Goal: Task Accomplishment & Management: Manage account settings

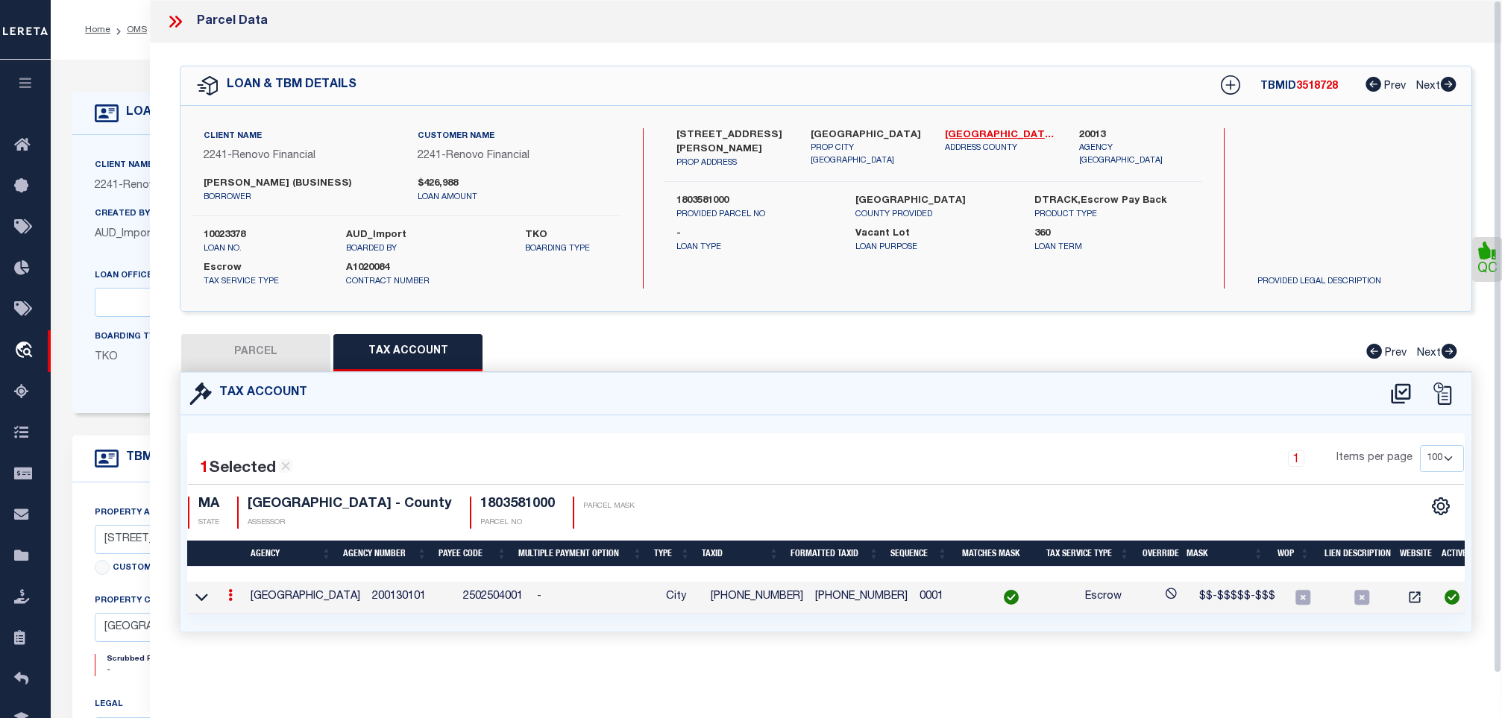
select select "MA"
select select "200"
select select "100"
select select "164194"
select select "25067"
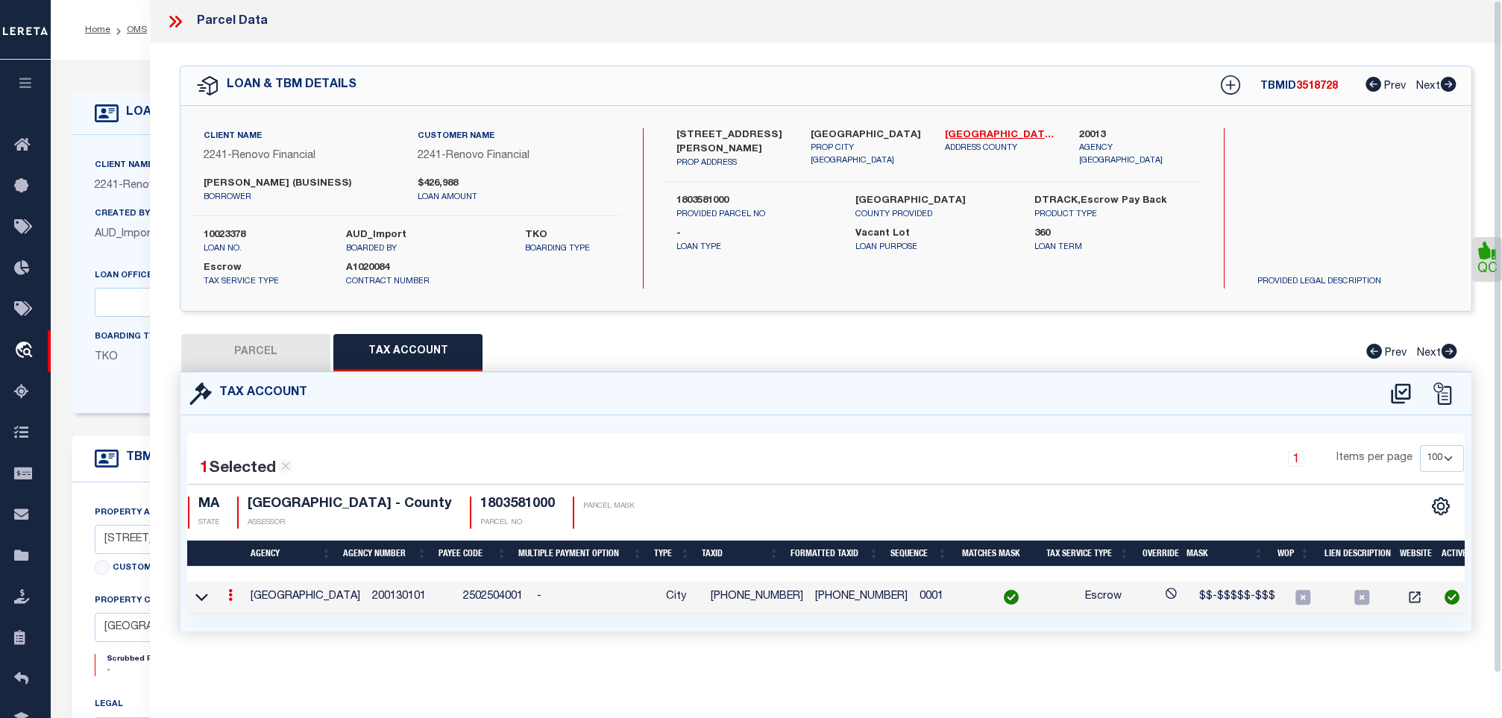
select select "400"
select select "Escrow"
click at [179, 20] on icon at bounding box center [178, 22] width 7 height 12
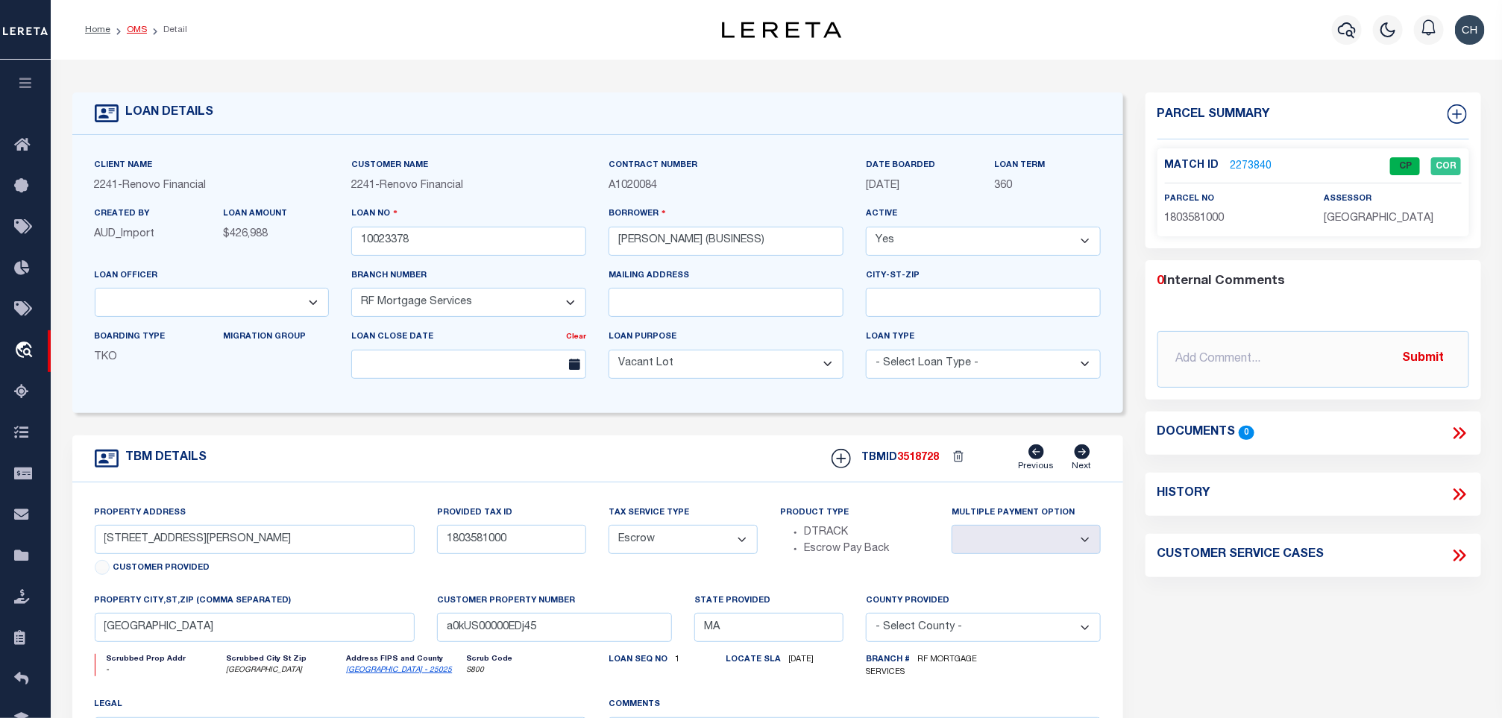
click at [142, 28] on link "OMS" at bounding box center [137, 29] width 20 height 9
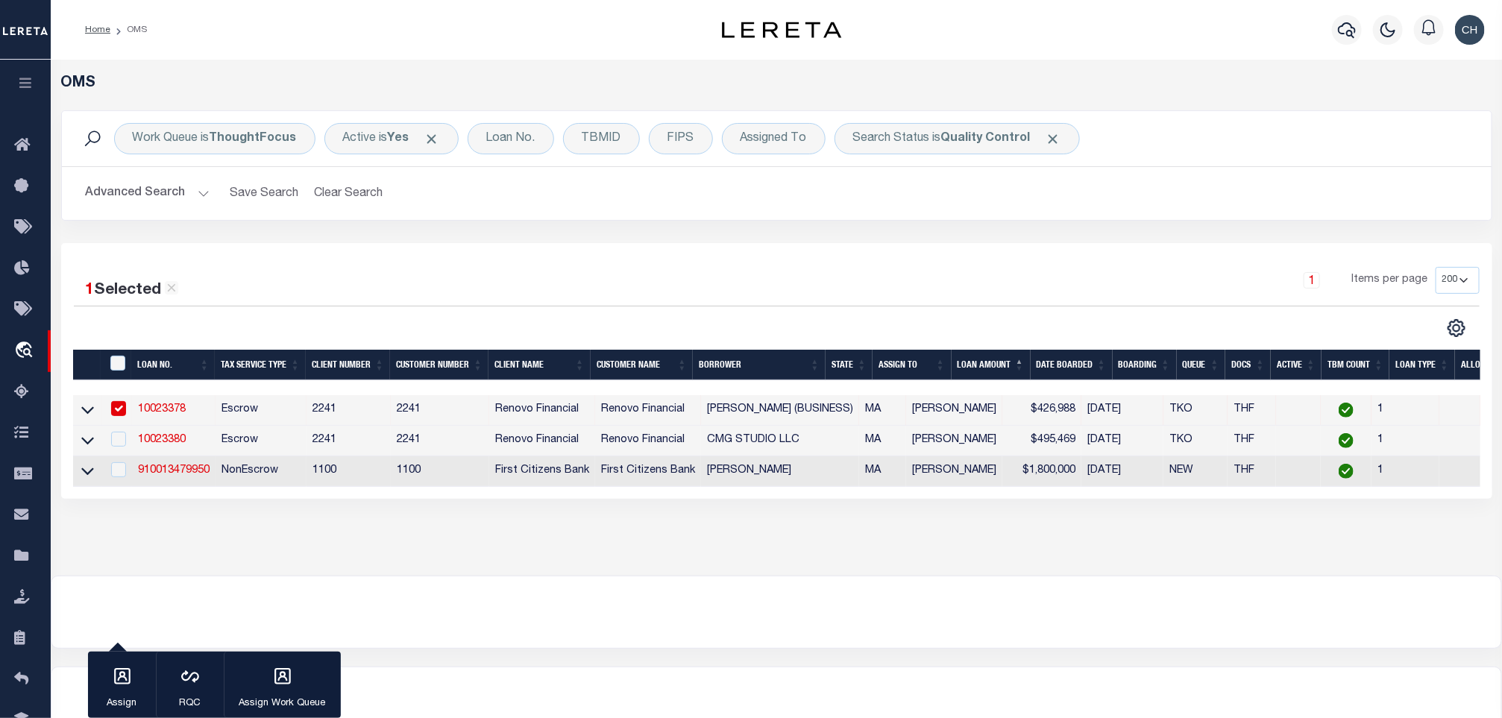
click at [160, 198] on button "Advanced Search" at bounding box center [148, 193] width 124 height 29
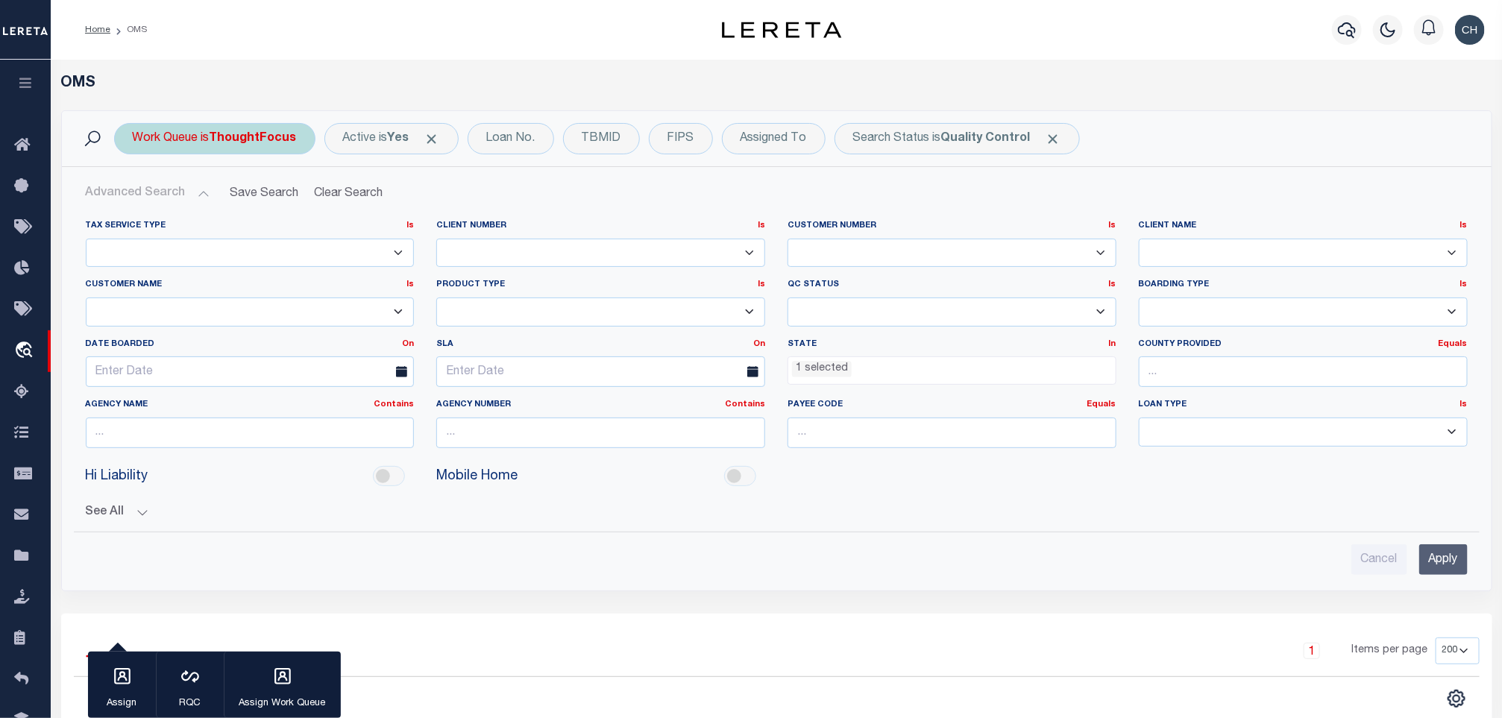
click at [195, 137] on div "Work Queue is ThoughtFocus" at bounding box center [214, 138] width 201 height 31
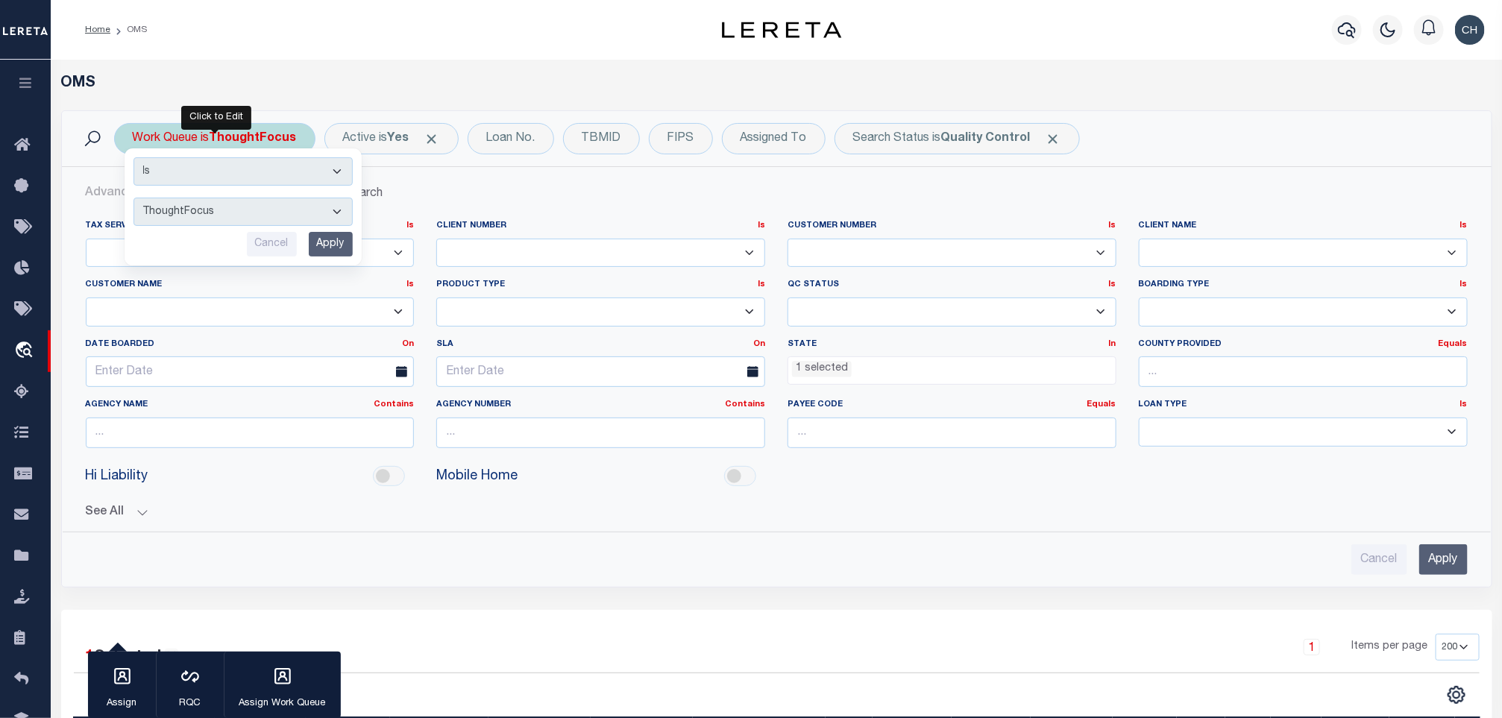
click at [198, 208] on select "--ALL-- factRSystems General ThoughtFocus" at bounding box center [243, 212] width 219 height 28
select select "FAC"
click at [134, 199] on select "--ALL-- factRSystems General ThoughtFocus" at bounding box center [243, 212] width 219 height 28
click at [324, 237] on input "Apply" at bounding box center [331, 244] width 44 height 25
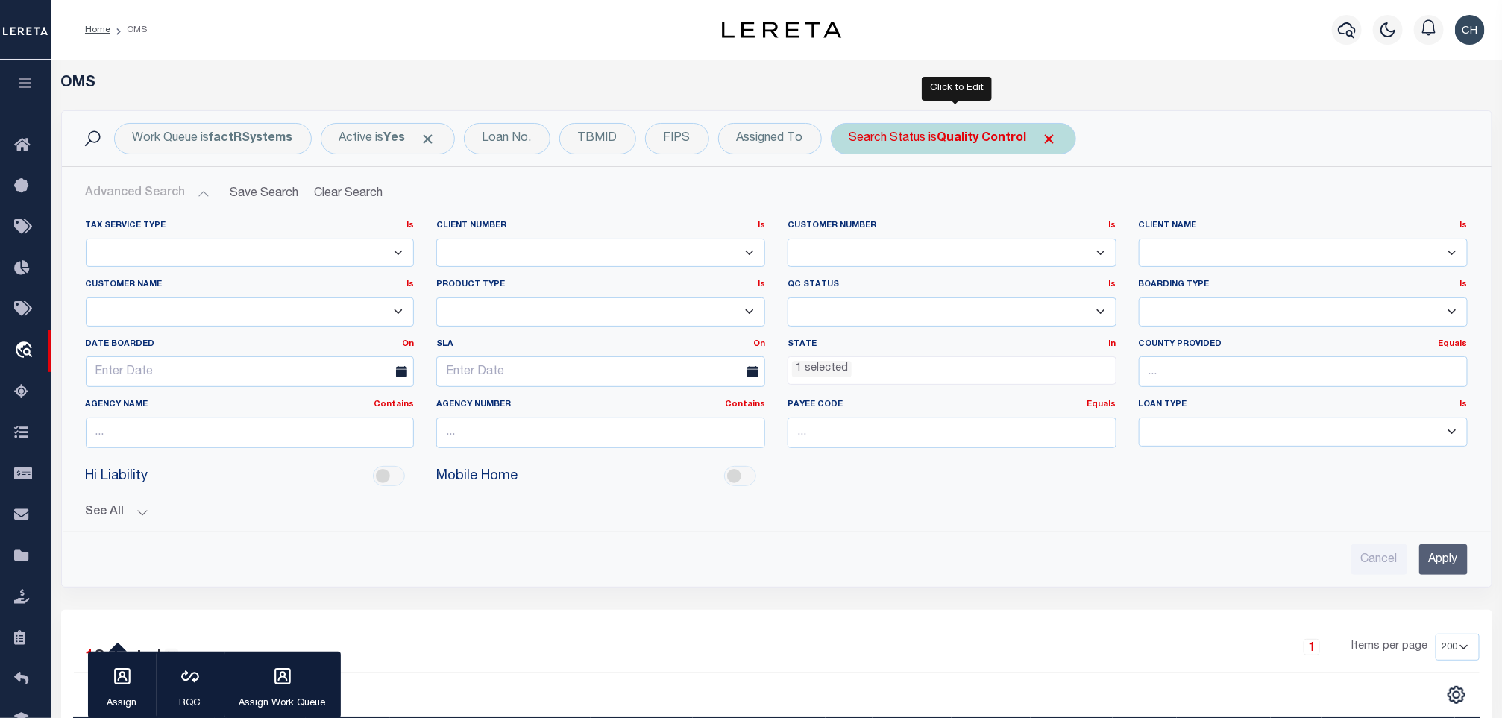
click at [915, 143] on div "Search Status is Quality Control" at bounding box center [953, 138] width 245 height 31
click at [929, 213] on select "Automated Search Bad Parcel Complete Duplicate Parcel High Dollar Reporting In …" at bounding box center [959, 212] width 219 height 28
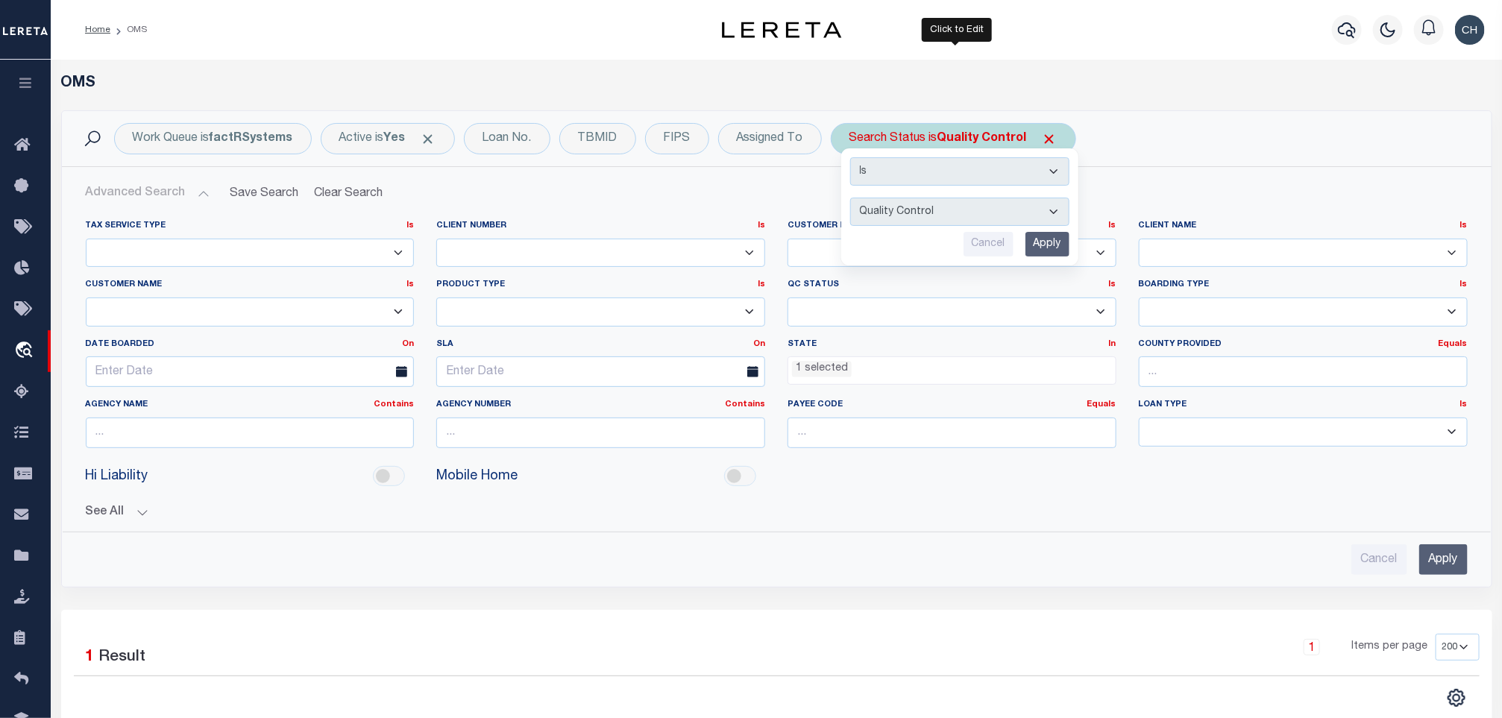
select select "RD"
click at [854, 199] on select "Automated Search Bad Parcel Complete Duplicate Parcel High Dollar Reporting In …" at bounding box center [959, 212] width 219 height 28
click at [1061, 240] on input "Apply" at bounding box center [1048, 244] width 44 height 25
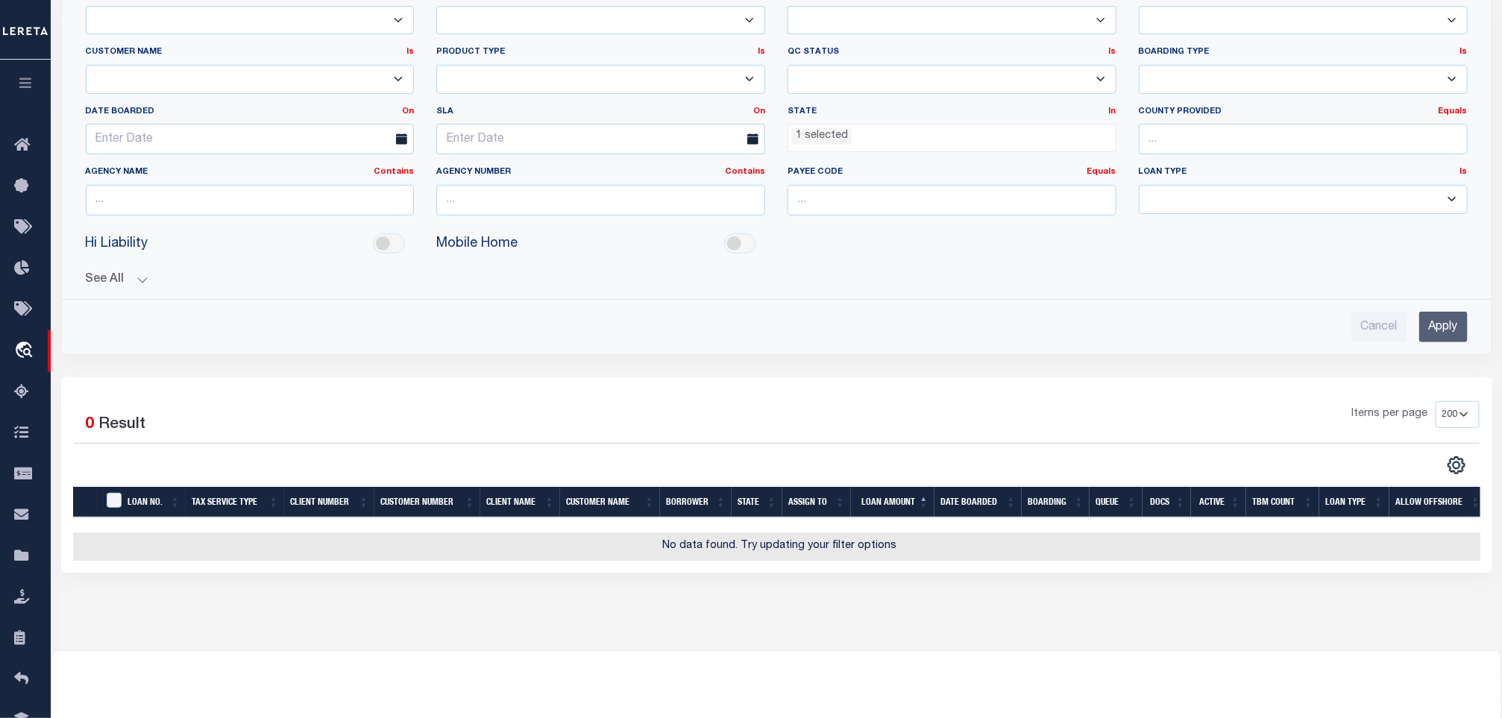
scroll to position [112, 0]
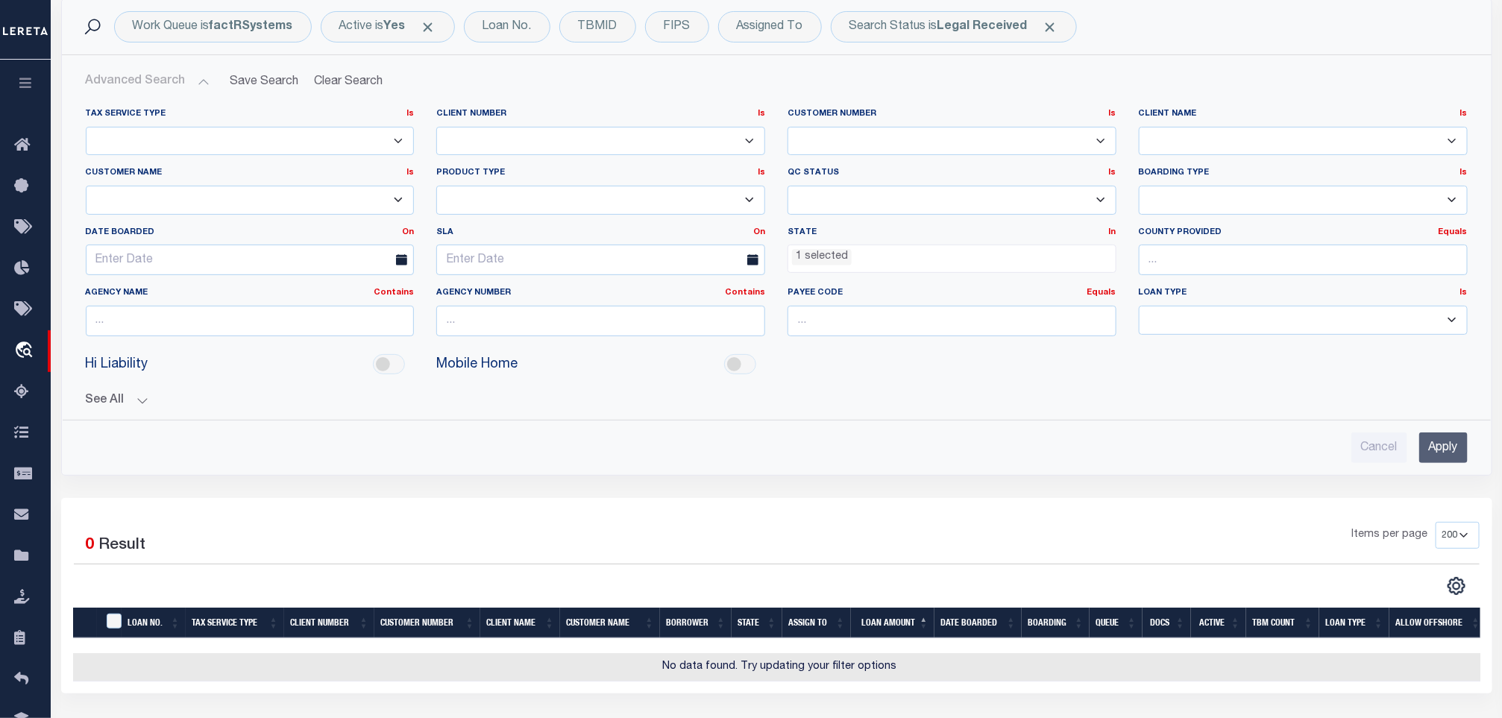
click at [1452, 443] on input "Apply" at bounding box center [1444, 448] width 48 height 31
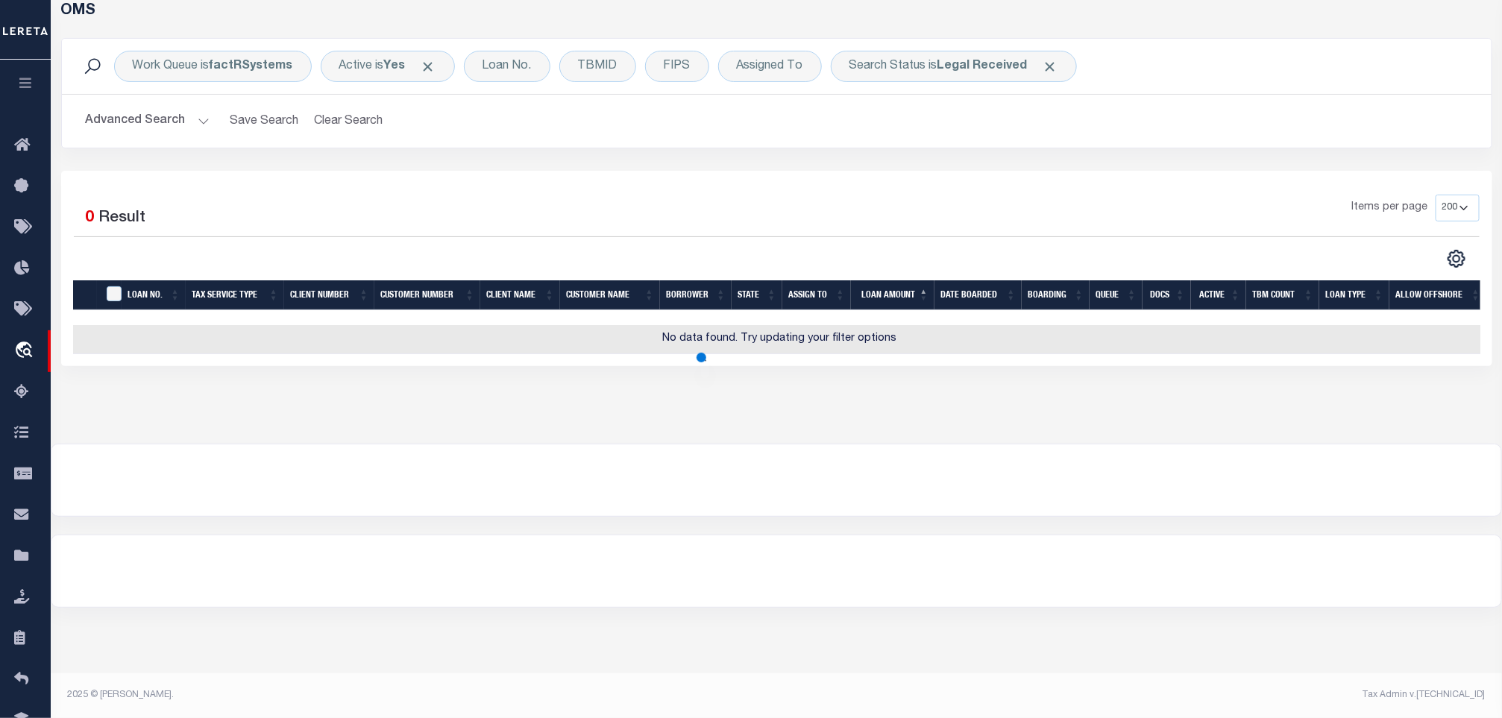
scroll to position [72, 0]
click at [184, 121] on button "Advanced Search" at bounding box center [148, 121] width 124 height 29
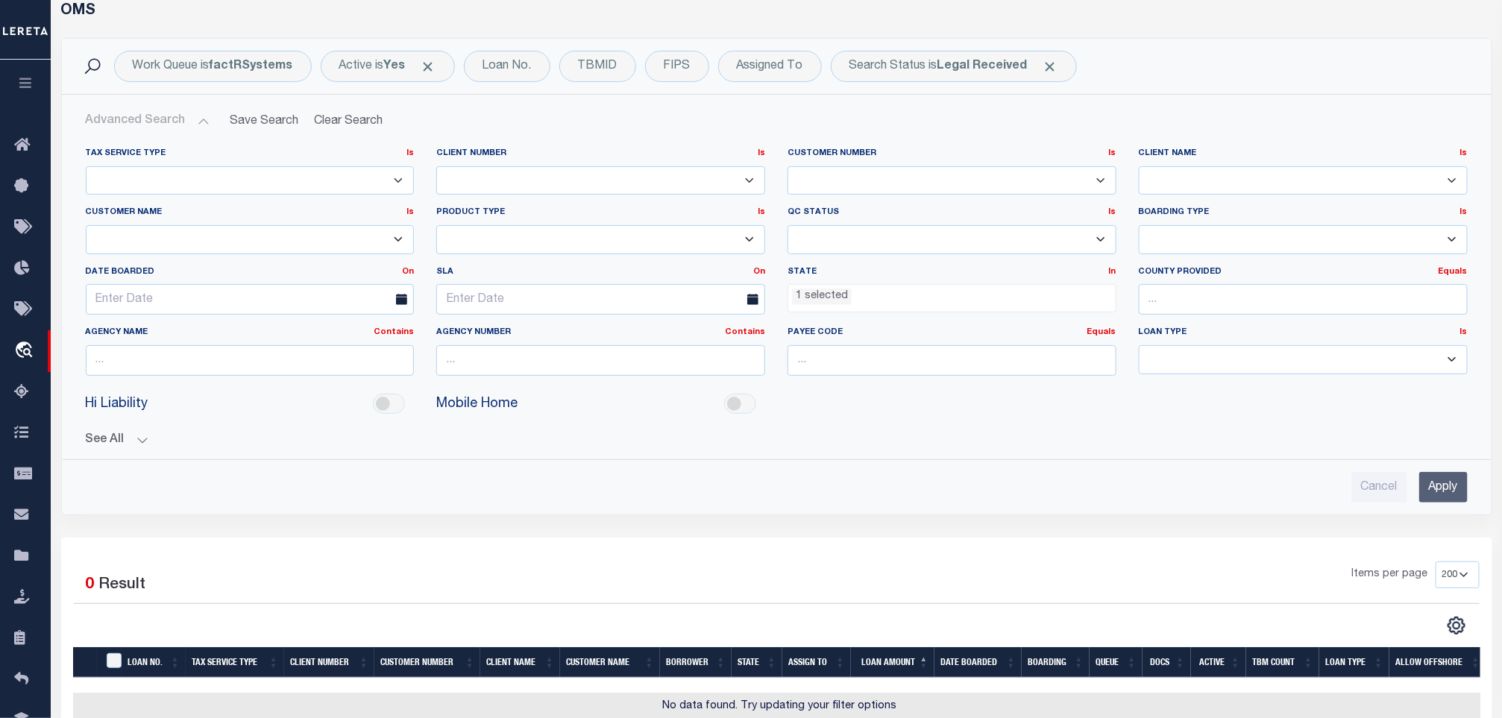
click at [804, 305] on li "1 selected" at bounding box center [822, 297] width 60 height 16
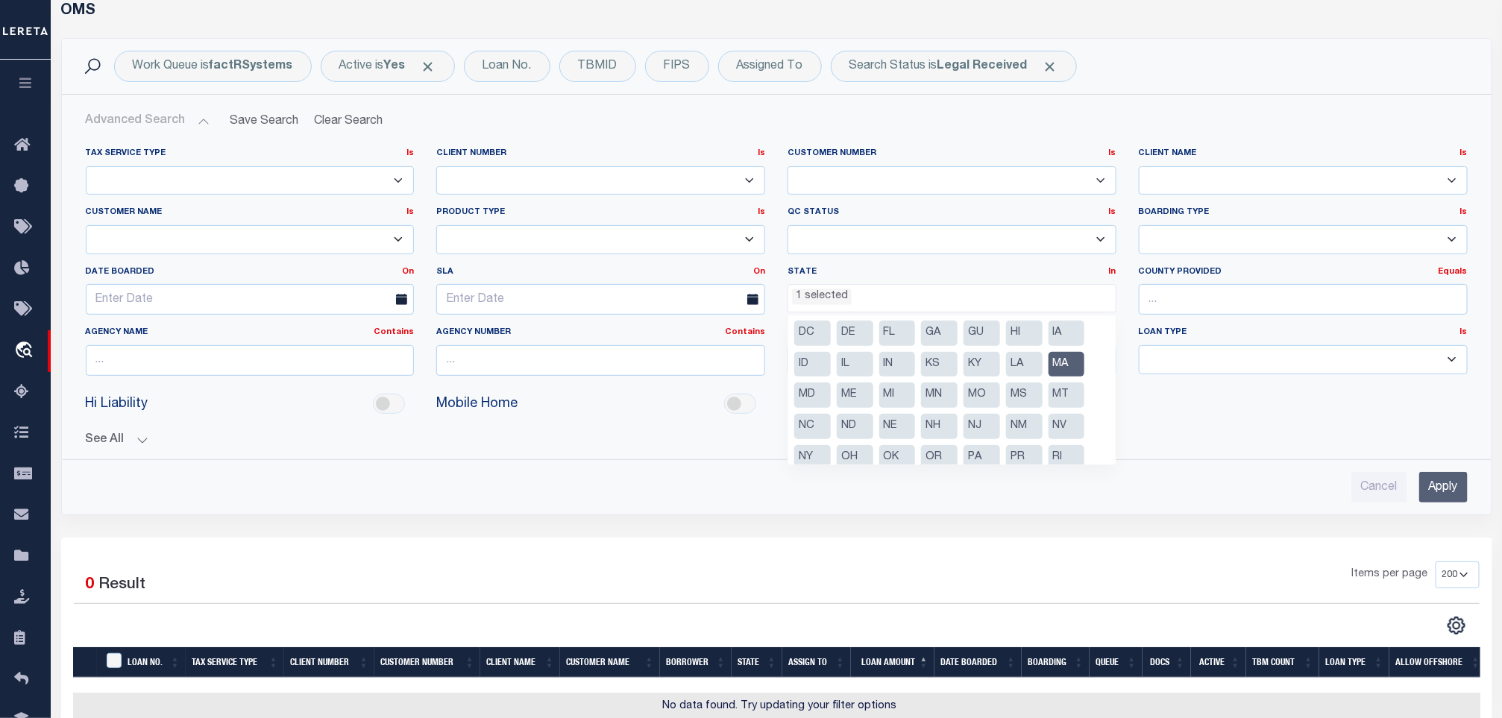
scroll to position [0, 0]
click at [1057, 401] on li "MA" at bounding box center [1067, 396] width 37 height 25
select select
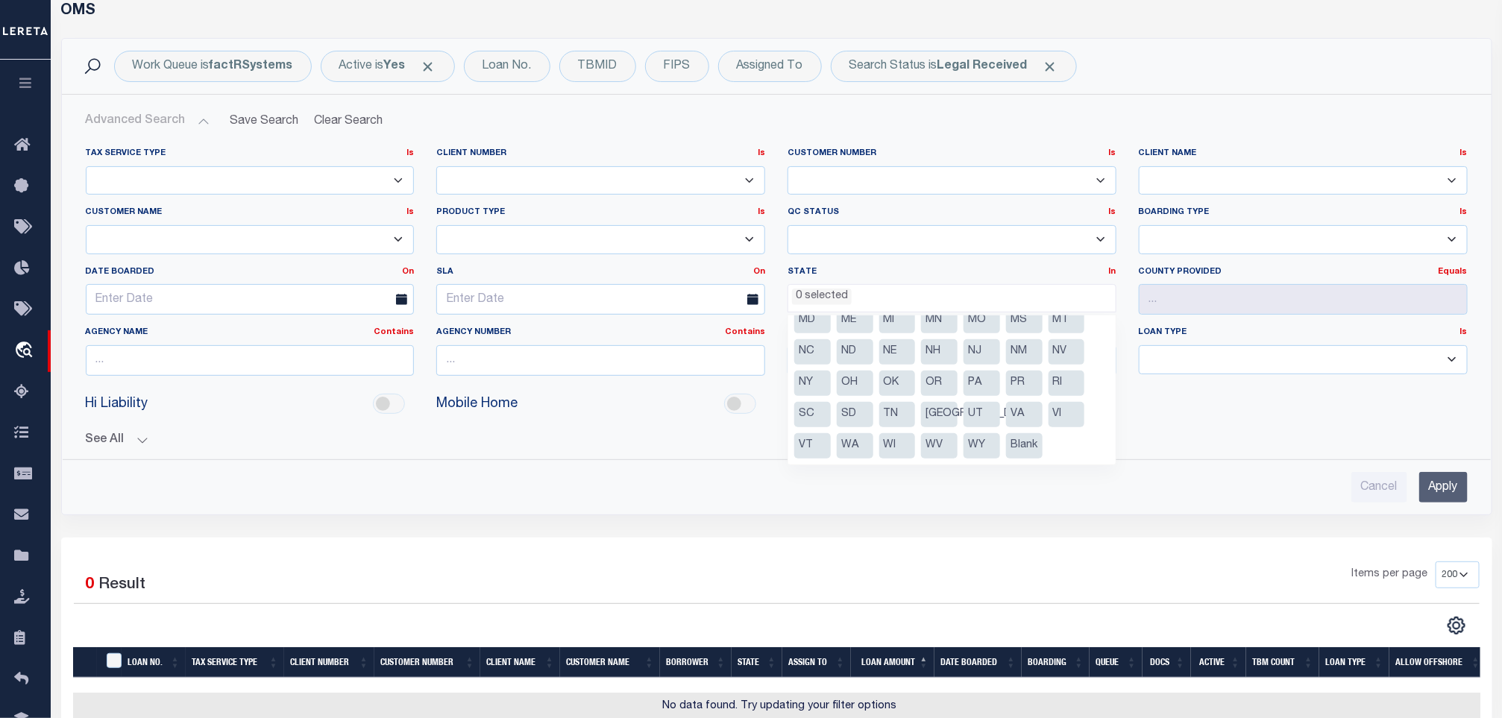
click at [1020, 445] on li "Blank" at bounding box center [1024, 445] width 37 height 25
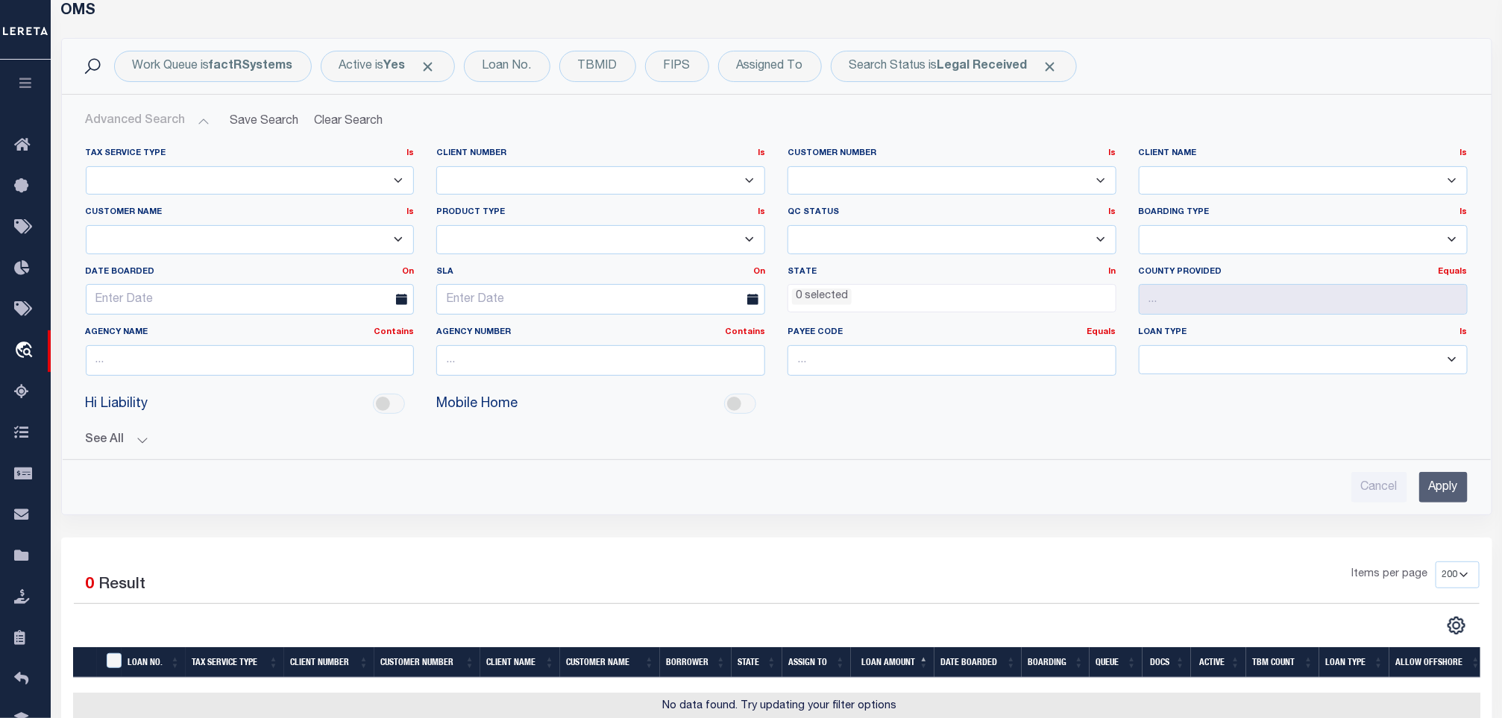
click at [1428, 486] on input "Apply" at bounding box center [1444, 487] width 48 height 31
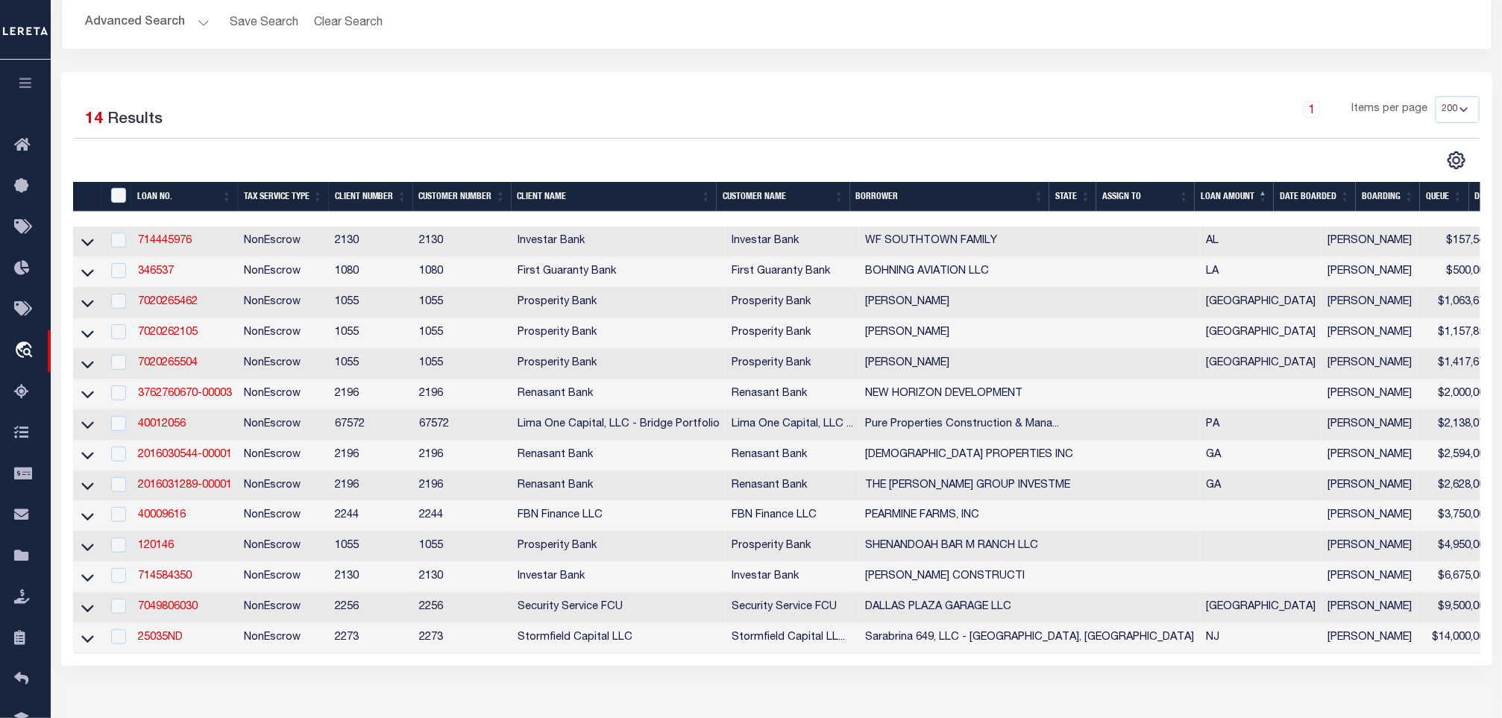
scroll to position [184, 0]
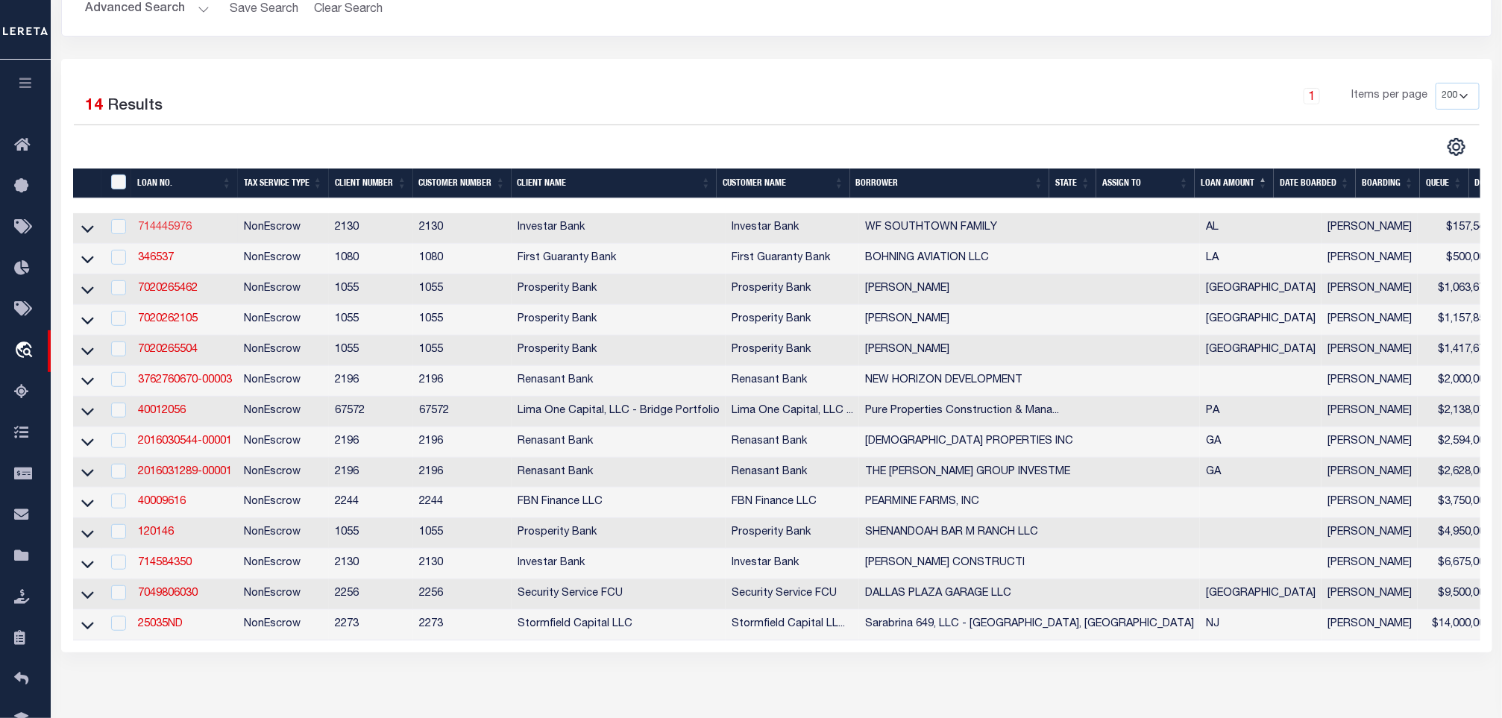
click at [168, 226] on link "714445976" at bounding box center [165, 227] width 54 height 10
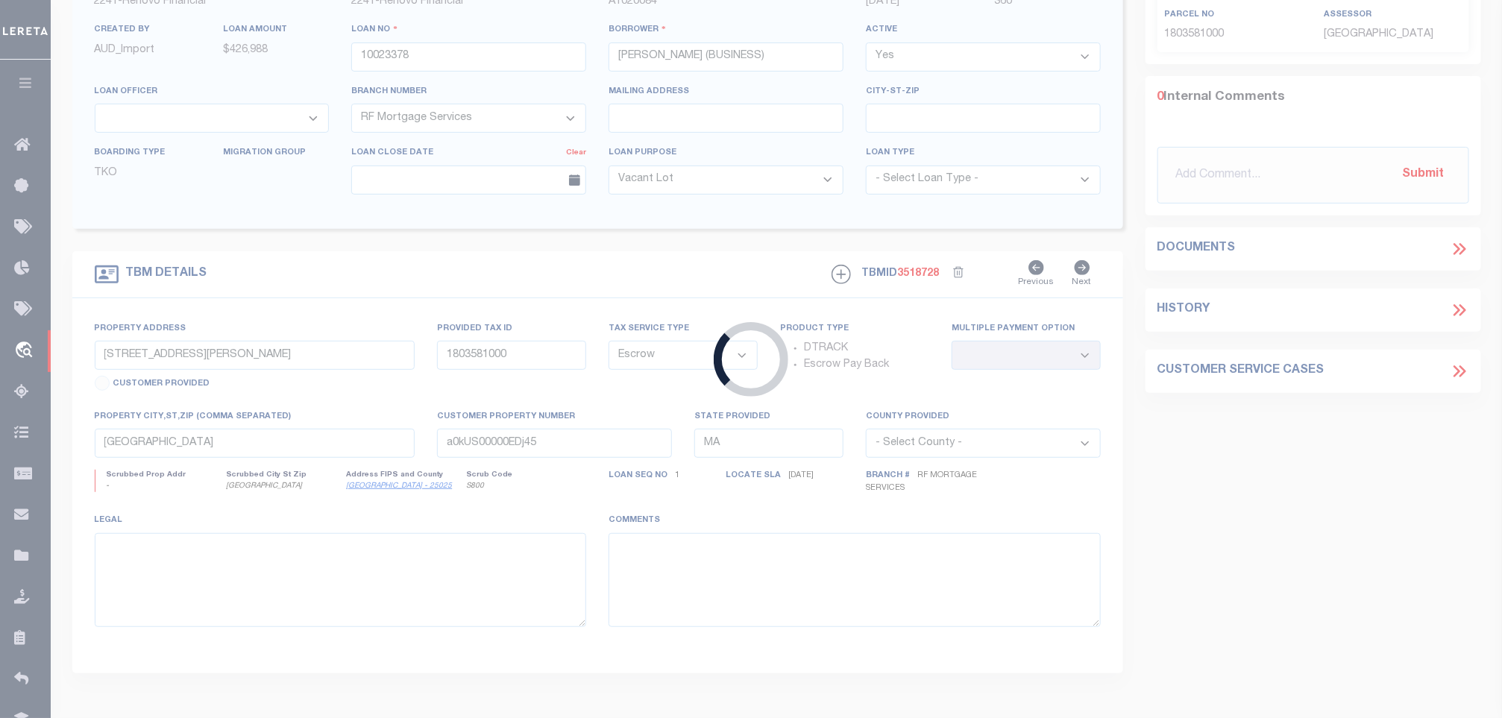
type input "714445976"
type input "WF SOUTHTOWN FAMILY"
select select
type input "445 DEXTER AVE STE 10025"
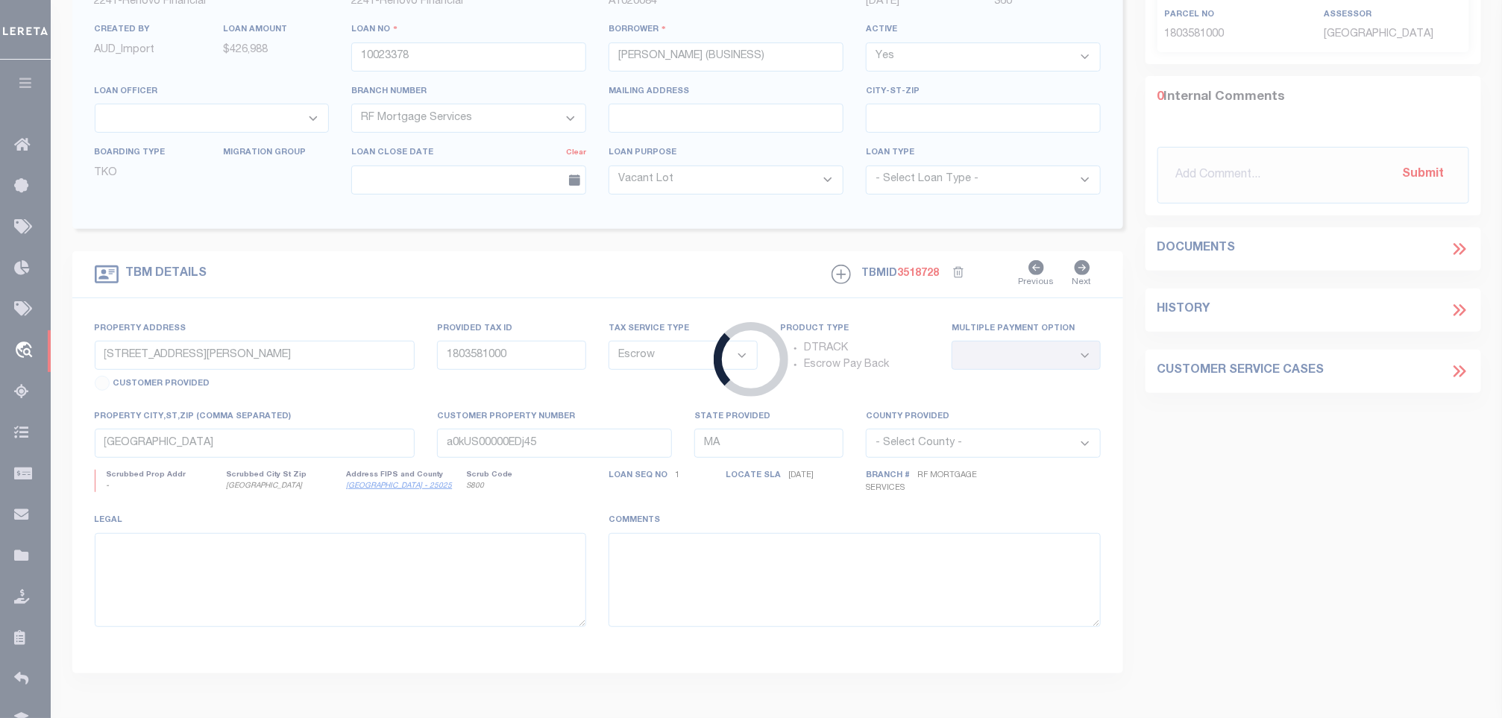
type input "MONTGOMERY AL 36104"
select select "100"
select select "NonEscrow"
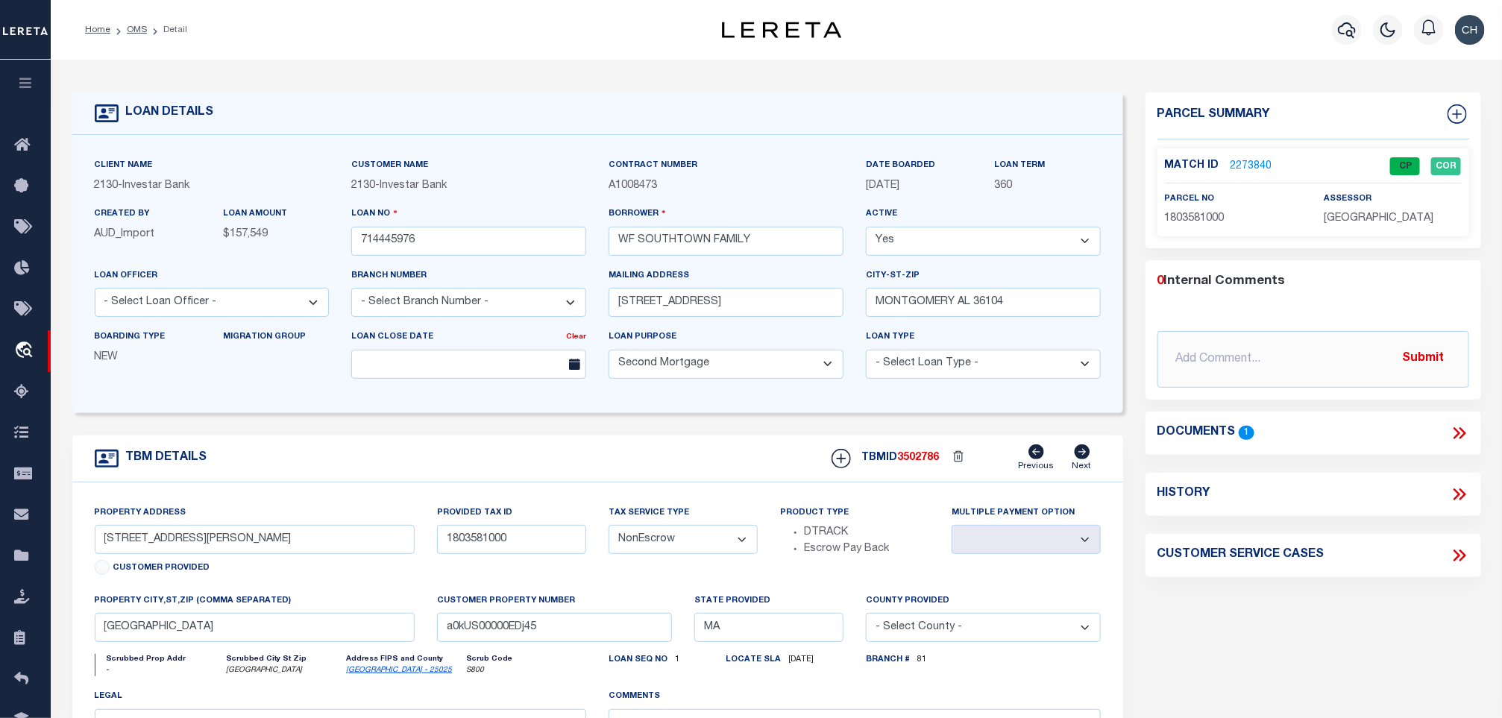
select select "13518"
select select "4592"
type input "933 23RD ST SOUTH"
select select
type input "BIRMINGHAM AL 35205"
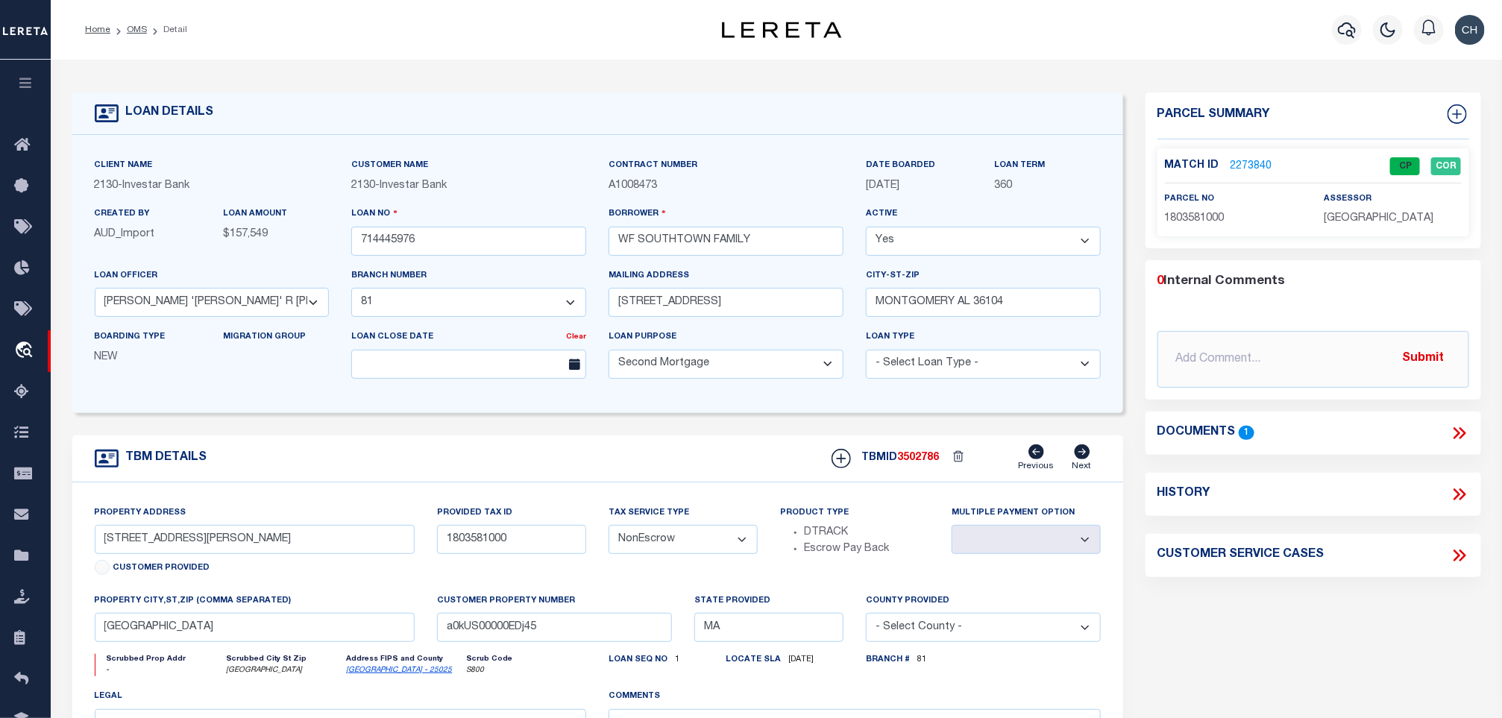
type input "146957"
type input "AL"
select select
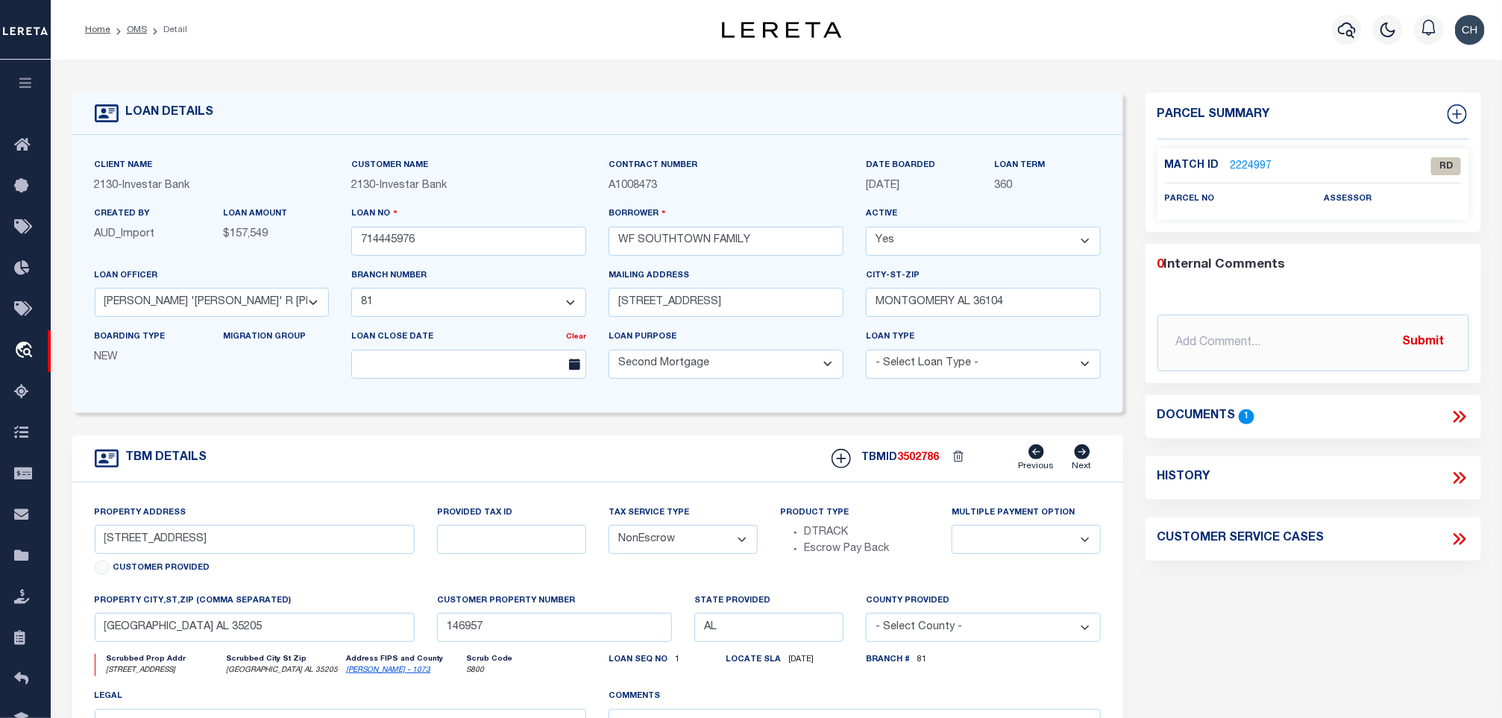
click at [148, 25] on li "Detail" at bounding box center [167, 29] width 40 height 13
click at [143, 25] on link "OMS" at bounding box center [137, 29] width 20 height 9
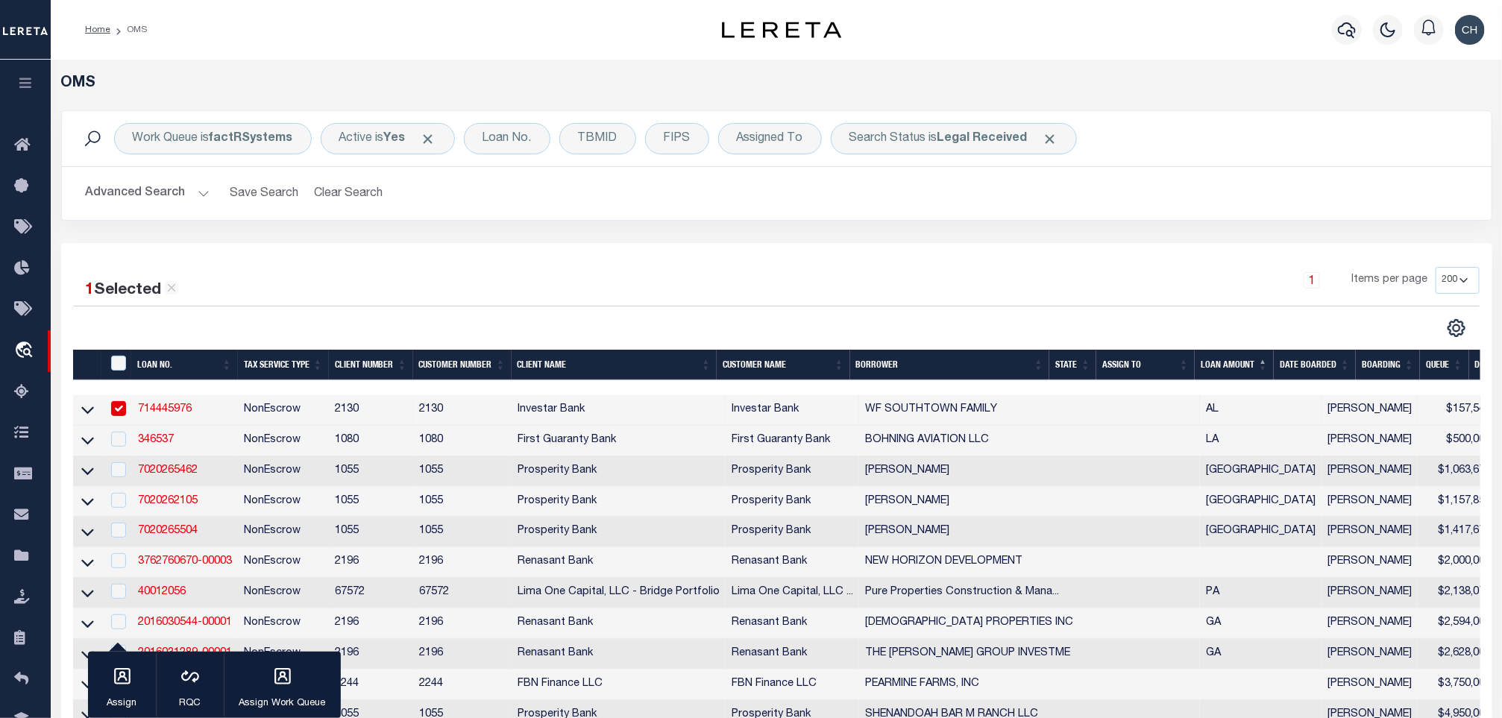
click at [111, 405] on input "checkbox" at bounding box center [118, 408] width 15 height 15
checkbox input "false"
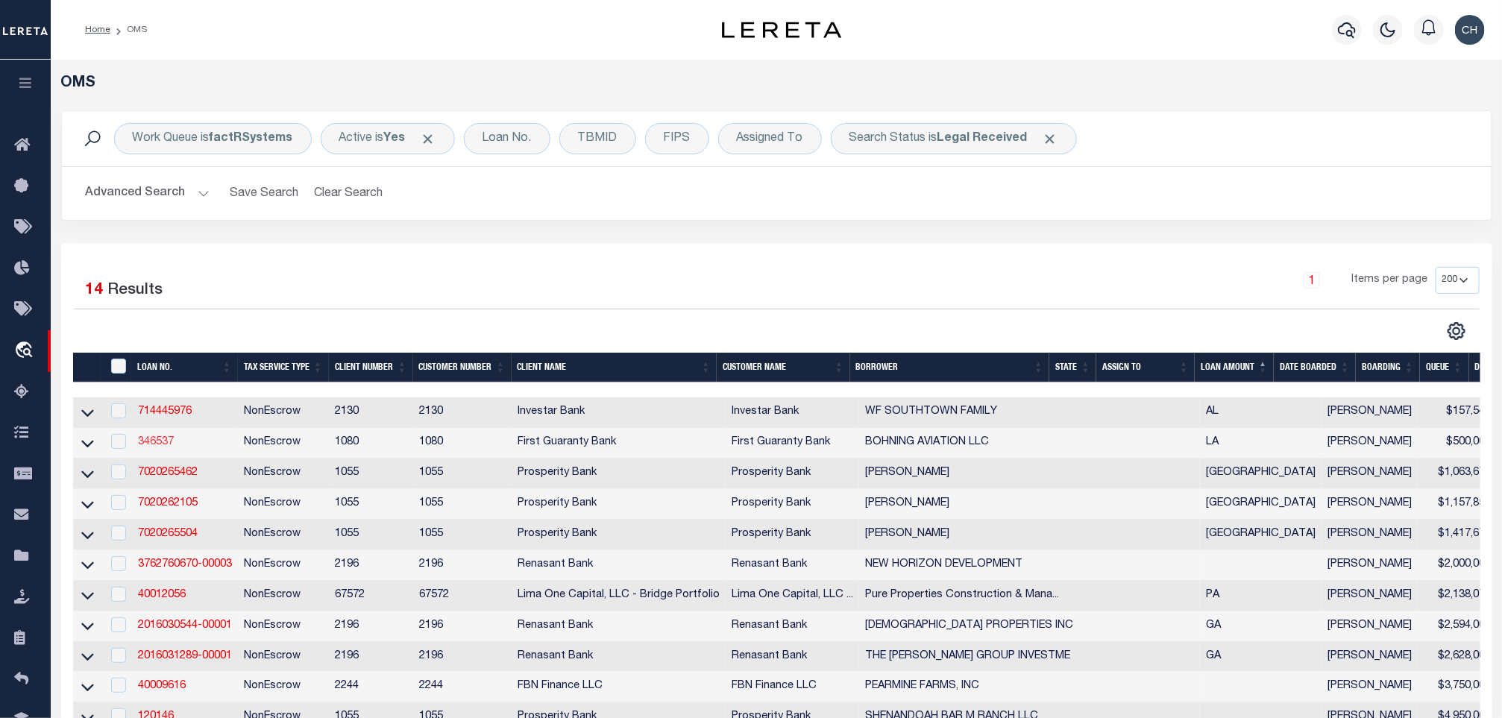
click at [159, 444] on link "346537" at bounding box center [156, 442] width 36 height 10
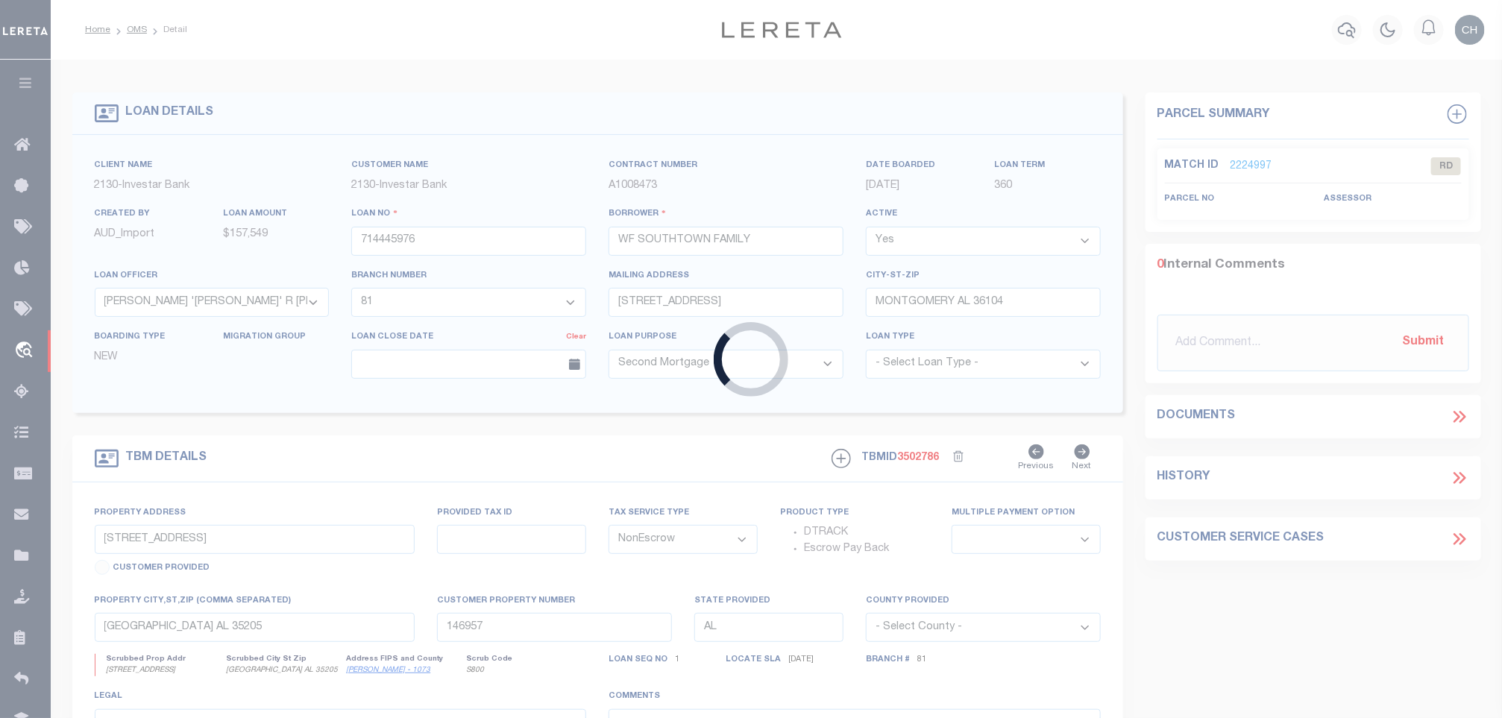
type input "346537"
type input "BOHNING AVIATION LLC"
select select
select select "400"
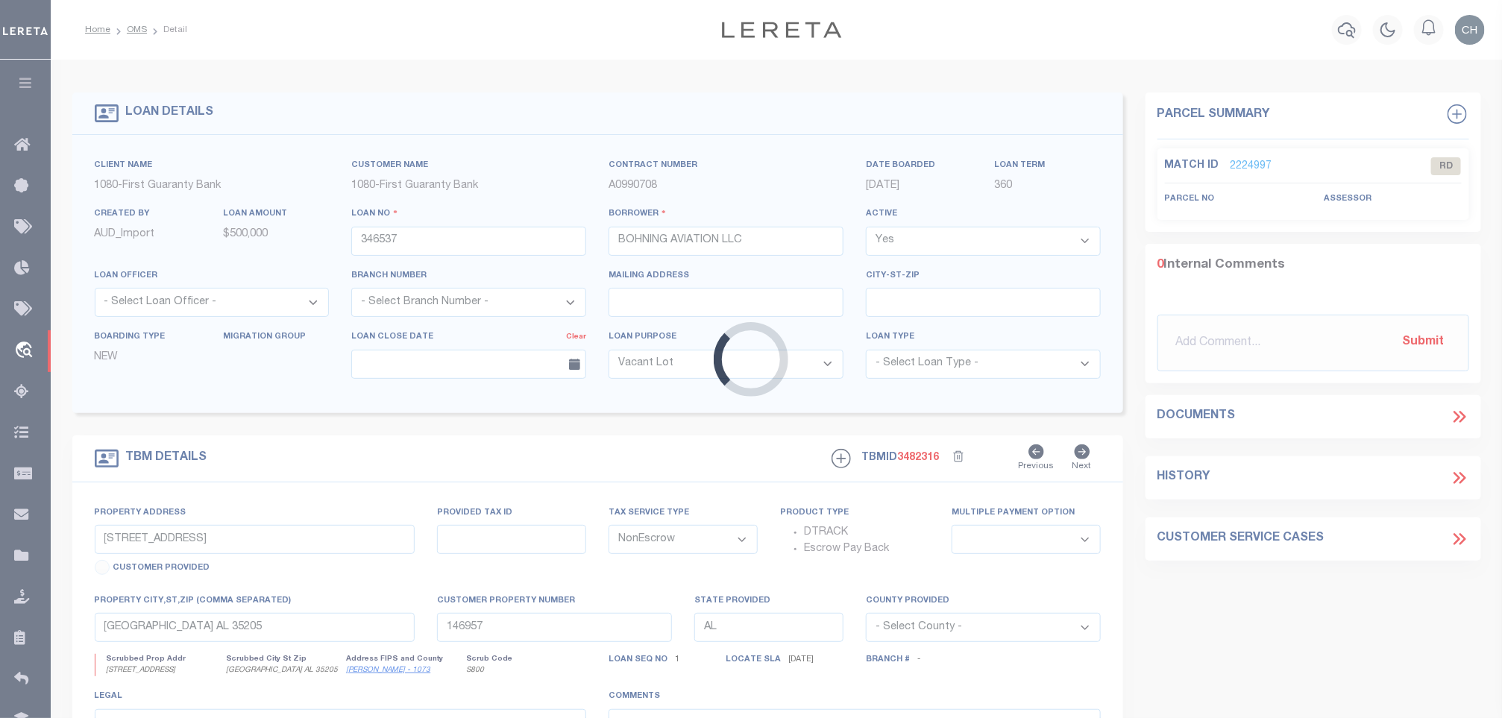
type input "861 INDUSTRIAL PARK ROAD"
type input "TBD"
select select
type input "HAMMOND LA 70401"
type input "260314441"
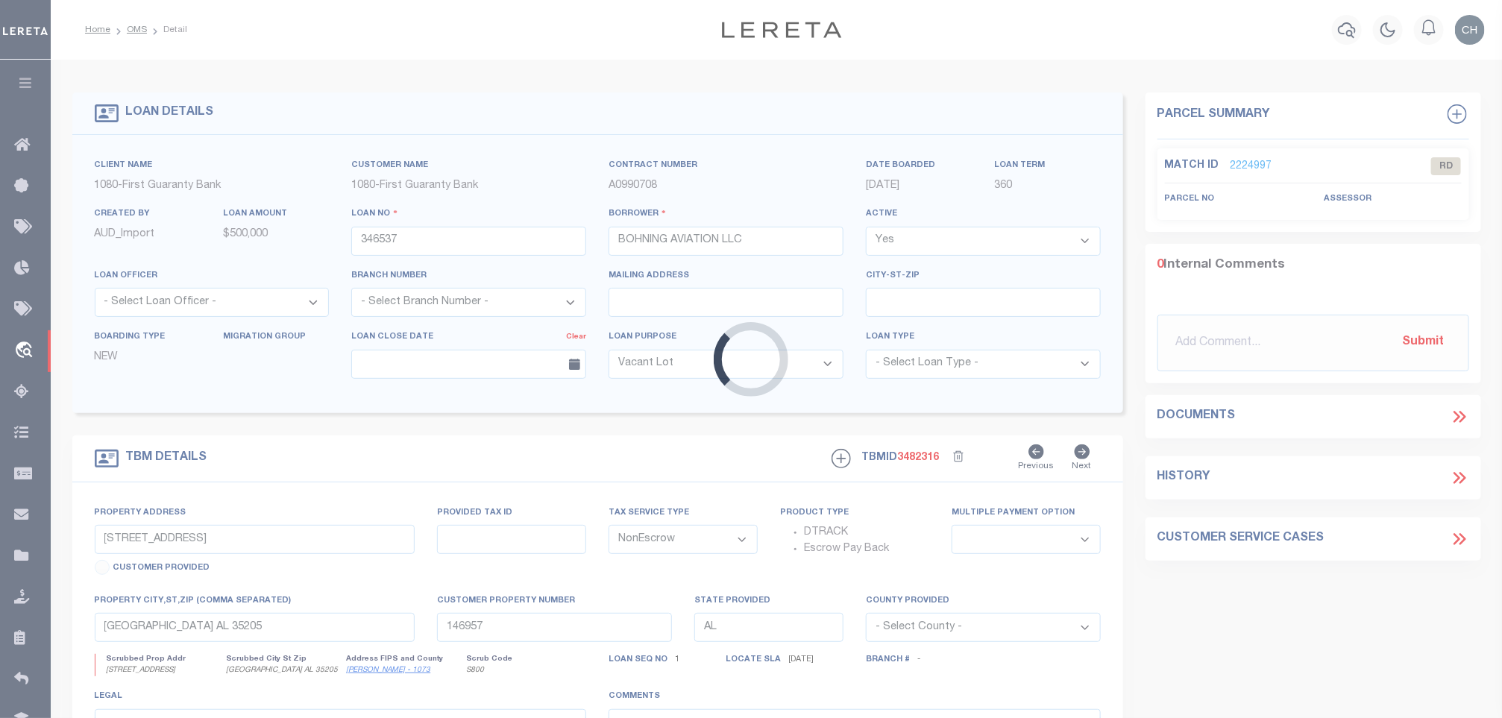
type input "LA"
select select
select select "1570"
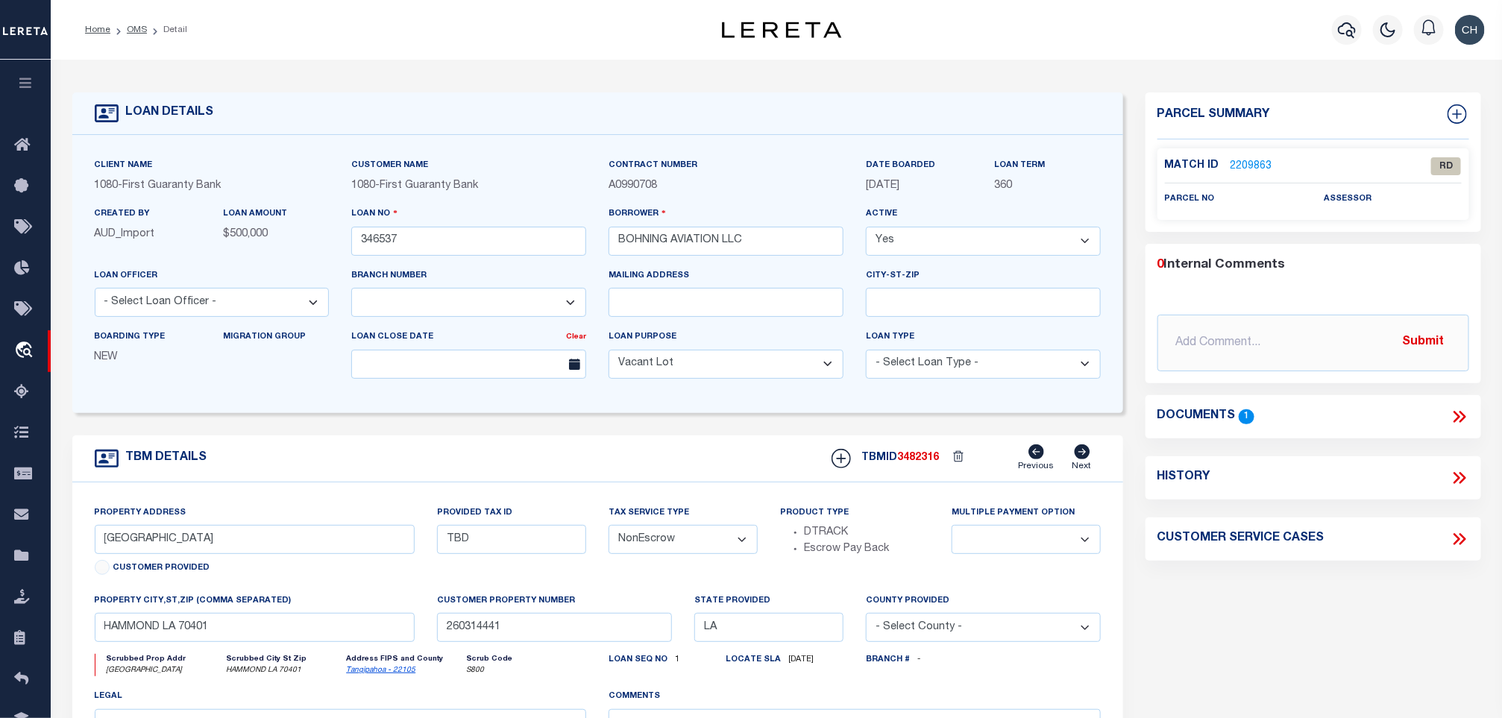
scroll to position [112, 0]
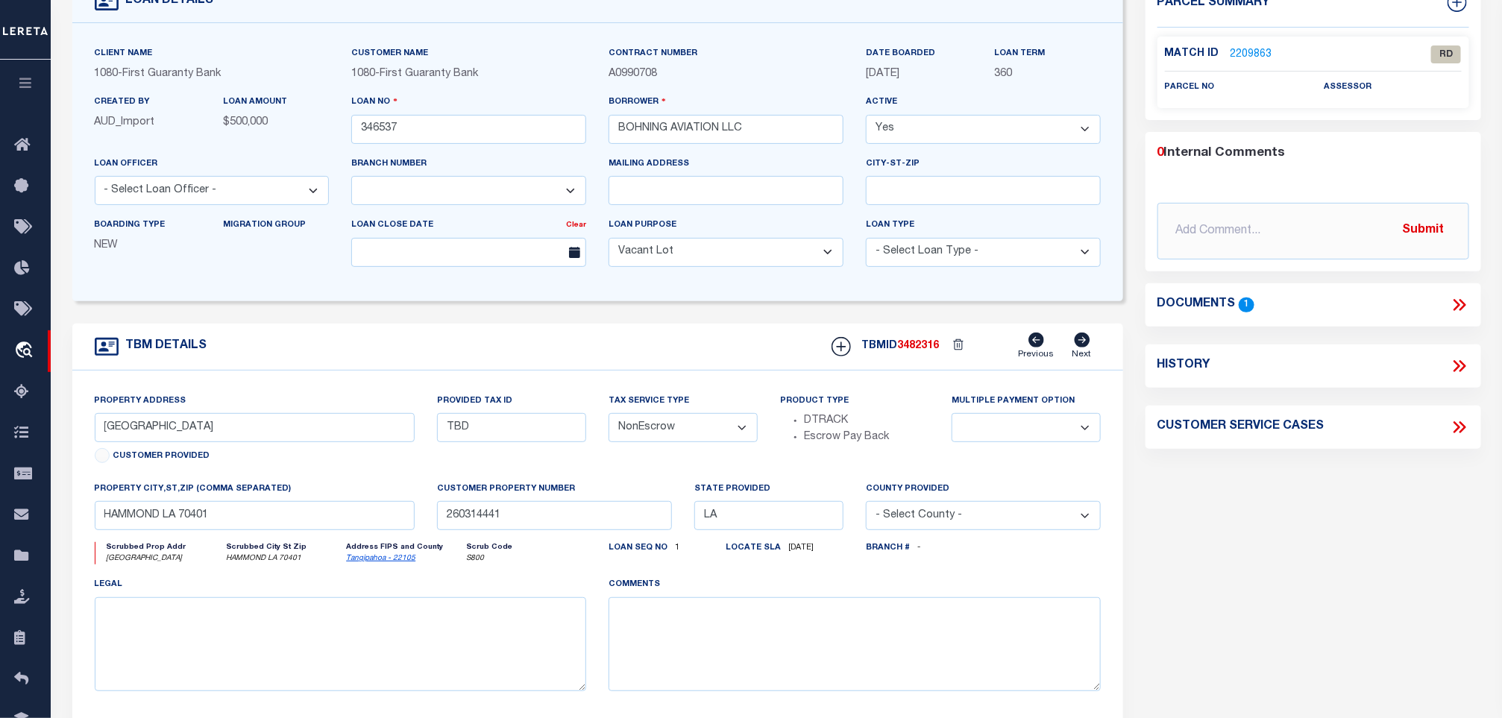
click at [1452, 301] on icon at bounding box center [1459, 304] width 19 height 19
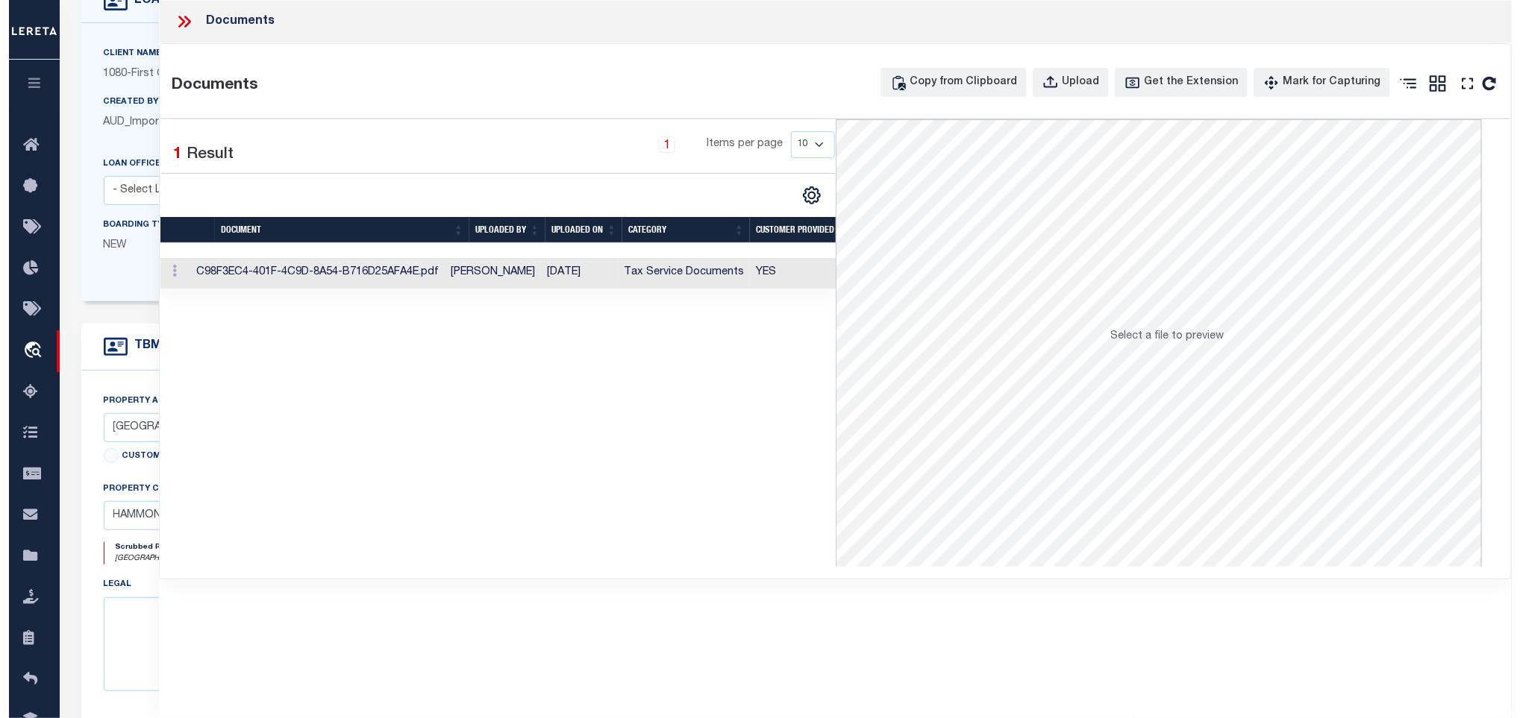
scroll to position [0, 166]
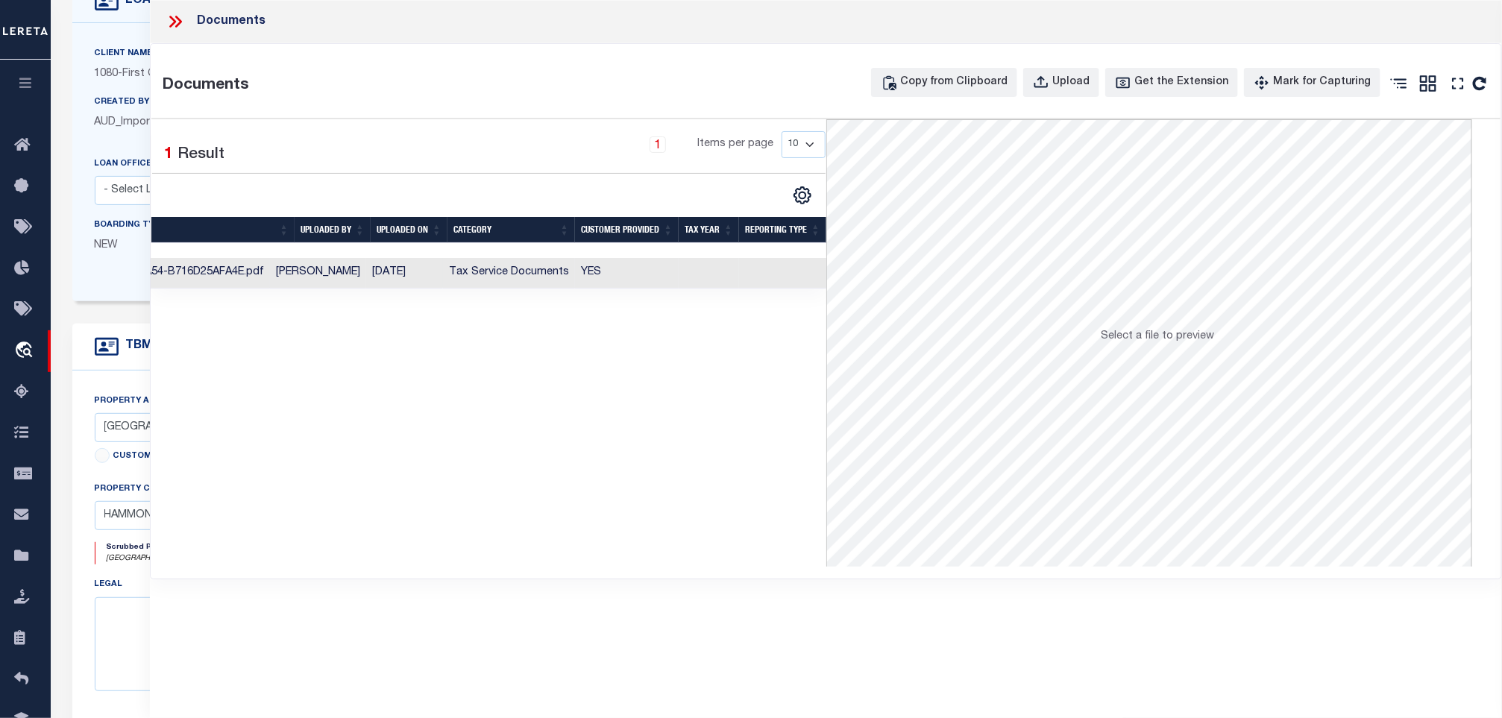
click at [732, 273] on td at bounding box center [709, 273] width 60 height 31
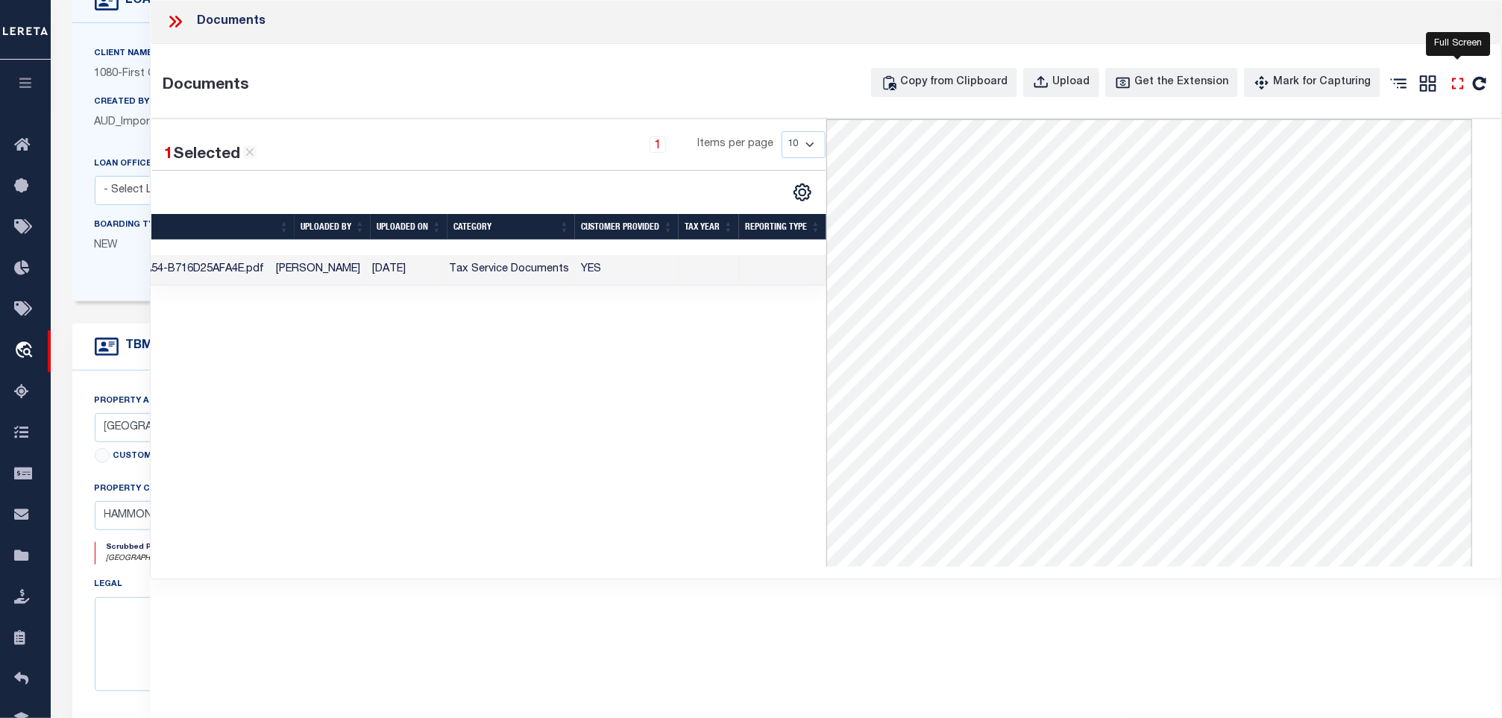
click at [1455, 84] on icon "" at bounding box center [1458, 83] width 19 height 19
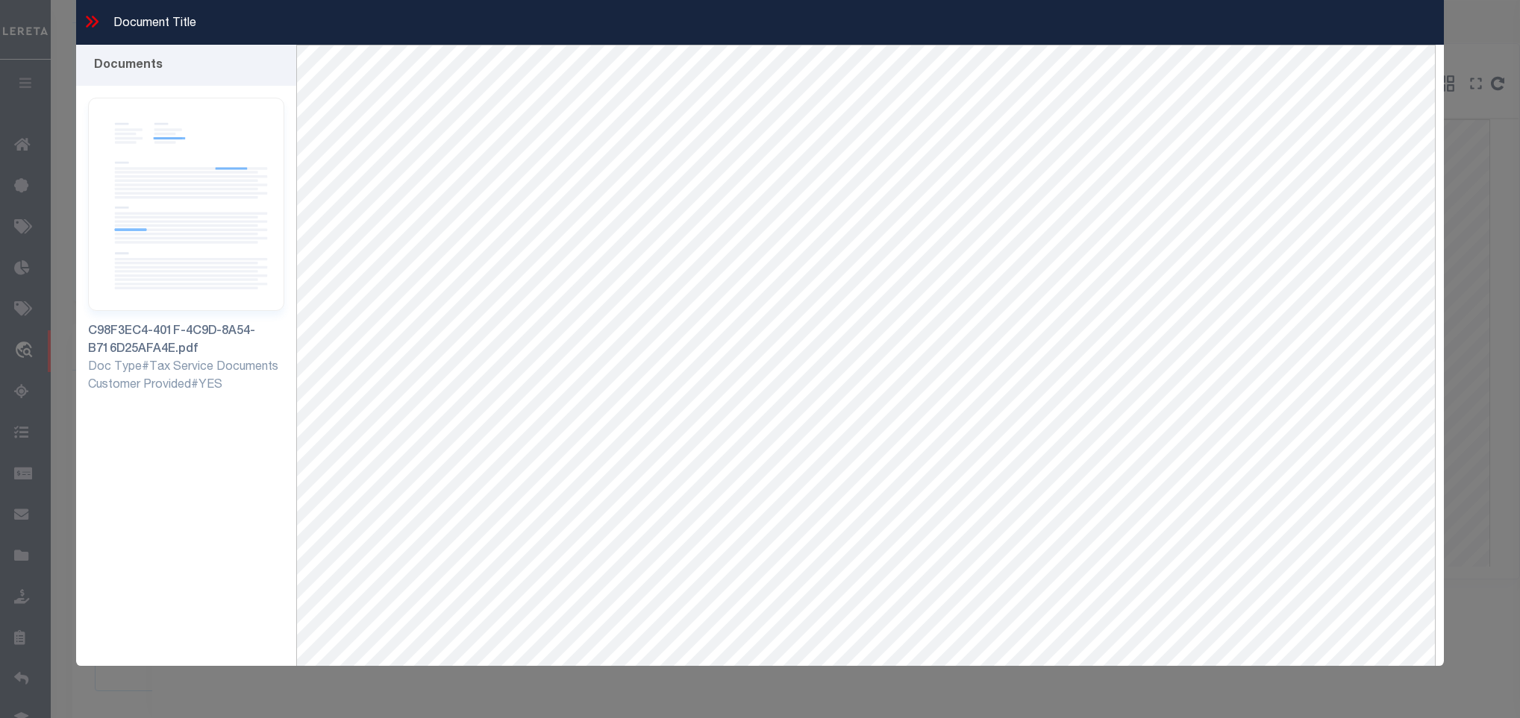
click at [90, 21] on icon at bounding box center [91, 21] width 19 height 19
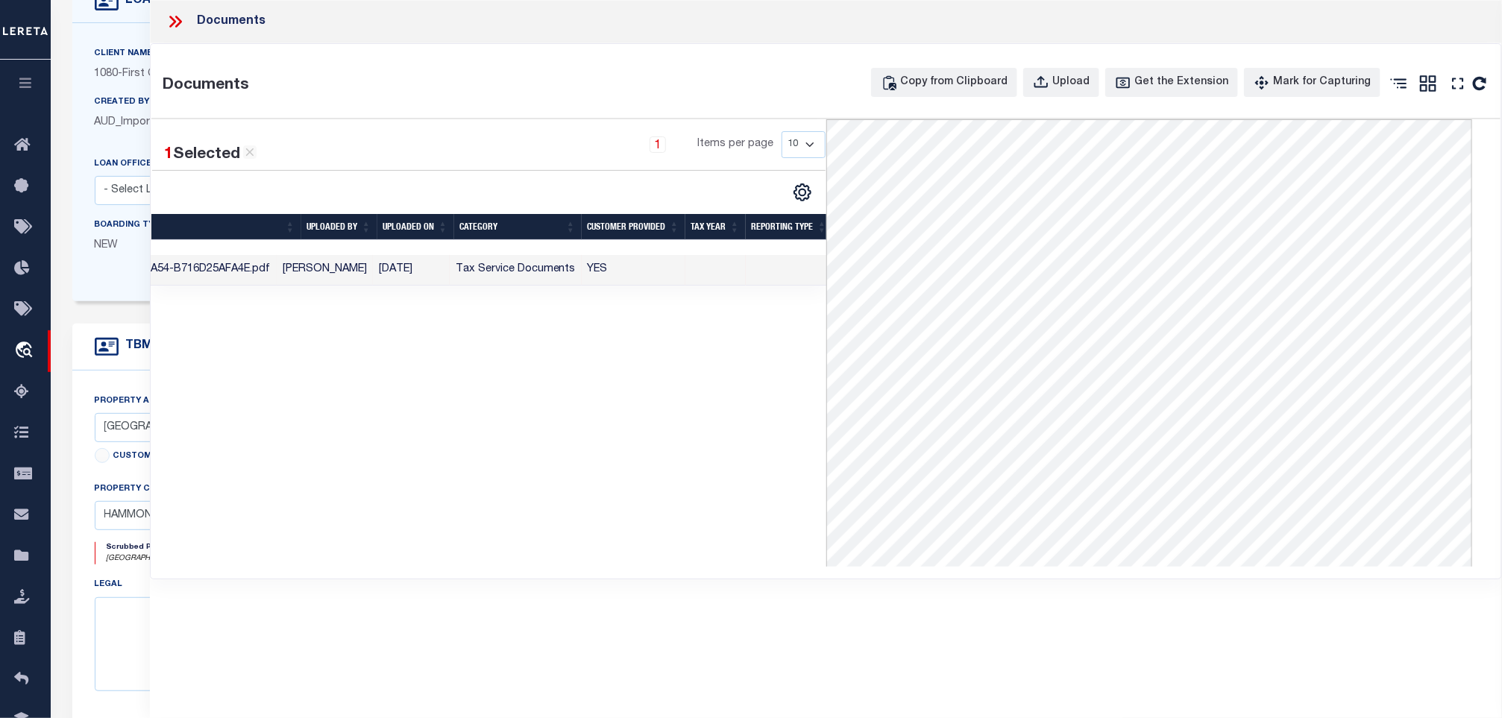
click at [172, 16] on icon at bounding box center [175, 21] width 19 height 19
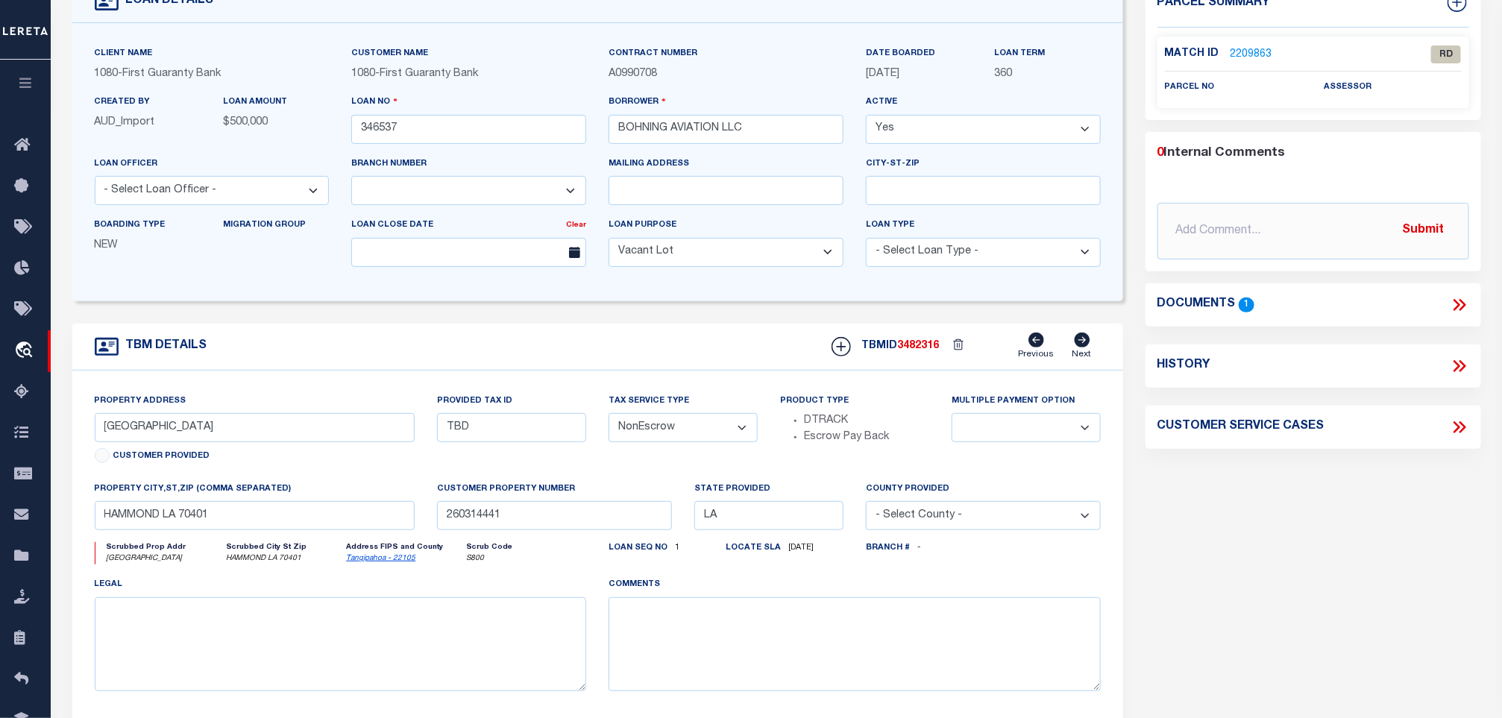
scroll to position [0, 0]
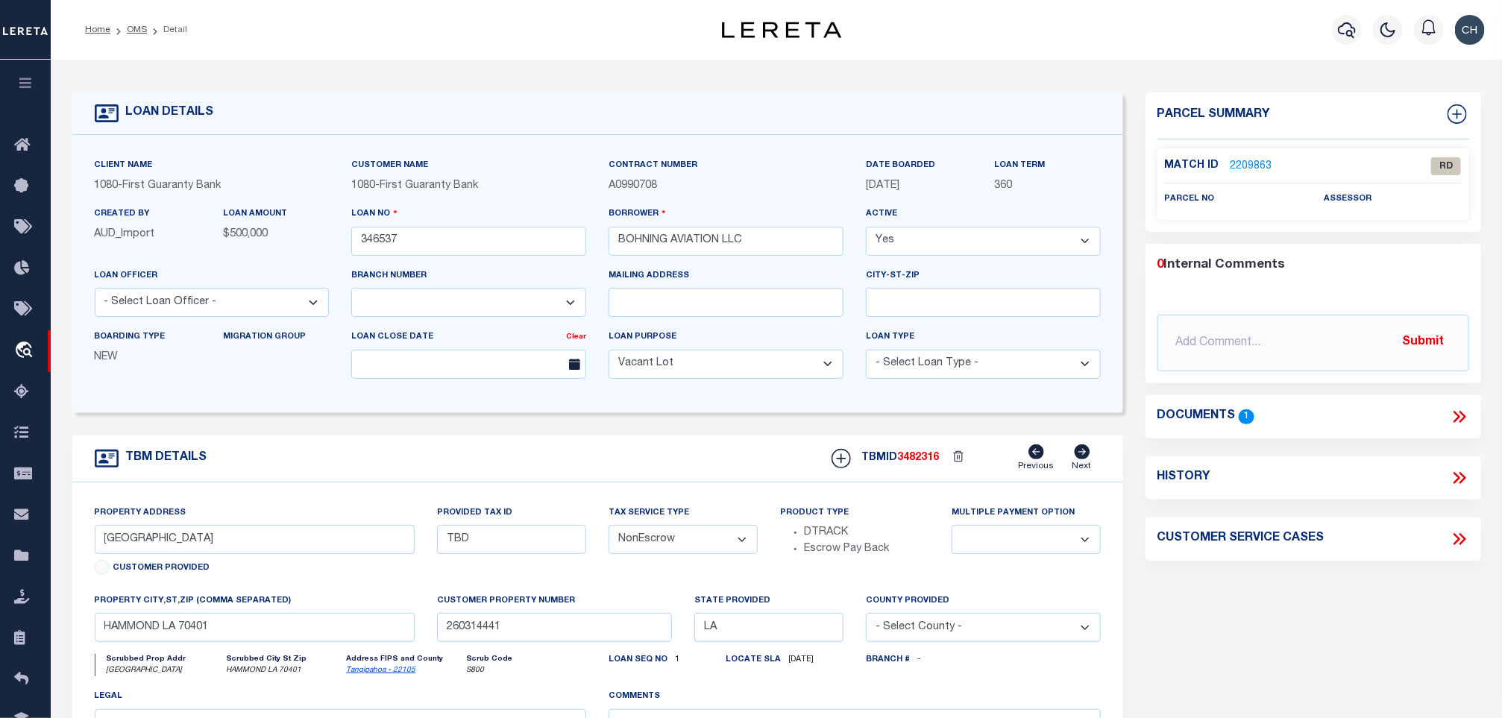
click at [137, 36] on li "OMS" at bounding box center [128, 29] width 37 height 13
click at [135, 32] on link "OMS" at bounding box center [137, 29] width 20 height 9
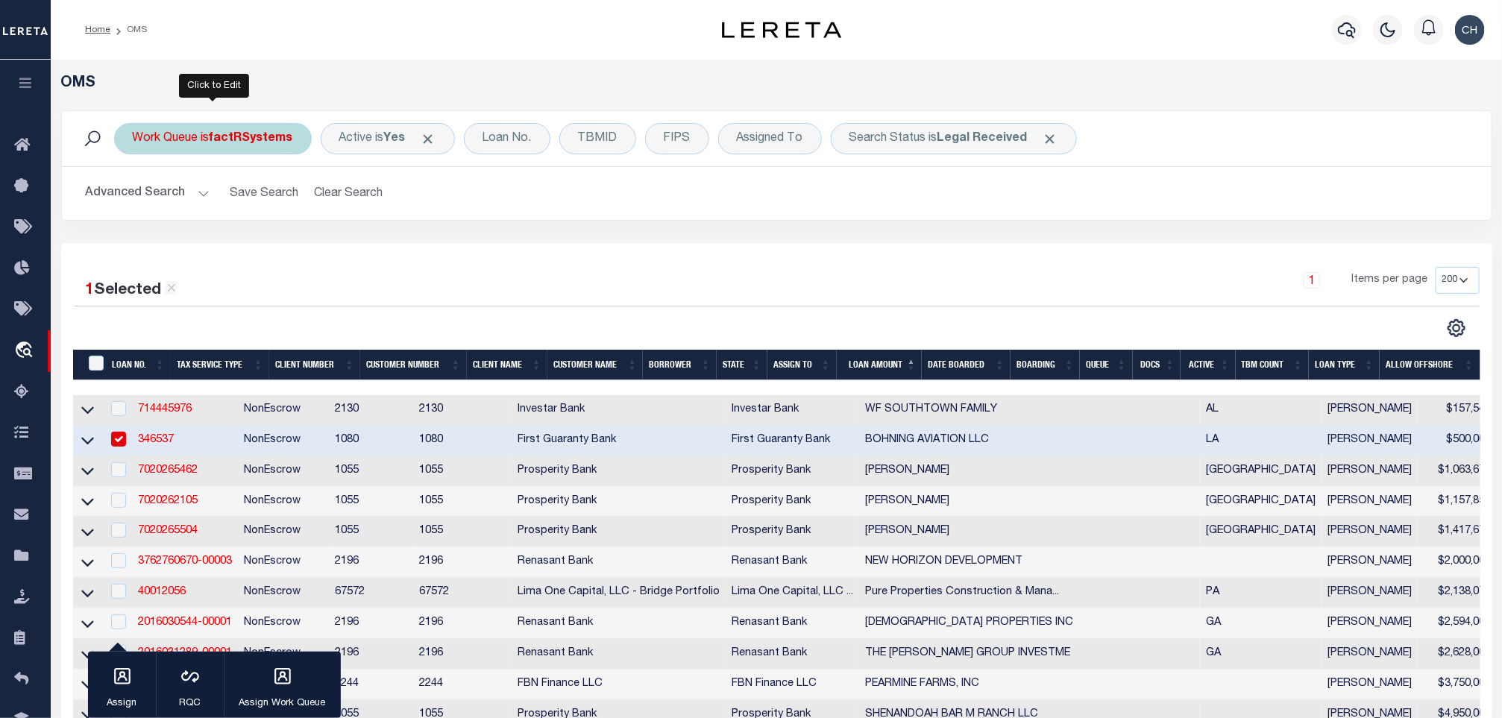
click at [225, 148] on div "Work Queue is factRSystems" at bounding box center [213, 138] width 198 height 31
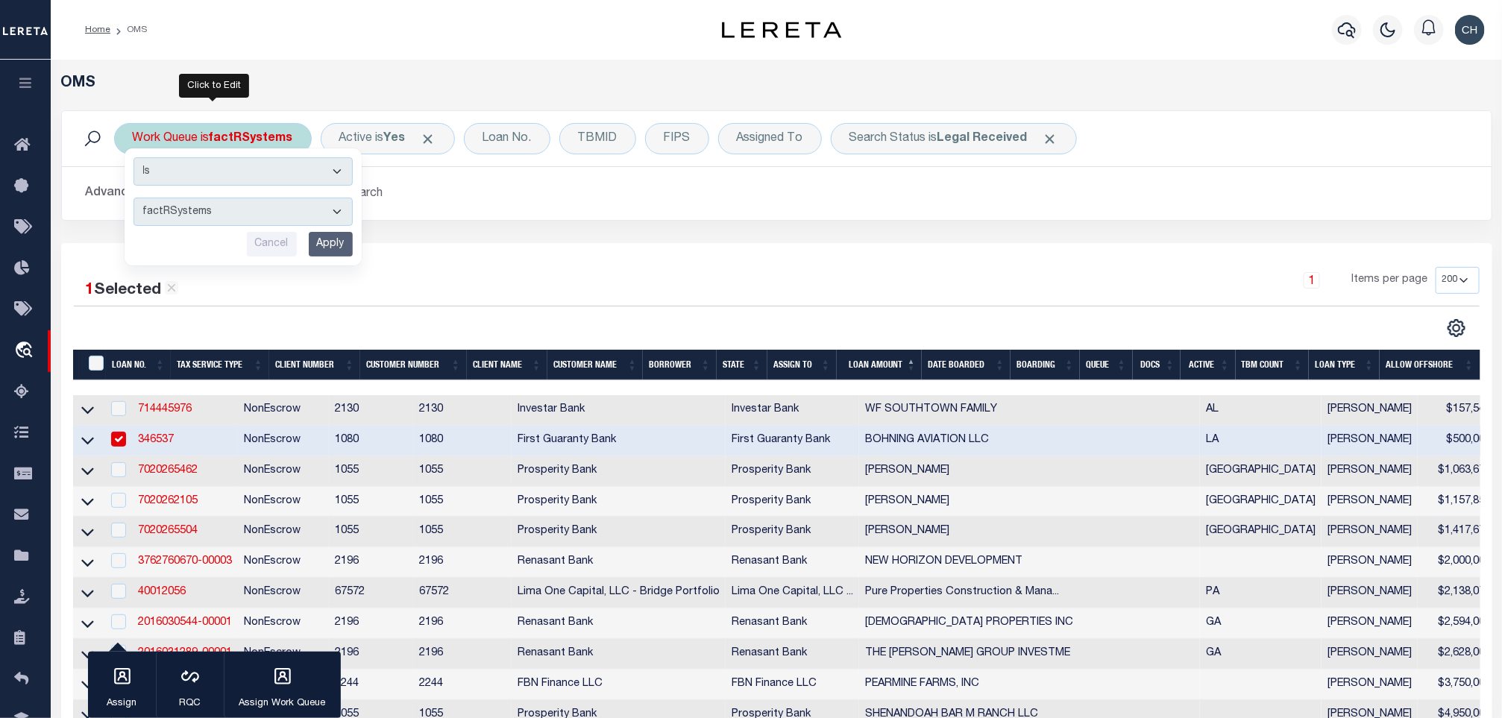
click at [247, 211] on select "--ALL-- factRSystems General ThoughtFocus" at bounding box center [243, 212] width 219 height 28
select select "THF"
click at [134, 199] on select "--ALL-- factRSystems General ThoughtFocus" at bounding box center [243, 212] width 219 height 28
click at [324, 264] on div "Is Contains --ALL-- factRSystems General ThoughtFocus Cancel Apply" at bounding box center [243, 206] width 237 height 117
click at [327, 245] on input "Apply" at bounding box center [331, 244] width 44 height 25
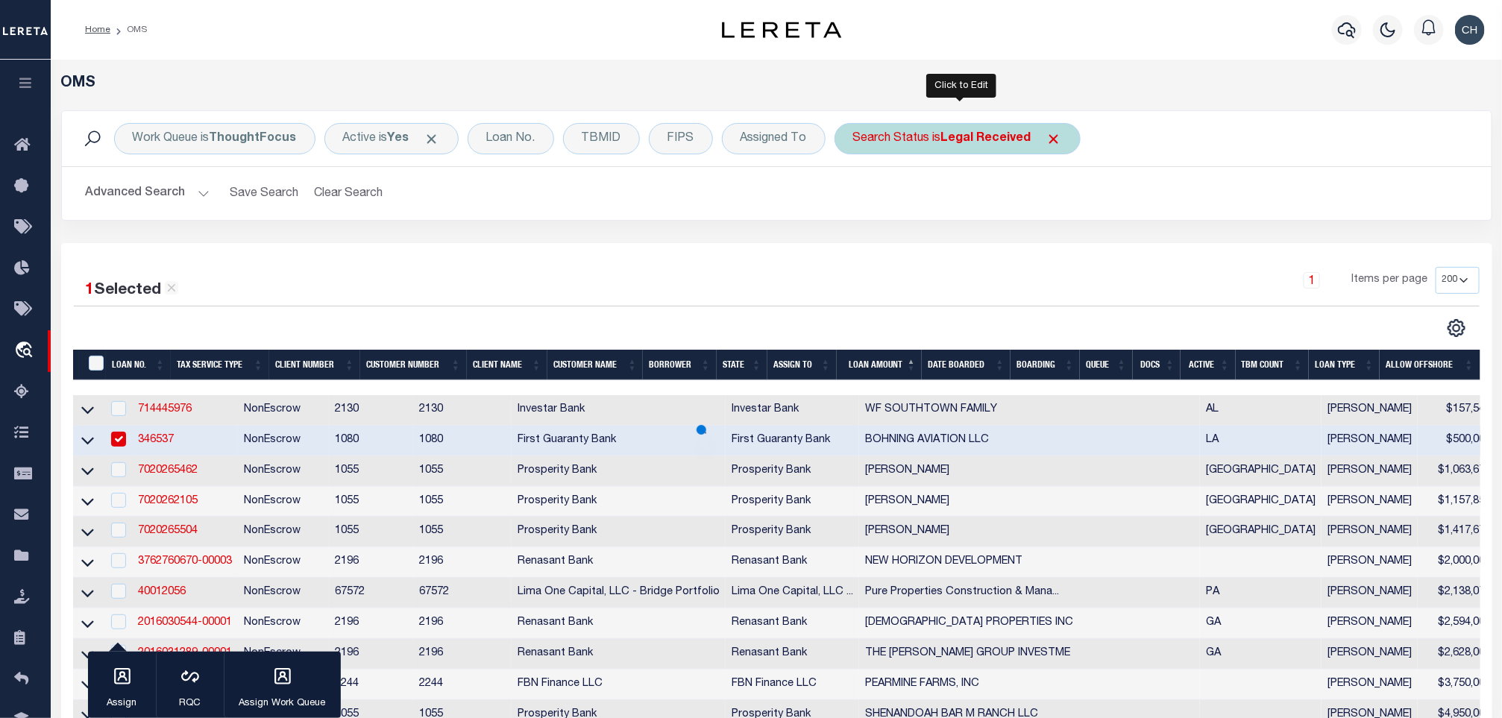
click at [979, 134] on b "Legal Received" at bounding box center [986, 139] width 90 height 12
select select "RD"
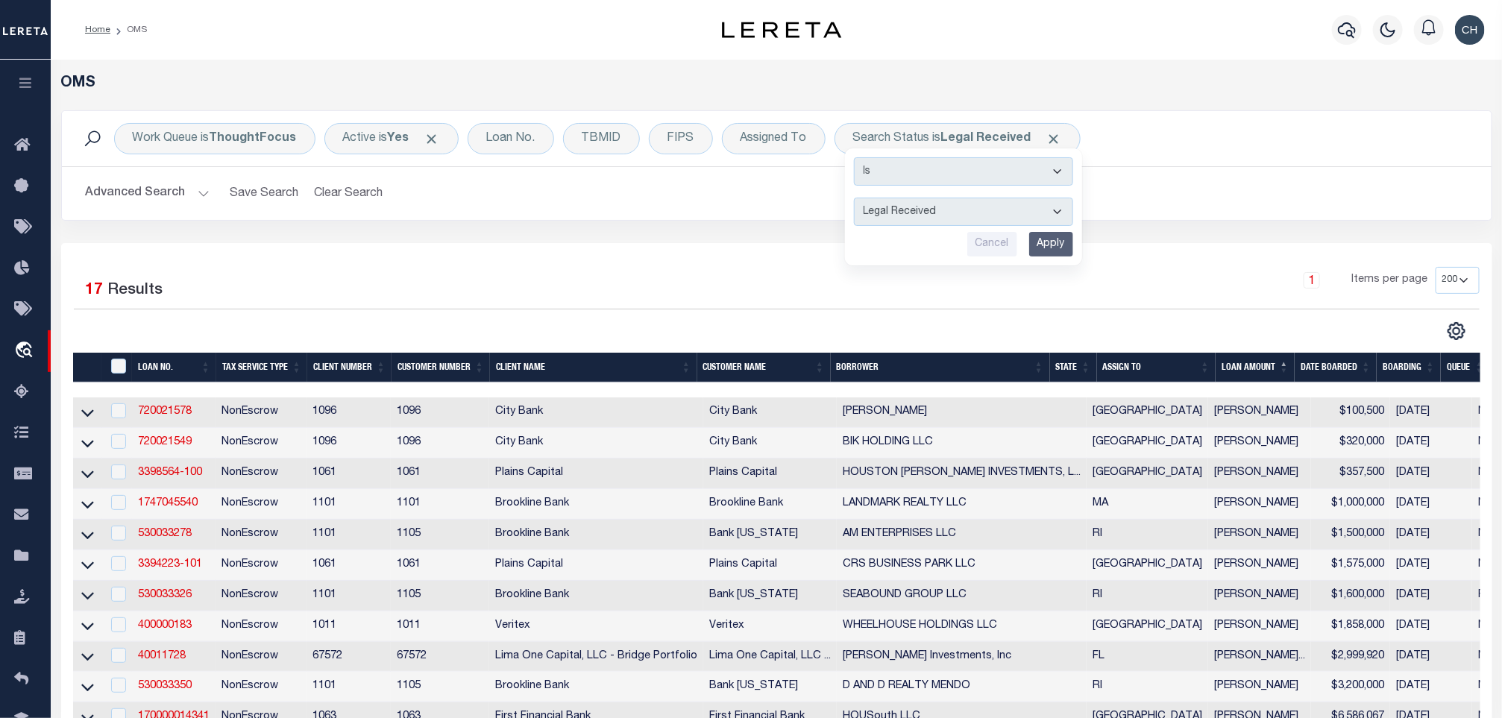
click at [938, 192] on div "Click to Edit" at bounding box center [961, 180] width 70 height 24
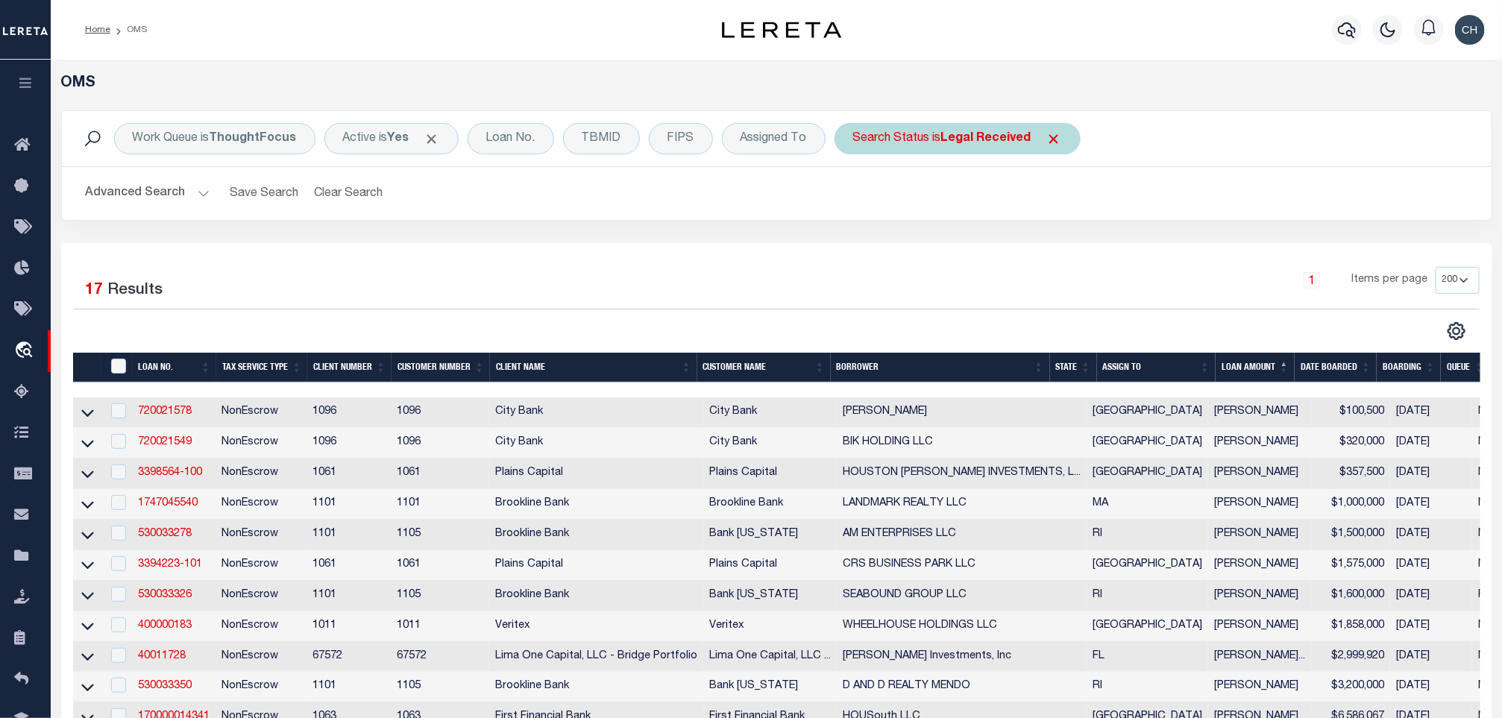
click at [947, 148] on div "Search Status is Legal Received Is Contains Automated Search Bad Parcel Complet…" at bounding box center [958, 138] width 246 height 31
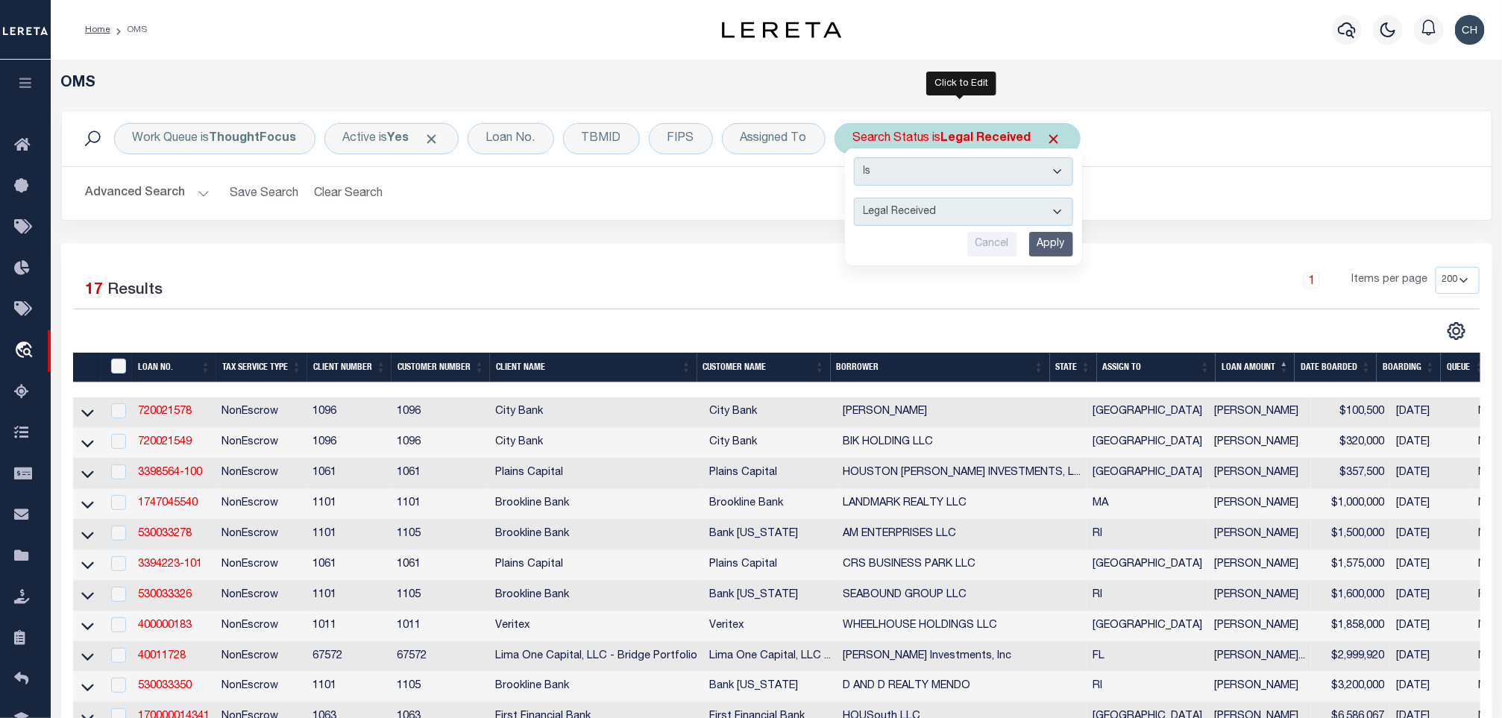
click at [959, 210] on select "Automated Search Bad Parcel Complete Duplicate Parcel High Dollar Reporting In …" at bounding box center [963, 212] width 219 height 28
select select "QC"
click at [857, 199] on select "Automated Search Bad Parcel Complete Duplicate Parcel High Dollar Reporting In …" at bounding box center [963, 212] width 219 height 28
click at [1032, 247] on input "Apply" at bounding box center [1051, 244] width 44 height 25
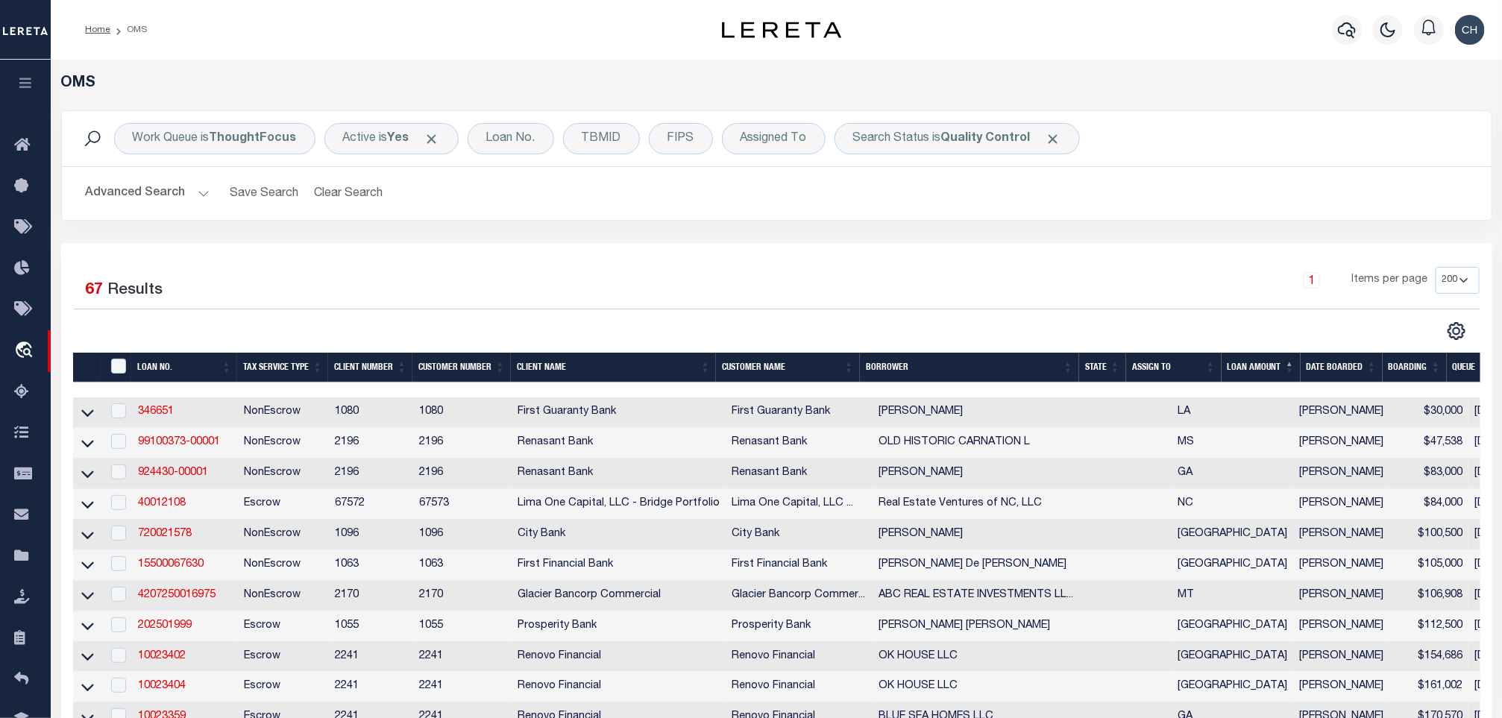
click at [1100, 372] on th "State" at bounding box center [1102, 368] width 47 height 31
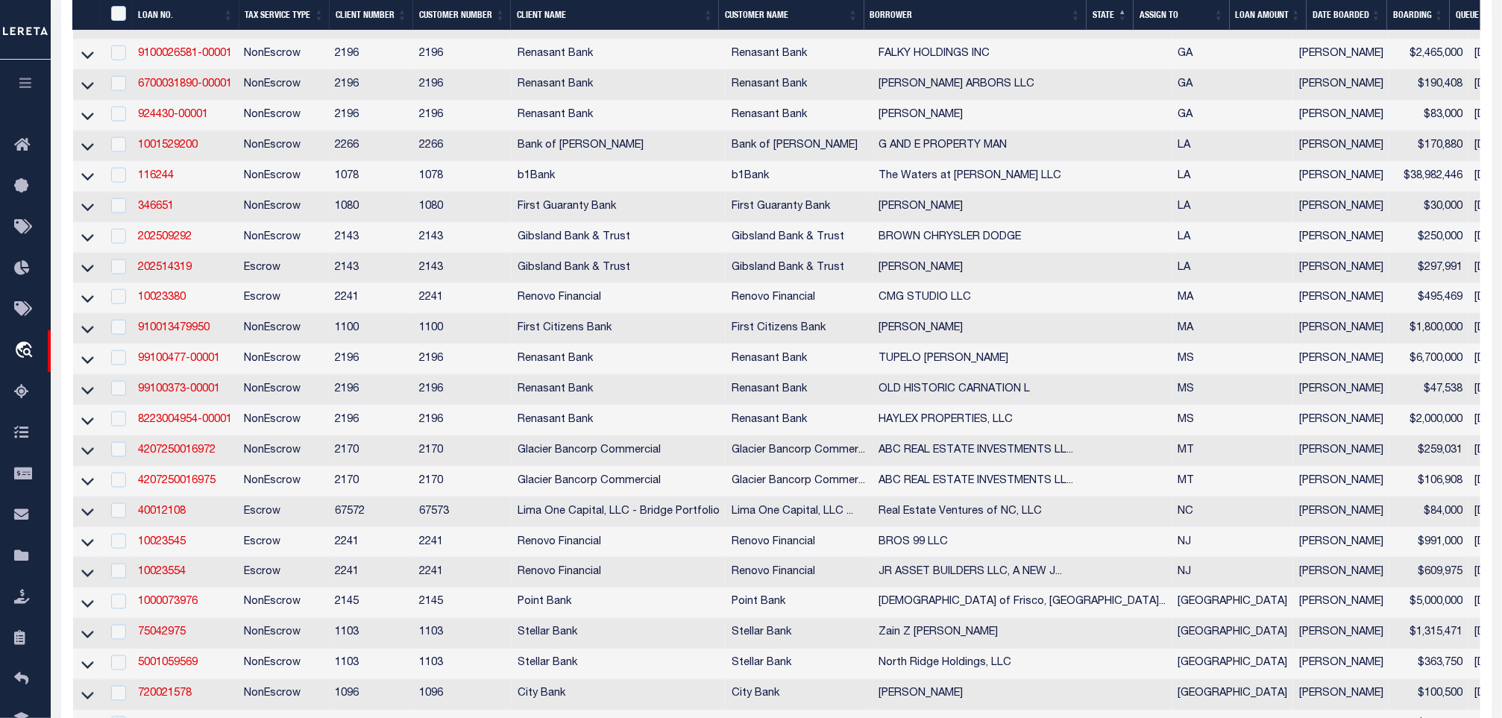
scroll to position [1007, 0]
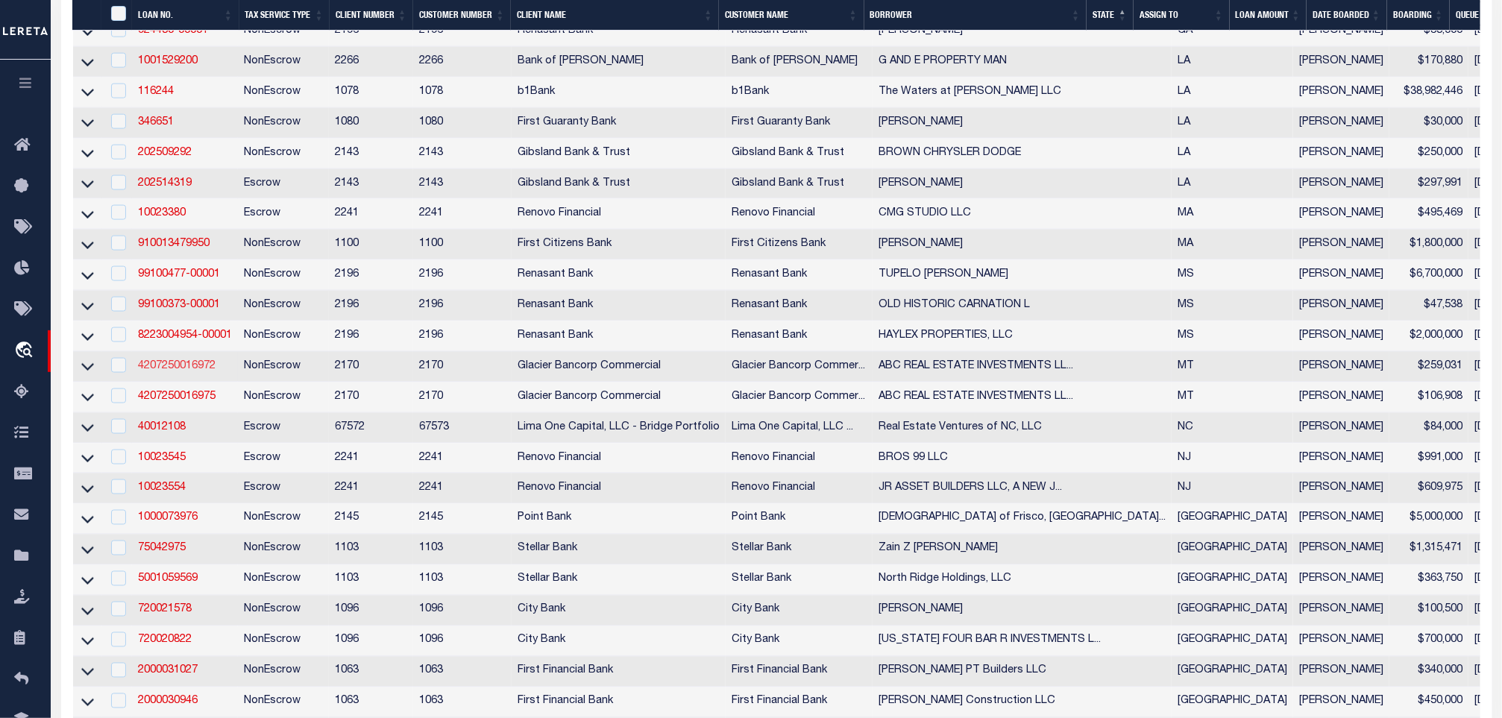
click at [191, 371] on link "4207250016972" at bounding box center [177, 366] width 78 height 10
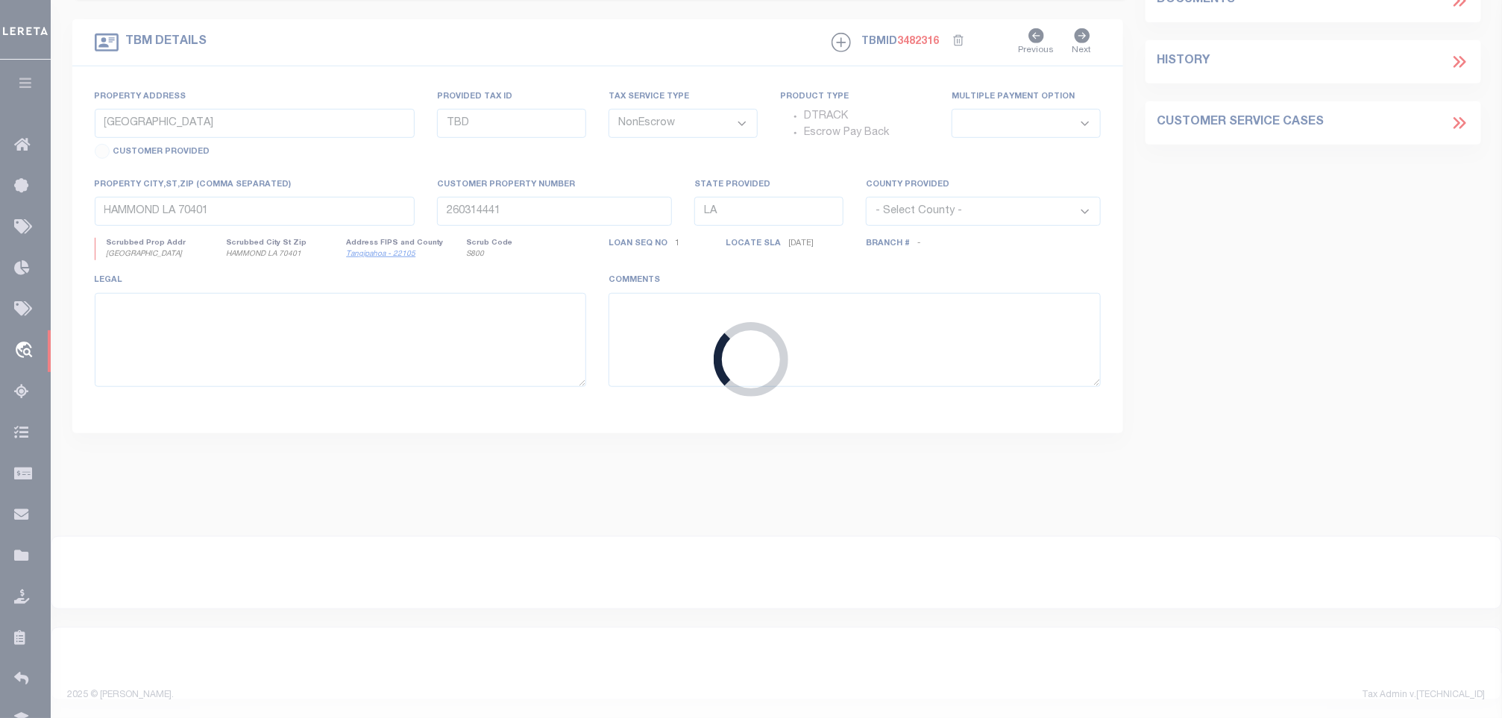
type input "4207250016972"
type input "ABC REAL ESTATE INVESTMENTS LLC"
select select
type input "3626 DUCK CREEK RD UNIT 3"
type input "BILLINGS MT 59101-6168"
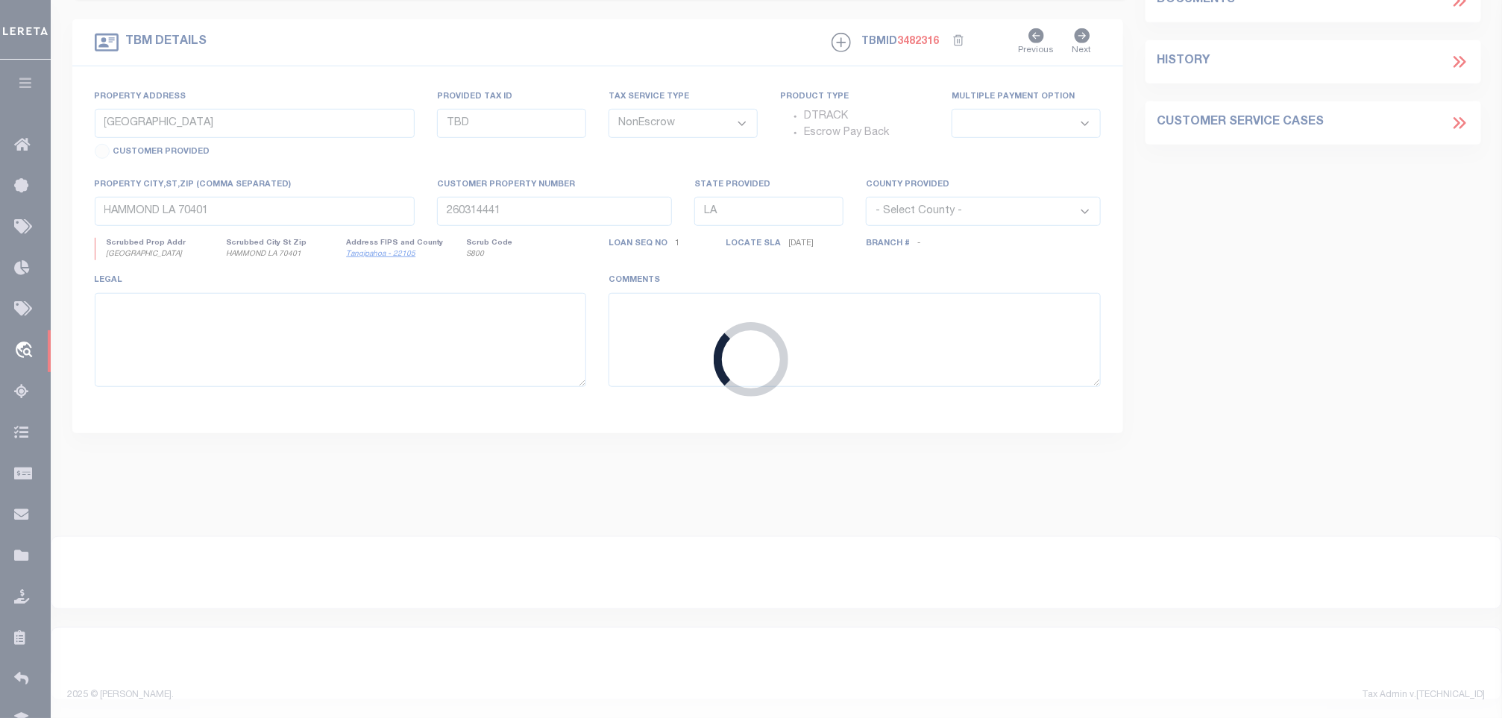
type input "[DATE]"
select select
select select "20"
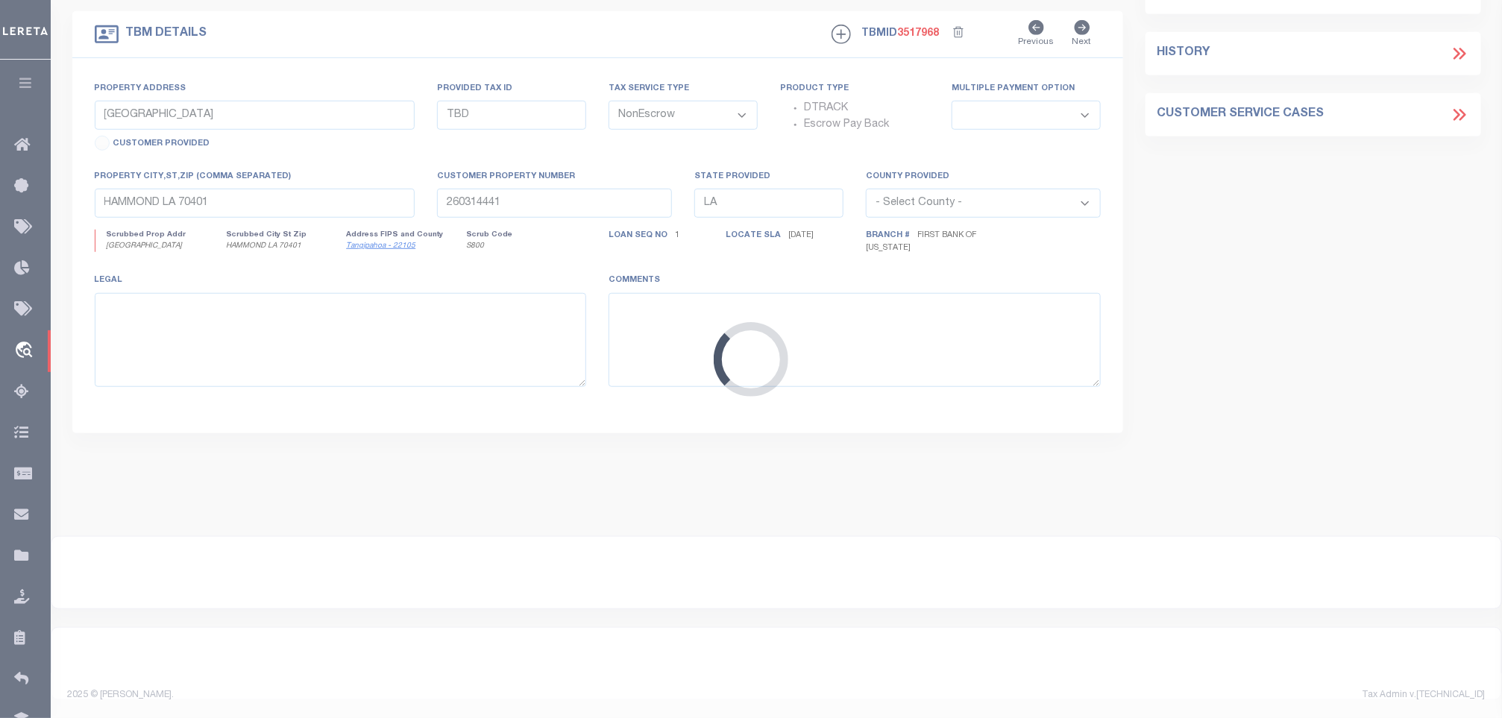
scroll to position [207, 0]
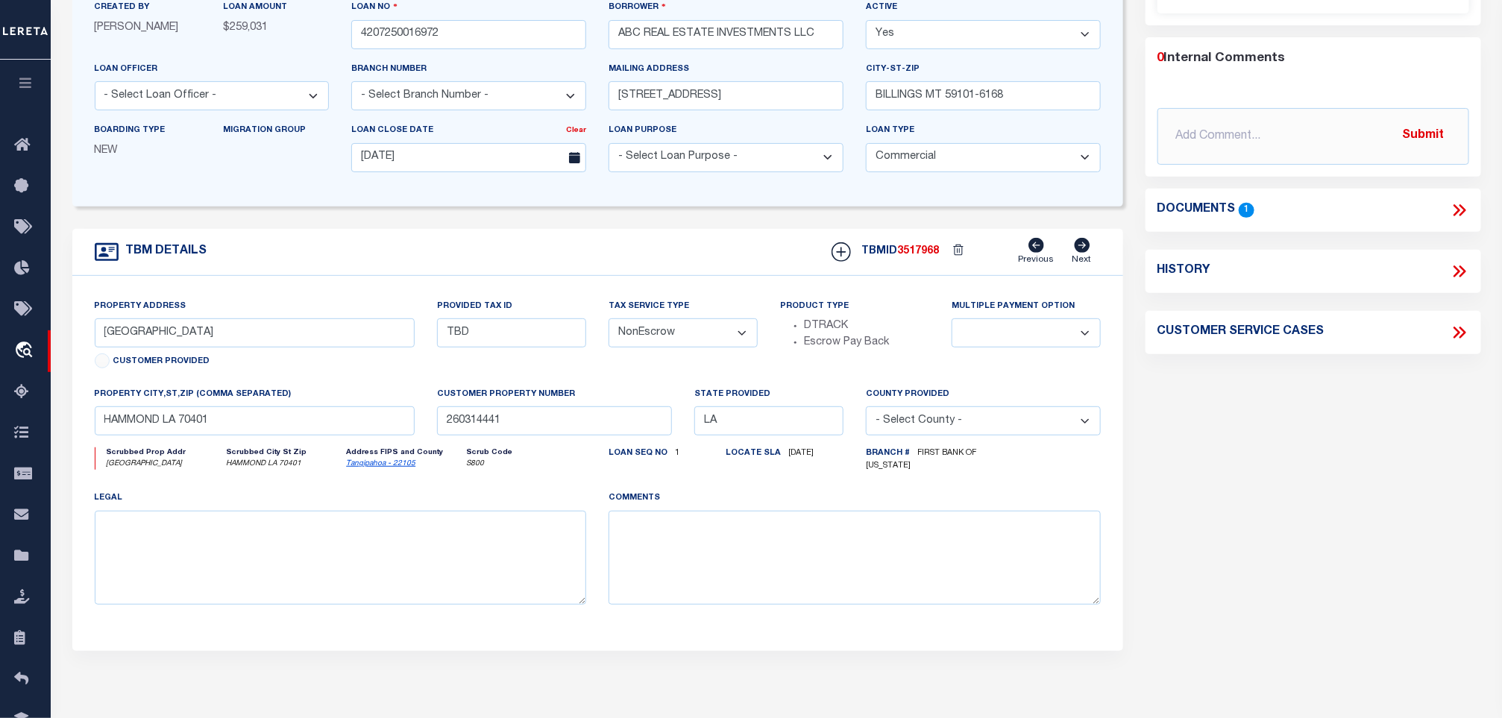
select select "4572"
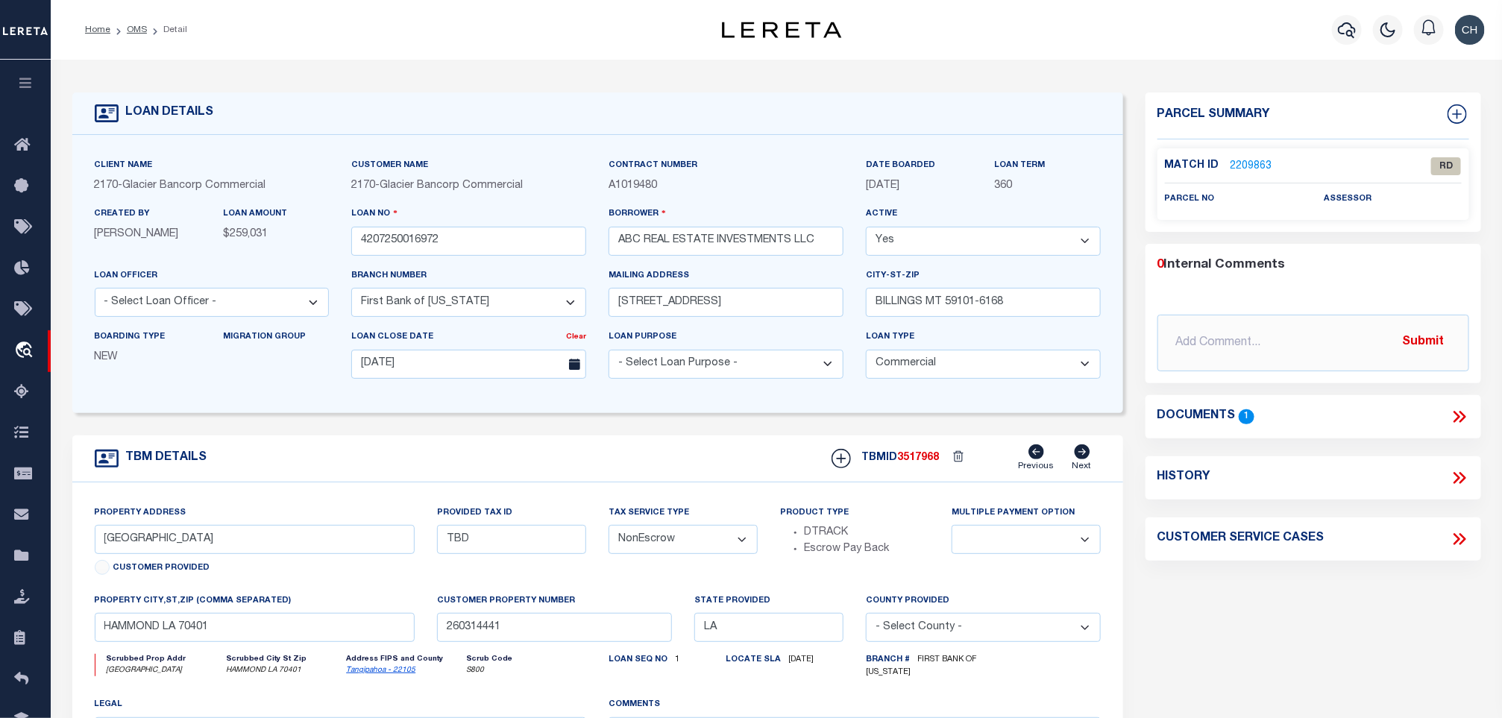
type input "1224 US HIGHWAY 2 E"
type input "0000016068"
select select
type input "KALISPELL MT 59901-3219"
type input "MT"
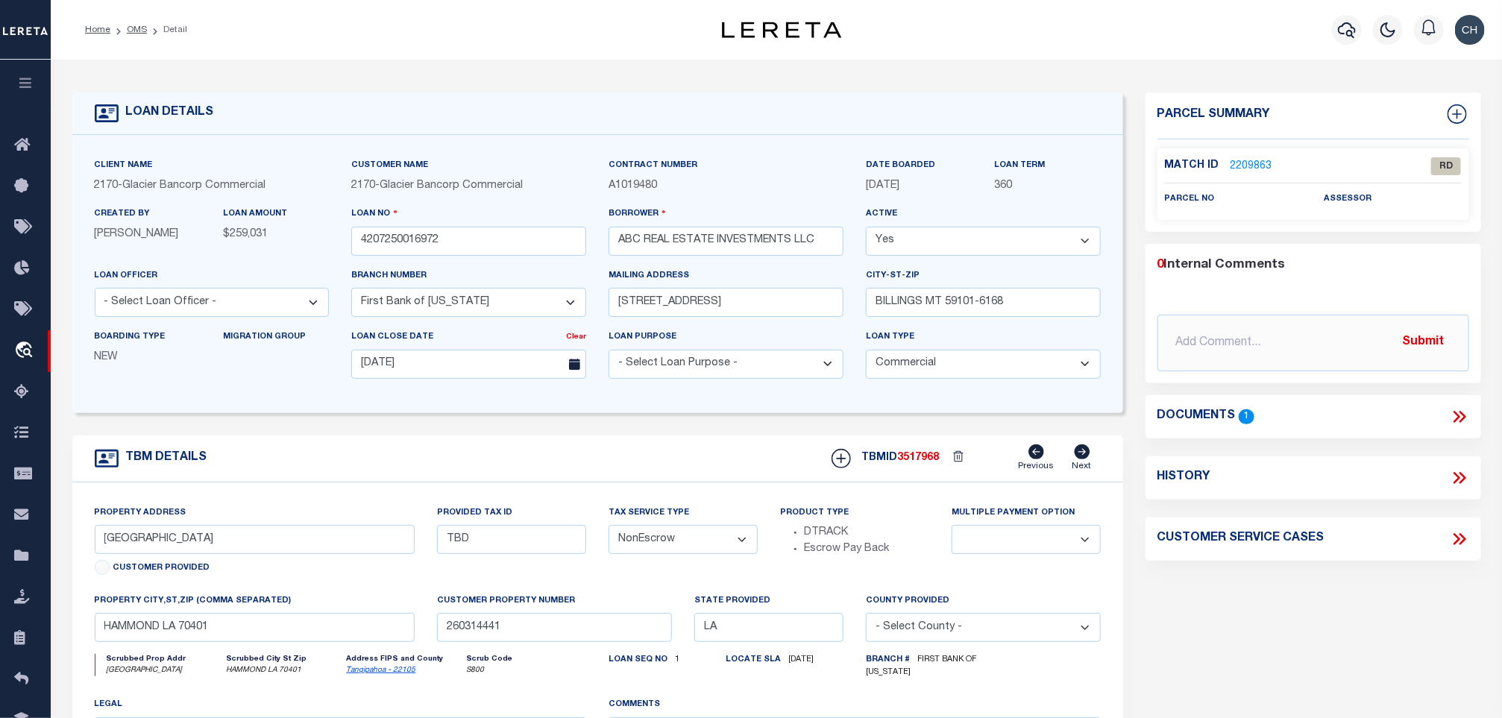
type textarea "SEE ATTACHED"
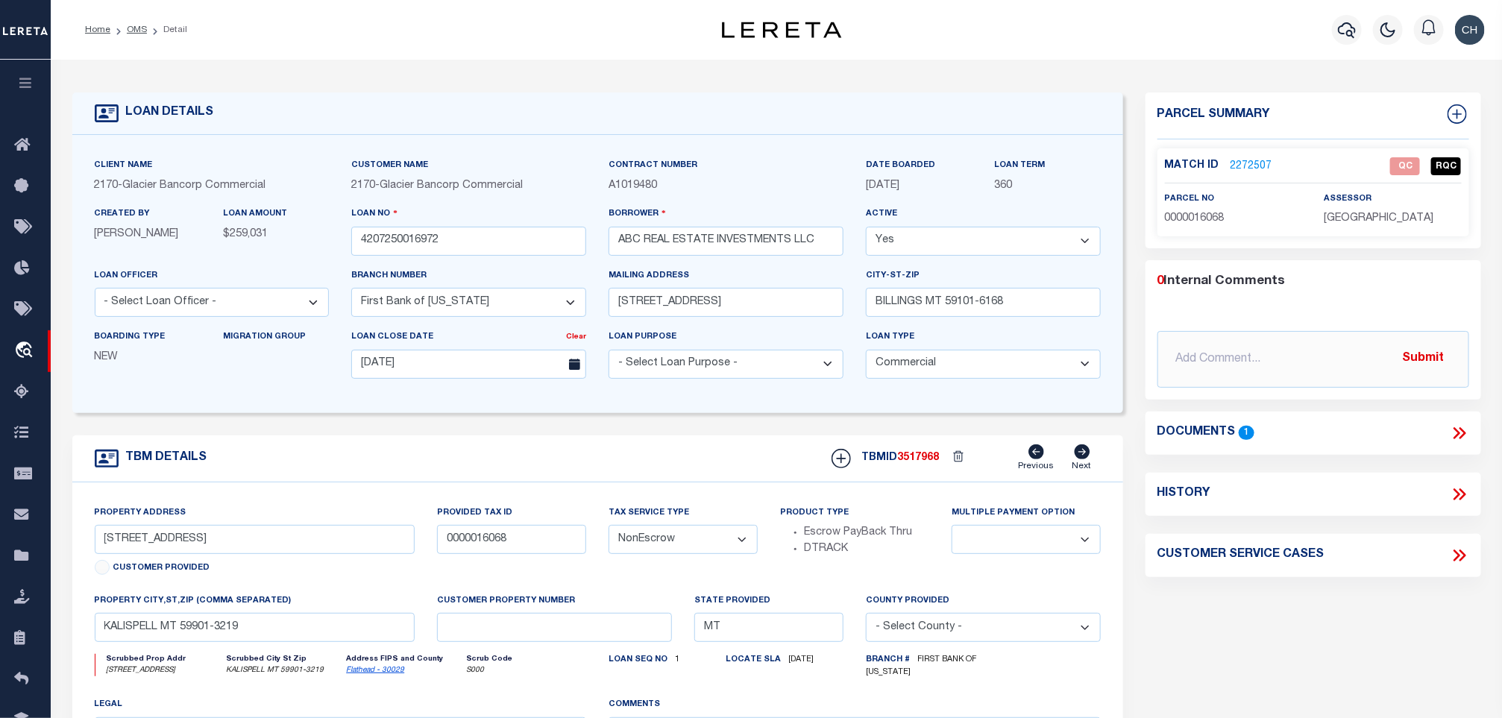
click at [1461, 430] on icon at bounding box center [1462, 433] width 7 height 12
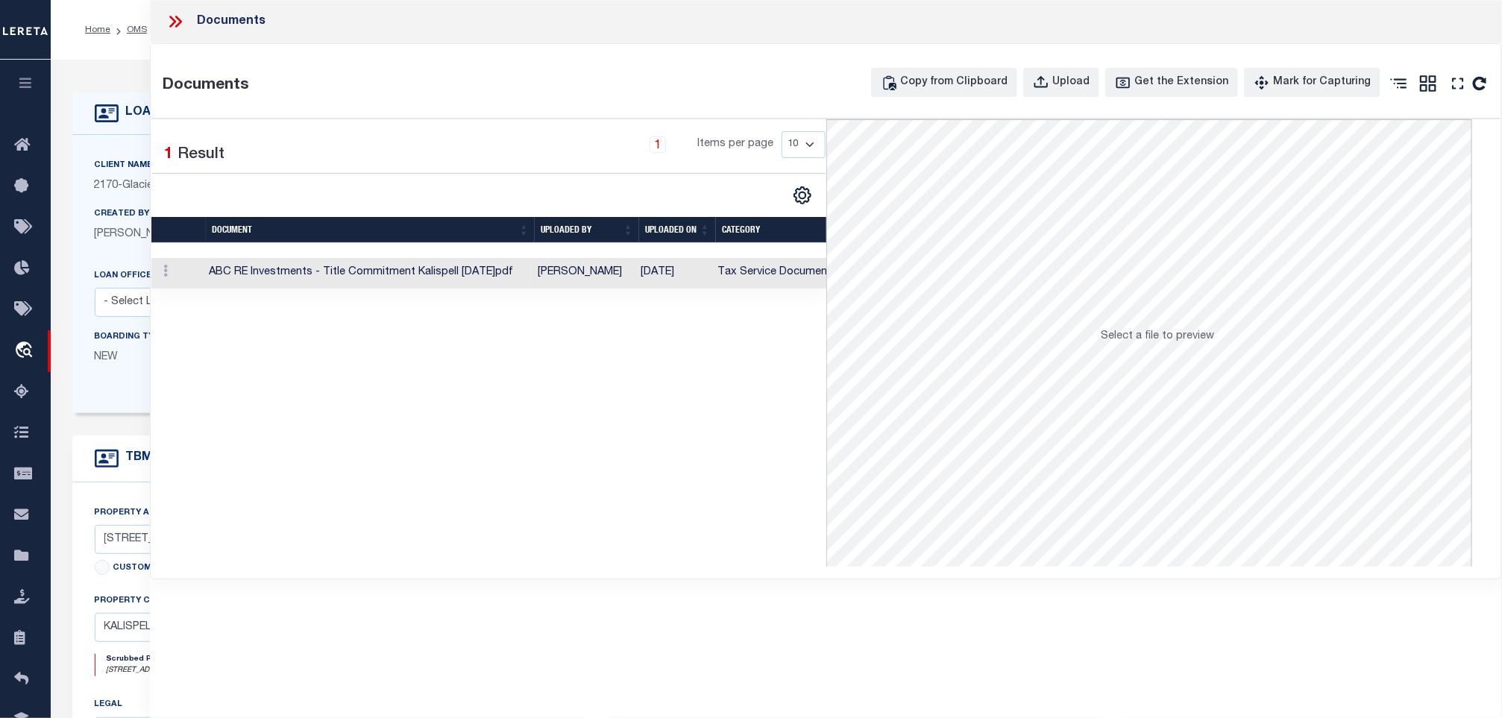
click at [600, 276] on td "Michele Bridgeford" at bounding box center [584, 273] width 104 height 31
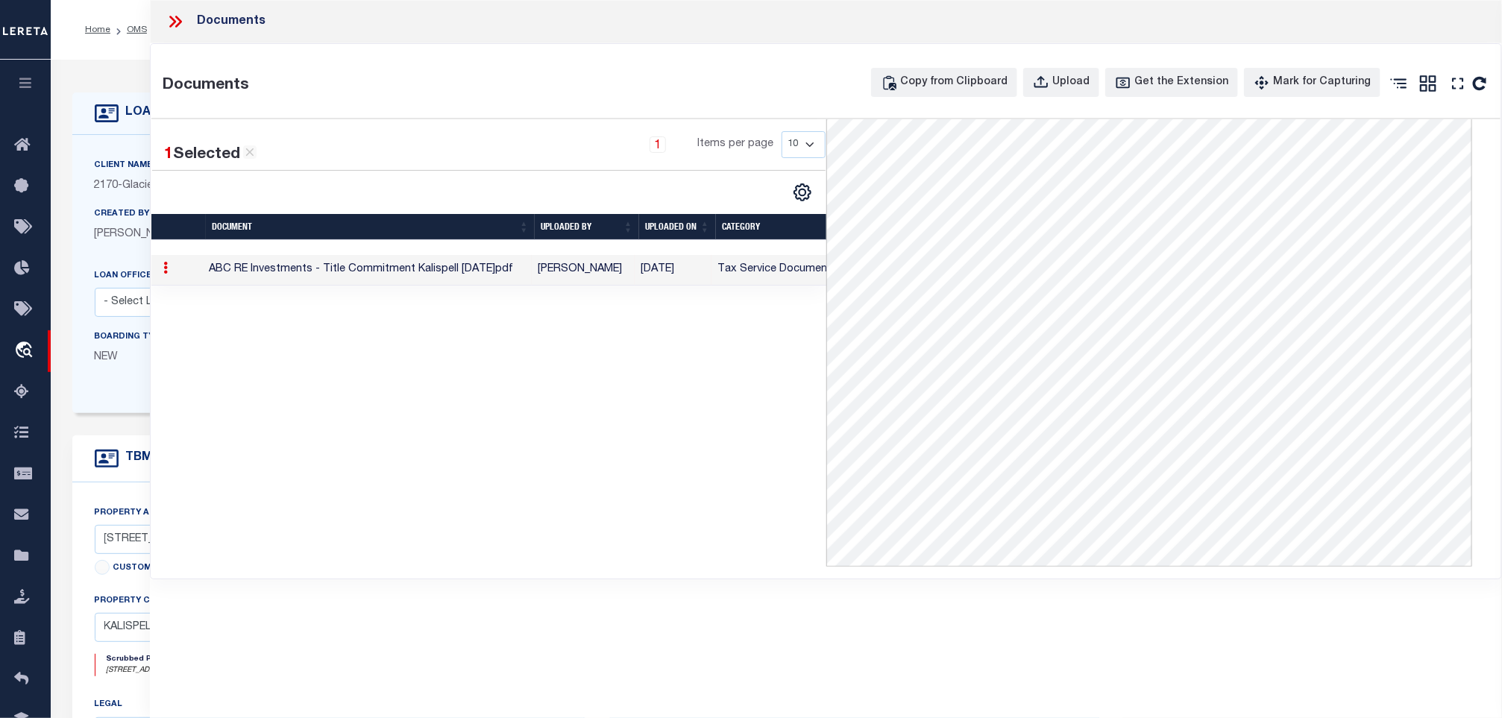
scroll to position [439, 0]
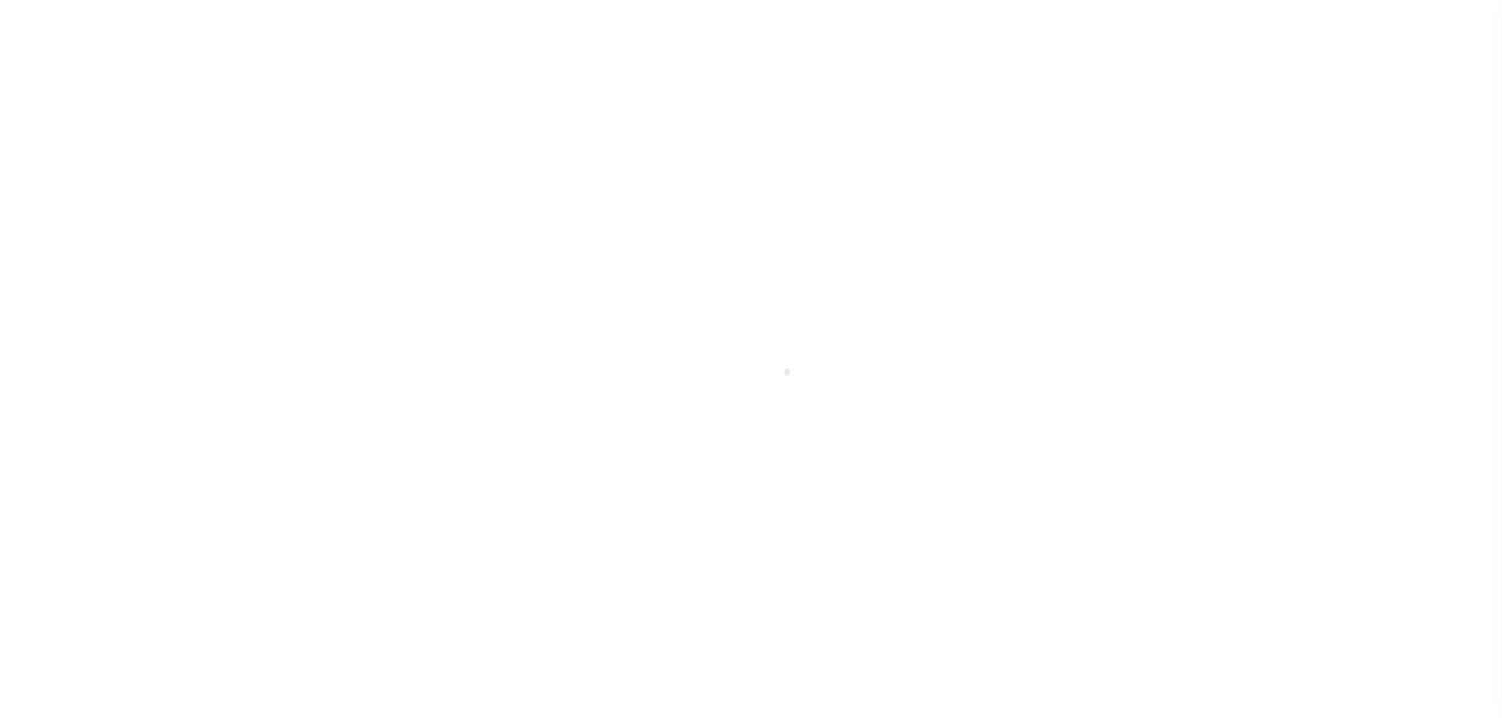
select select "CP"
select select "AGW"
select select "ADD"
select select "20"
select select "NonEscrow"
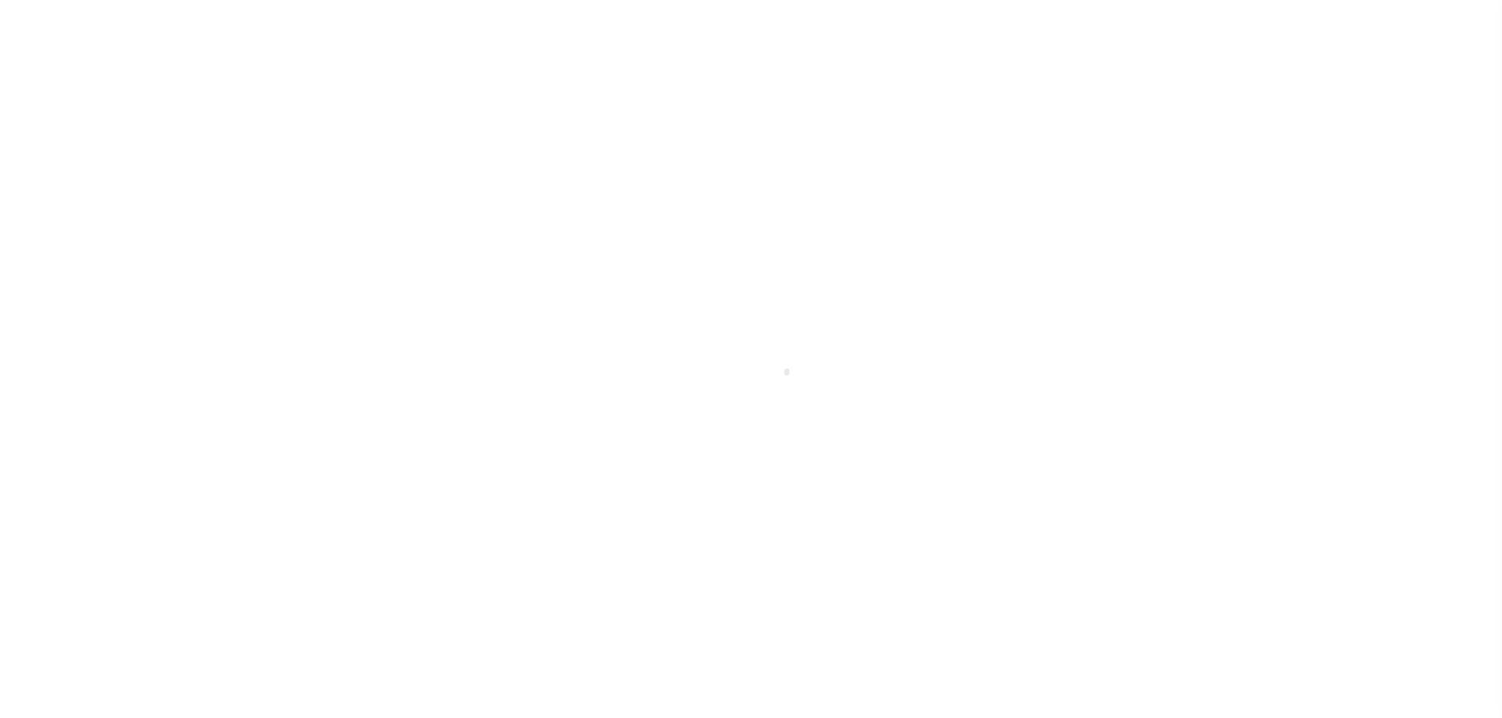
select select
type input "[DATE]"
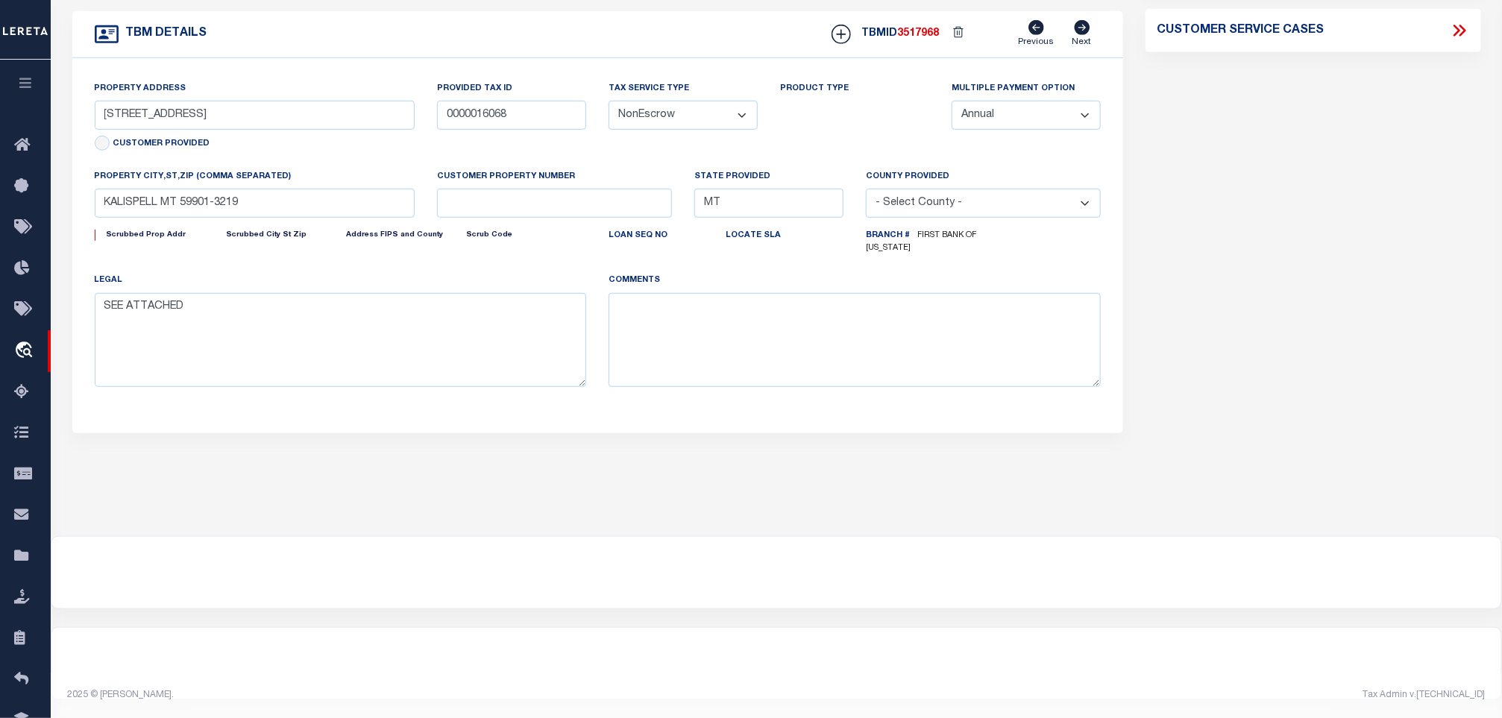
select select "4572"
select select
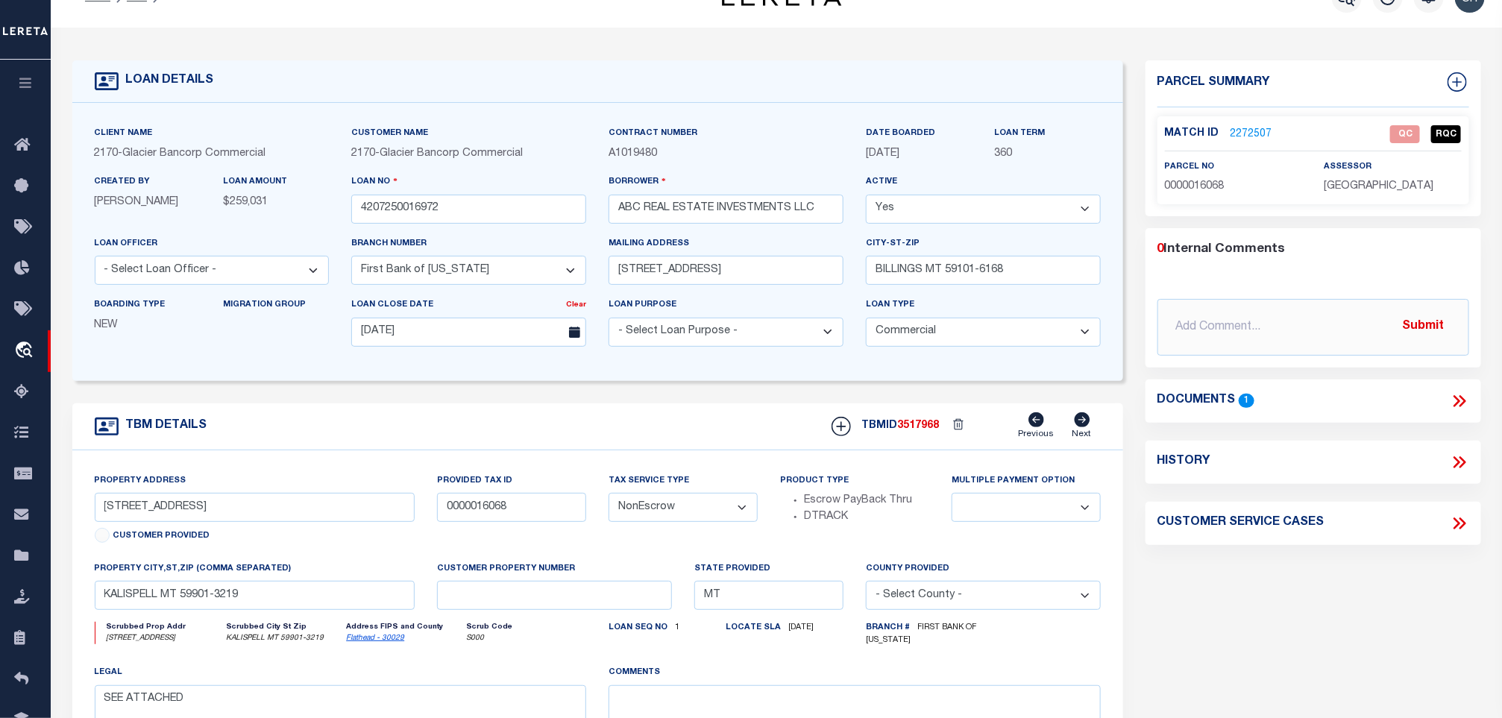
scroll to position [0, 0]
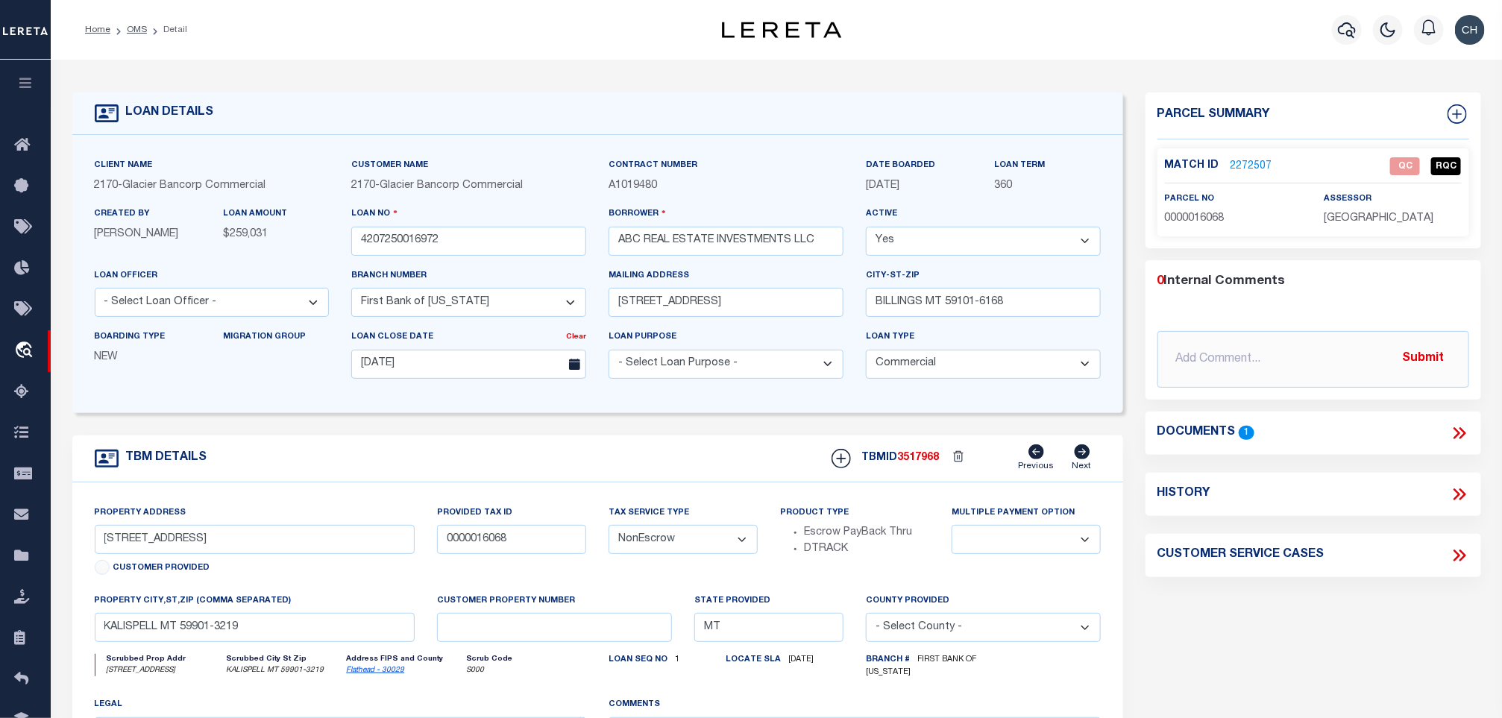
click at [1245, 164] on link "2272507" at bounding box center [1252, 167] width 42 height 16
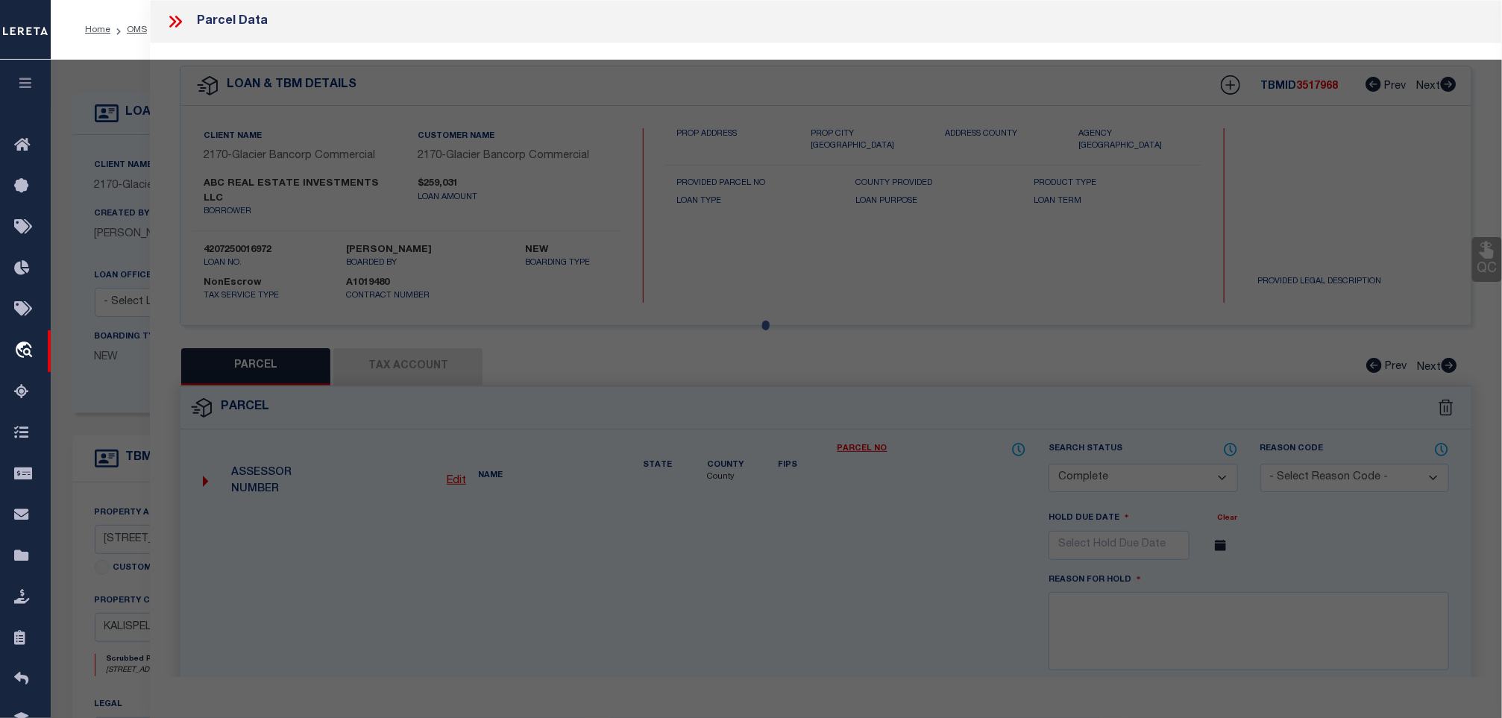
select select "AS"
select select
checkbox input "false"
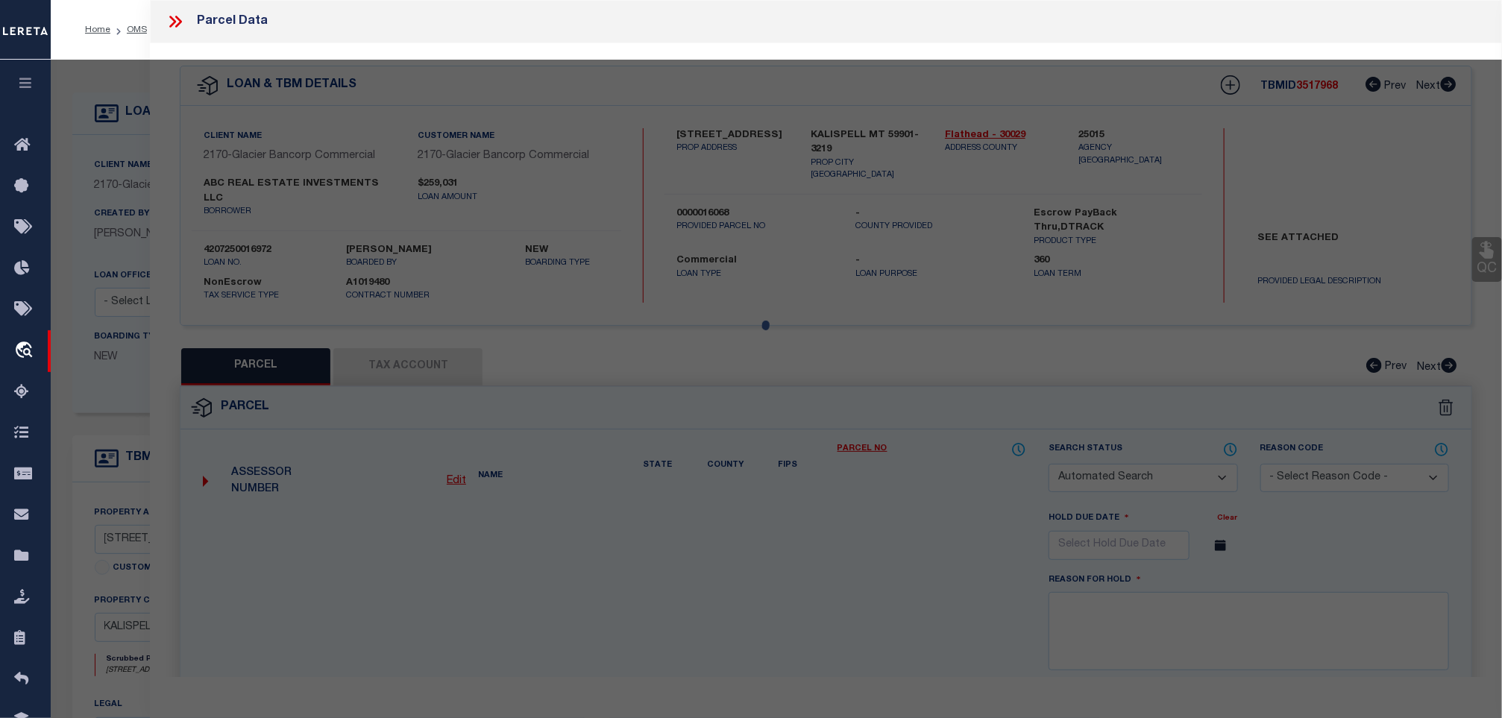
select select "QC"
type input "ABC REAL ESTATE INVESTMENT LLC"
select select "AGW"
select select "LEG"
type input "1212 US HIGHWAY 2 E"
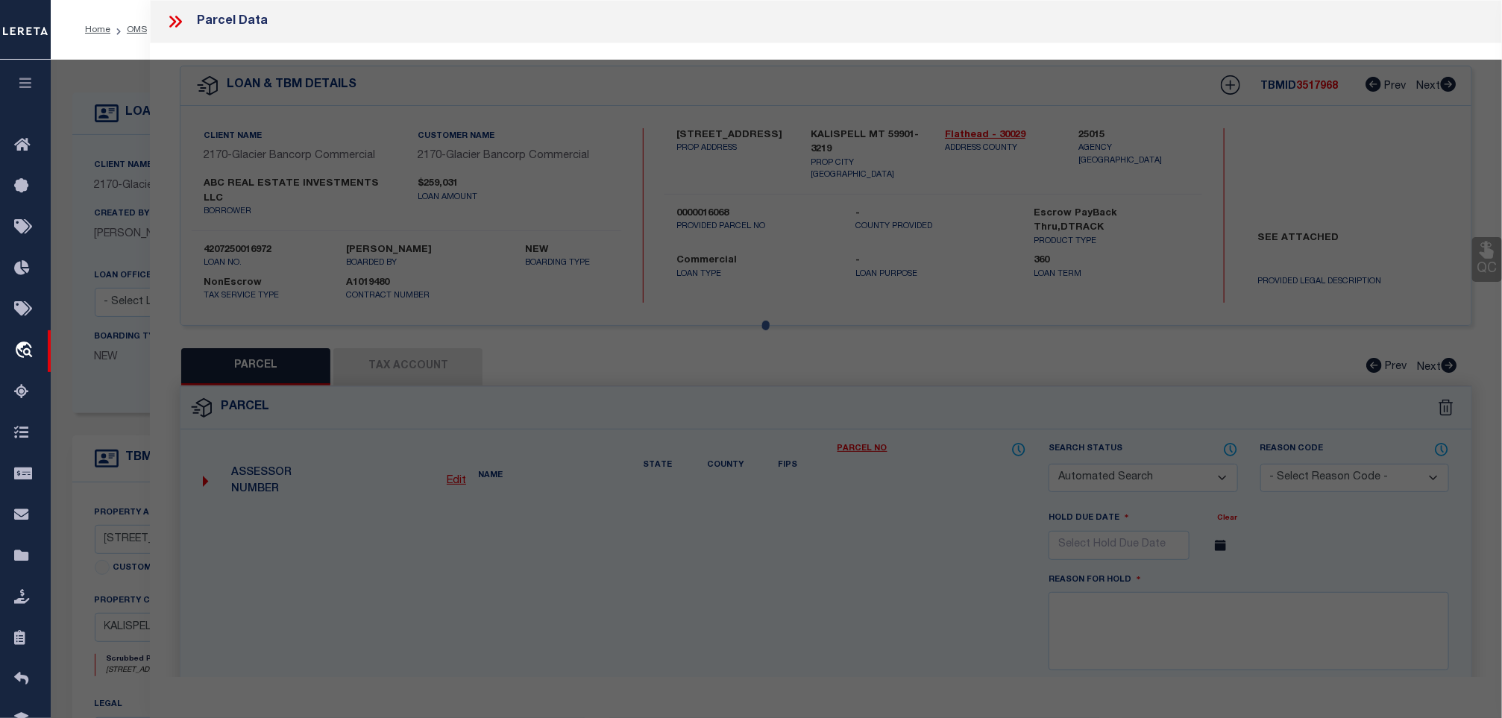
type input "KALISPELL, MT 59901"
type textarea "S09, T28 N, R21 W, ACRES 1.06, COS 19583-A, TR 1AD IN NW4NW4"
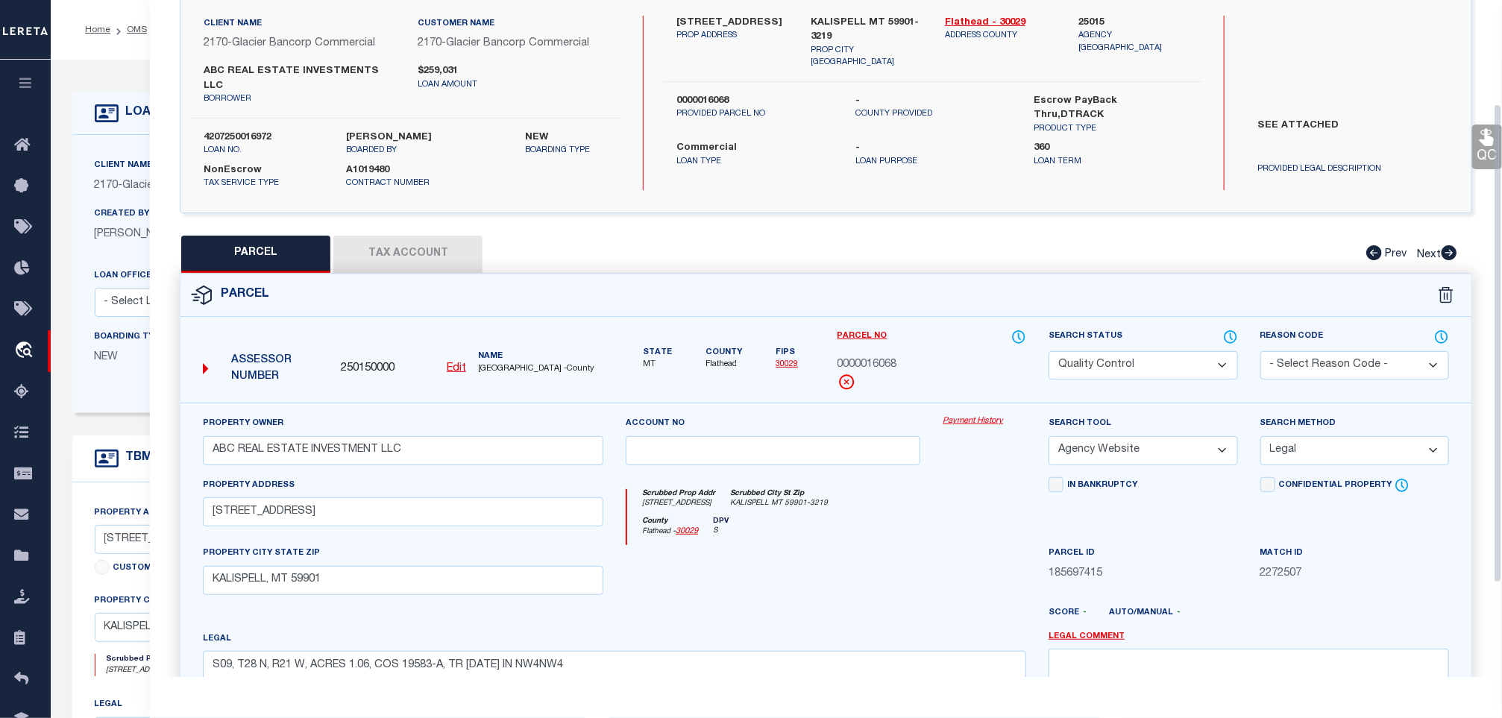
scroll to position [278, 0]
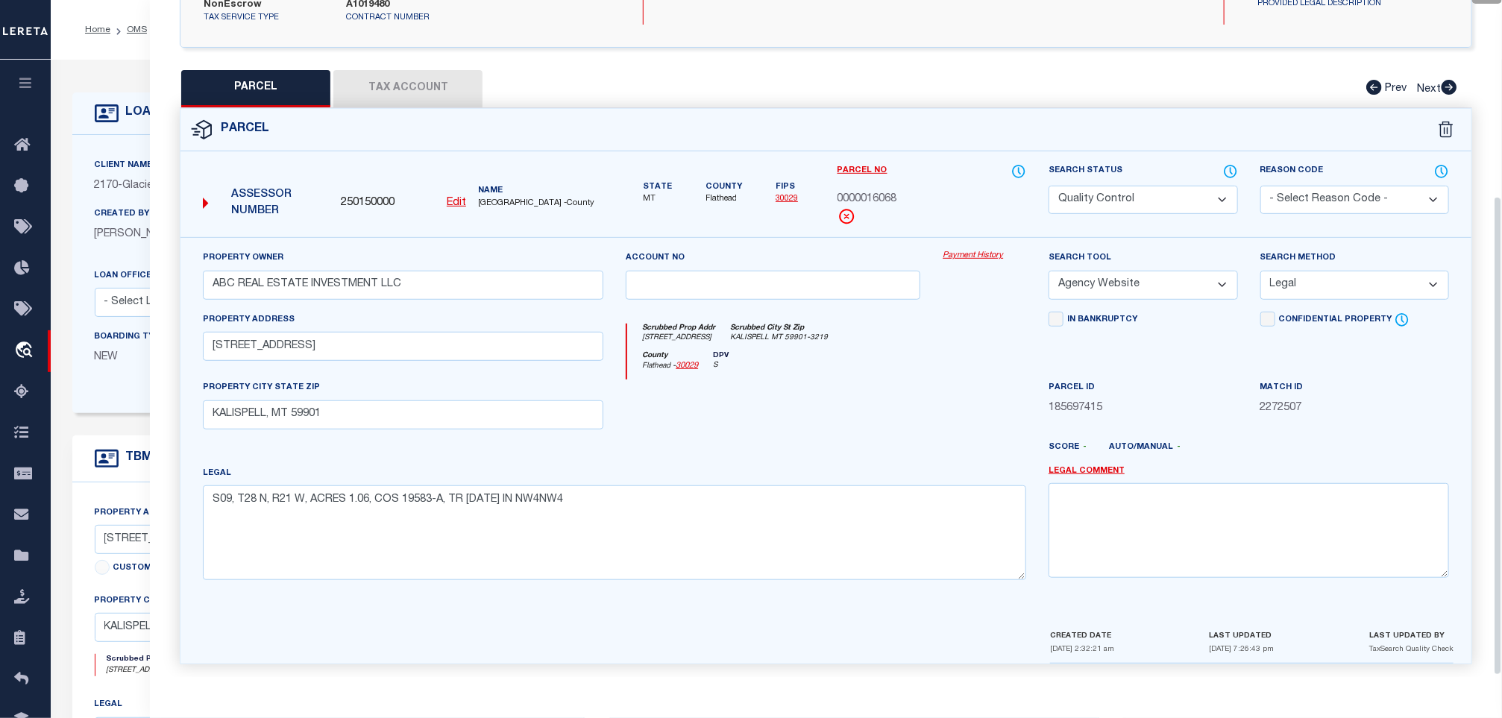
click at [1121, 192] on select "Automated Search Bad Parcel Complete Duplicate Parcel High Dollar Reporting In …" at bounding box center [1143, 200] width 189 height 29
select select "CP"
click at [1049, 186] on select "Automated Search Bad Parcel Complete Duplicate Parcel High Dollar Reporting In …" at bounding box center [1143, 200] width 189 height 29
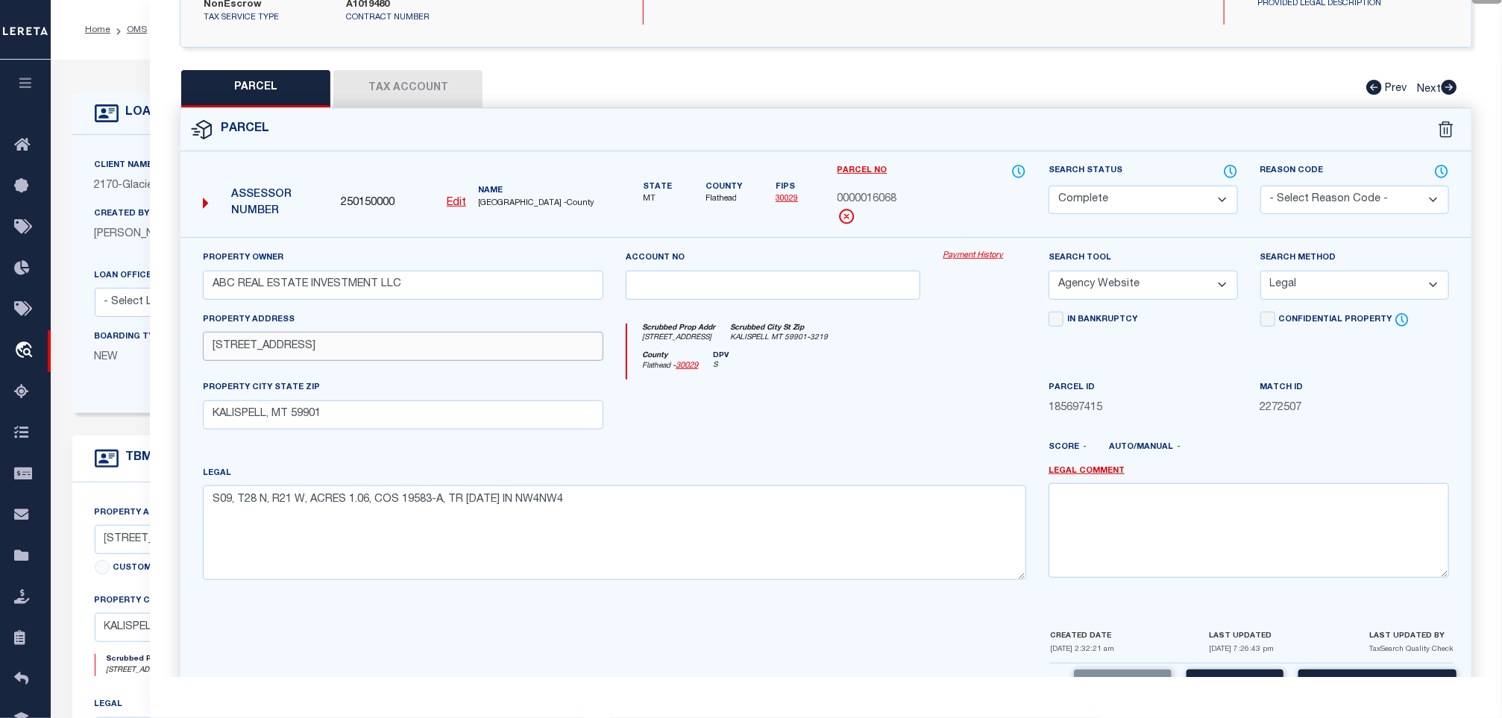
click at [397, 334] on input "1212 US HIGHWAY 2 E" at bounding box center [403, 346] width 401 height 29
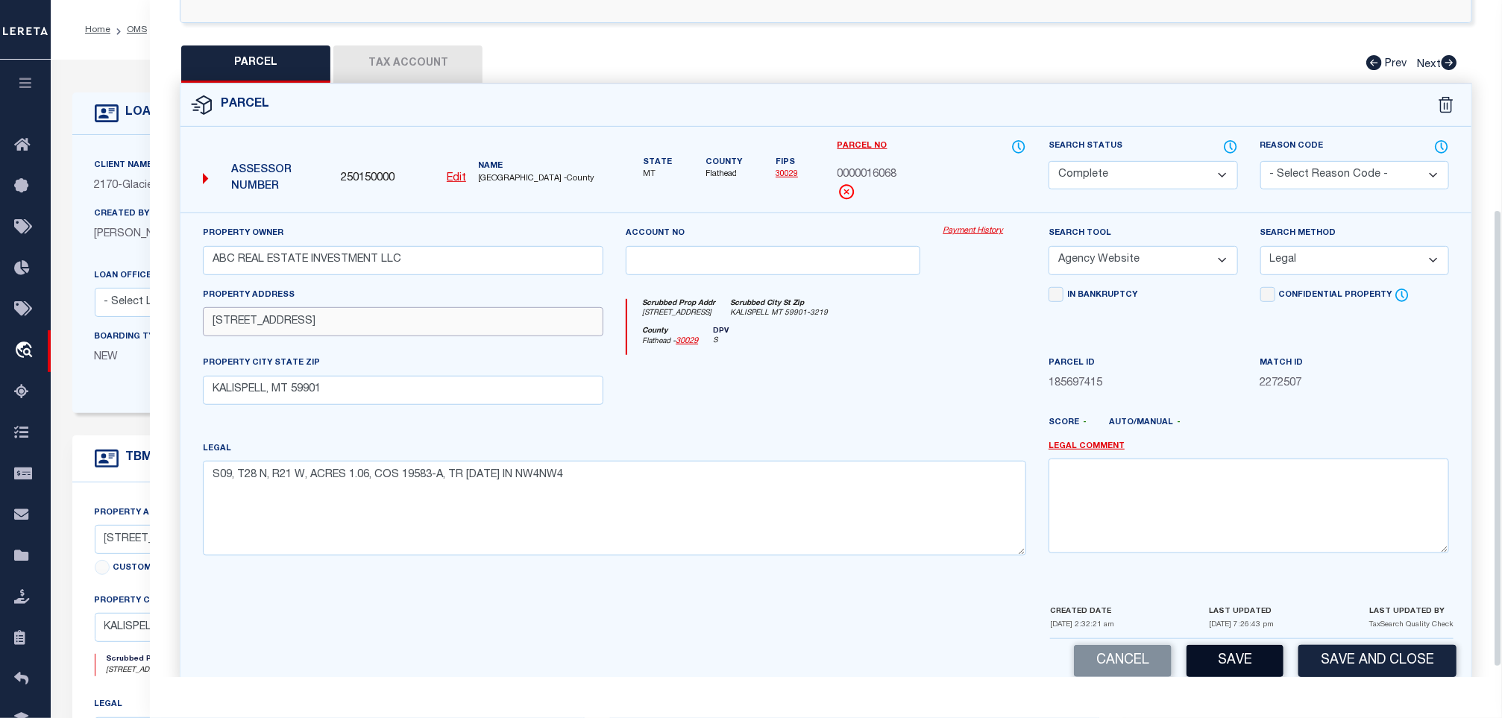
scroll to position [323, 0]
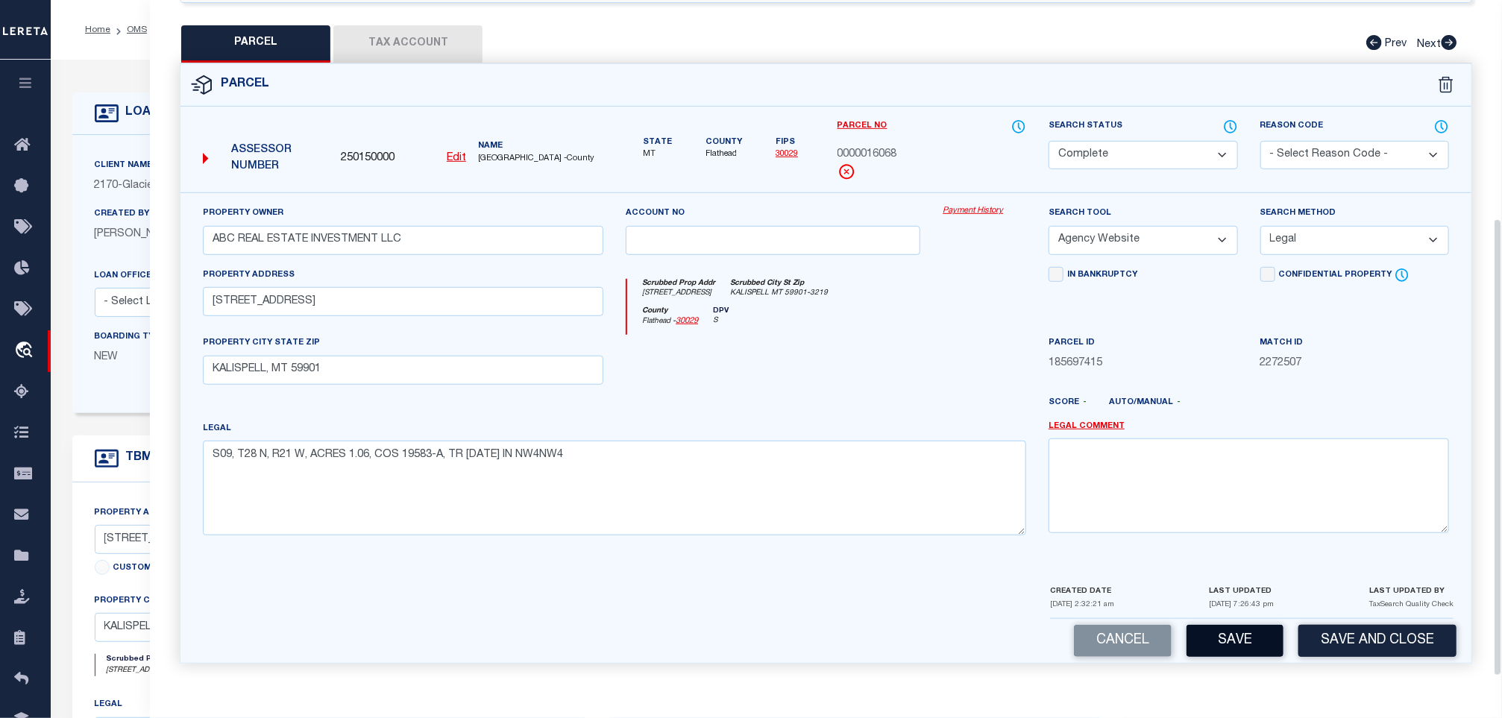
click at [1251, 640] on button "Save" at bounding box center [1235, 641] width 97 height 32
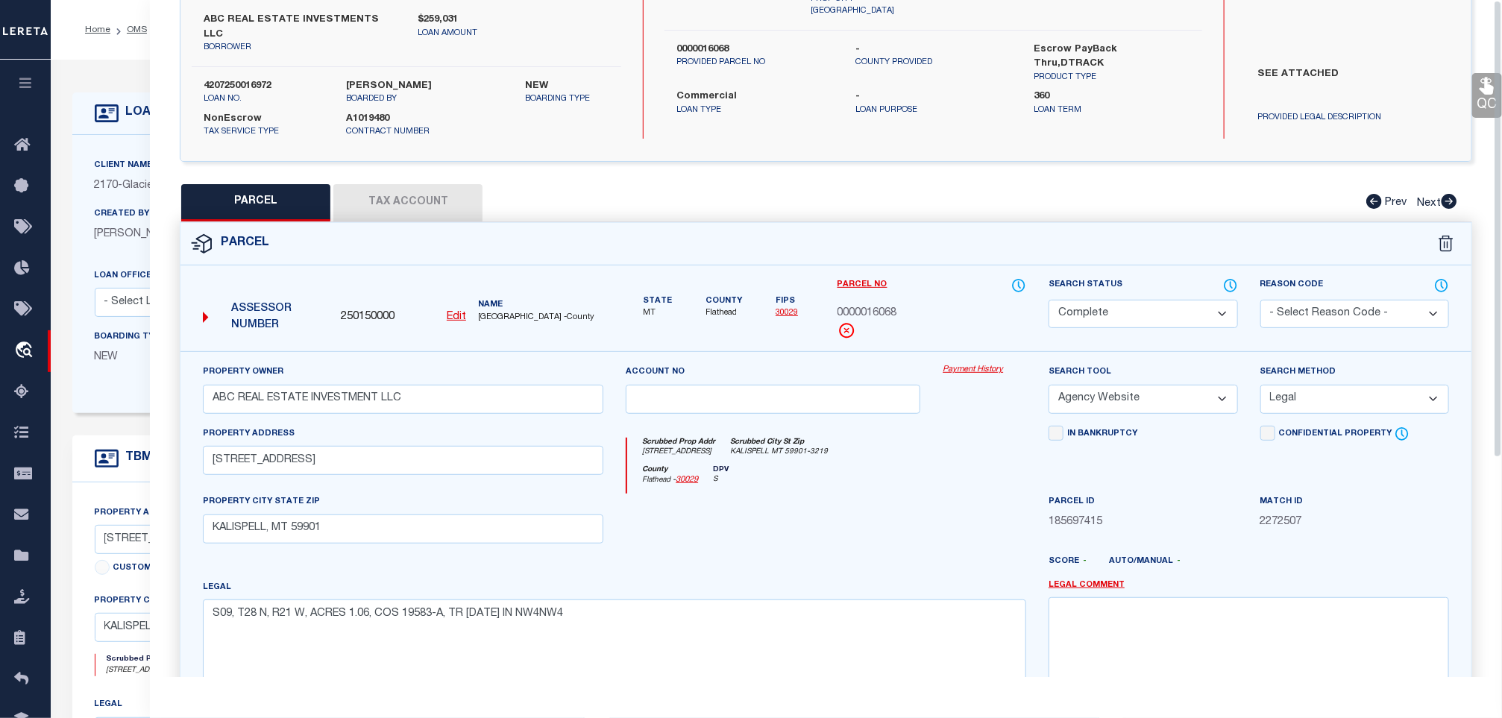
scroll to position [0, 0]
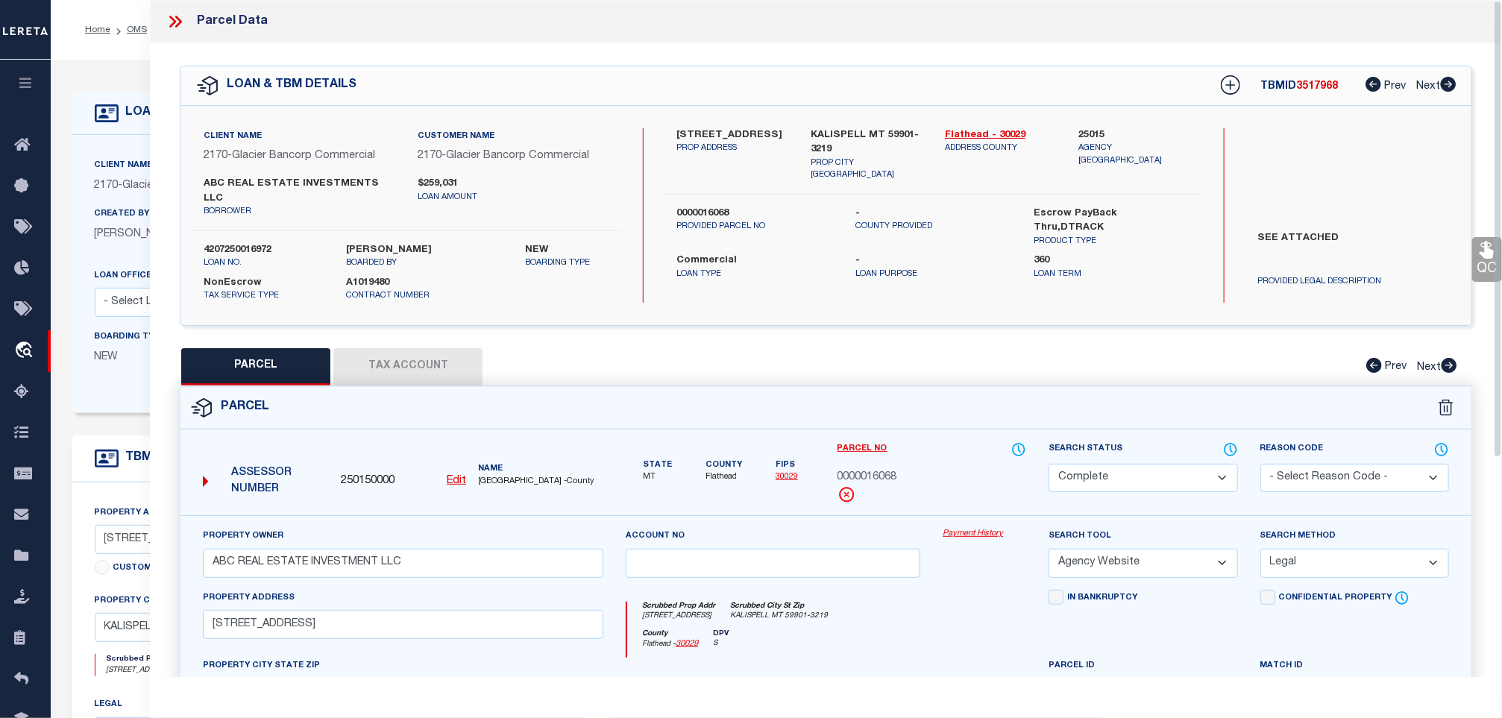
click at [408, 368] on button "Tax Account" at bounding box center [407, 366] width 149 height 37
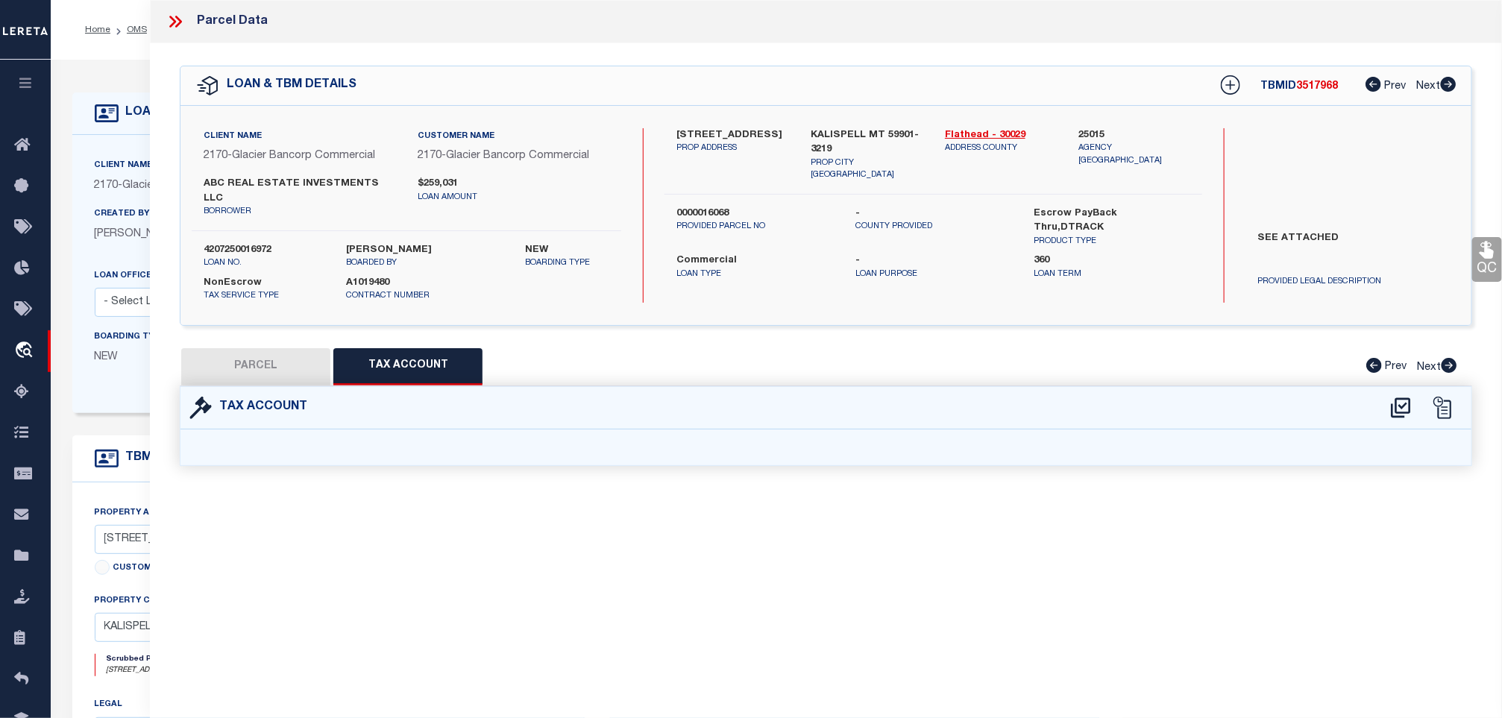
select select "100"
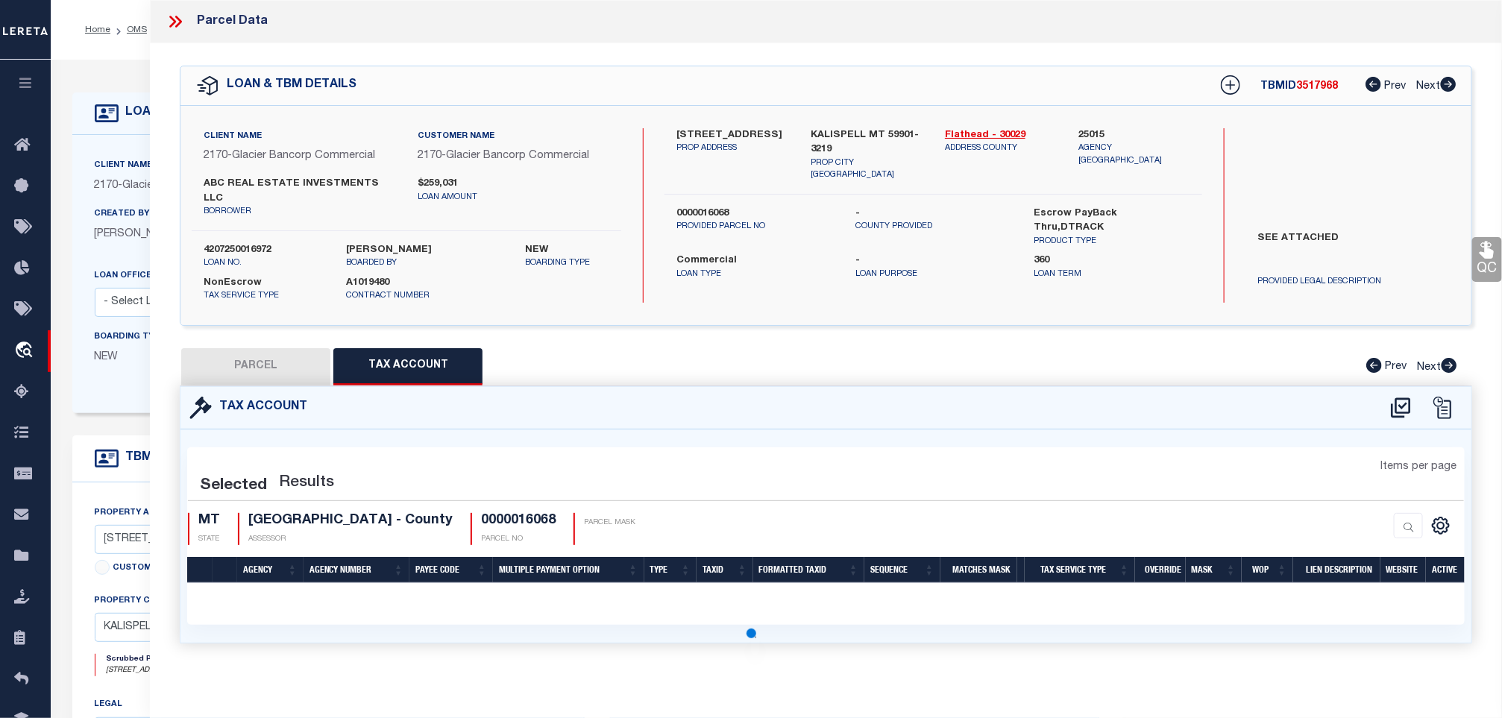
select select "100"
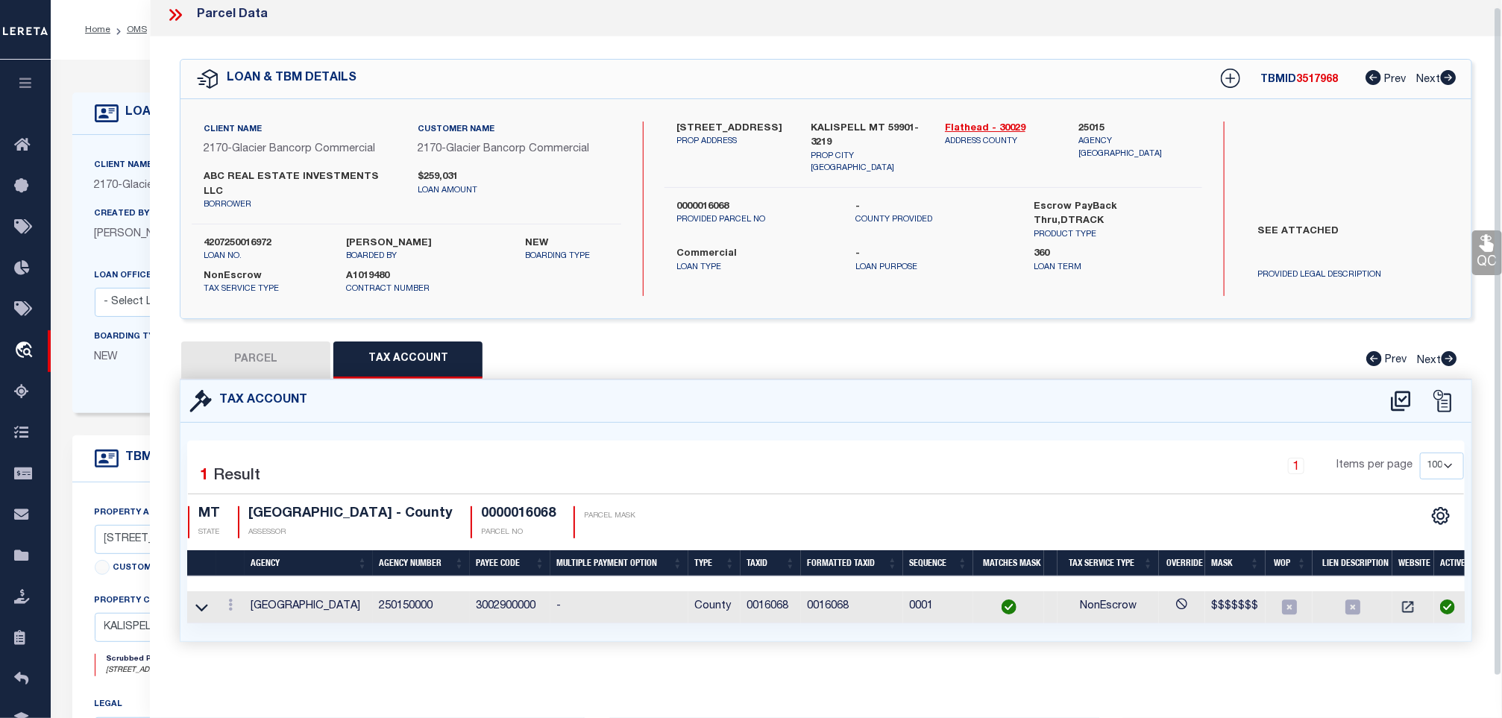
scroll to position [7, 0]
drag, startPoint x: 1475, startPoint y: 264, endPoint x: 1451, endPoint y: 273, distance: 26.2
click at [1475, 264] on link "QC" at bounding box center [1488, 252] width 30 height 45
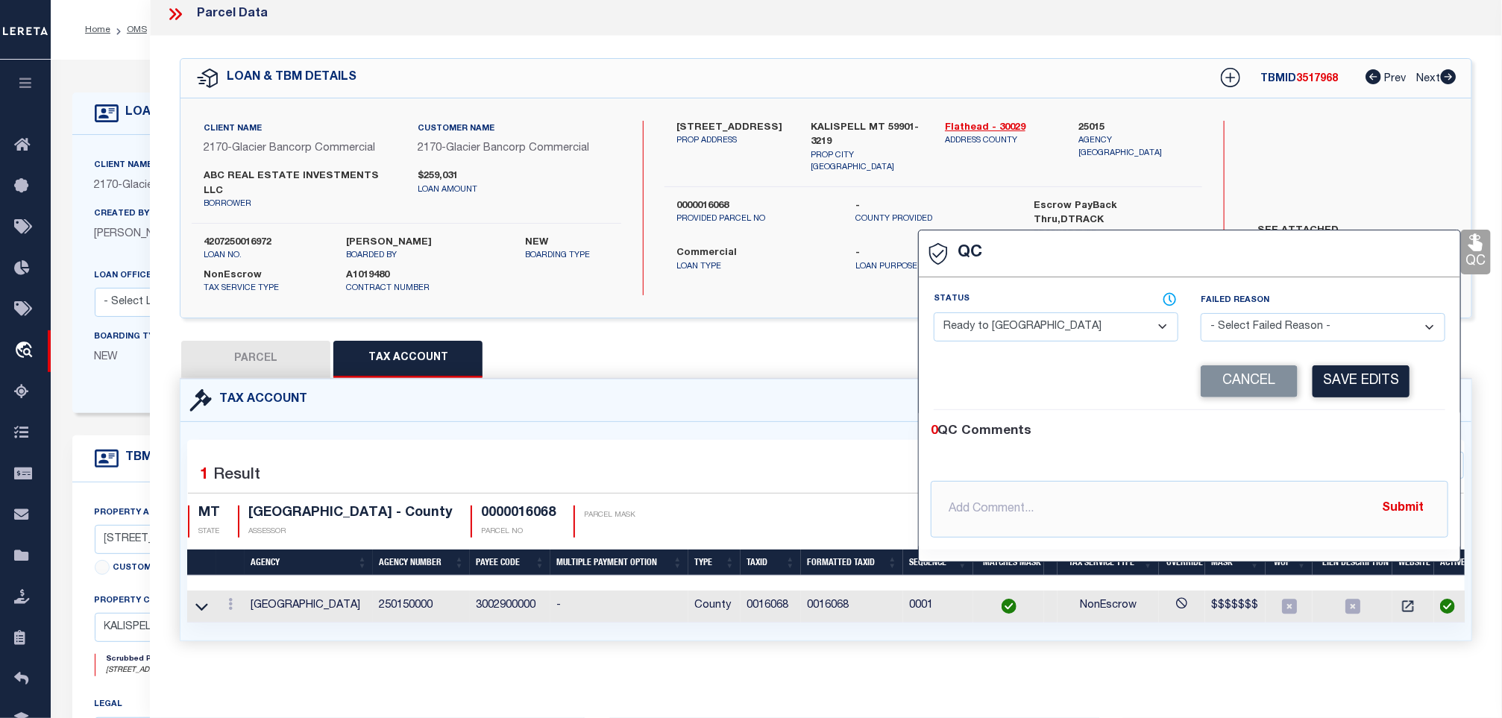
click at [1046, 330] on select "- Select Status - Ready to QC Correct Incorrect" at bounding box center [1056, 327] width 245 height 29
select select "COR"
click at [935, 313] on select "- Select Status - Ready to QC Correct Incorrect" at bounding box center [1056, 327] width 245 height 29
click at [1320, 385] on button "Save Edits" at bounding box center [1361, 382] width 97 height 32
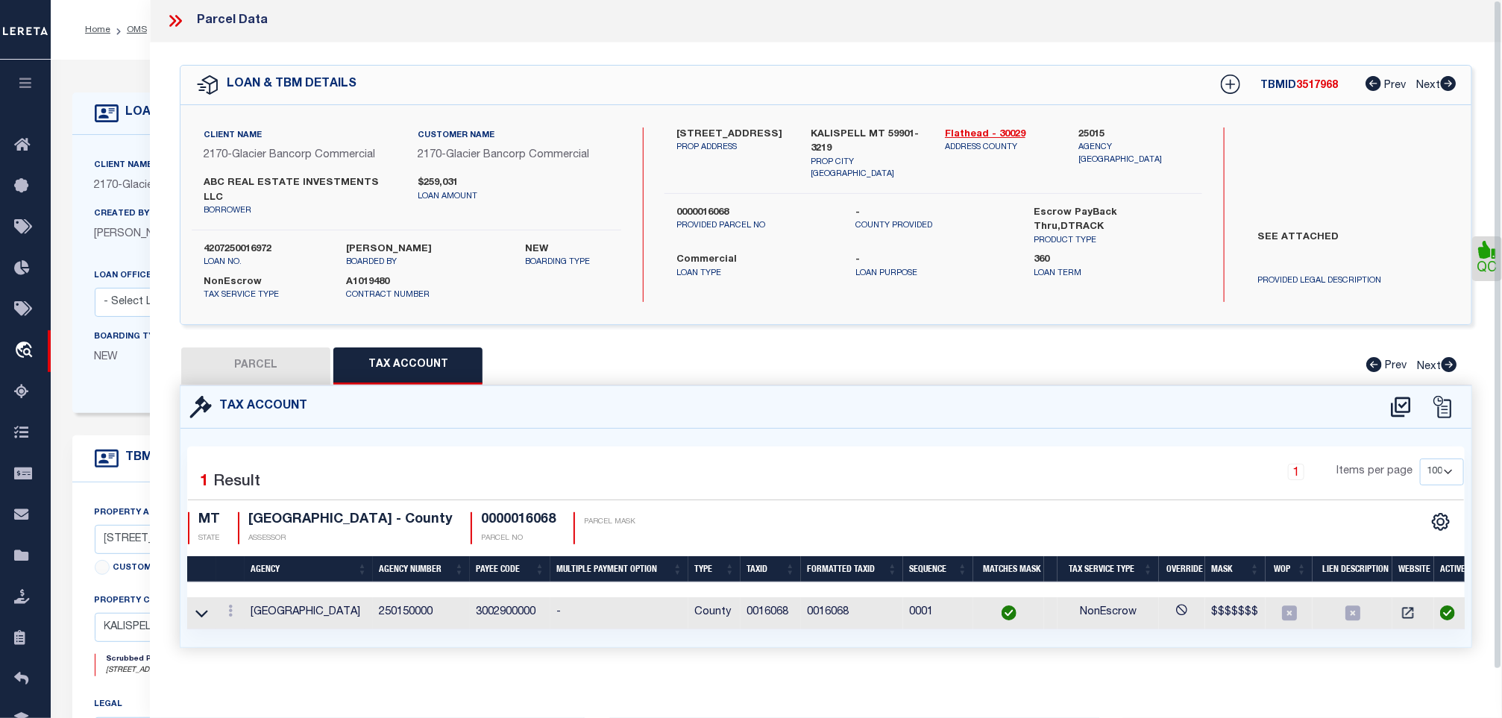
scroll to position [0, 0]
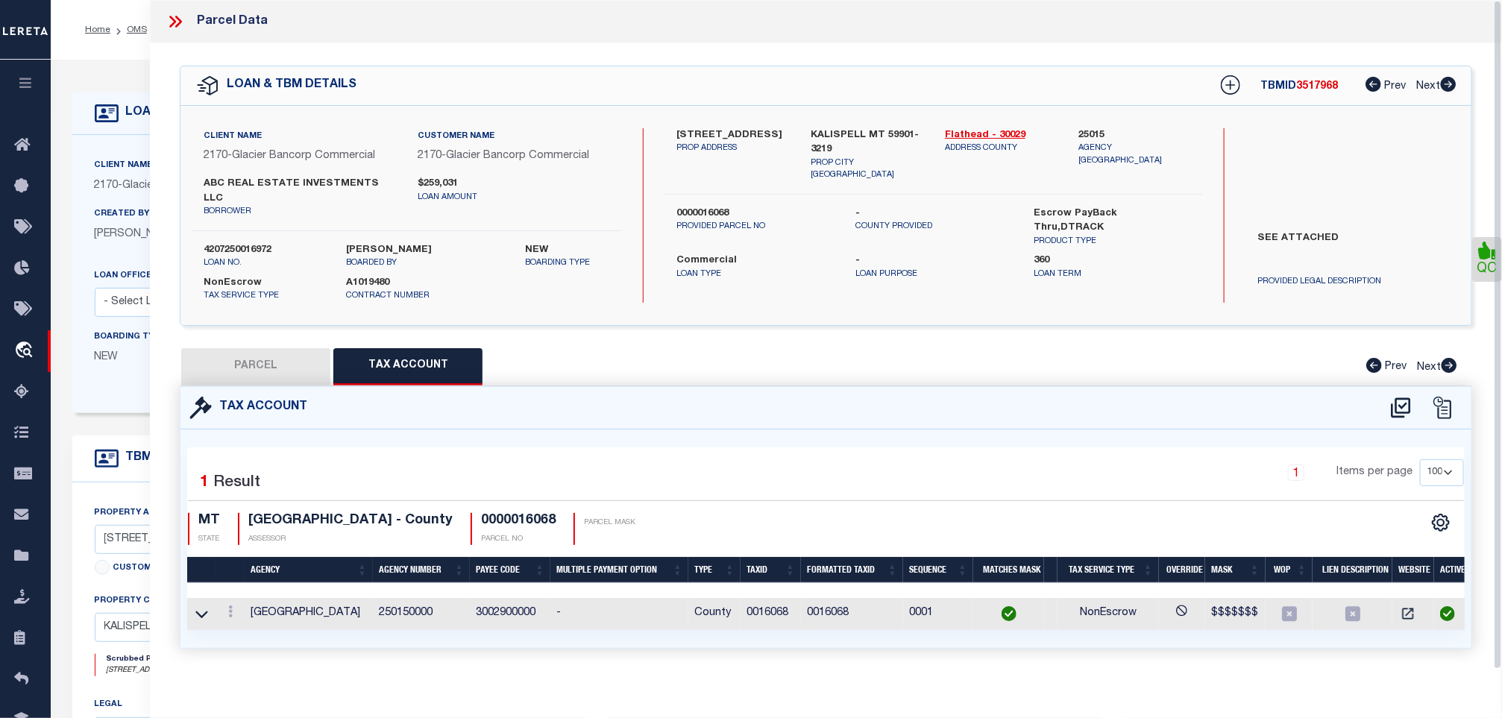
click at [255, 243] on label "4207250016972" at bounding box center [264, 250] width 121 height 15
copy label "4207250016972"
click at [1308, 99] on div "LOAN & TBM DETAILS TBMID 3517968 Prev Next" at bounding box center [826, 85] width 1291 height 39
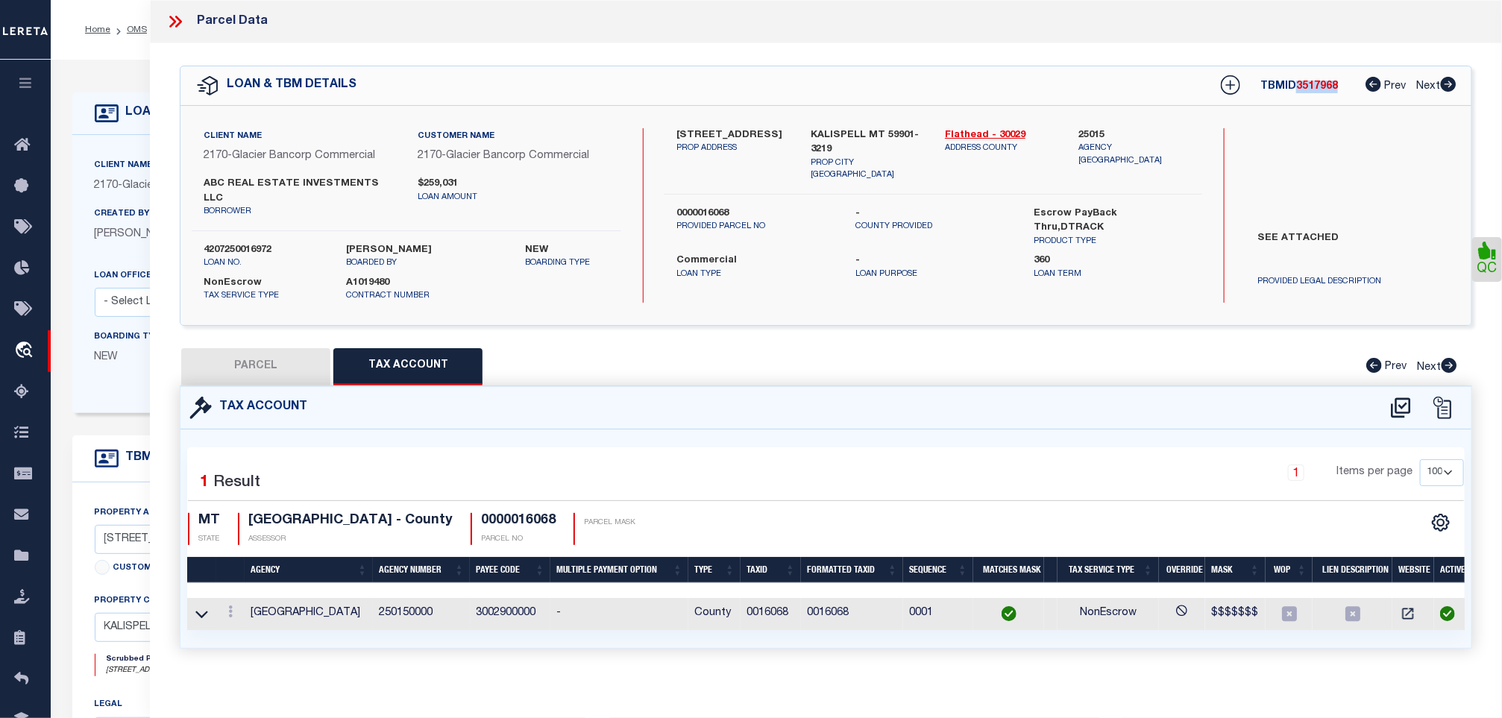
copy span "3517968"
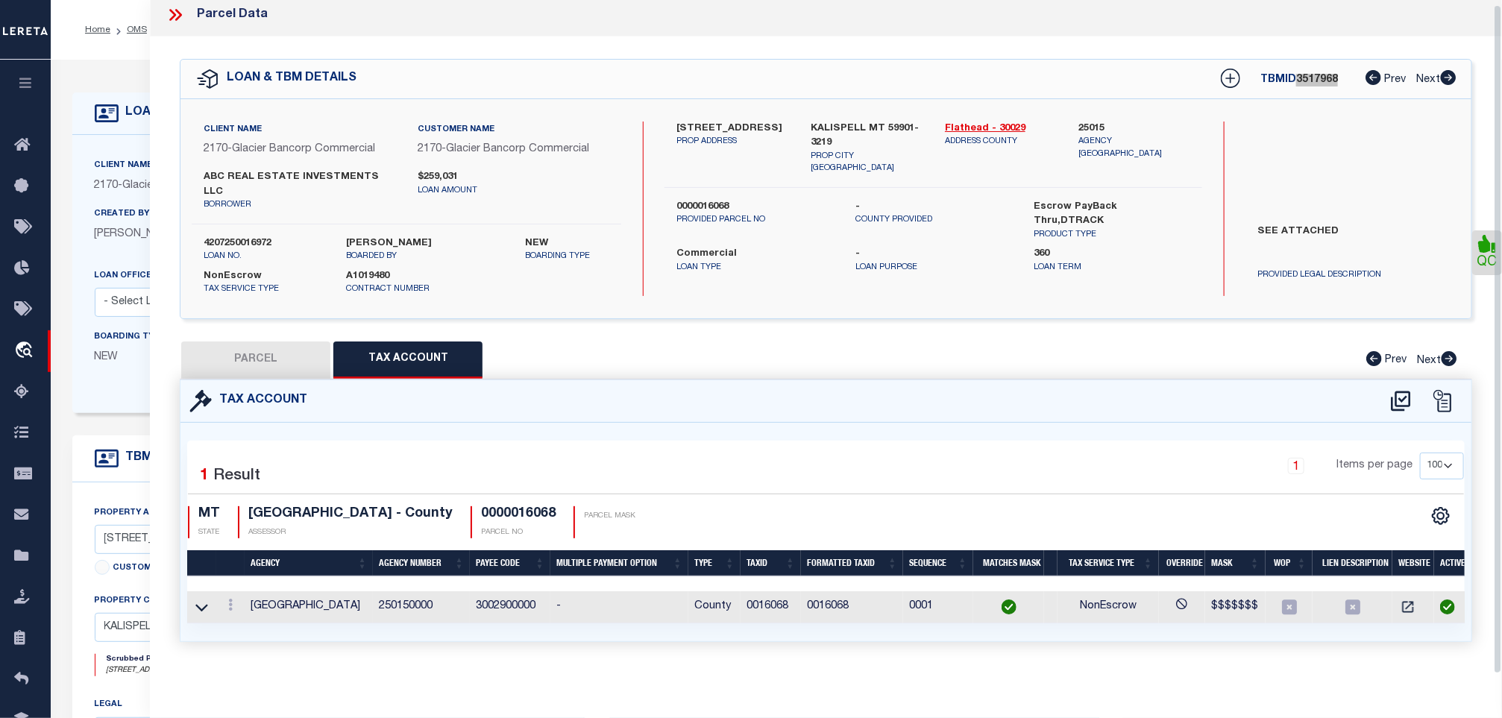
scroll to position [7, 0]
drag, startPoint x: 383, startPoint y: 495, endPoint x: 248, endPoint y: 495, distance: 134.3
click at [248, 506] on h4 "FLATHEAD COUNTY - County" at bounding box center [350, 514] width 204 height 16
copy h4 "FLATHEAD COUNTY"
click at [524, 509] on h4 "0000016068" at bounding box center [518, 514] width 75 height 16
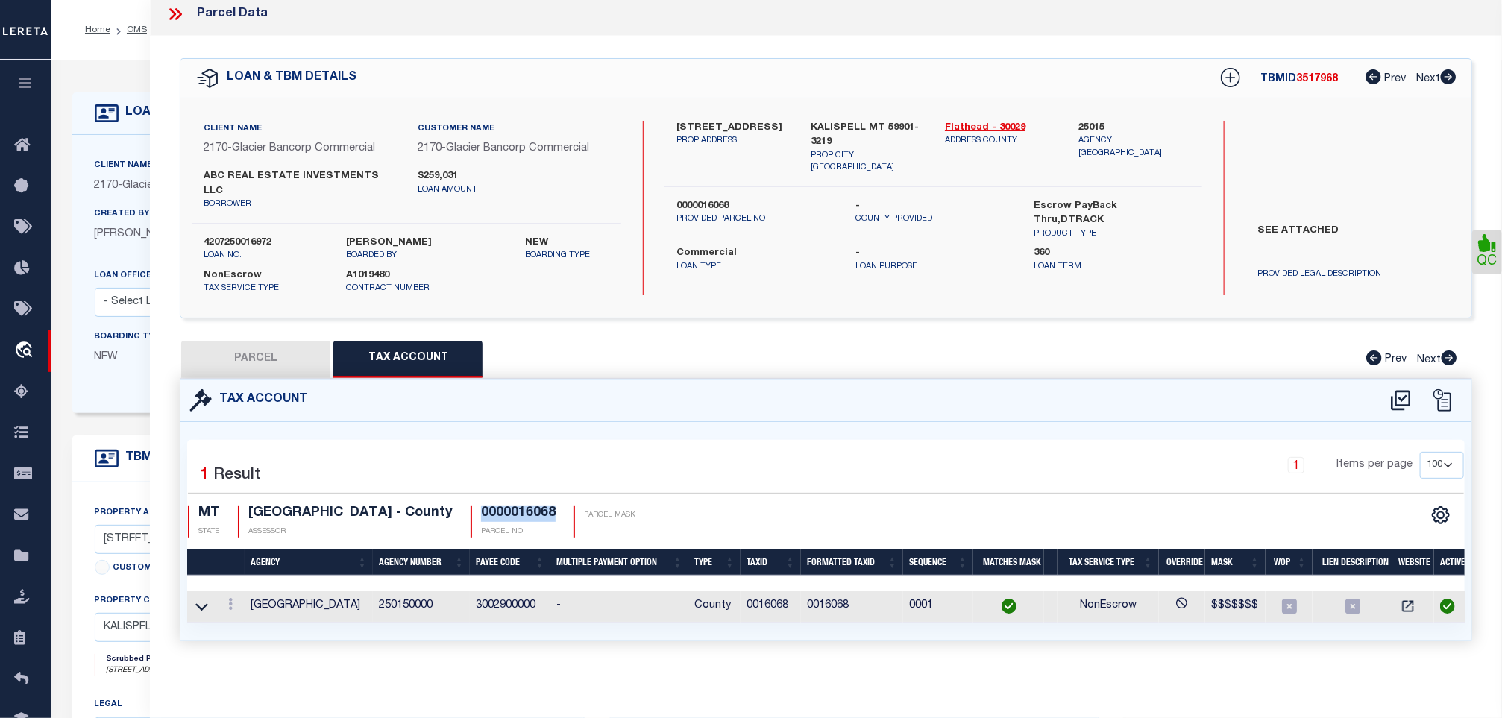
click at [524, 509] on h4 "0000016068" at bounding box center [518, 514] width 75 height 16
copy h4 "0000016068"
click at [182, 21] on icon at bounding box center [175, 13] width 19 height 19
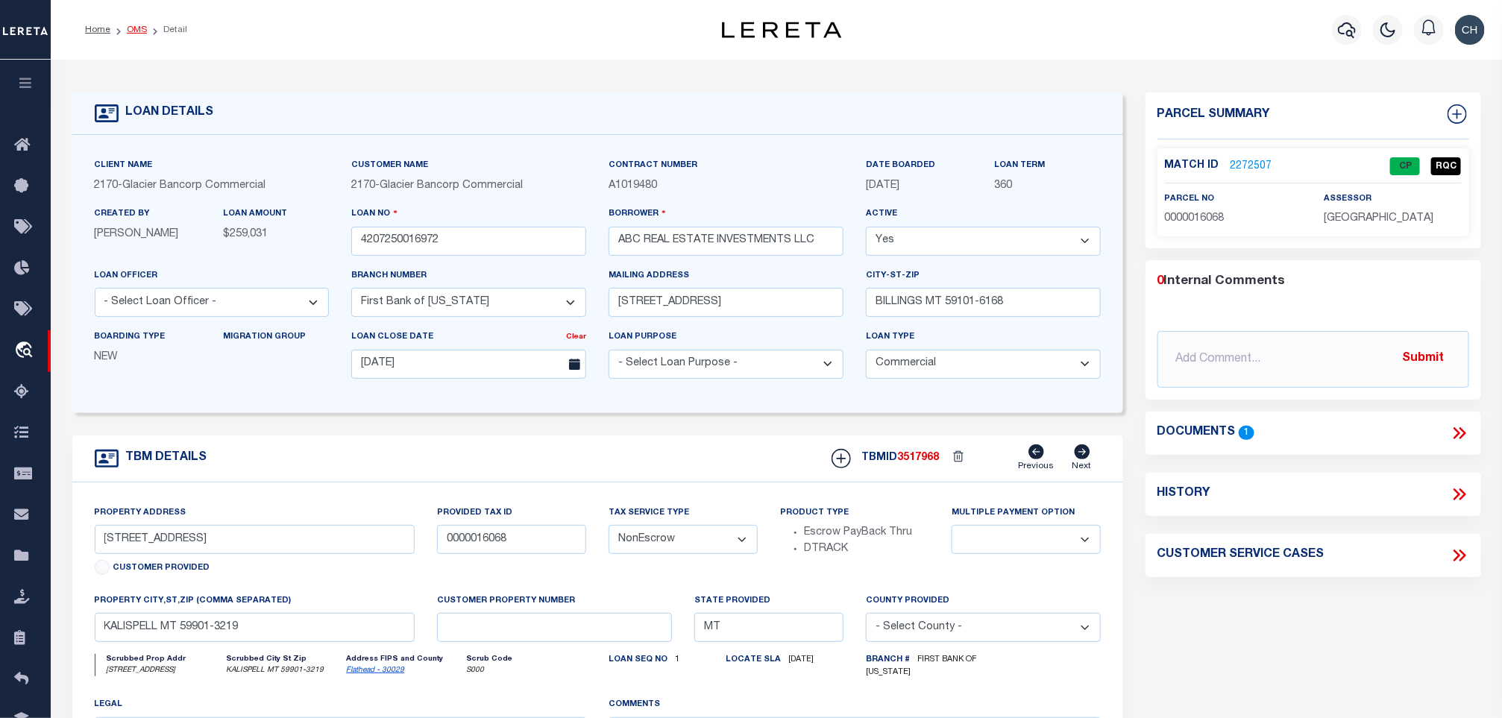
click at [142, 31] on link "OMS" at bounding box center [137, 29] width 20 height 9
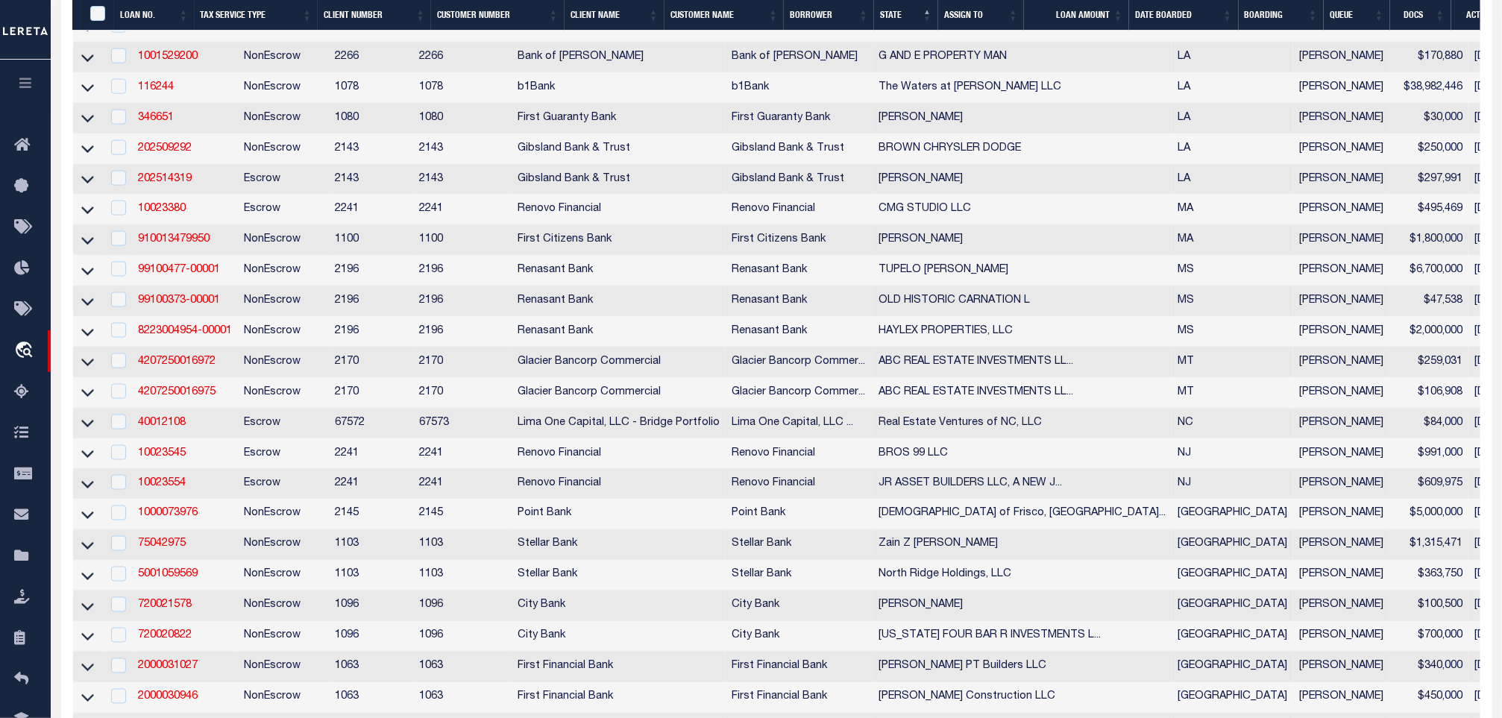
scroll to position [1007, 0]
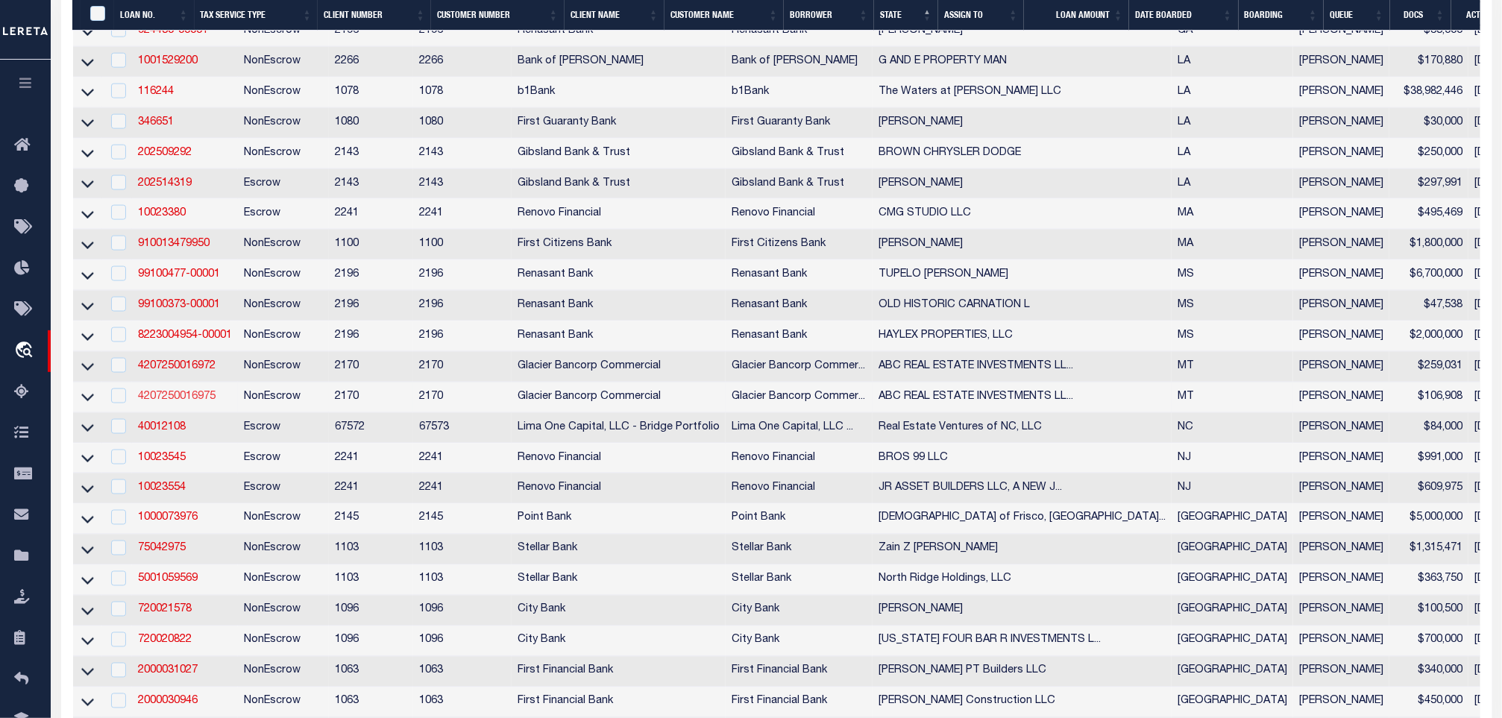
click at [204, 402] on link "4207250016975" at bounding box center [177, 397] width 78 height 10
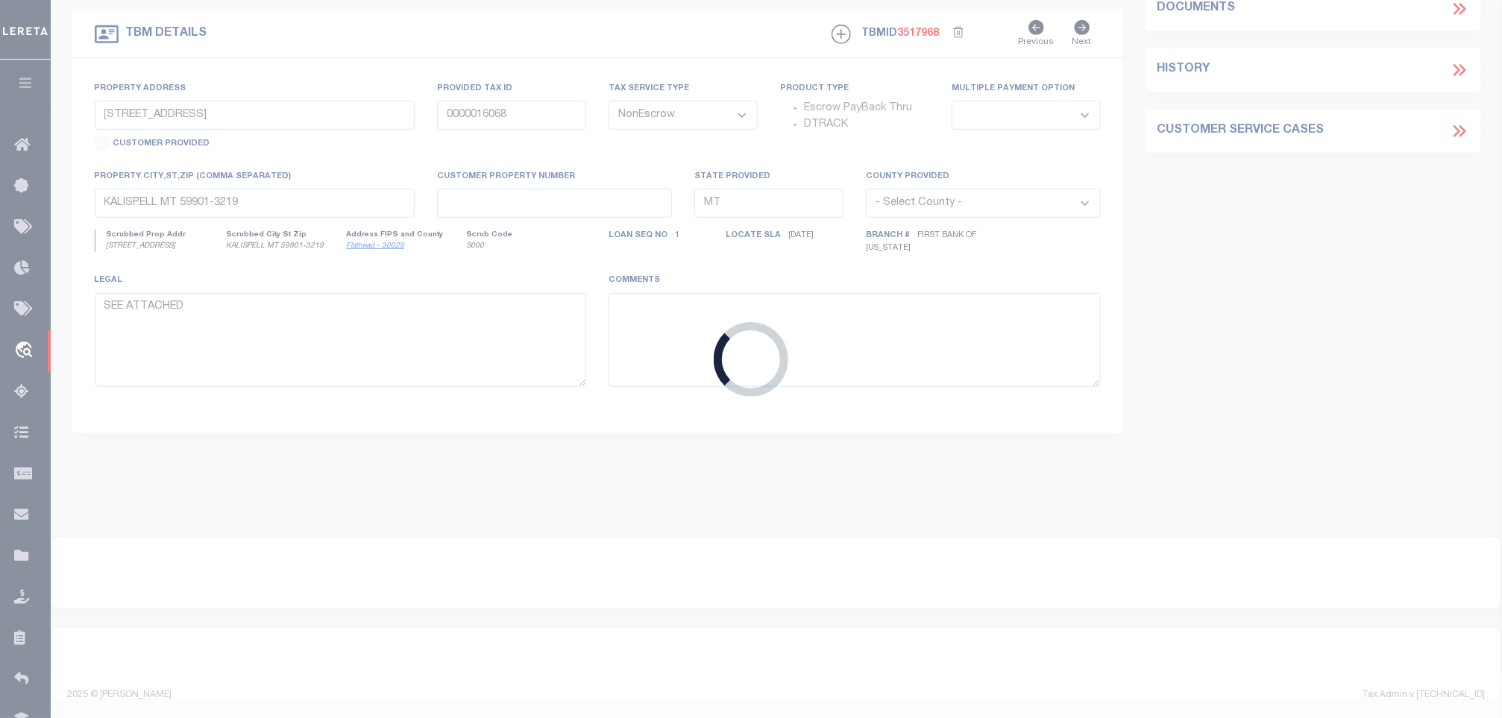
type input "4207250016975"
type input "146 COTTONWOOD CREEK RD"
type input "2211901"
select select
type input "JOLIET MT 59041"
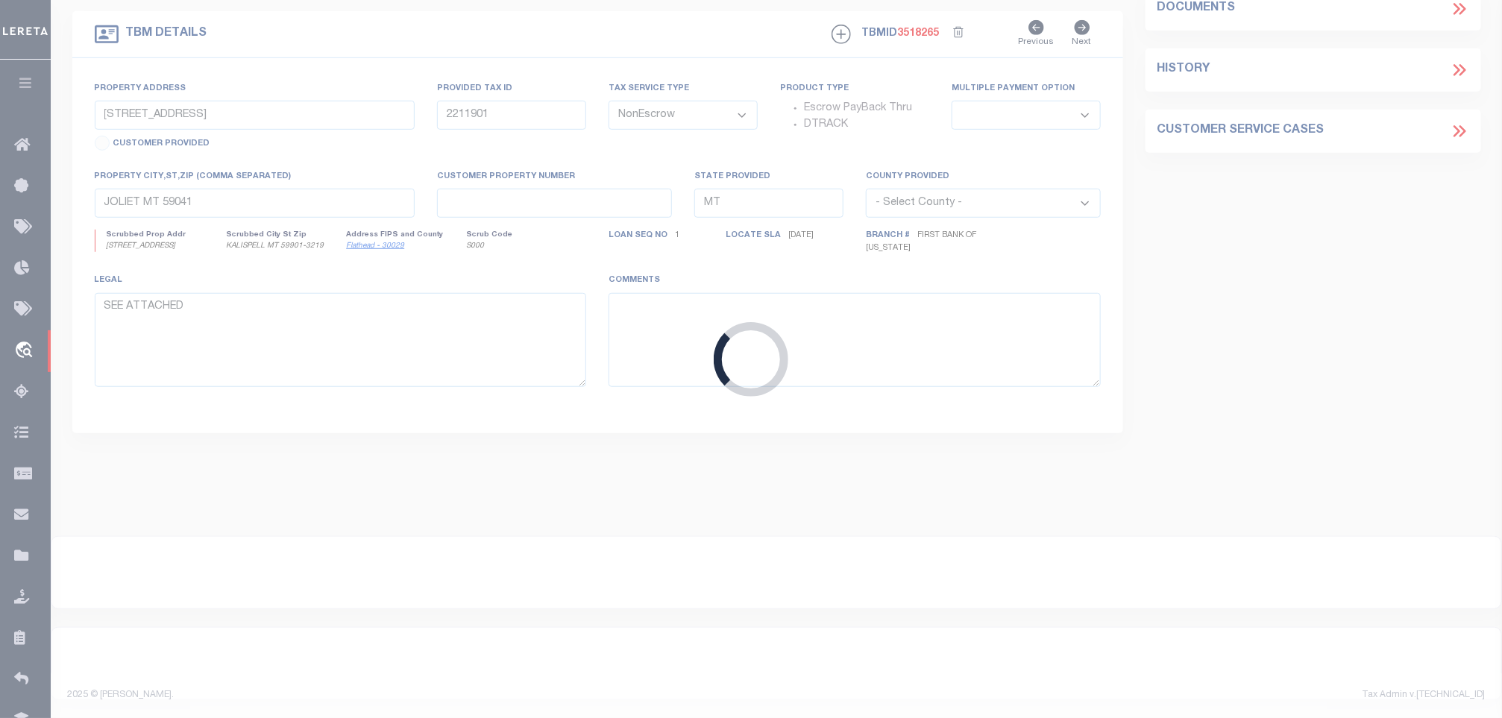
select select "4572"
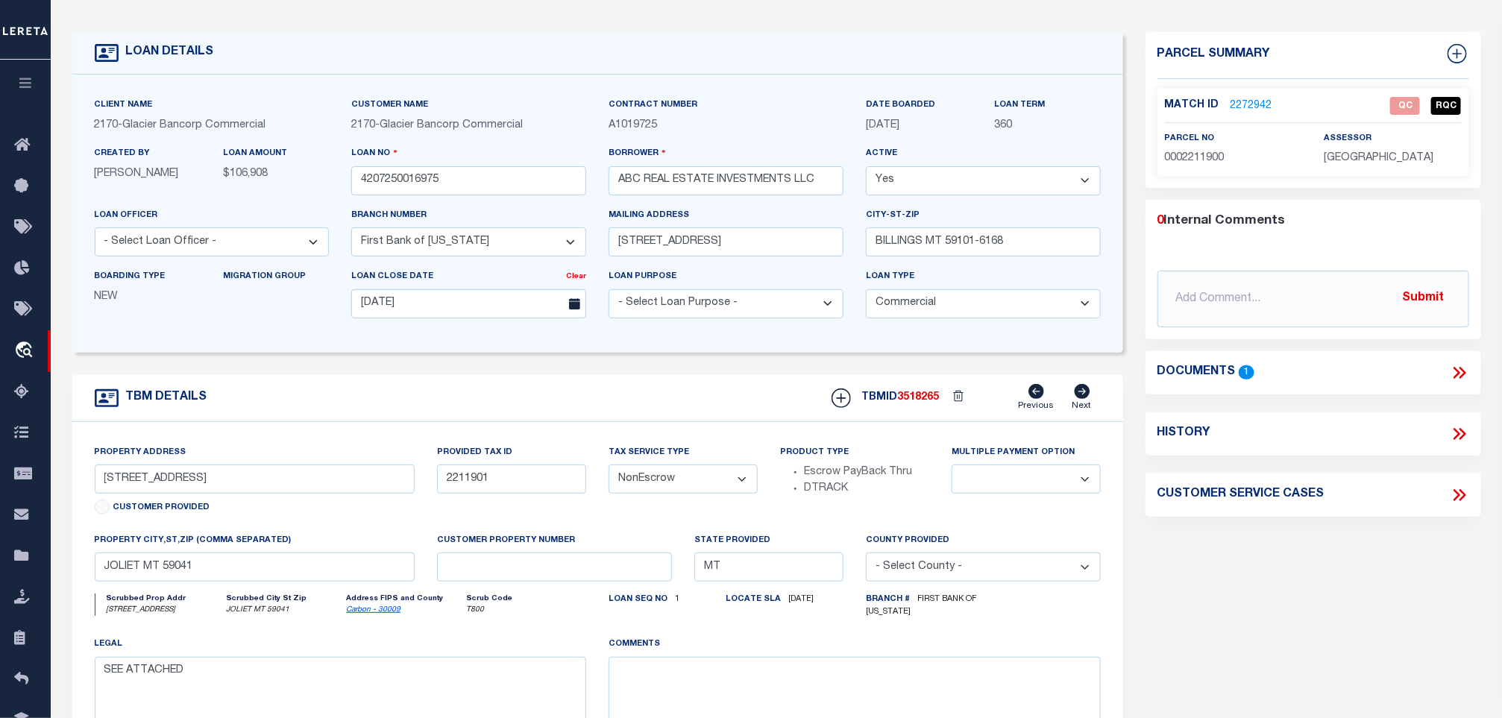
scroll to position [112, 0]
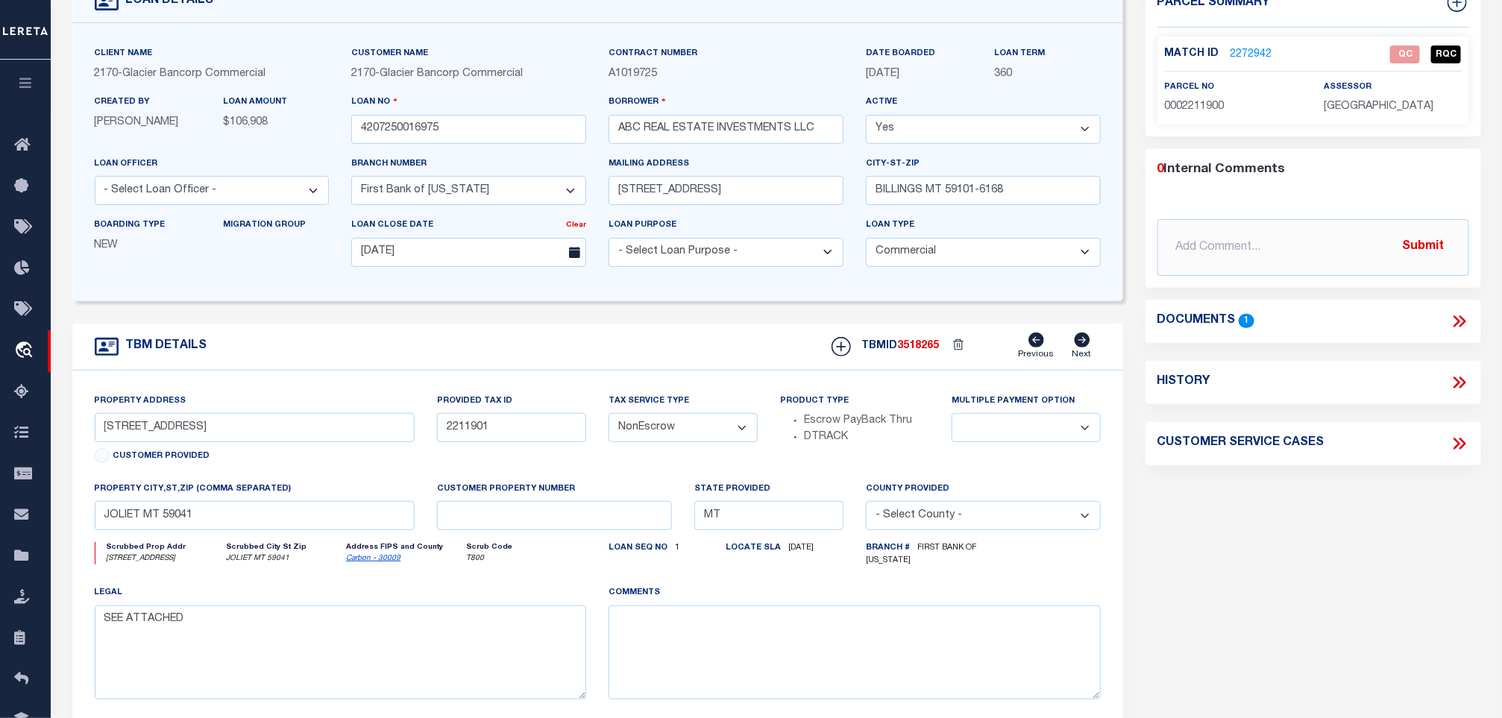
click at [1449, 322] on div "Documents 1" at bounding box center [1314, 321] width 312 height 19
click at [1457, 319] on icon at bounding box center [1457, 322] width 7 height 12
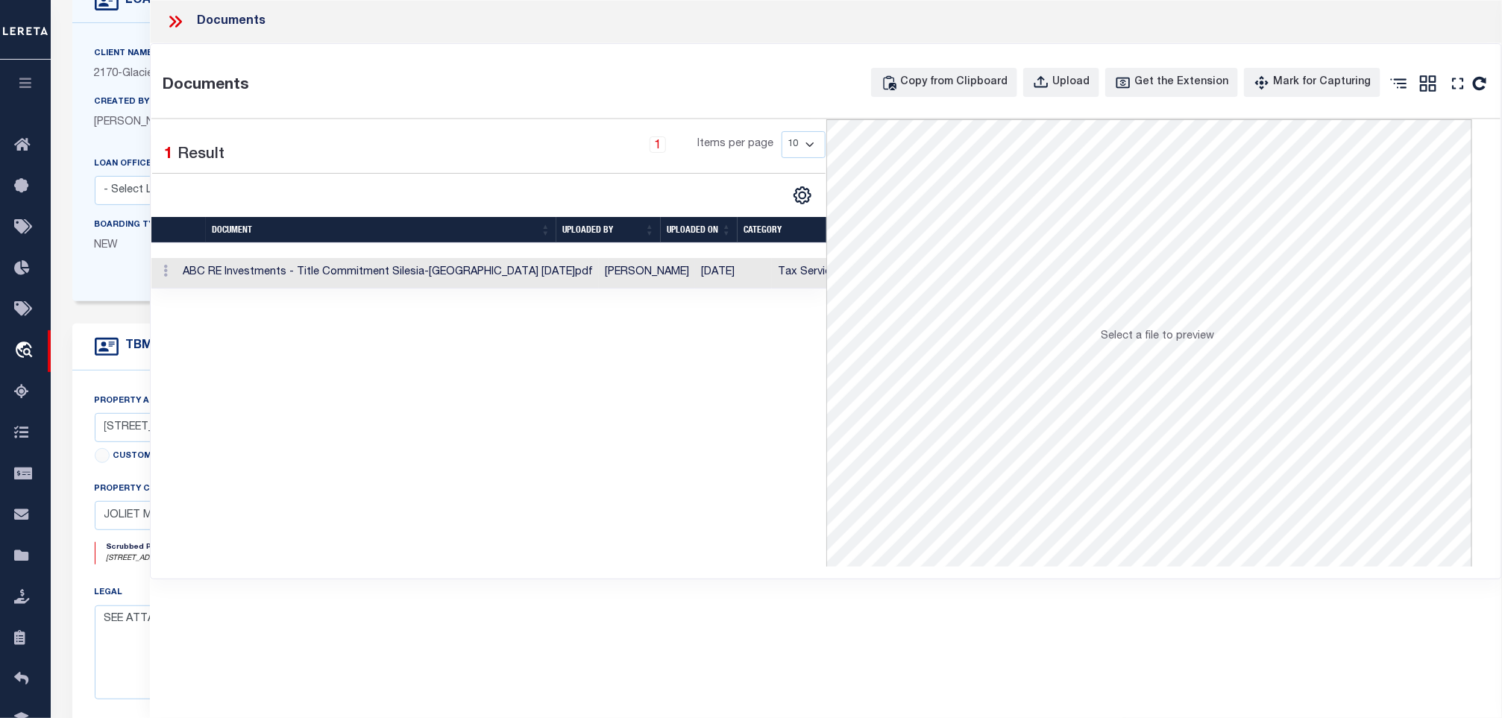
click at [695, 276] on td "[DATE]" at bounding box center [733, 273] width 77 height 31
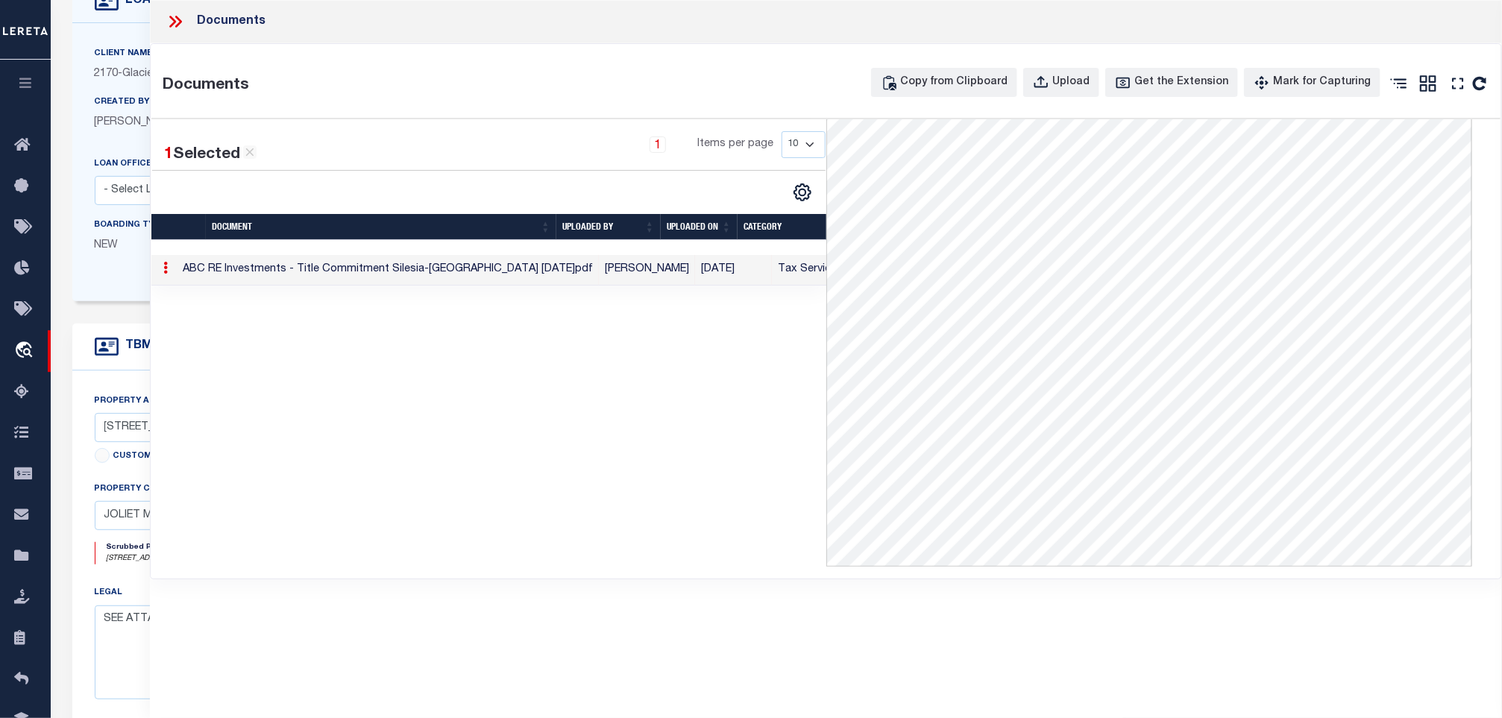
scroll to position [0, 0]
click at [175, 25] on icon at bounding box center [175, 21] width 19 height 19
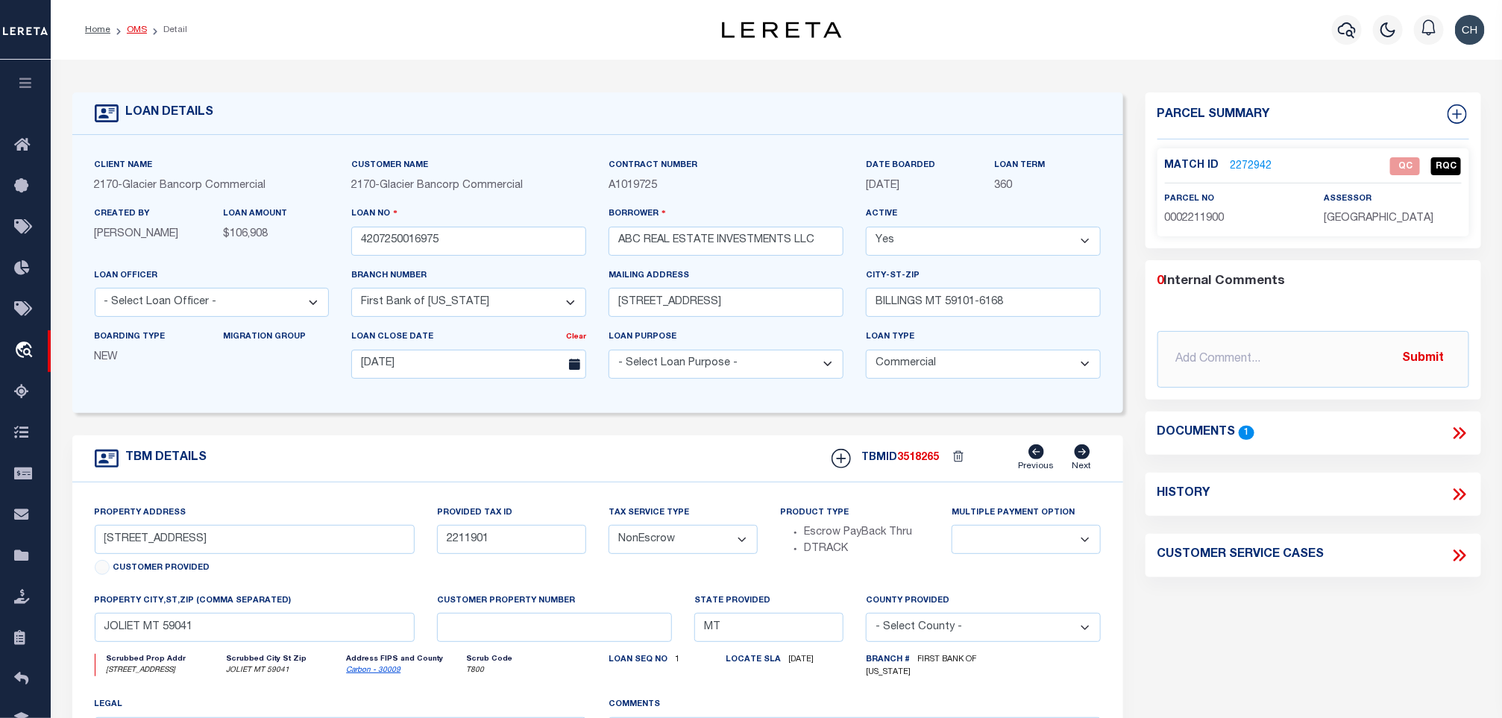
click at [133, 28] on link "OMS" at bounding box center [137, 29] width 20 height 9
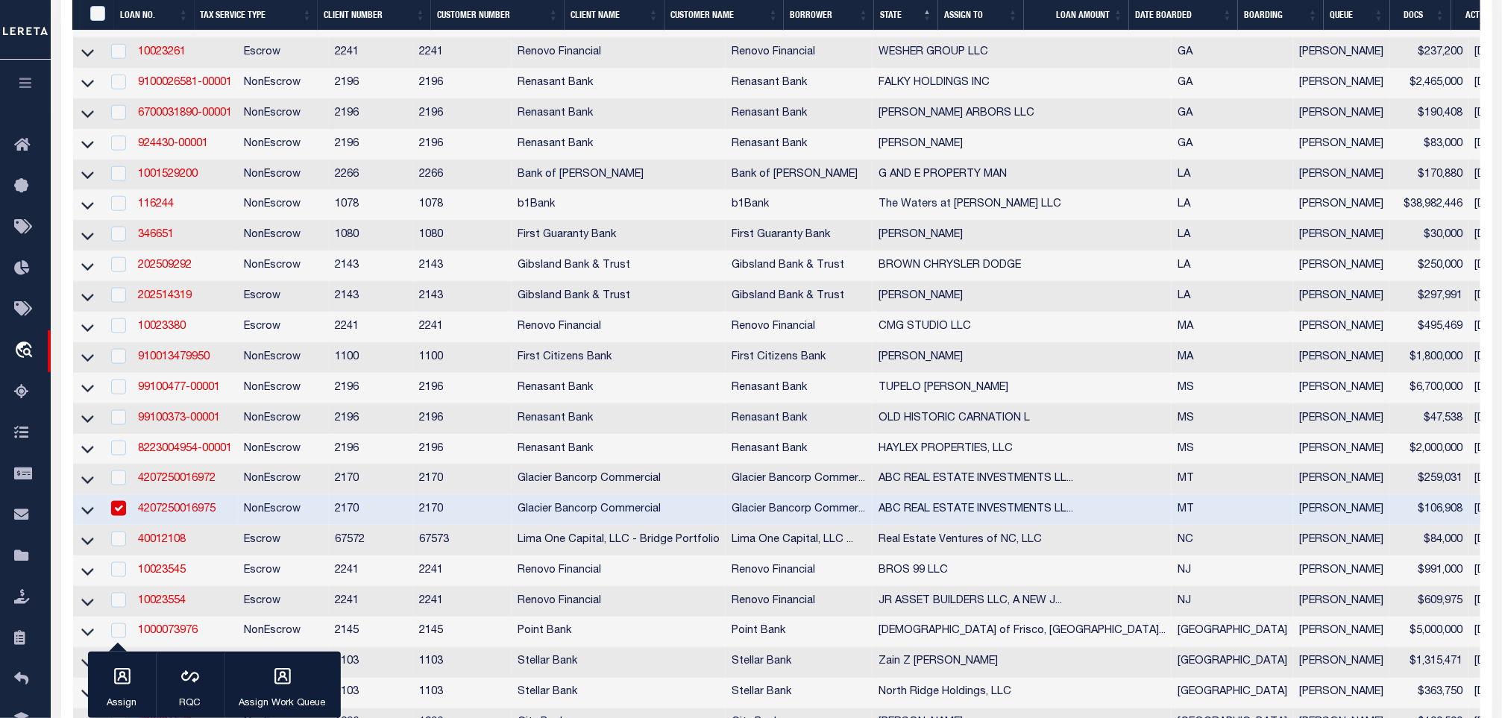
scroll to position [895, 0]
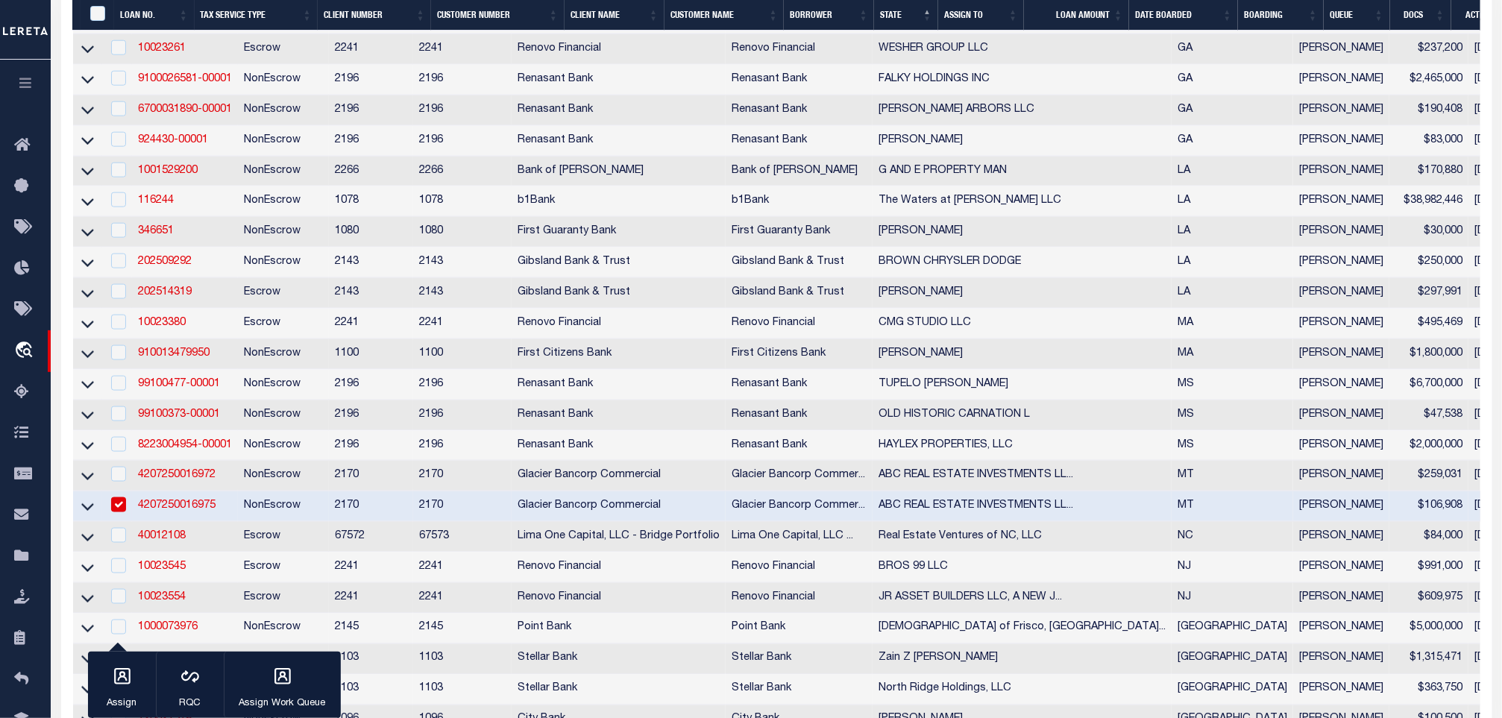
click at [195, 511] on link "4207250016975" at bounding box center [177, 506] width 78 height 10
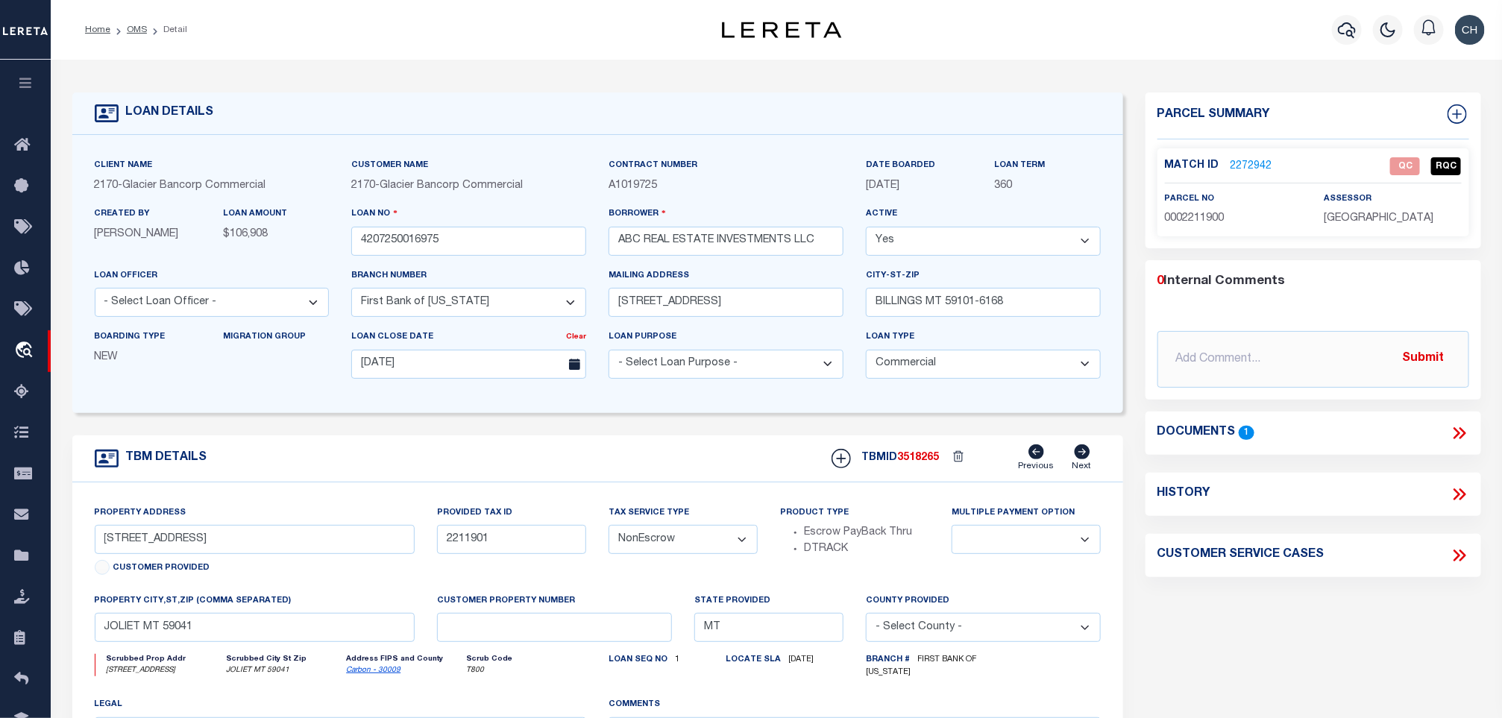
select select
select select "4572"
click at [1452, 430] on icon at bounding box center [1459, 433] width 19 height 19
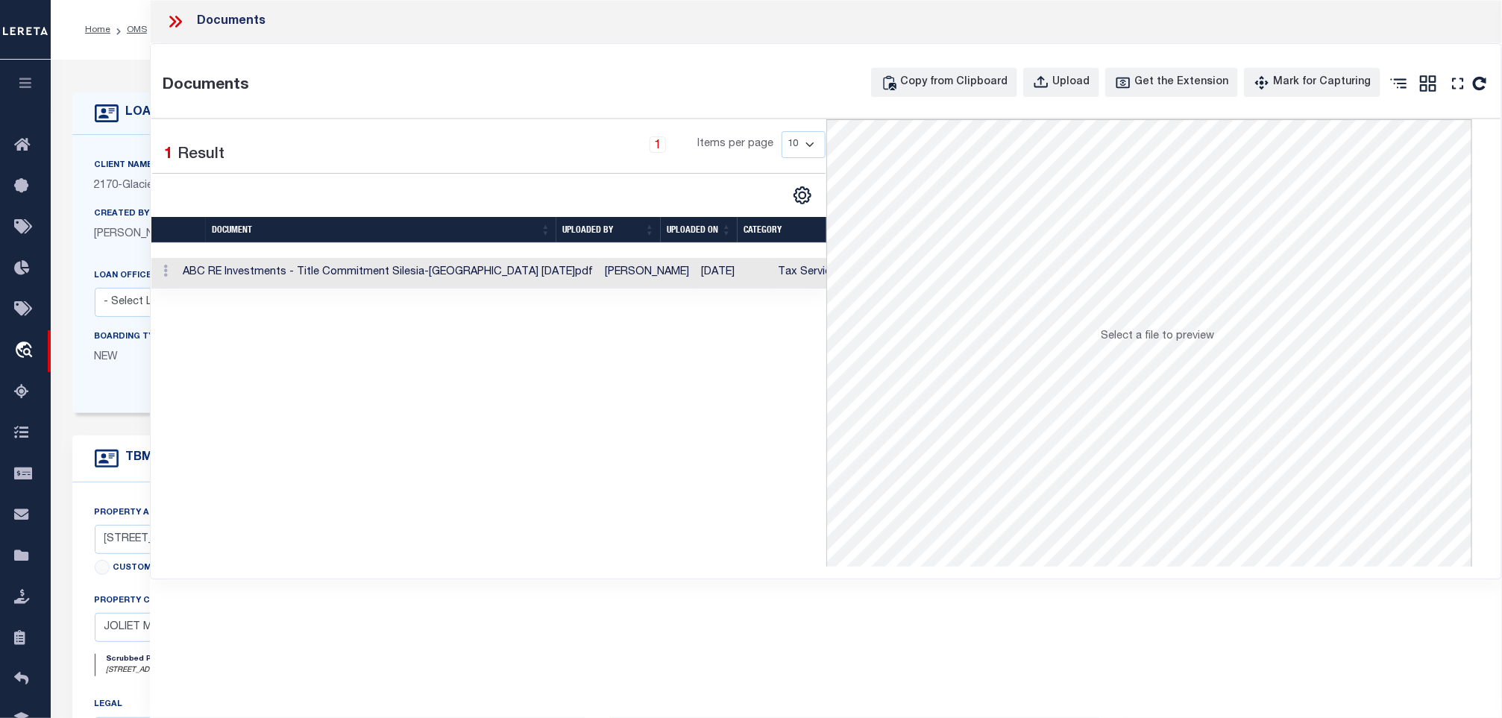
click at [599, 277] on td "Michele Bridgeford" at bounding box center [647, 273] width 96 height 31
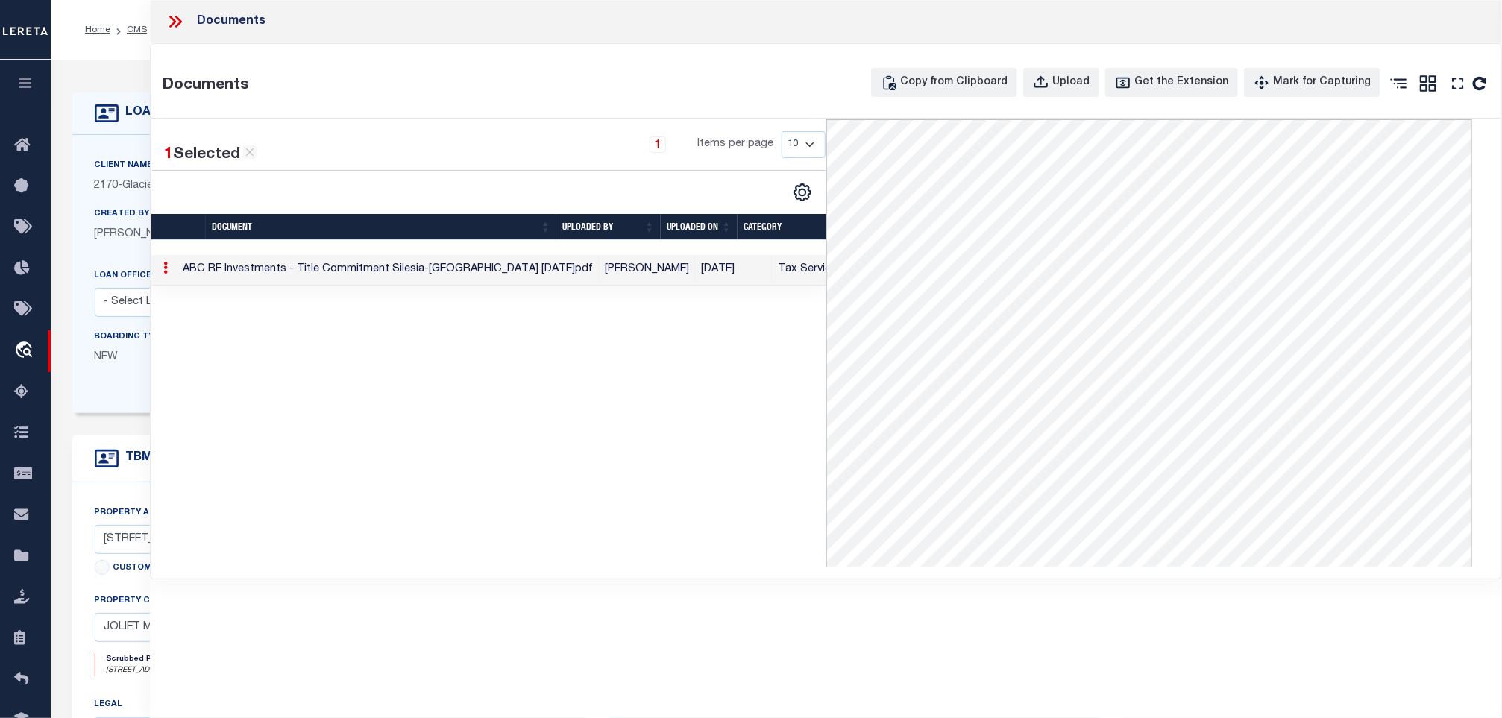
click at [175, 19] on icon at bounding box center [175, 21] width 19 height 19
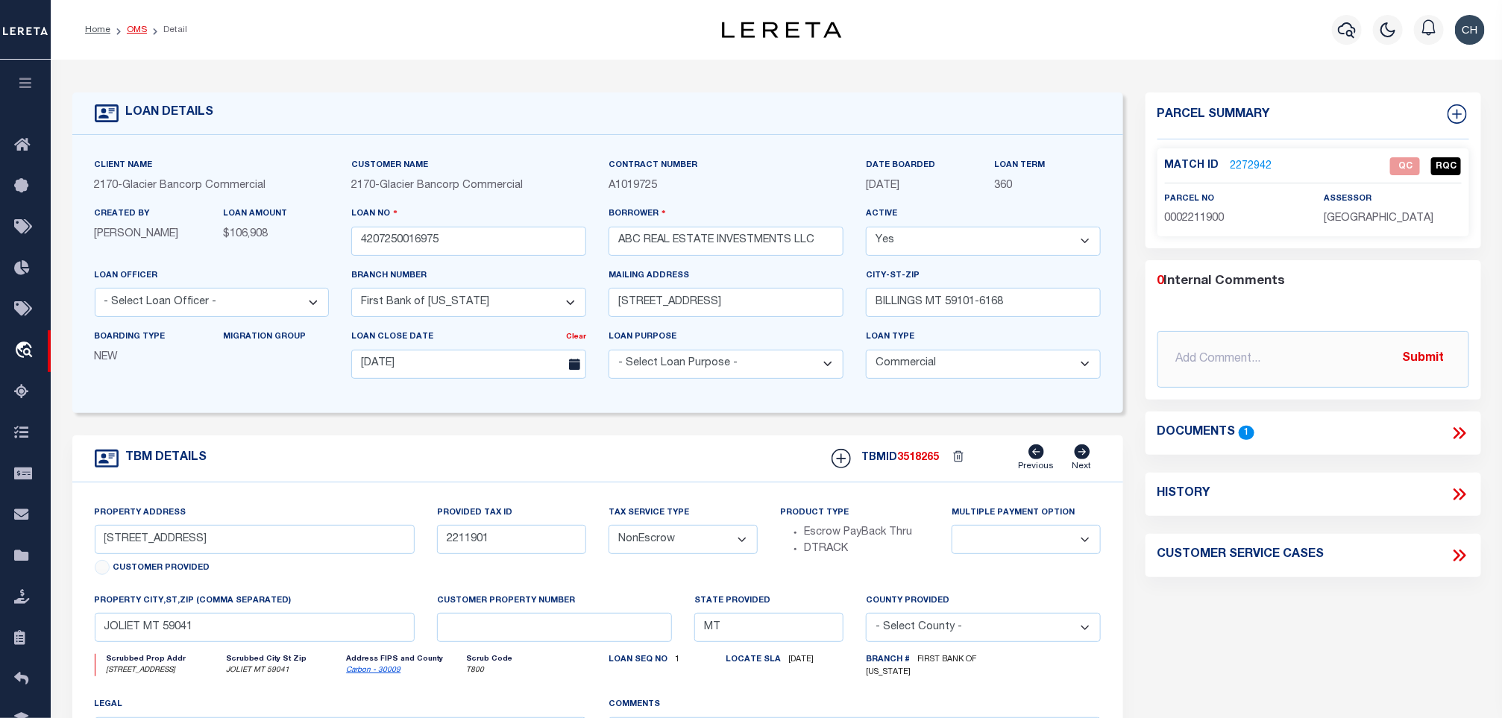
click at [134, 30] on link "OMS" at bounding box center [137, 29] width 20 height 9
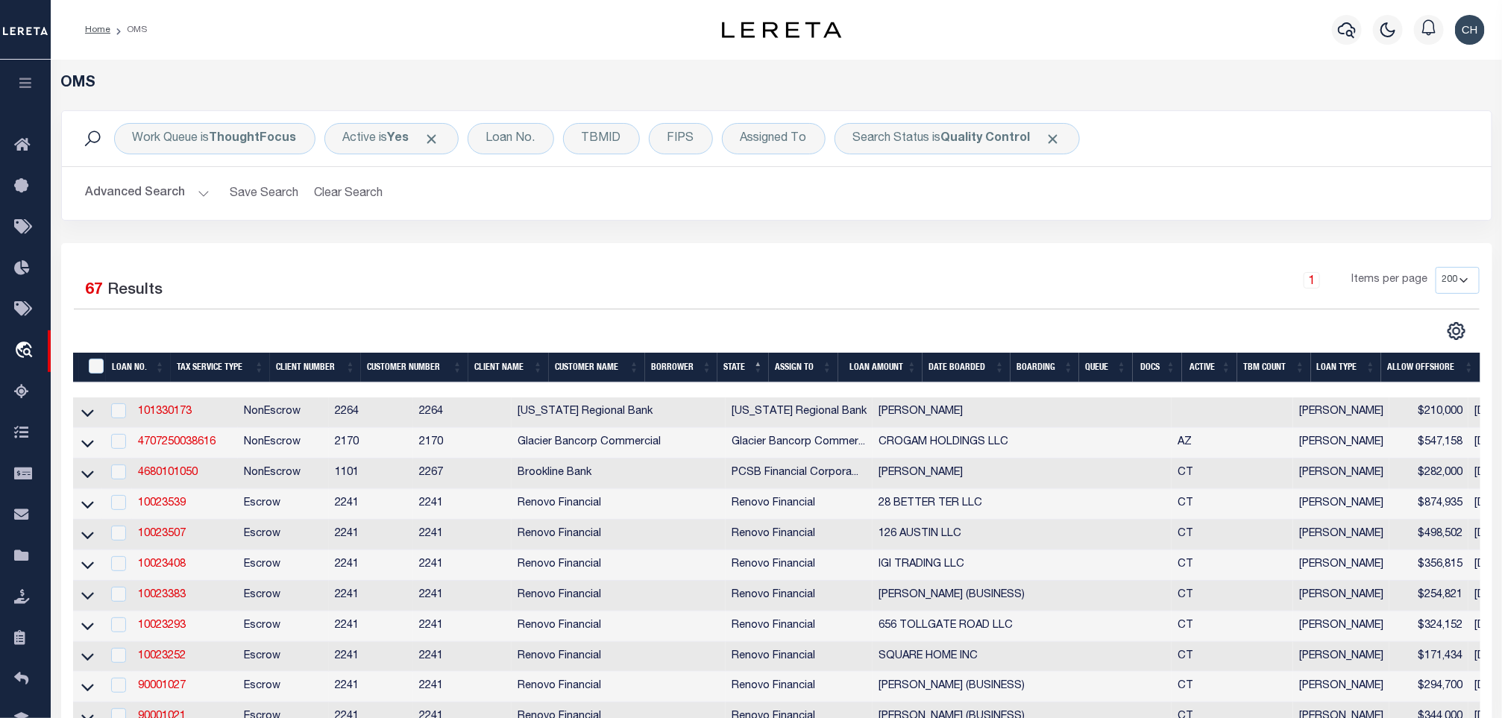
click at [110, 182] on button "Advanced Search" at bounding box center [148, 193] width 124 height 29
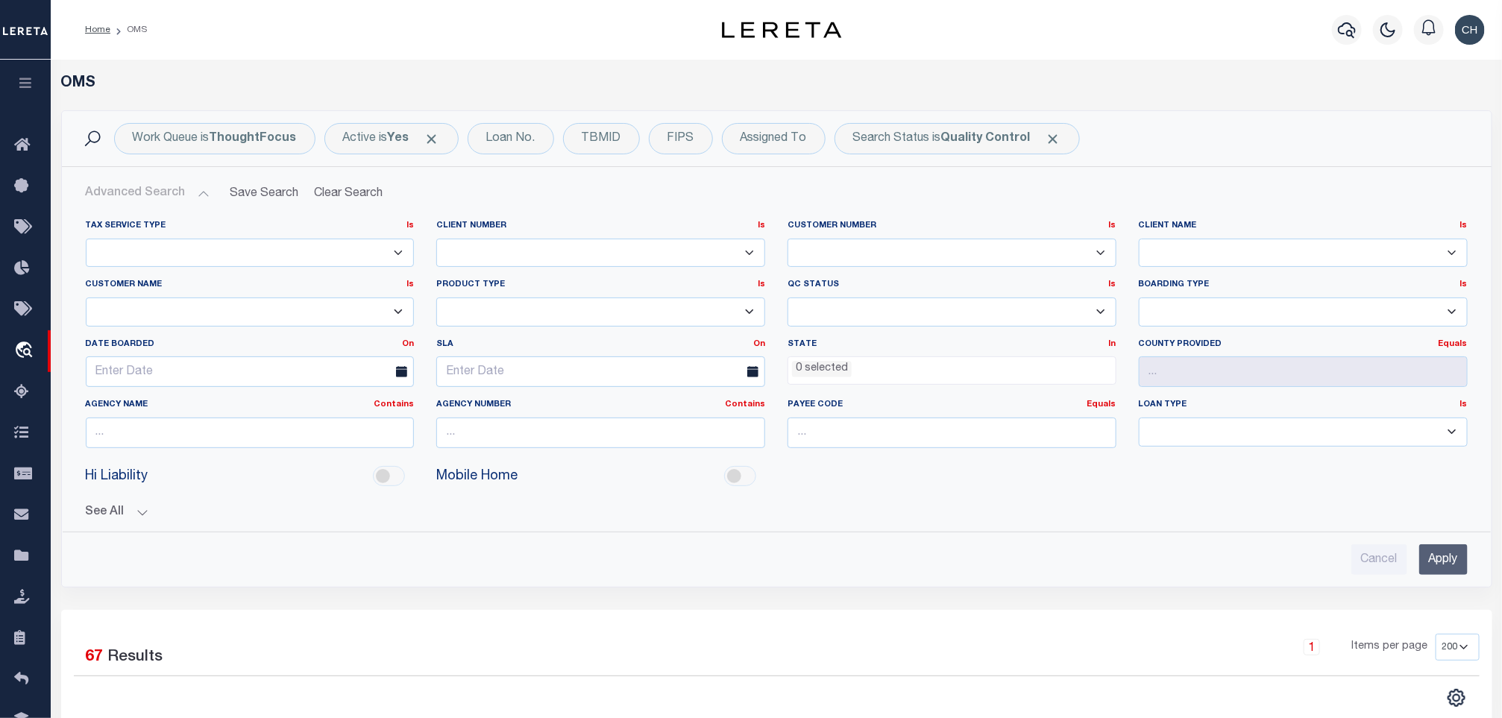
click at [1442, 558] on input "Apply" at bounding box center [1444, 560] width 48 height 31
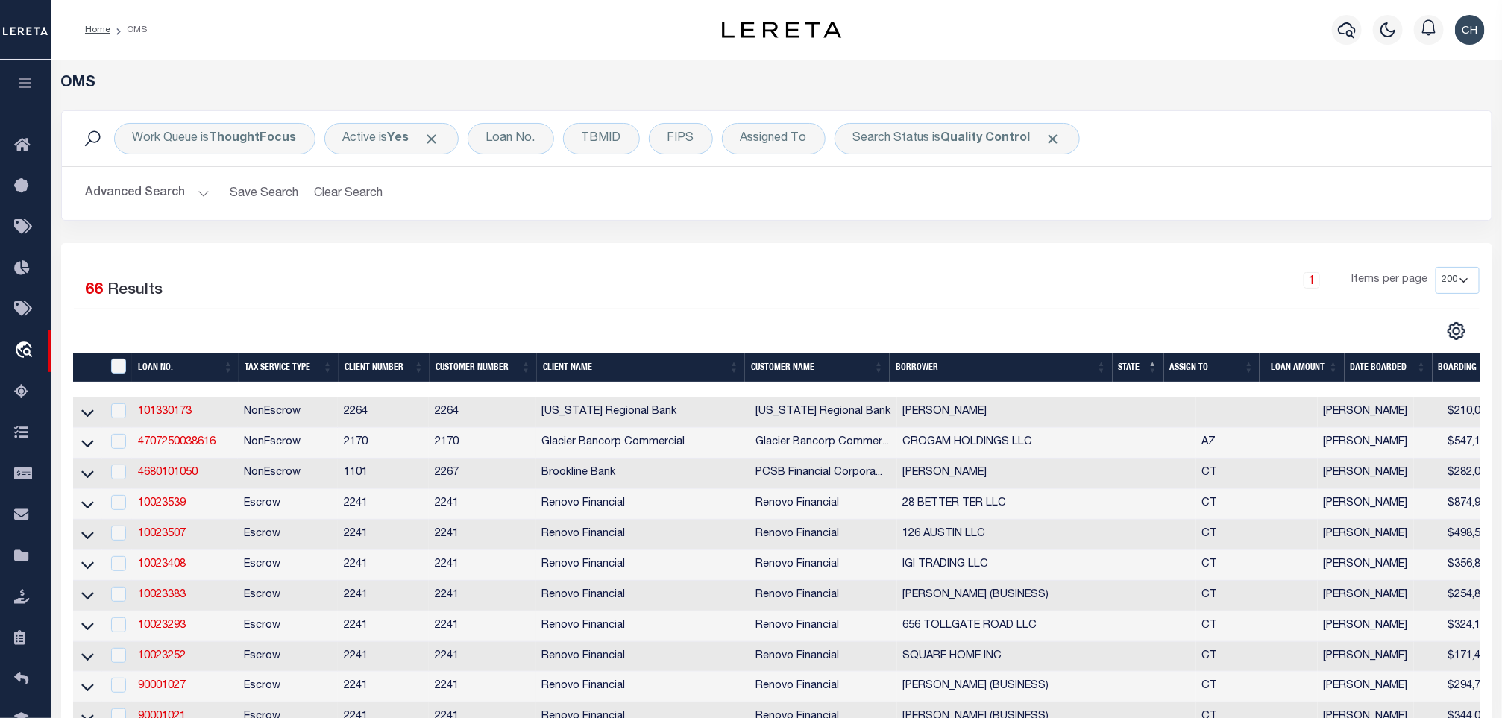
click at [152, 193] on button "Advanced Search" at bounding box center [148, 193] width 124 height 29
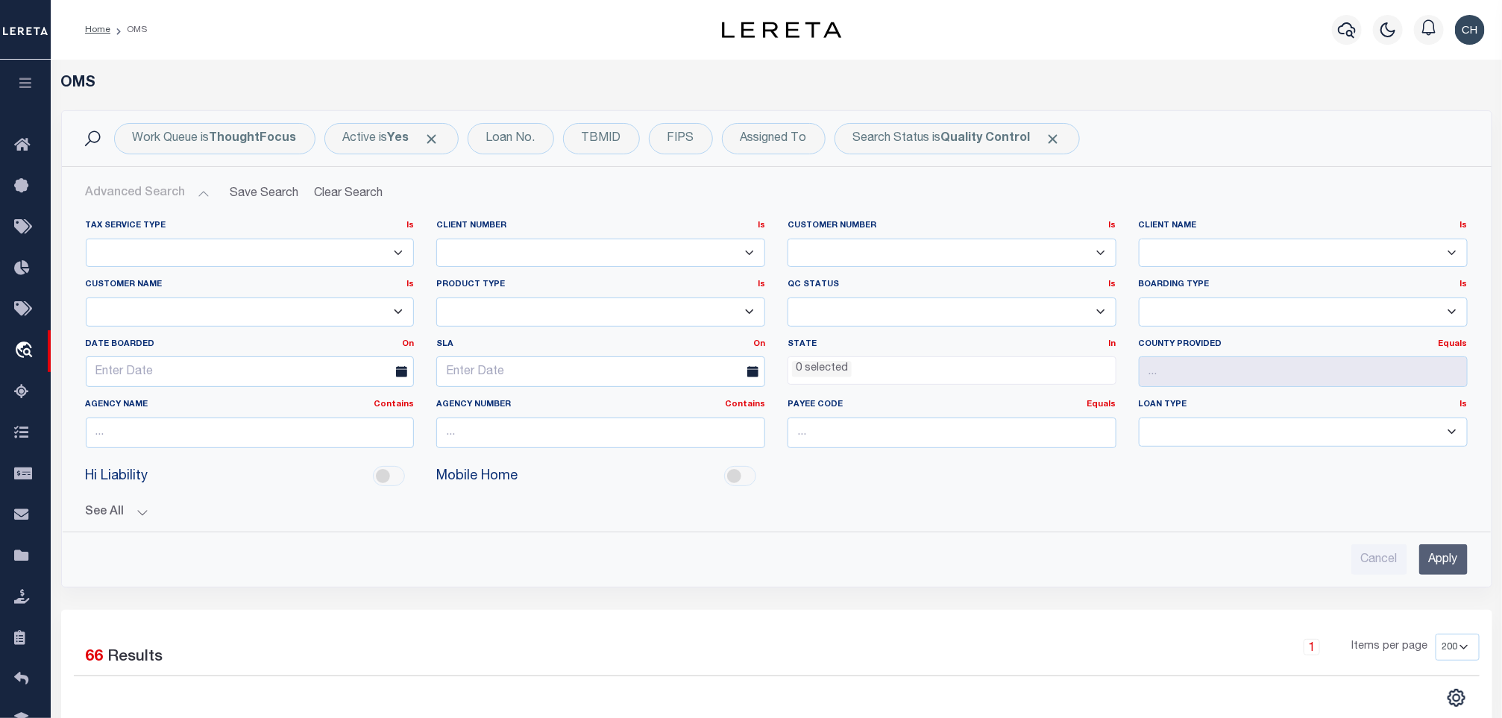
click at [837, 383] on span "0 selected" at bounding box center [952, 371] width 329 height 28
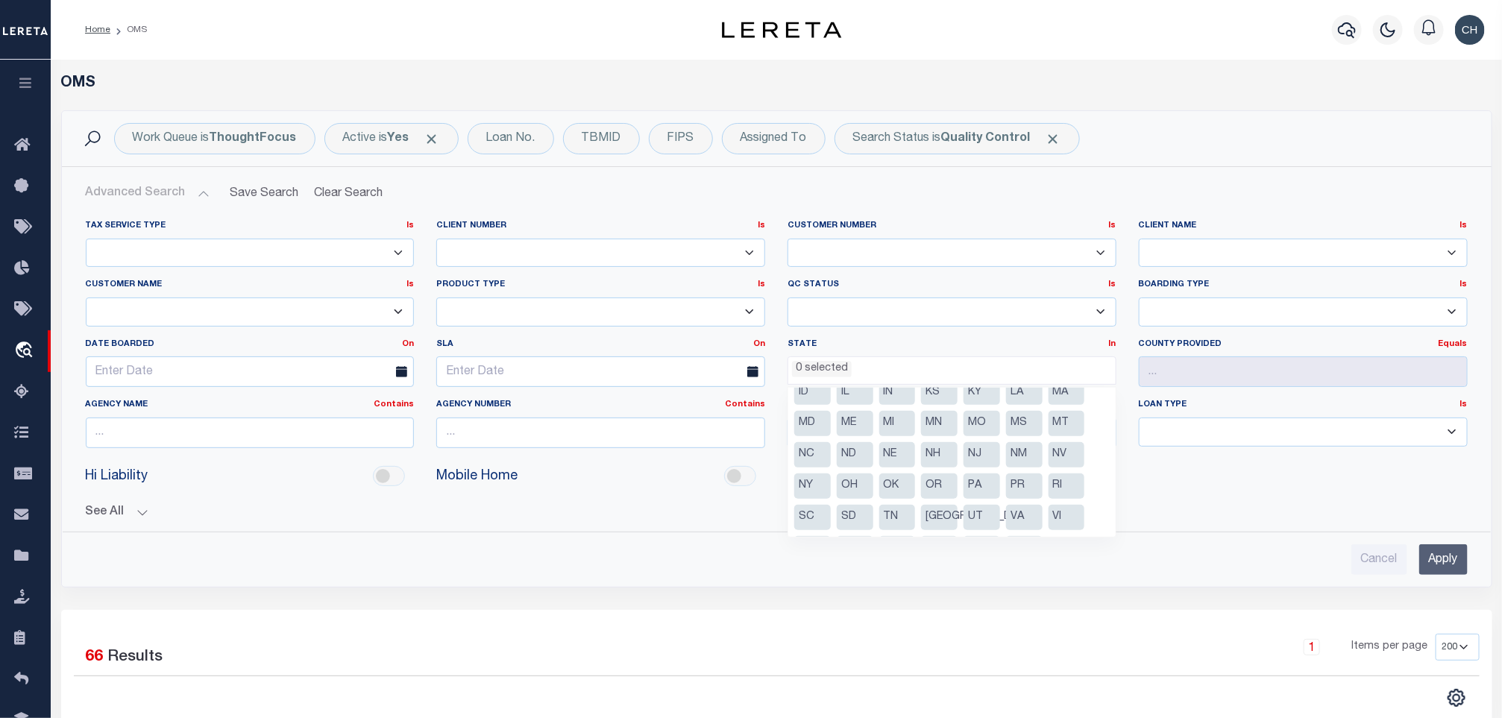
scroll to position [107, 0]
click at [927, 488] on li "[GEOGRAPHIC_DATA]" at bounding box center [939, 486] width 37 height 25
select select "[GEOGRAPHIC_DATA]"
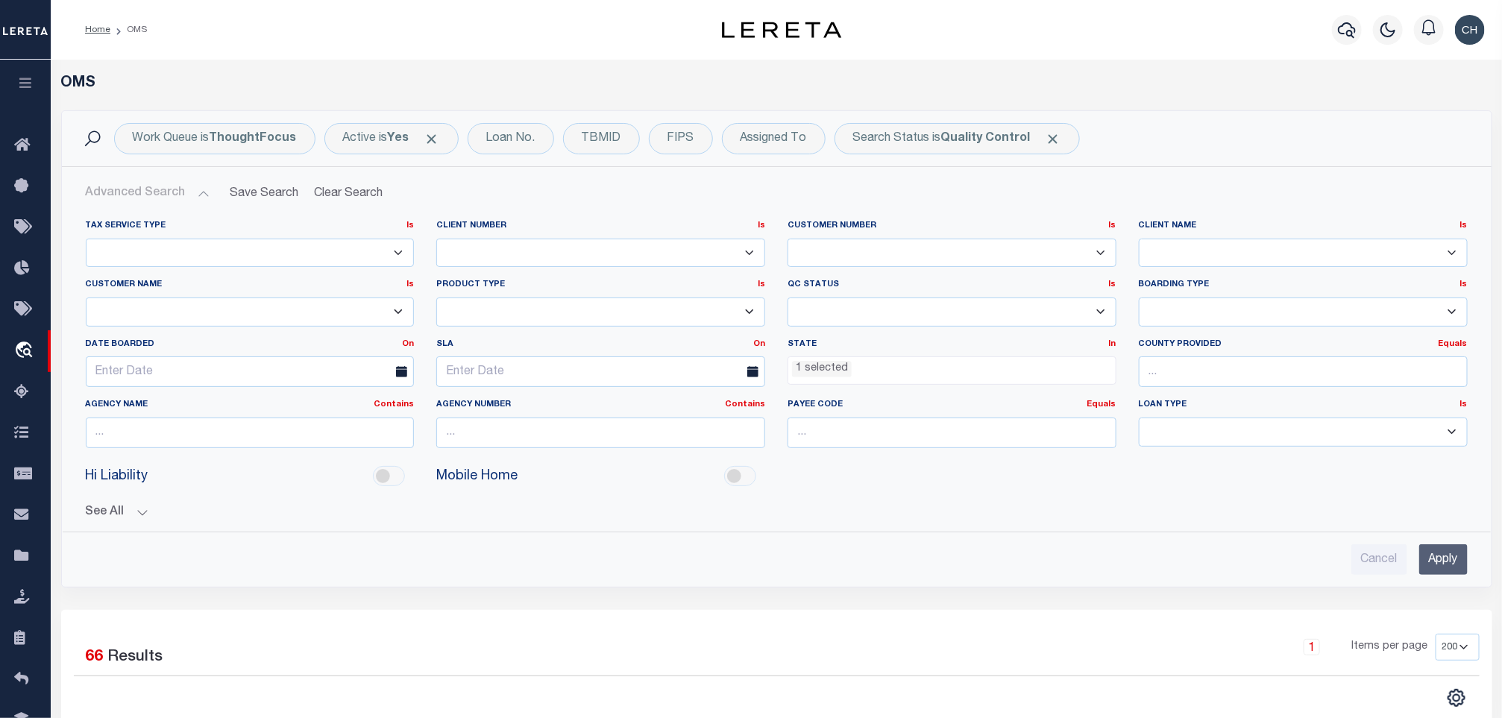
click at [1273, 530] on div "Tax Service Type Is Is Contains Escrow NonEscrow Client Number Is Is" at bounding box center [777, 391] width 1406 height 367
click at [1449, 559] on input "Apply" at bounding box center [1444, 560] width 48 height 31
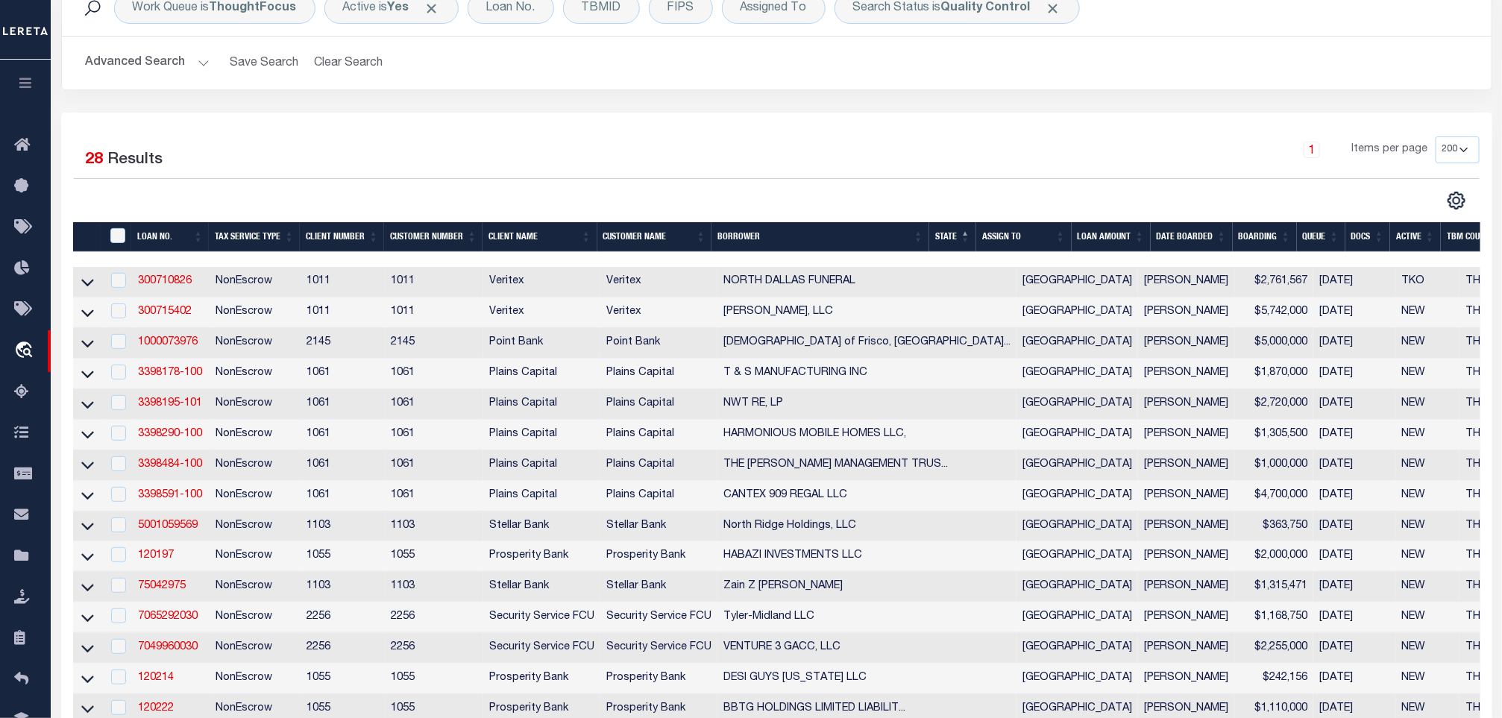
scroll to position [0, 0]
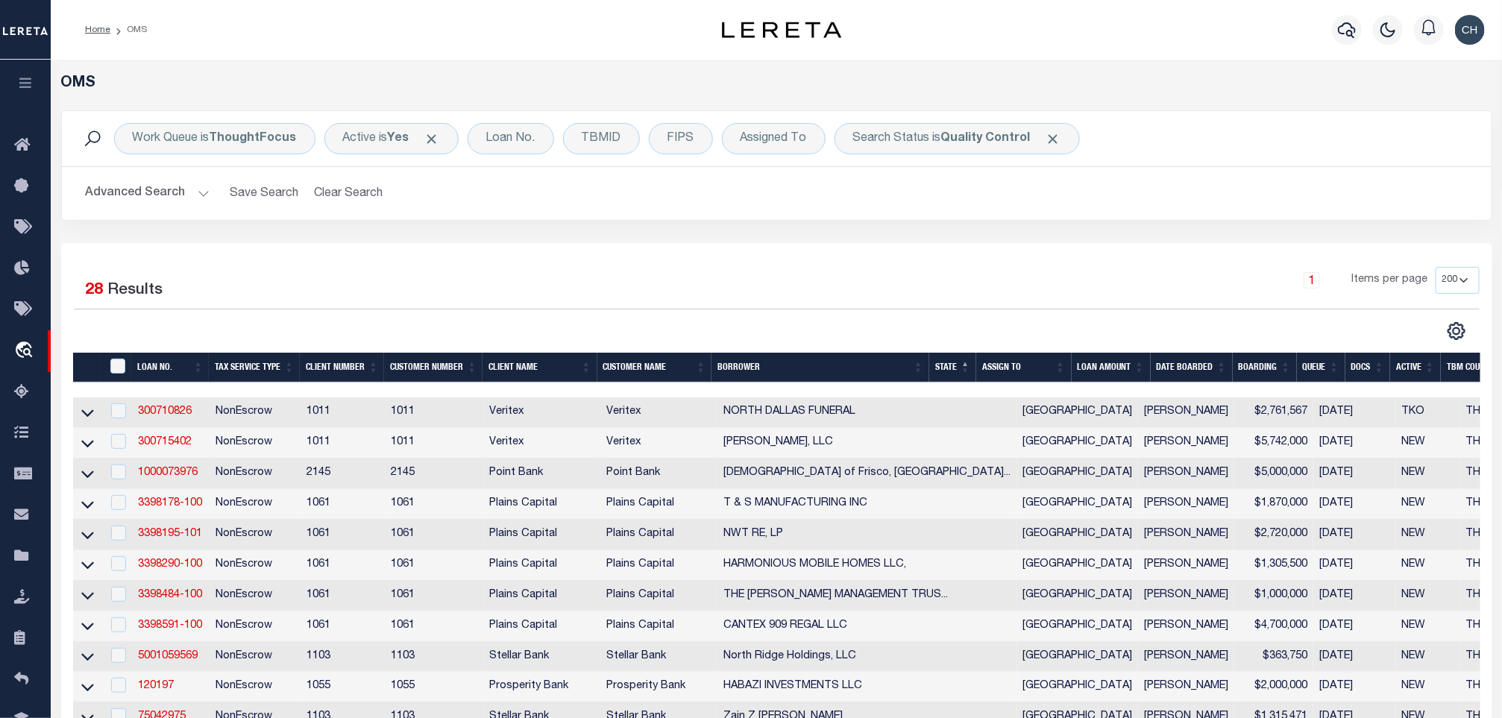
click at [1104, 371] on th "LOAN AMOUNT" at bounding box center [1111, 368] width 79 height 31
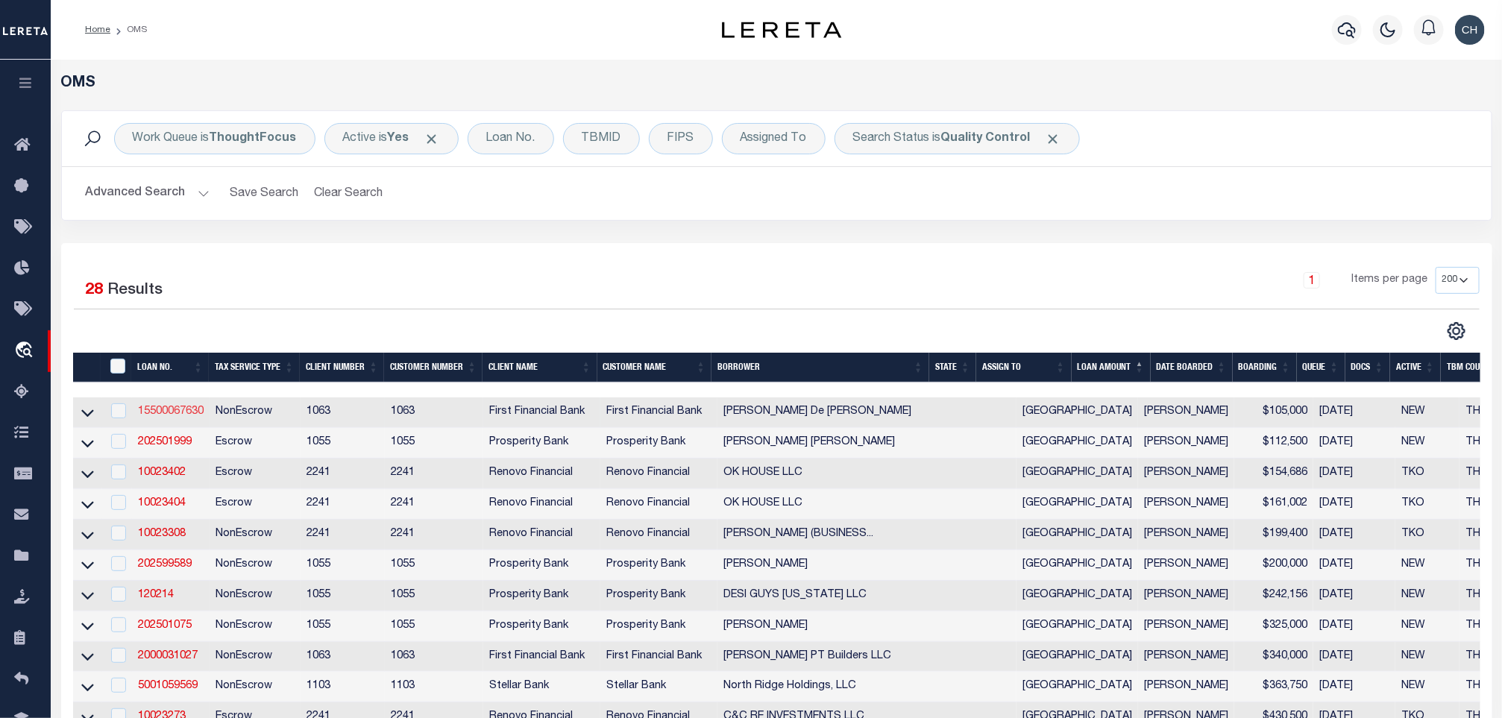
click at [184, 413] on link "15500067630" at bounding box center [171, 412] width 66 height 10
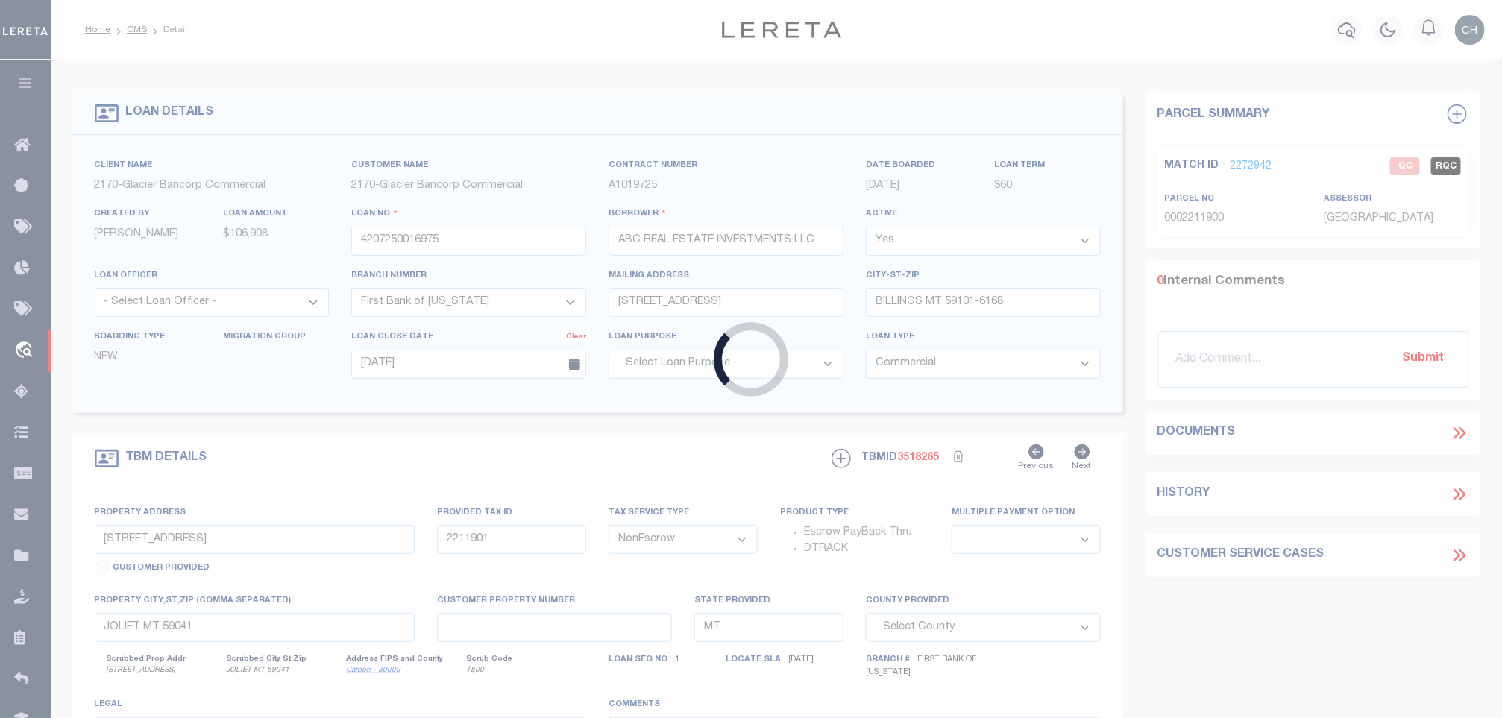
type input "15500067630"
type input "David De Wayne Carnes"
select select
select select "100"
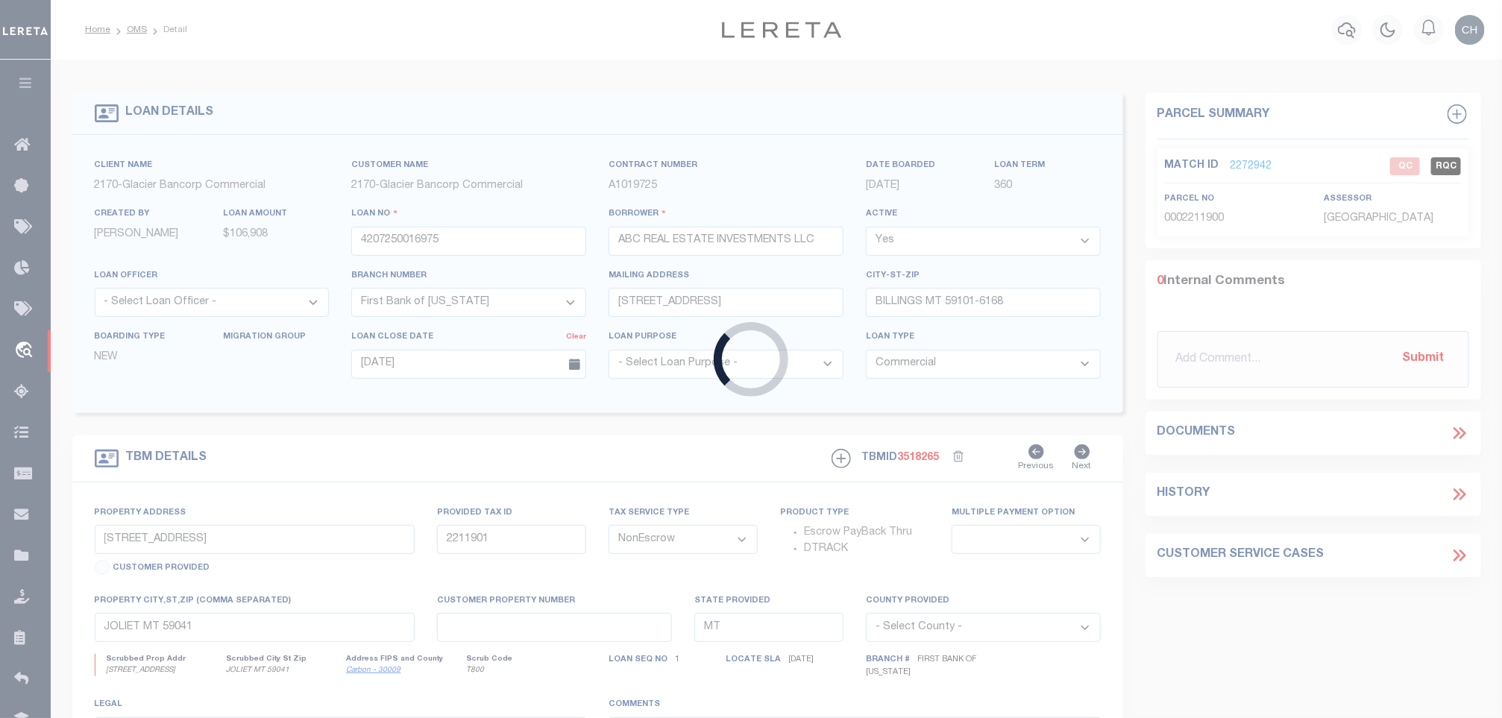
select select
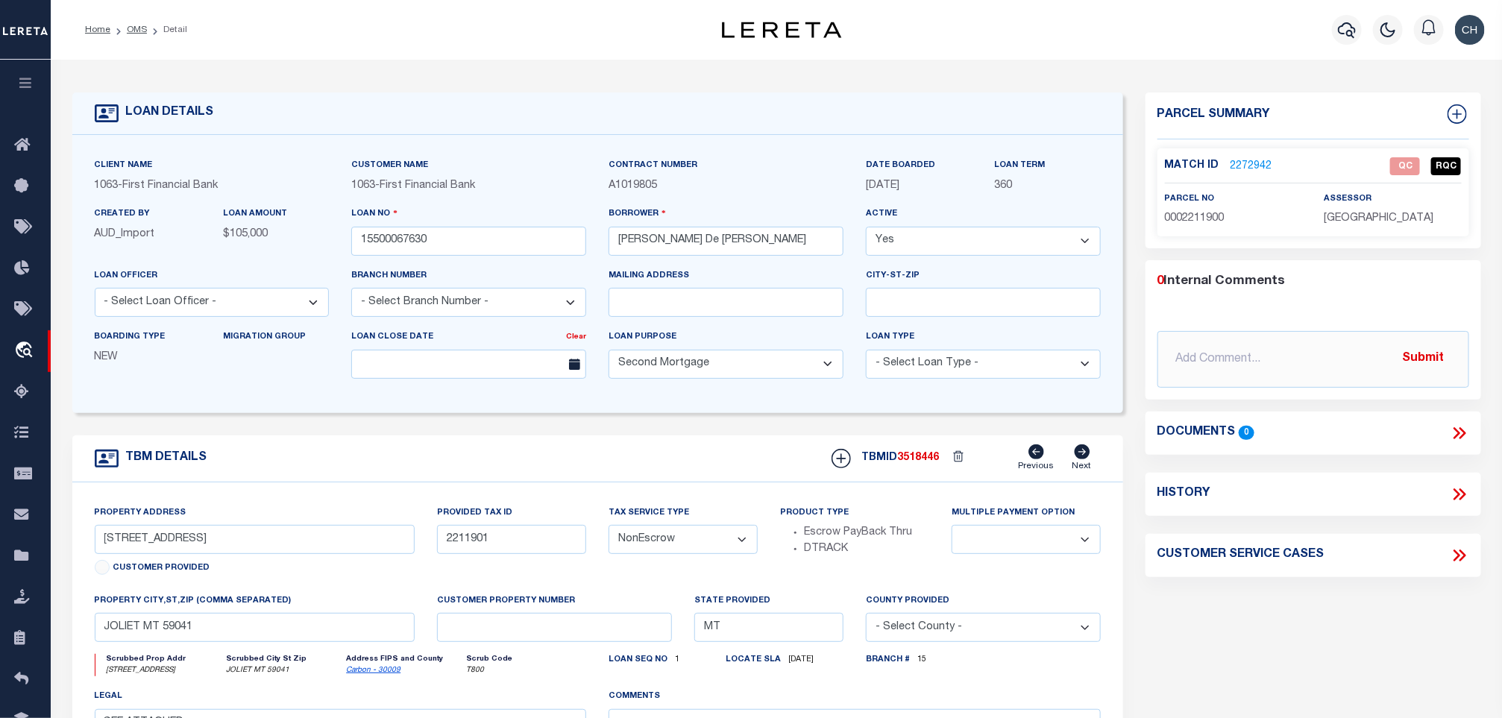
select select "791"
type input "7960 US HIGHWAY 277 S"
select select
type input "ABILENE TX 796066112"
type input "[GEOGRAPHIC_DATA]"
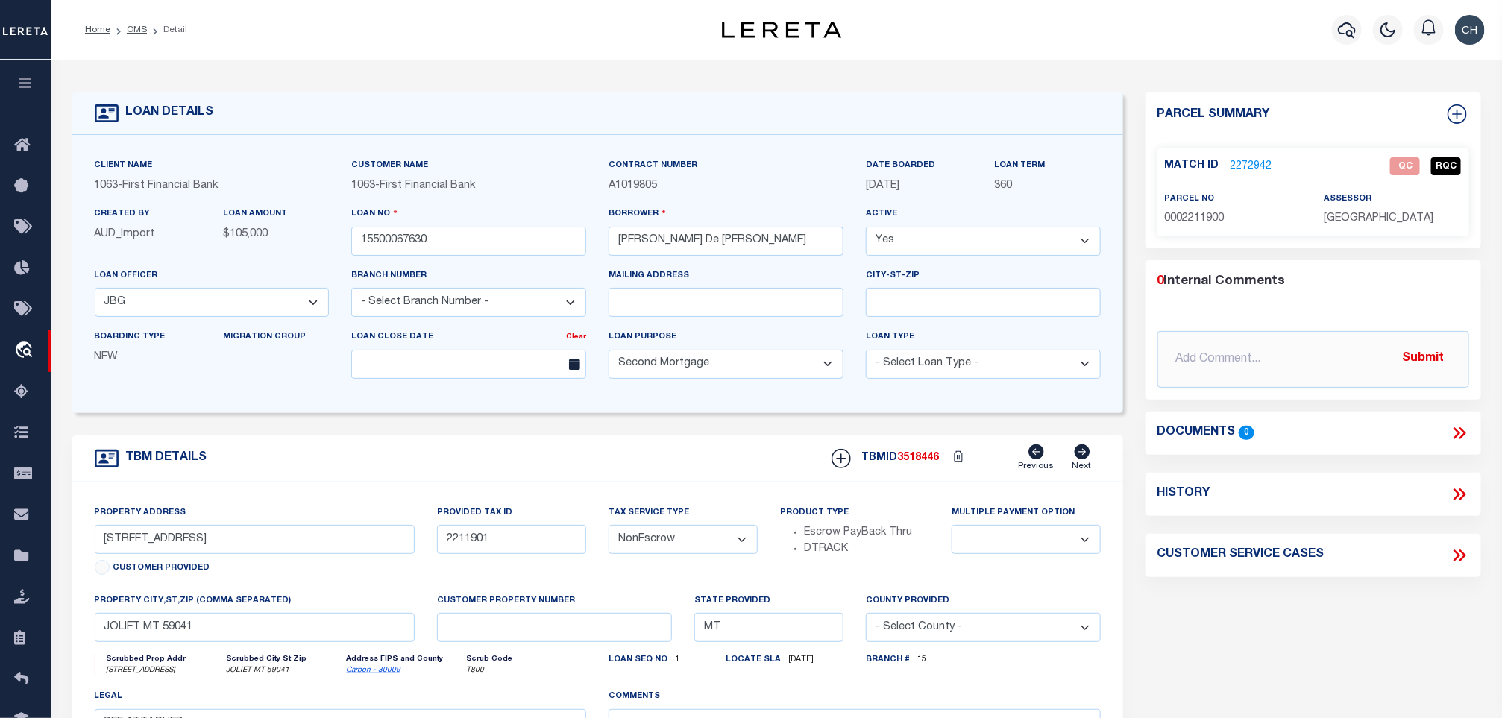
select select
select select "501"
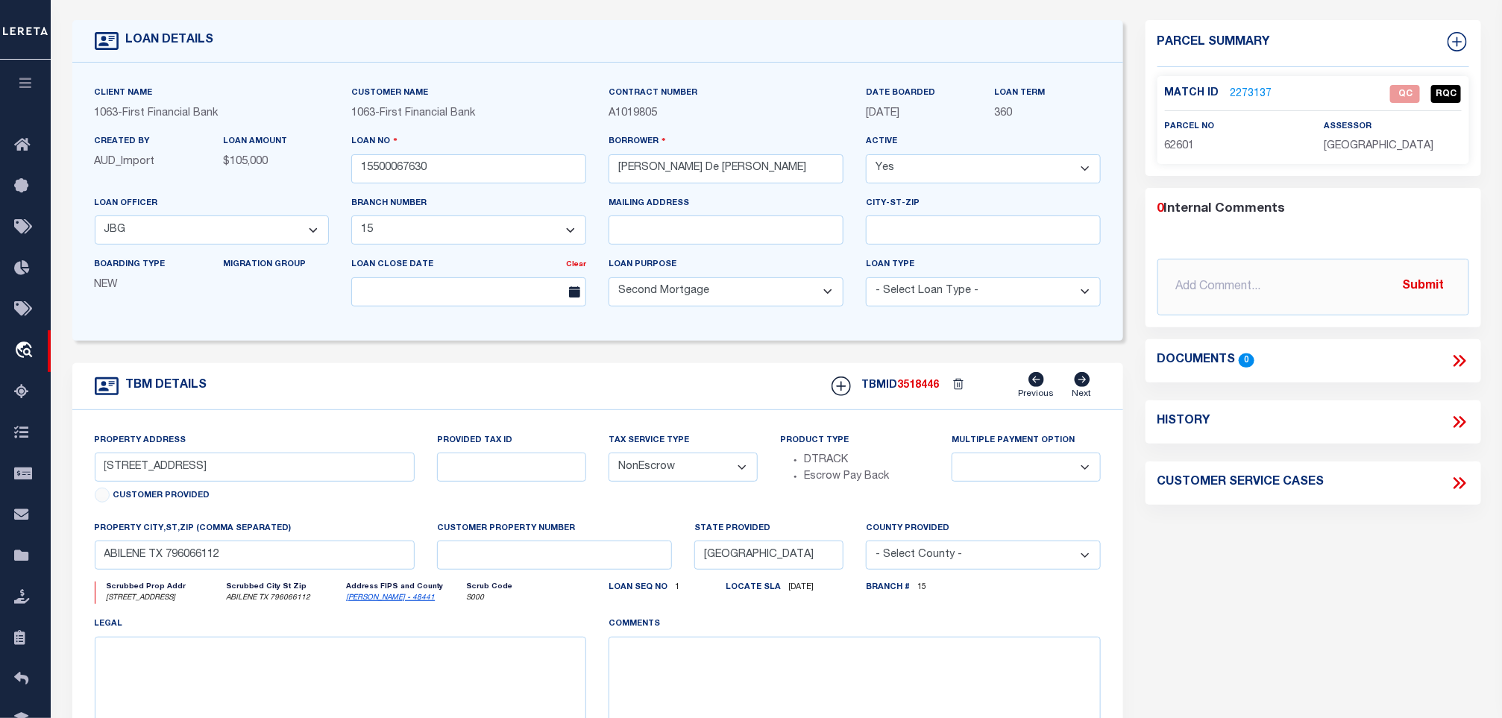
scroll to position [112, 0]
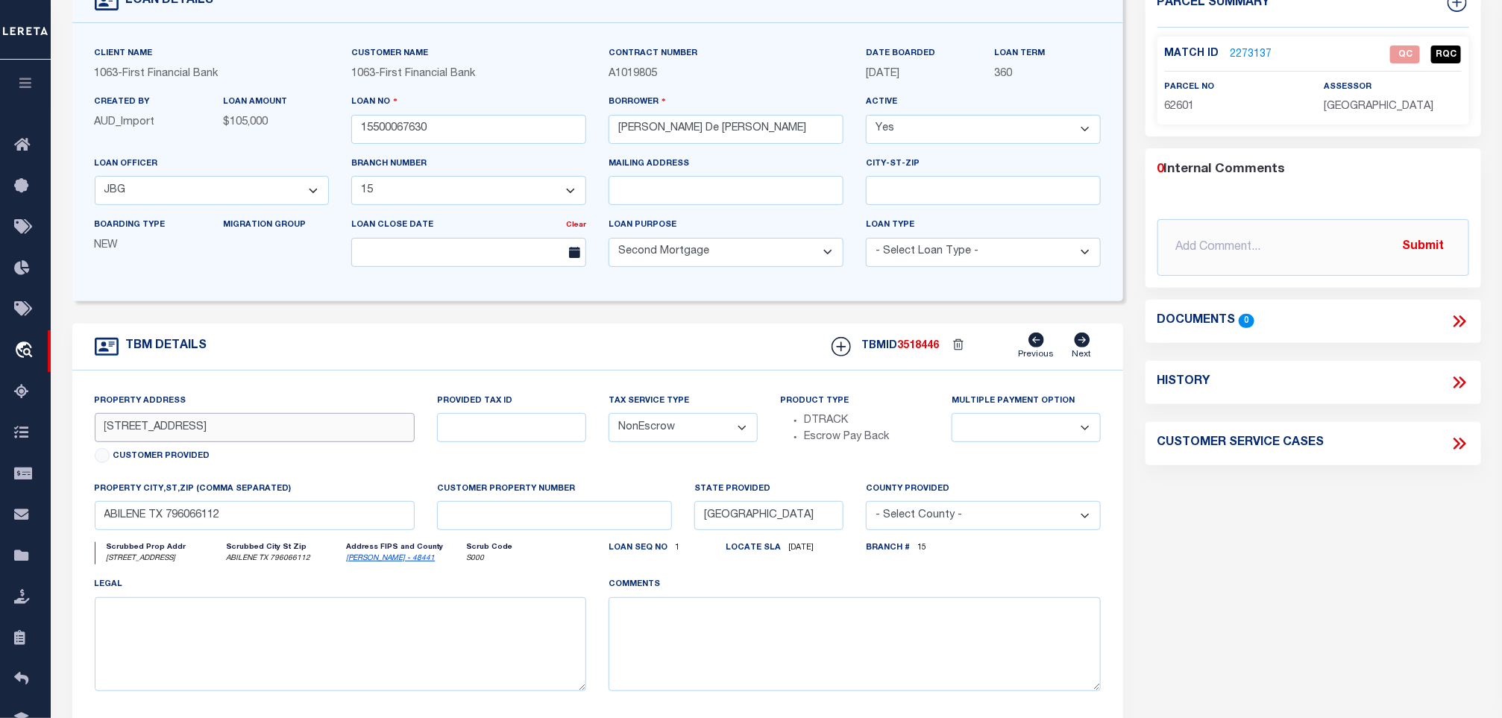
click at [329, 425] on input "7960 US HIGHWAY 277 S" at bounding box center [255, 427] width 321 height 29
click at [327, 425] on input "7960 US HIGHWAY 277 S" at bounding box center [255, 427] width 321 height 29
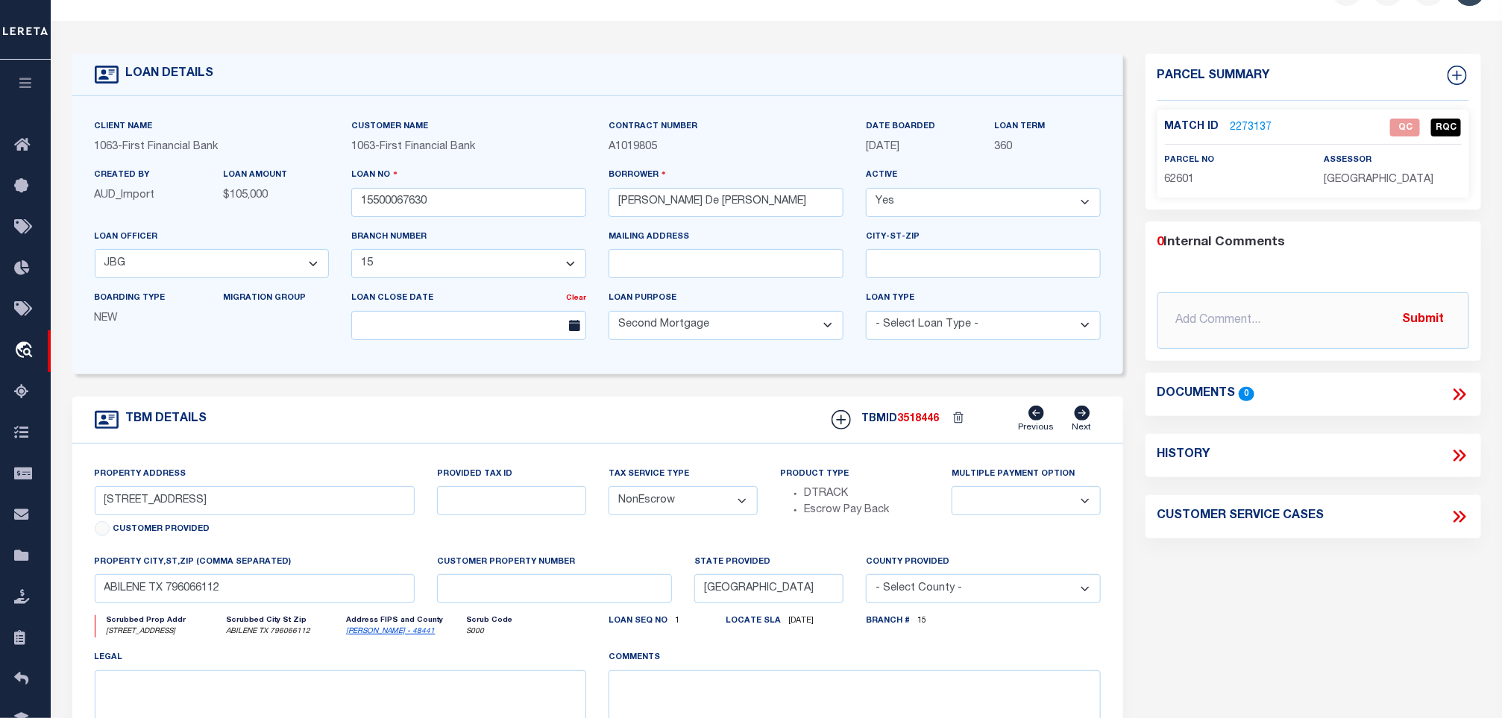
scroll to position [0, 0]
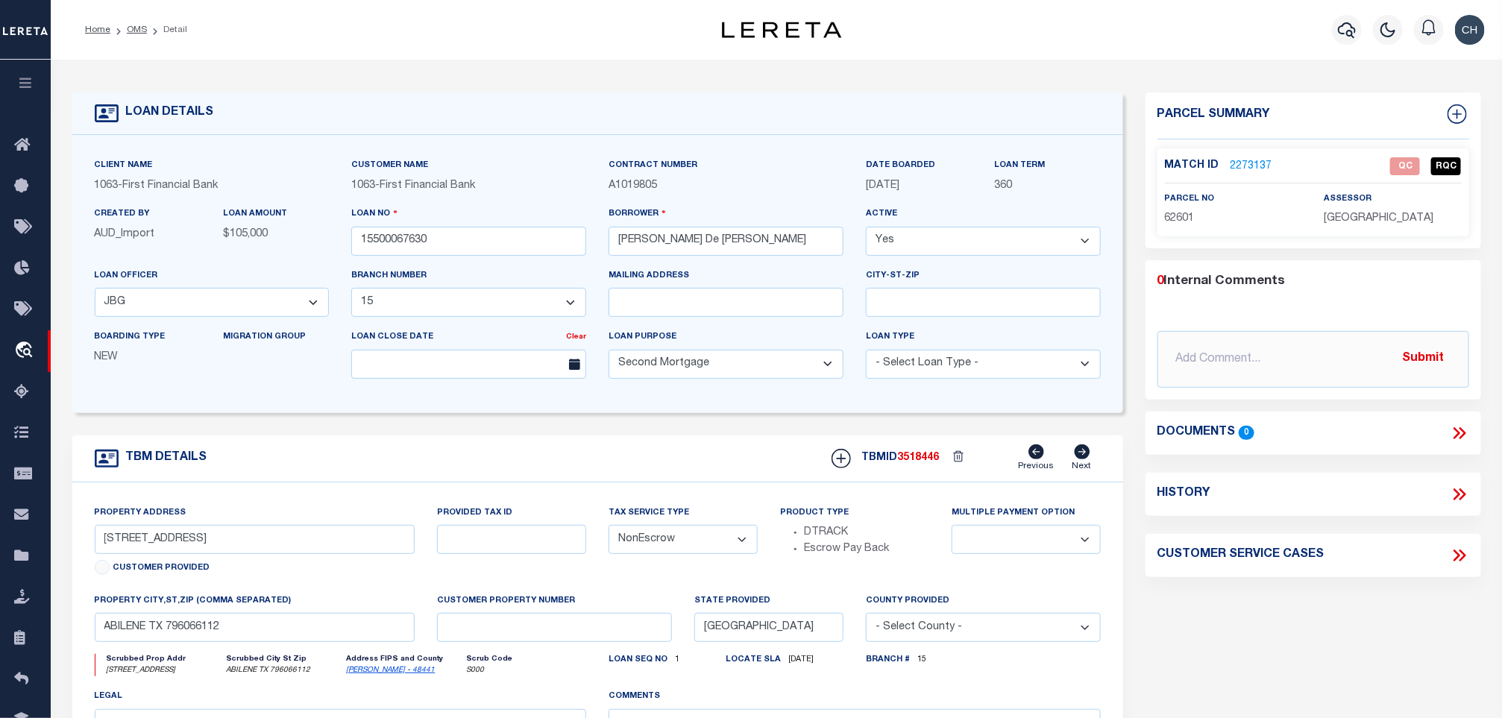
click at [1236, 169] on link "2273137" at bounding box center [1252, 167] width 42 height 16
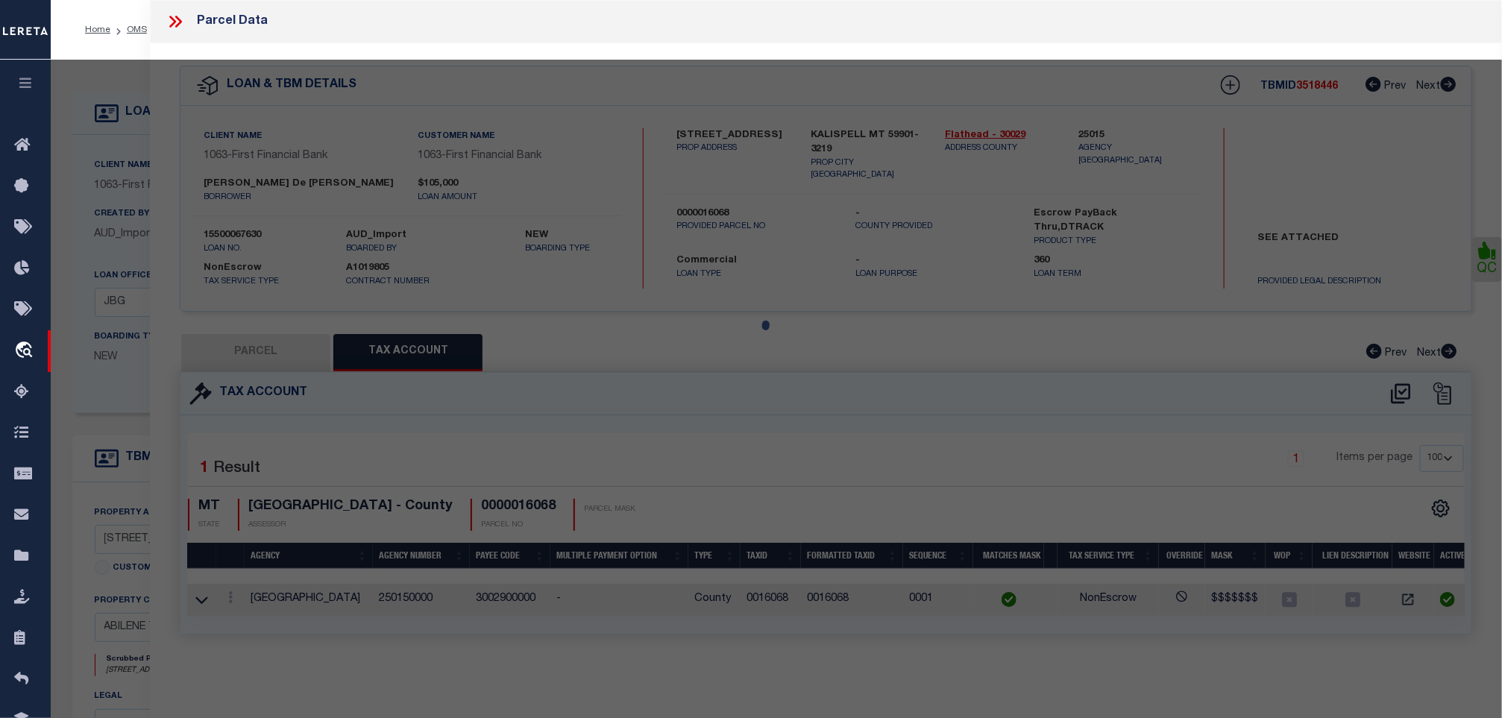
select select "AS"
select select
checkbox input "false"
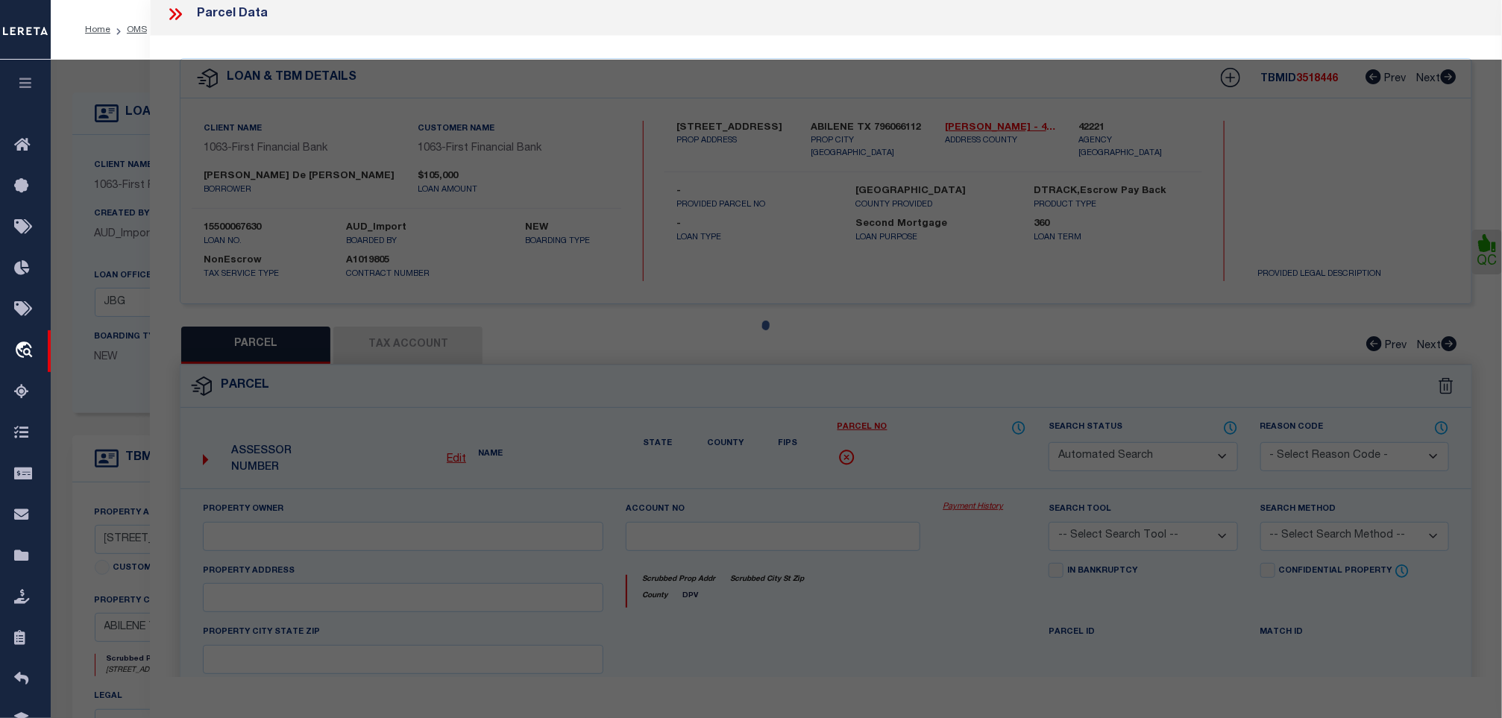
select select "QC"
type input "CARNES DAVID"
select select "AGW"
select select "ADD"
type input "7960 HWY 277 S"
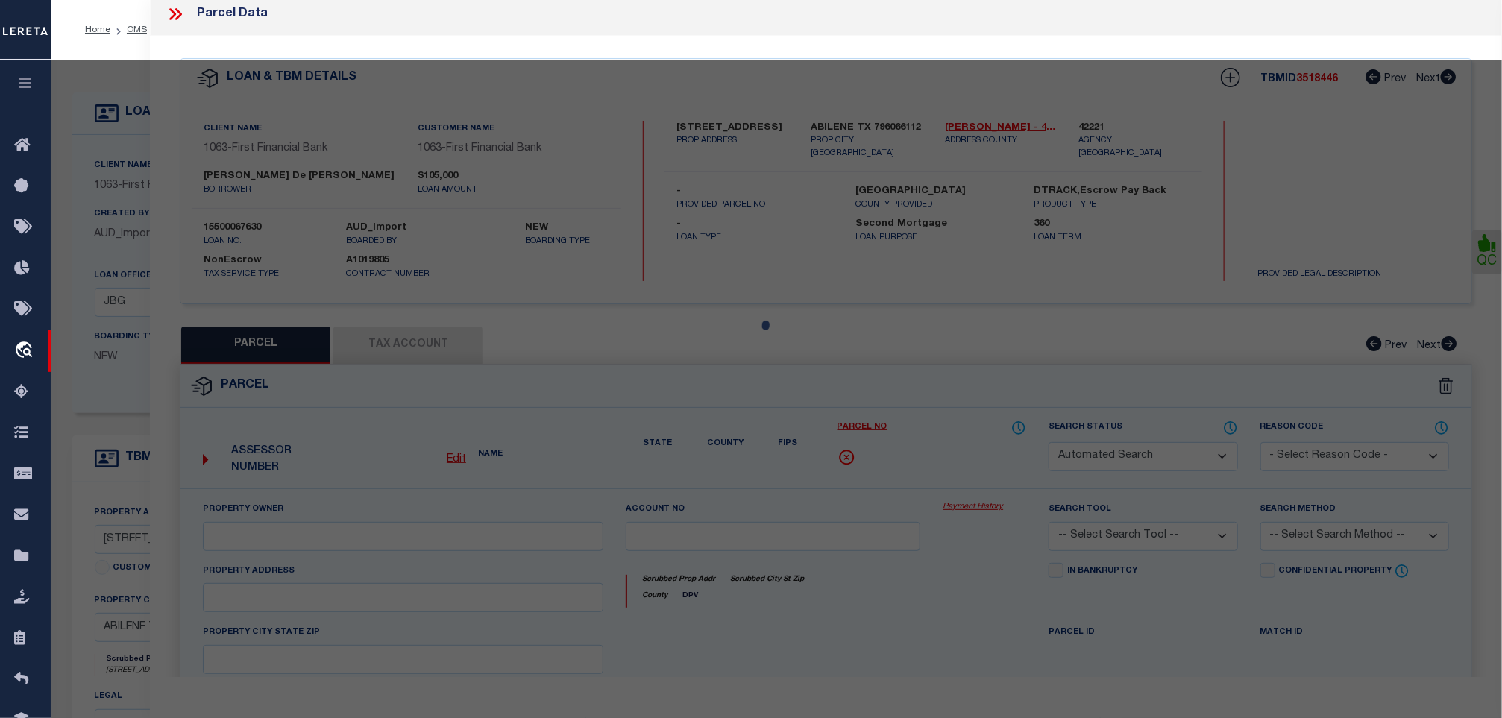
type textarea "A0236 SUR 1 J M SAUCEDO, TRACT PT OF RL HAYS OF LOT 15 & PT 8-9, ACRES 4.94"
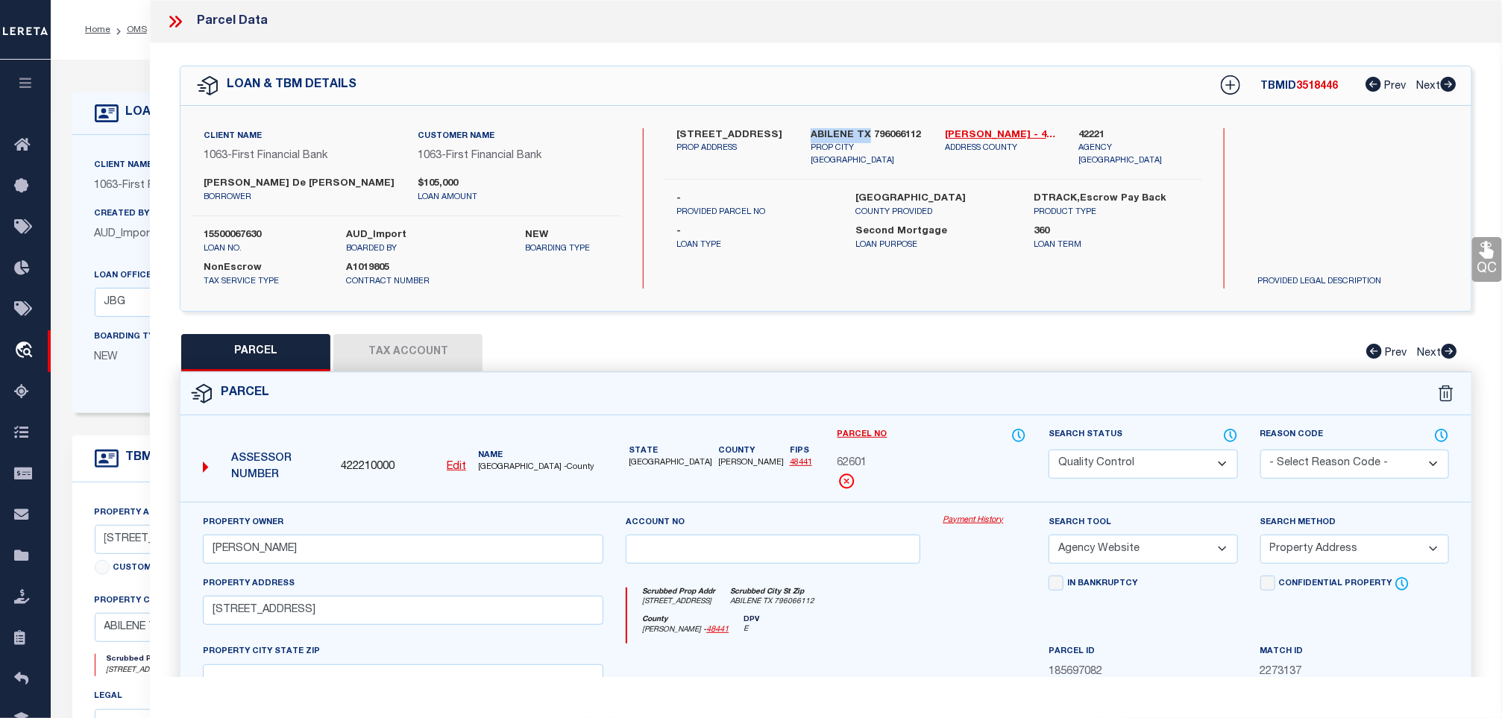
drag, startPoint x: 867, startPoint y: 134, endPoint x: 804, endPoint y: 142, distance: 63.1
click at [804, 142] on div "ABILENE TX 796066112 PROP CITY ST ZIP" at bounding box center [867, 148] width 134 height 40
copy label "ABILENE TX"
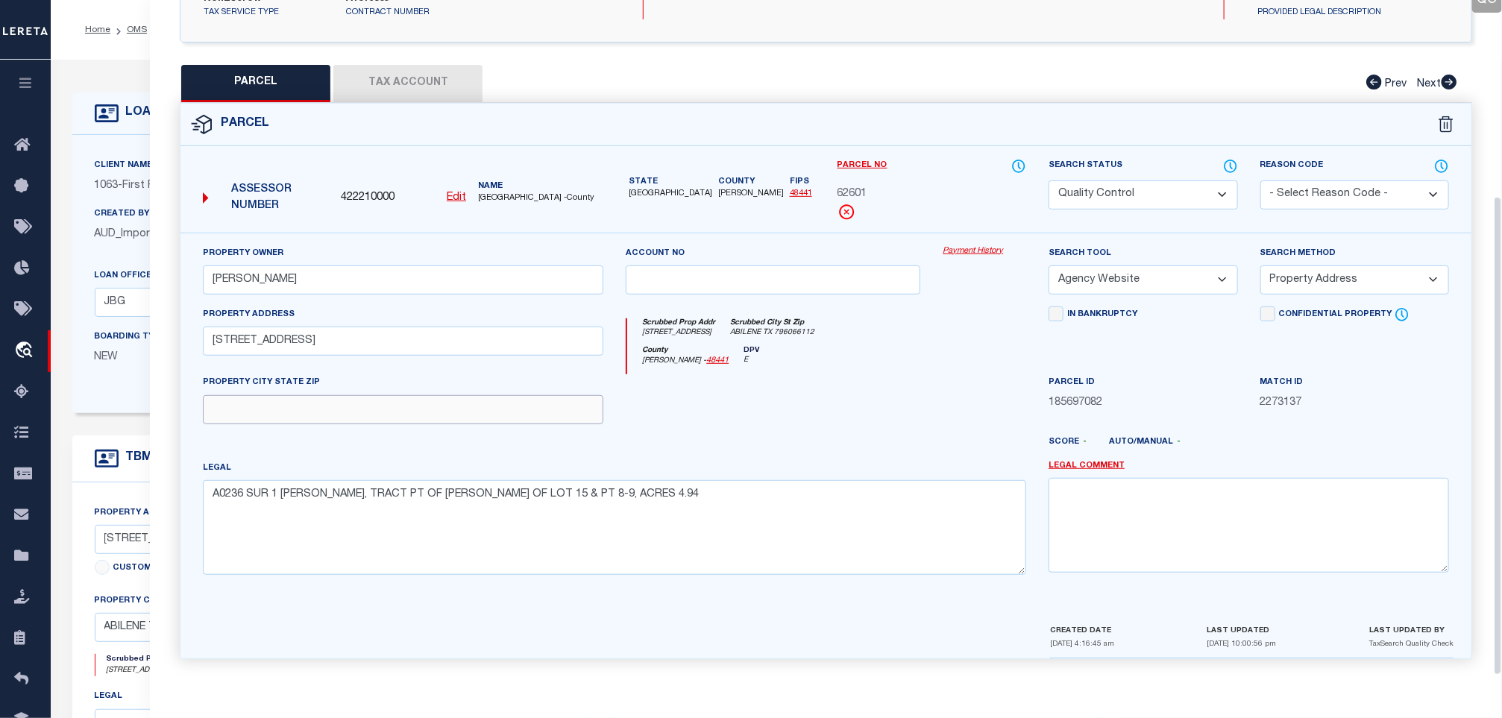
click at [421, 395] on input "text" at bounding box center [403, 409] width 401 height 29
paste input "ABILENE TX"
type input "ABILENE TX"
click at [641, 448] on div at bounding box center [562, 451] width 317 height 18
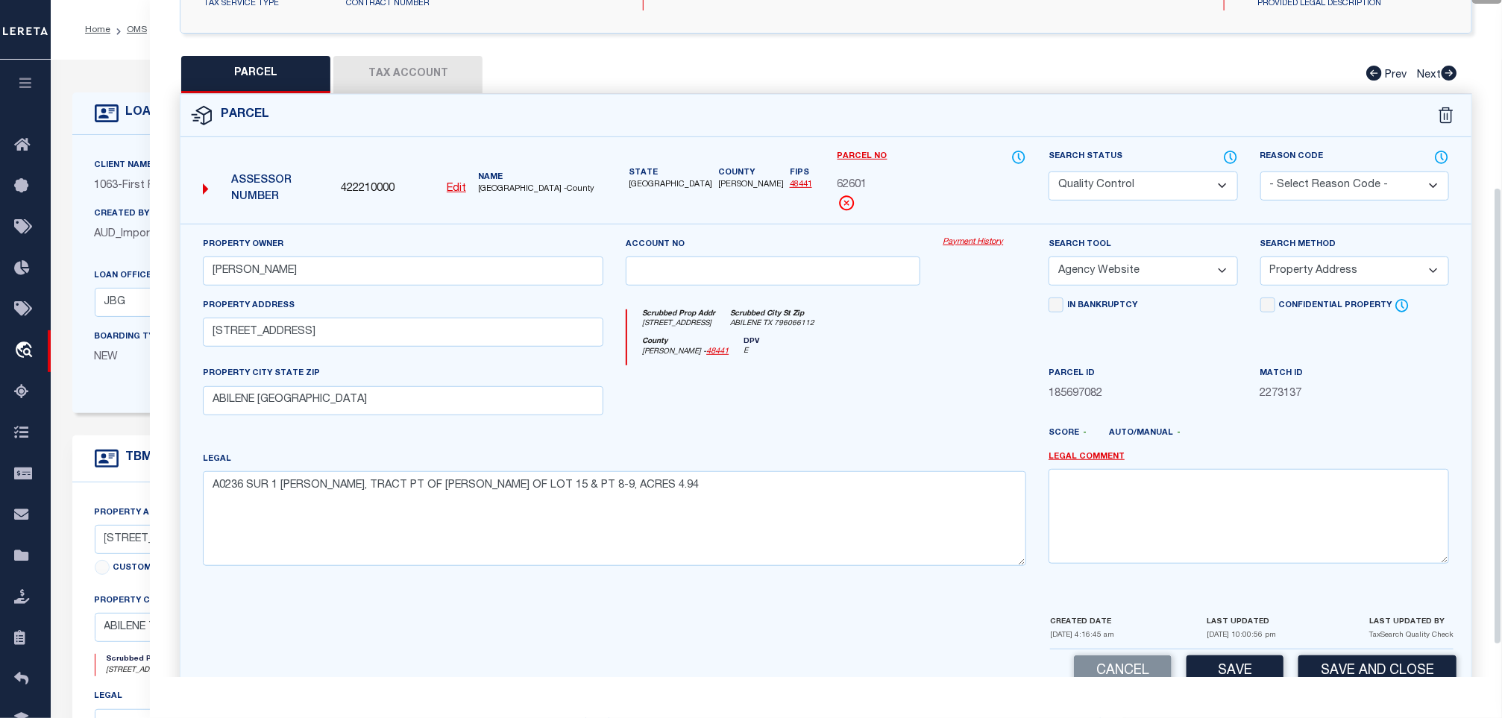
scroll to position [166, 0]
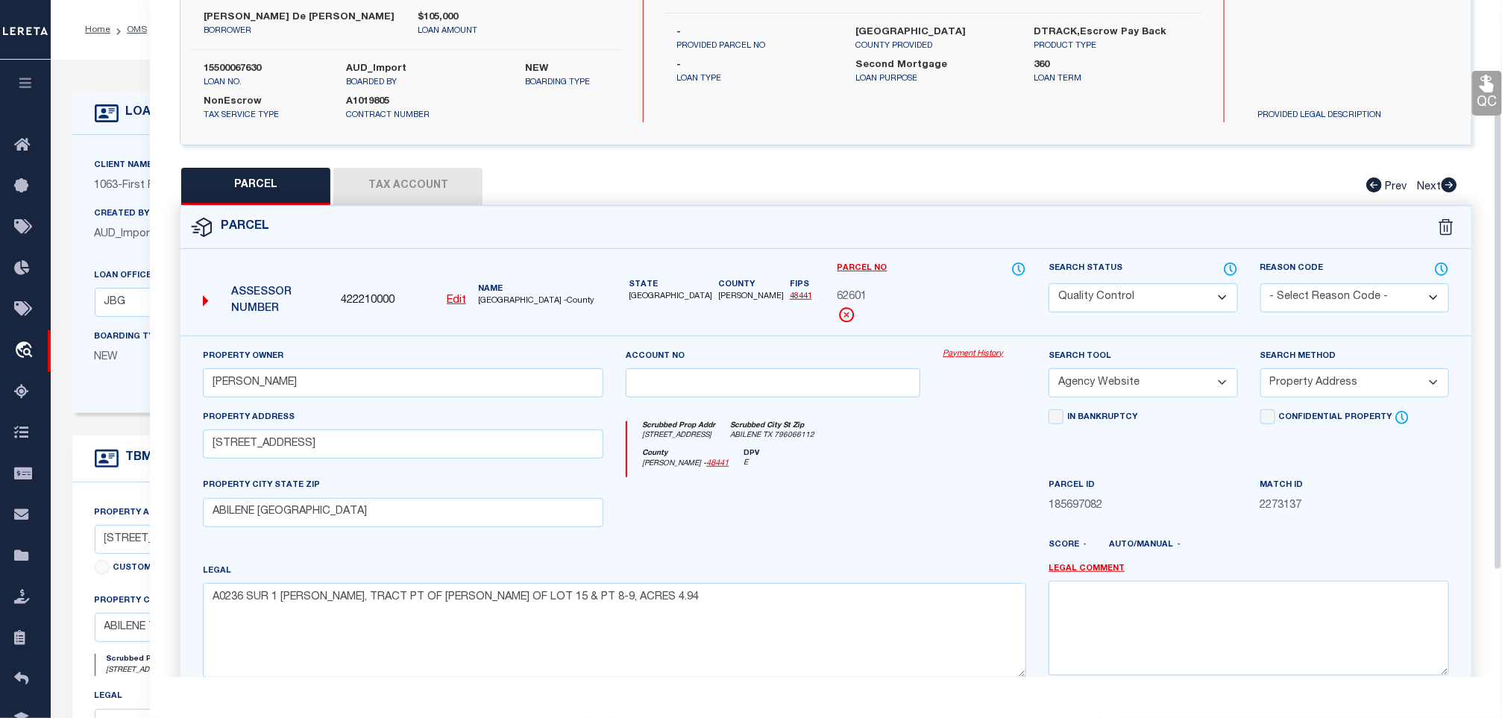
click at [1152, 291] on select "Automated Search Bad Parcel Complete Duplicate Parcel High Dollar Reporting In …" at bounding box center [1143, 297] width 189 height 29
select select "CP"
click at [1049, 285] on select "Automated Search Bad Parcel Complete Duplicate Parcel High Dollar Reporting In …" at bounding box center [1143, 297] width 189 height 29
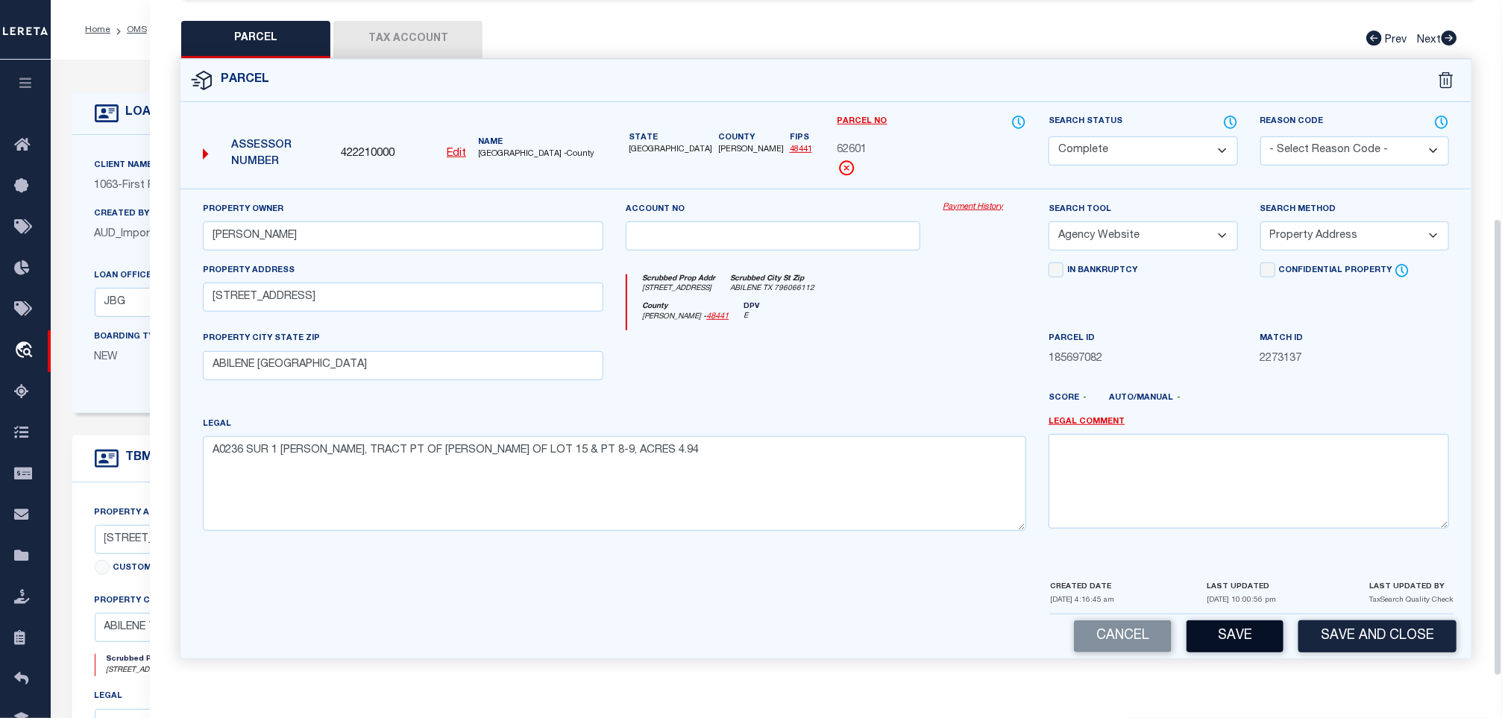
click at [1240, 630] on button "Save" at bounding box center [1235, 637] width 97 height 32
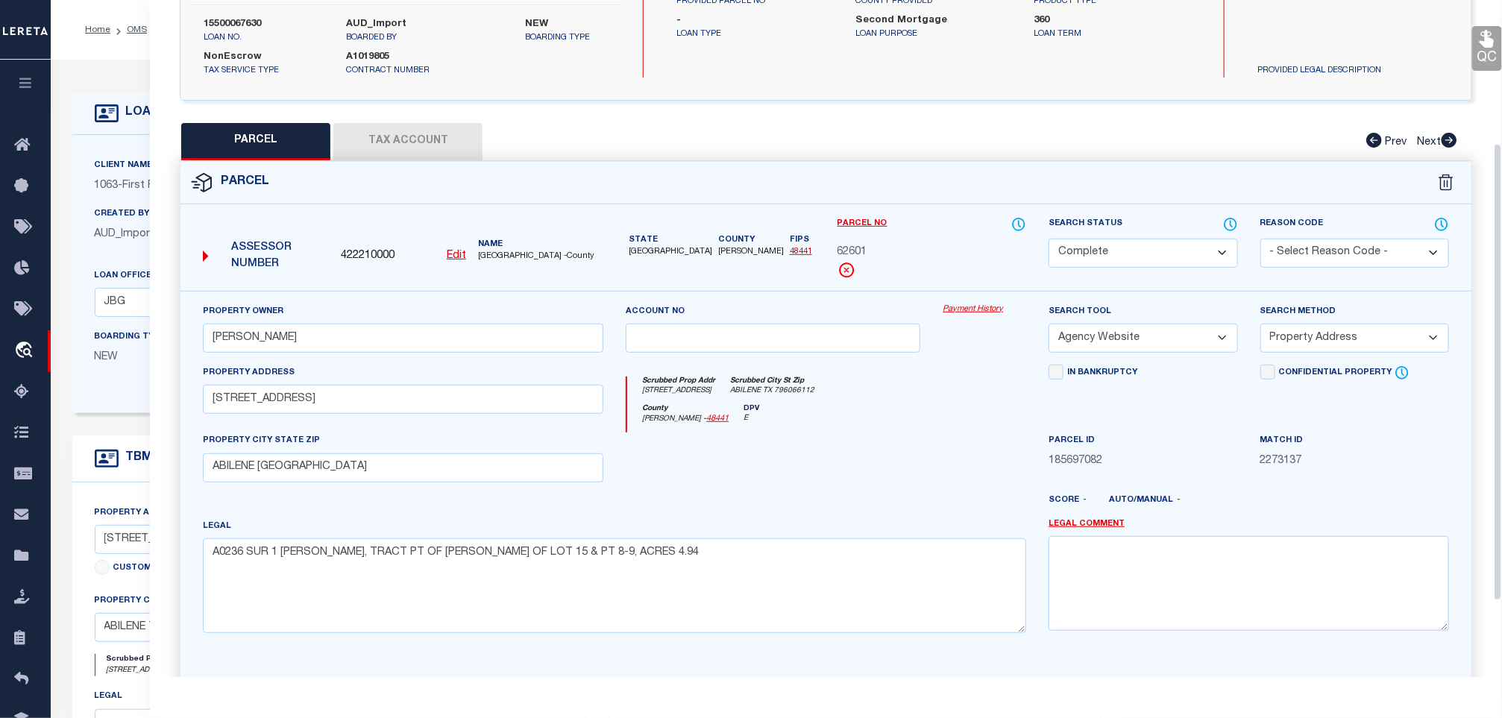
click at [410, 137] on button "Tax Account" at bounding box center [407, 141] width 149 height 37
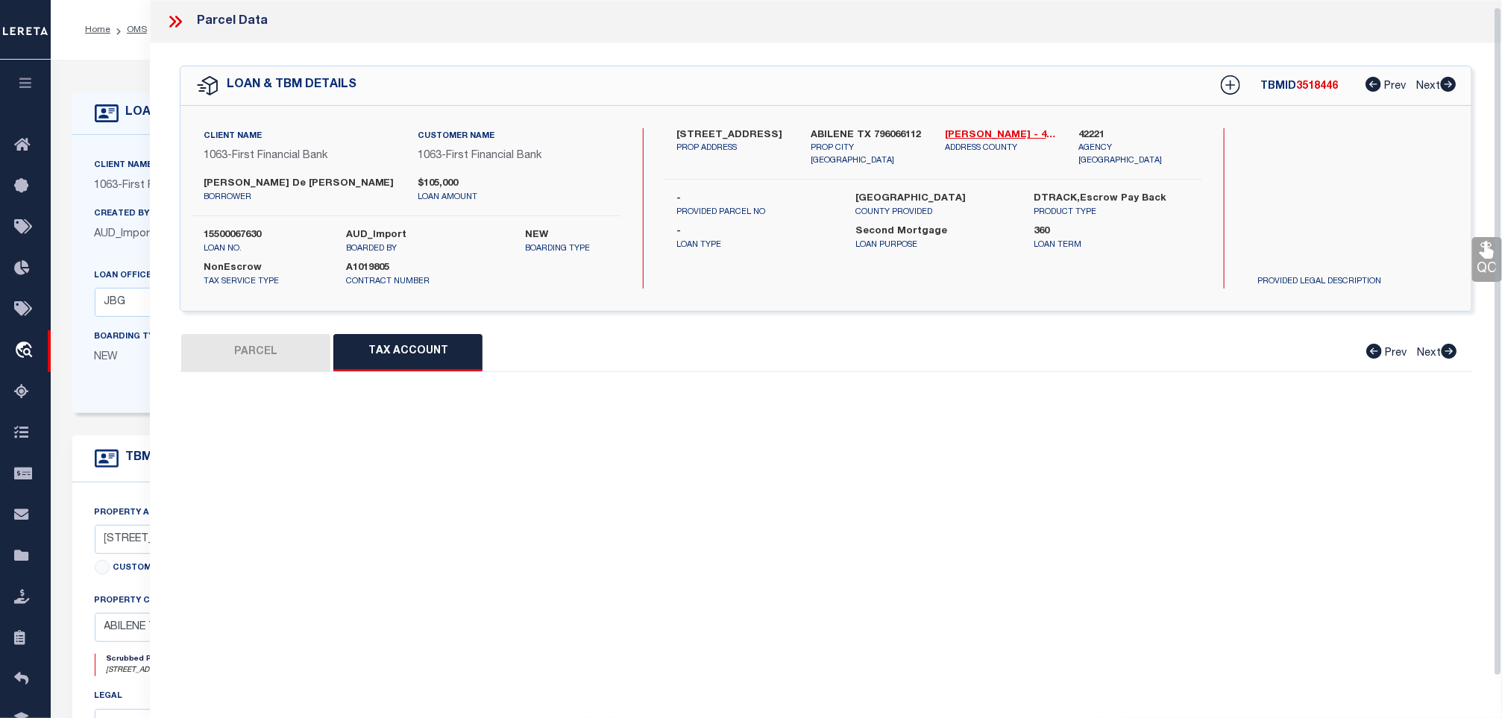
scroll to position [7, 0]
select select "100"
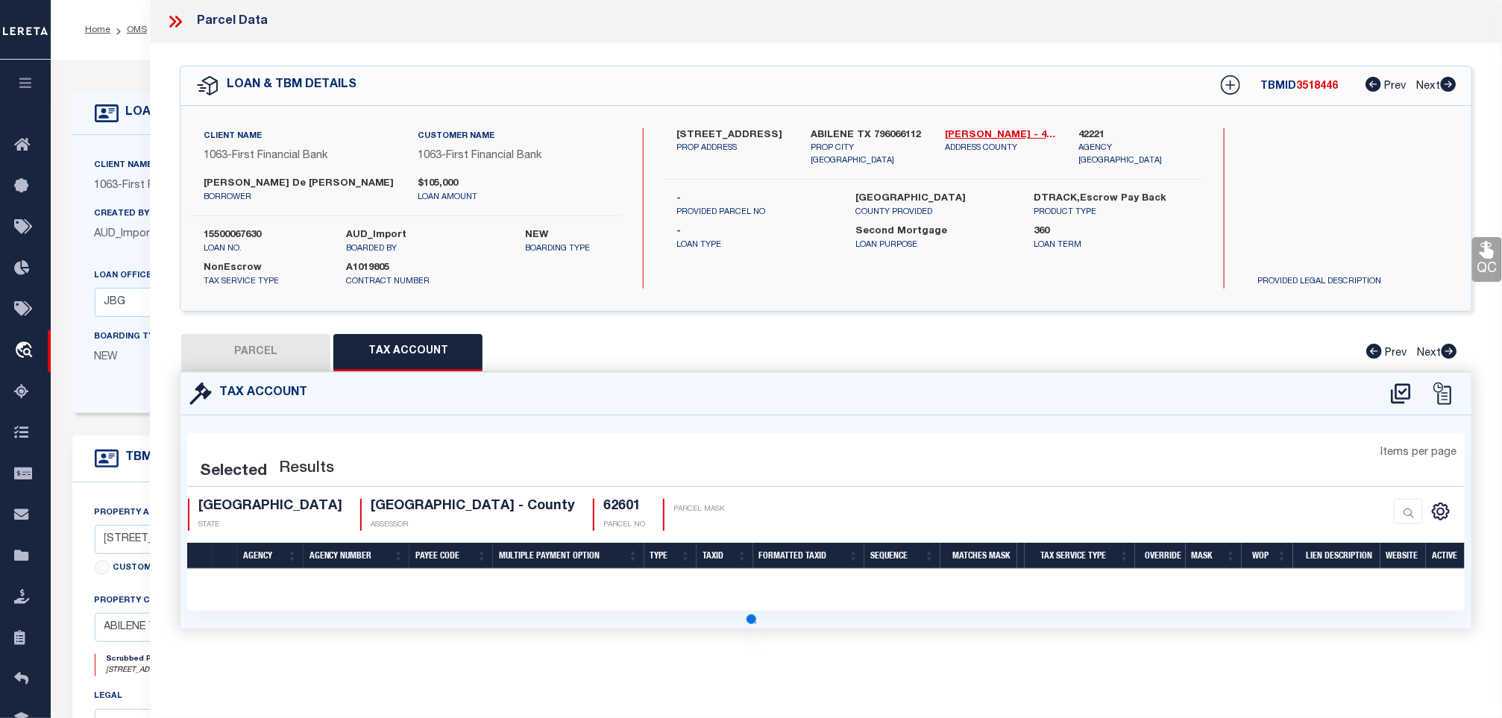
scroll to position [0, 0]
select select "100"
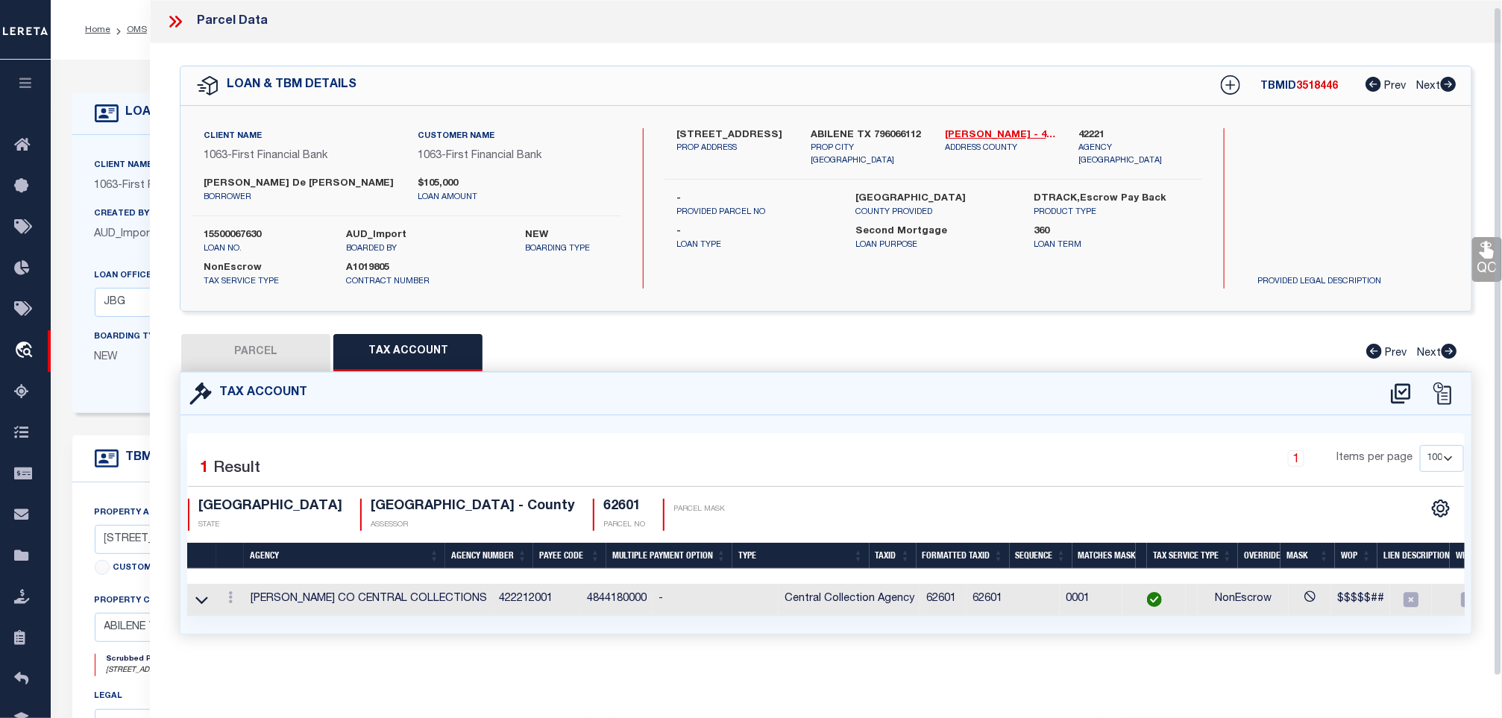
scroll to position [7, 0]
click at [1486, 248] on icon at bounding box center [1487, 250] width 14 height 17
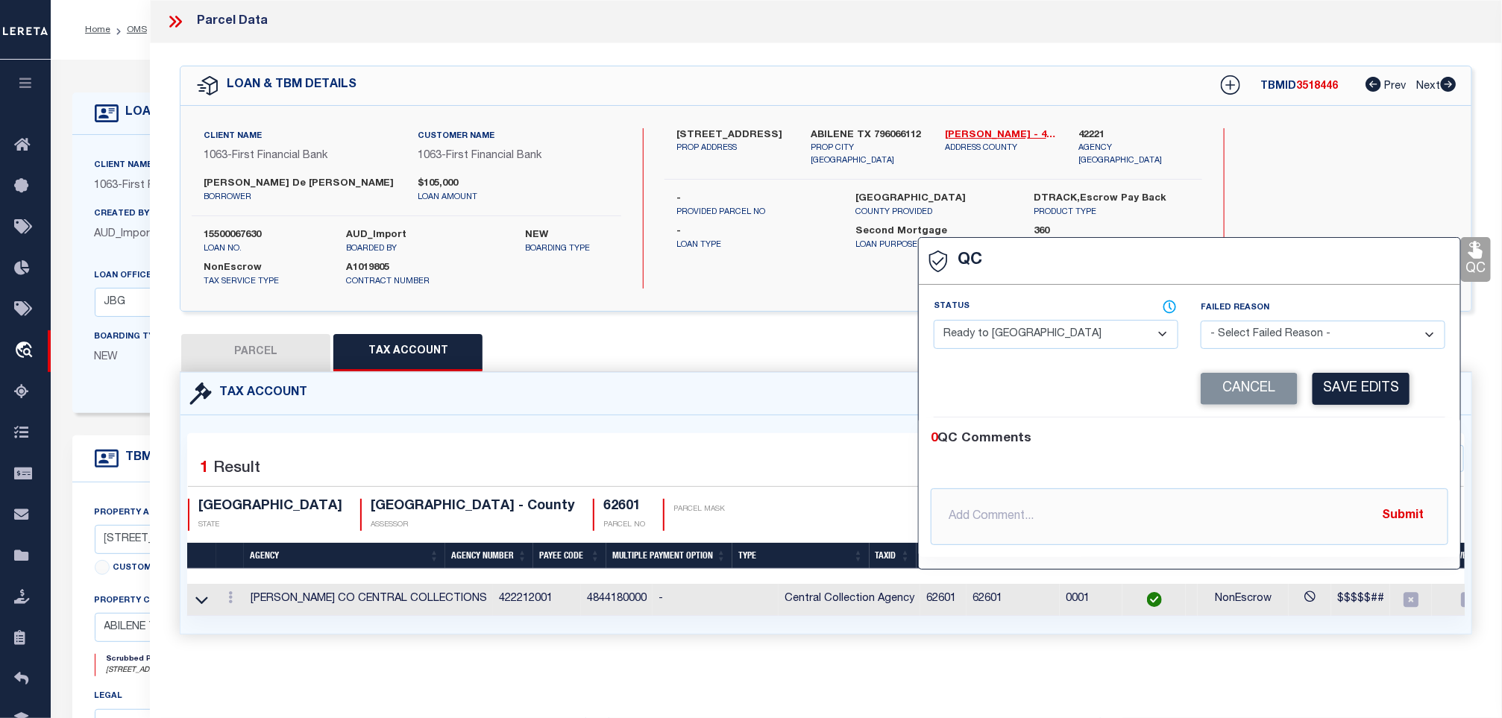
click at [1110, 325] on select "- Select Status - Ready to QC Correct Incorrect" at bounding box center [1056, 334] width 245 height 29
click at [935, 320] on select "- Select Status - Ready to QC Correct Incorrect" at bounding box center [1056, 334] width 245 height 29
click at [1030, 327] on select "- Select Status - Ready to QC Correct Incorrect" at bounding box center [1056, 334] width 245 height 29
select select "COR"
click at [935, 320] on select "- Select Status - Ready to QC Correct Incorrect" at bounding box center [1056, 334] width 245 height 29
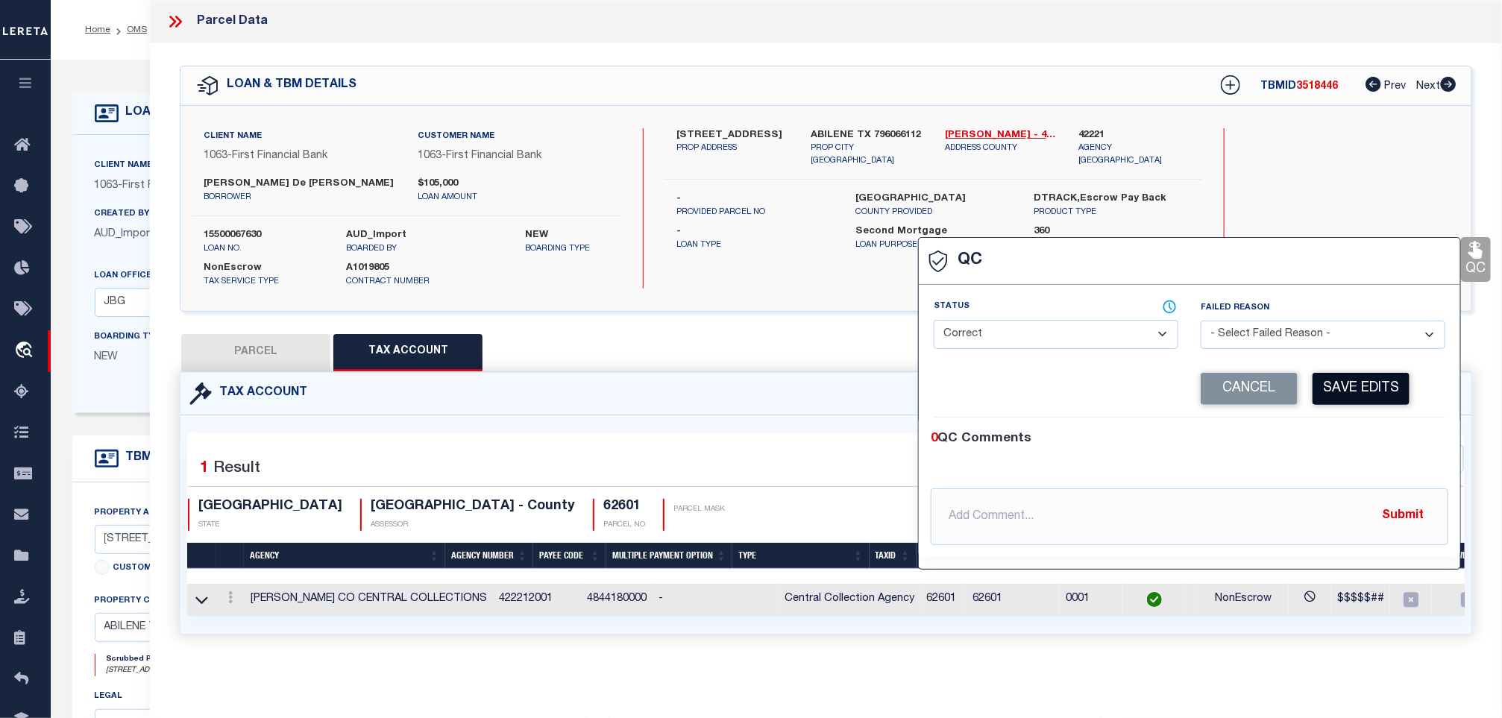
click at [1367, 383] on button "Save Edits" at bounding box center [1361, 389] width 97 height 32
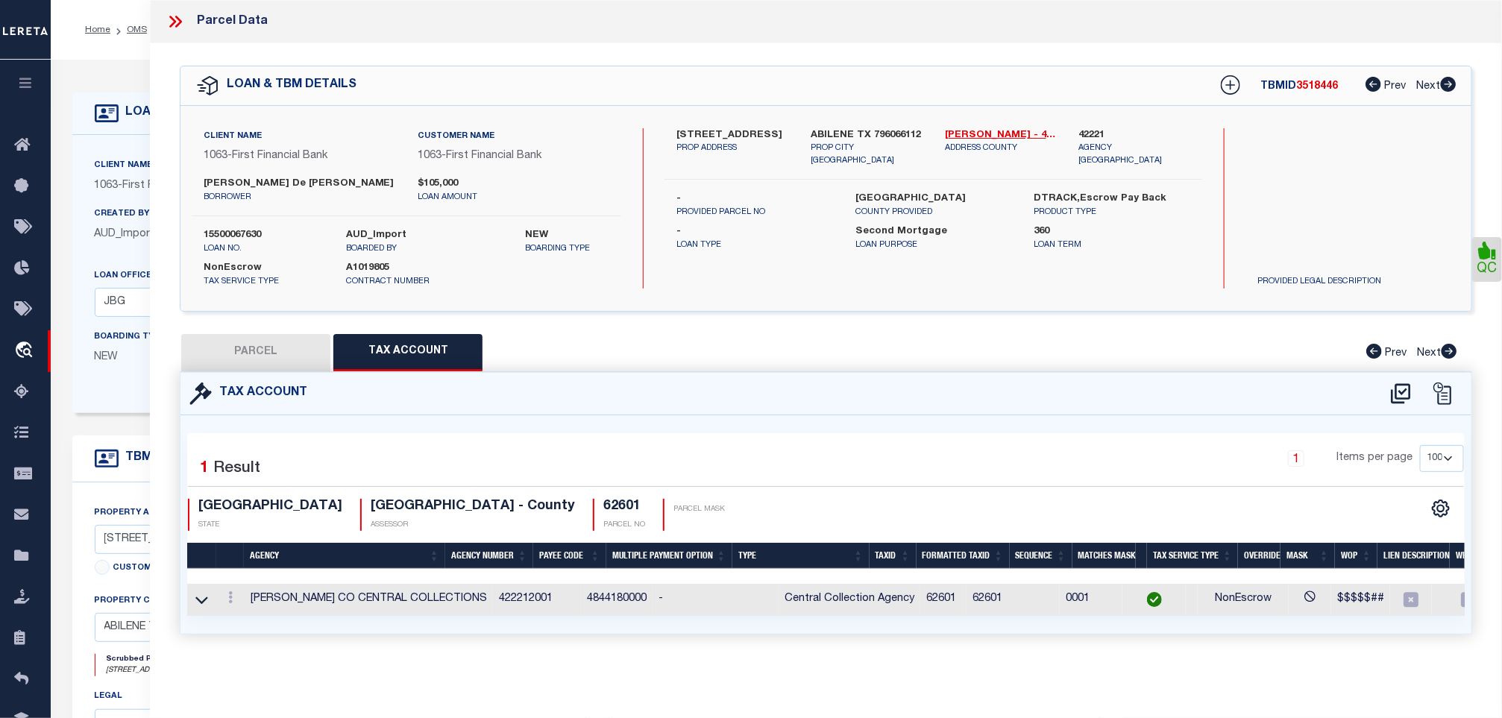
click at [298, 336] on button "PARCEL" at bounding box center [255, 352] width 149 height 37
select select "AS"
select select
checkbox input "false"
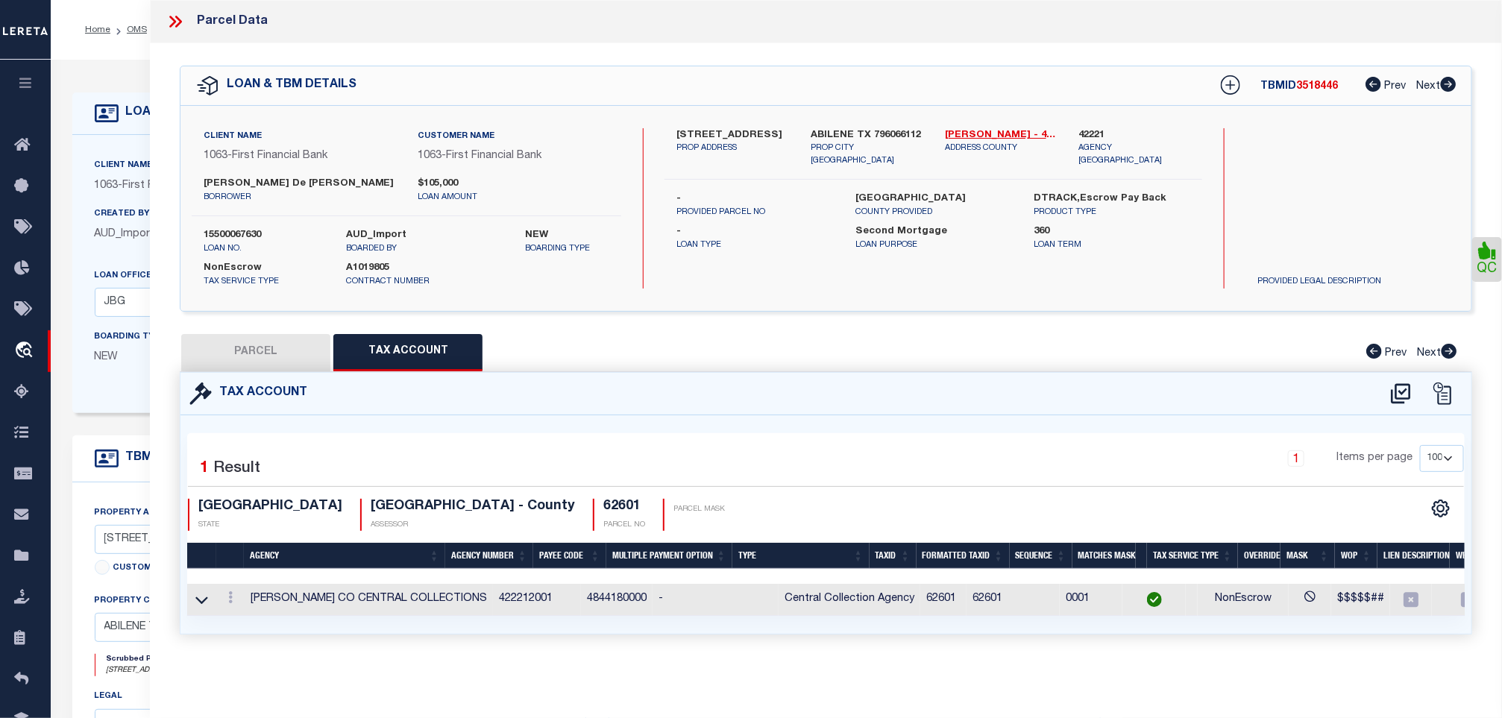
checkbox input "false"
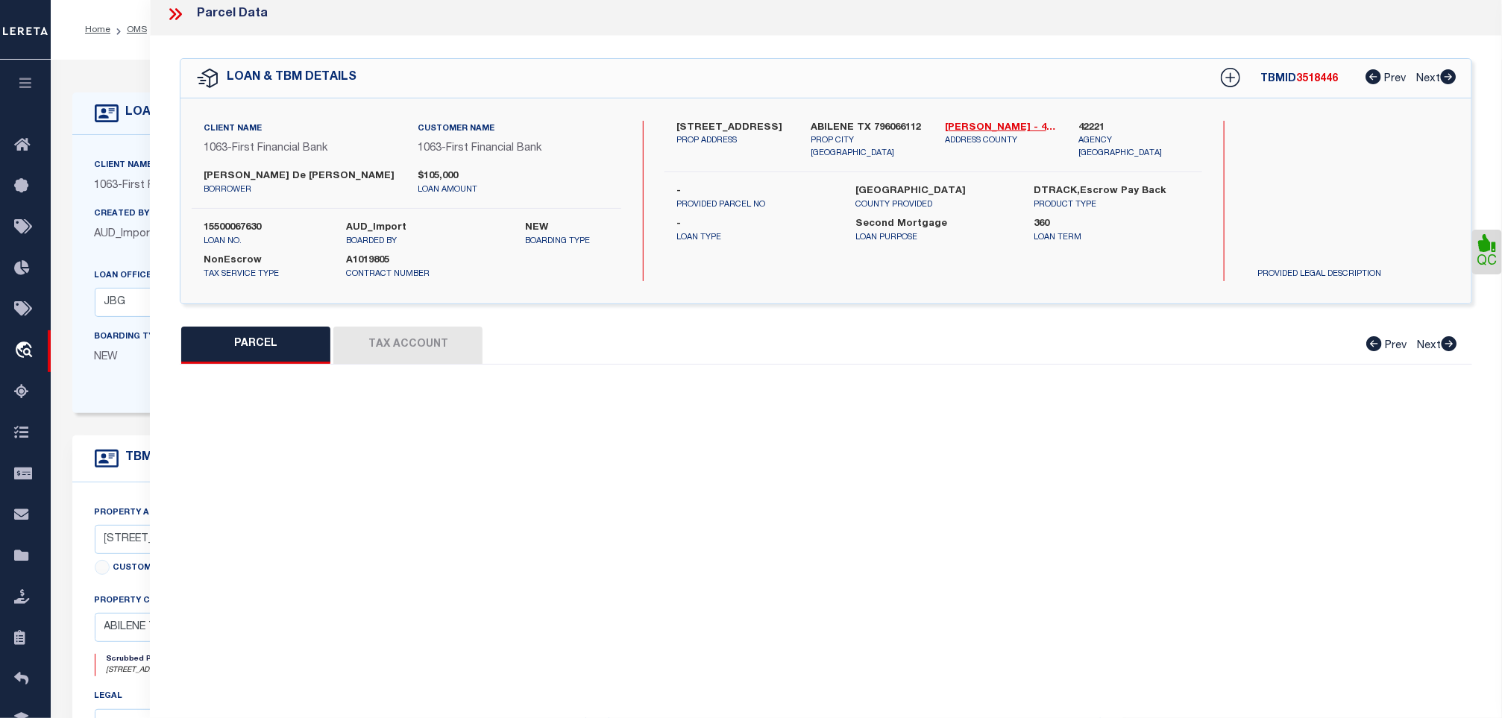
select select "CP"
type input "CARNES DAVID"
select select "AGW"
select select "ADD"
type input "7960 HWY 277 S"
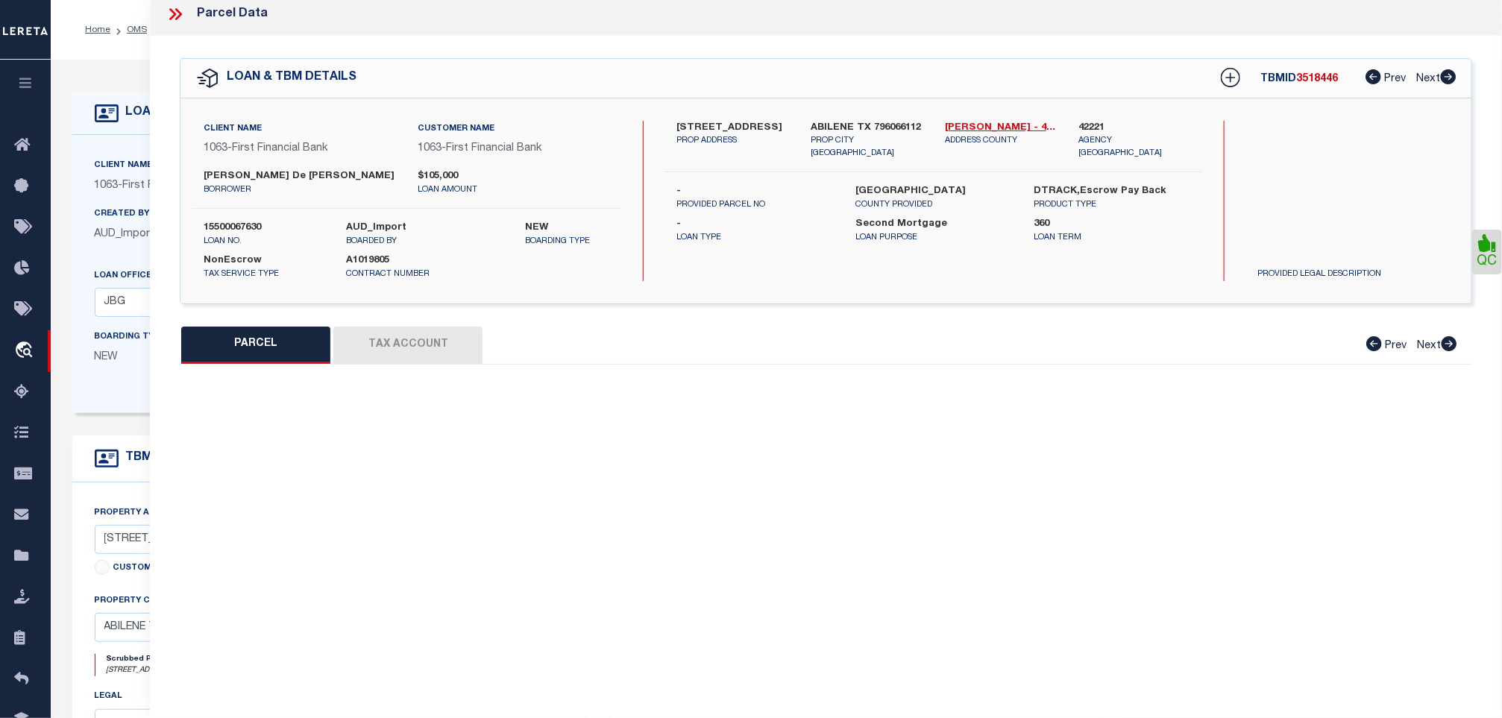
type input "ABILENE TX"
type textarea "A0236 SUR 1 J M SAUCEDO, TRACT PT OF RL HAYS OF LOT 15 & PT 8-9, ACRES 4.94"
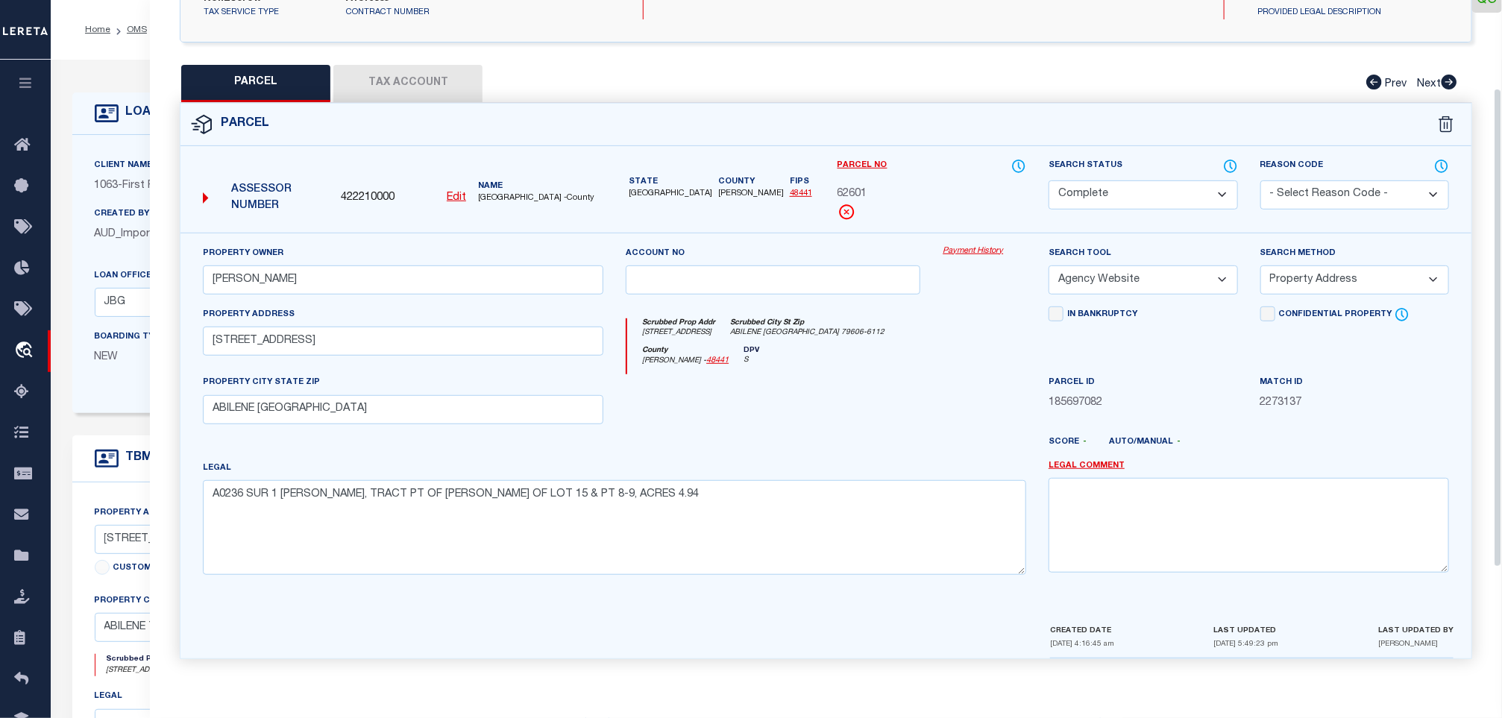
scroll to position [0, 0]
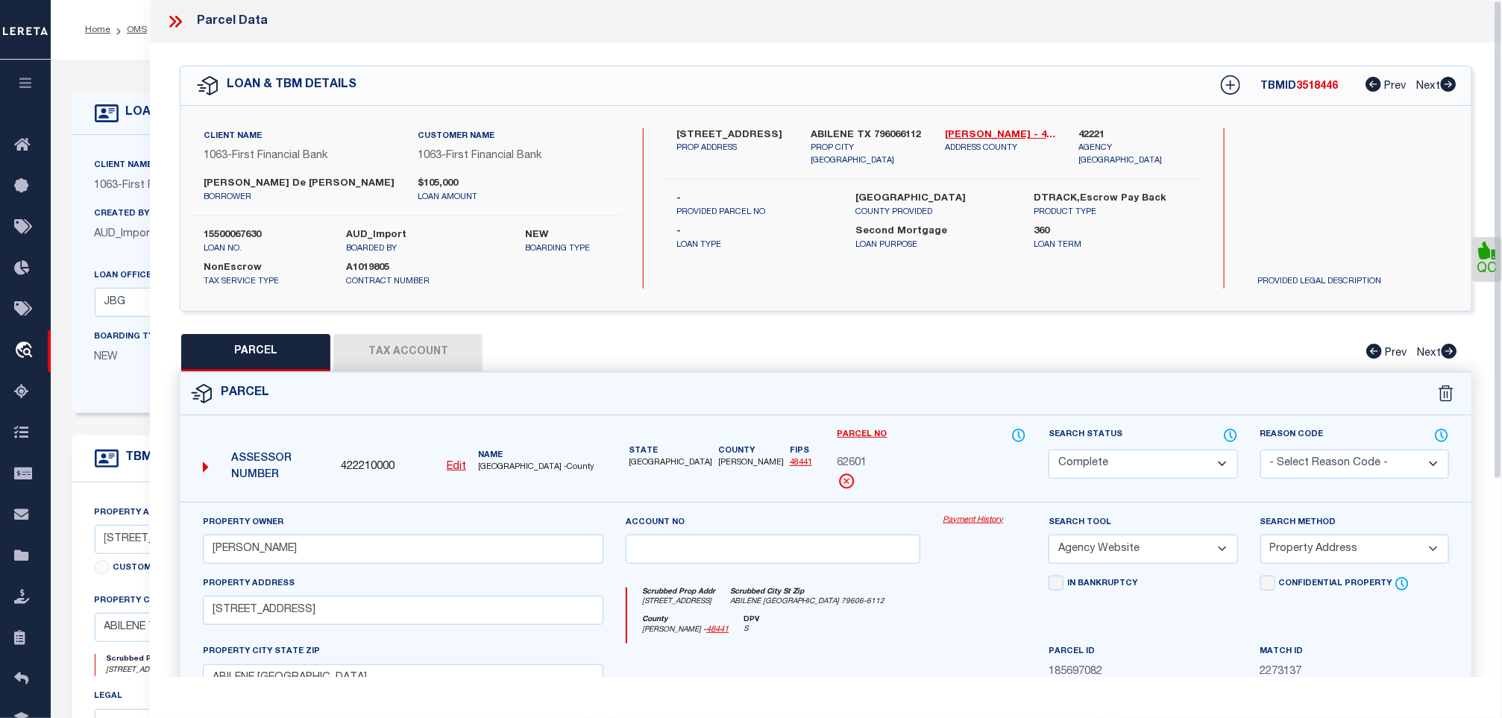
click at [168, 28] on icon at bounding box center [175, 21] width 19 height 19
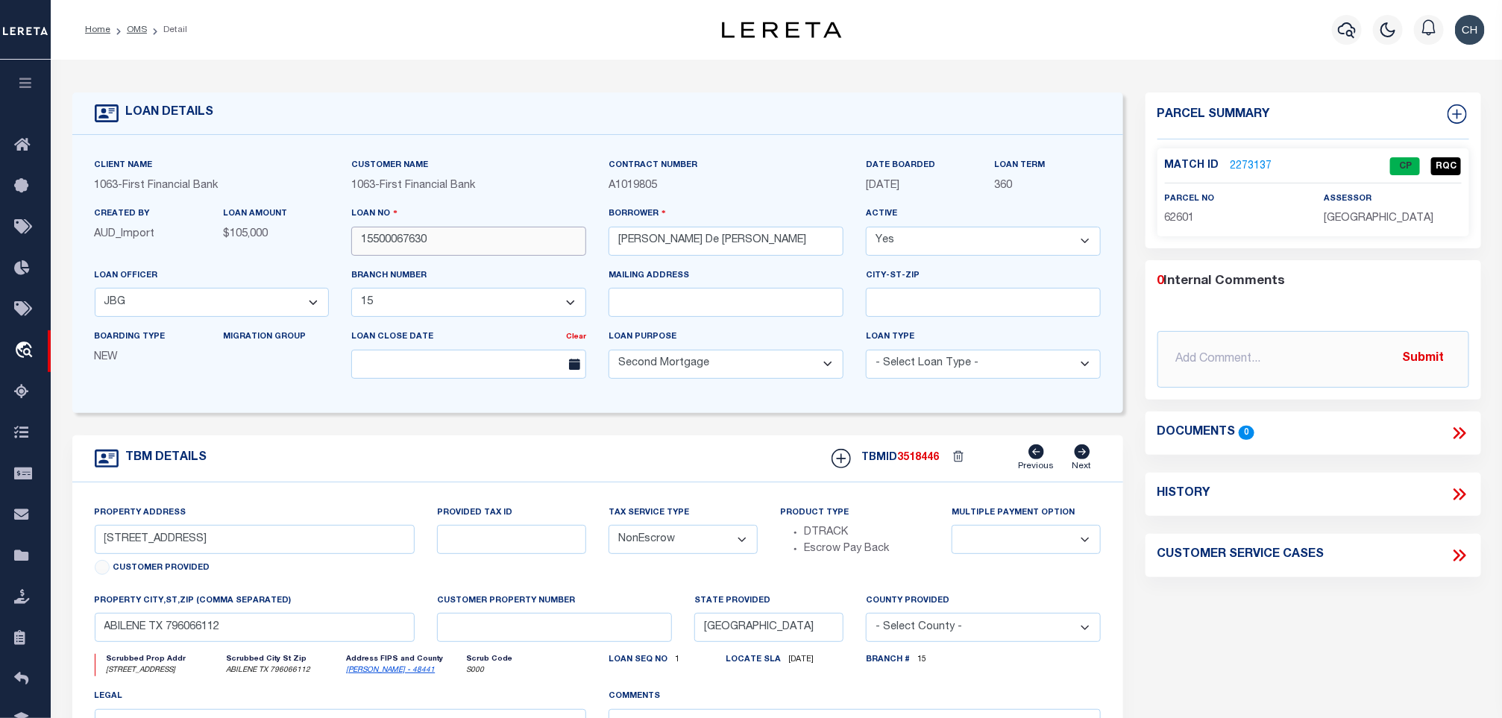
click at [463, 244] on input "15500067630" at bounding box center [468, 241] width 235 height 29
click at [926, 473] on div "TBMID 3518446 Previous Next" at bounding box center [961, 459] width 280 height 28
copy span "3518446"
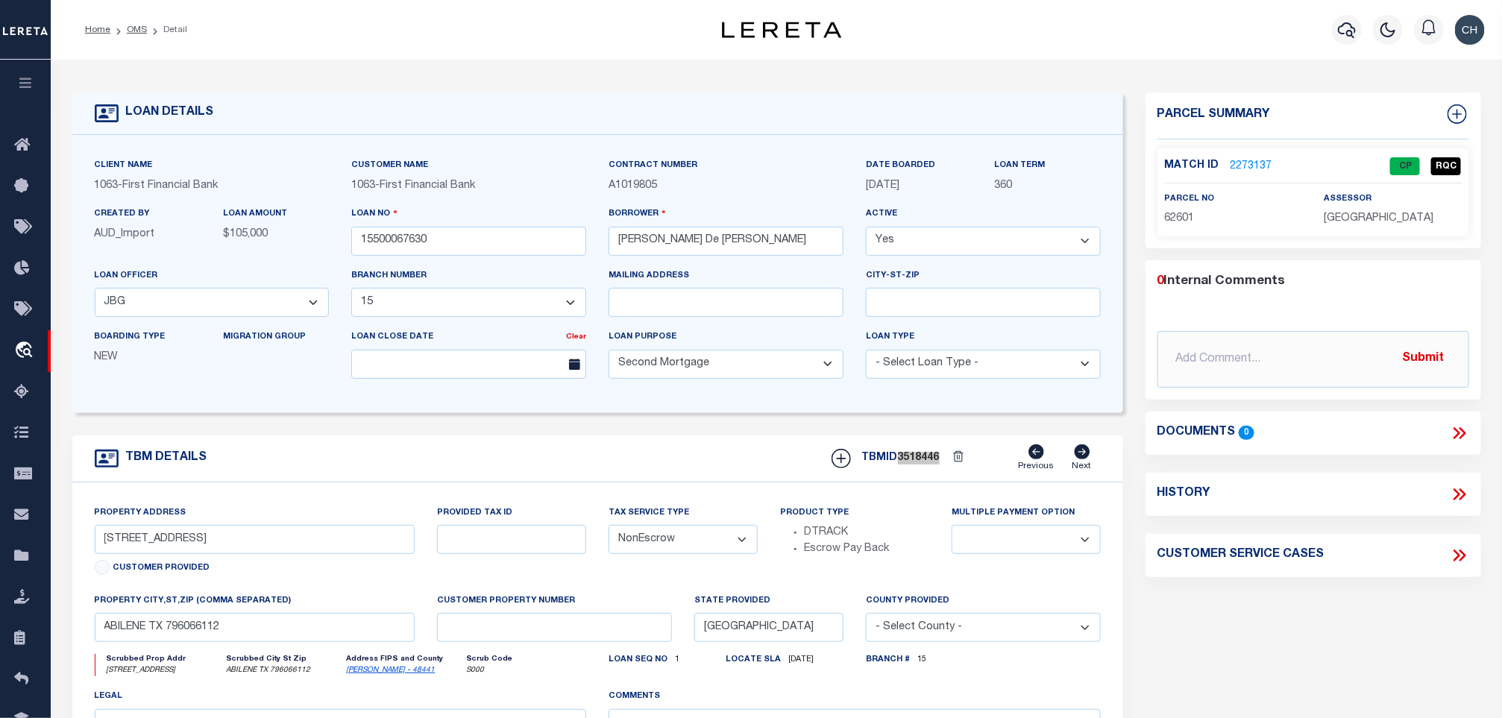
scroll to position [112, 0]
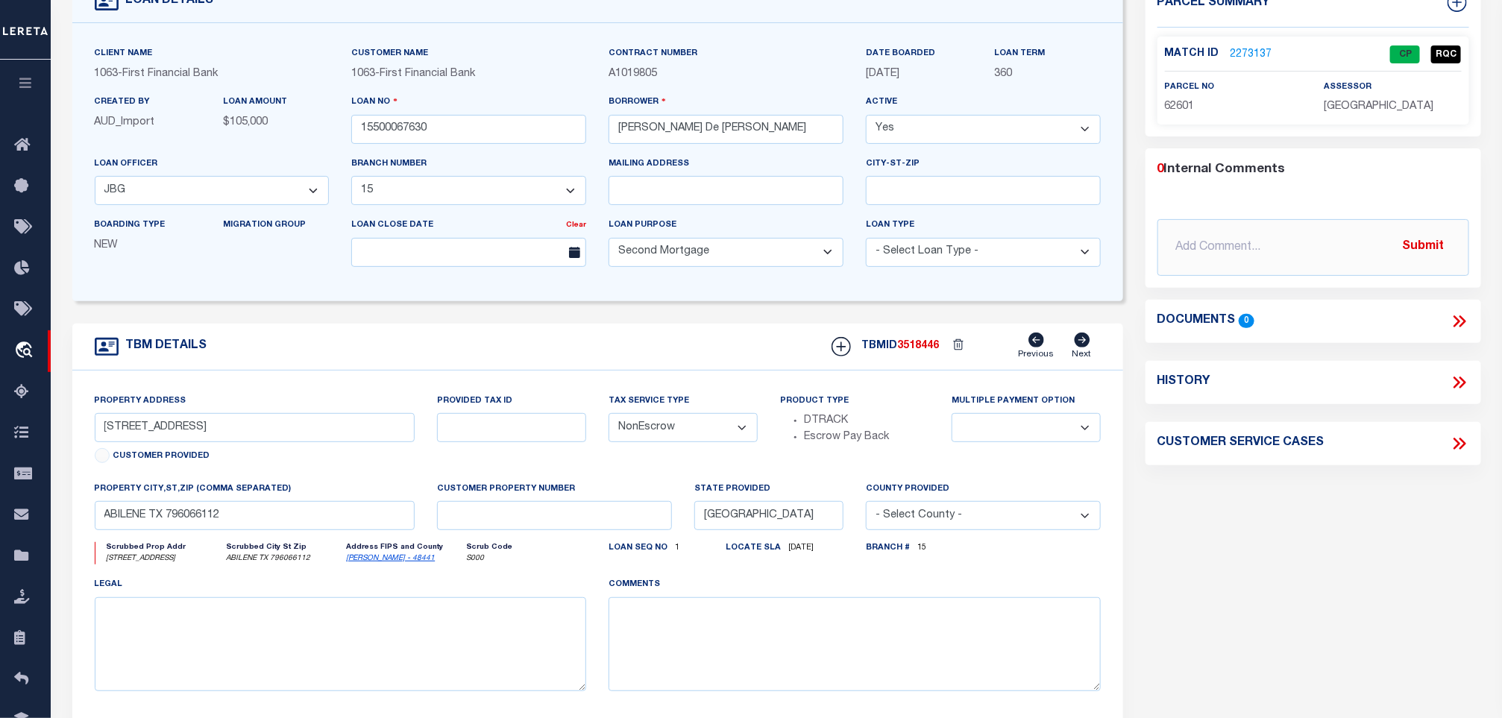
click at [1177, 117] on div "Match ID 2273137 CP RQC parcel no 62601 assessor" at bounding box center [1314, 81] width 312 height 88
copy span "62601"
click at [1325, 115] on p "TAYLOR COUNTY" at bounding box center [1393, 107] width 137 height 16
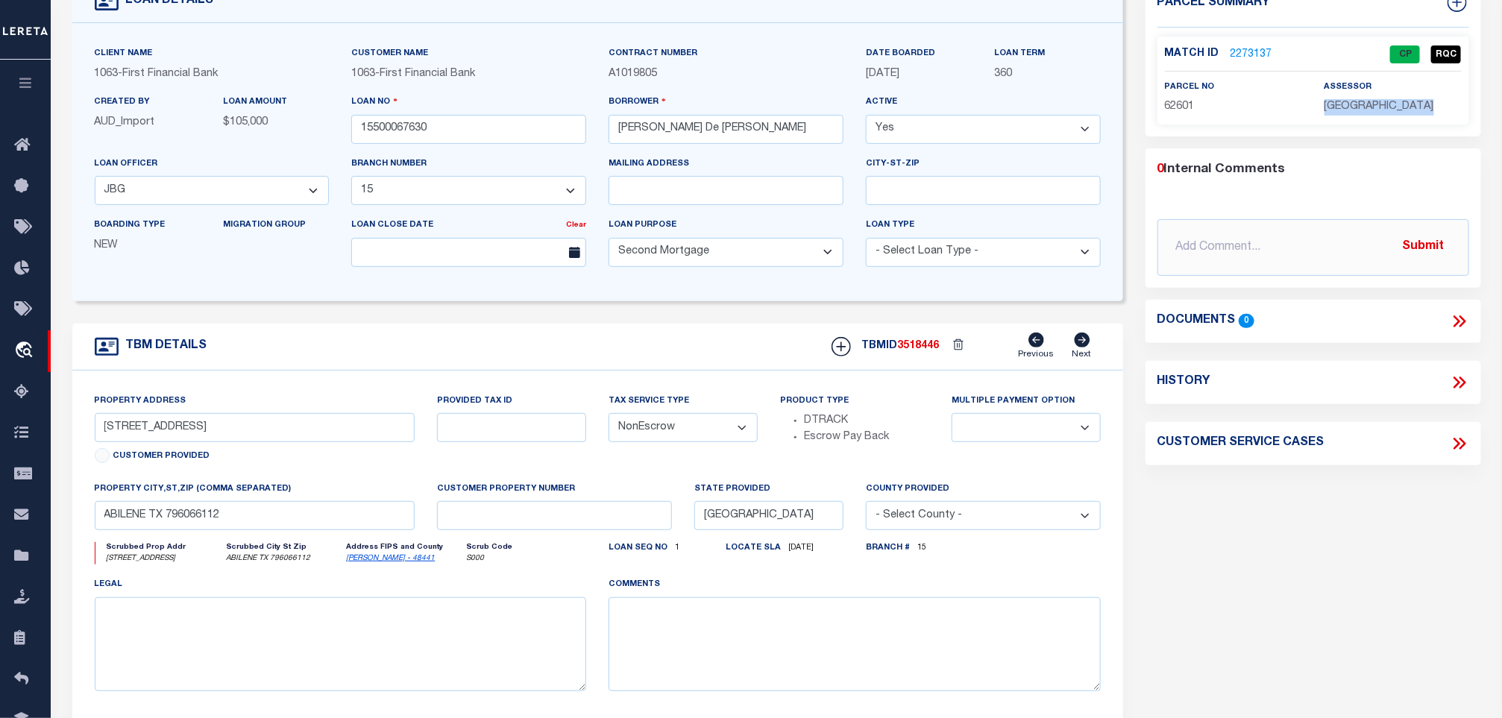
click at [1325, 115] on p "TAYLOR COUNTY" at bounding box center [1393, 107] width 137 height 16
copy div "TAYLOR COUNTY"
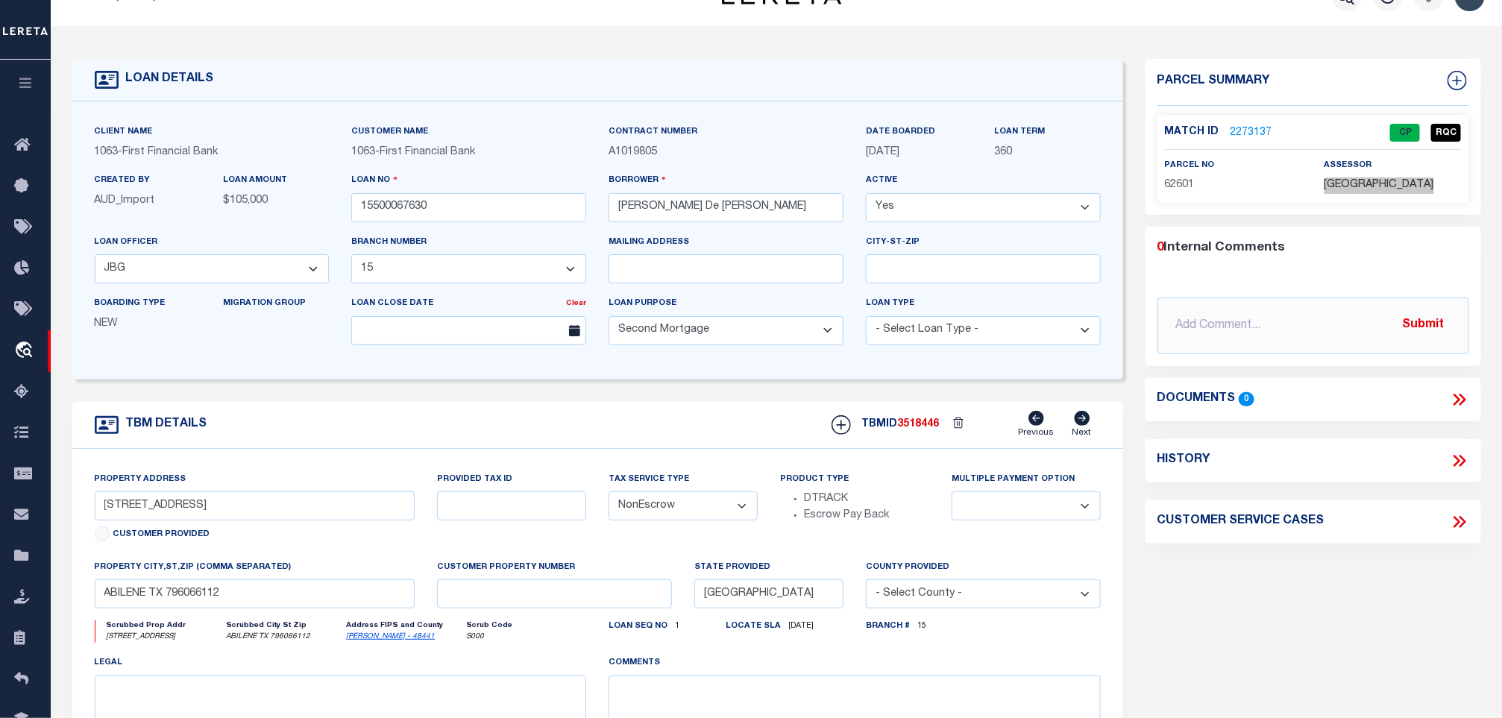
scroll to position [0, 0]
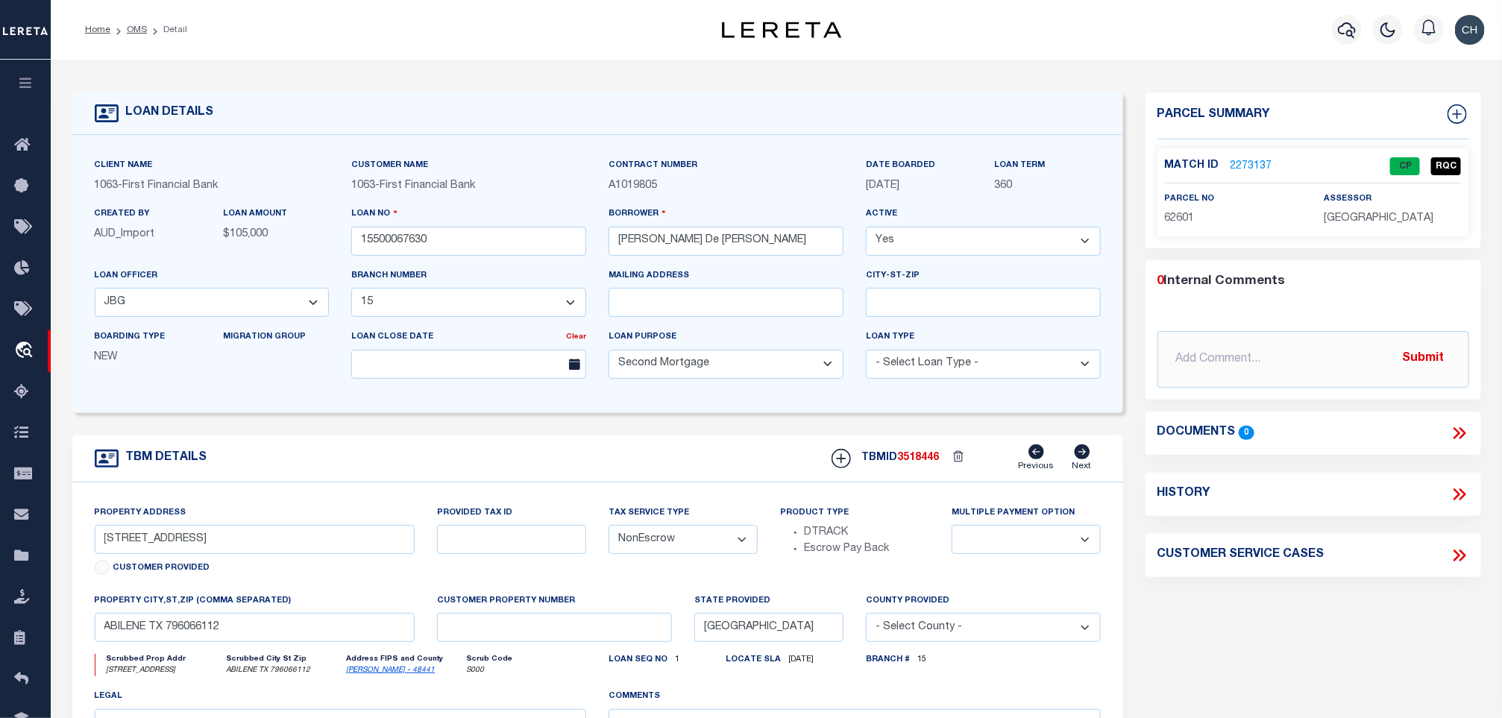
click at [132, 37] on ol "Home OMS Detail" at bounding box center [136, 29] width 126 height 31
click at [128, 25] on link "OMS" at bounding box center [137, 29] width 20 height 9
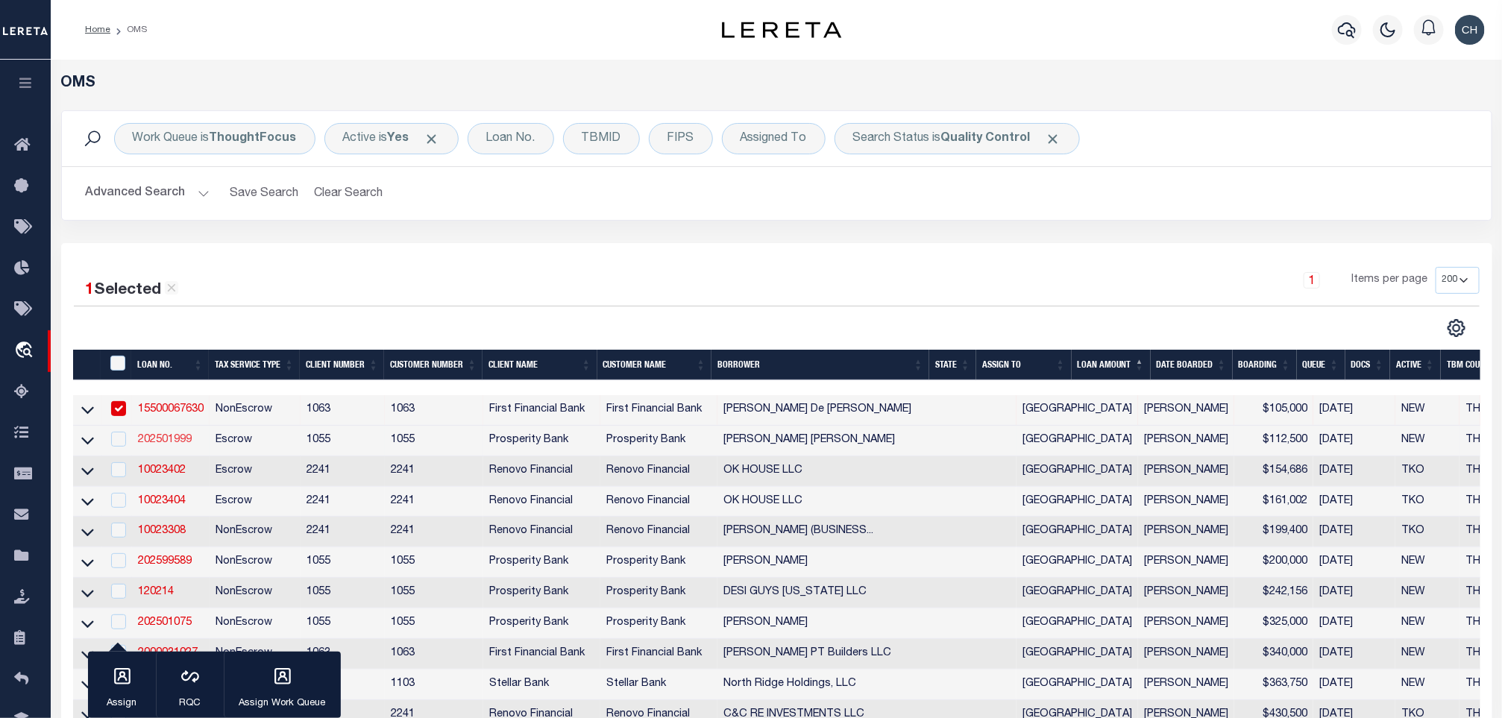
click at [173, 443] on link "202501999" at bounding box center [165, 440] width 54 height 10
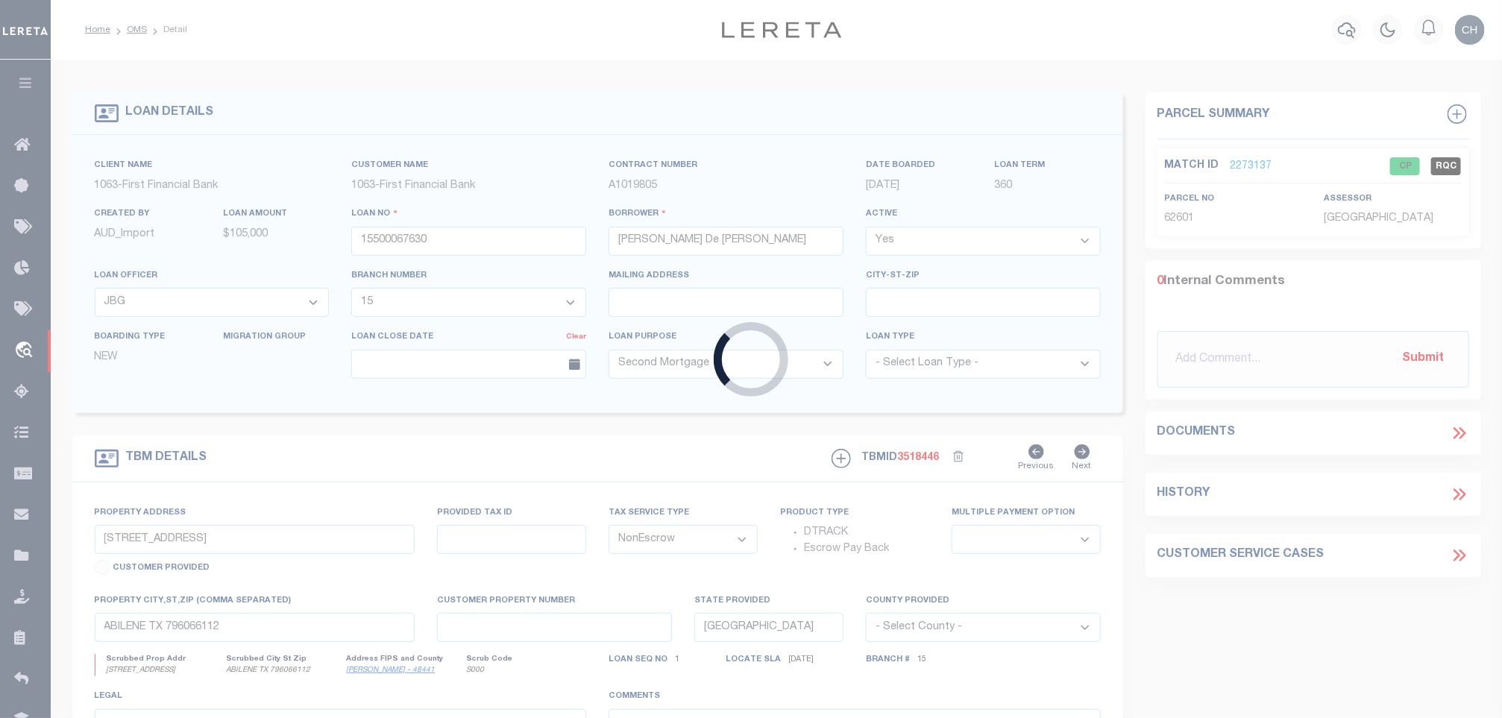
type input "202501999"
type input "ROBERT CHARLES DUNN"
select select
type input "3404 AMERICAN DR APT 2308"
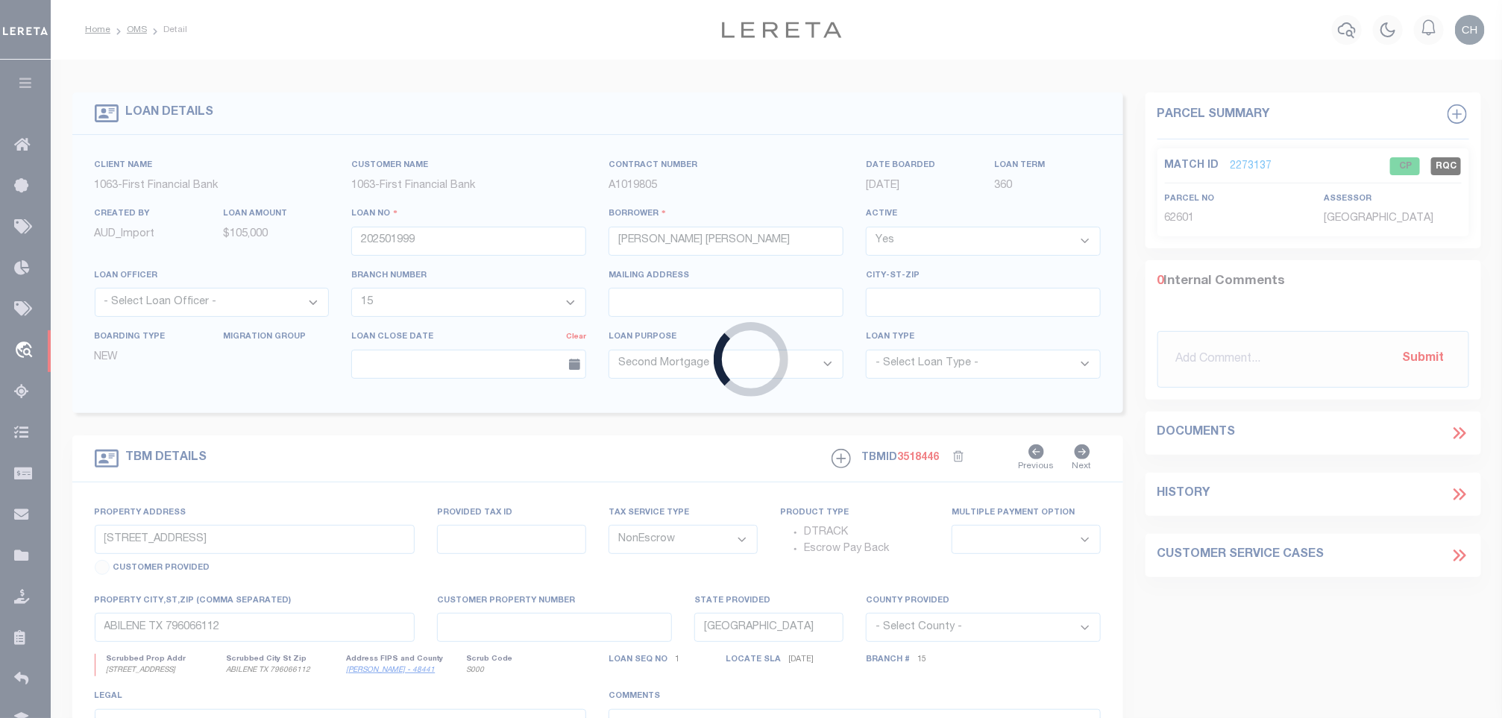
type input "LAGO VISTA TX 78645"
select select
select select "Escrow"
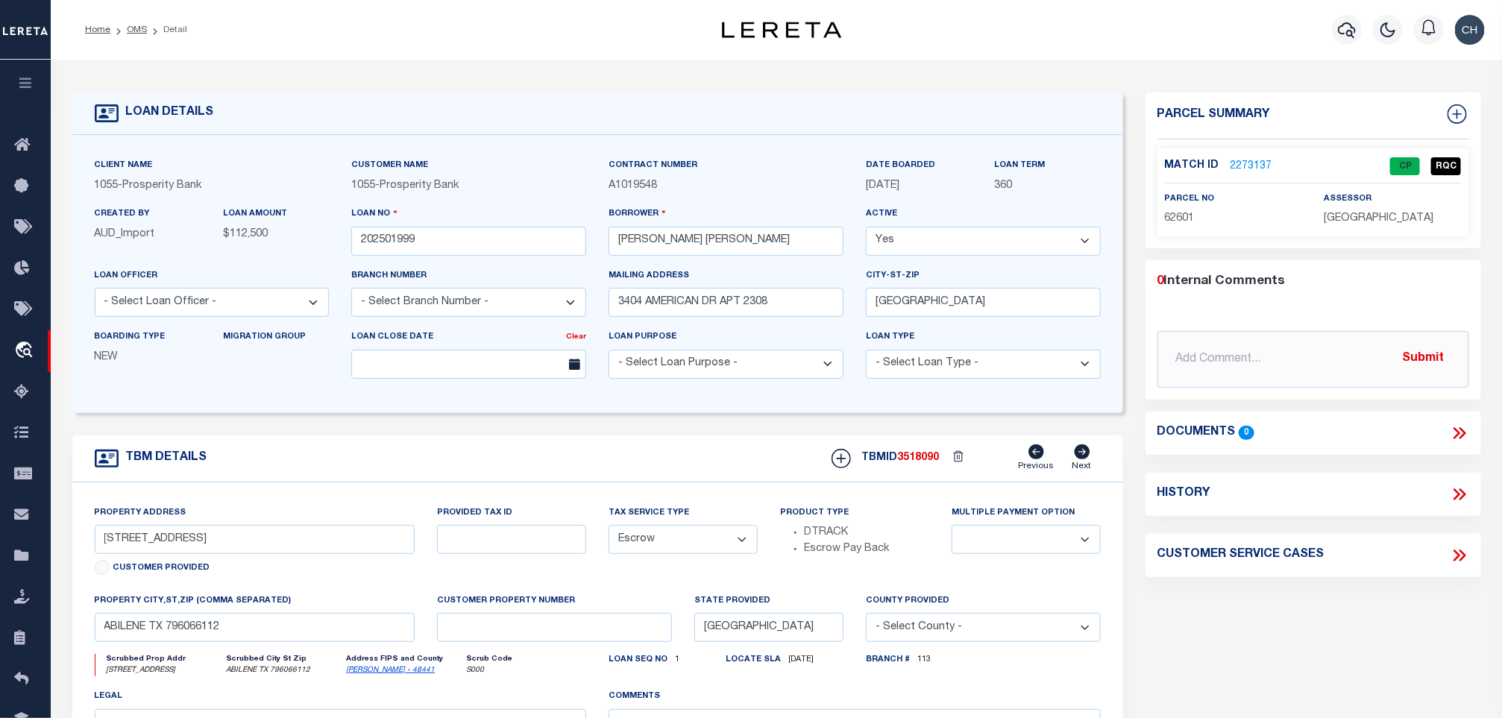
select select "10637"
type input "2700 CUSTER COVE"
type input "01608308120000"
select select
type input "LAGO VISTA, TX 78645"
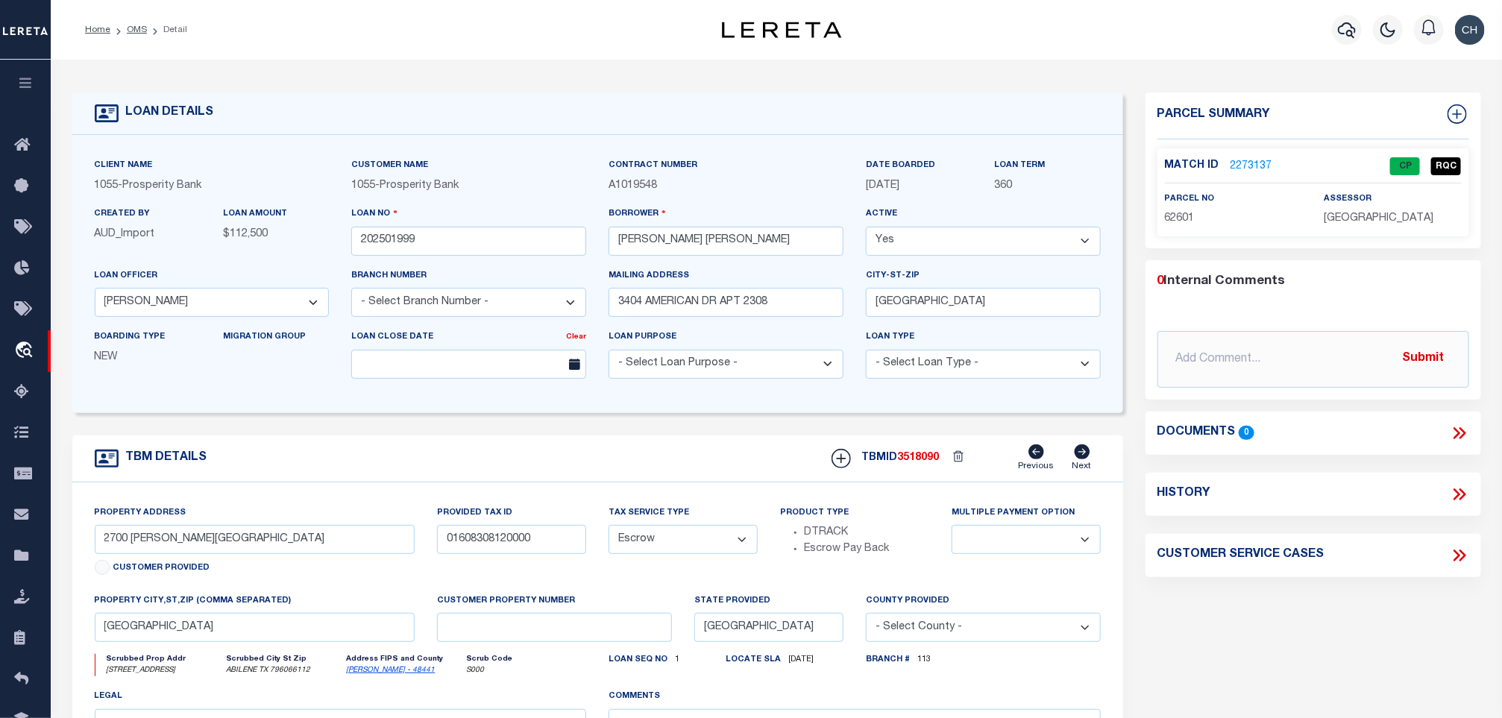
select select
type textarea "LOT 7015 HIGHLAND LAKE ESTATES SECT 7"
select select "4017"
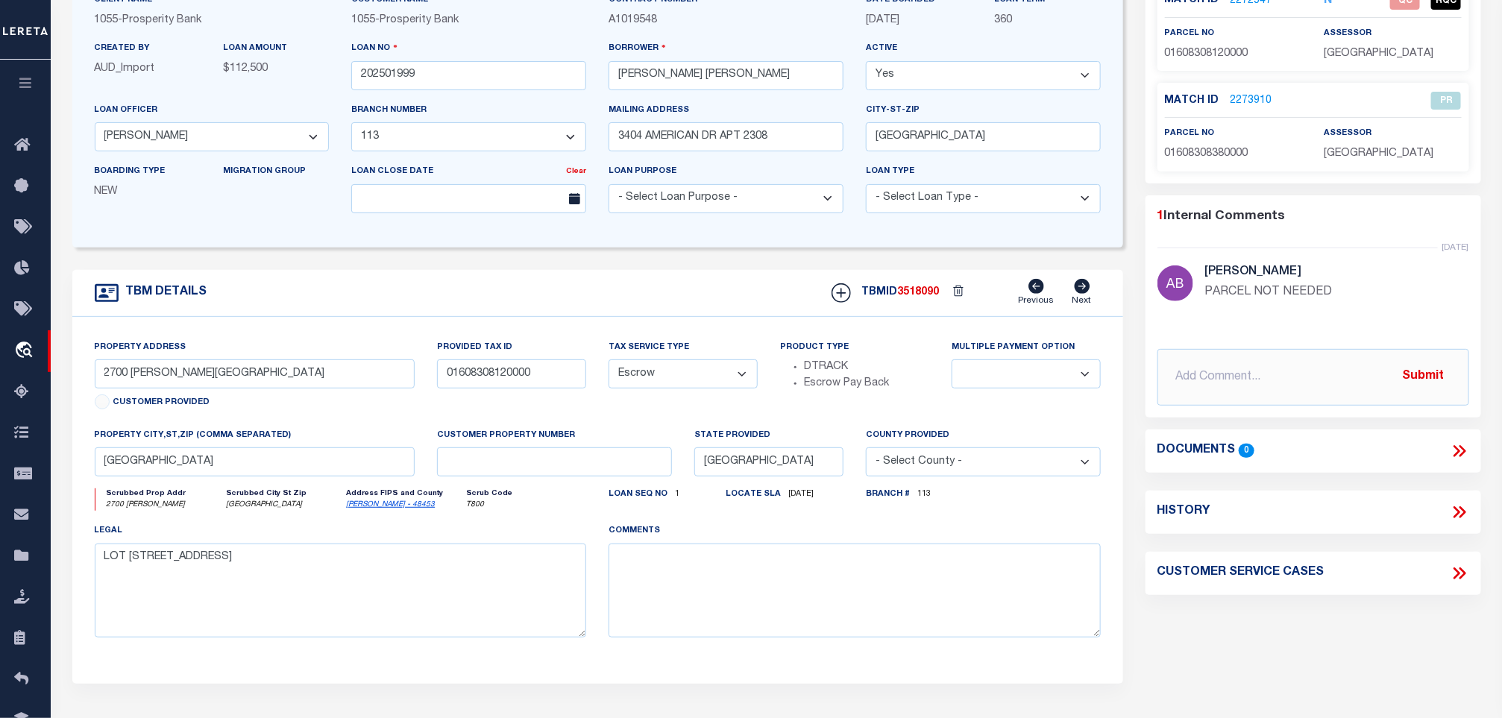
scroll to position [112, 0]
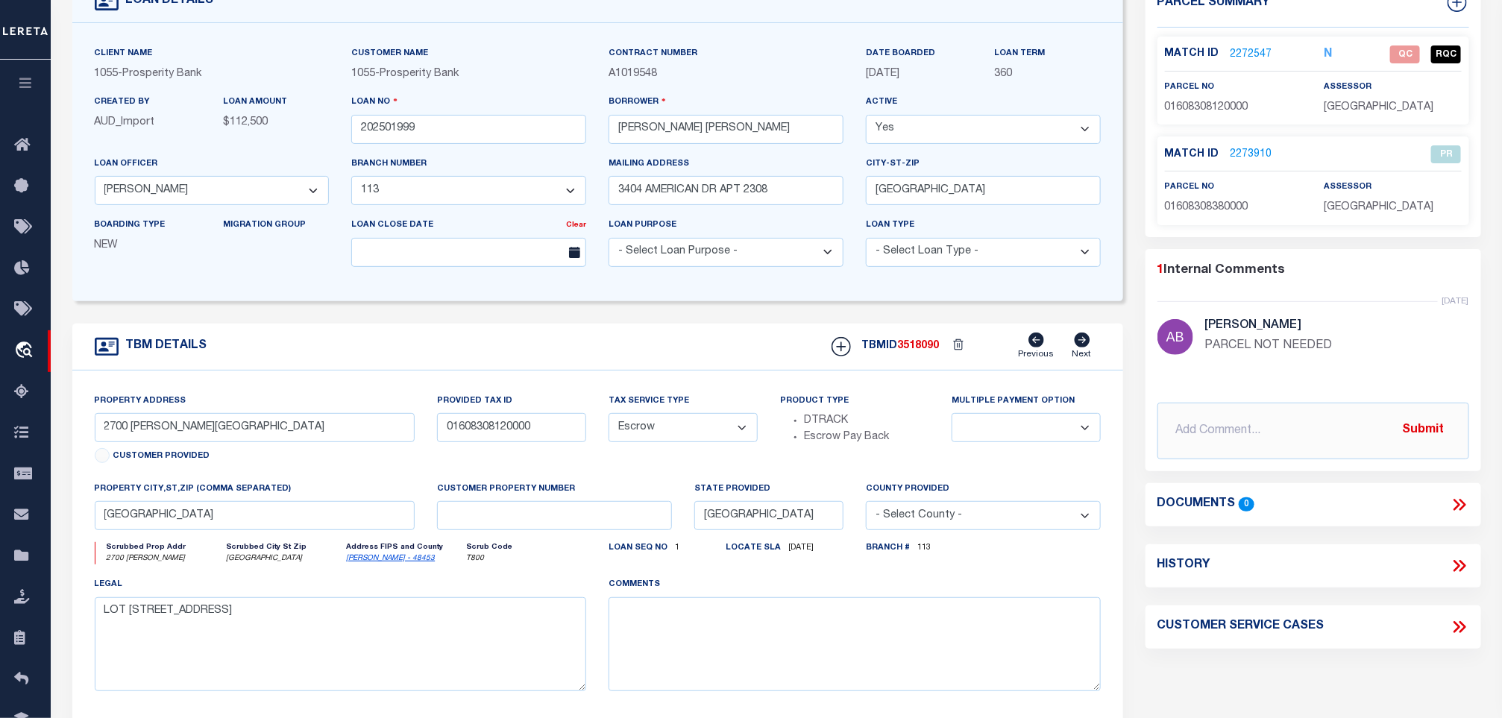
click at [1263, 57] on link "2272547" at bounding box center [1252, 55] width 42 height 16
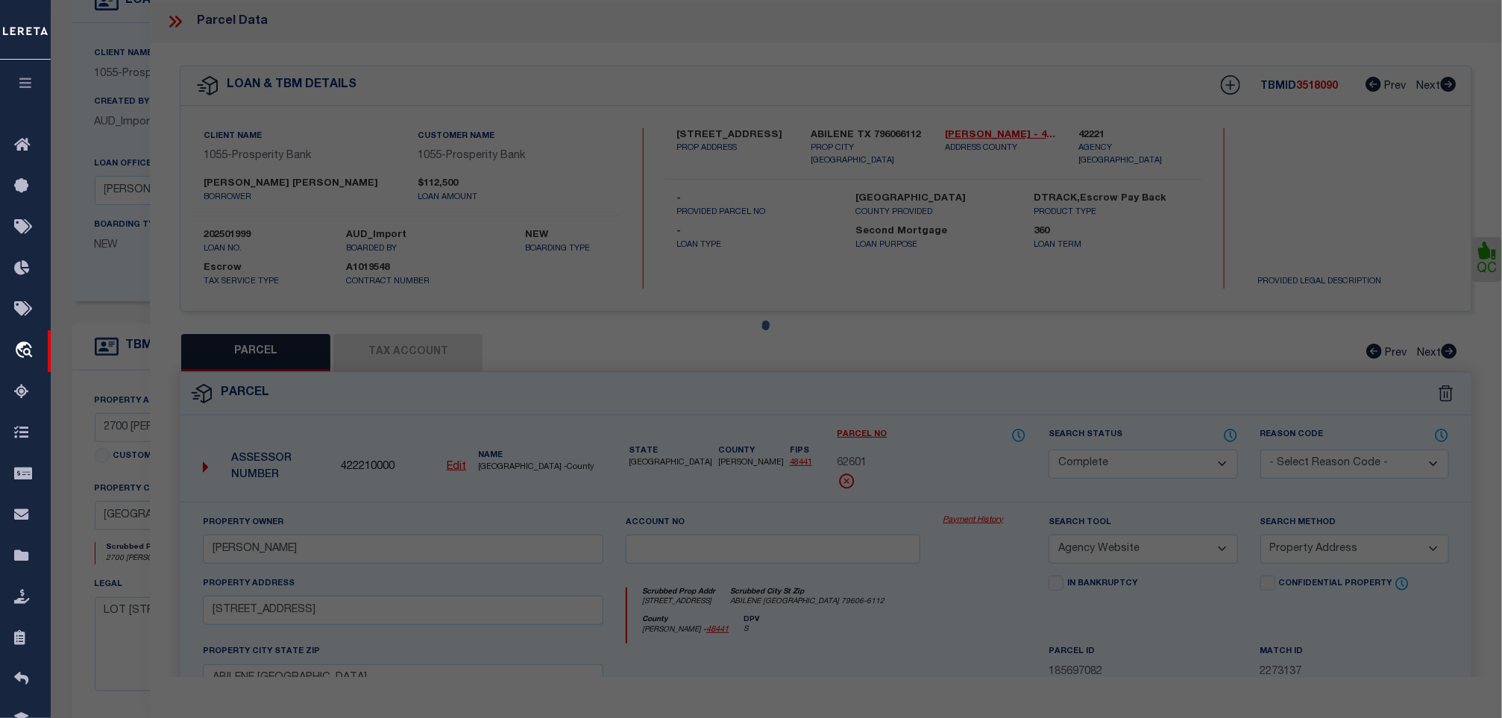
select select "AS"
select select
checkbox input "false"
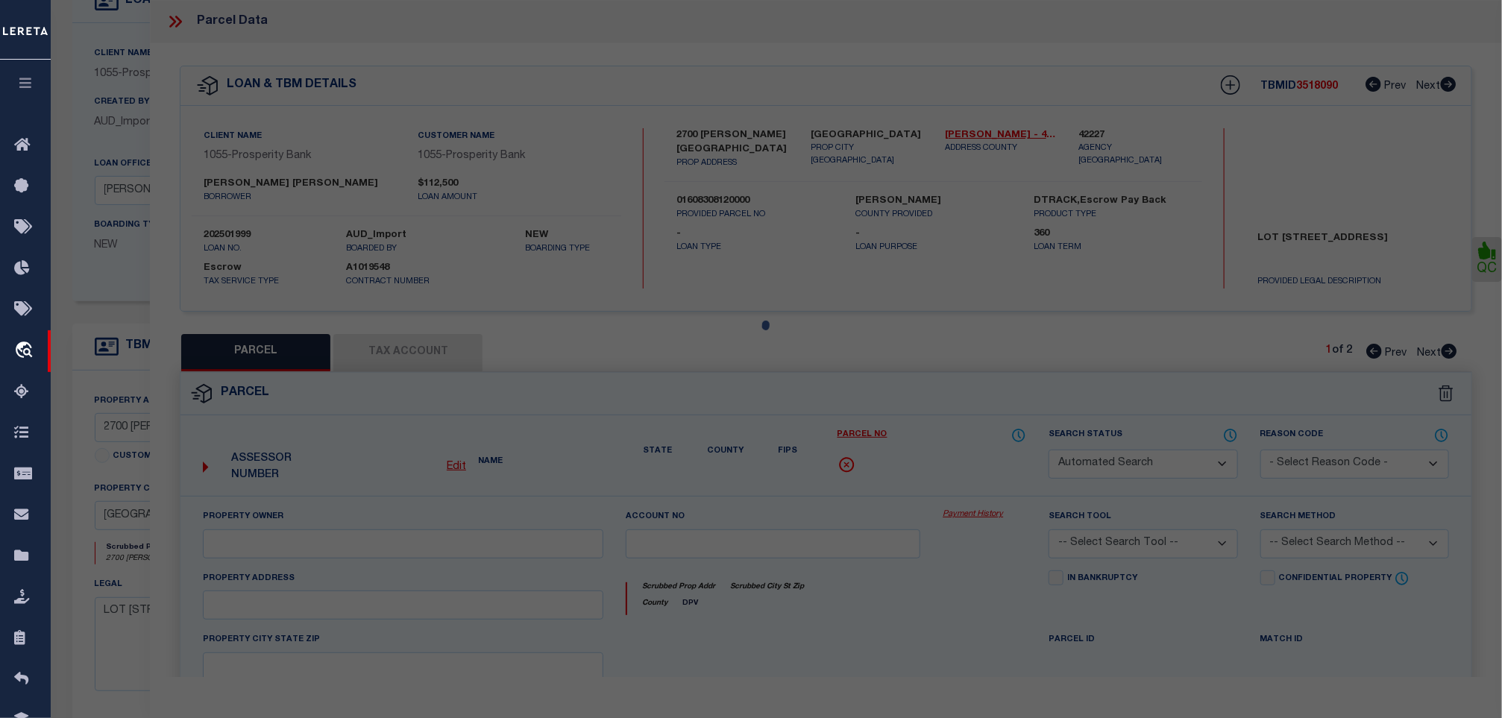
select select "QC"
type input "DUNN ROBERT C & SANDRA BEA"
select select "AGW"
select select "LEG"
type input "2700 CUSTER CV"
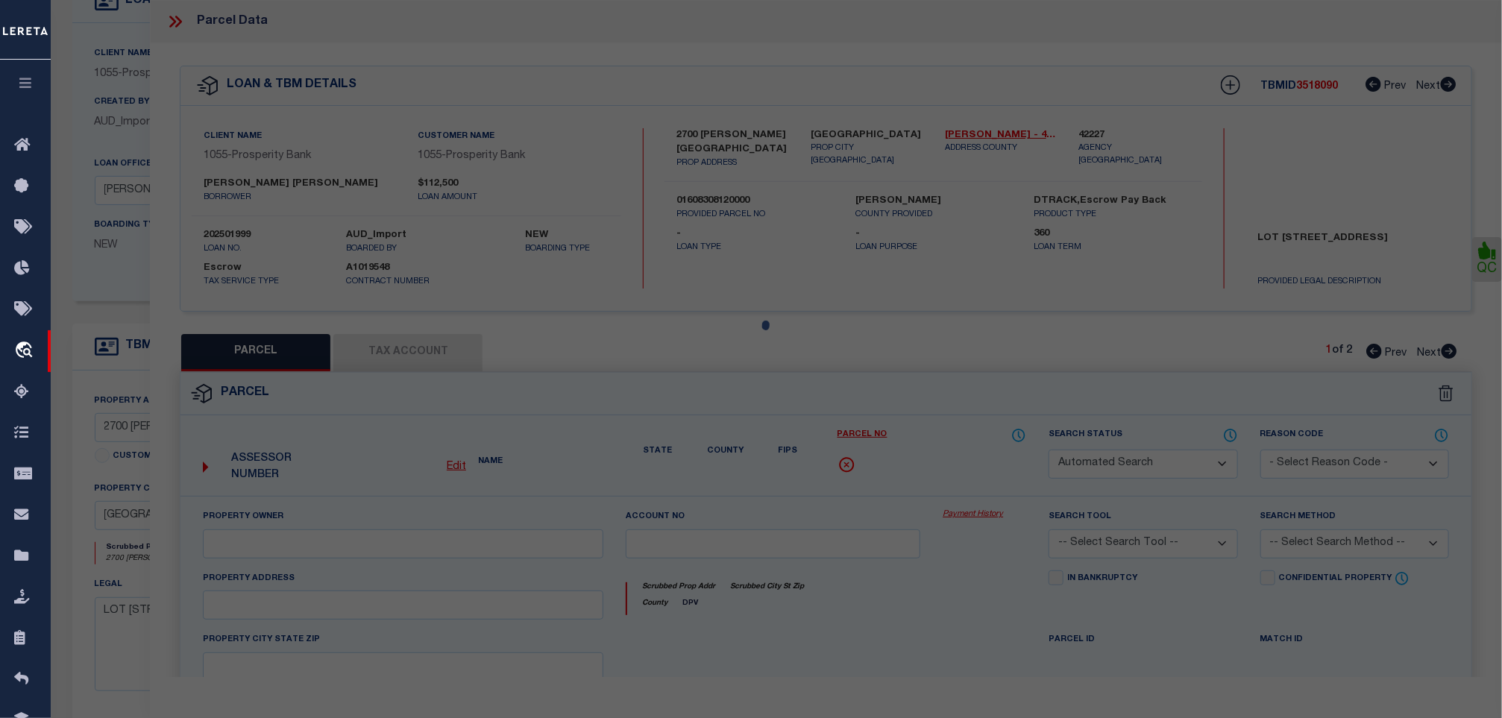
type input "LAGO VISTA, TX 78645"
type textarea "LOT 7015 HIGHLAND LAKE ESTATES SEC 7"
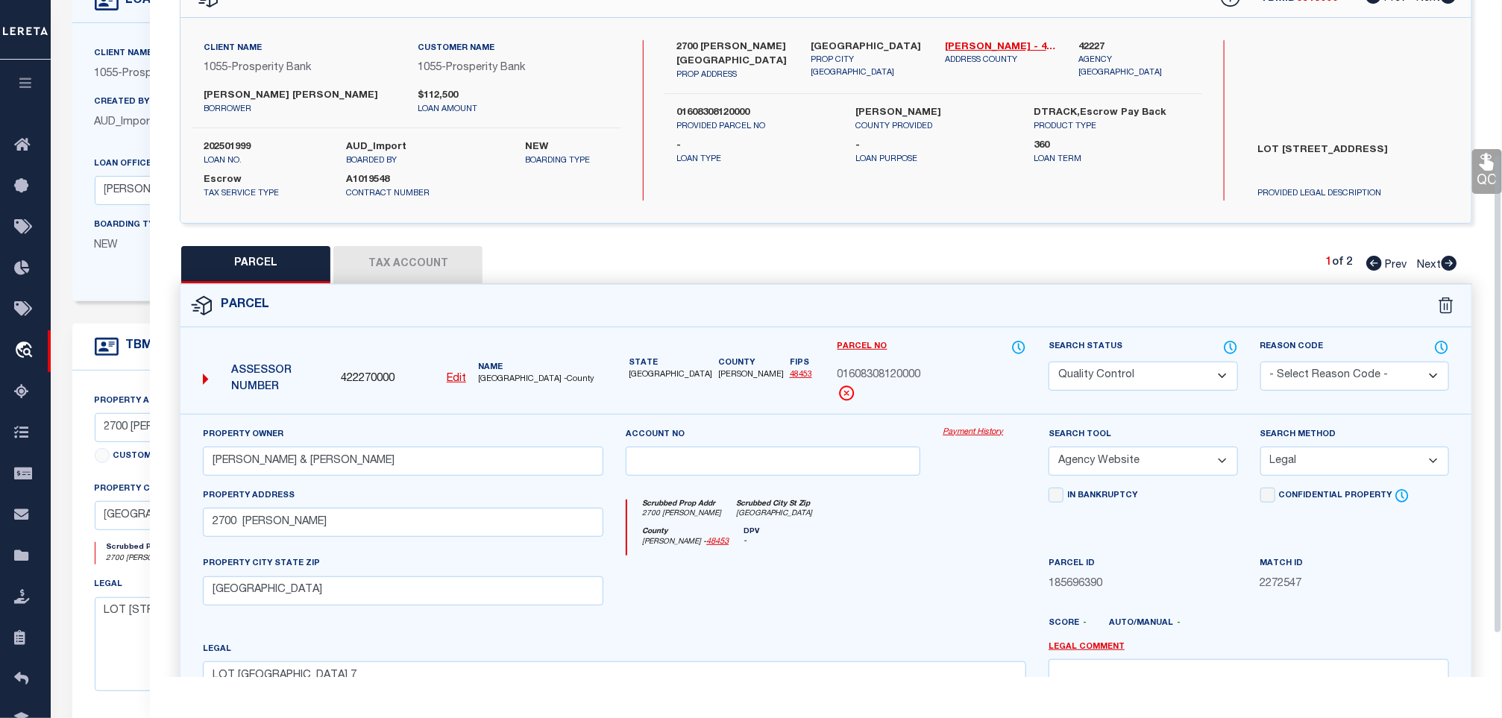
scroll to position [224, 0]
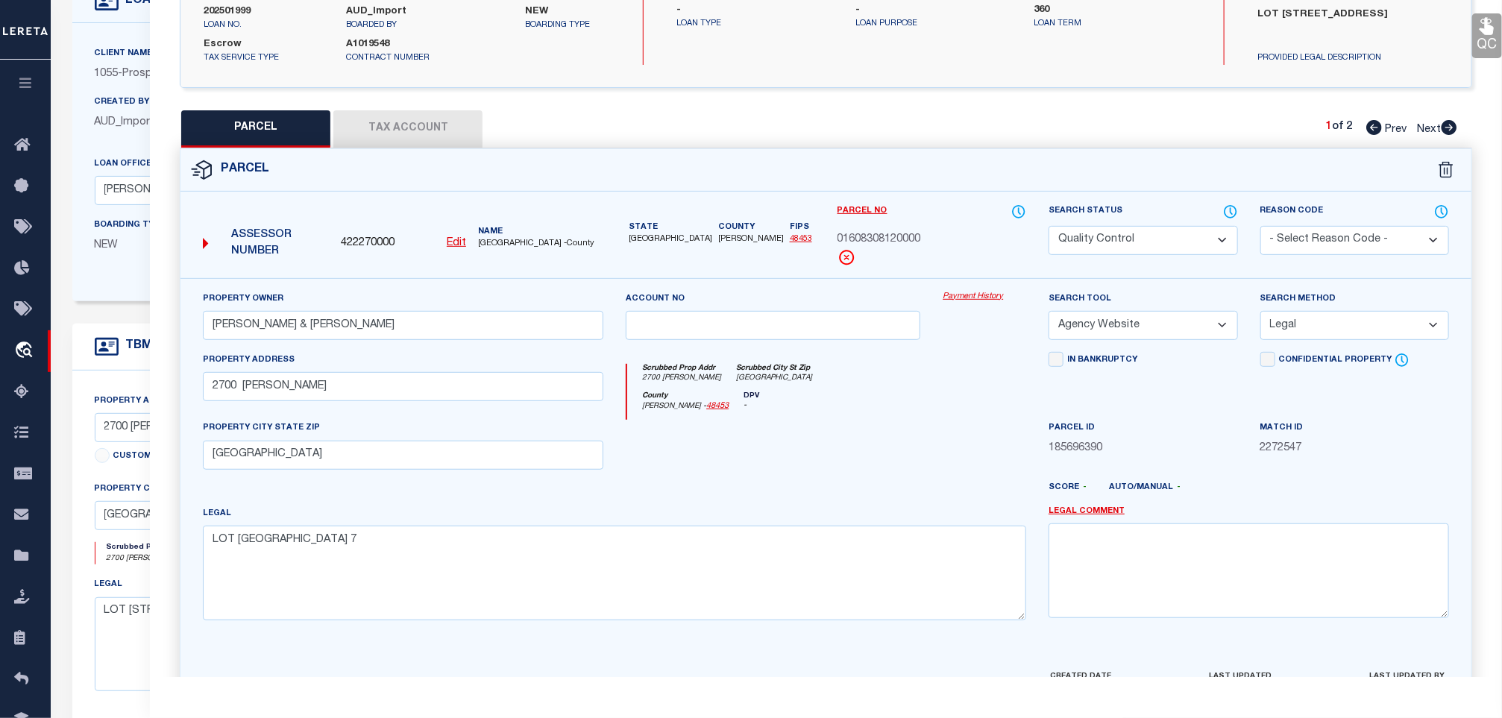
click at [1178, 226] on div "Search Status Automated Search Bad Parcel Complete Duplicate Parcel High Dollar…" at bounding box center [1143, 229] width 189 height 51
click at [1140, 233] on select "Automated Search Bad Parcel Complete Duplicate Parcel High Dollar Reporting In …" at bounding box center [1143, 240] width 189 height 29
click at [1049, 228] on select "Automated Search Bad Parcel Complete Duplicate Parcel High Dollar Reporting In …" at bounding box center [1143, 240] width 189 height 29
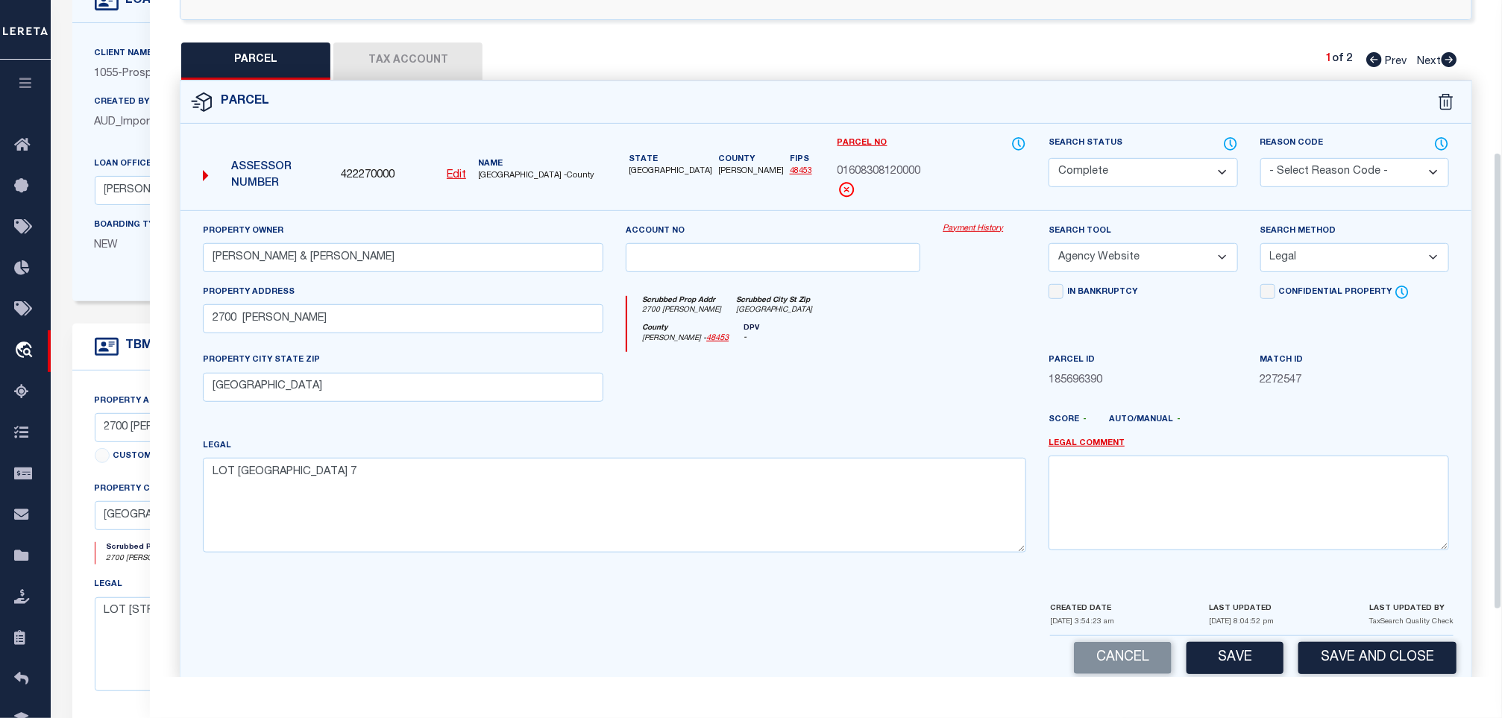
scroll to position [323, 0]
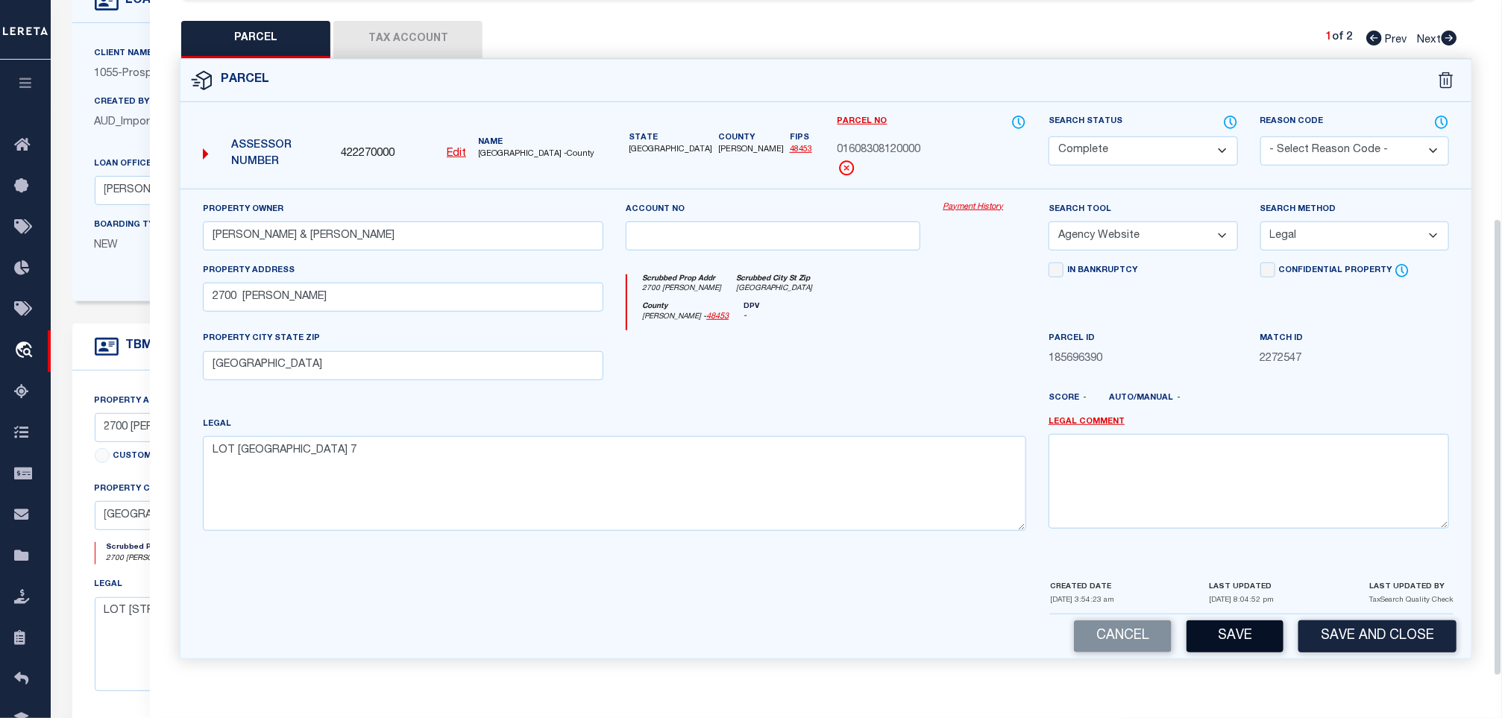
click at [1254, 622] on button "Save" at bounding box center [1235, 637] width 97 height 32
select select "AS"
select select
checkbox input "false"
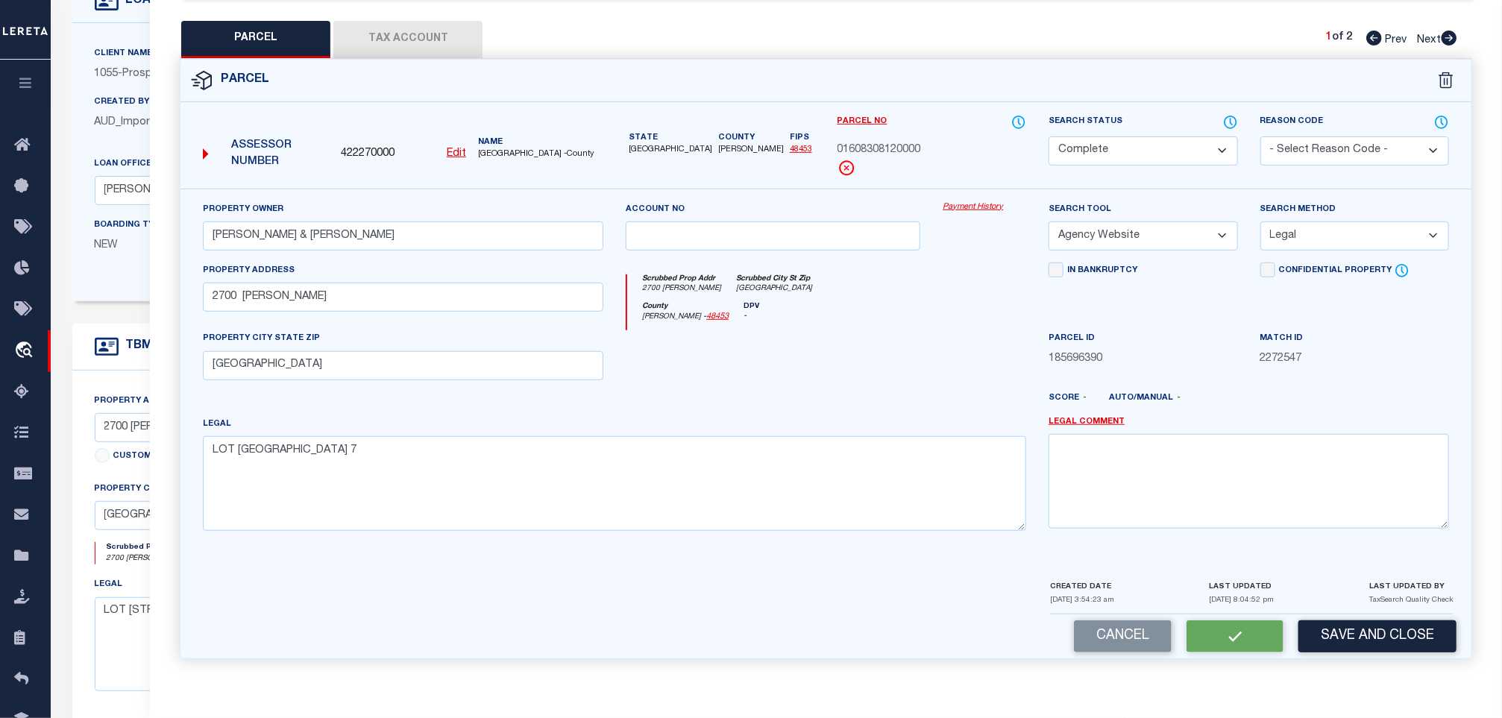
checkbox input "false"
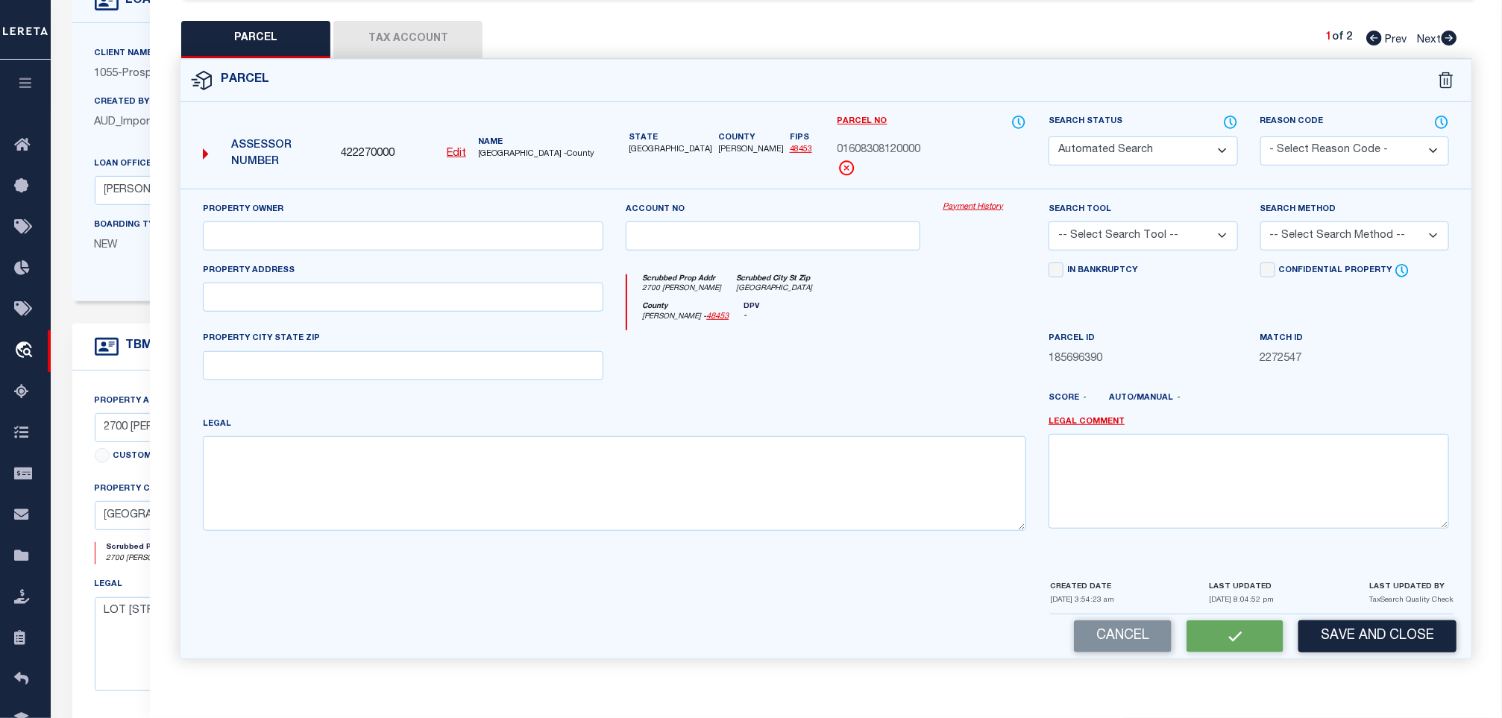
click at [450, 27] on div "QC QC QC" at bounding box center [826, 203] width 1352 height 947
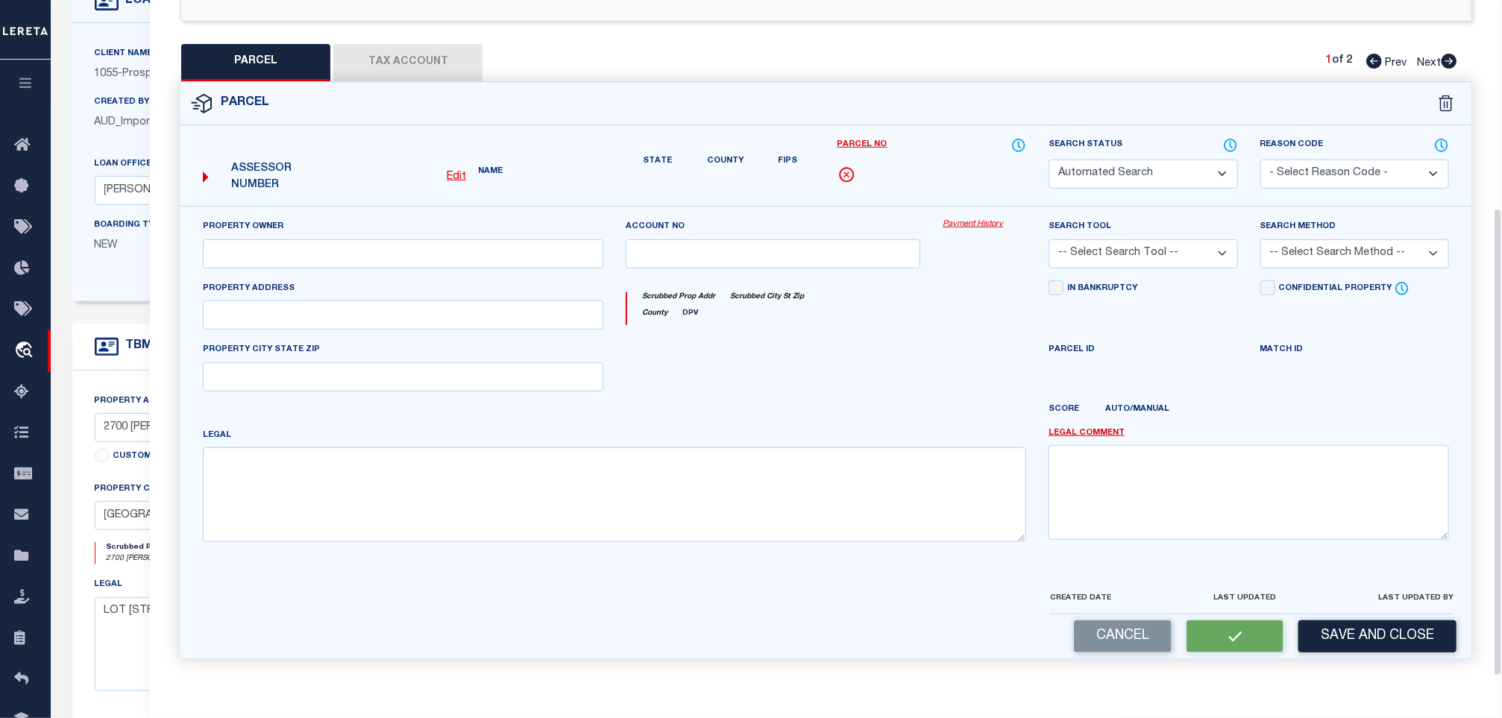
select select "CP"
type input "DUNN ROBERT C & SANDRA BEA"
select select "AGW"
select select "LEG"
type input "2700 CUSTER CV"
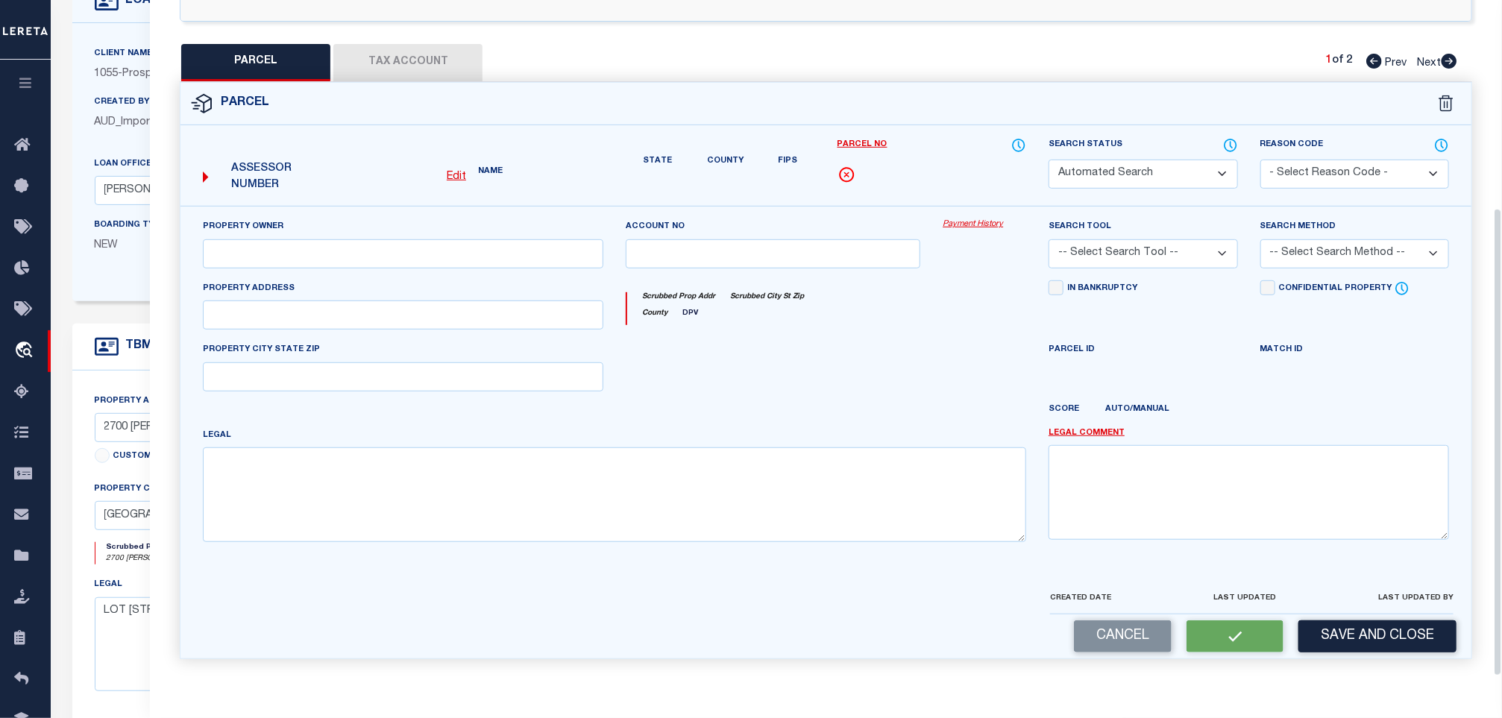
type input "LAGO VISTA, TX 78645"
type textarea "LOT 7015 HIGHLAND LAKE ESTATES SEC 7"
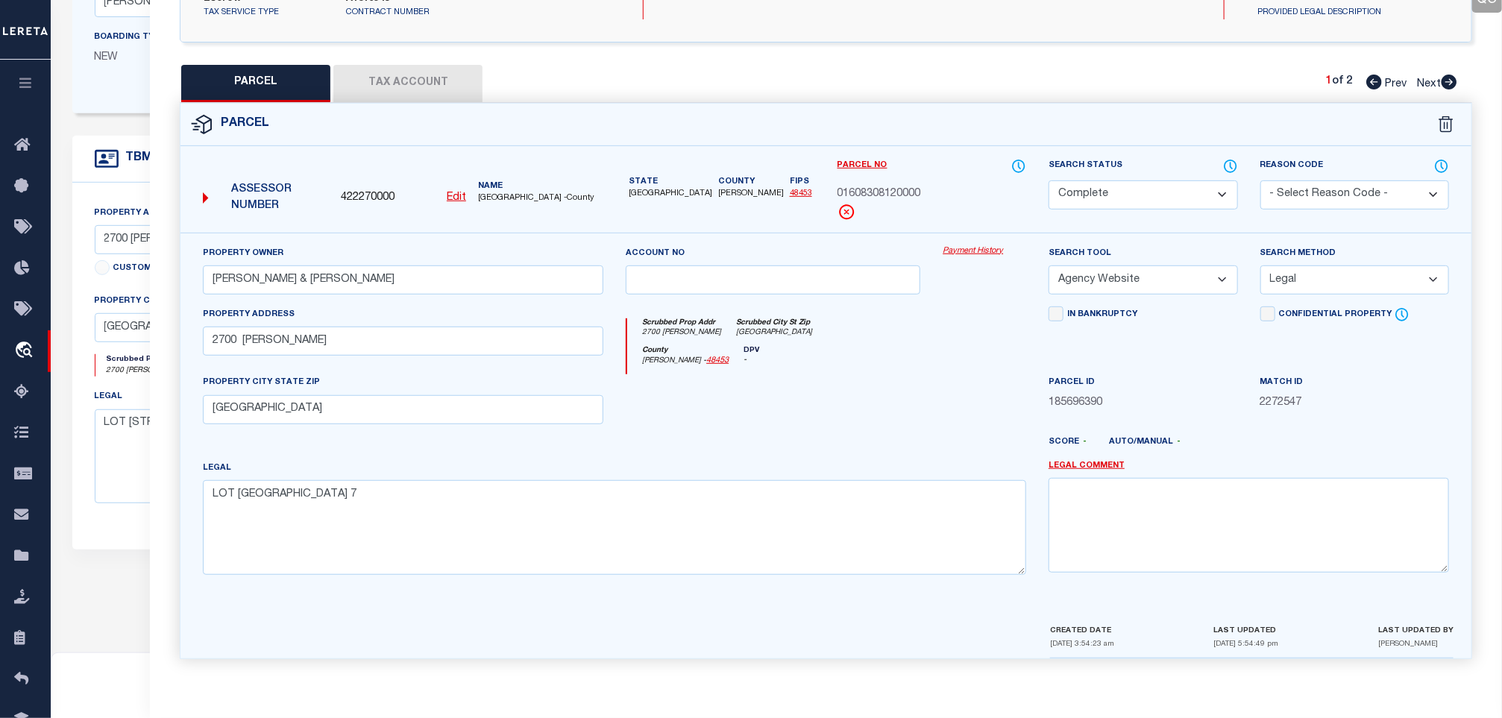
scroll to position [336, 0]
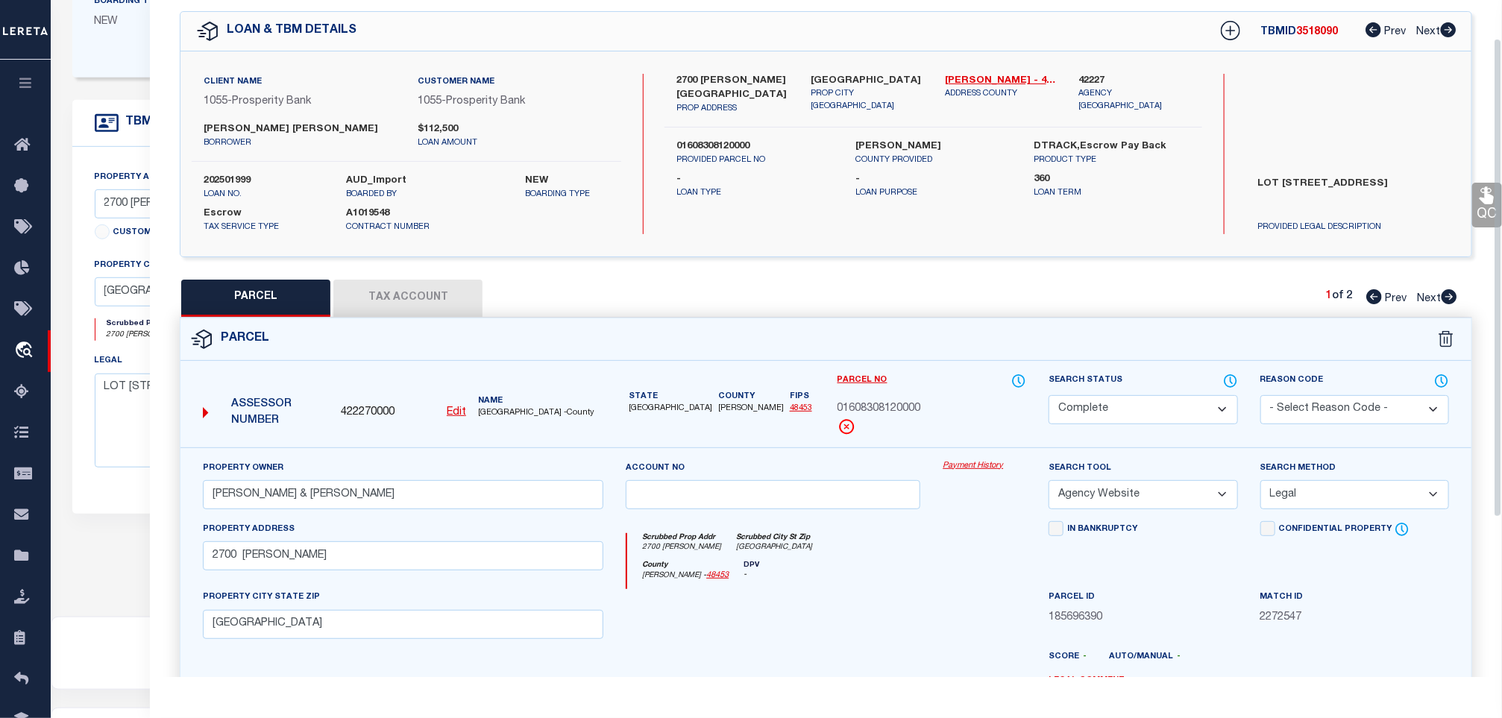
click at [437, 301] on button "Tax Account" at bounding box center [407, 298] width 149 height 37
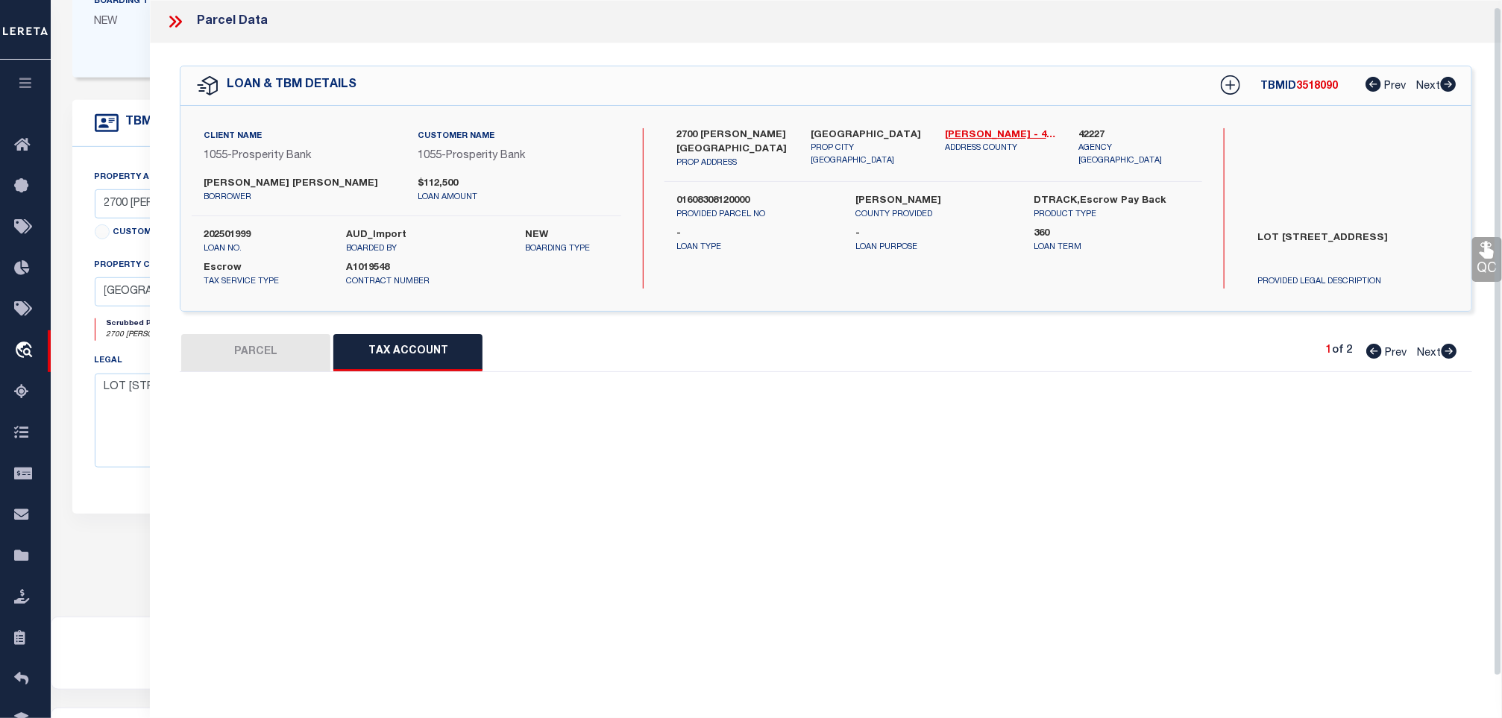
scroll to position [7, 0]
select select "100"
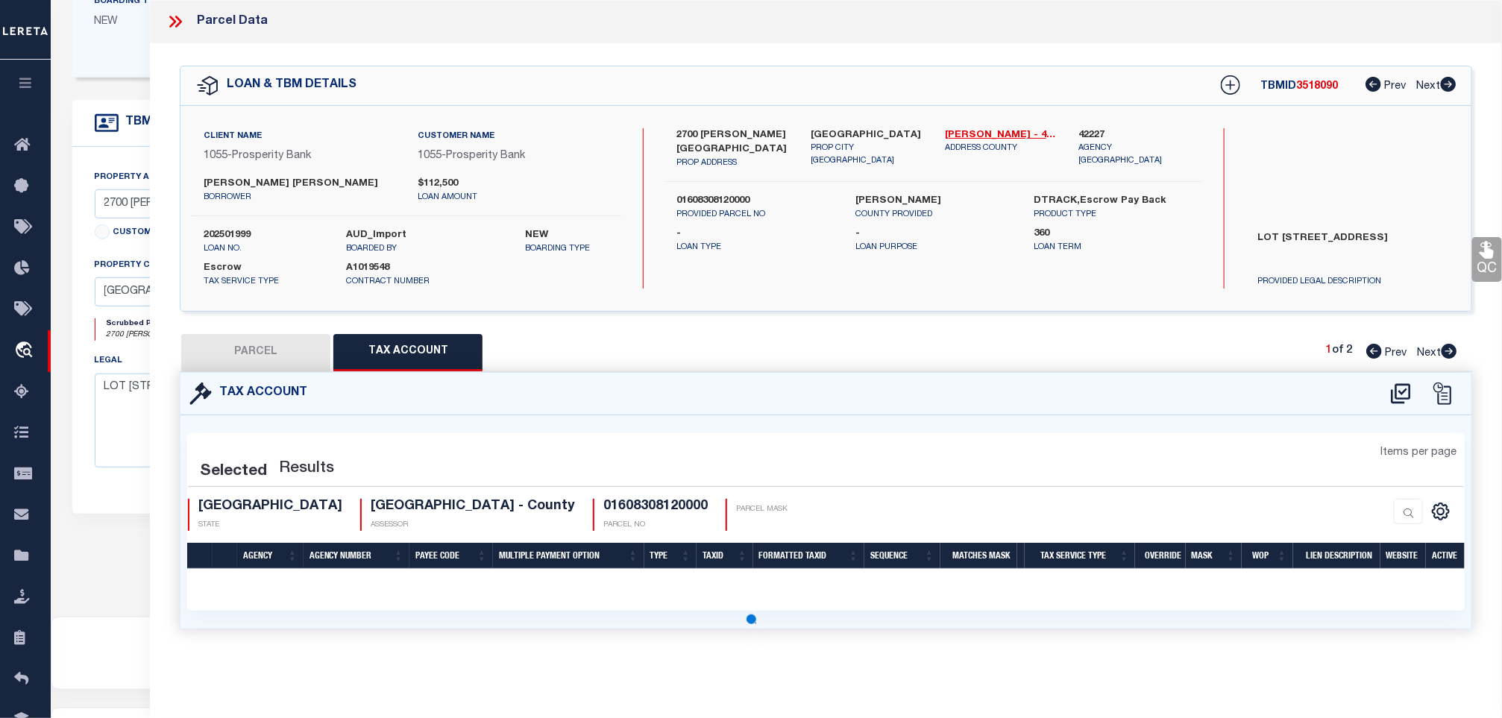
scroll to position [0, 0]
select select "100"
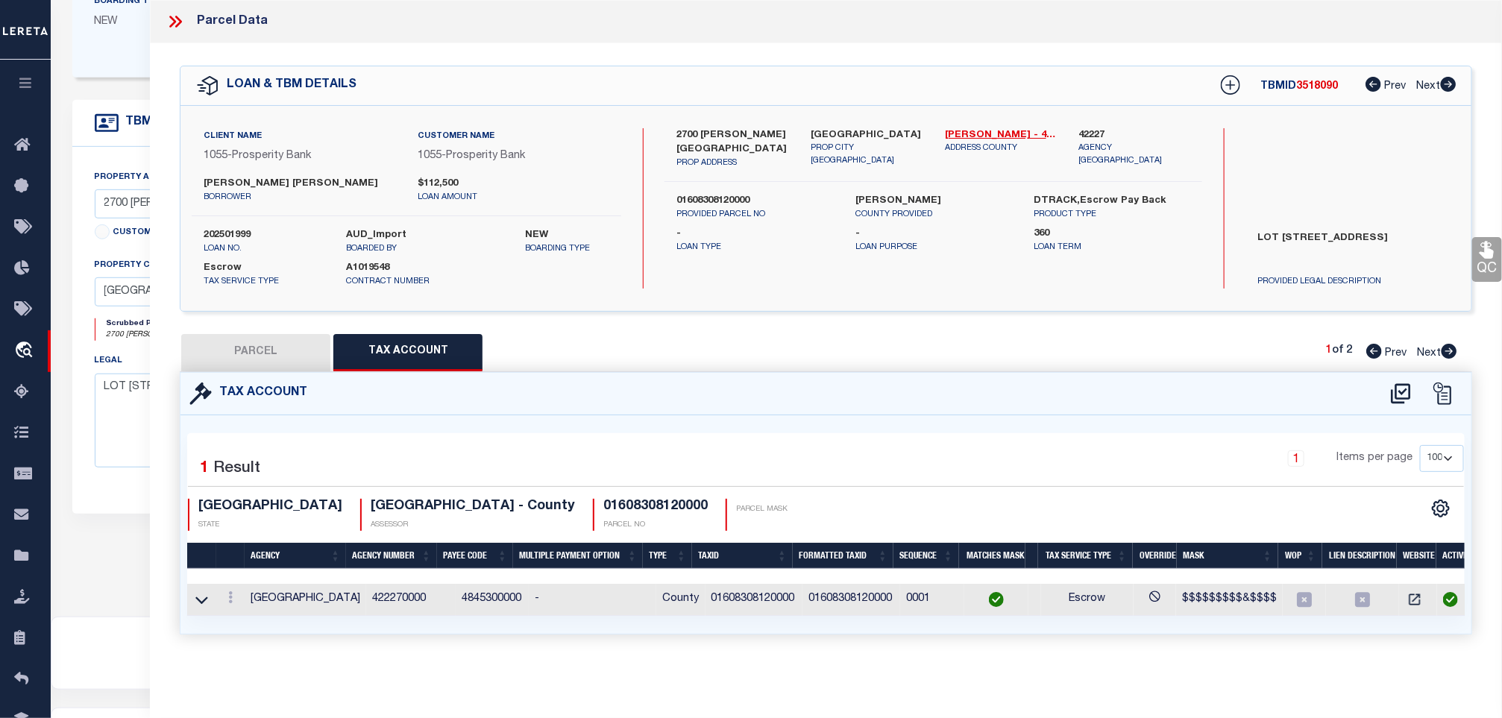
scroll to position [7, 0]
click at [201, 228] on div "202501999 loan no." at bounding box center [263, 241] width 143 height 27
copy label "202501999"
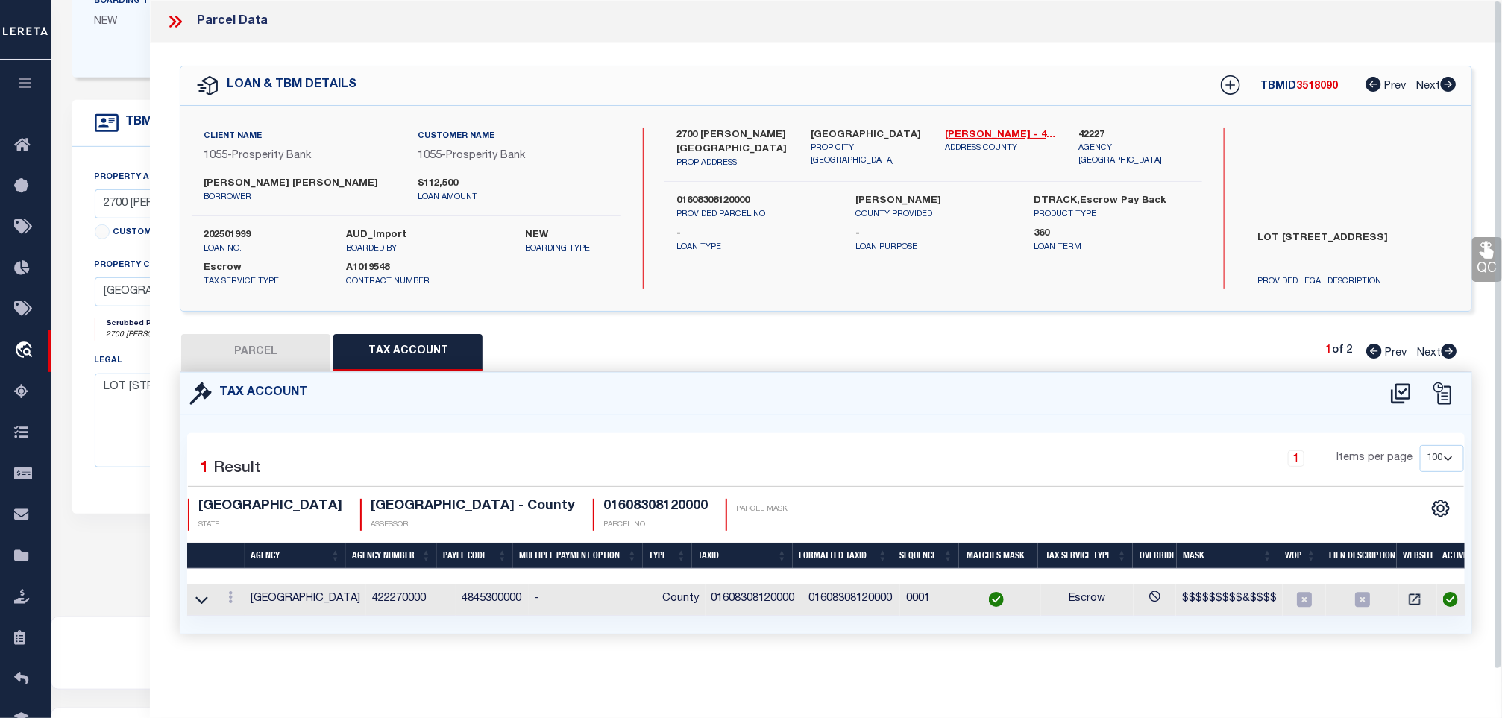
click at [1308, 84] on span "3518090" at bounding box center [1317, 86] width 42 height 10
copy span "3518090"
drag, startPoint x: 1308, startPoint y: 84, endPoint x: 1505, endPoint y: 101, distance: 197.7
click at [1309, 84] on span "3518090" at bounding box center [1317, 86] width 42 height 10
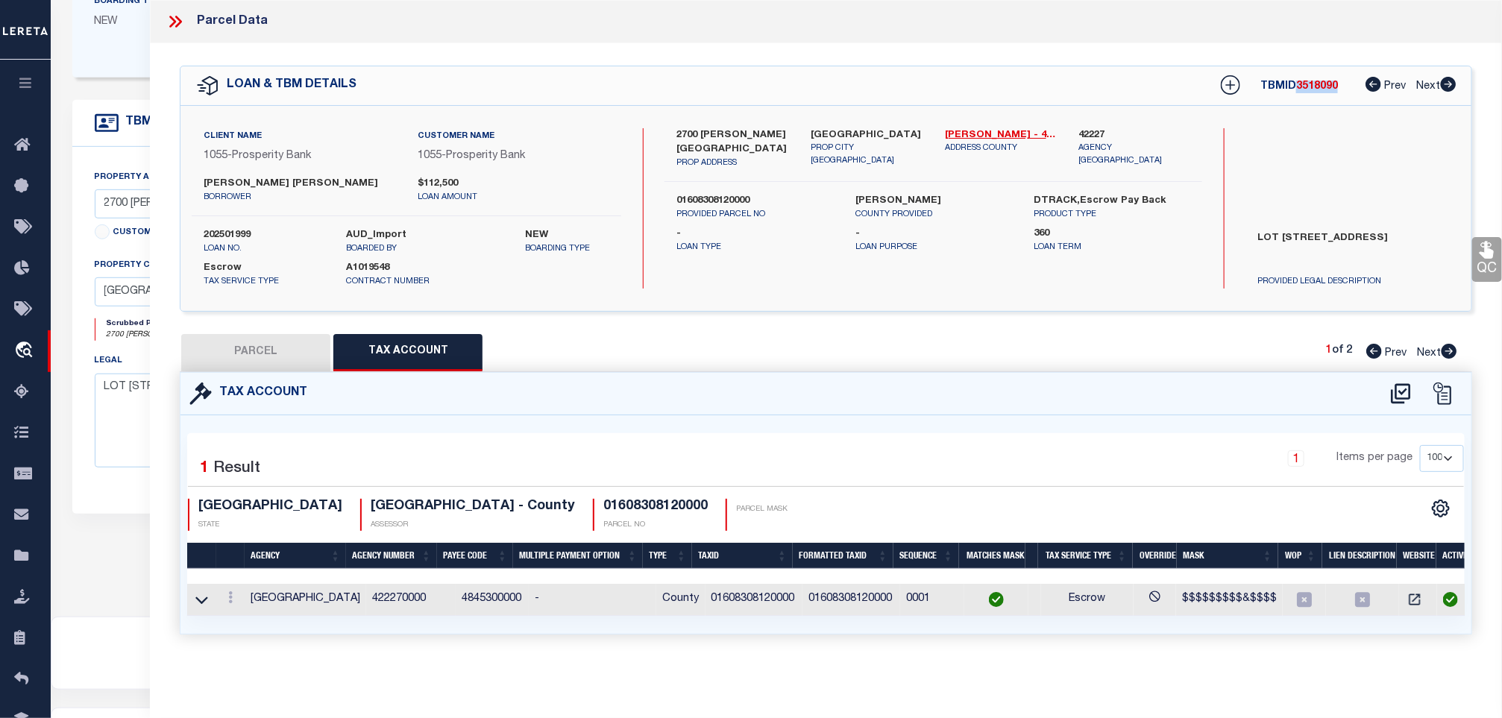
click at [1484, 271] on link "QC" at bounding box center [1488, 259] width 30 height 45
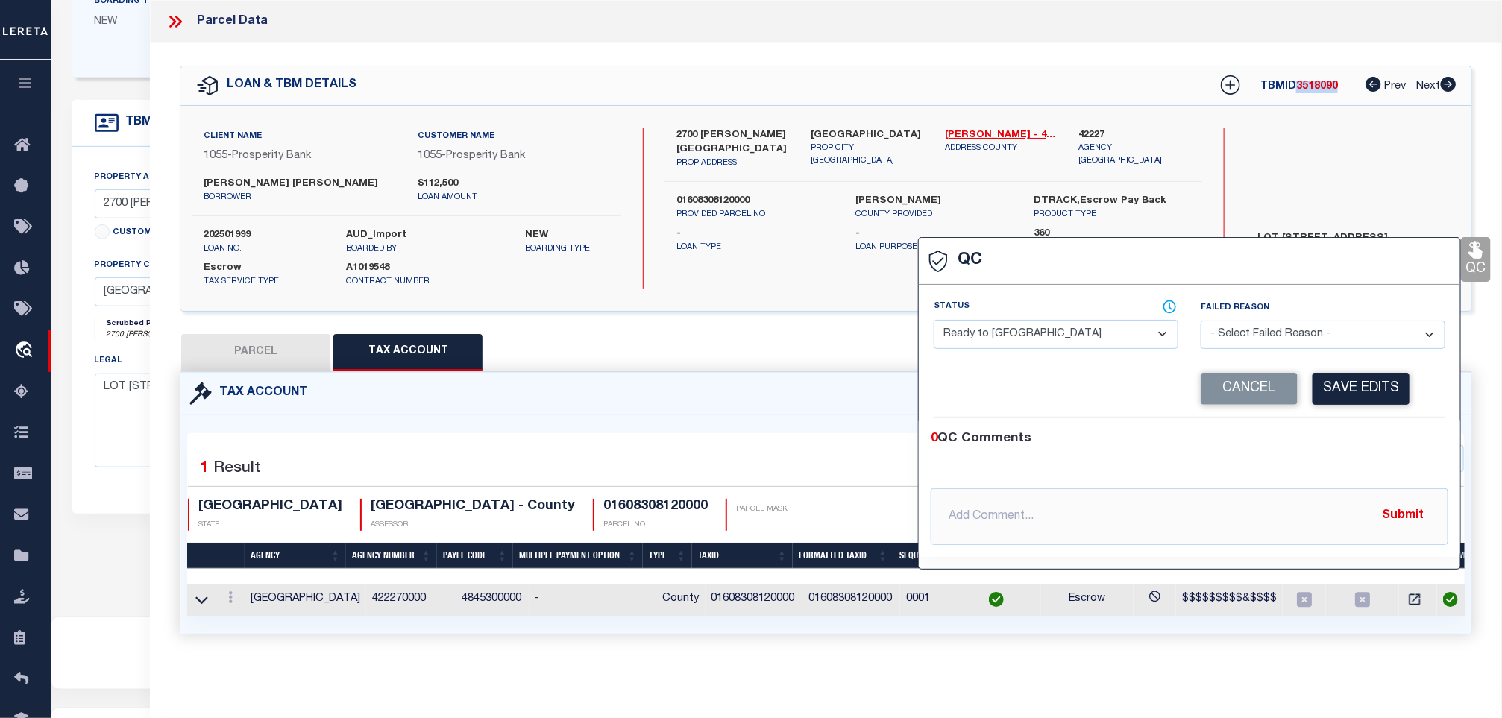
click at [1076, 322] on select "- Select Status - Ready to QC Correct Incorrect" at bounding box center [1056, 334] width 245 height 29
select select "COR"
click at [935, 320] on select "- Select Status - Ready to QC Correct Incorrect" at bounding box center [1056, 334] width 245 height 29
click at [1375, 394] on button "Save Edits" at bounding box center [1361, 389] width 97 height 32
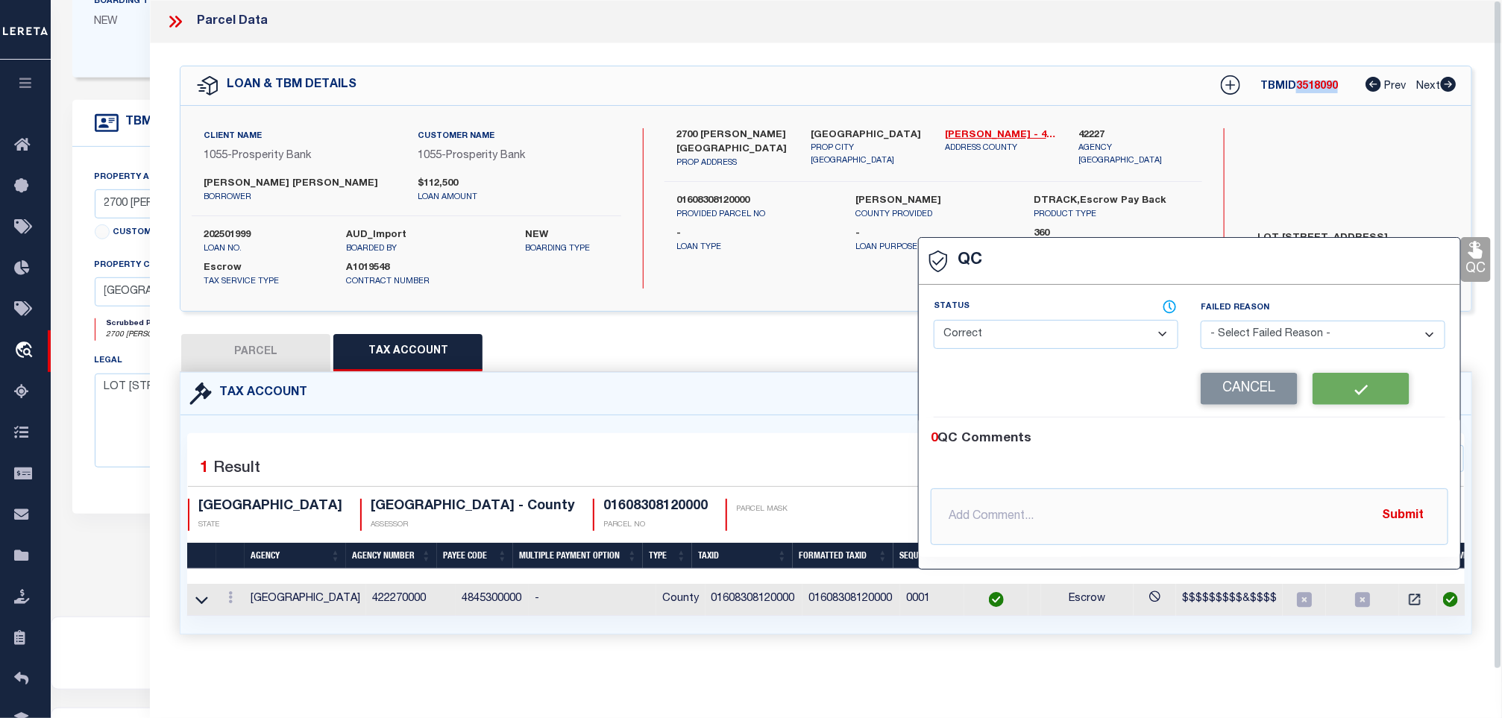
scroll to position [0, 0]
click at [173, 28] on icon at bounding box center [175, 21] width 19 height 19
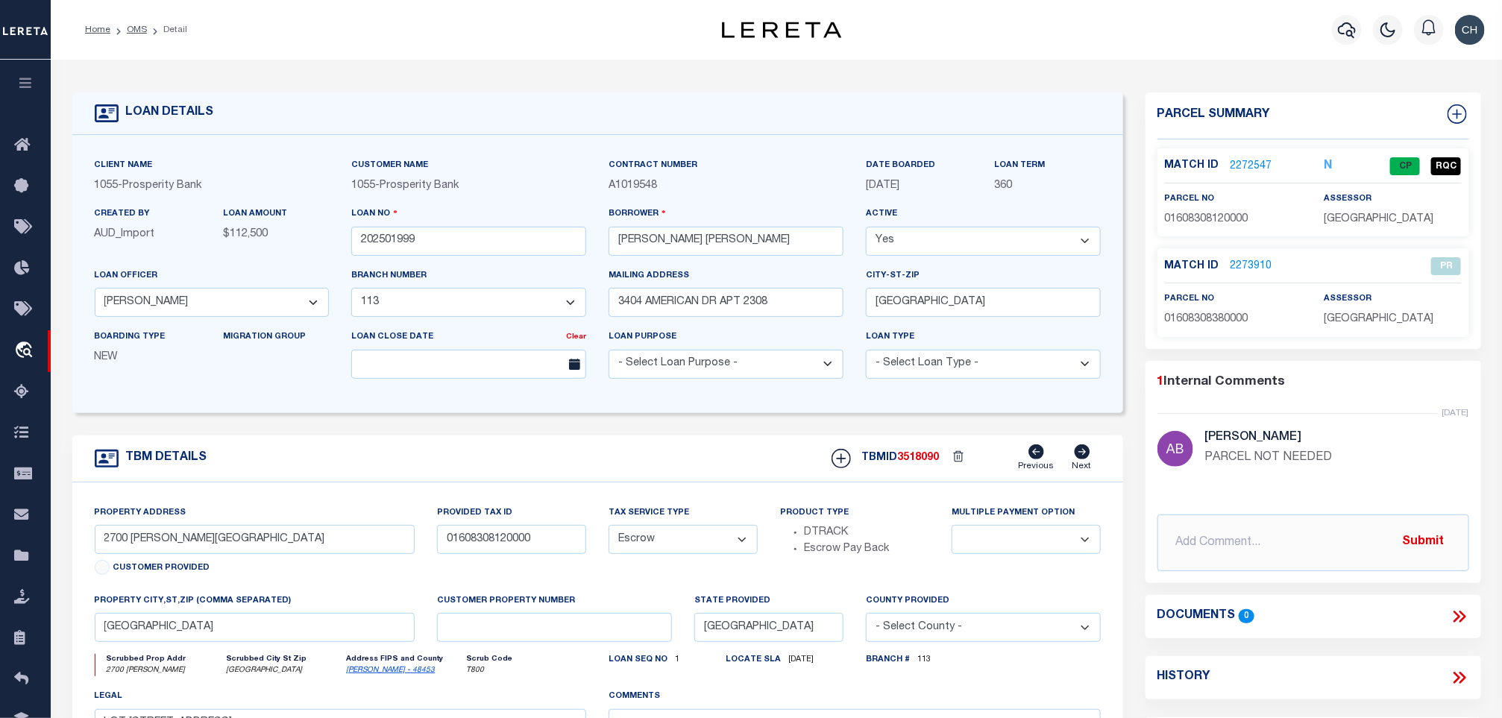
click at [1372, 229] on div "Match ID 2272547 N CP RQC parcel no assessor" at bounding box center [1314, 192] width 312 height 88
click at [1238, 239] on div "Match ID 2272547 N CP RQC" at bounding box center [1314, 242] width 312 height 189
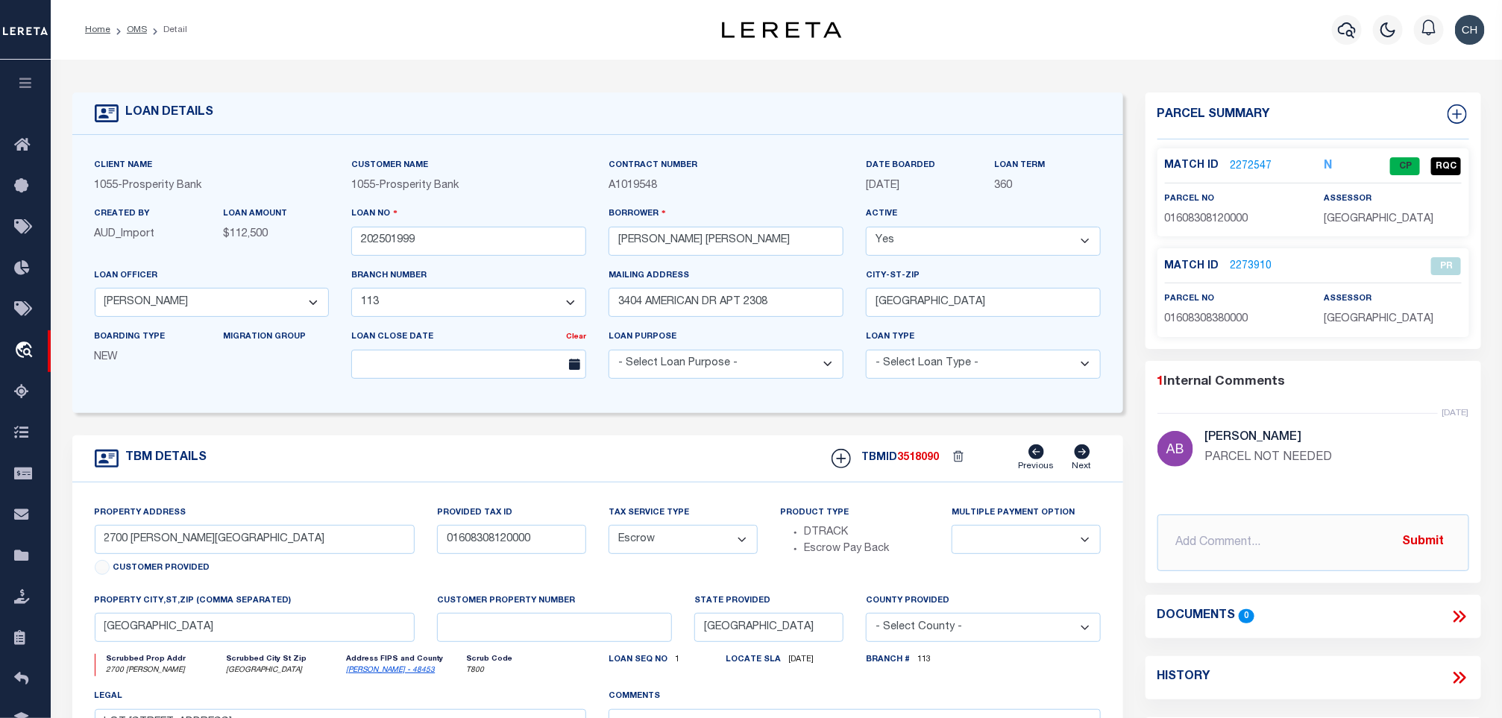
click at [1236, 229] on div "Match ID 2272547 N CP RQC parcel no assessor" at bounding box center [1314, 192] width 312 height 88
click at [1245, 162] on link "2272547" at bounding box center [1252, 167] width 42 height 16
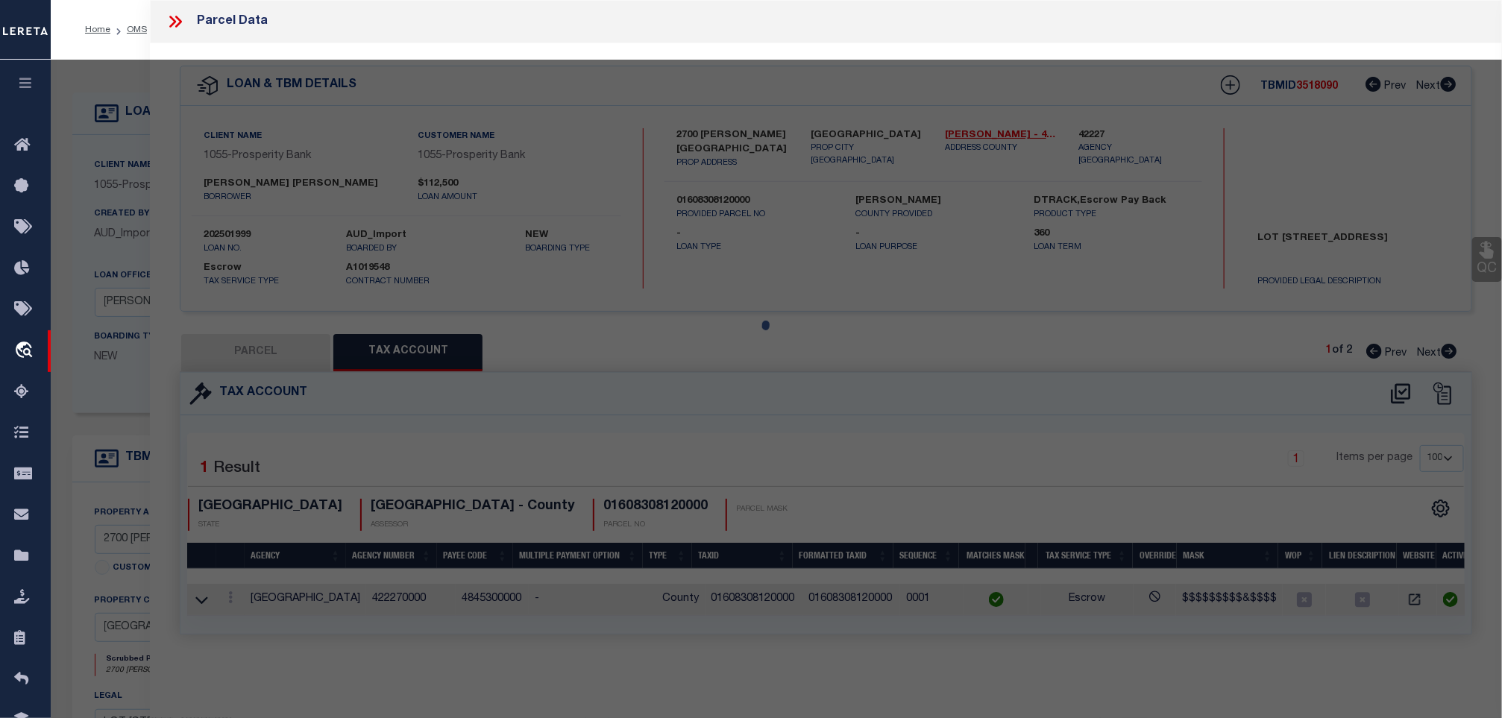
select select "AS"
select select
checkbox input "false"
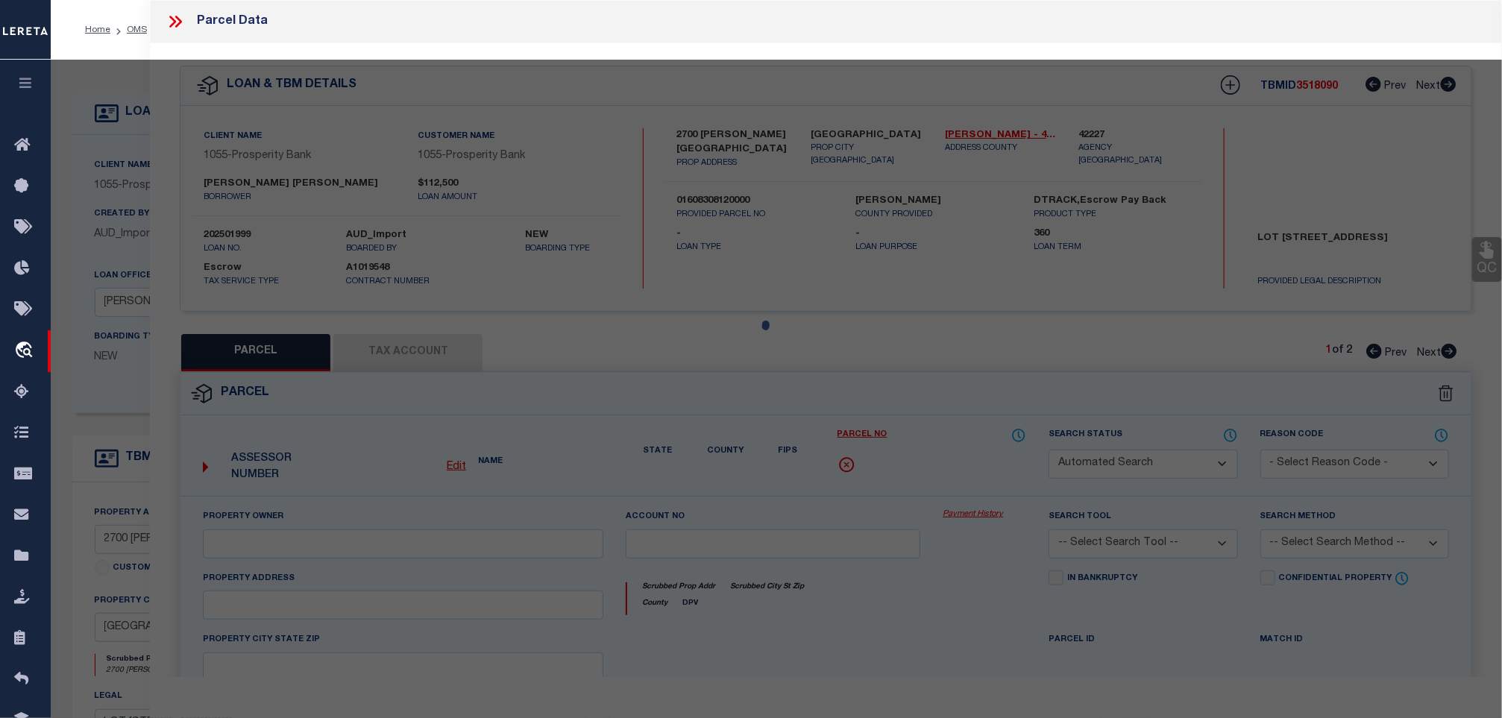
select select "CP"
type input "DUNN ROBERT C & SANDRA BEA"
select select "AGW"
select select "LEG"
type input "2700 CUSTER CV"
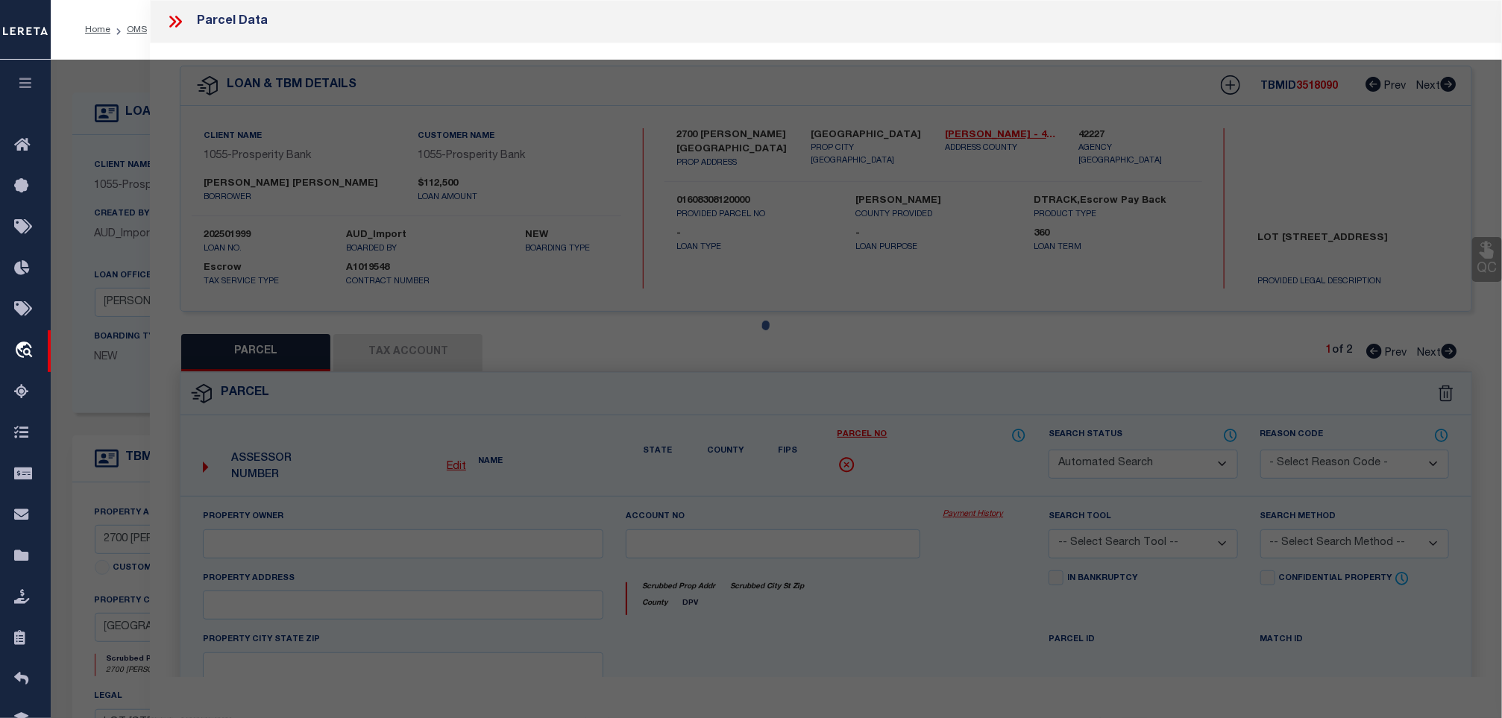
type input "LAGO VISTA, TX 78645"
type textarea "LOT 7015 HIGHLAND LAKE ESTATES SEC 7"
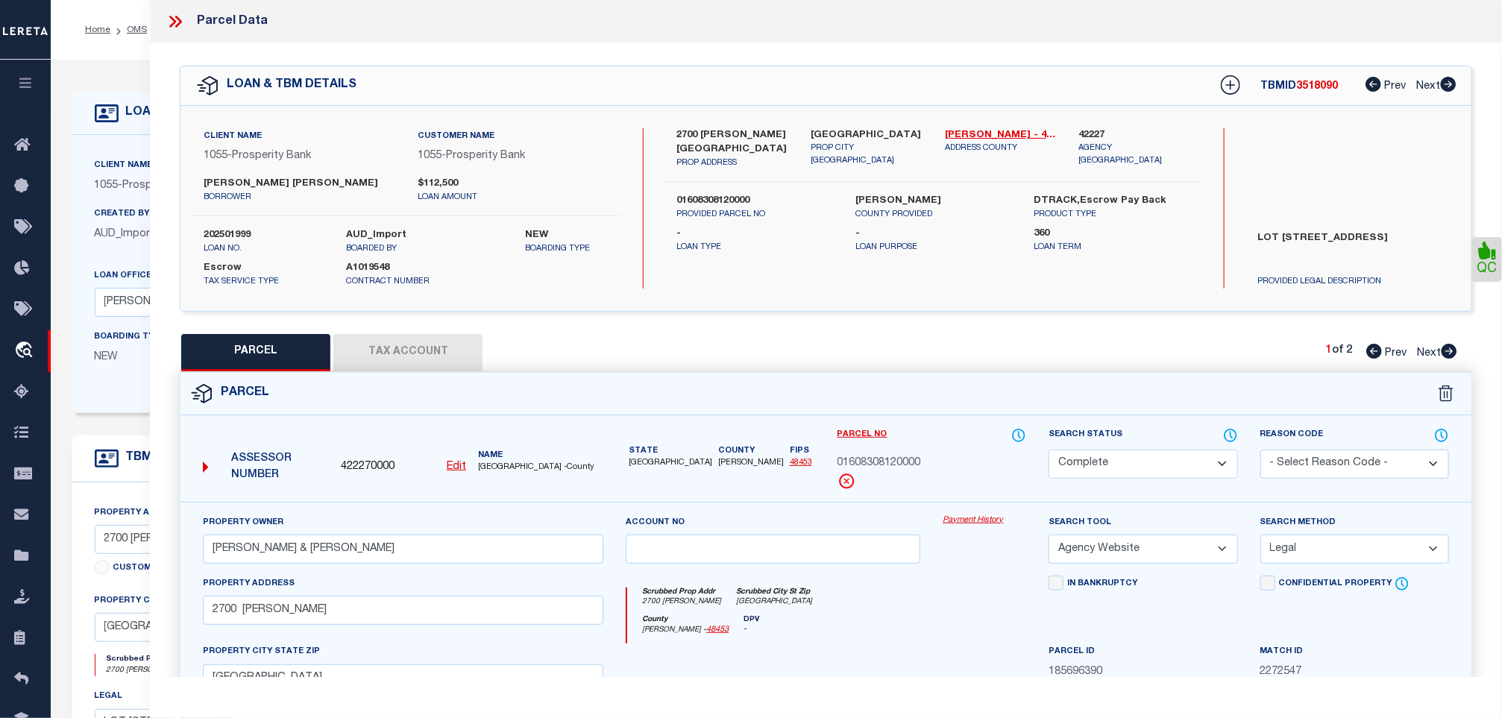
click at [182, 16] on icon at bounding box center [175, 21] width 19 height 19
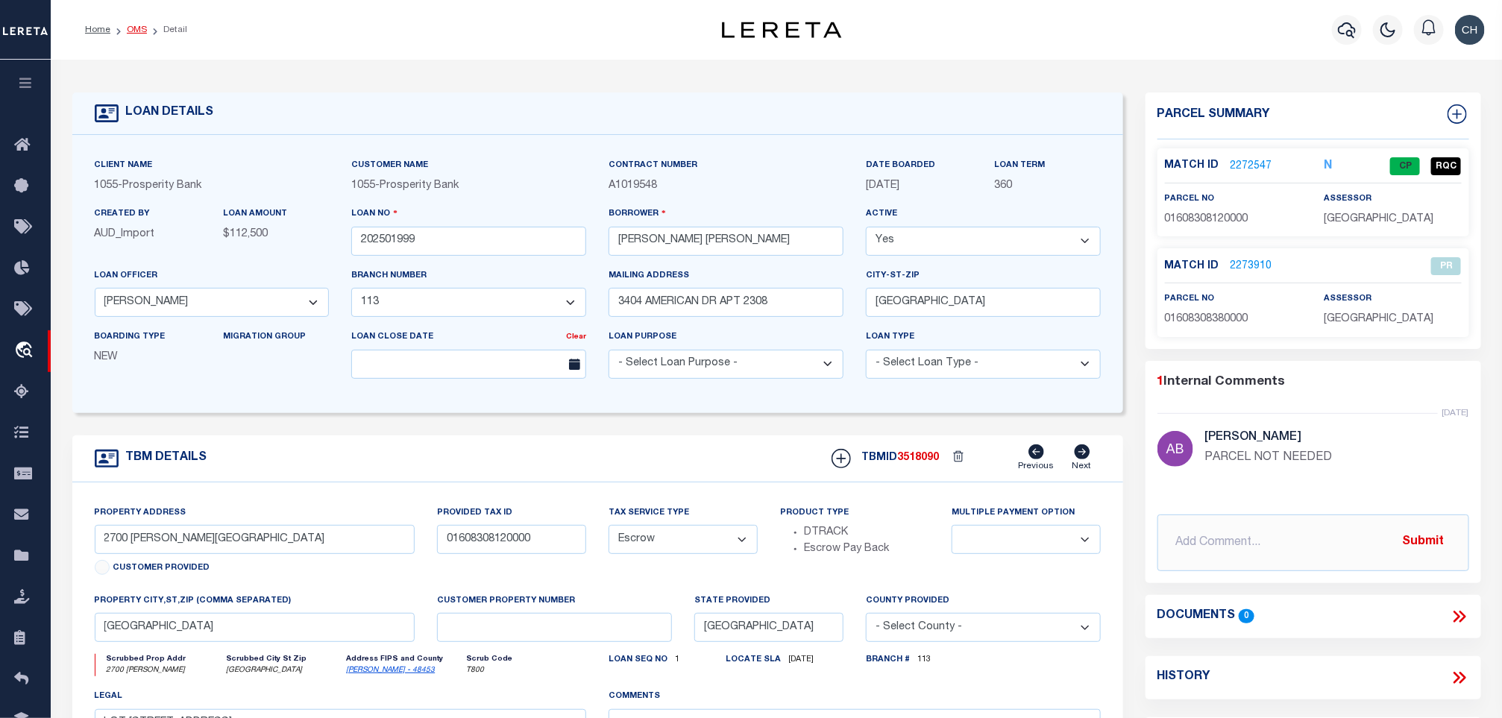
click at [137, 31] on link "OMS" at bounding box center [137, 29] width 20 height 9
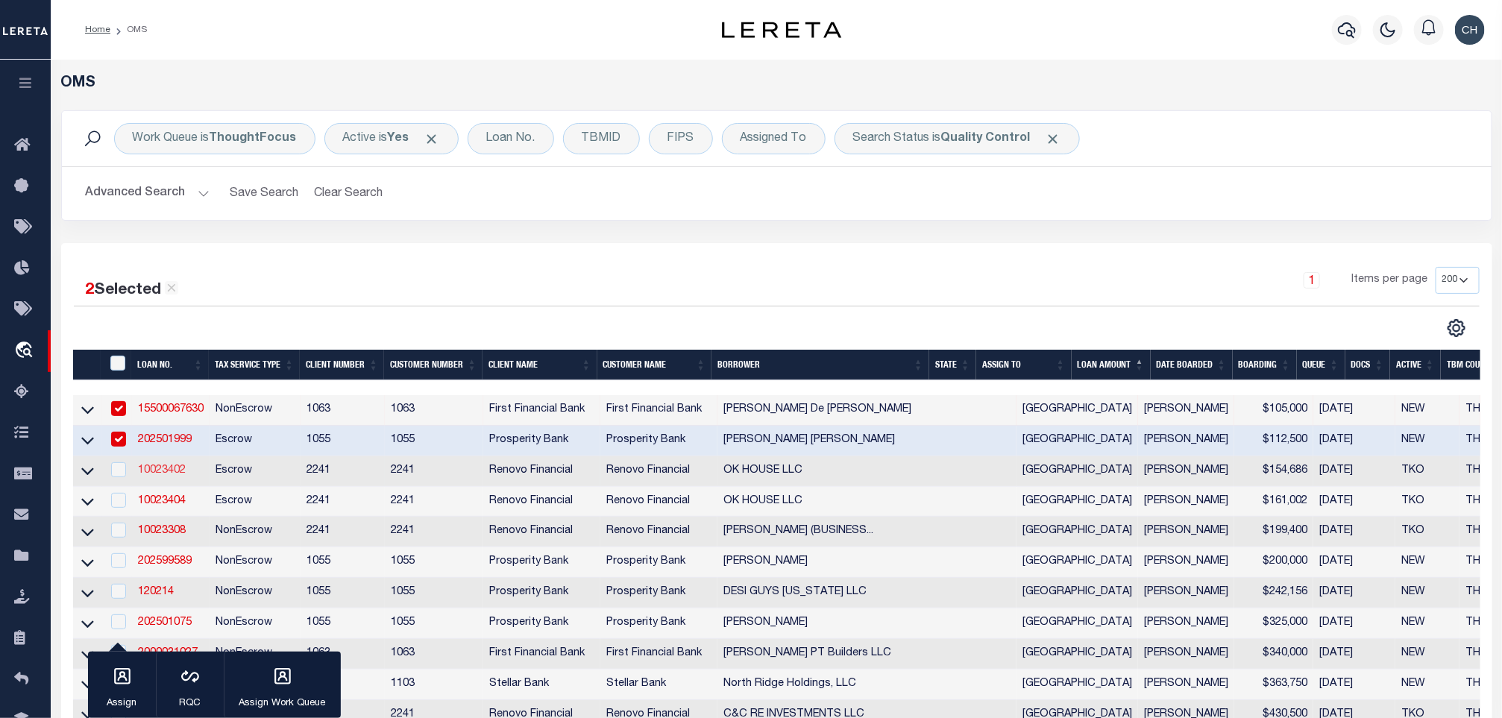
click at [160, 476] on link "10023402" at bounding box center [162, 470] width 48 height 10
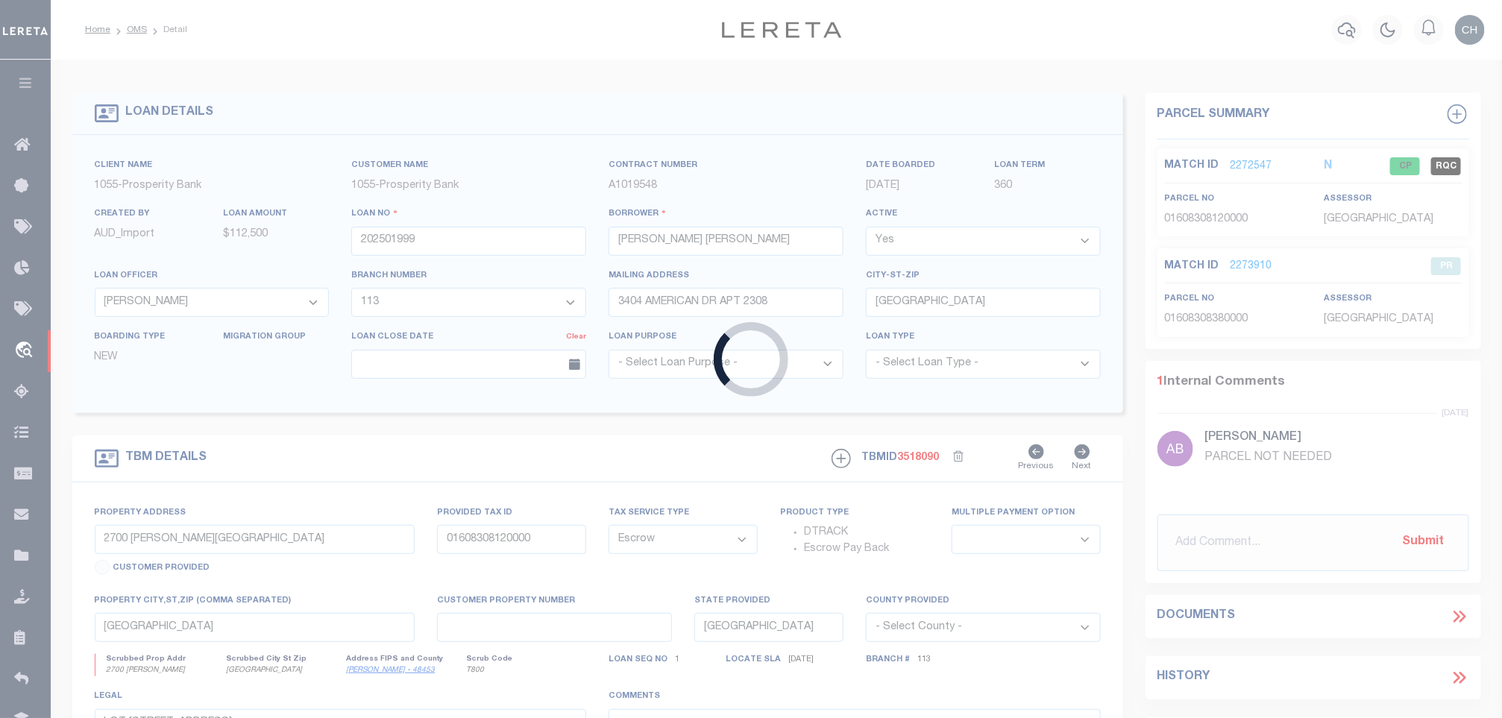
type input "10023402"
type input "OK HOUSE LLC"
select select
select select "400"
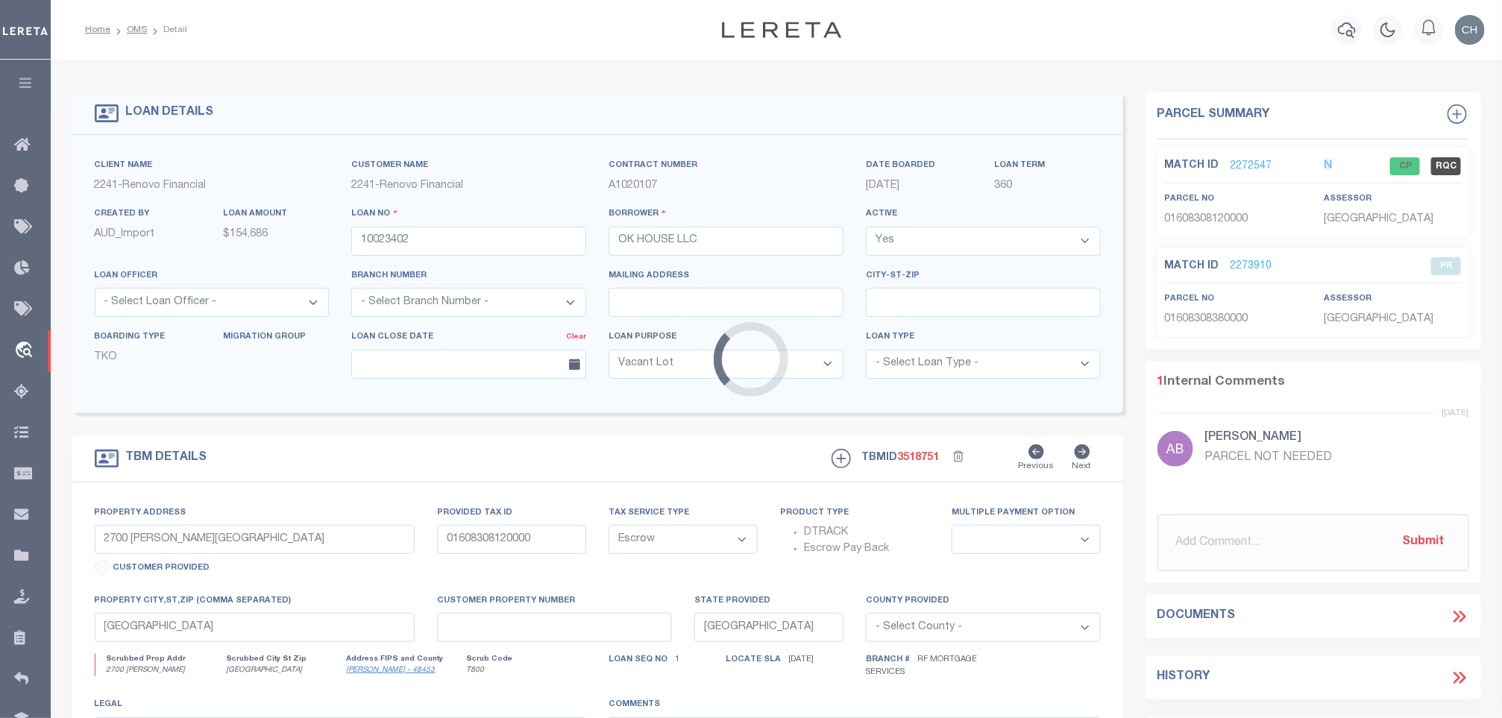
select select "164194"
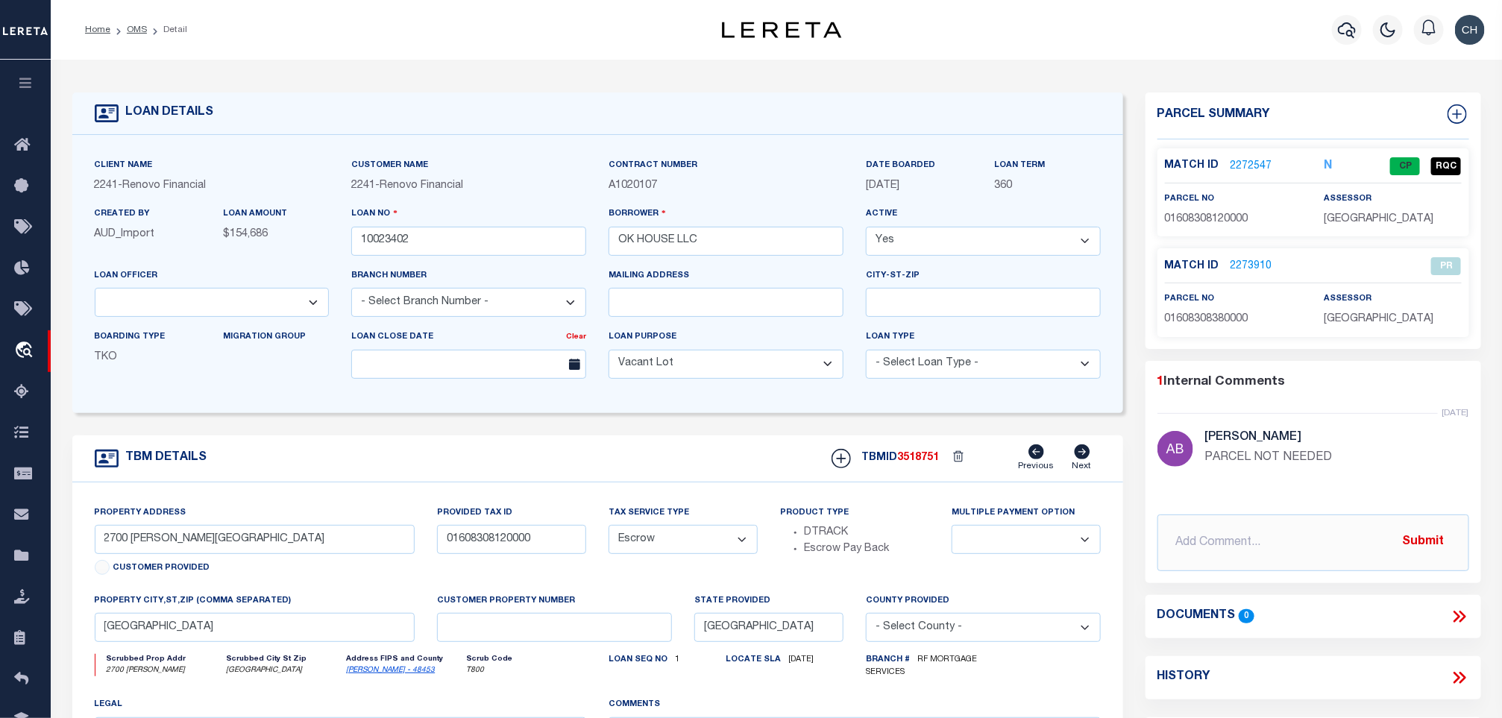
type input "1644 Colina Creek"
type input "0064700500900"
select select
type input "Conroe, TX 77301"
type input "a0kUS00000EDjs5"
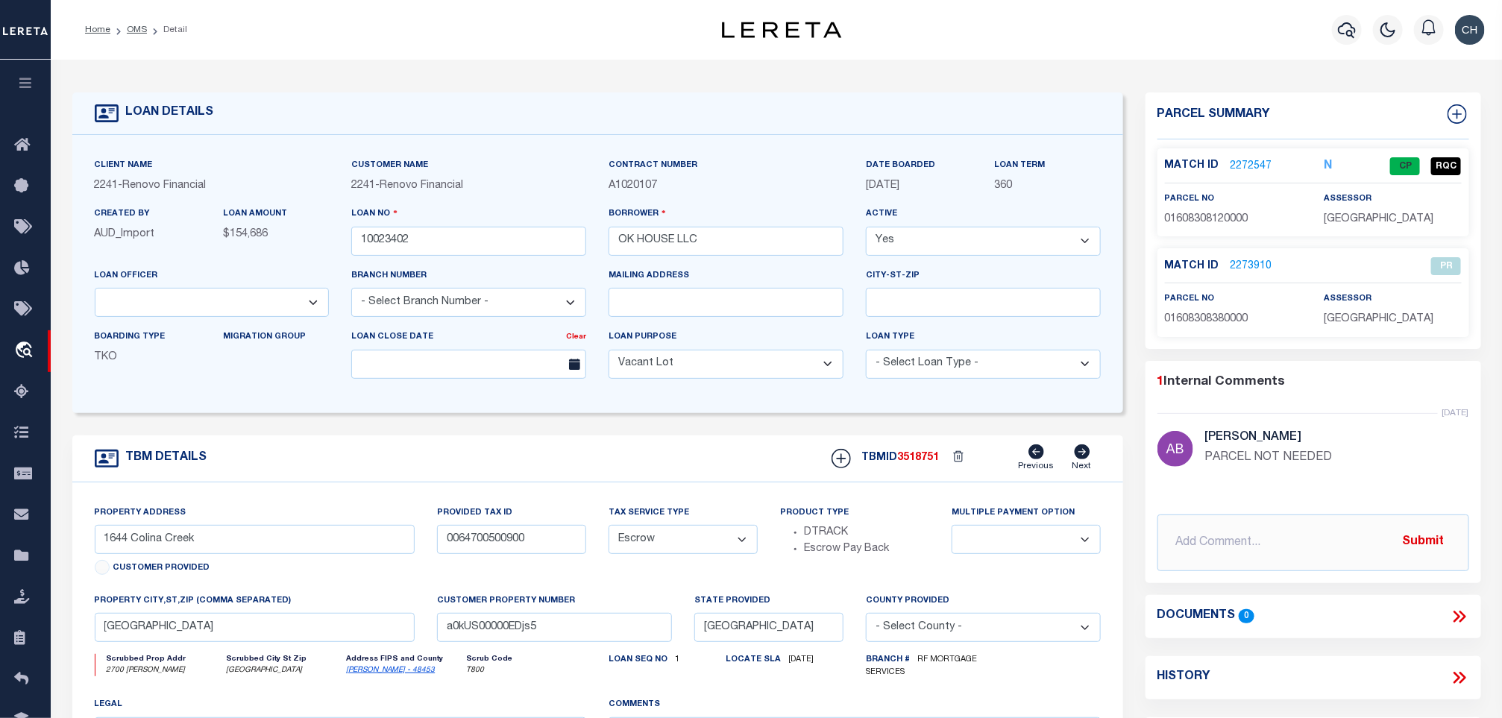
select select
select select "25067"
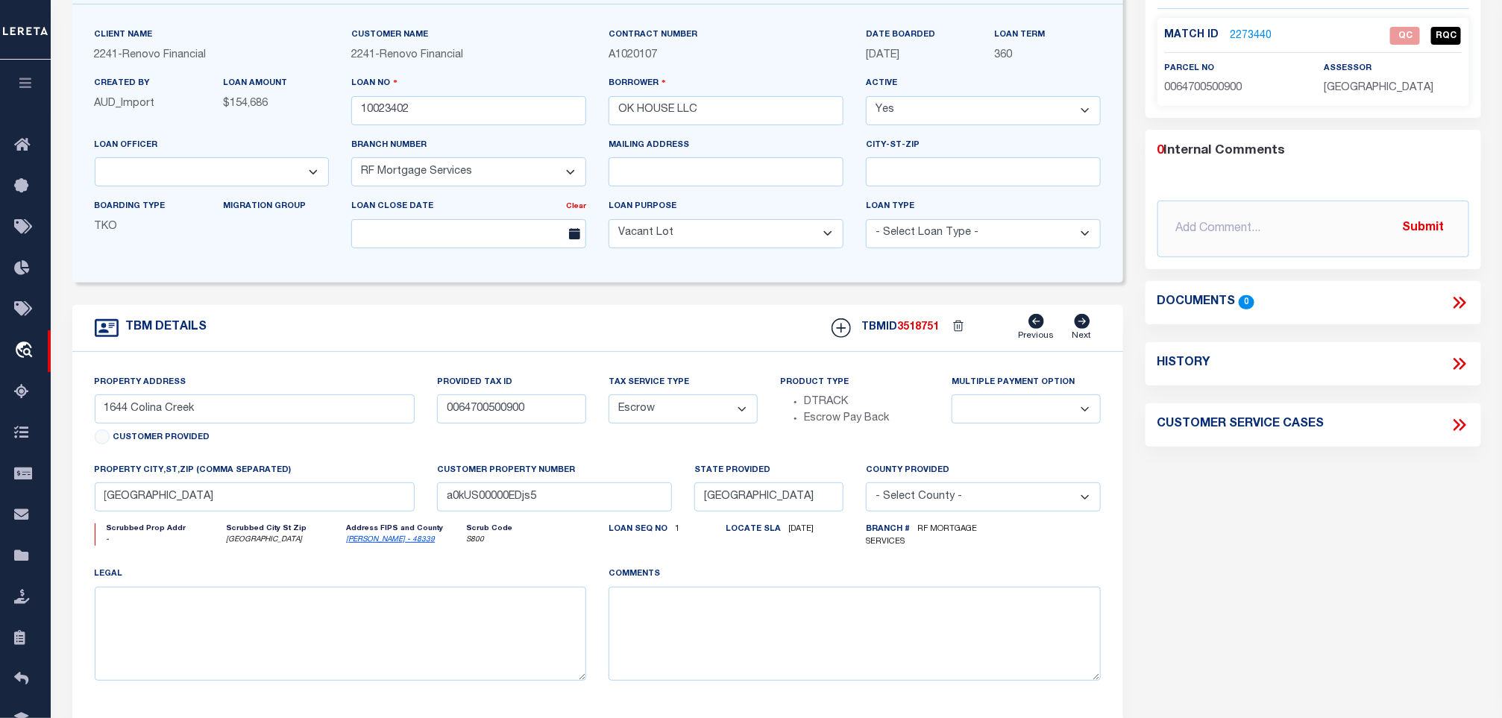
scroll to position [112, 0]
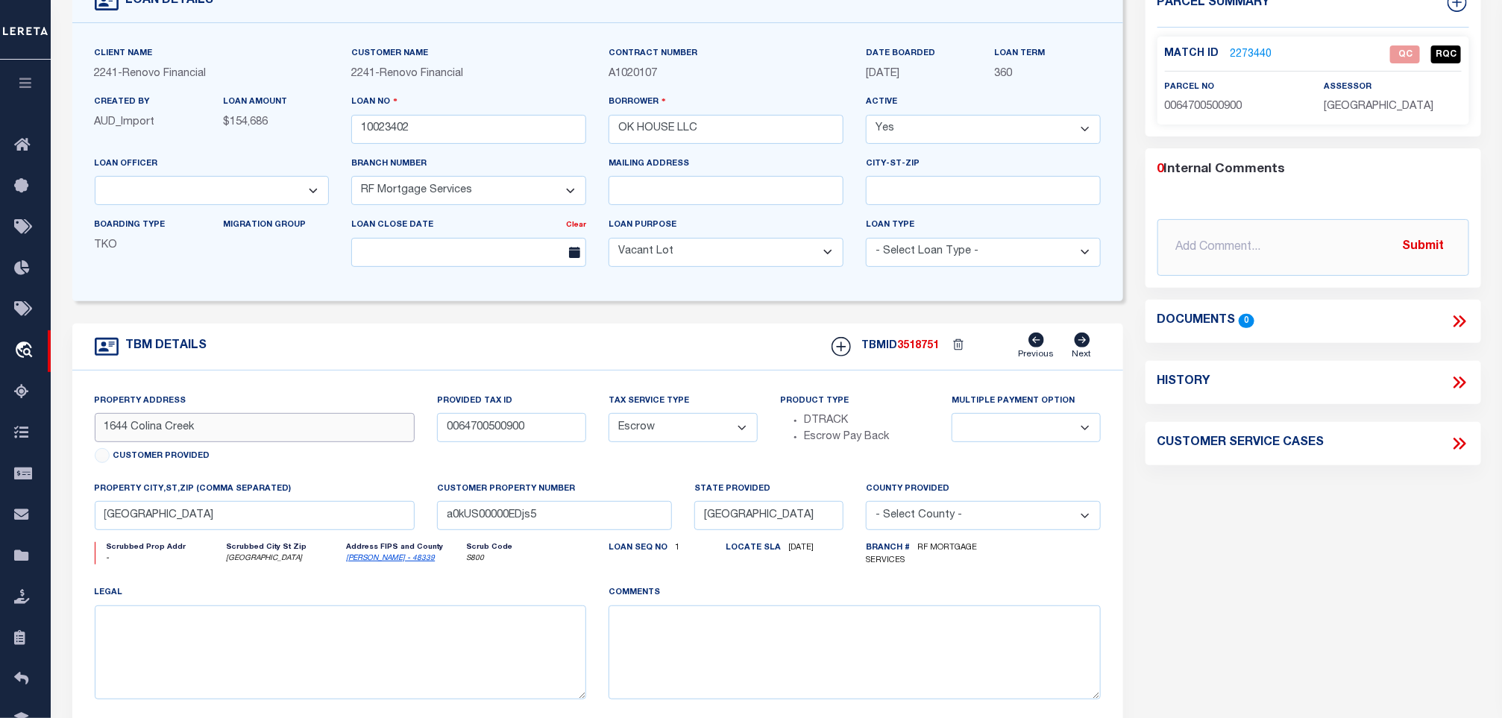
click at [242, 439] on input "1644 Colina Creek" at bounding box center [255, 427] width 321 height 29
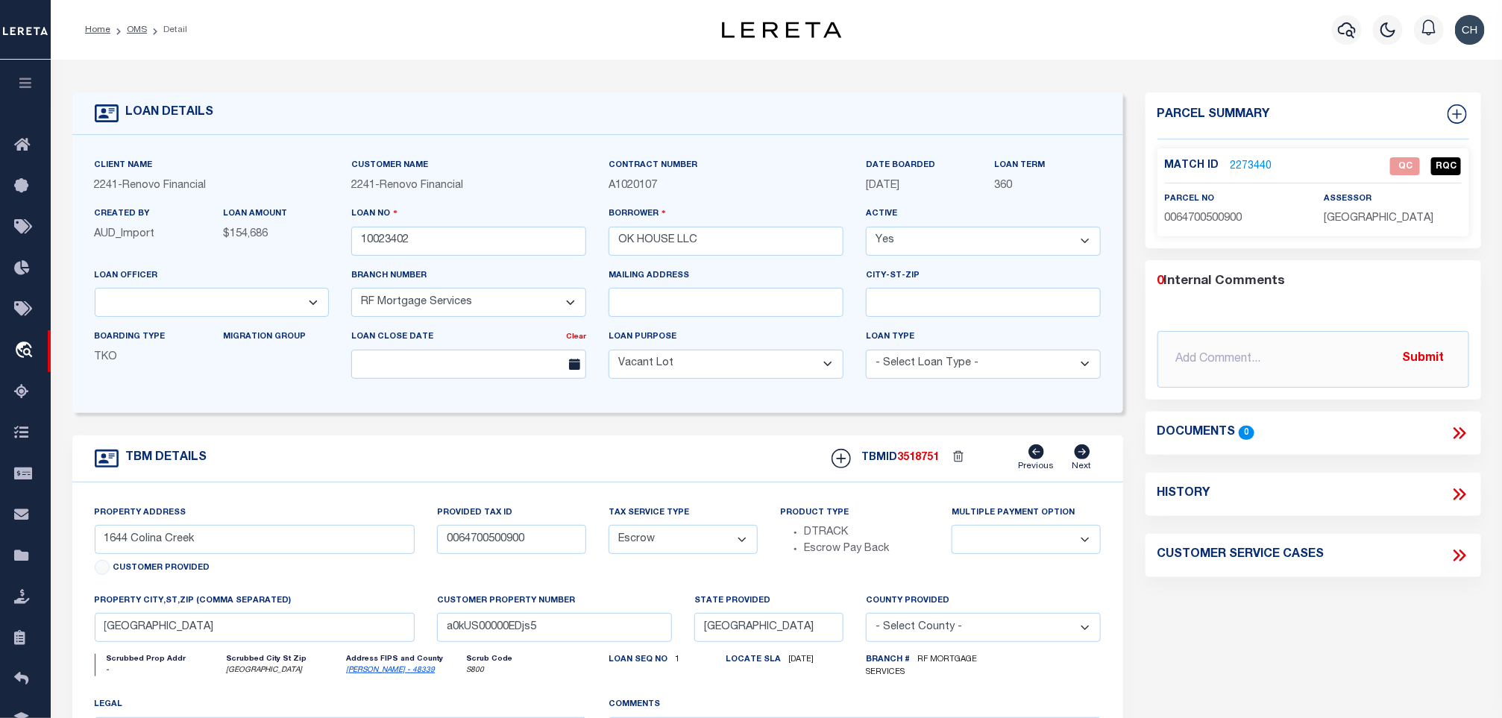
click at [1236, 164] on link "2273440" at bounding box center [1252, 167] width 42 height 16
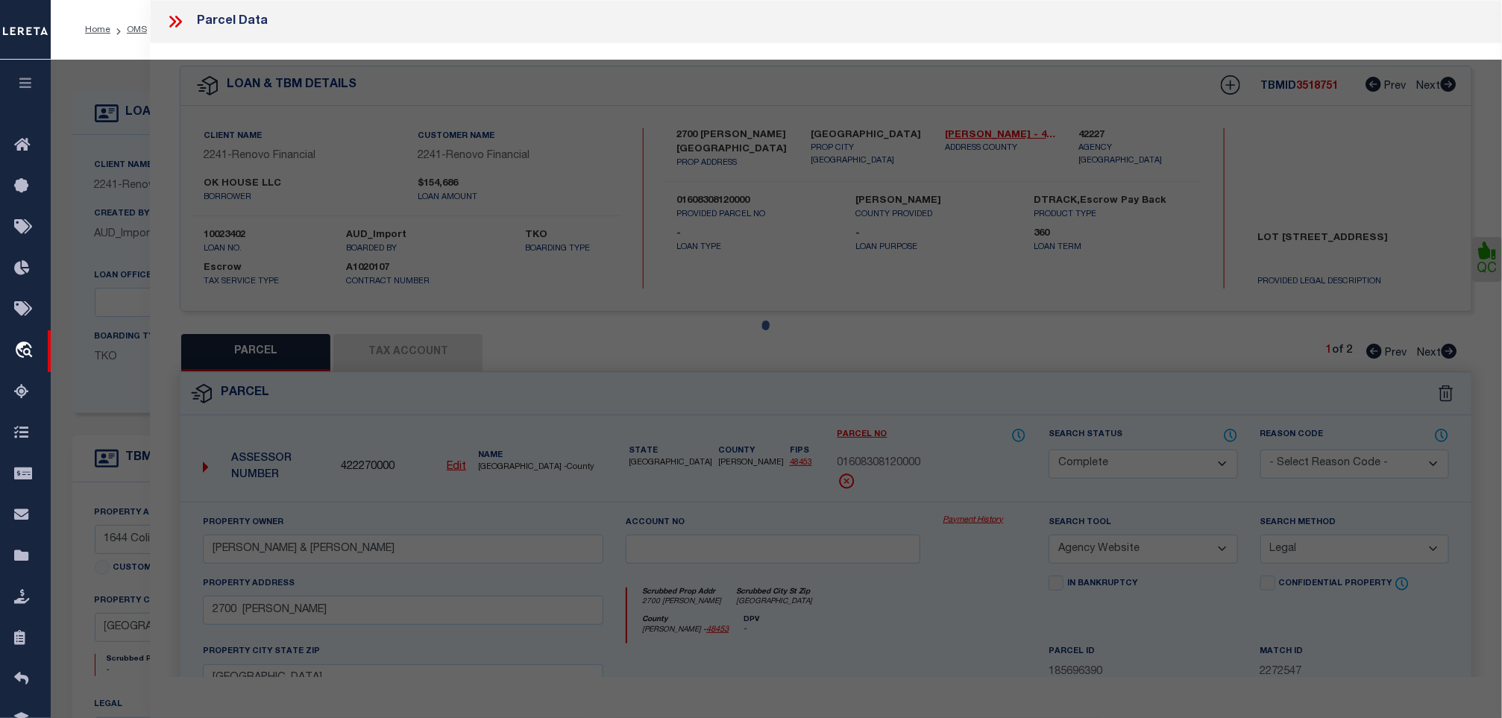
select select "AS"
select select
checkbox input "false"
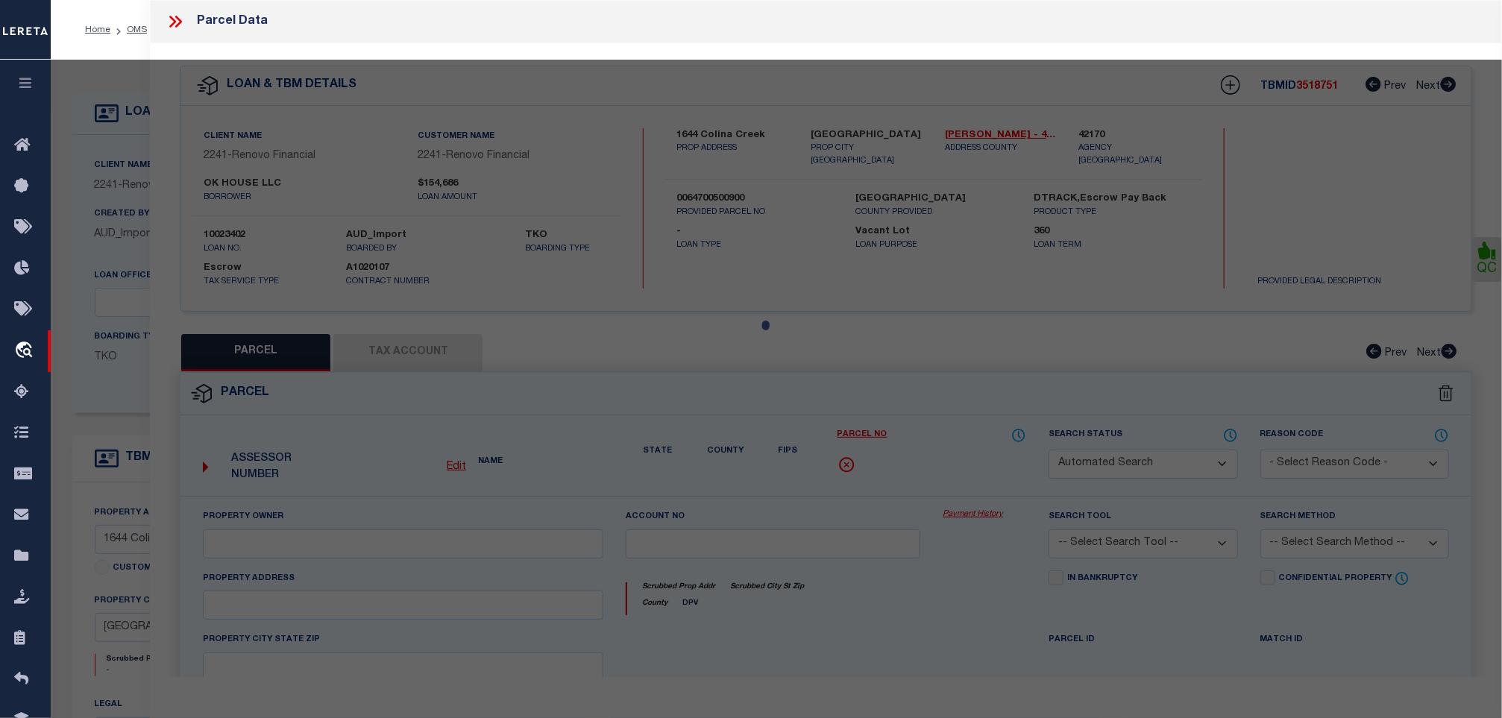
select select "QC"
type input "OK HOUSE LLC"
select select "AGW"
select select "ADD"
type input "1644 COLINA CRK"
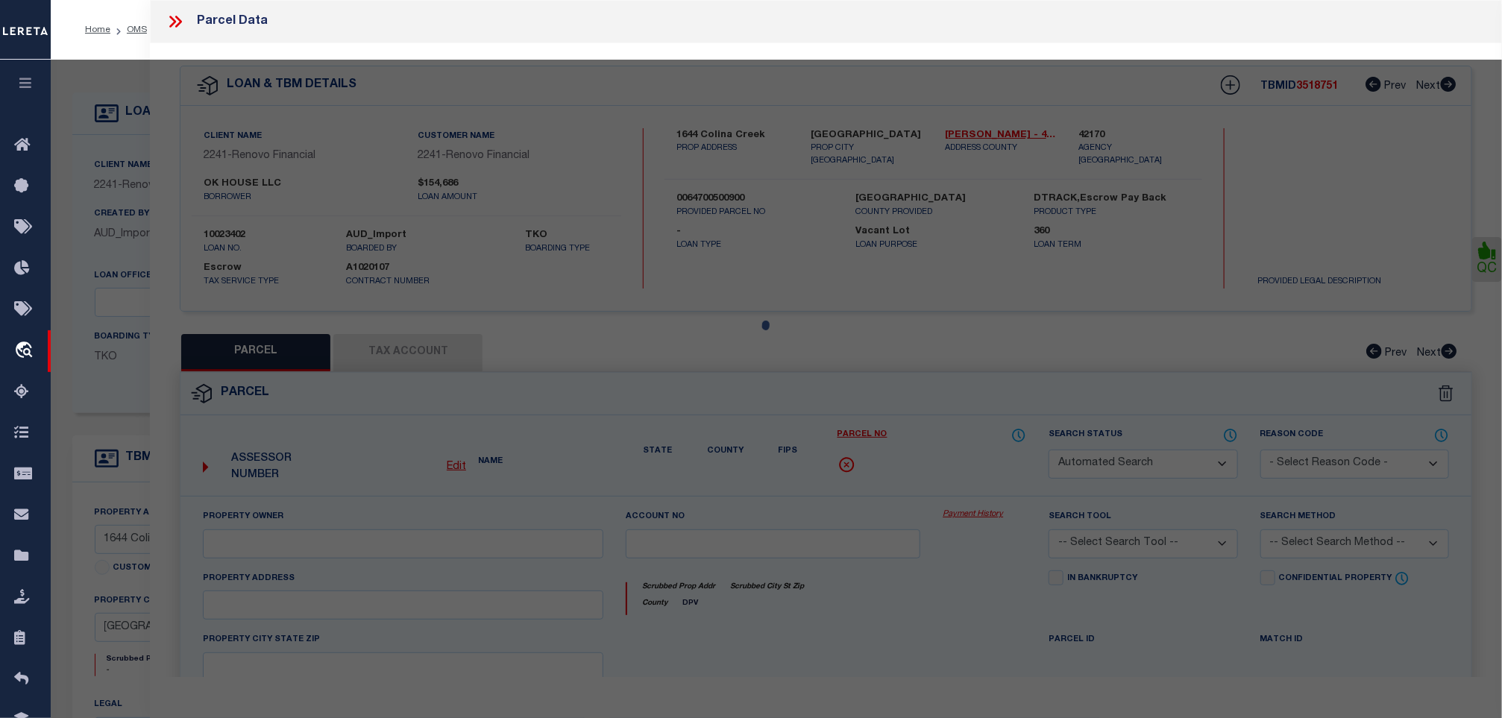
type input "77301"
type textarea "S647005 - LADERA TRAILS 05, BLOCK 1, LOT 9"
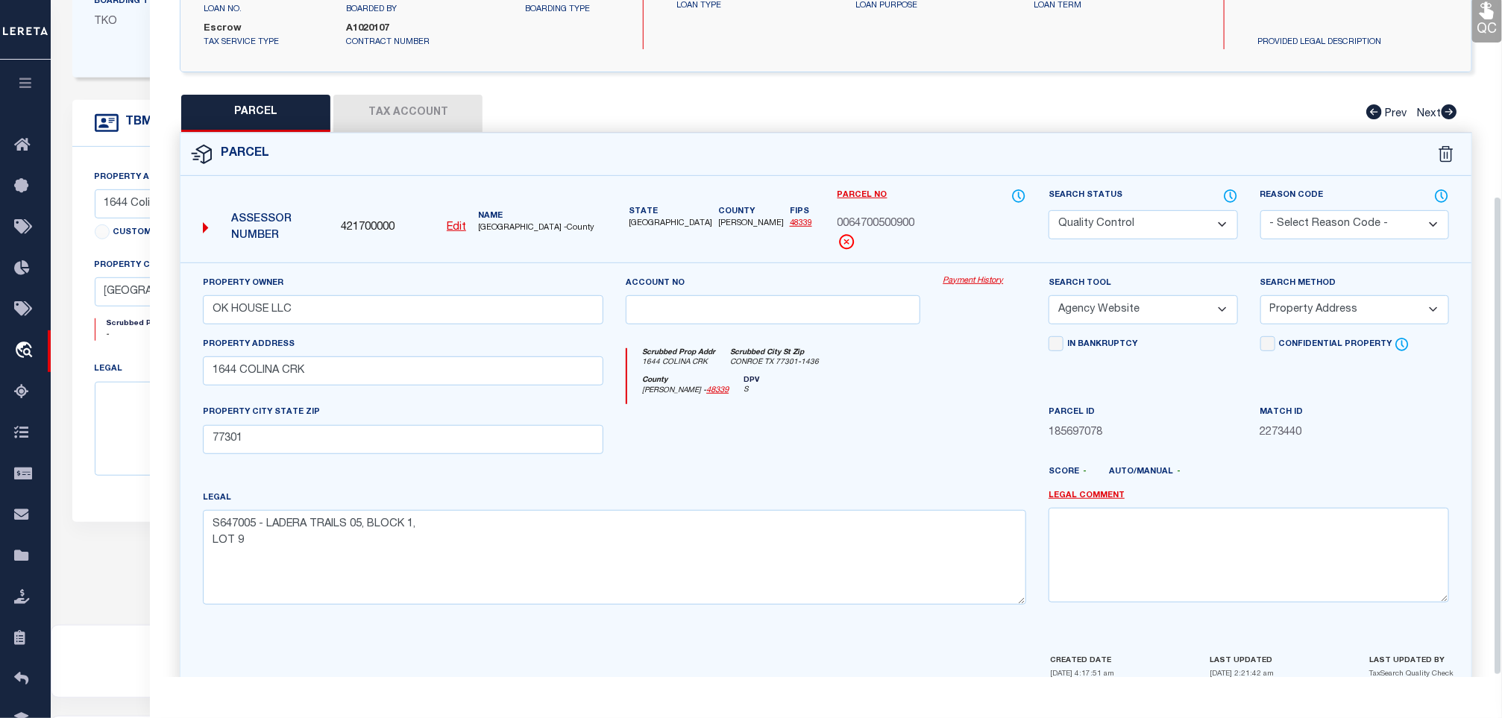
scroll to position [278, 0]
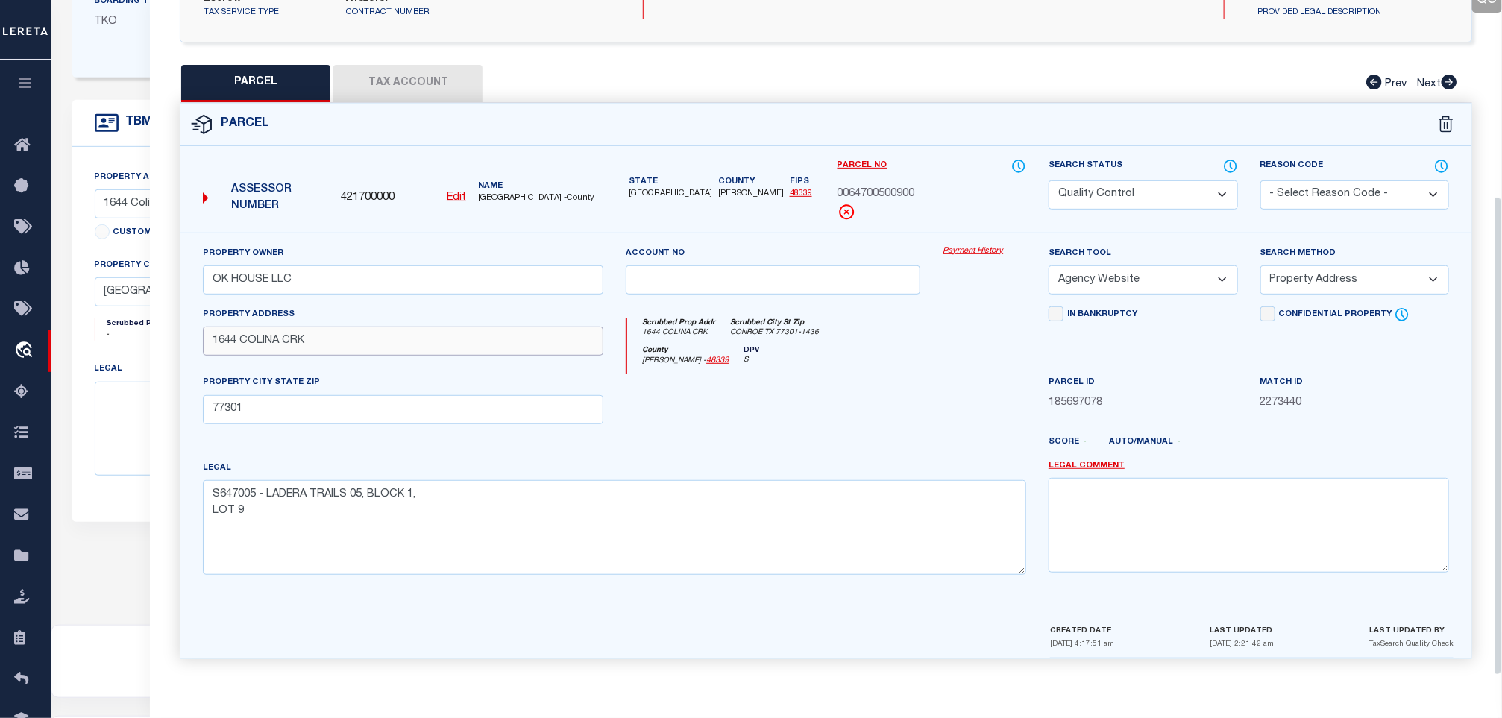
click at [509, 336] on input "1644 COLINA CRK" at bounding box center [403, 341] width 401 height 29
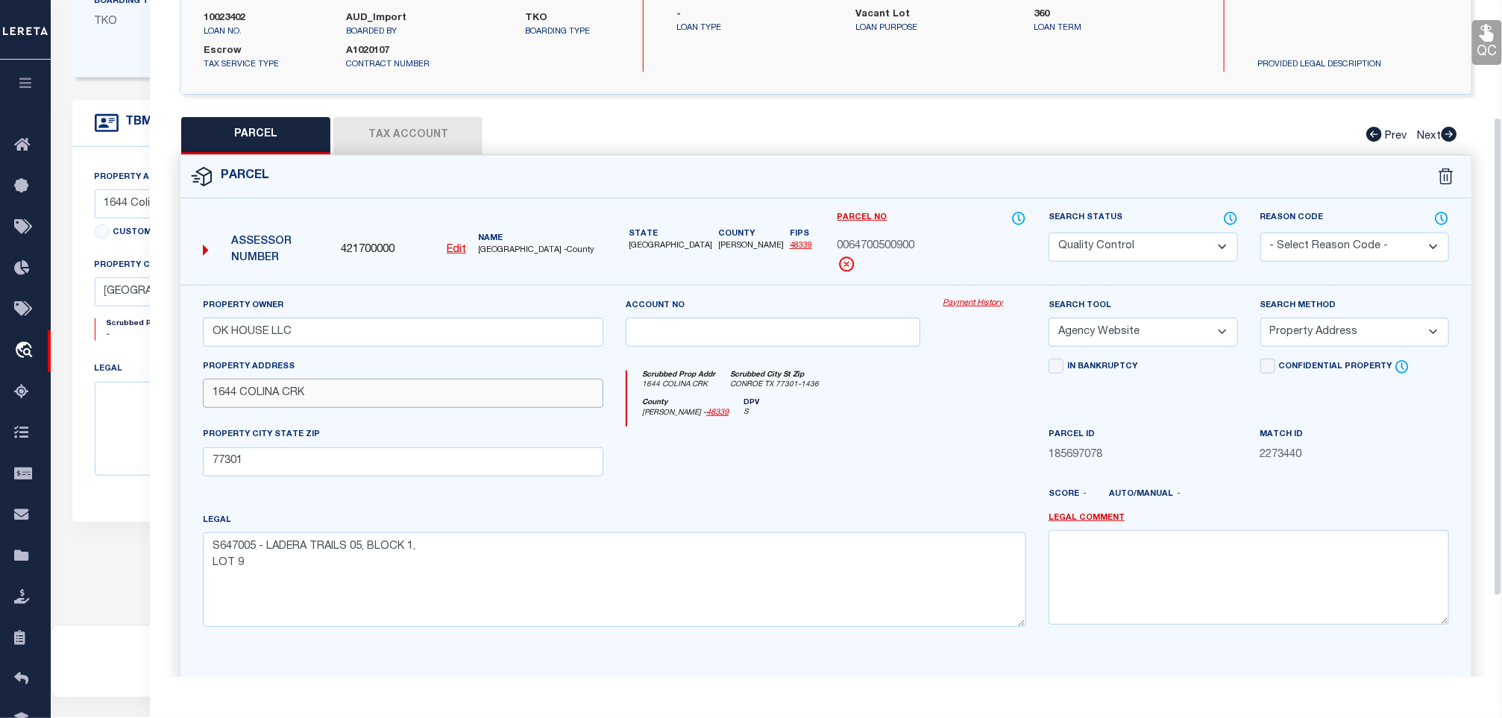
scroll to position [166, 0]
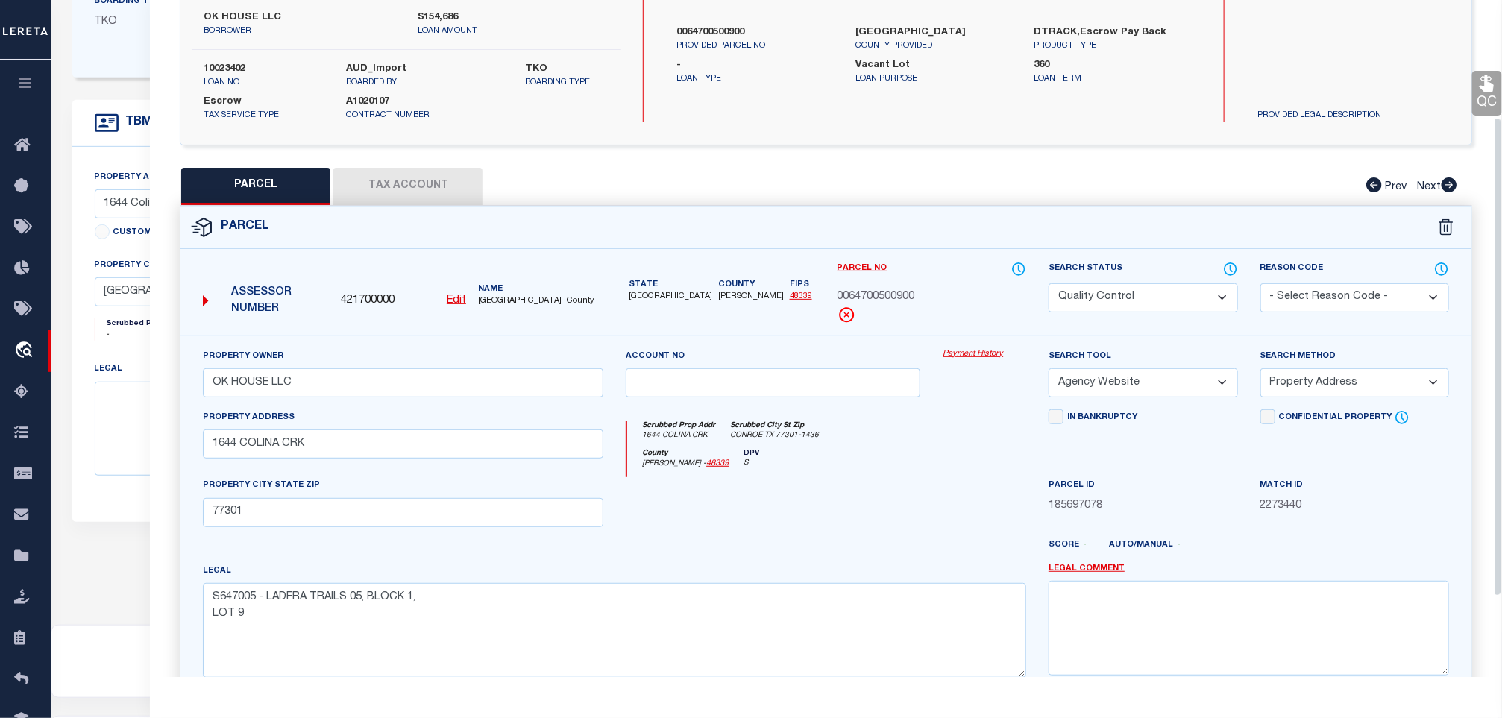
click at [1114, 309] on select "Automated Search Bad Parcel Complete Duplicate Parcel High Dollar Reporting In …" at bounding box center [1143, 297] width 189 height 29
select select "CP"
click at [1049, 285] on select "Automated Search Bad Parcel Complete Duplicate Parcel High Dollar Reporting In …" at bounding box center [1143, 297] width 189 height 29
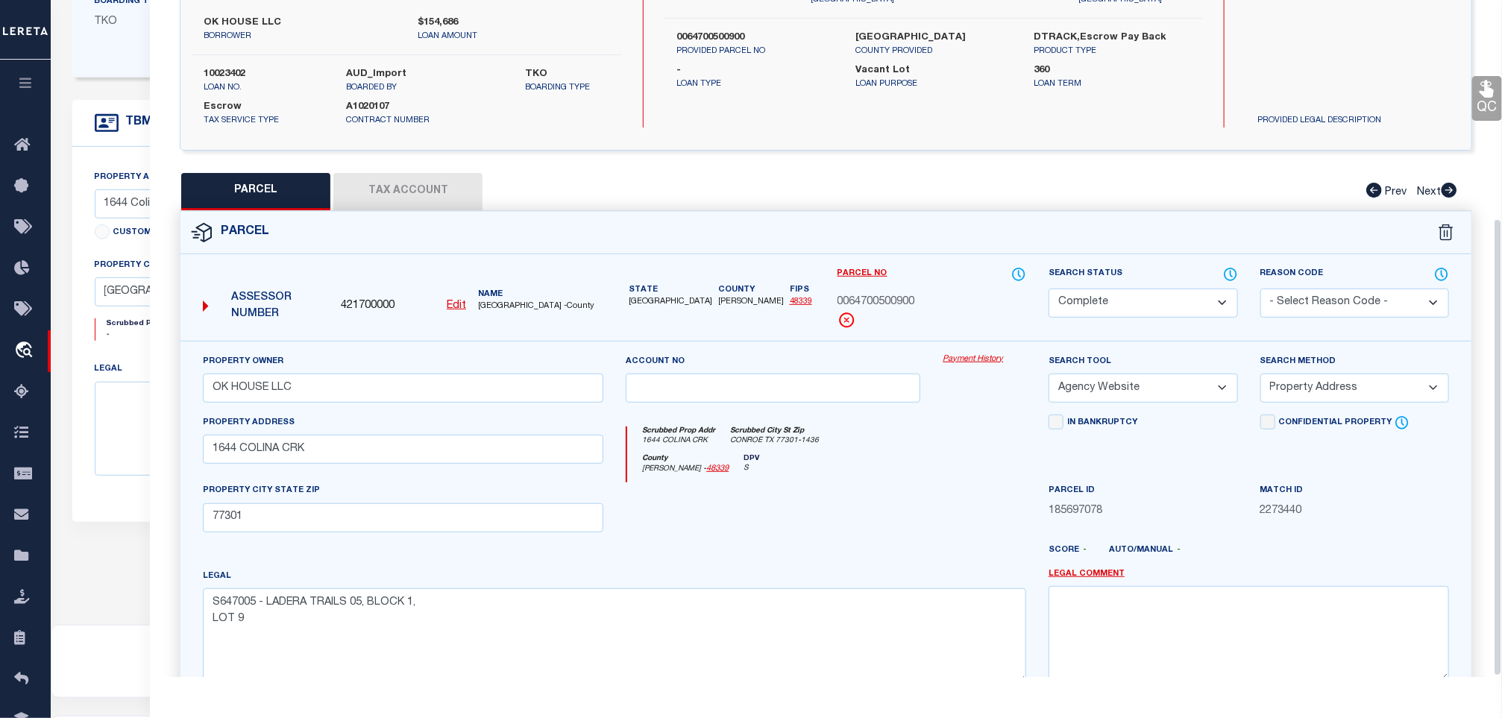
scroll to position [323, 0]
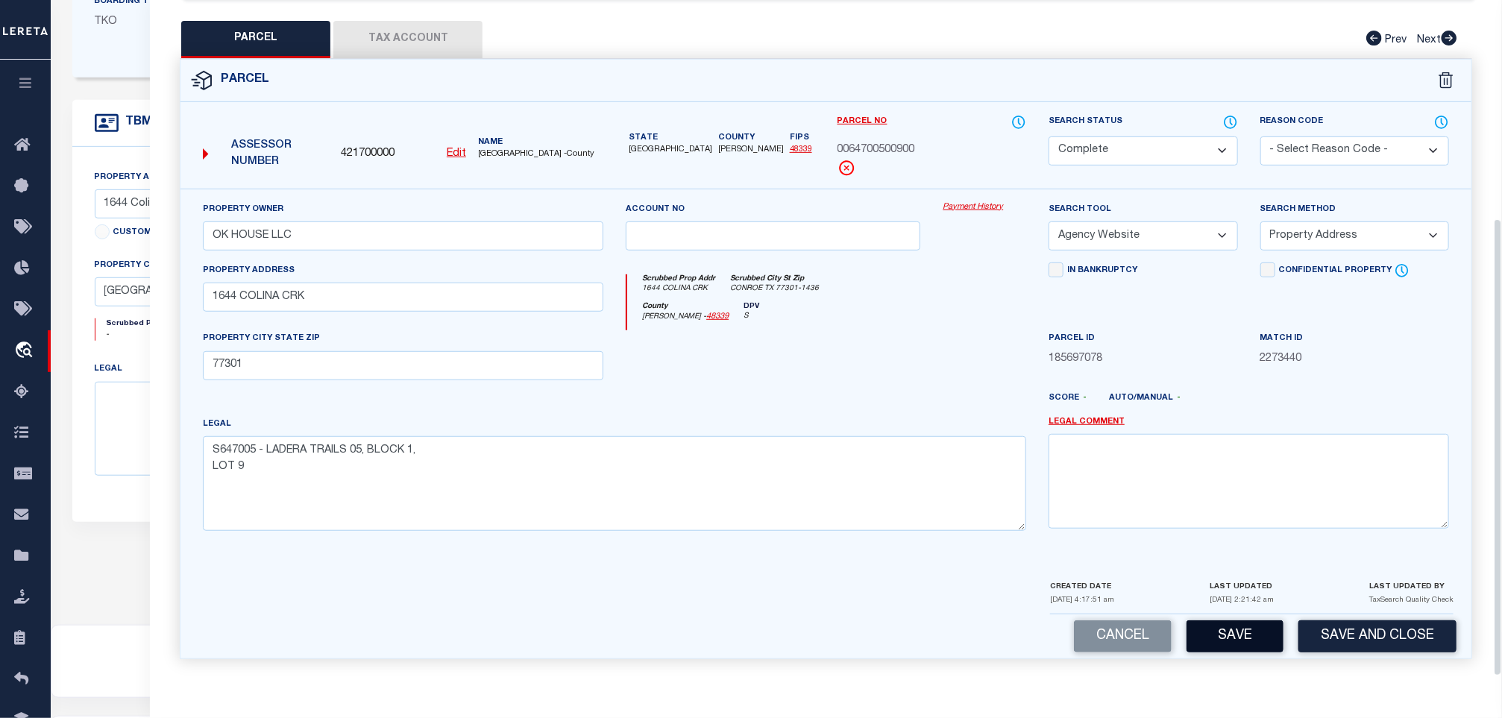
click at [1233, 621] on button "Save" at bounding box center [1235, 637] width 97 height 32
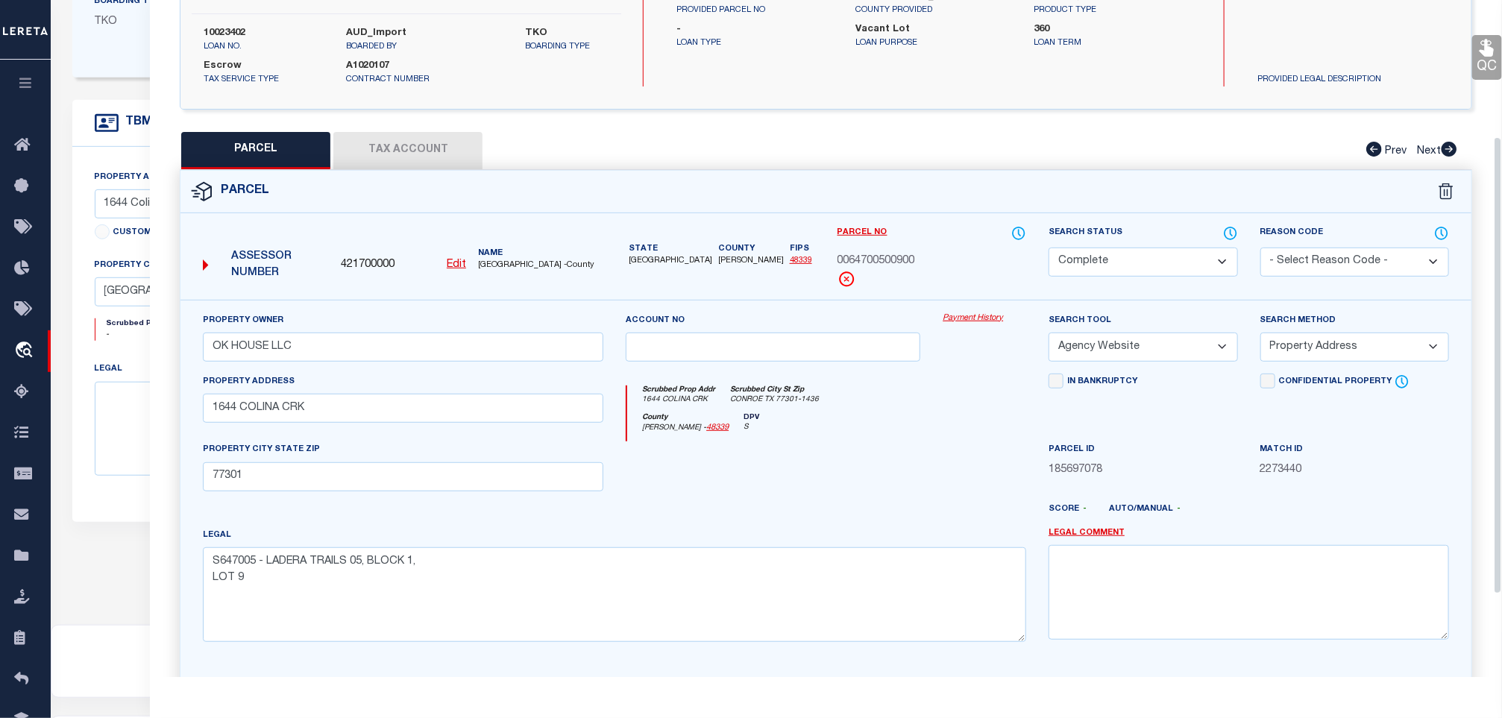
scroll to position [99, 0]
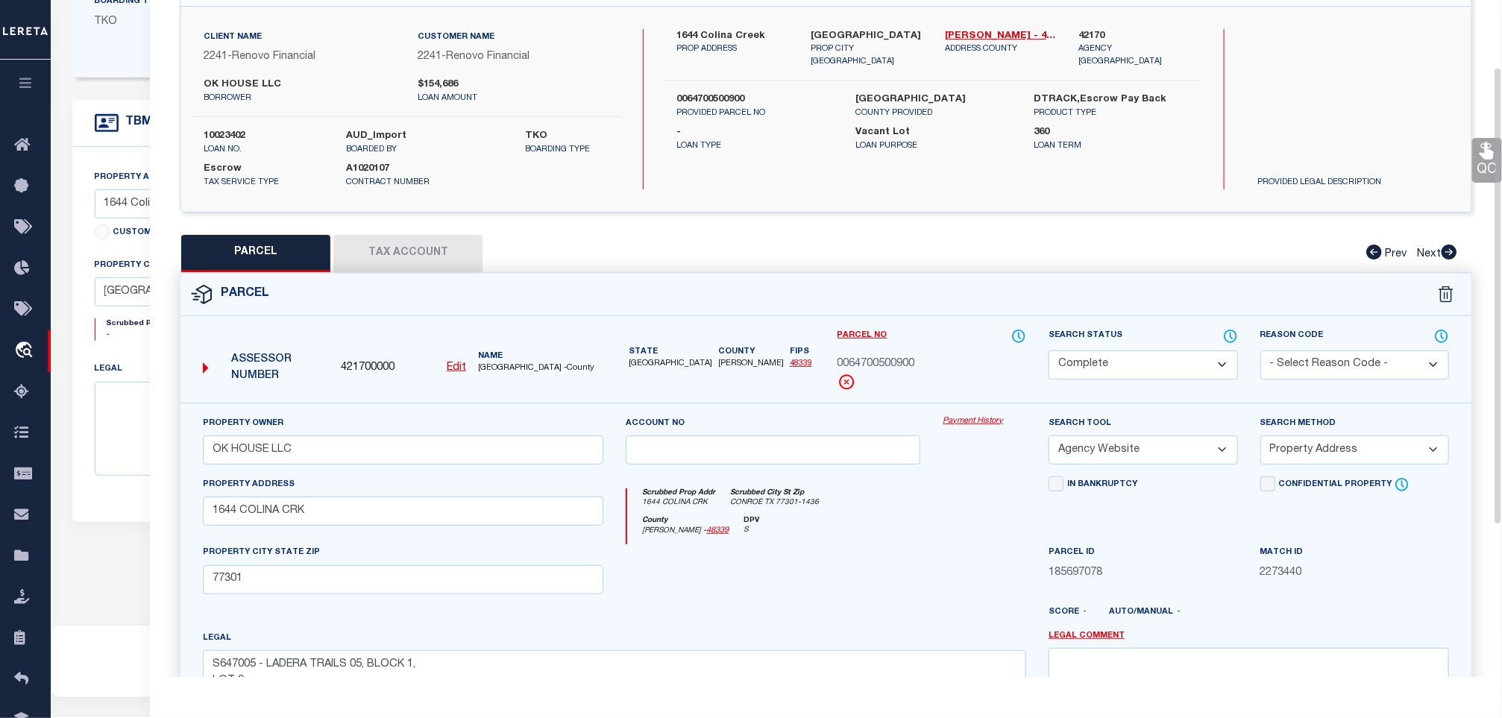
click at [459, 257] on button "Tax Account" at bounding box center [407, 253] width 149 height 37
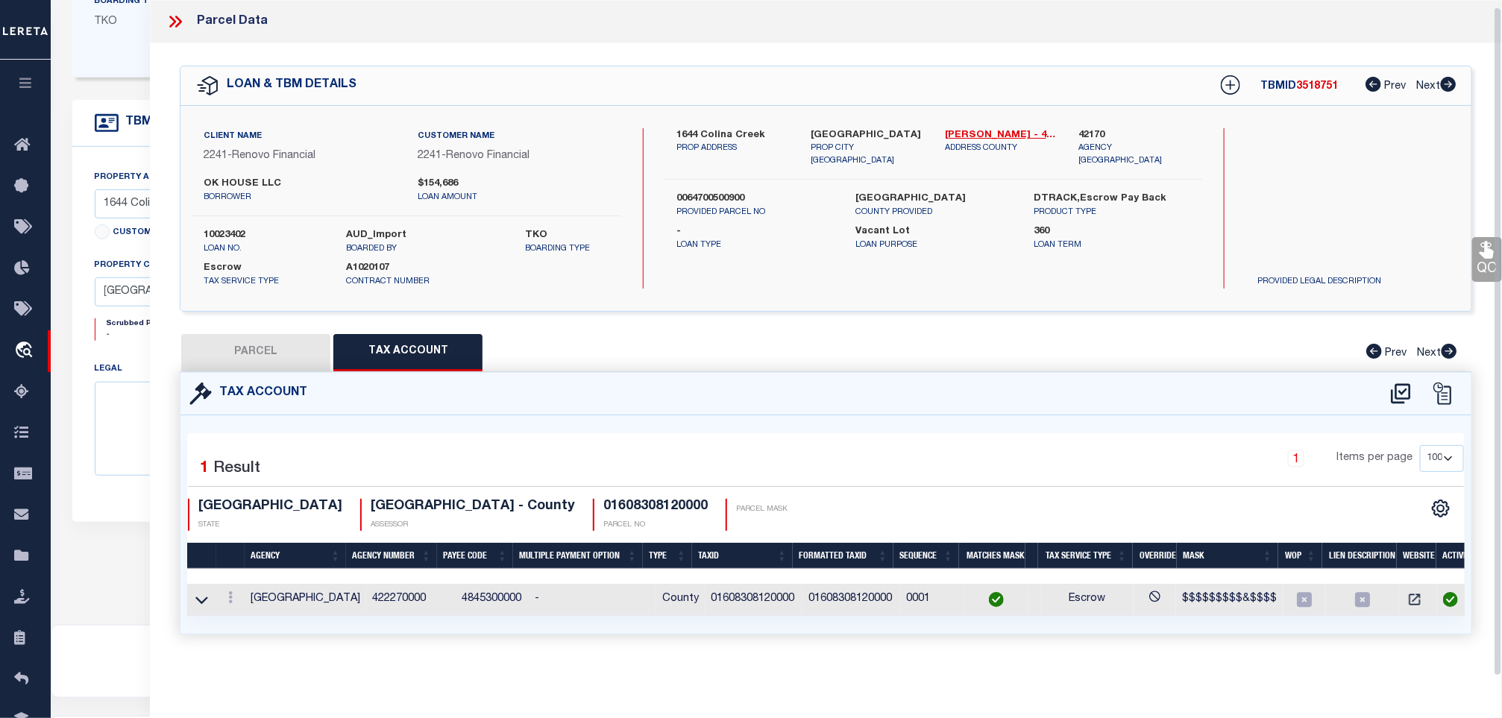
scroll to position [0, 0]
select select "100"
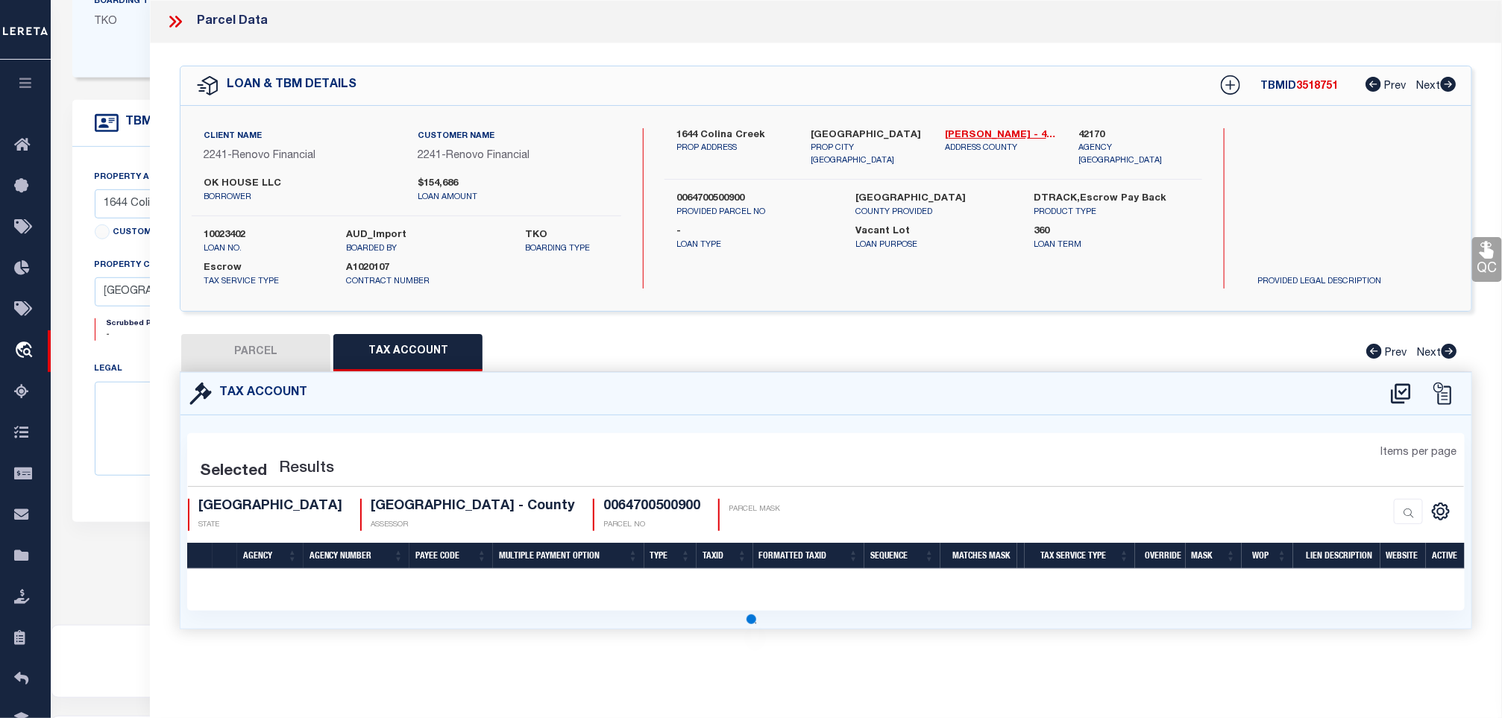
select select "100"
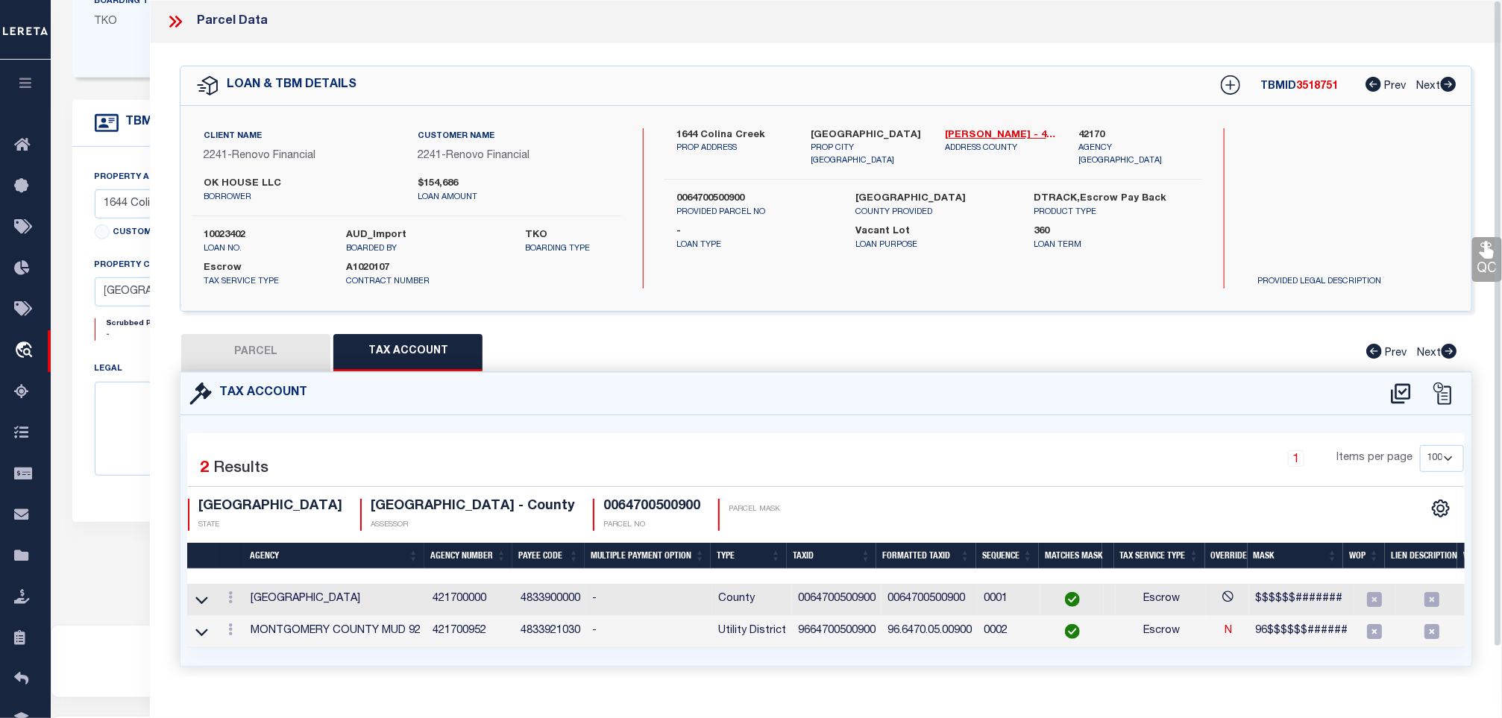
scroll to position [439, 0]
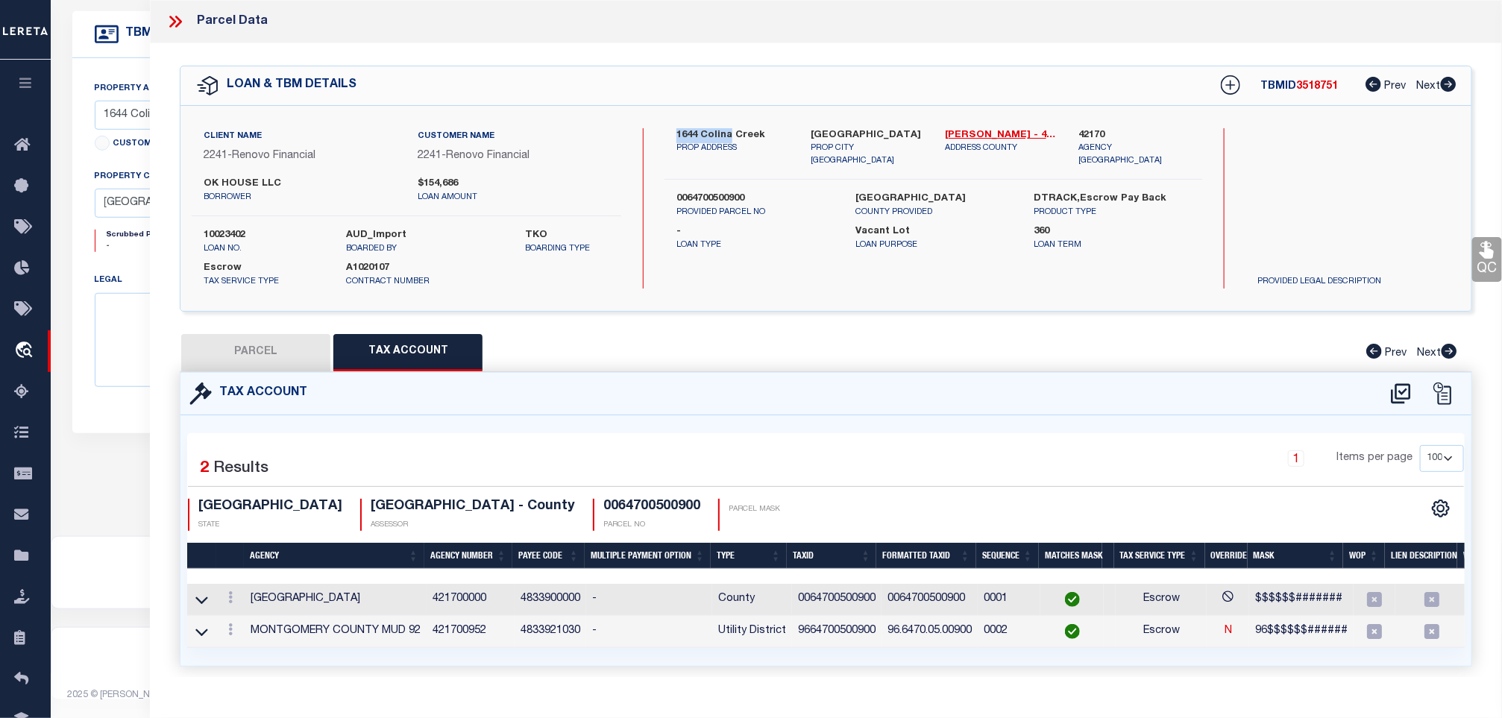
drag, startPoint x: 730, startPoint y: 134, endPoint x: 676, endPoint y: 131, distance: 54.6
click at [676, 131] on div "1644 Colina Creek PROP ADDRESS" at bounding box center [732, 148] width 134 height 40
click at [1481, 267] on link "QC" at bounding box center [1488, 259] width 30 height 45
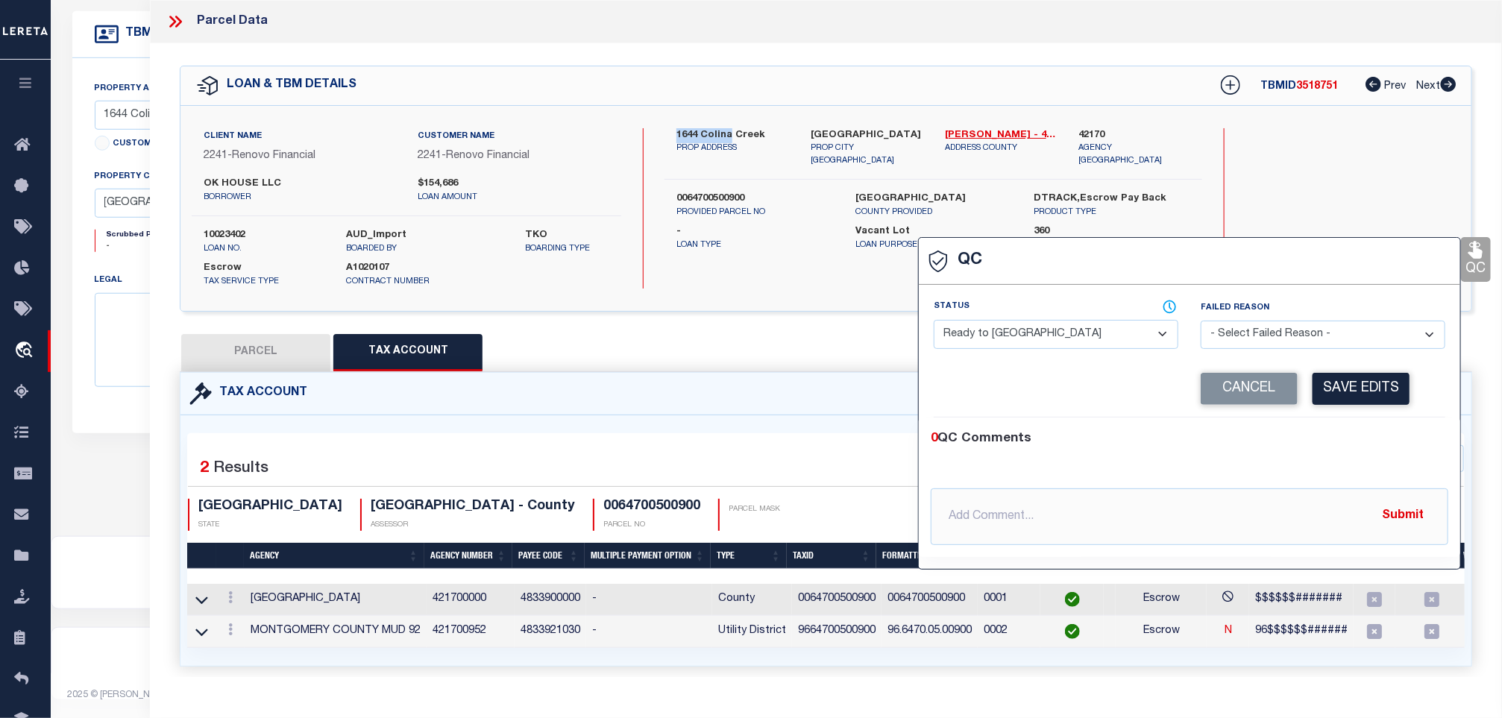
click at [1016, 329] on select "- Select Status - Ready to QC Correct Incorrect" at bounding box center [1056, 334] width 245 height 29
select select "COR"
click at [935, 321] on select "- Select Status - Ready to QC Correct Incorrect" at bounding box center [1056, 334] width 245 height 29
click at [1370, 392] on button "Save Edits" at bounding box center [1361, 389] width 97 height 32
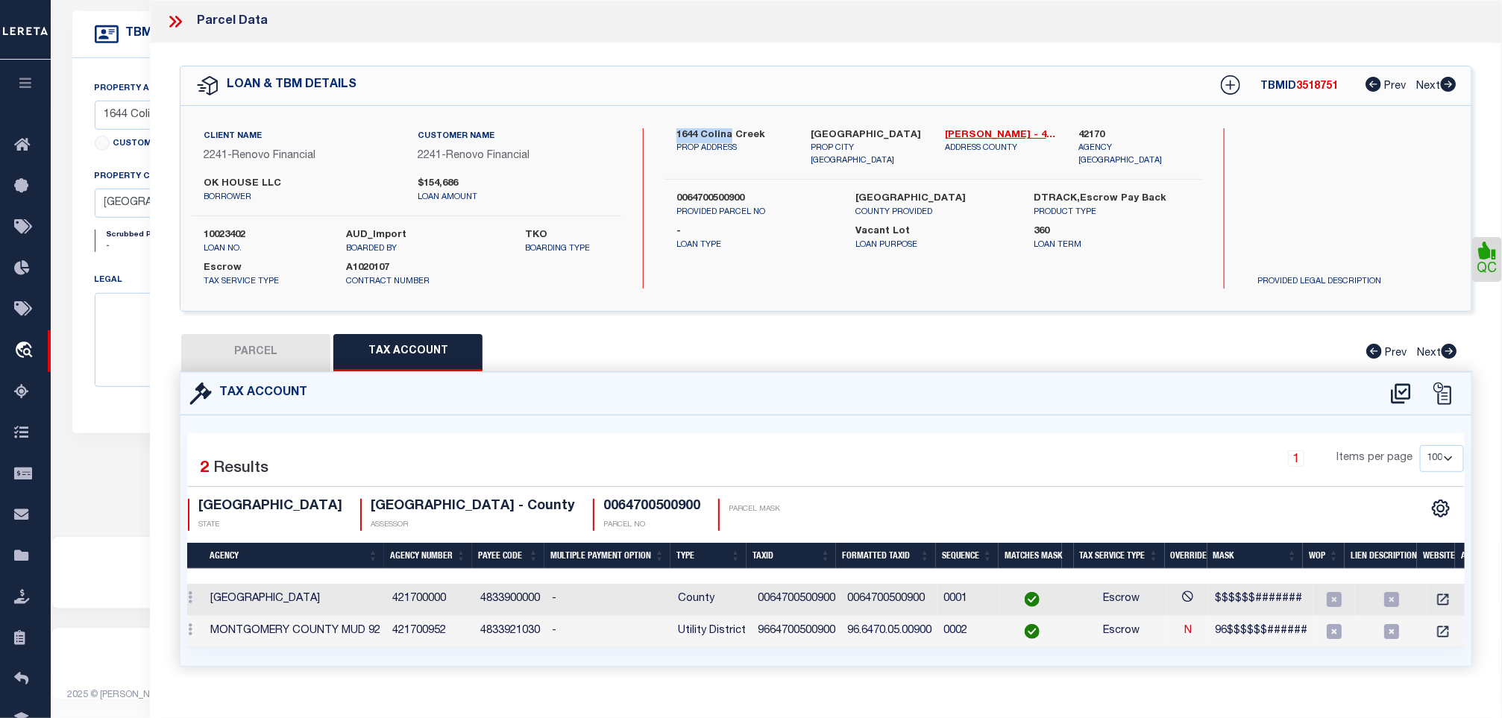
scroll to position [0, 63]
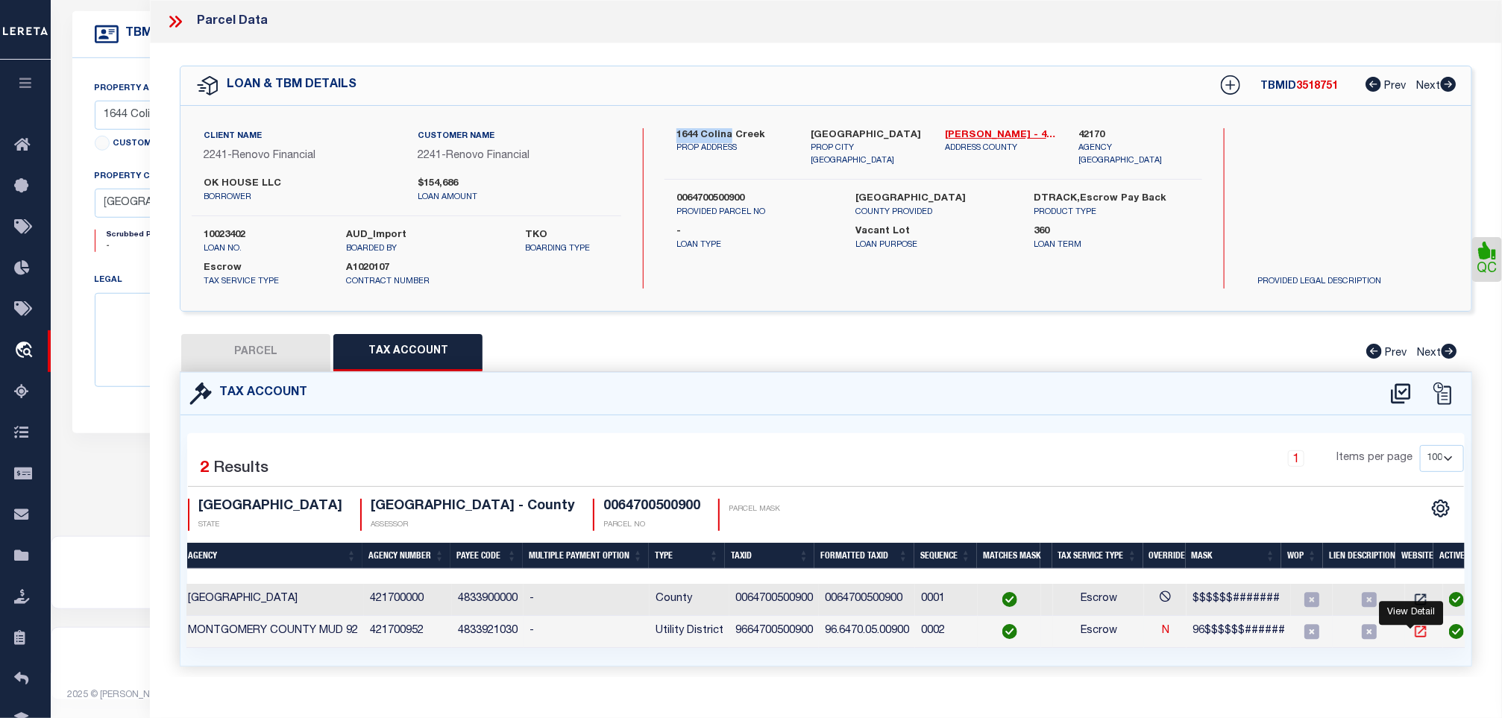
click at [1414, 638] on icon "" at bounding box center [1421, 631] width 15 height 15
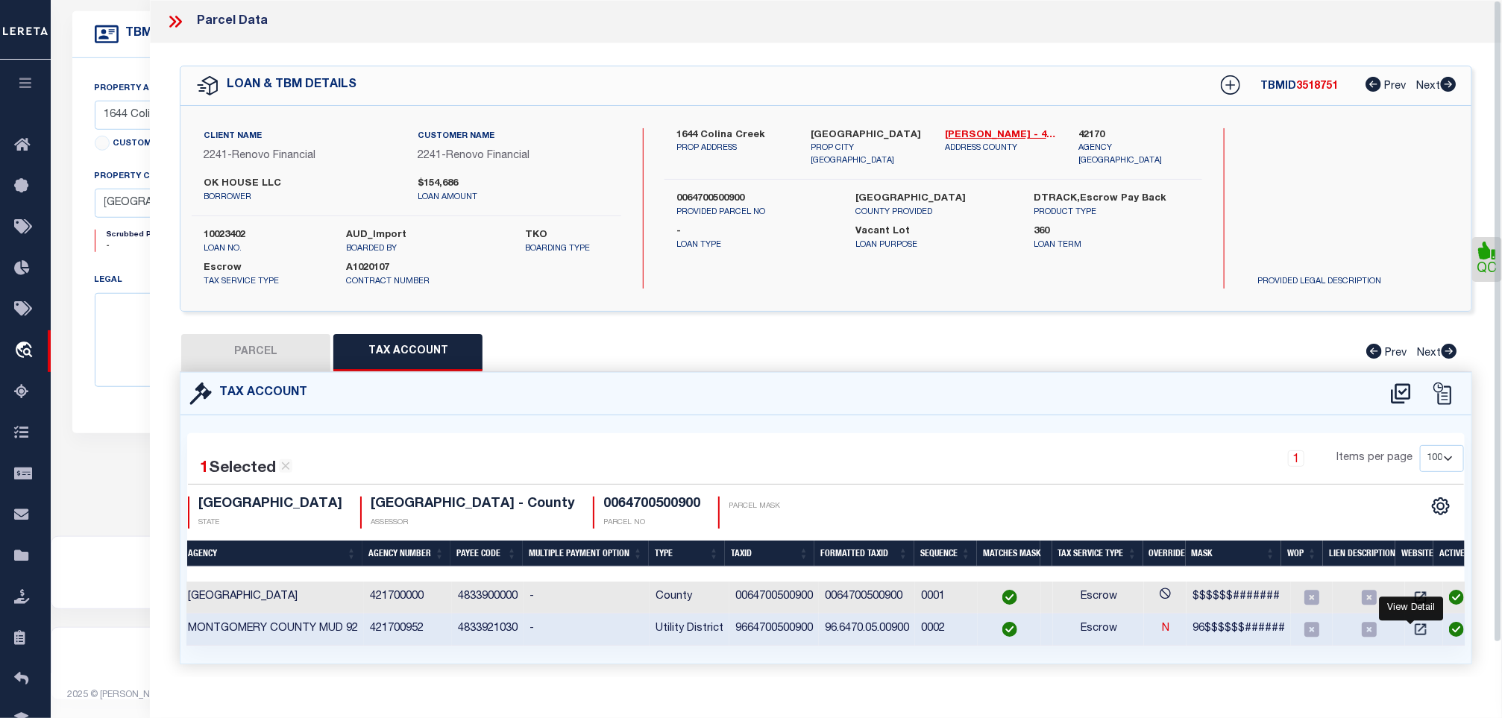
click at [603, 499] on h4 "0064700500900" at bounding box center [651, 505] width 97 height 16
drag, startPoint x: 676, startPoint y: 142, endPoint x: 733, endPoint y: 131, distance: 57.8
click at [733, 131] on div "1644 Colina Creek PROP ADDRESS" at bounding box center [732, 148] width 134 height 40
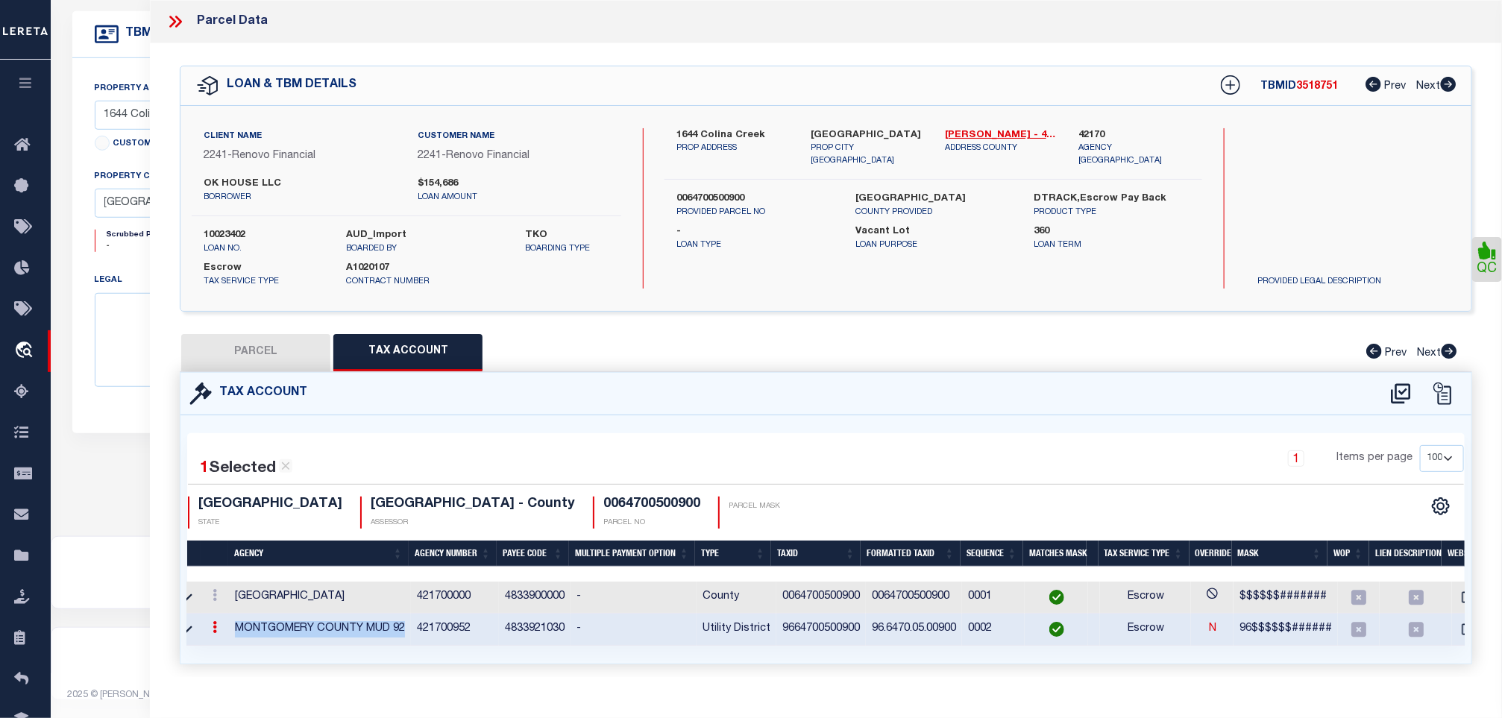
scroll to position [0, 0]
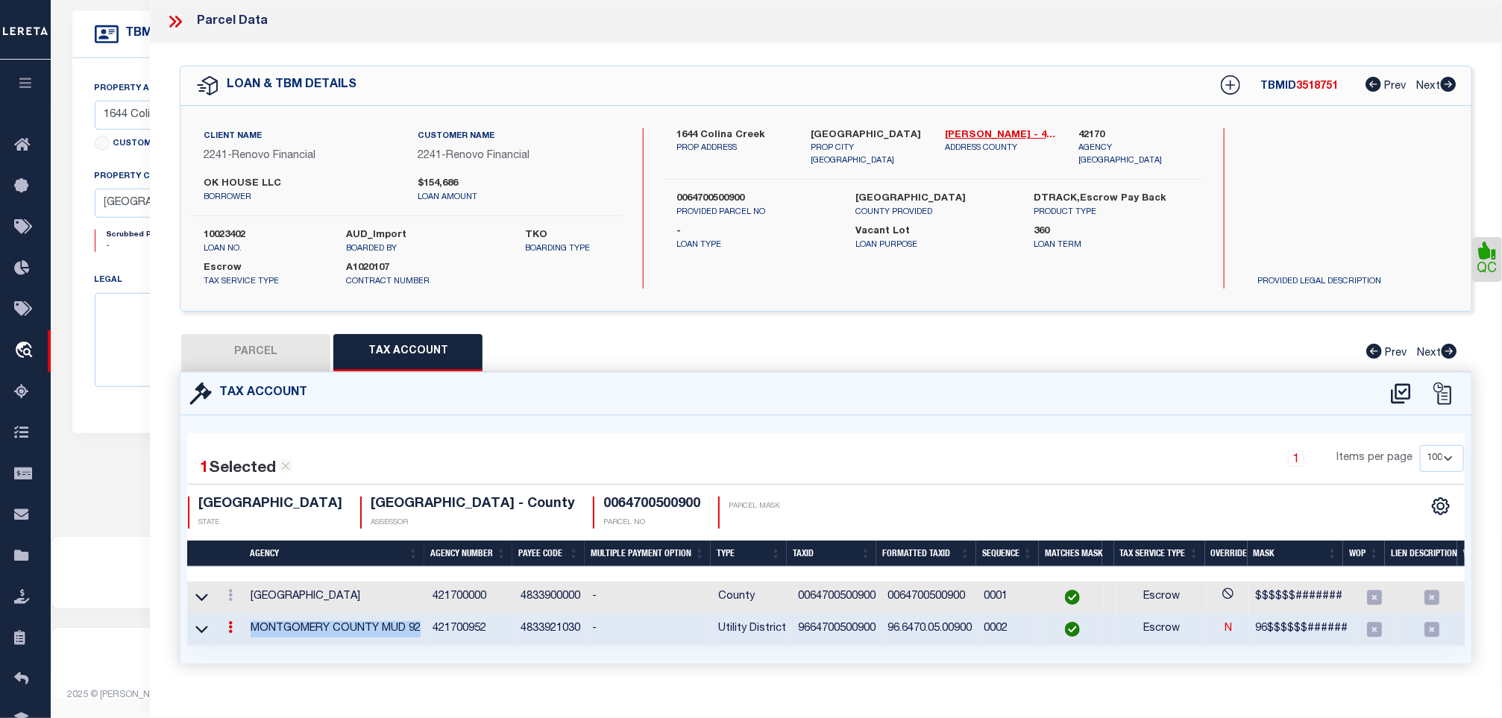
drag, startPoint x: 359, startPoint y: 627, endPoint x: 220, endPoint y: 632, distance: 138.8
click at [220, 632] on tr "MONTGOMERY COUNTY MUD 92 421700952 4833921030 - Utility District 9664700500900 …" at bounding box center [862, 630] width 1350 height 32
click at [822, 624] on td "9664700500900" at bounding box center [837, 630] width 90 height 32
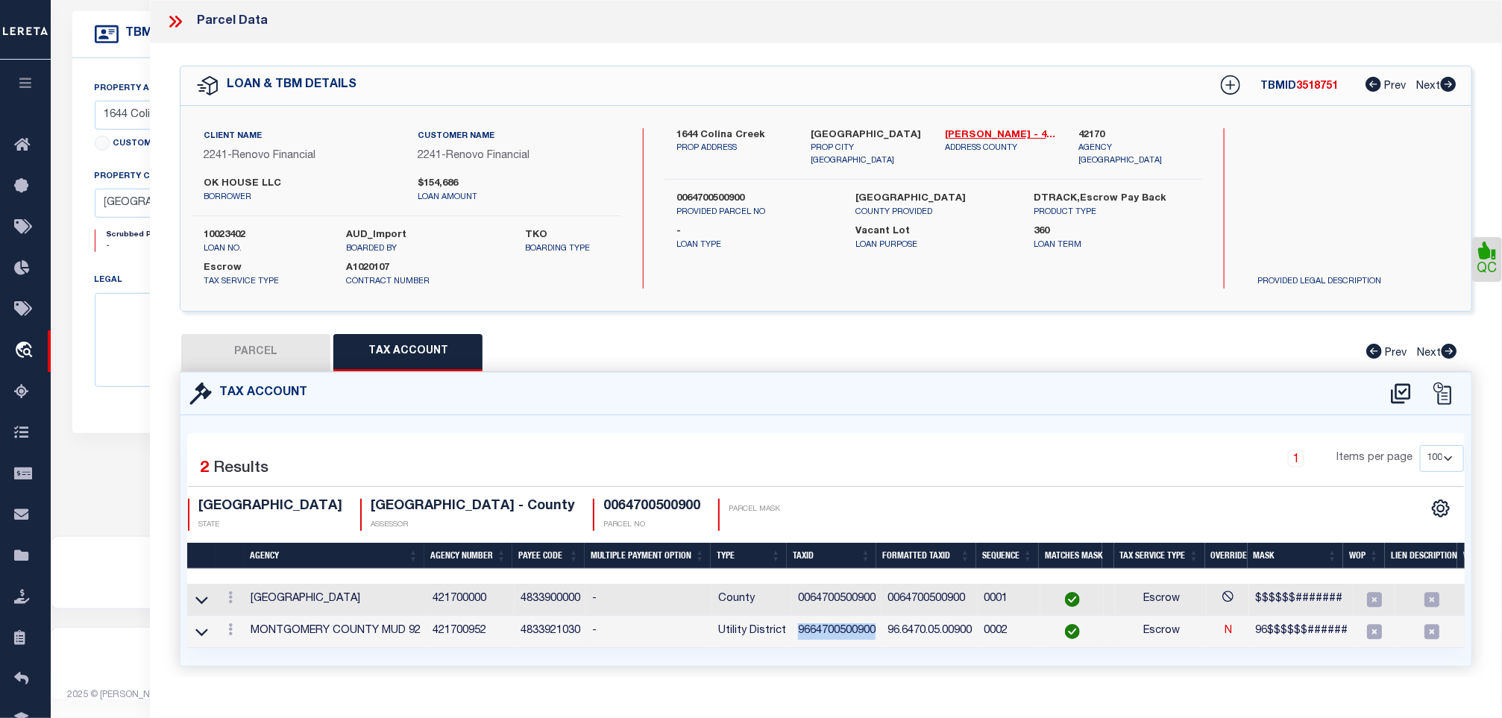
click at [822, 624] on td "9664700500900" at bounding box center [837, 632] width 90 height 32
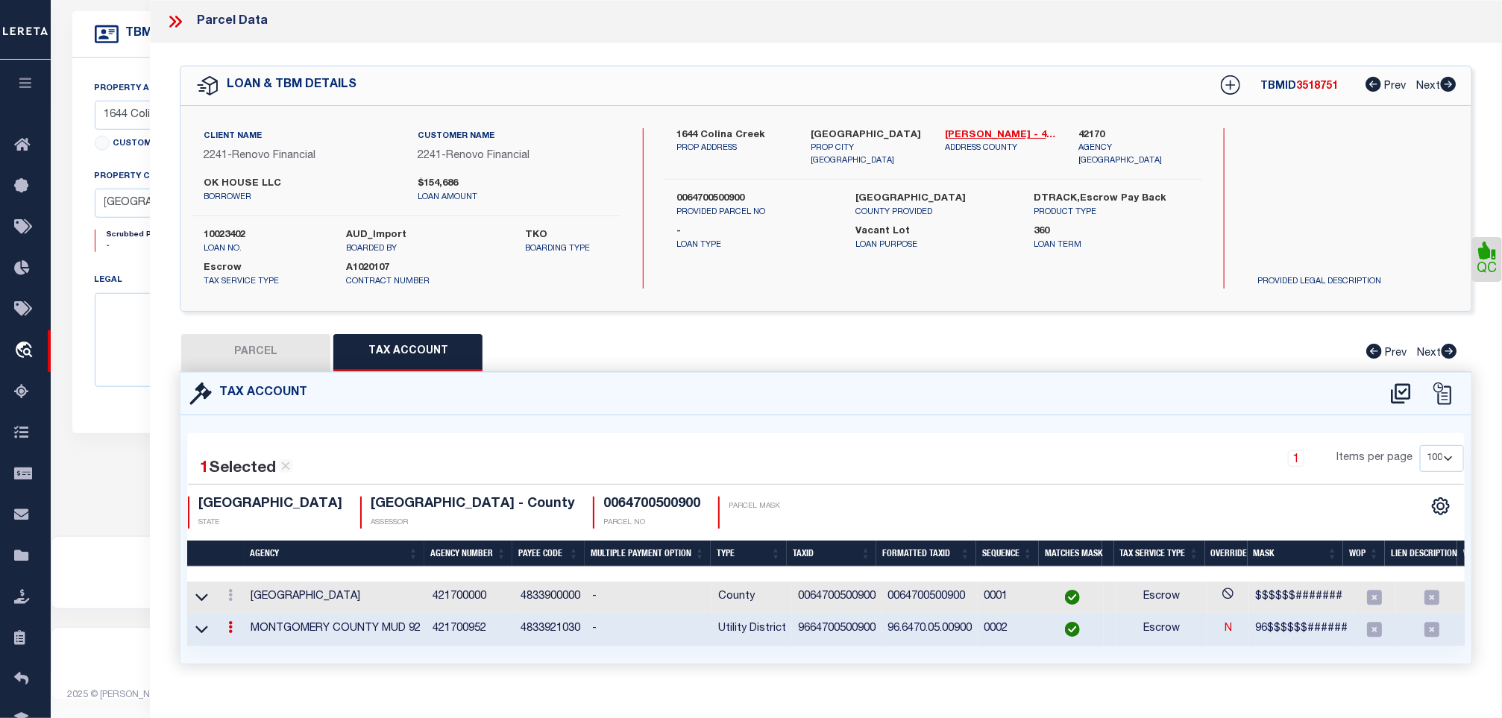
click at [224, 229] on label "10023402" at bounding box center [264, 235] width 121 height 15
click at [1323, 88] on span "3518751" at bounding box center [1317, 86] width 42 height 10
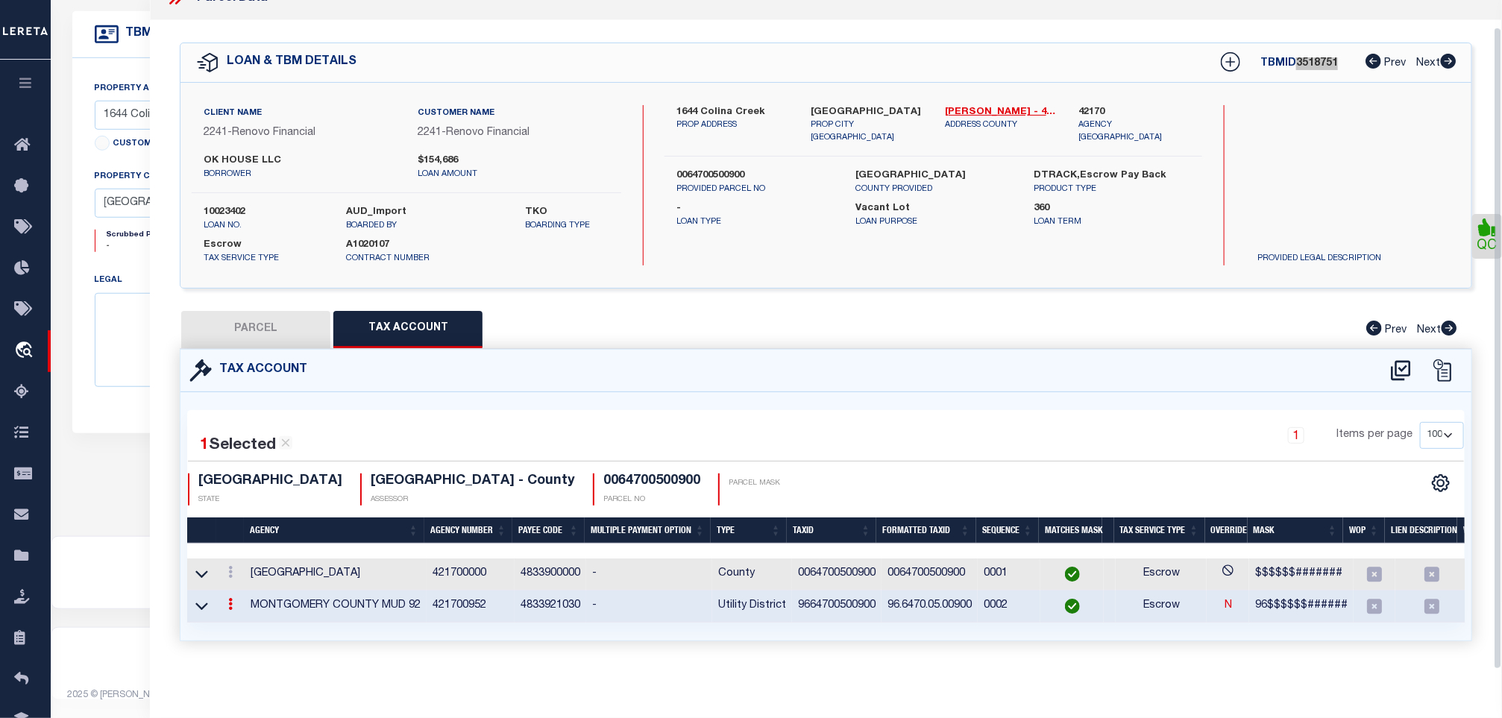
scroll to position [37, 0]
click at [603, 474] on h4 "0064700500900" at bounding box center [651, 482] width 97 height 16
drag, startPoint x: 412, startPoint y: 468, endPoint x: 254, endPoint y: 468, distance: 158.1
click at [371, 474] on h4 "[GEOGRAPHIC_DATA] - County" at bounding box center [473, 482] width 204 height 16
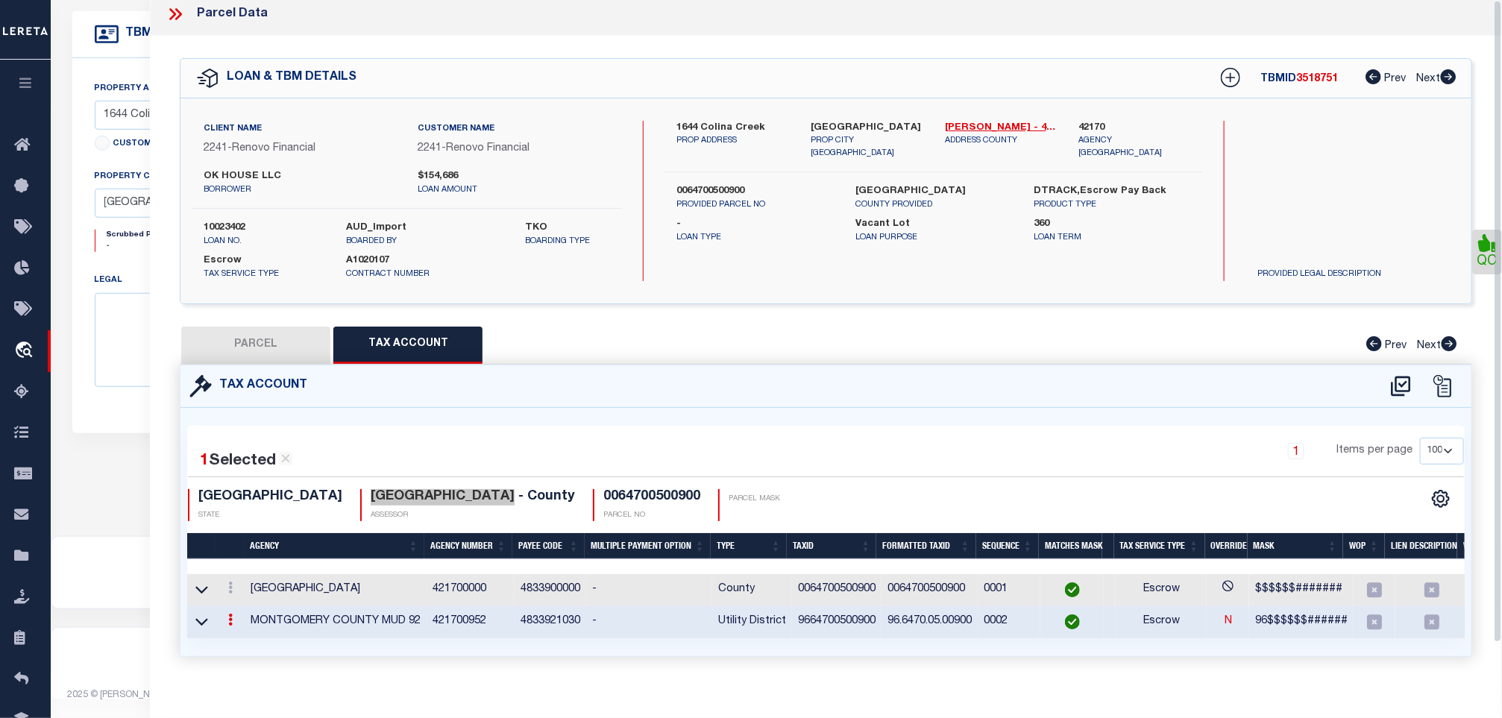
scroll to position [0, 0]
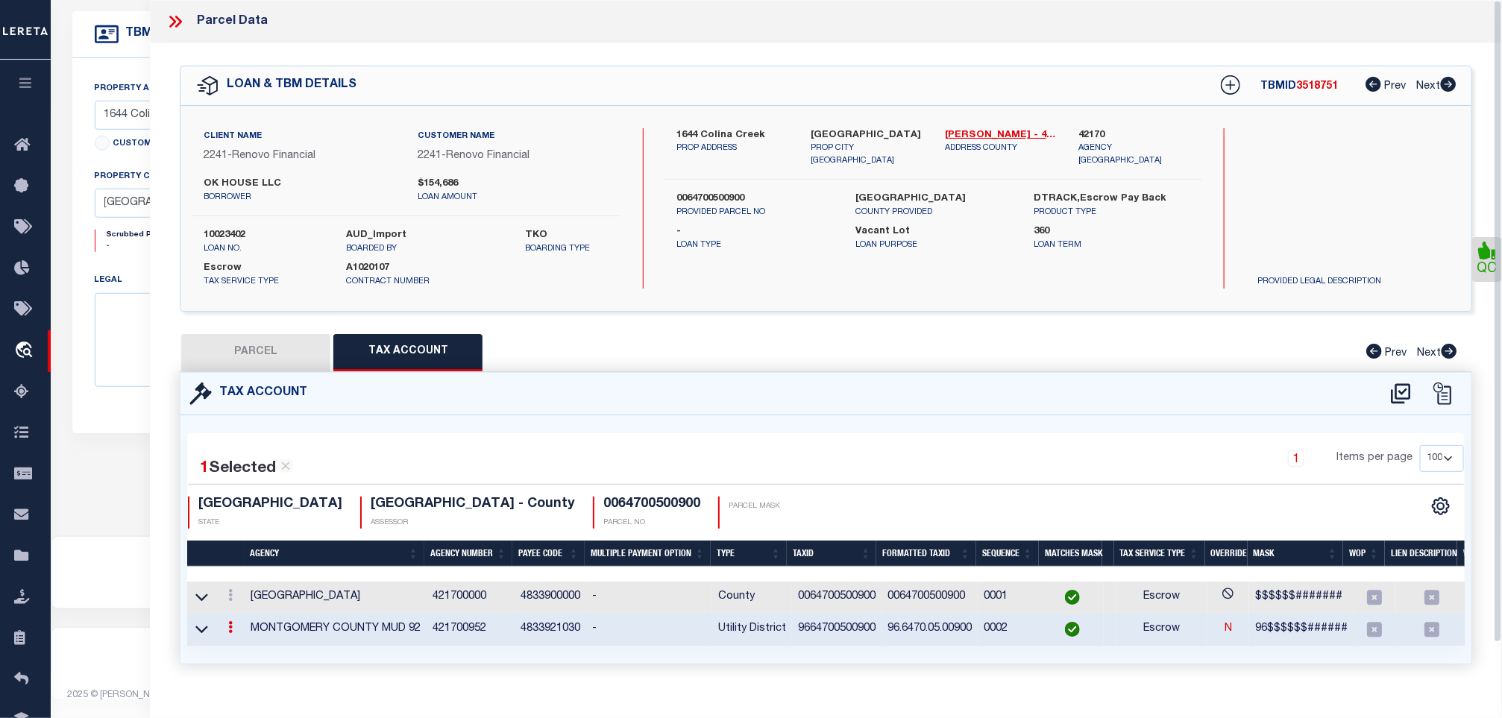
drag, startPoint x: 181, startPoint y: 21, endPoint x: 195, endPoint y: 28, distance: 15.7
click at [181, 21] on icon at bounding box center [178, 22] width 7 height 12
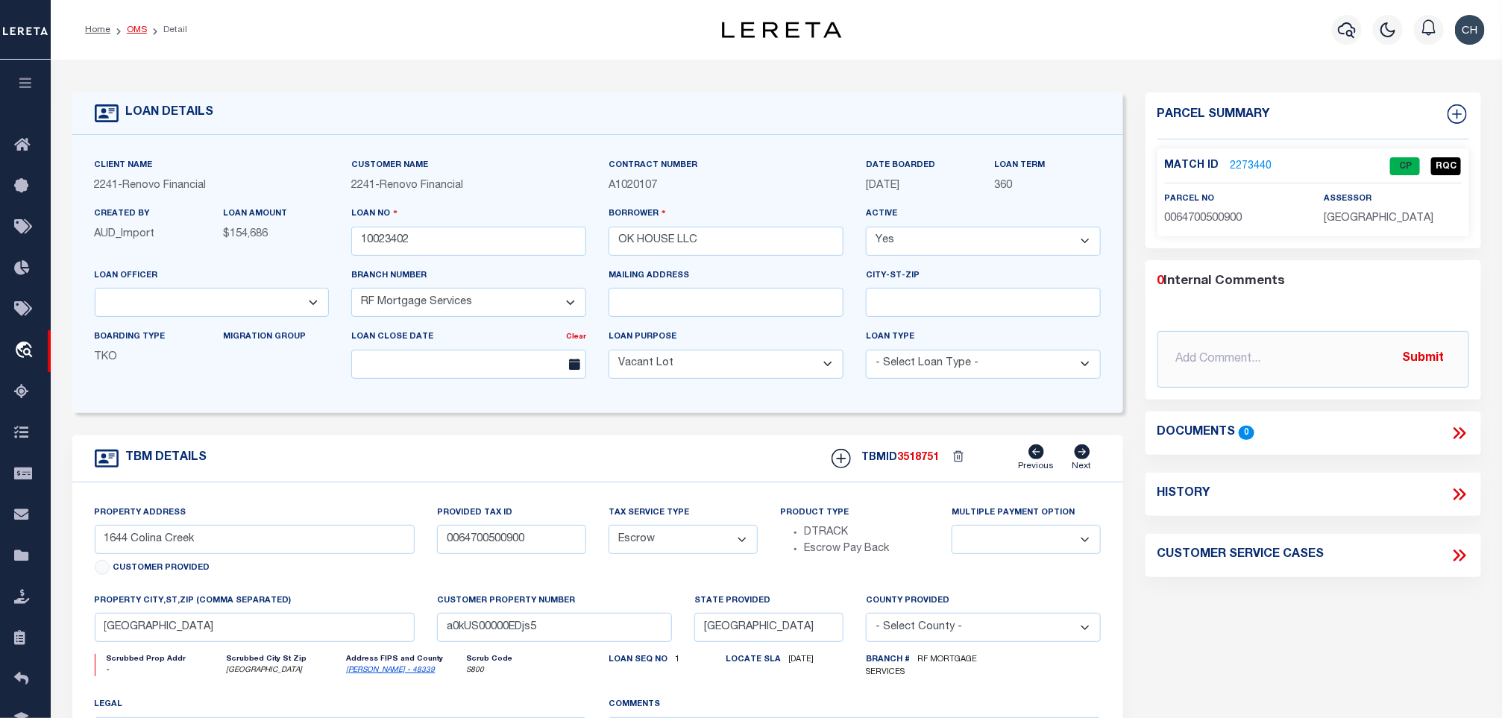
click at [137, 27] on link "OMS" at bounding box center [137, 29] width 20 height 9
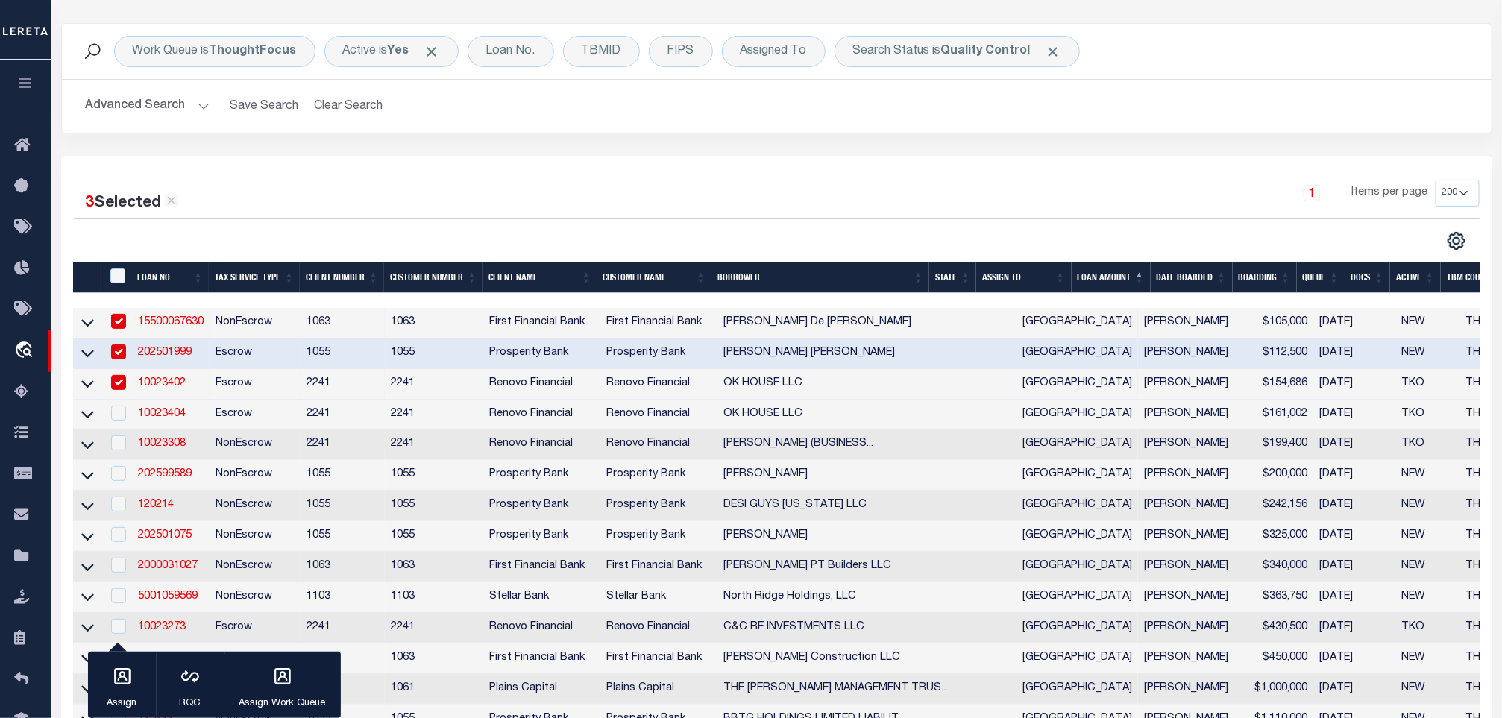
scroll to position [112, 0]
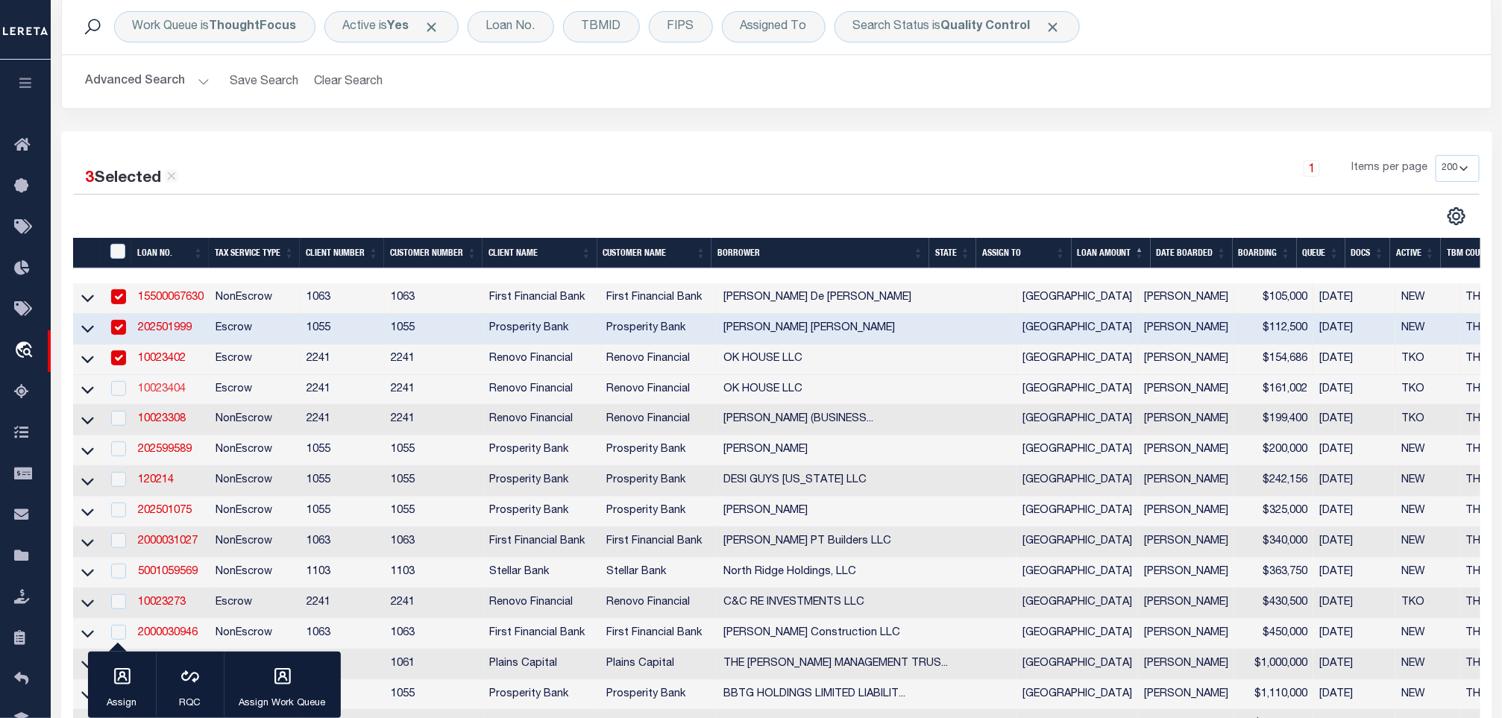
click at [166, 388] on link "10023404" at bounding box center [162, 389] width 48 height 10
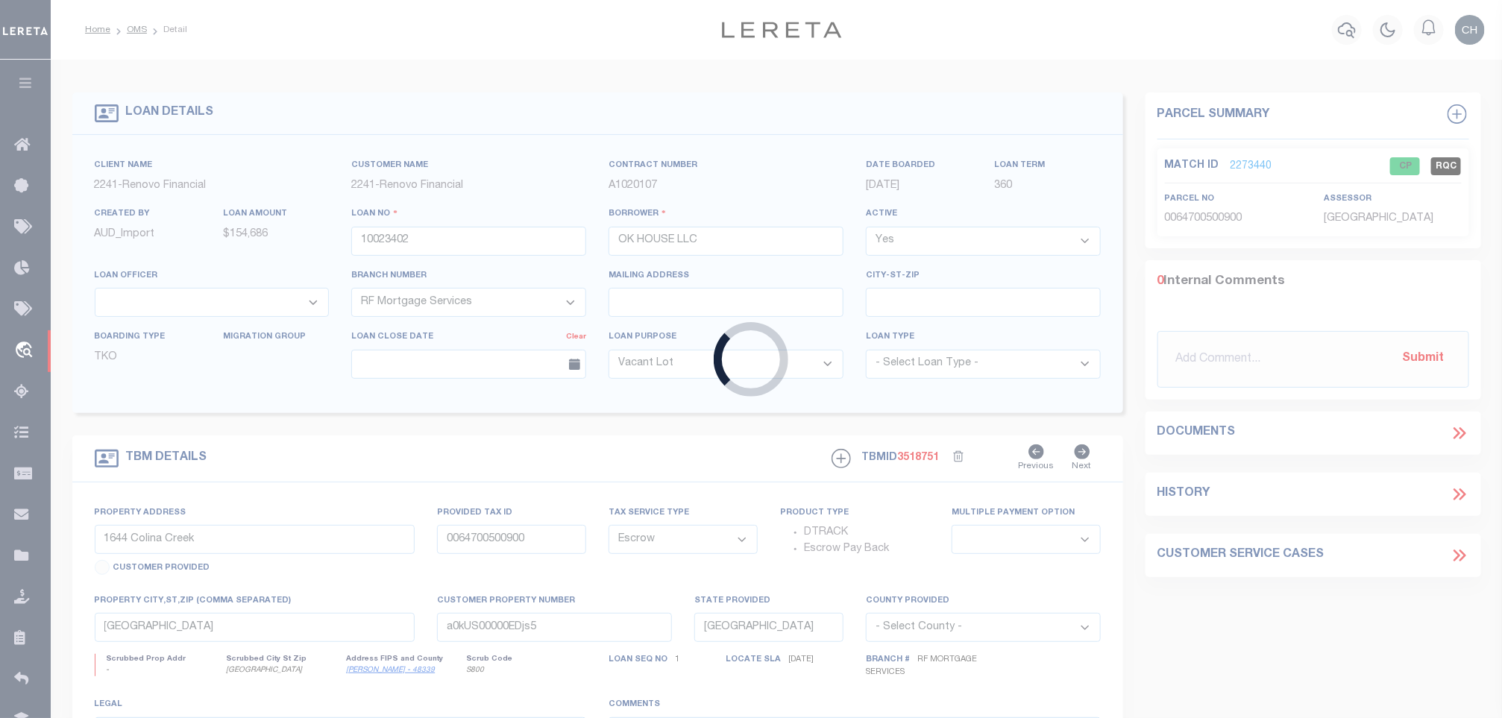
type input "10023404"
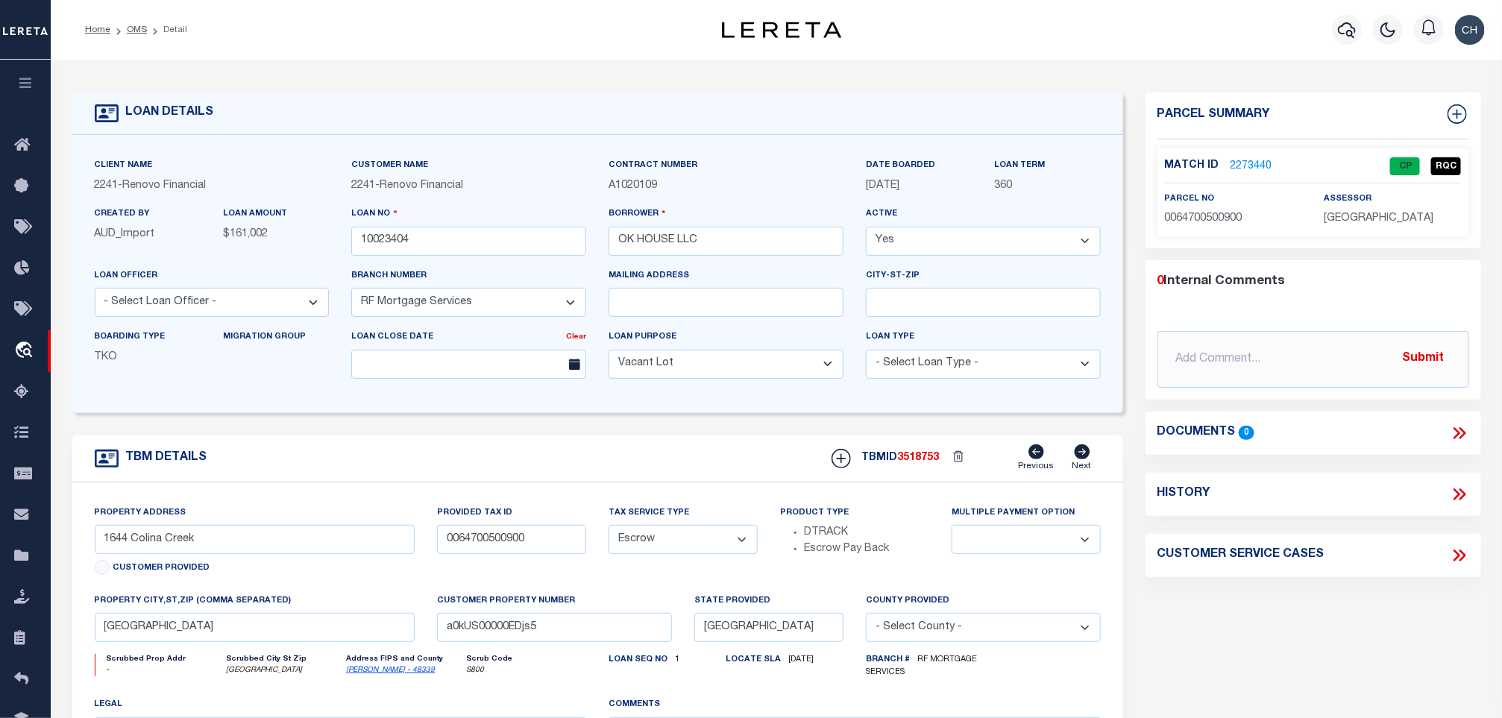
type input "[STREET_ADDRESS]"
type input "0071110506000"
select select
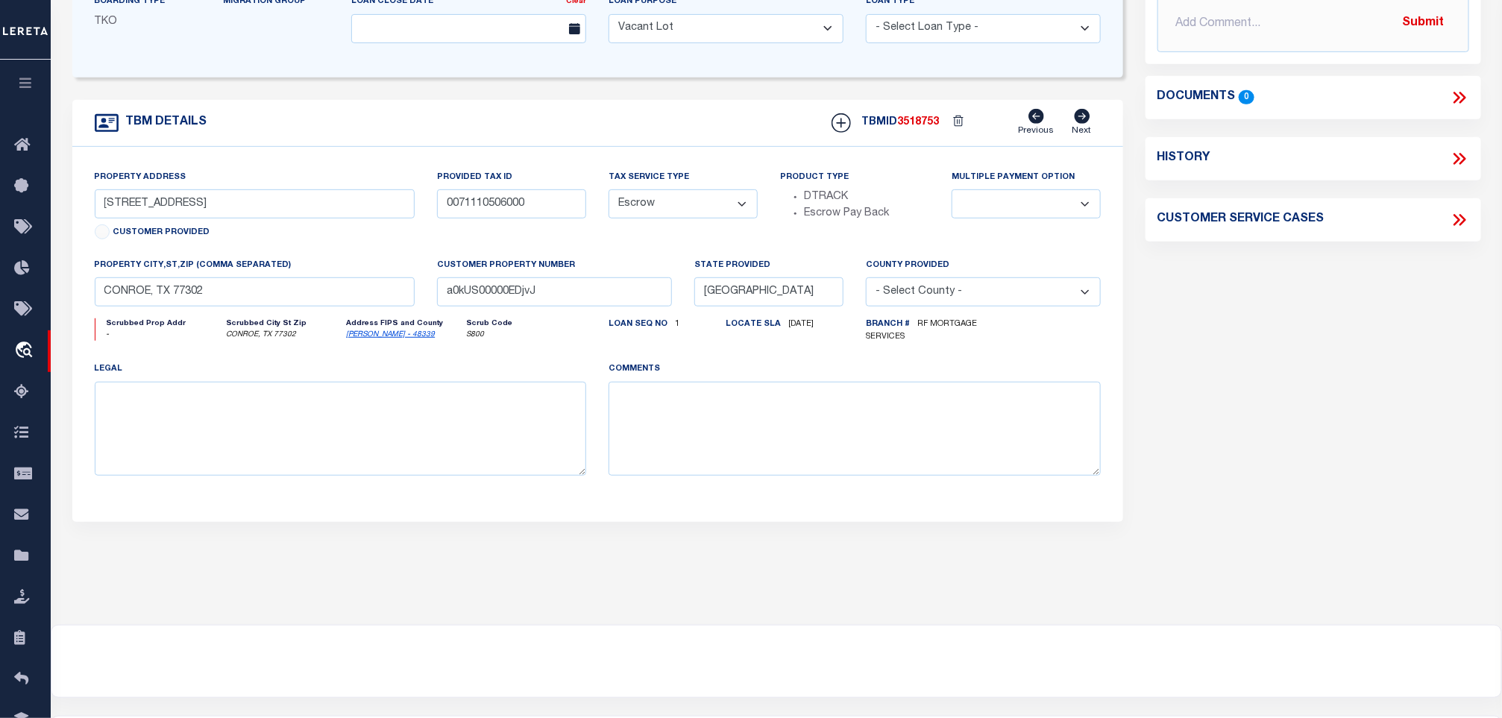
scroll to position [112, 0]
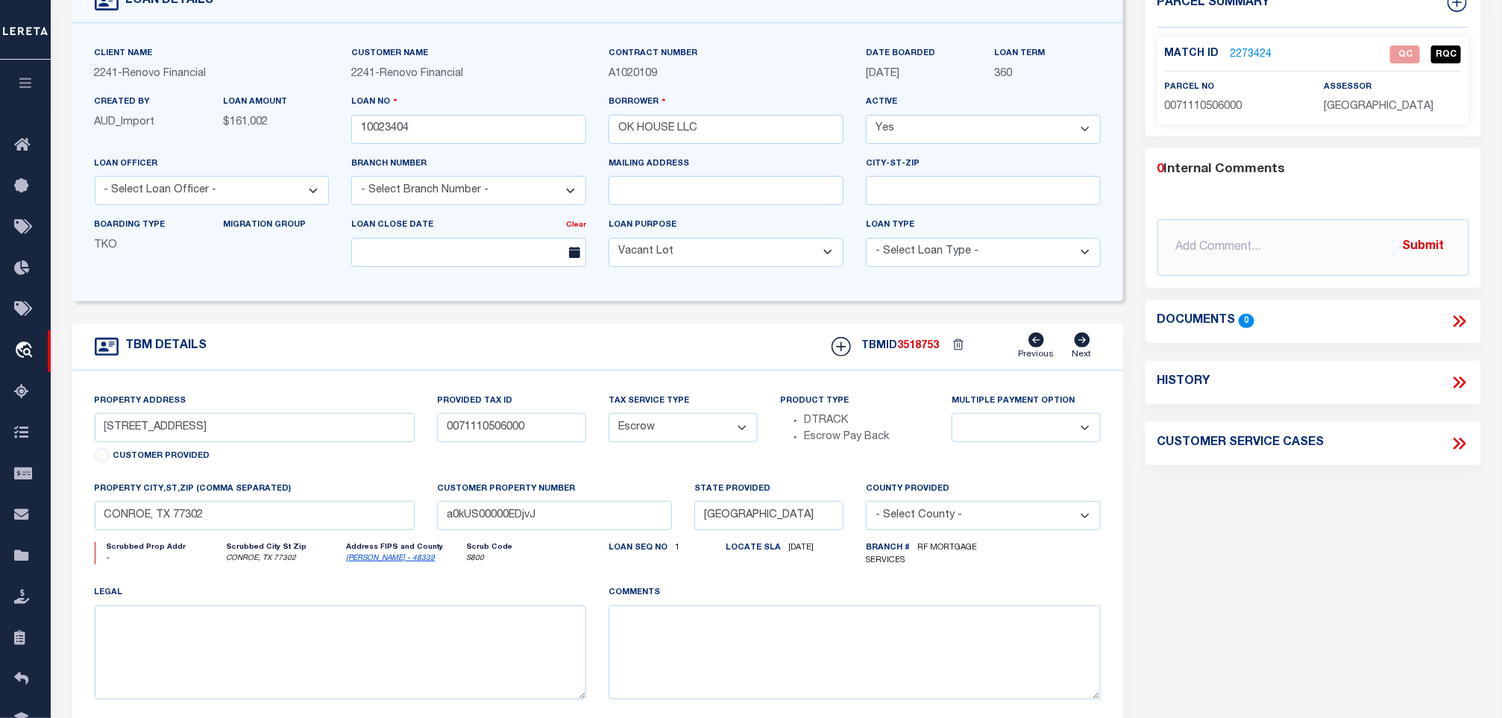
click at [1258, 47] on link "2273424" at bounding box center [1252, 55] width 42 height 16
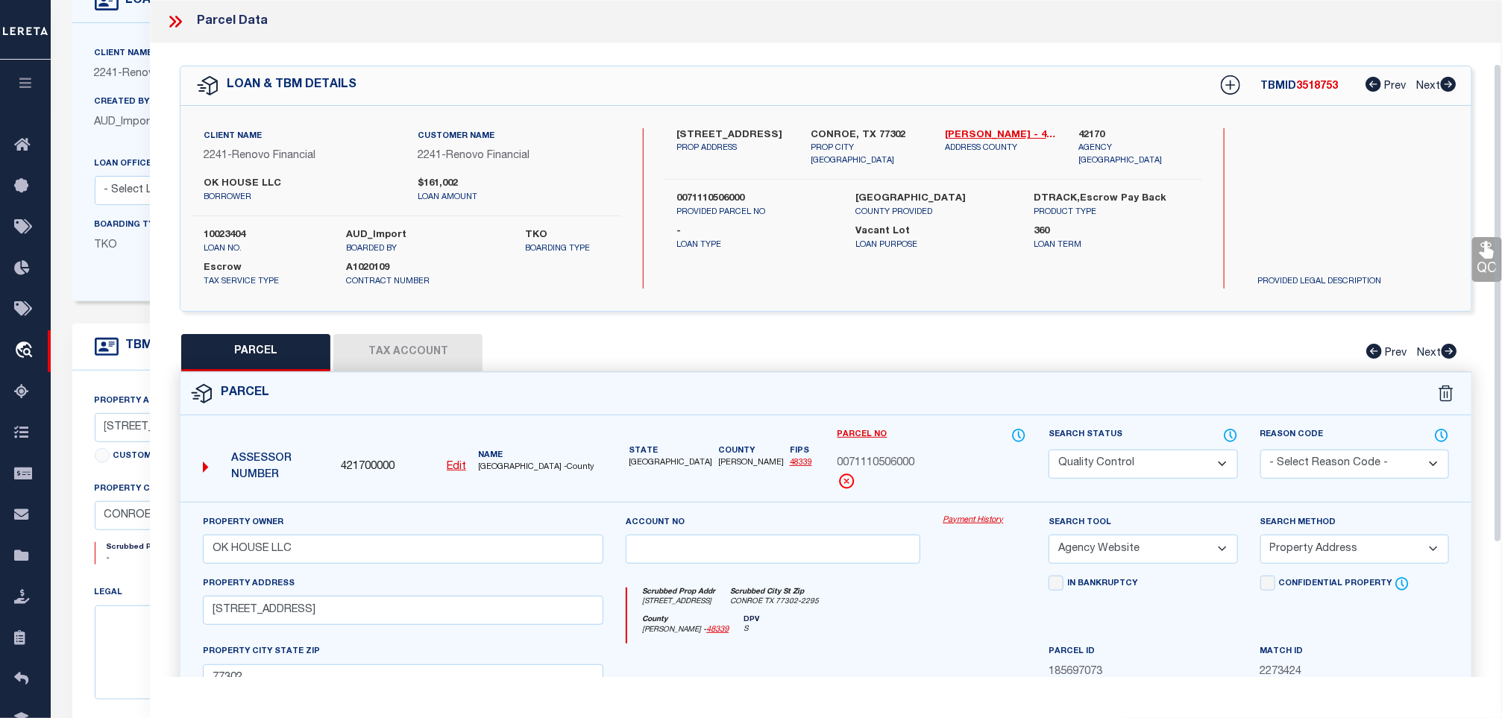
scroll to position [224, 0]
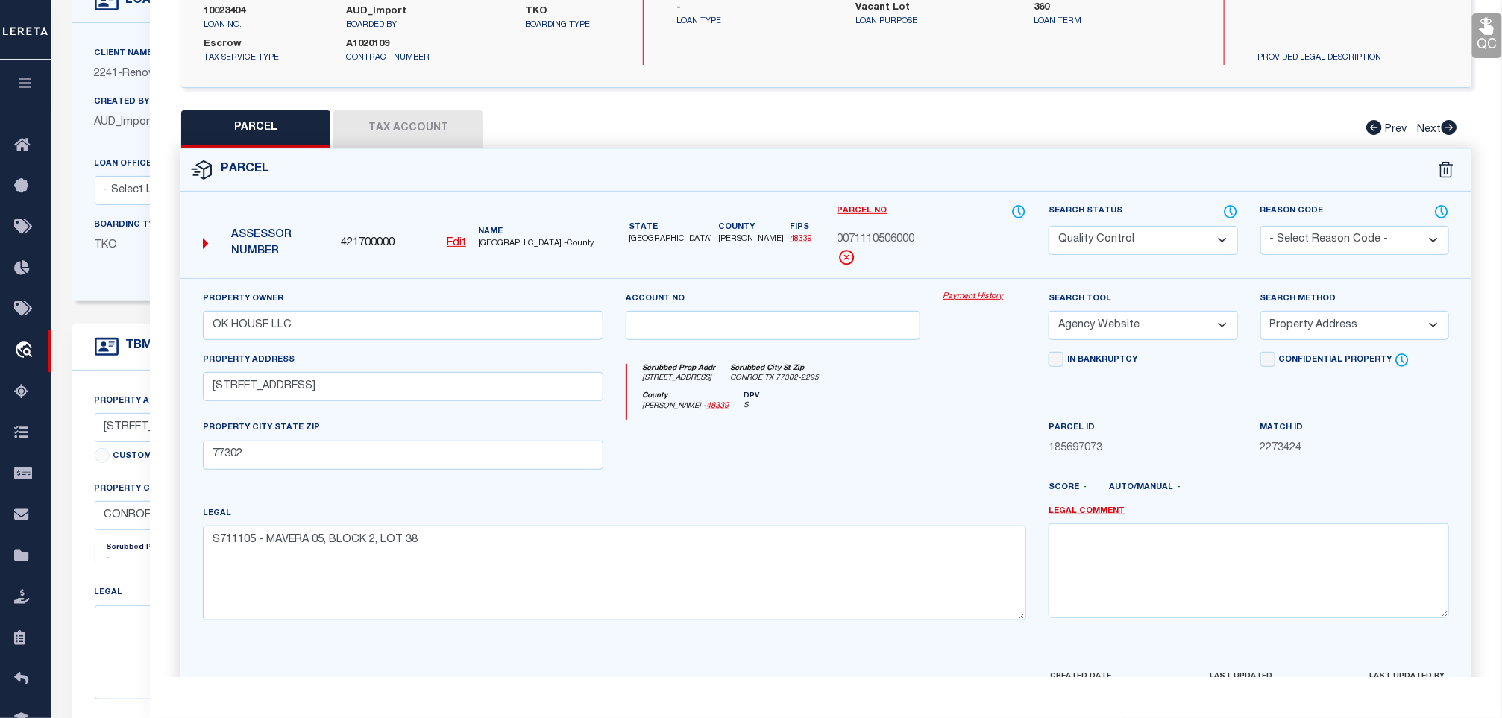
click at [1140, 233] on select "Automated Search Bad Parcel Complete Duplicate Parcel High Dollar Reporting In …" at bounding box center [1143, 240] width 189 height 29
click at [1049, 228] on select "Automated Search Bad Parcel Complete Duplicate Parcel High Dollar Reporting In …" at bounding box center [1143, 240] width 189 height 29
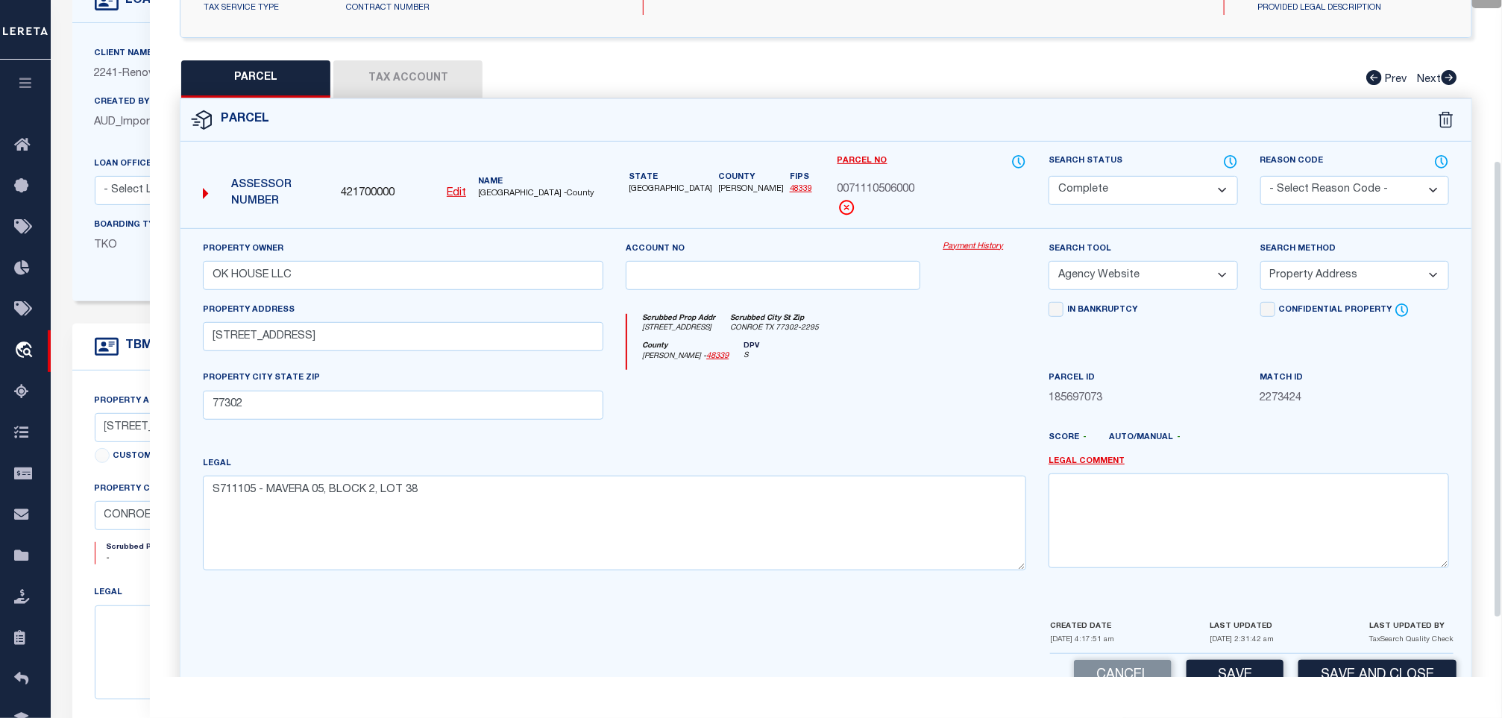
scroll to position [323, 0]
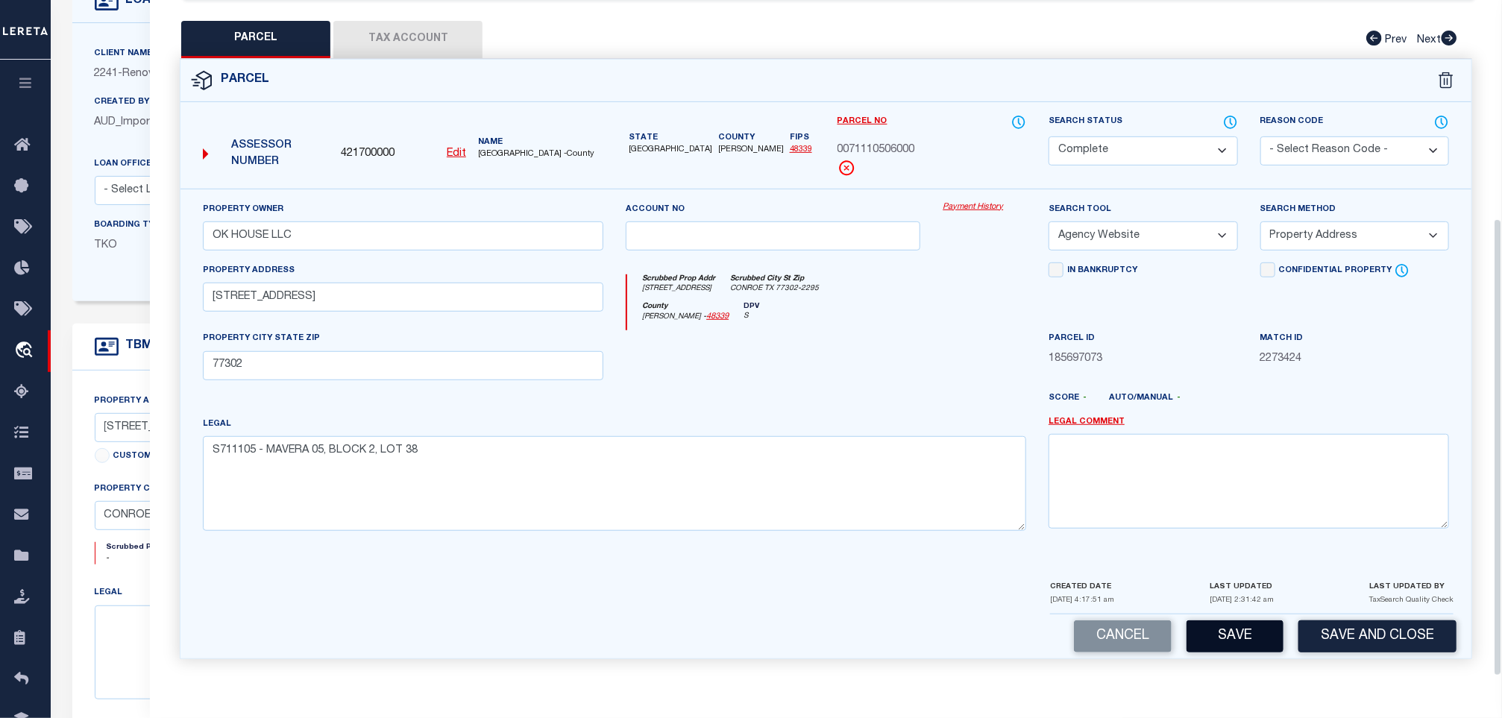
click at [1246, 622] on button "Save" at bounding box center [1235, 637] width 97 height 32
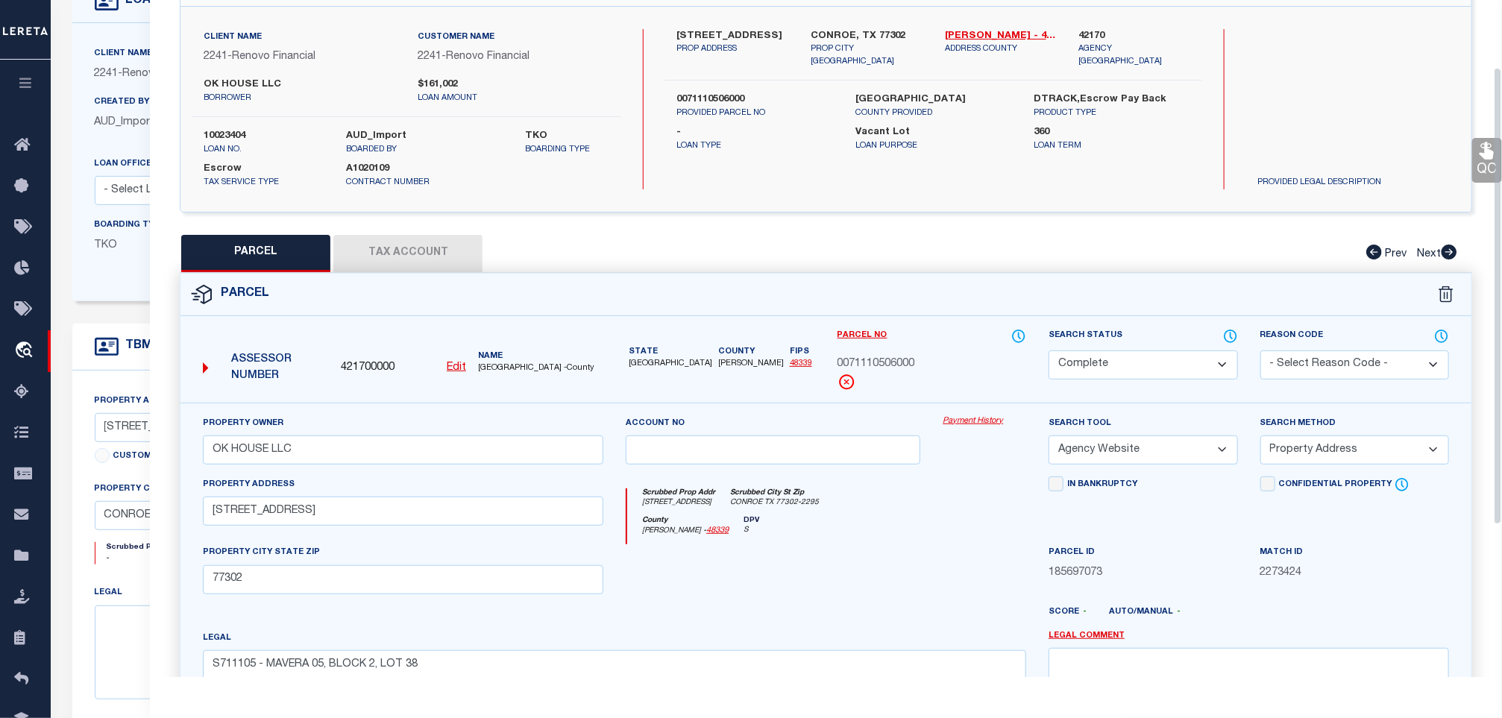
click at [448, 265] on button "Tax Account" at bounding box center [407, 253] width 149 height 37
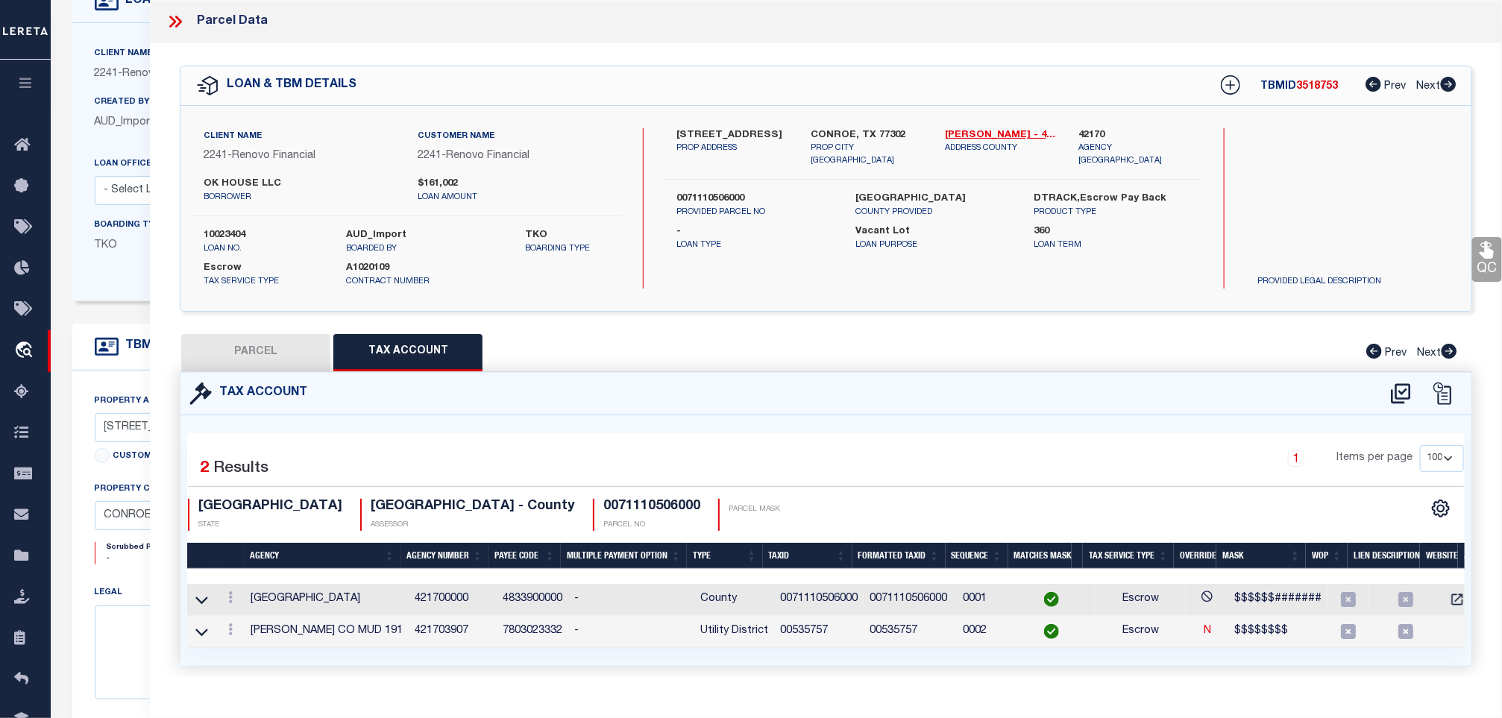
scroll to position [0, 25]
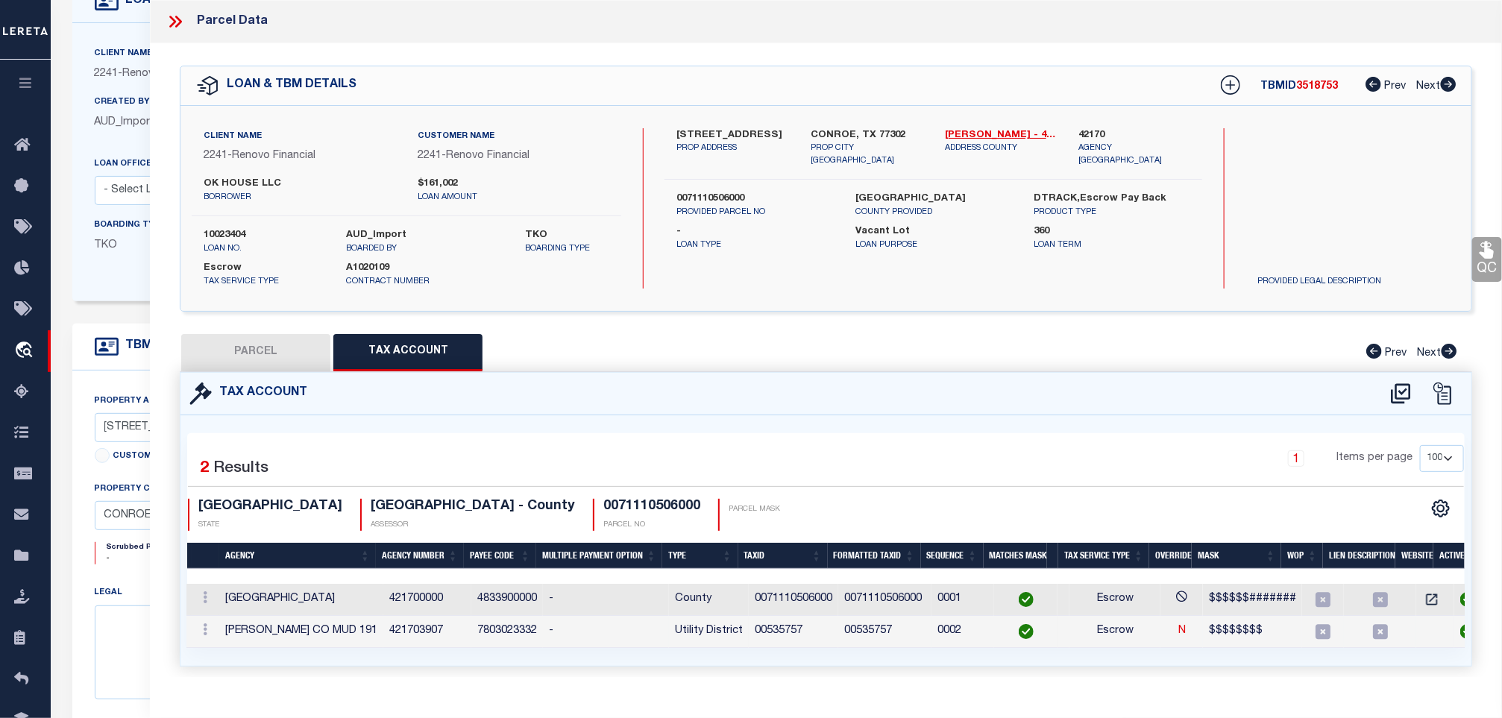
click at [358, 631] on td "[PERSON_NAME] CO MUD 191" at bounding box center [301, 632] width 164 height 32
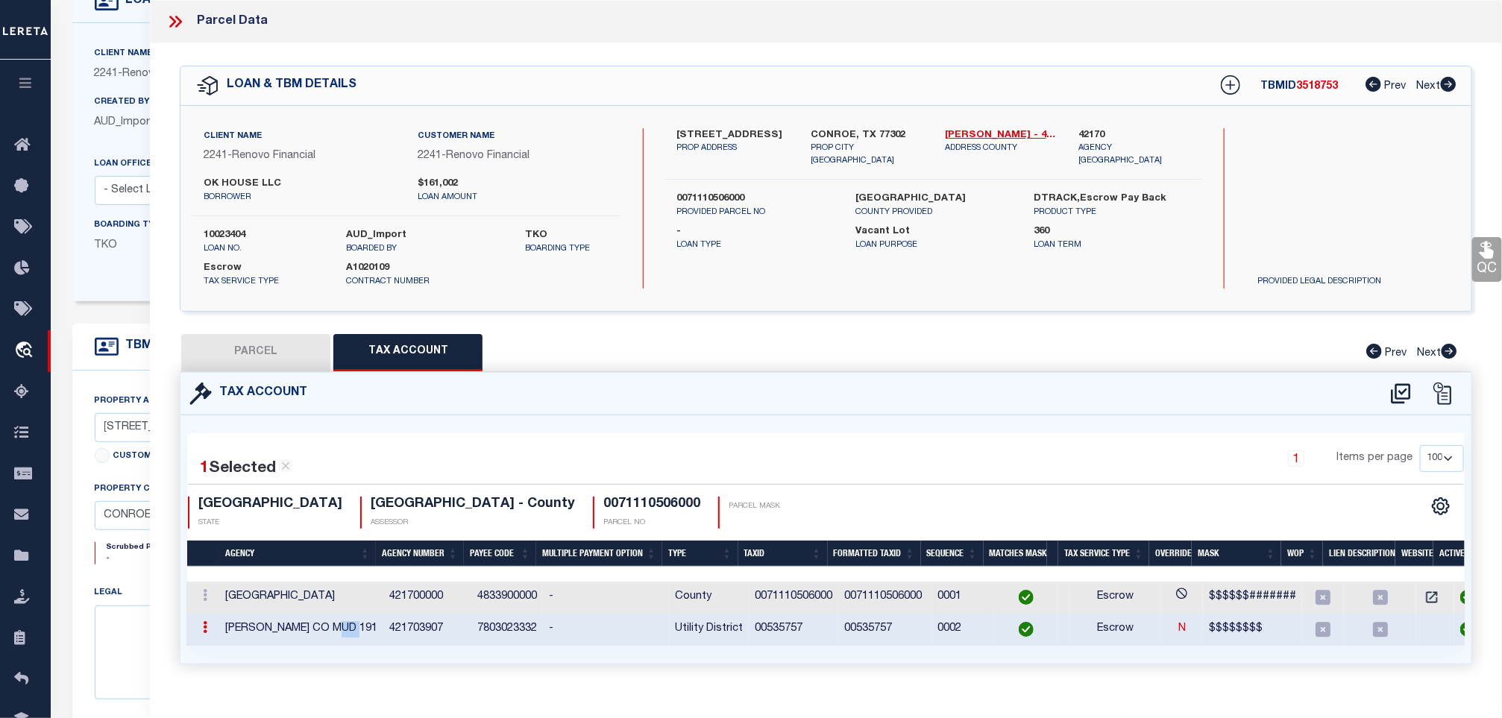
click at [358, 631] on td "[PERSON_NAME] CO MUD 191" at bounding box center [301, 630] width 164 height 32
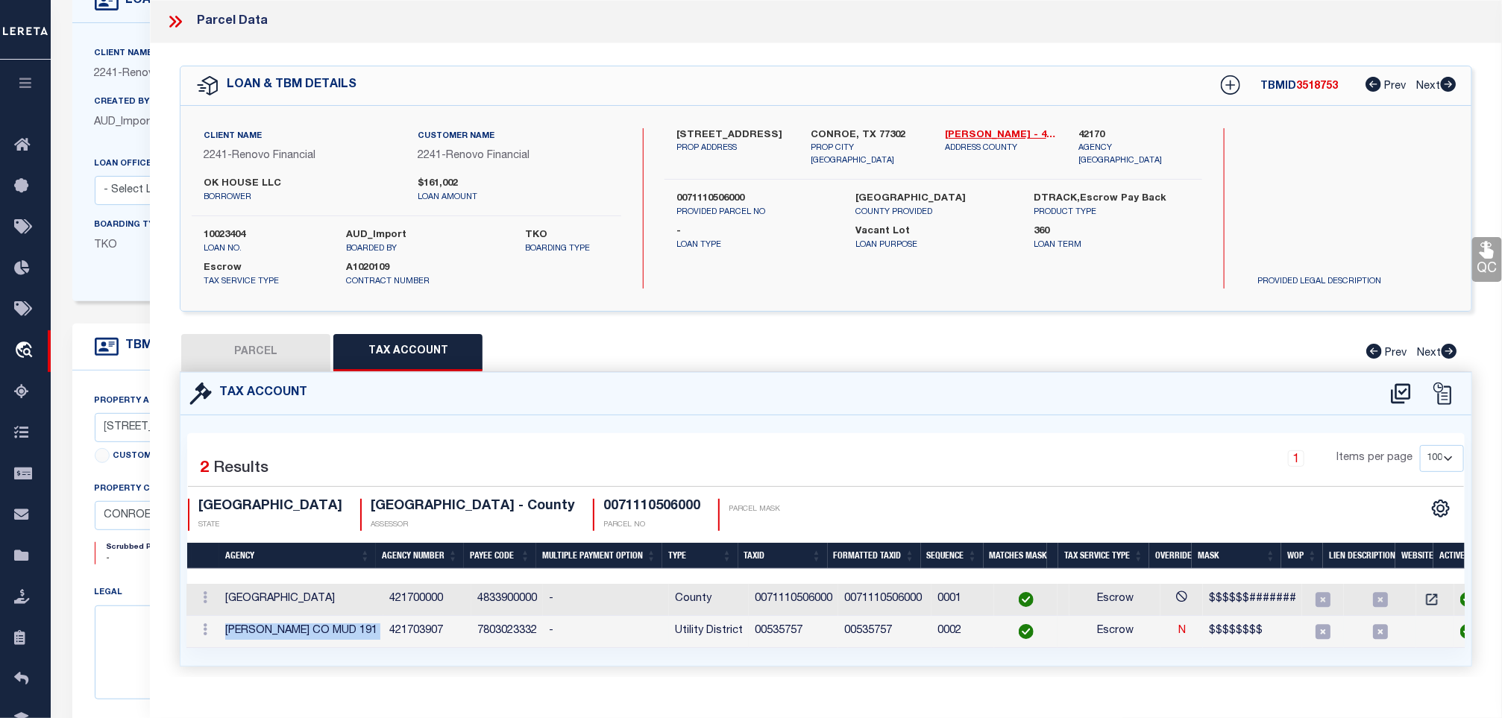
click at [358, 631] on td "[PERSON_NAME] CO MUD 191" at bounding box center [301, 632] width 164 height 32
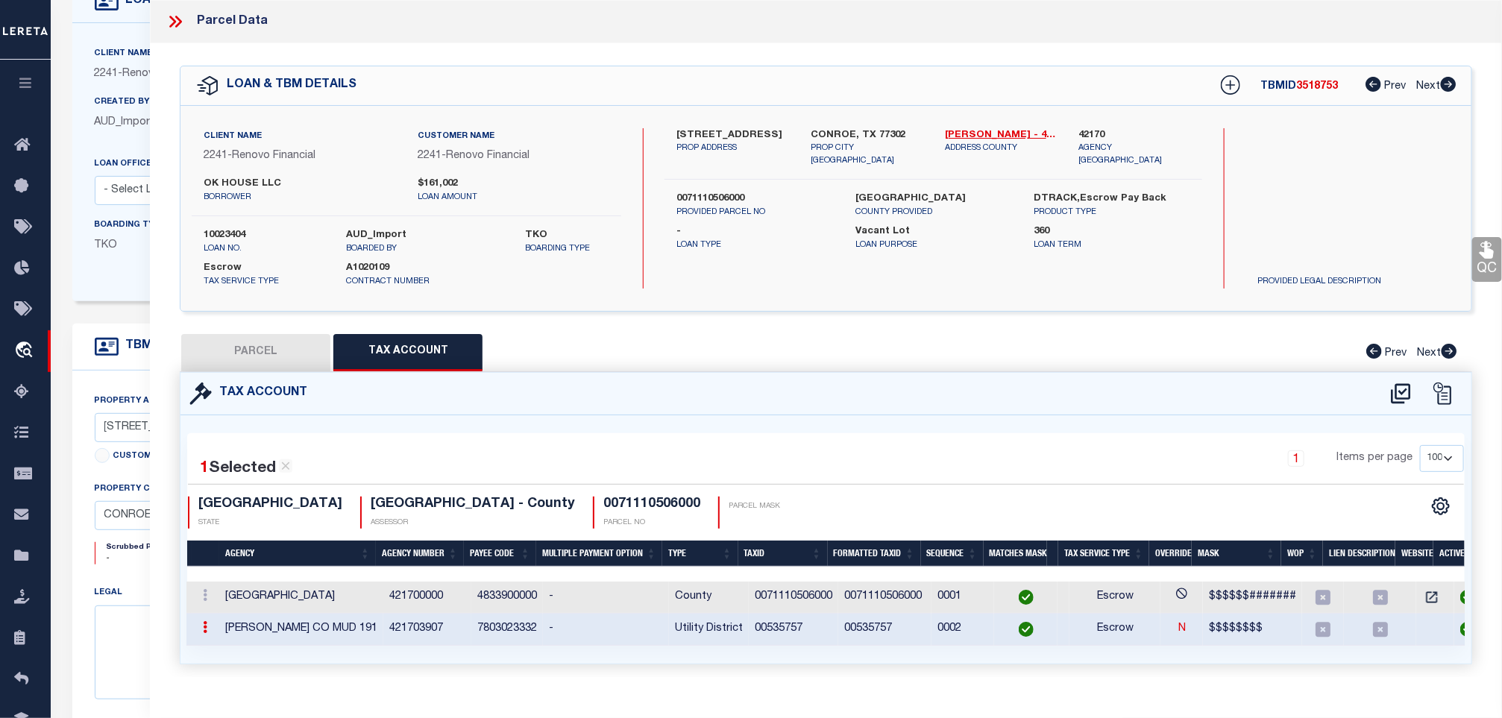
click at [772, 625] on td "00535757" at bounding box center [794, 630] width 90 height 32
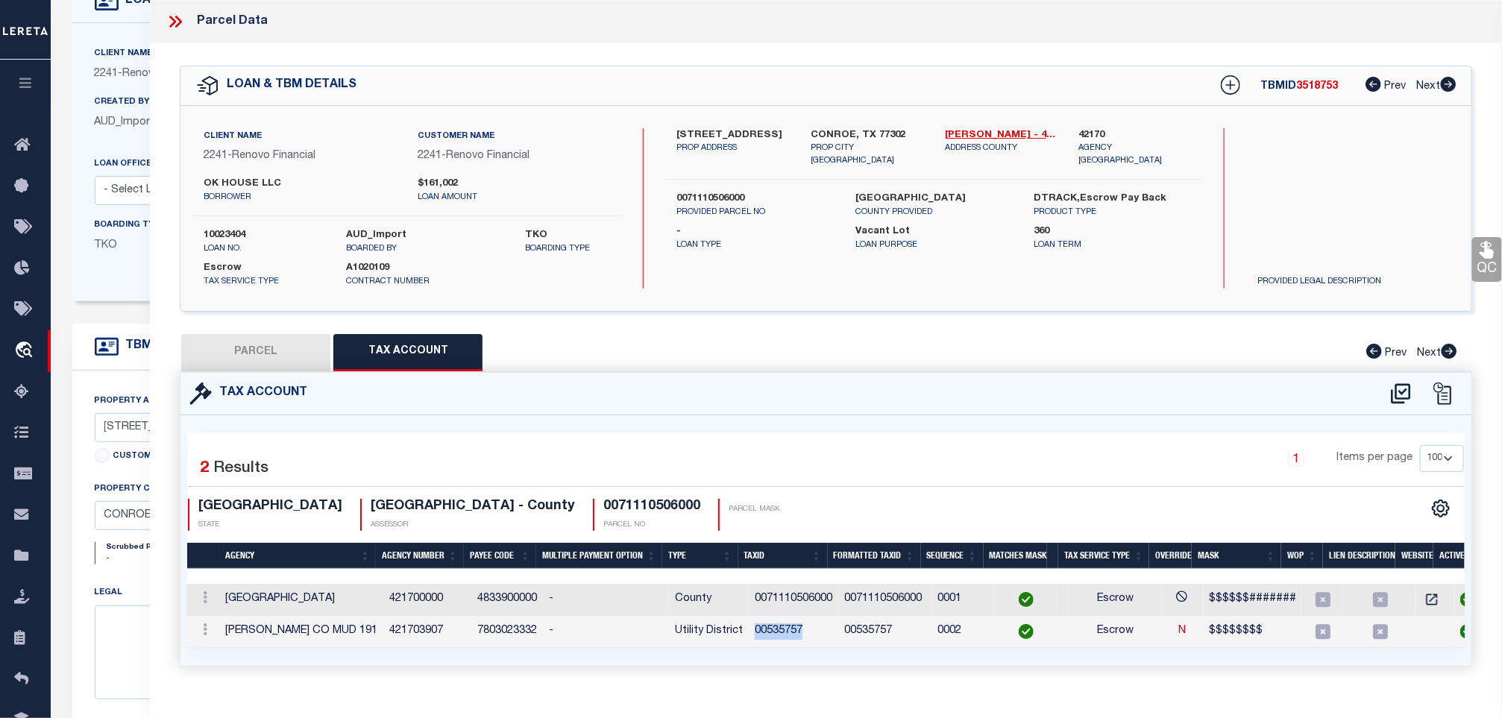
click at [771, 625] on td "00535757" at bounding box center [794, 632] width 90 height 32
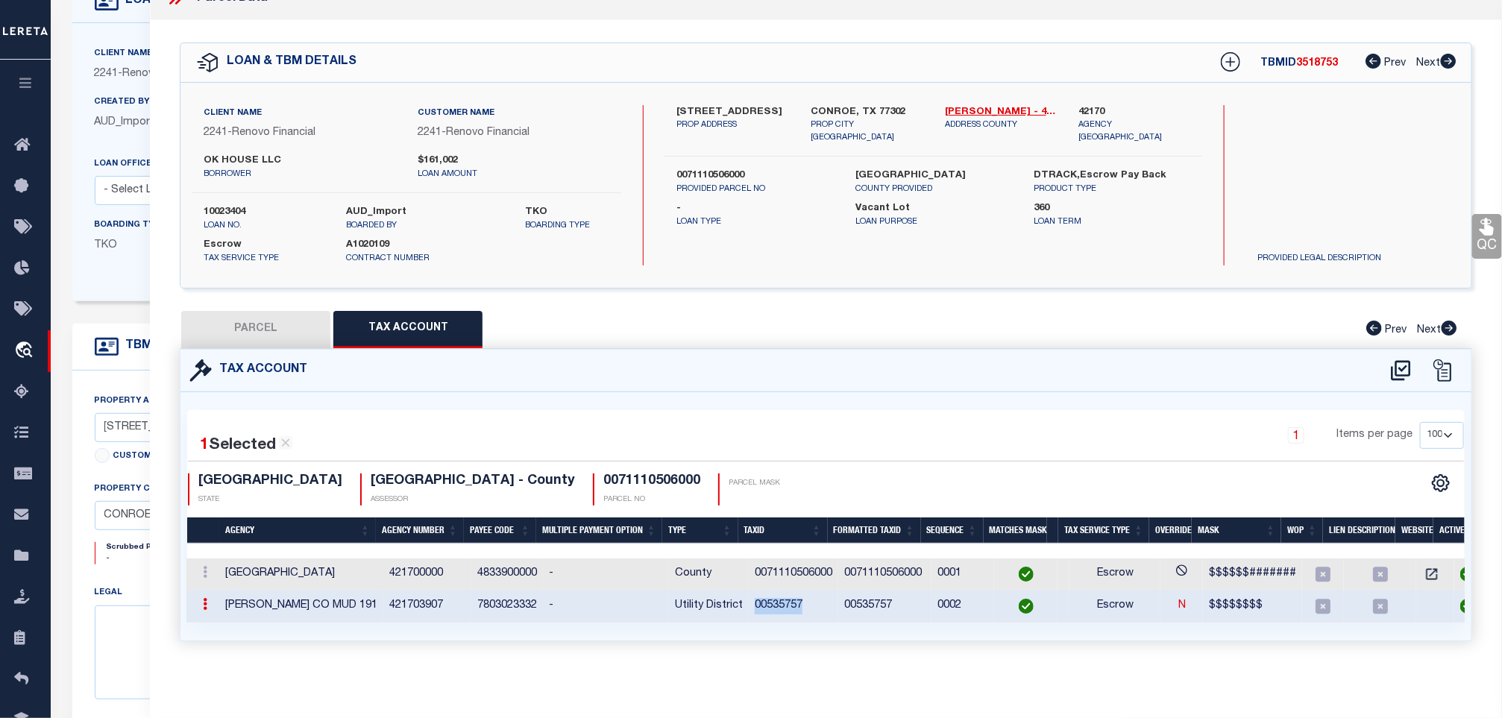
scroll to position [0, 0]
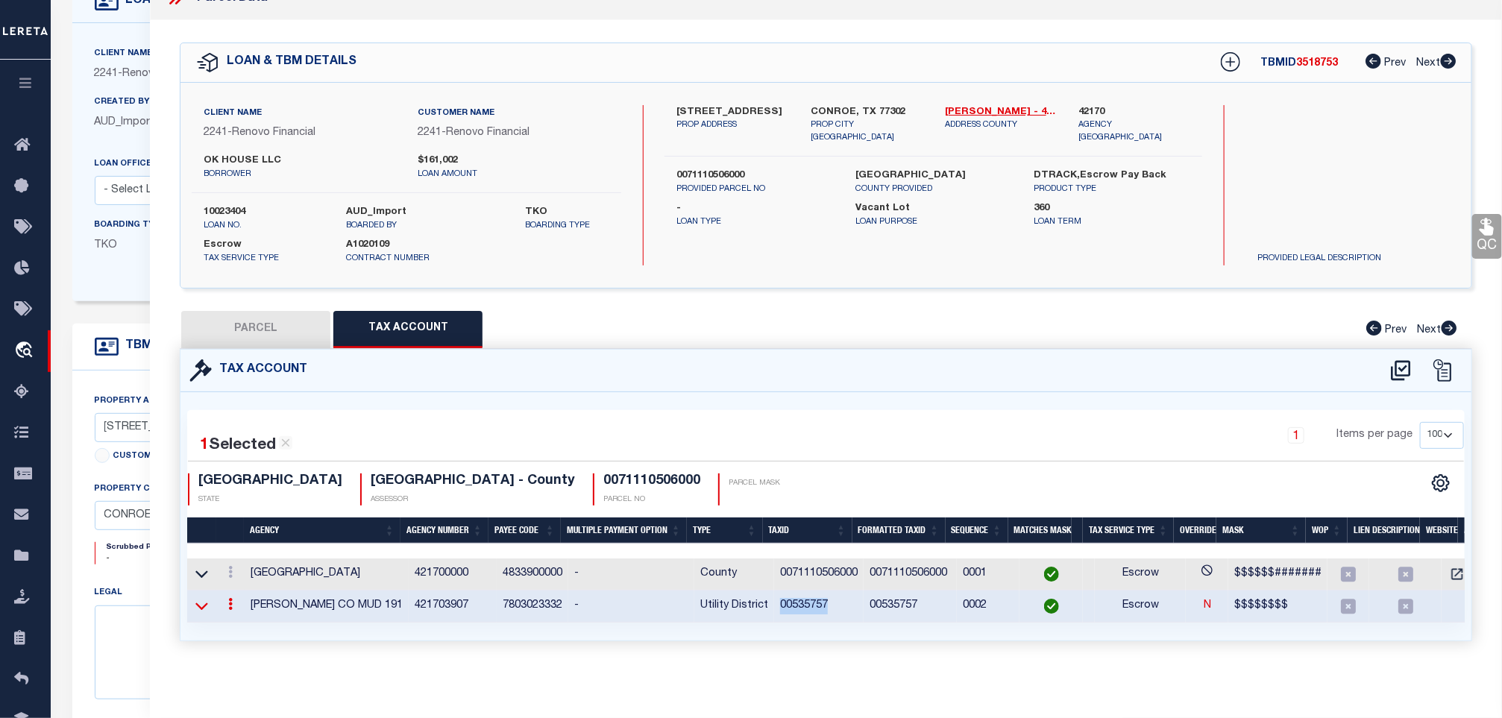
click at [199, 603] on icon at bounding box center [202, 606] width 13 height 7
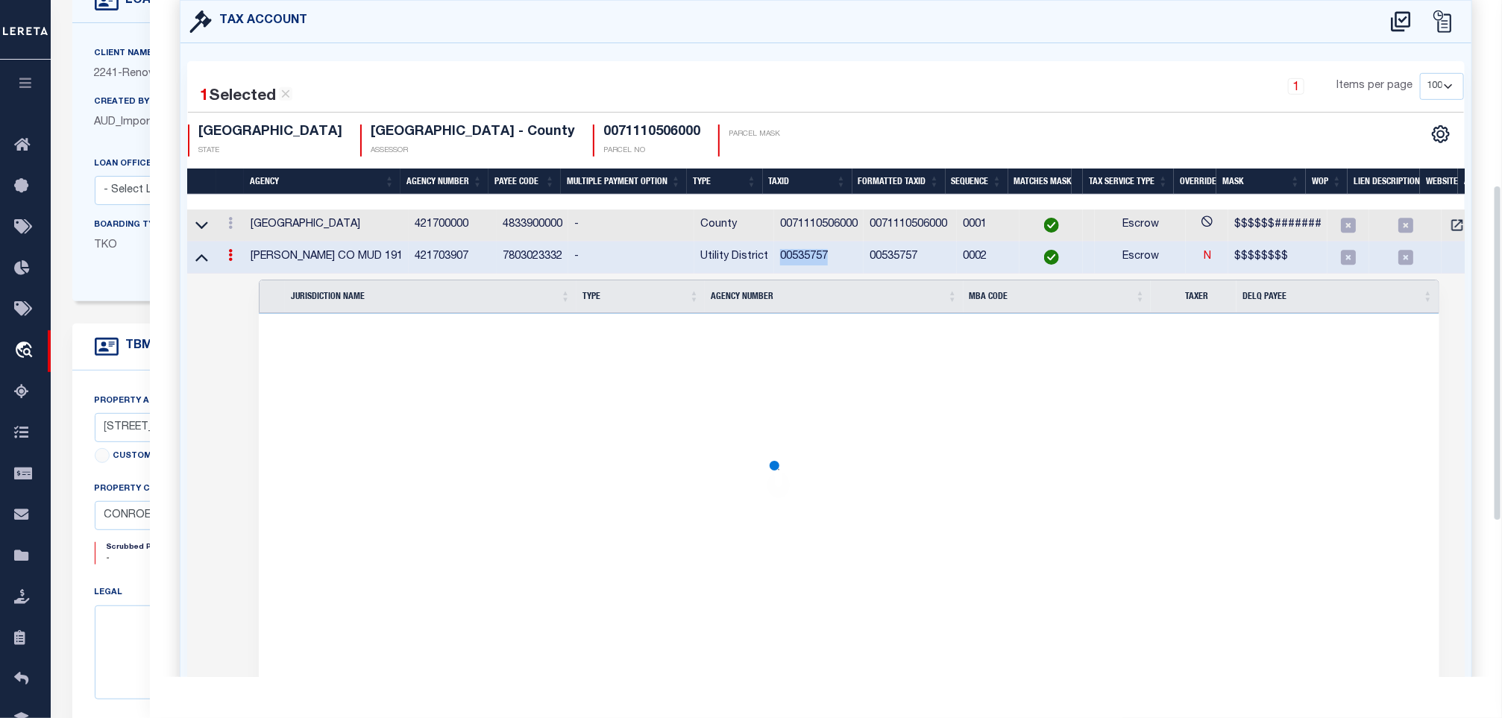
scroll to position [122, 0]
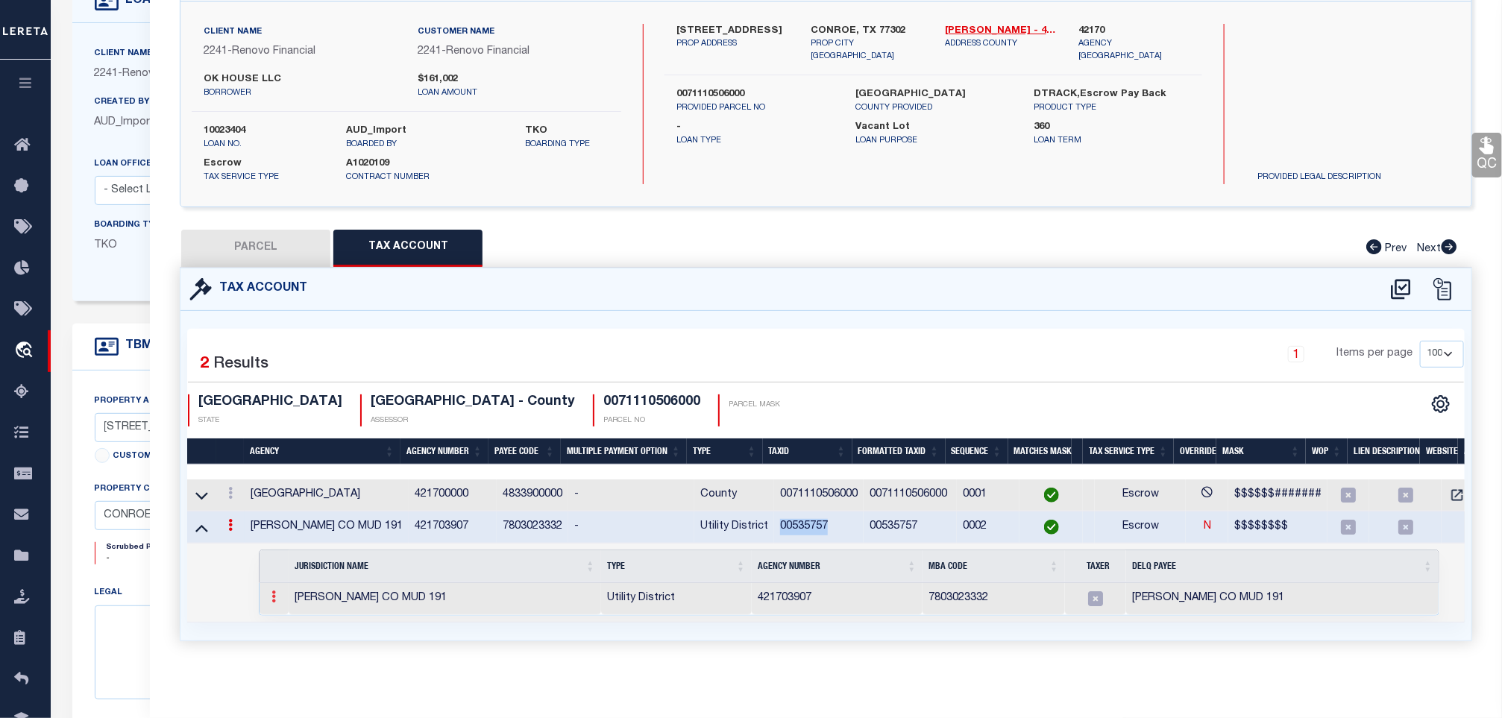
click at [275, 591] on icon at bounding box center [274, 597] width 4 height 12
click at [289, 620] on img at bounding box center [291, 621] width 15 height 15
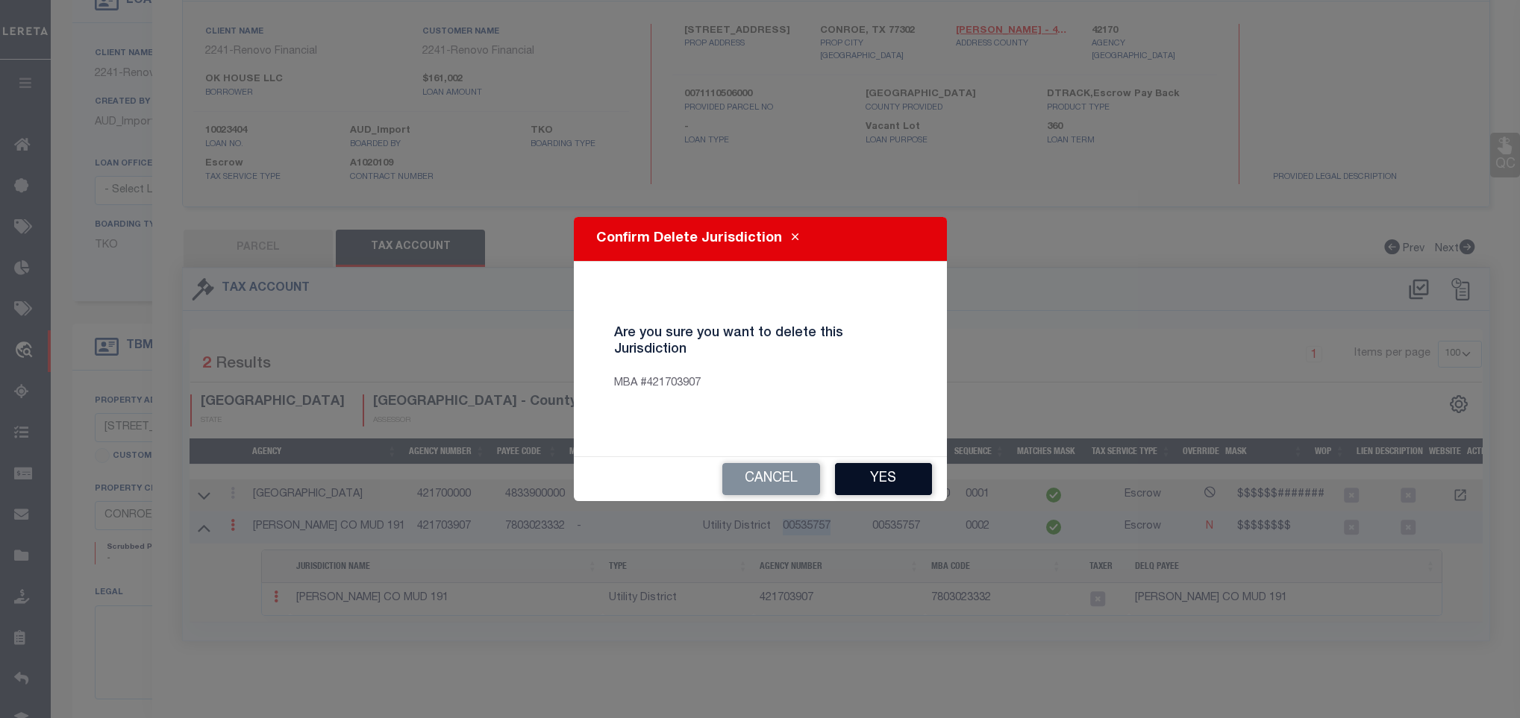
click at [888, 490] on button "Yes" at bounding box center [883, 479] width 97 height 32
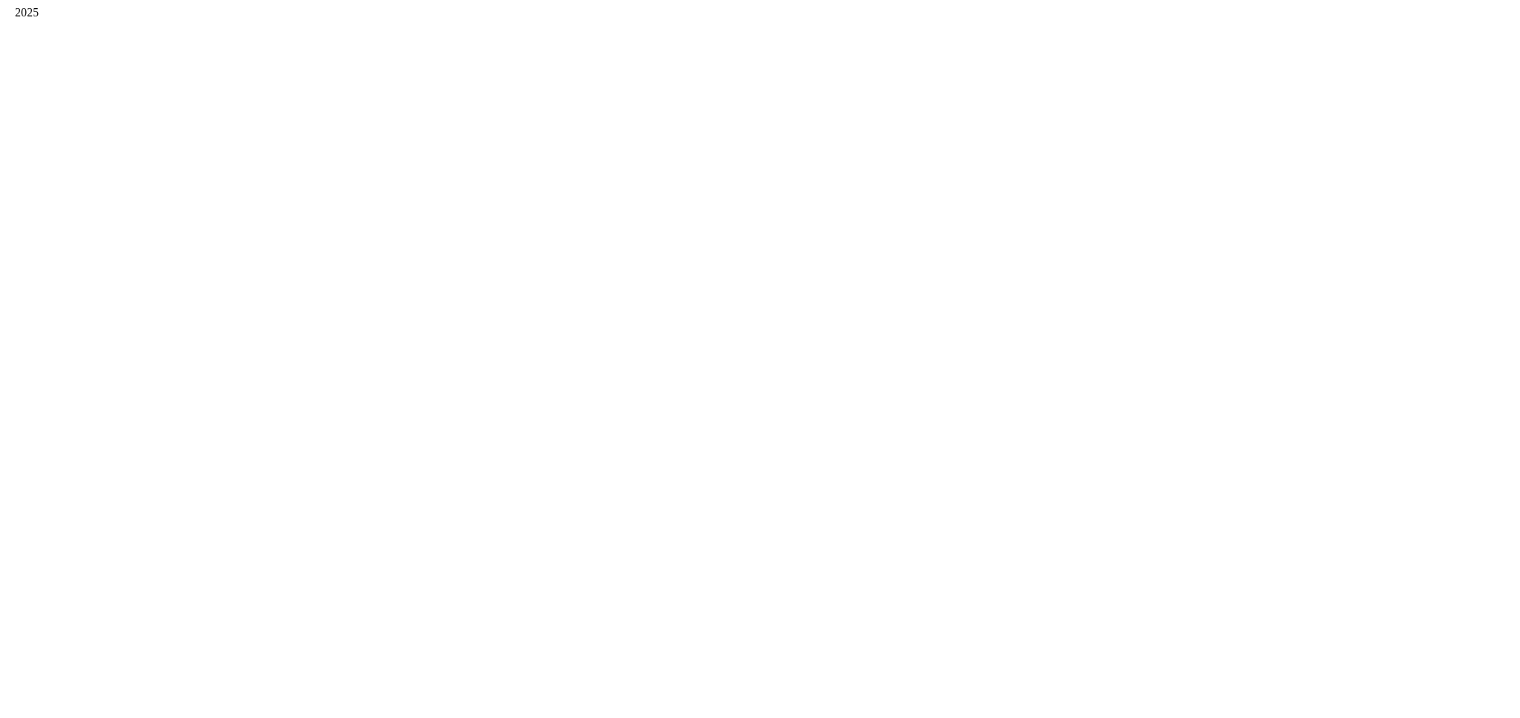
scroll to position [0, 0]
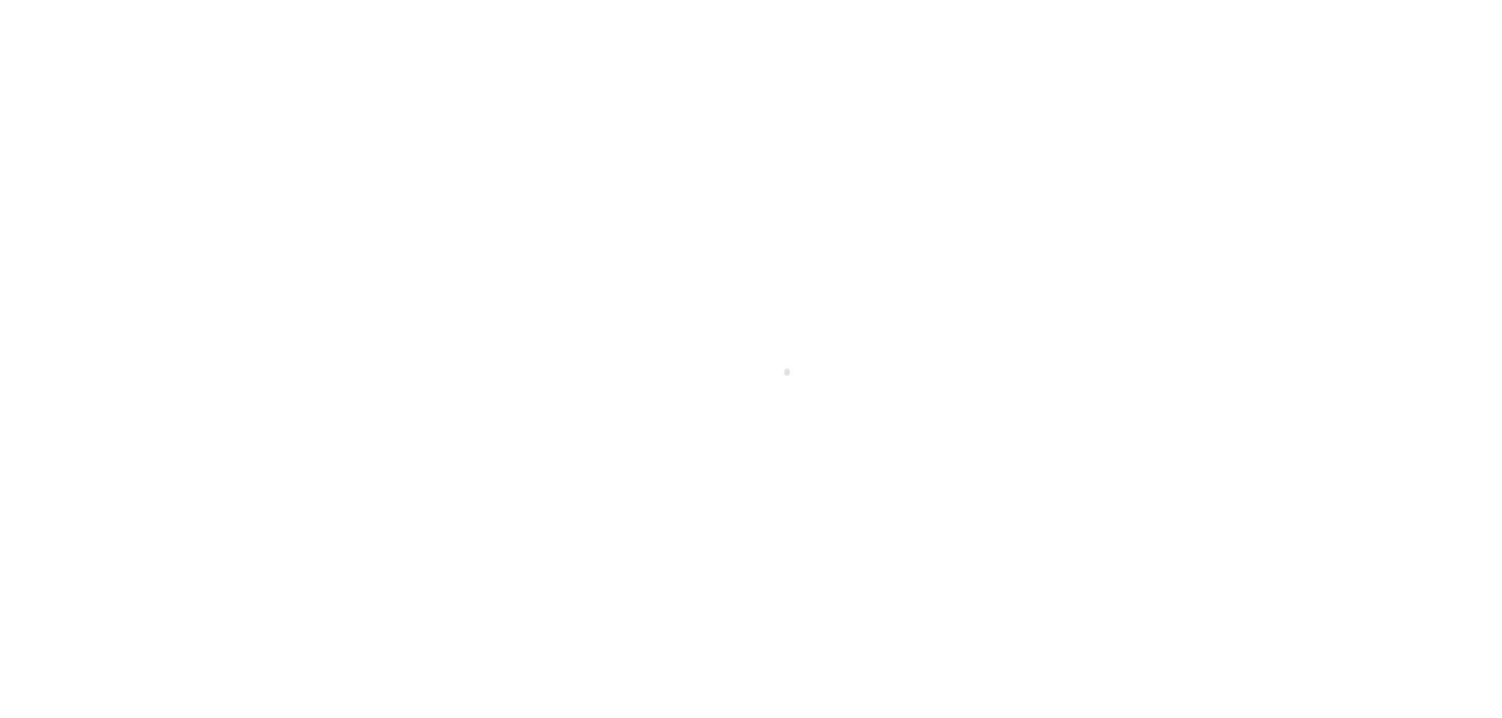
select select "20"
select select "NonEscrow"
select select
select select "4572"
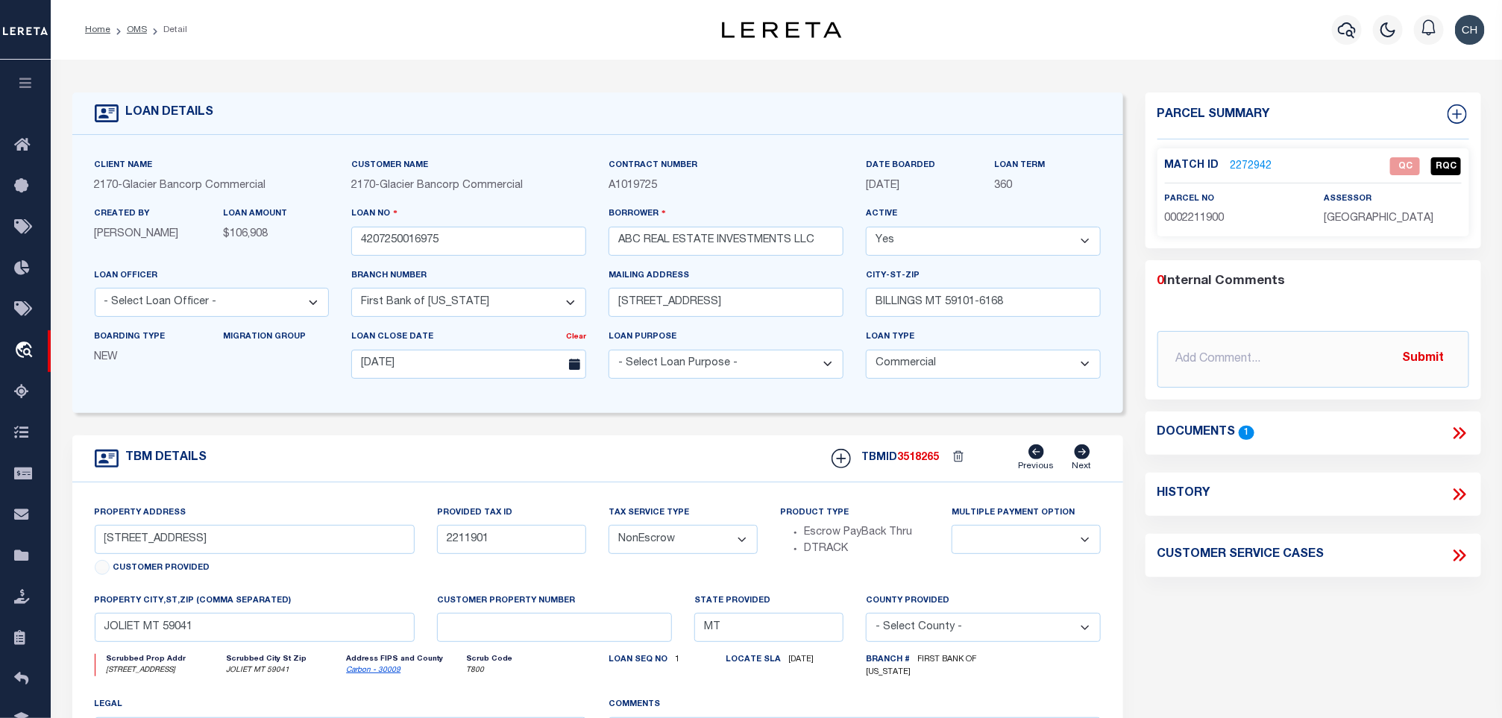
click at [1189, 235] on div "Match ID 2272942 QC RQC parcel no 0002211900 assessor" at bounding box center [1314, 192] width 312 height 88
copy span "0002211900"
click at [1267, 166] on link "2272942" at bounding box center [1252, 167] width 42 height 16
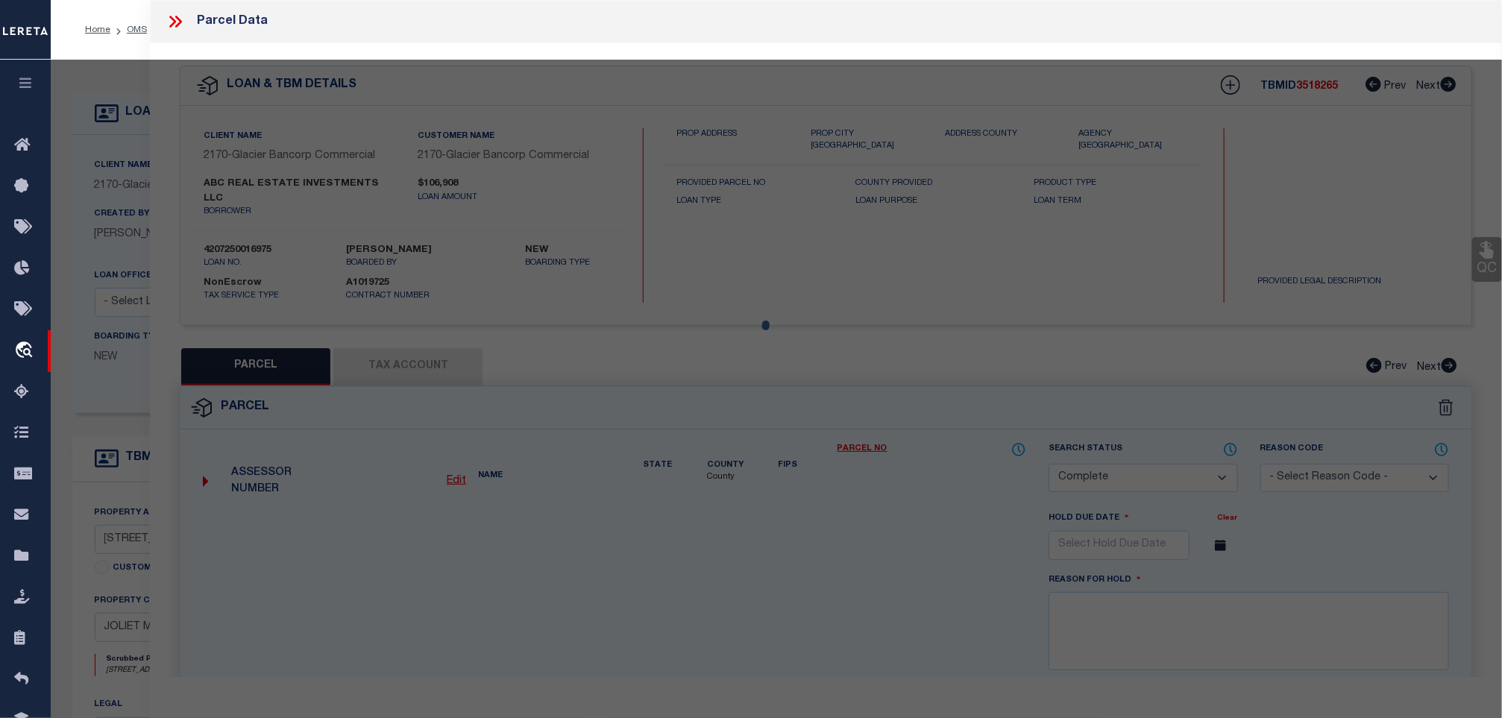
select select "AS"
select select
checkbox input "false"
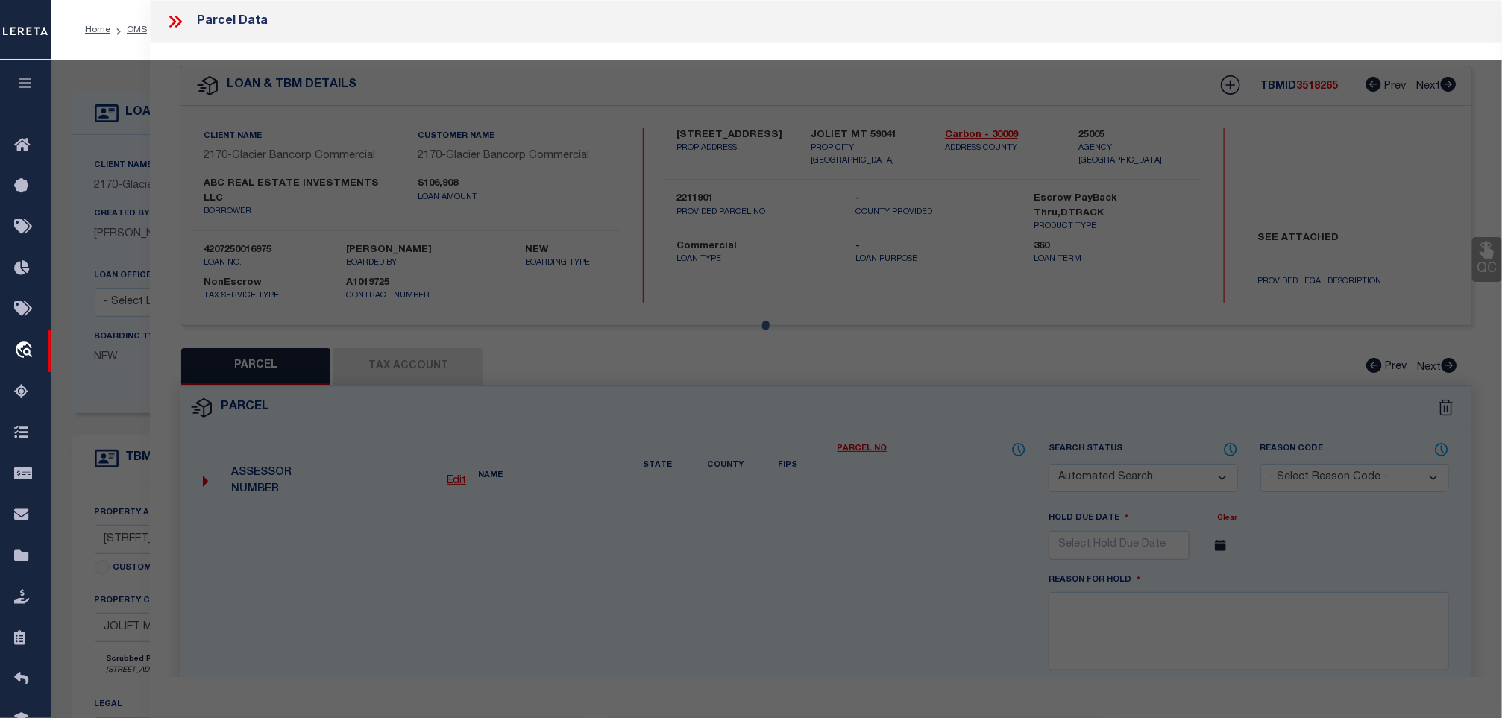
select select "QC"
type input "GREWELL MICHAEL V"
select select "AGW"
select select "LEG"
type input "153 COTTONWOOD RD"
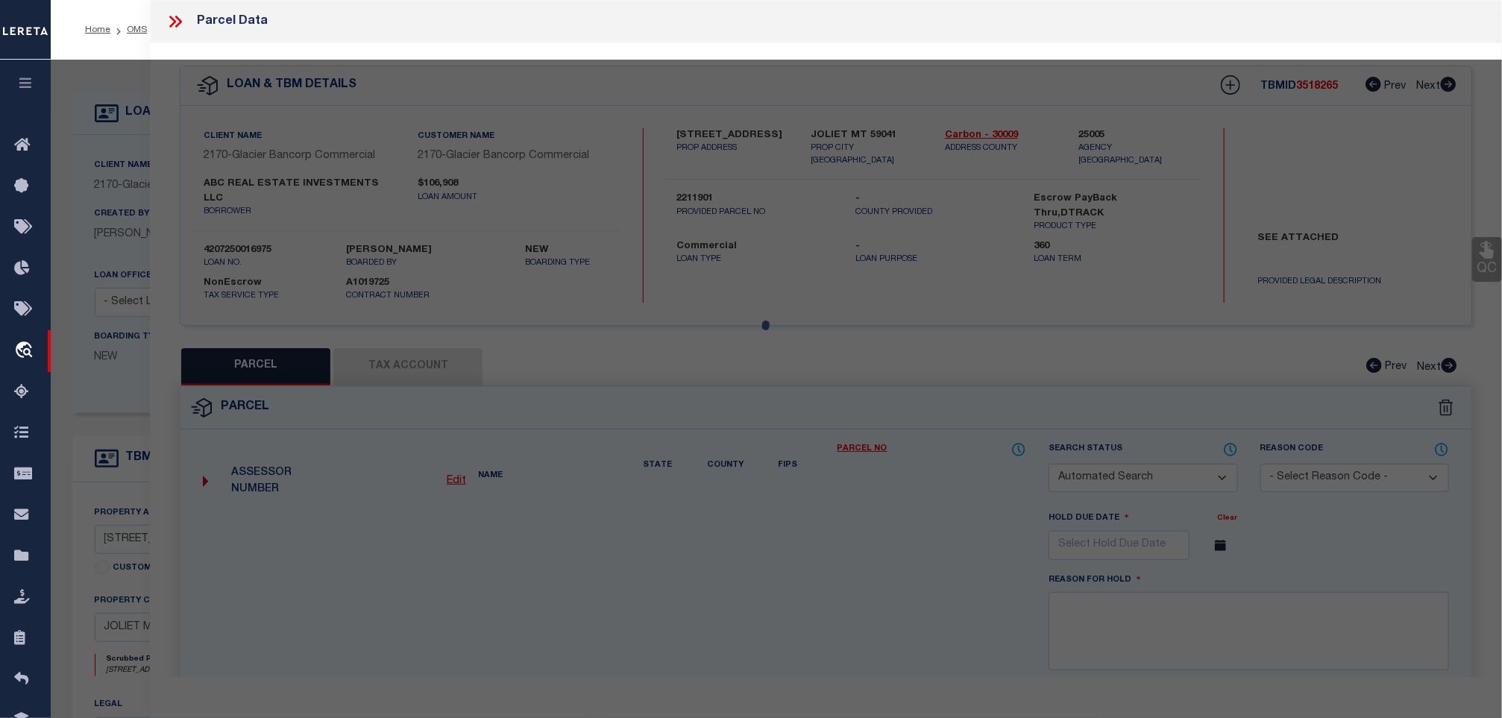
type input "JOLIET, MT 59041"
type textarea "S19, T03 S, R24 E, ACRES 79.866, S2SE4 LESS COS 2444 FT"
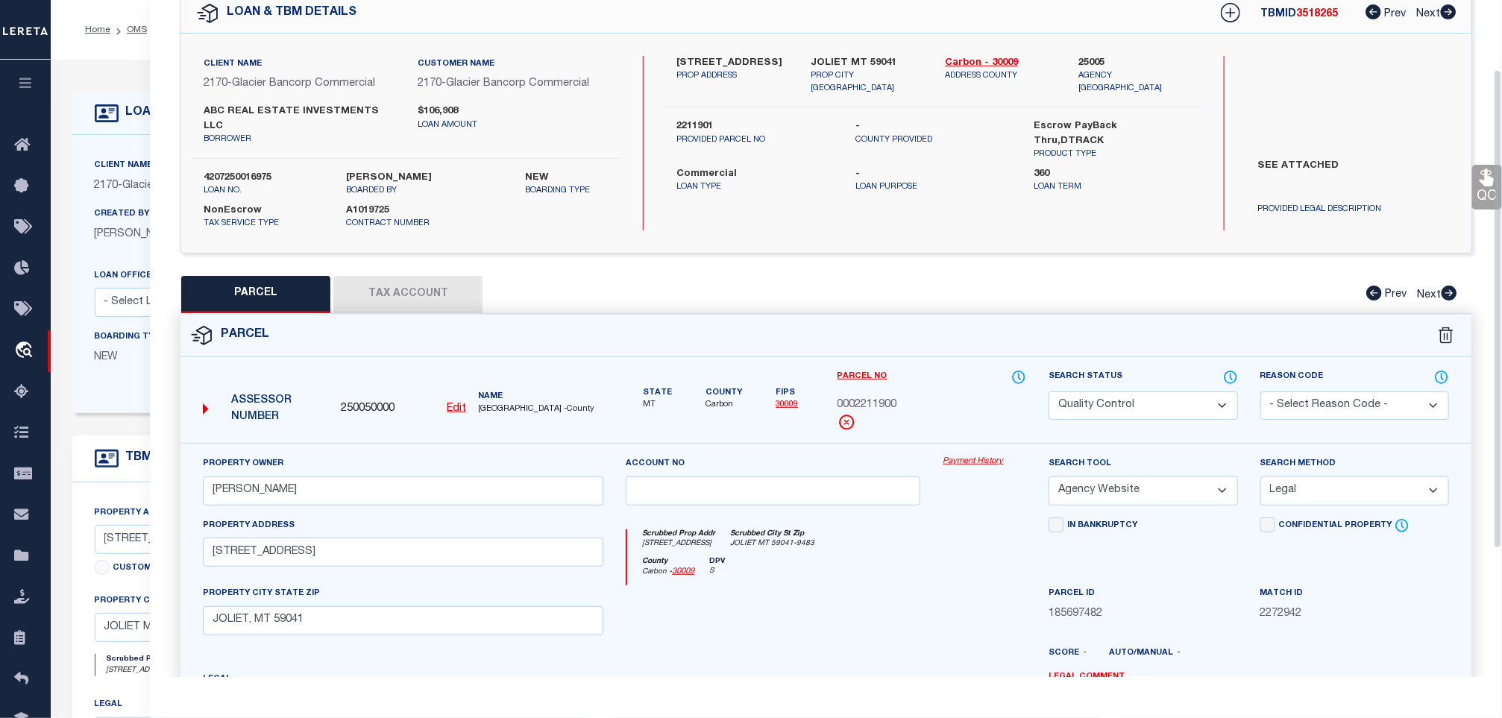
scroll to position [112, 0]
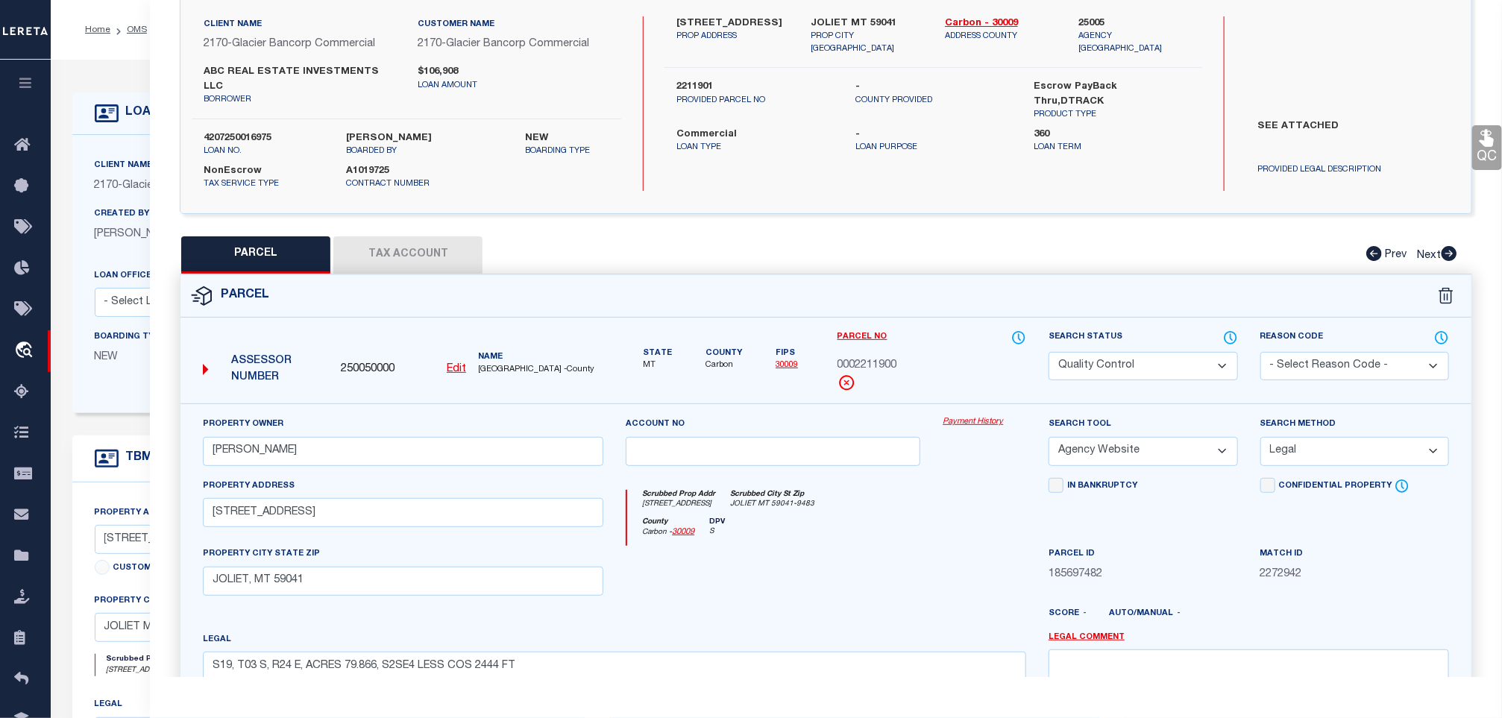
click at [426, 236] on button "Tax Account" at bounding box center [407, 254] width 149 height 37
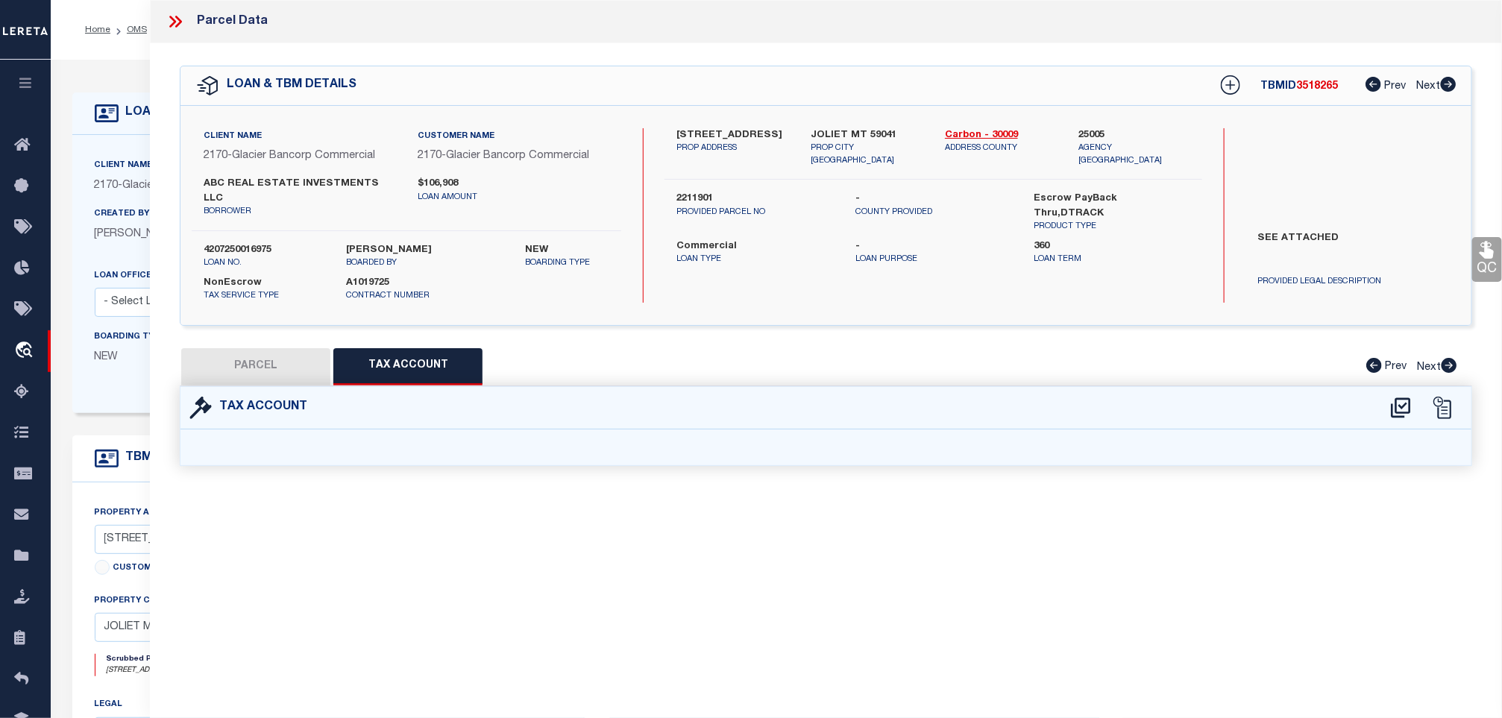
select select "100"
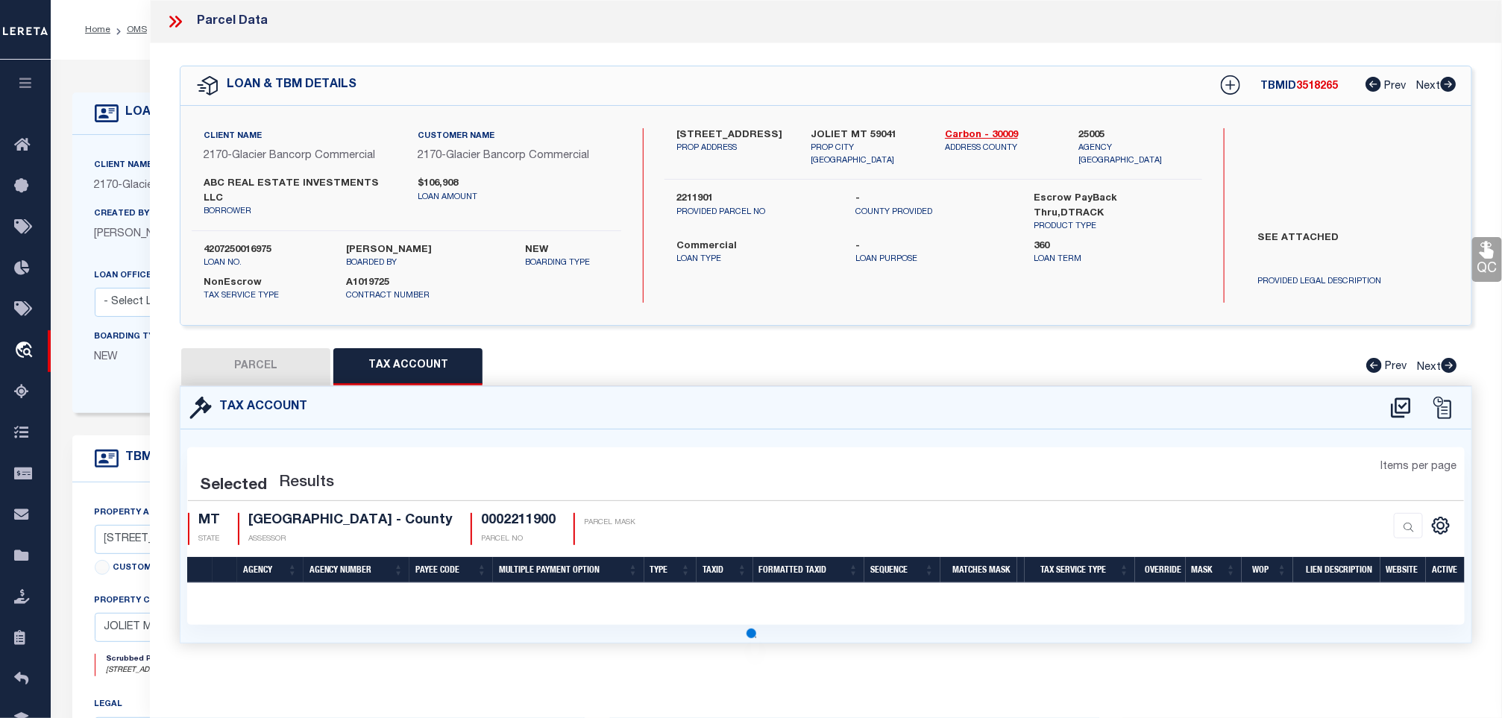
select select "100"
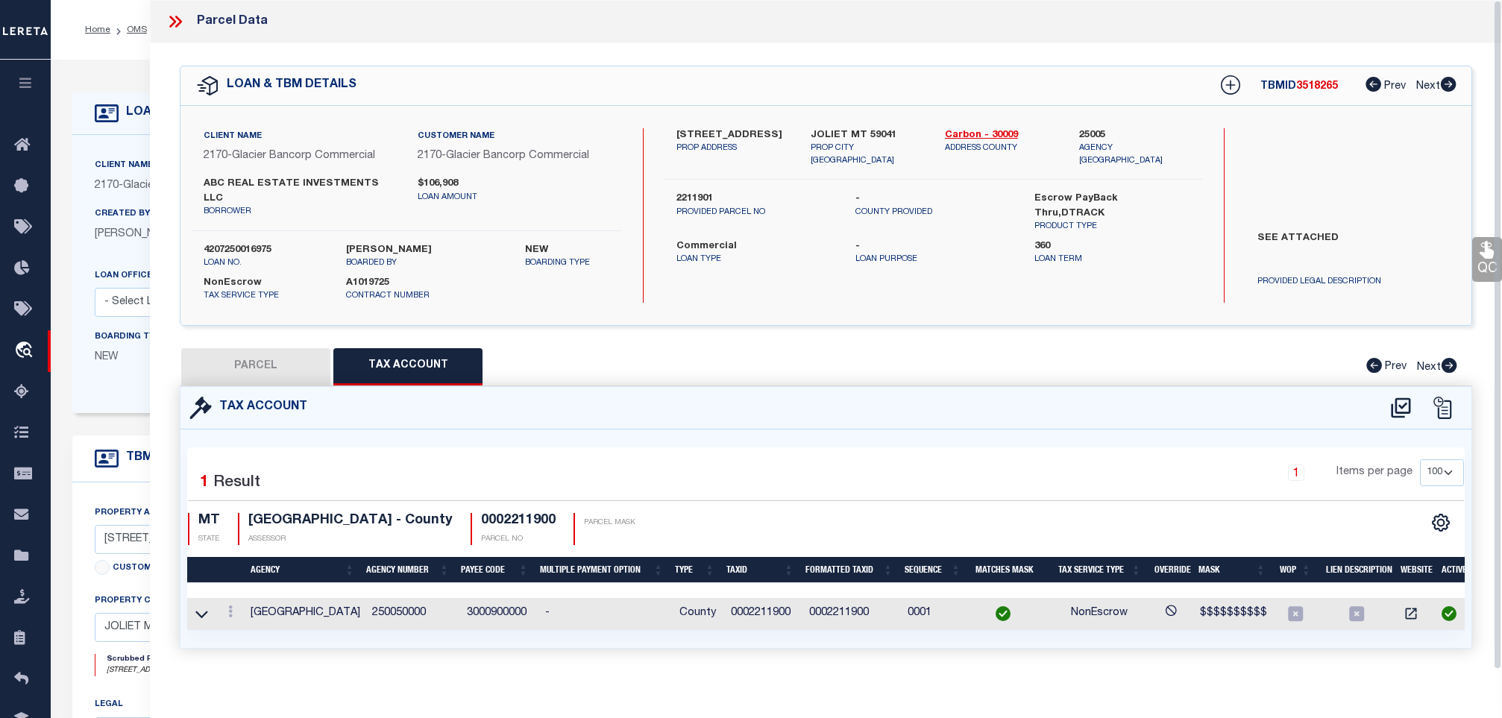
select select "100"
select select "4572"
select select "20"
select select "NonEscrow"
click at [193, 18] on div "Parcel Data" at bounding box center [217, 21] width 102 height 19
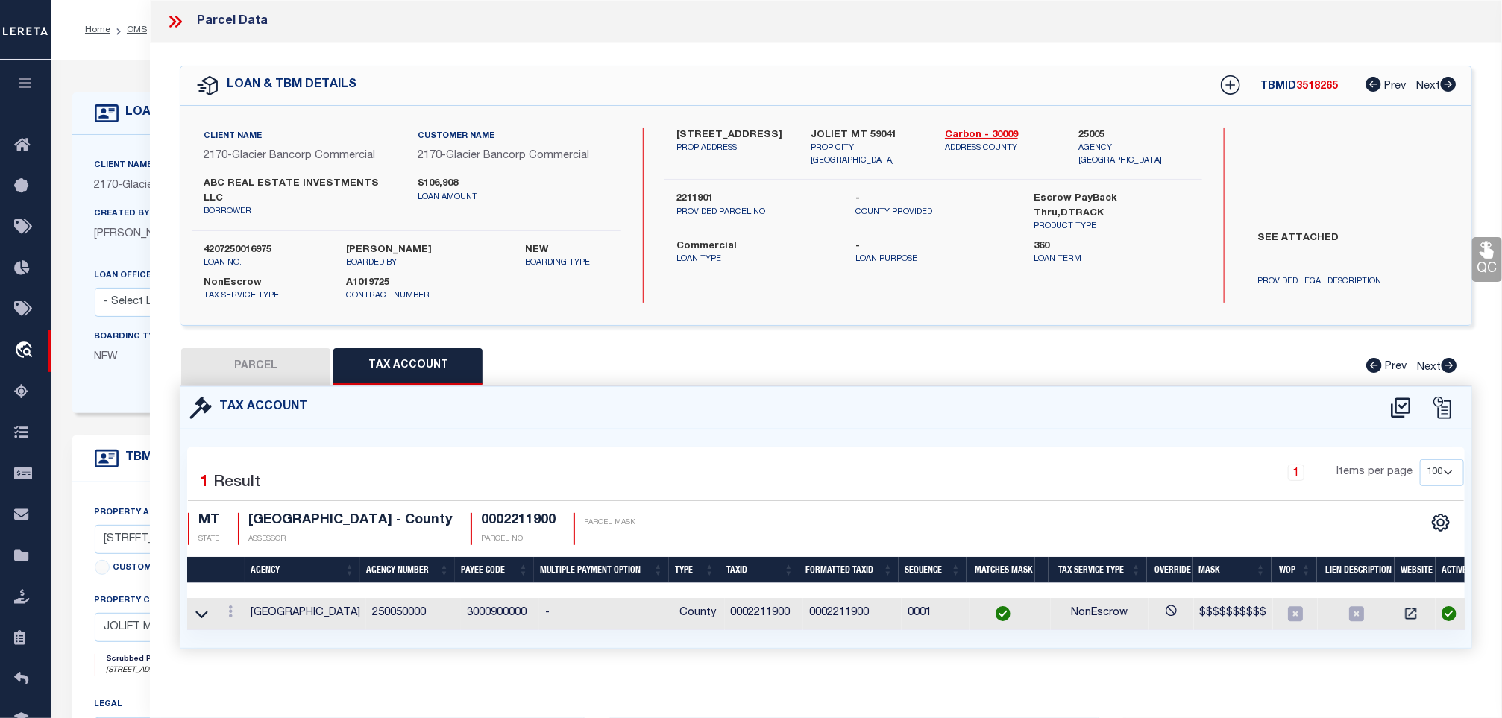
click at [186, 18] on div at bounding box center [181, 21] width 31 height 19
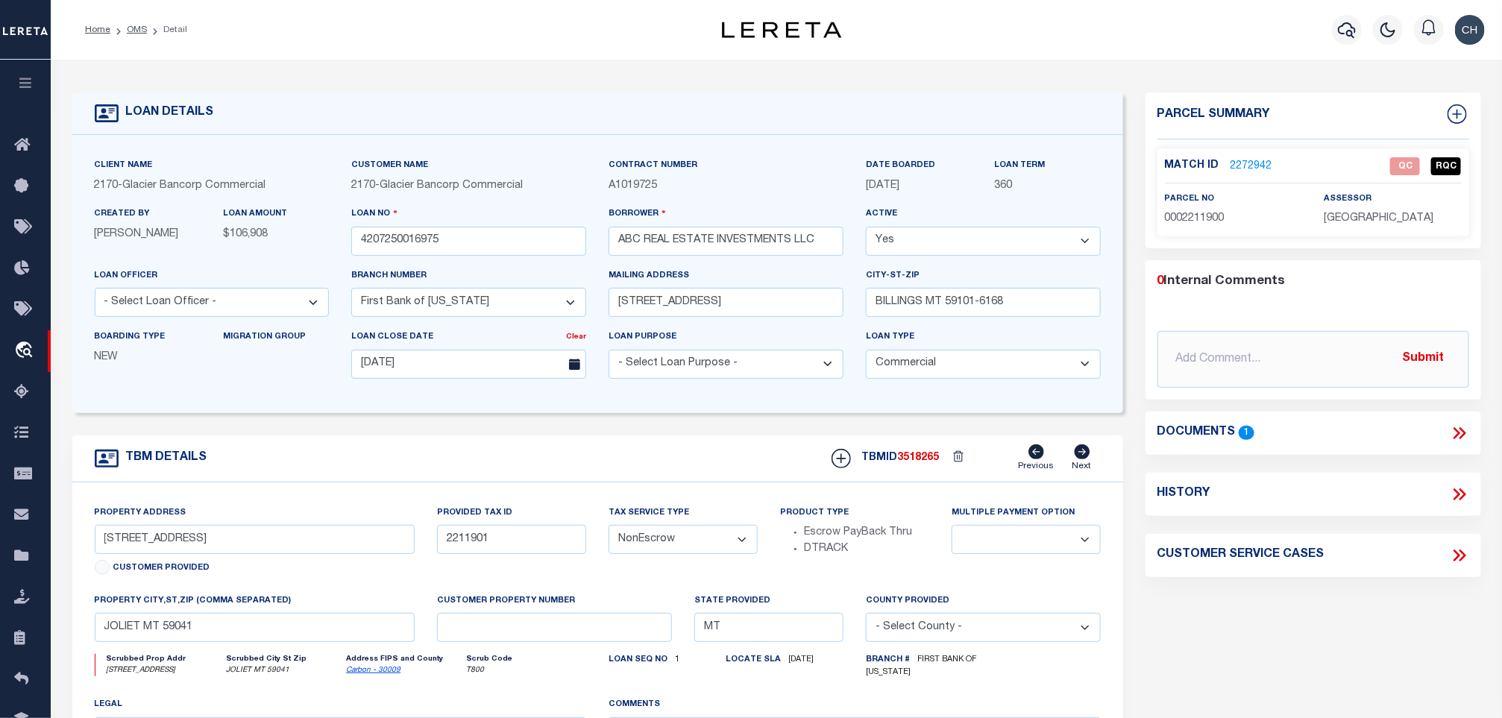
click at [1481, 19] on img "button" at bounding box center [1470, 30] width 30 height 30
click at [1441, 107] on link "Sign out" at bounding box center [1432, 106] width 118 height 25
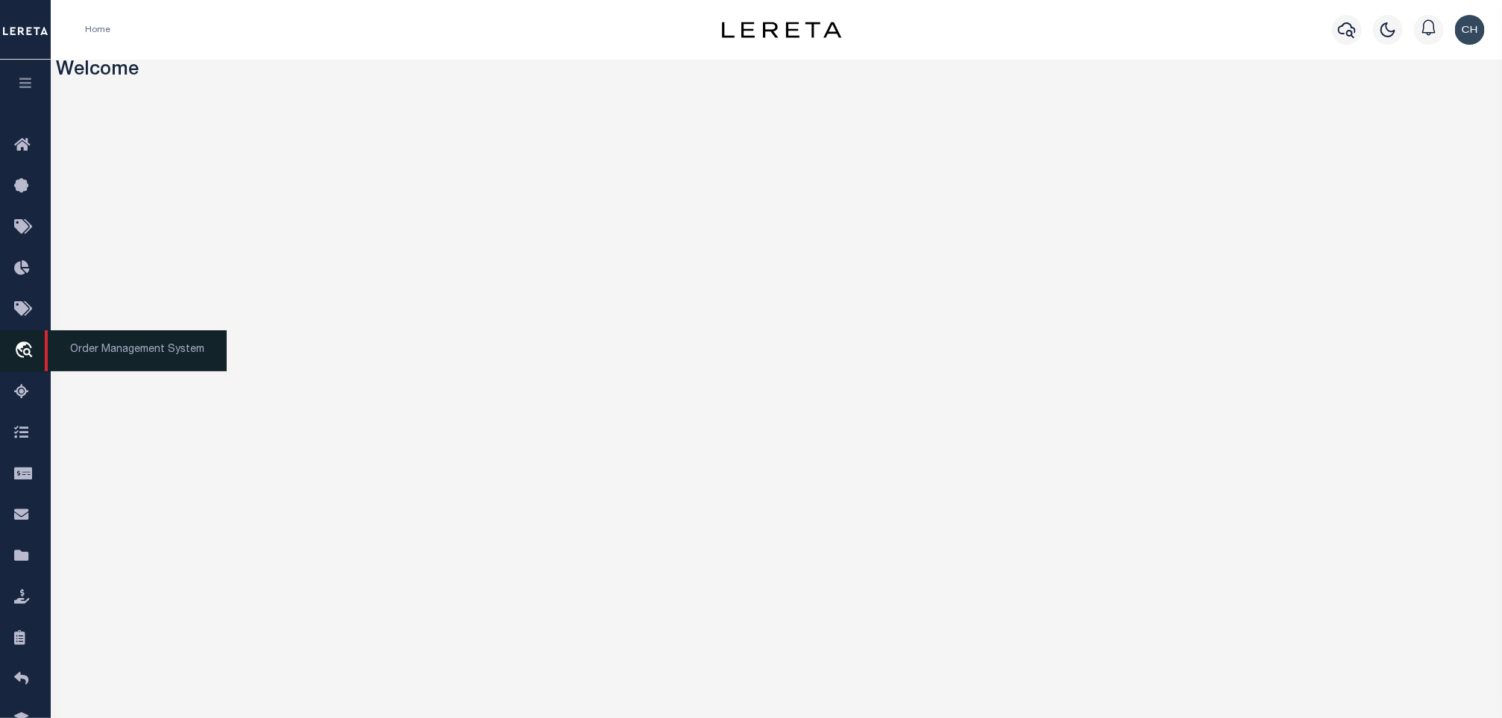
click at [27, 361] on icon "travel_explore" at bounding box center [26, 351] width 24 height 19
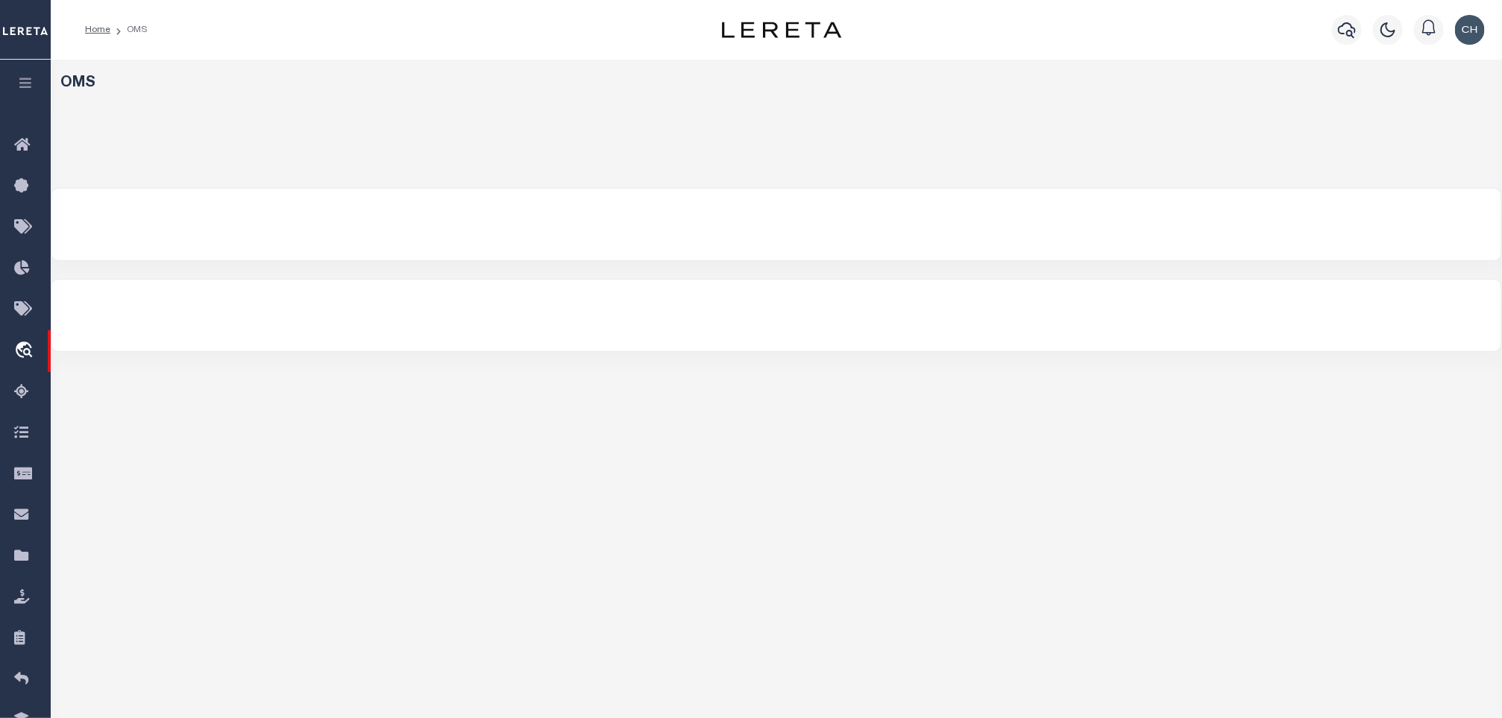
select select "200"
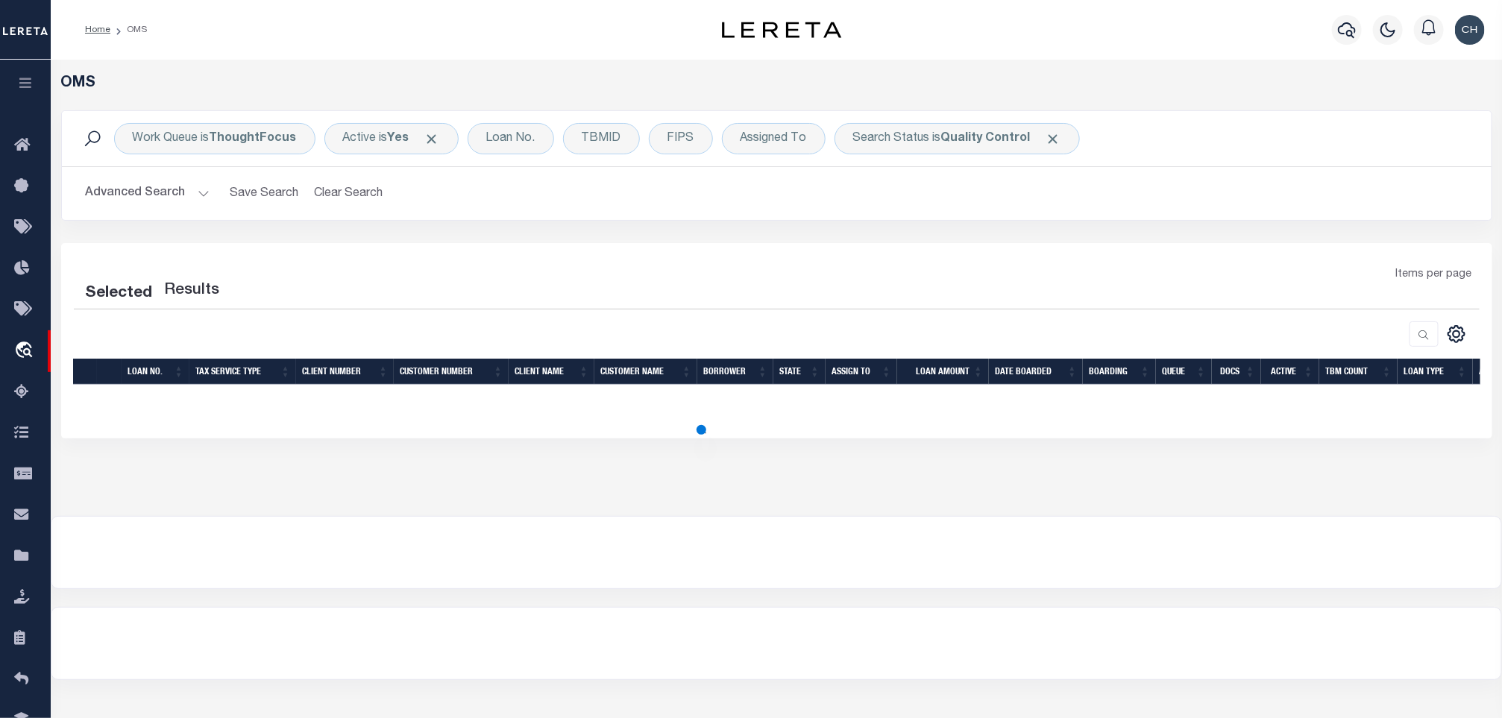
select select "200"
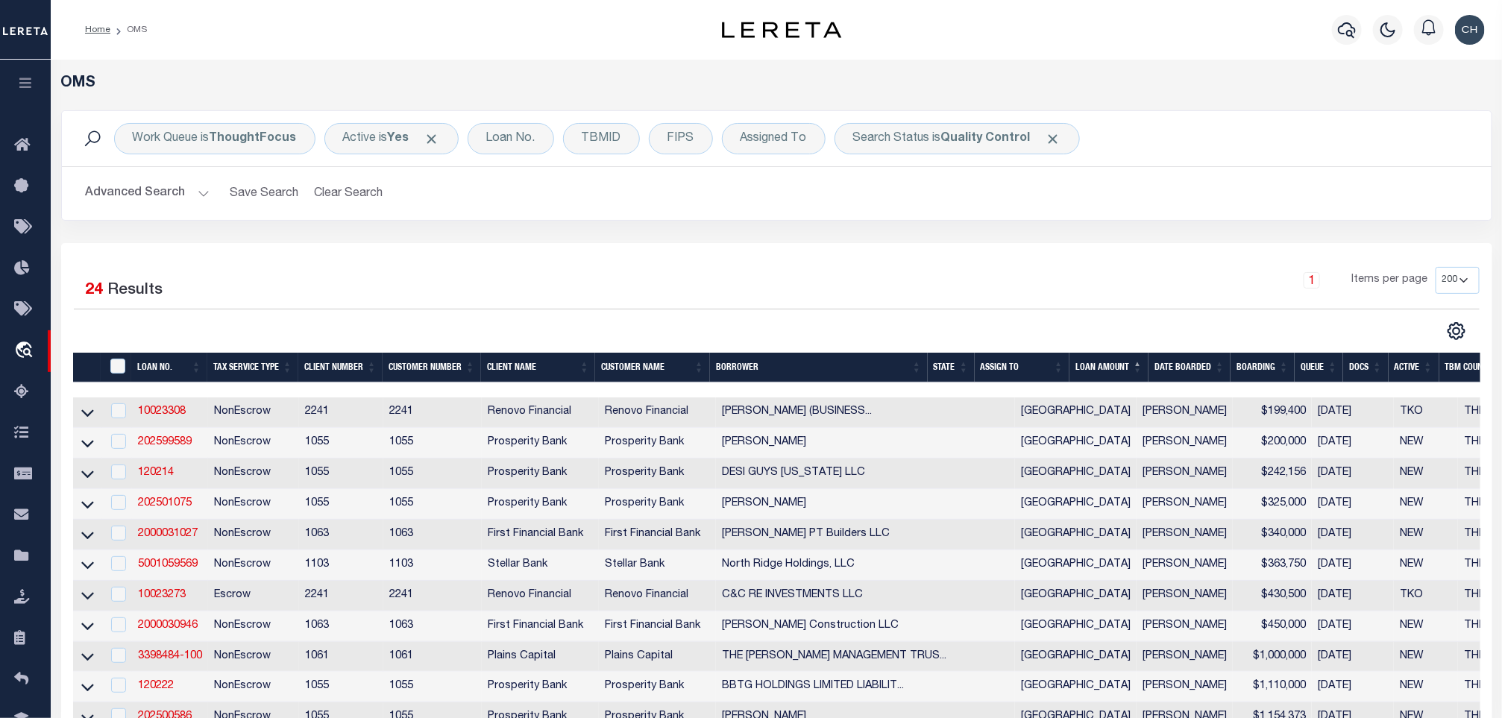
click at [912, 296] on div "1 Items per page 10 25 50 100 200" at bounding box center [954, 286] width 1049 height 39
click at [184, 193] on button "Advanced Search" at bounding box center [148, 193] width 124 height 29
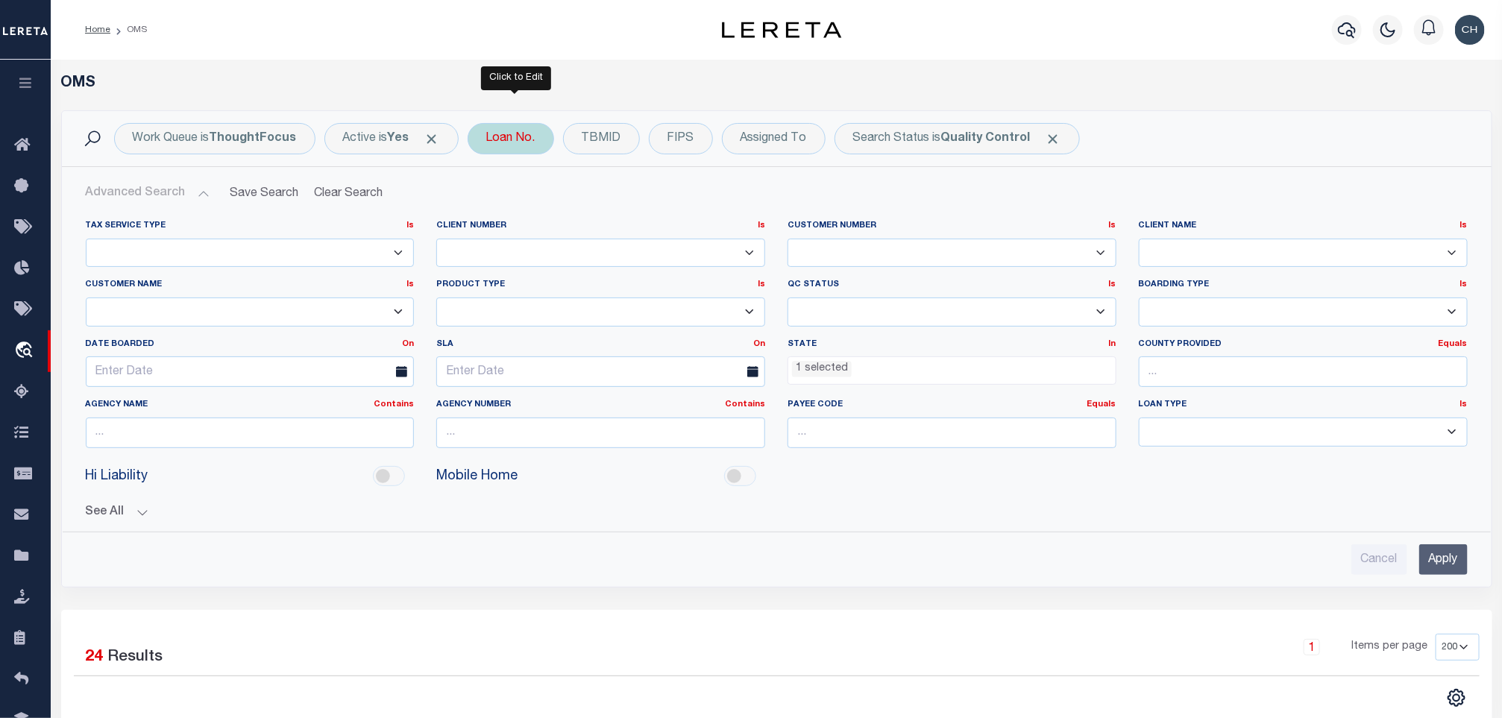
click at [499, 137] on div "Loan No." at bounding box center [511, 138] width 87 height 31
type input "10023402"
click at [706, 254] on div "Cancel Apply" at bounding box center [596, 244] width 219 height 25
click at [681, 248] on input "Apply" at bounding box center [684, 244] width 44 height 25
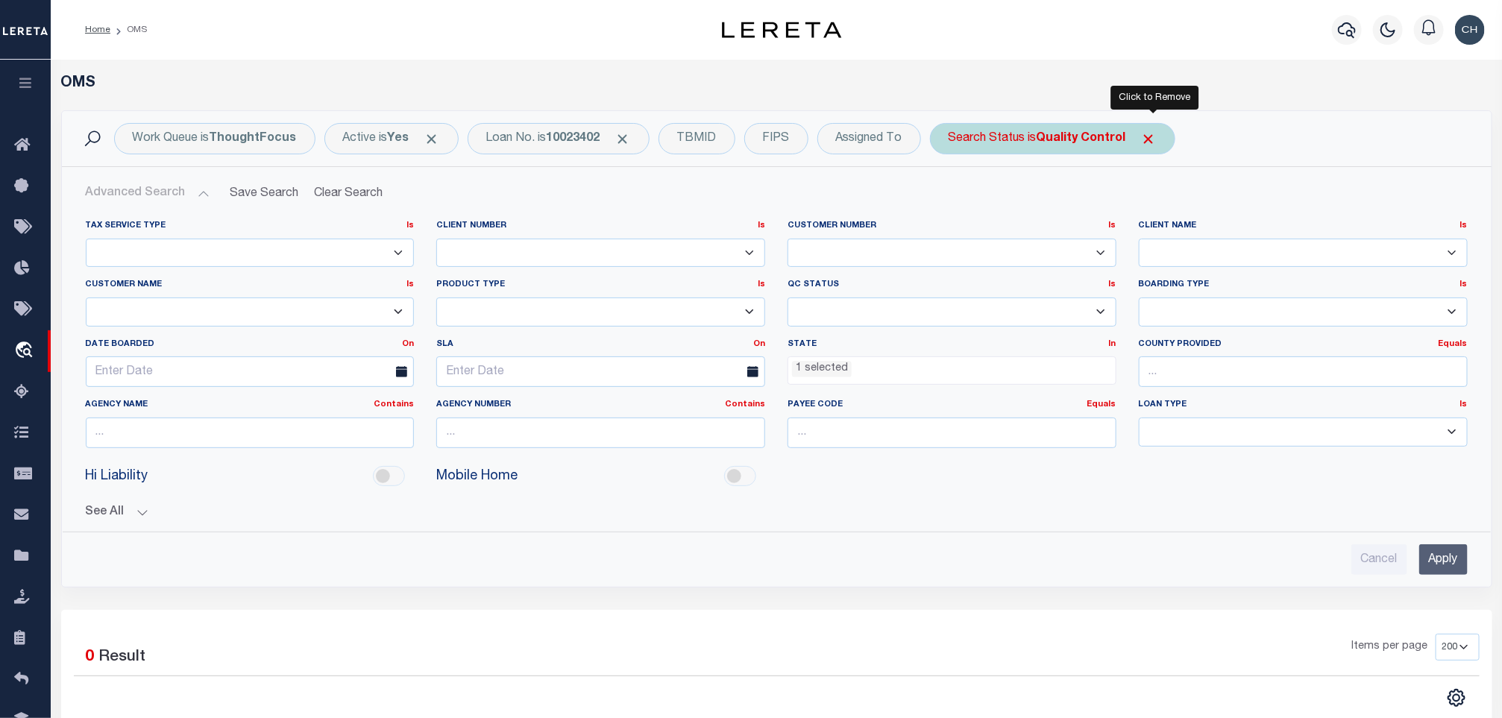
click at [1147, 137] on span "Click to Remove" at bounding box center [1149, 139] width 16 height 16
click at [1430, 565] on input "Apply" at bounding box center [1444, 560] width 48 height 31
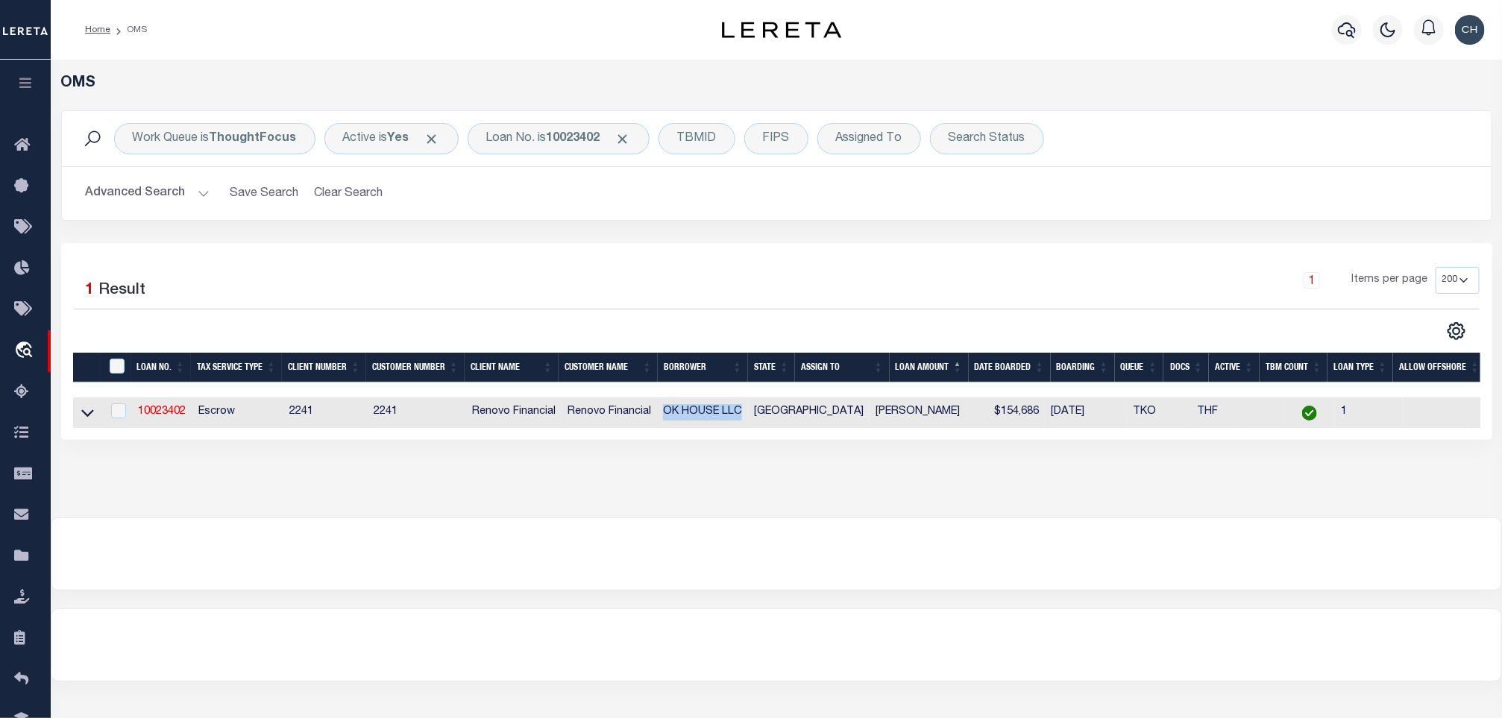
copy td "OK HOUSE LLC"
drag, startPoint x: 745, startPoint y: 416, endPoint x: 670, endPoint y: 421, distance: 75.5
click at [670, 421] on td "OK HOUSE LLC" at bounding box center [702, 413] width 91 height 31
checkbox input "true"
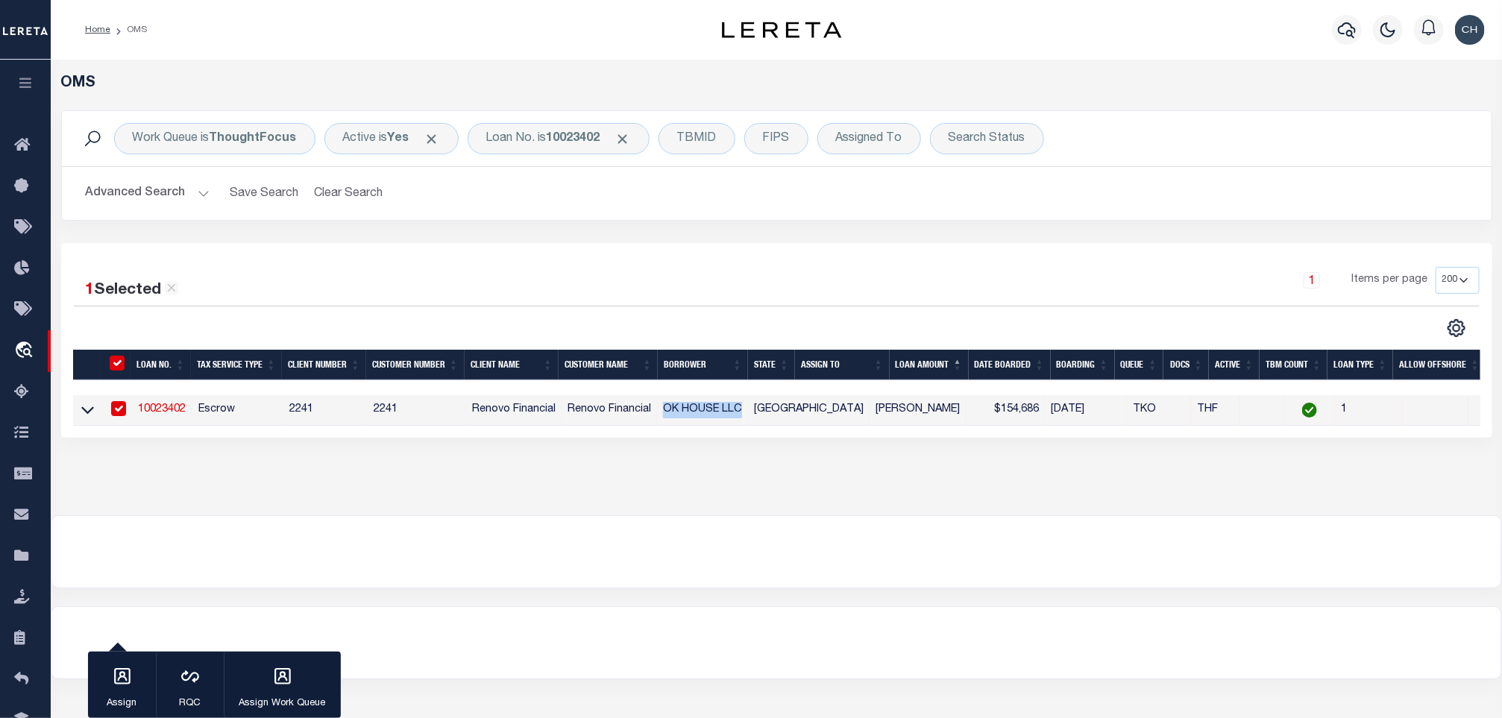
click at [130, 195] on button "Advanced Search" at bounding box center [148, 193] width 124 height 29
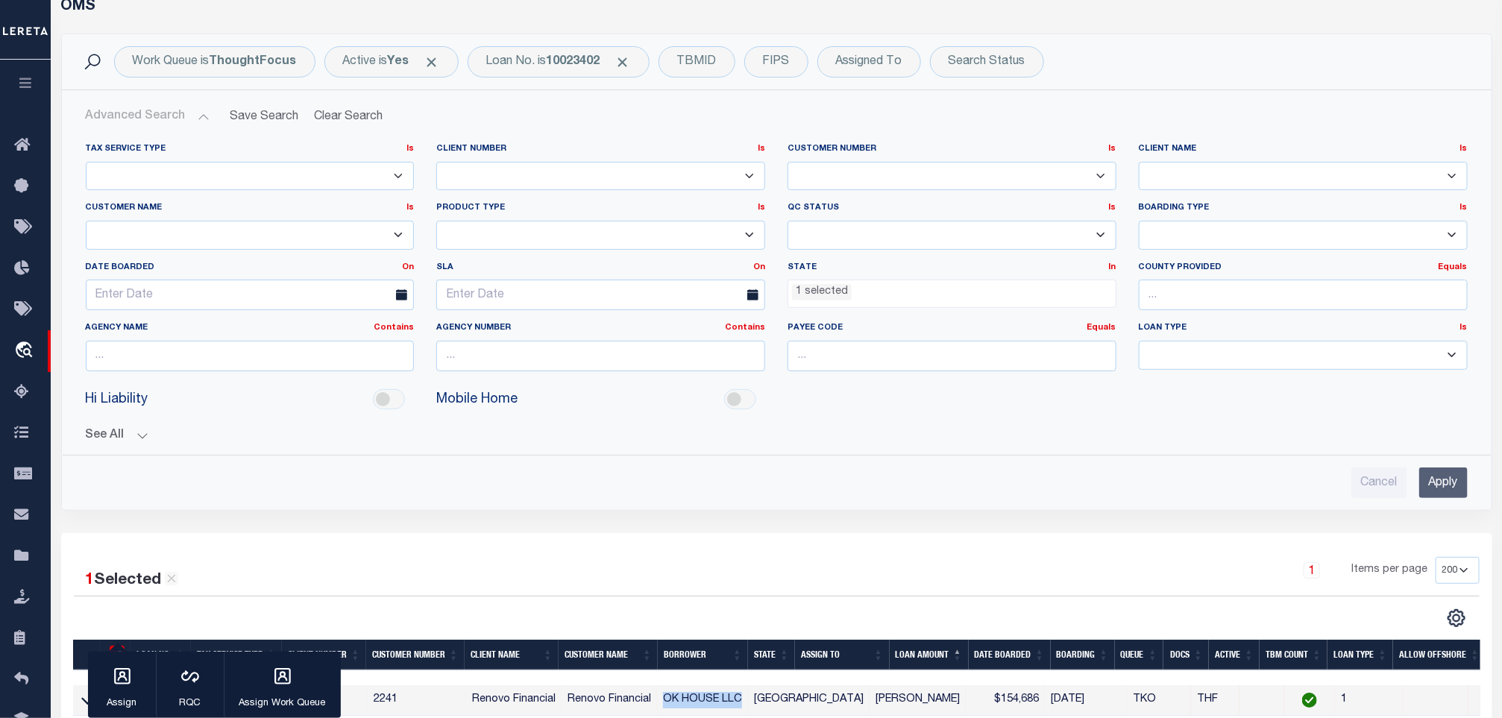
scroll to position [112, 0]
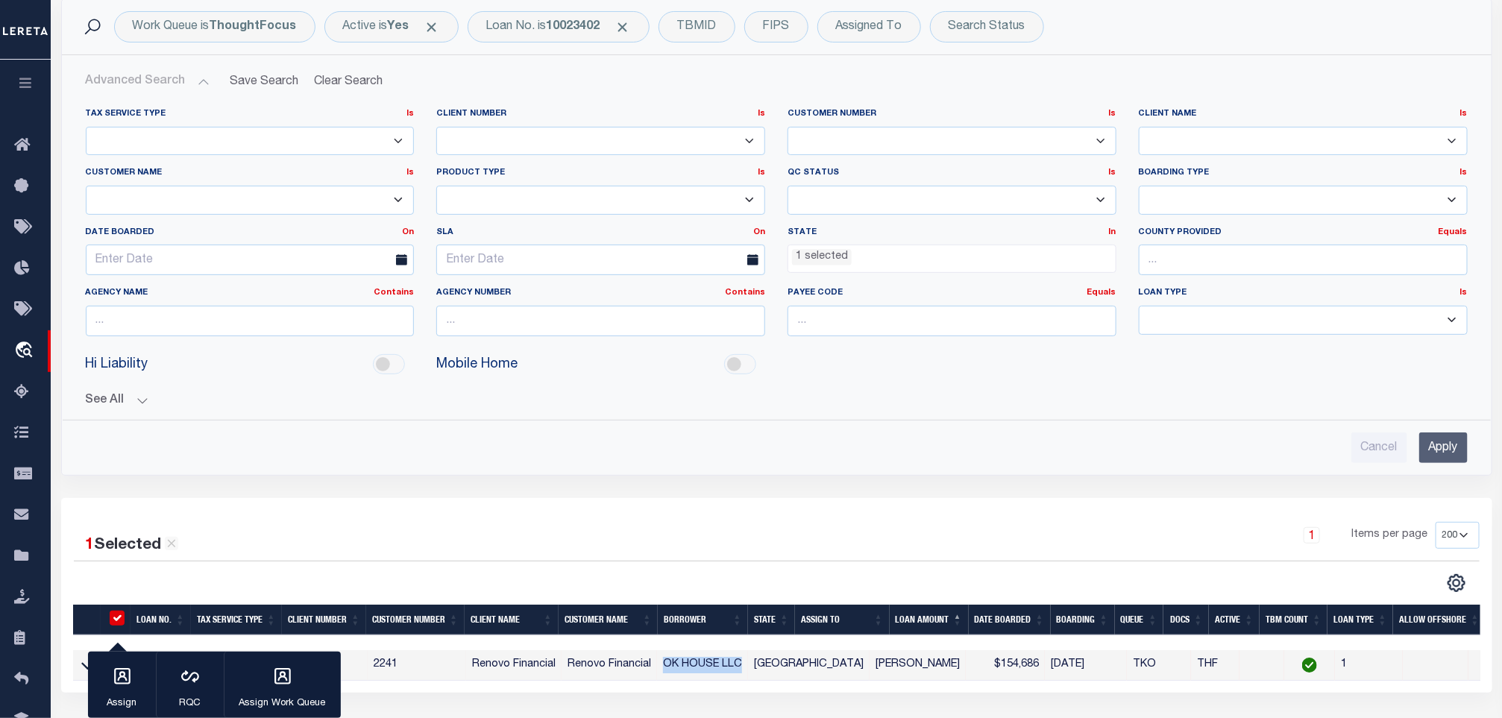
click at [141, 408] on button "See All" at bounding box center [777, 401] width 1382 height 14
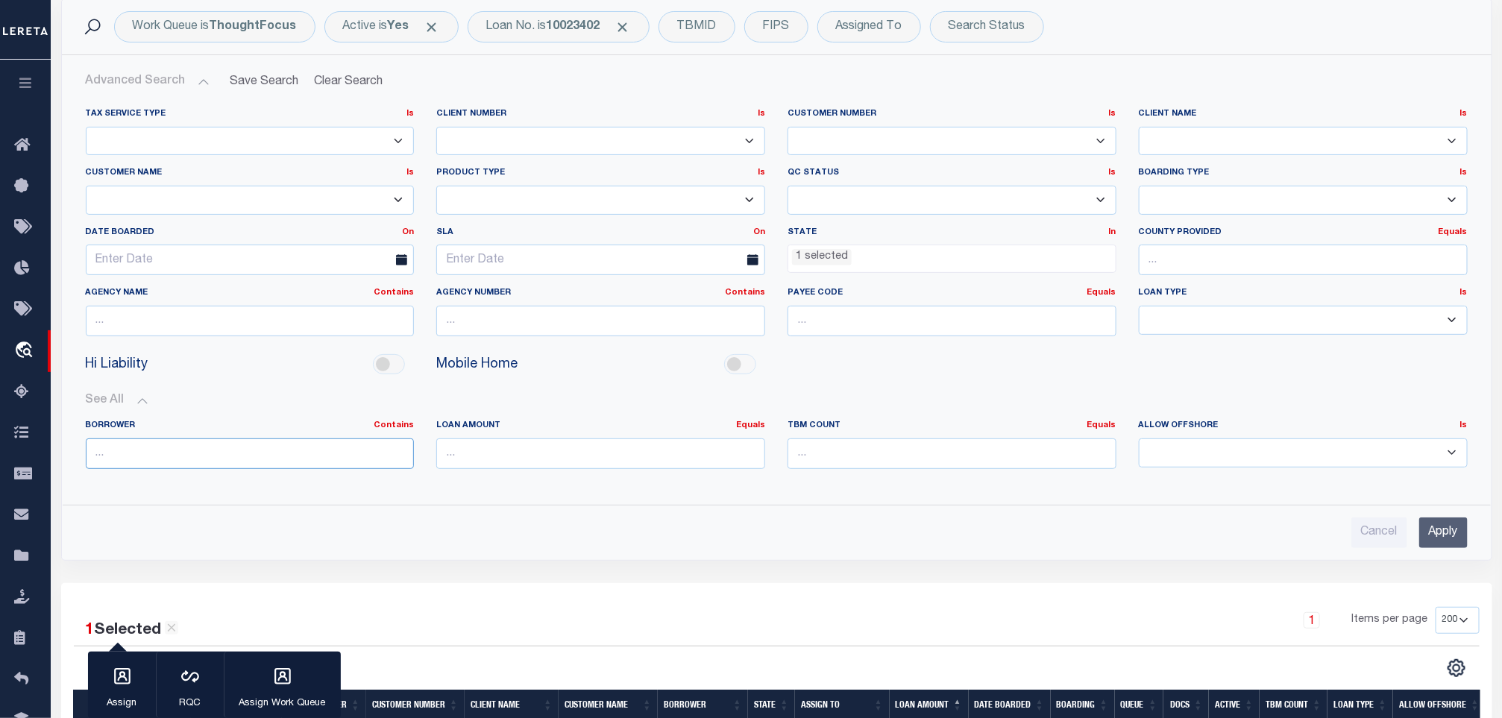
click at [305, 448] on input "text" at bounding box center [250, 454] width 329 height 31
paste input "OK HOUSE LLC"
type input "OK HOUSE LLC"
click at [1428, 526] on input "Apply" at bounding box center [1444, 533] width 48 height 31
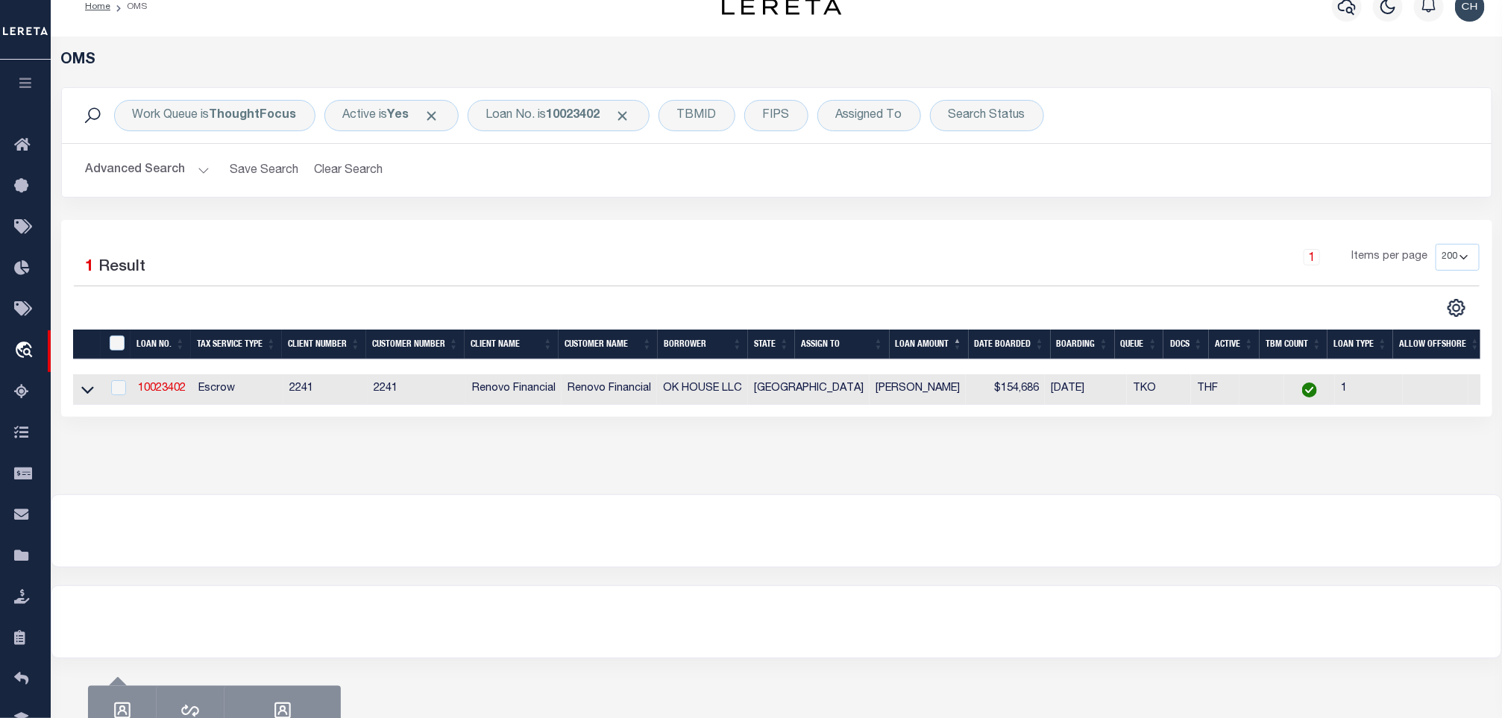
scroll to position [0, 0]
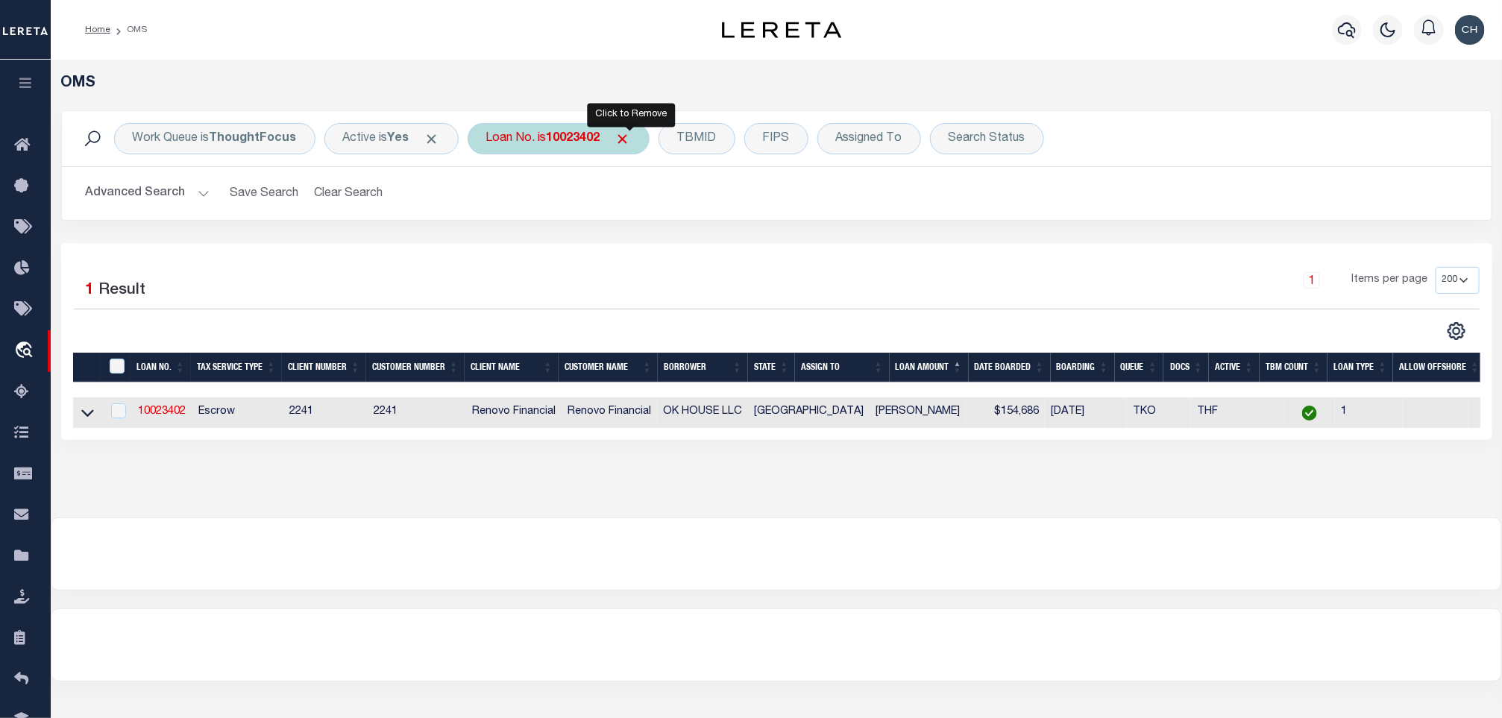
click at [623, 143] on span "Click to Remove" at bounding box center [623, 139] width 16 height 16
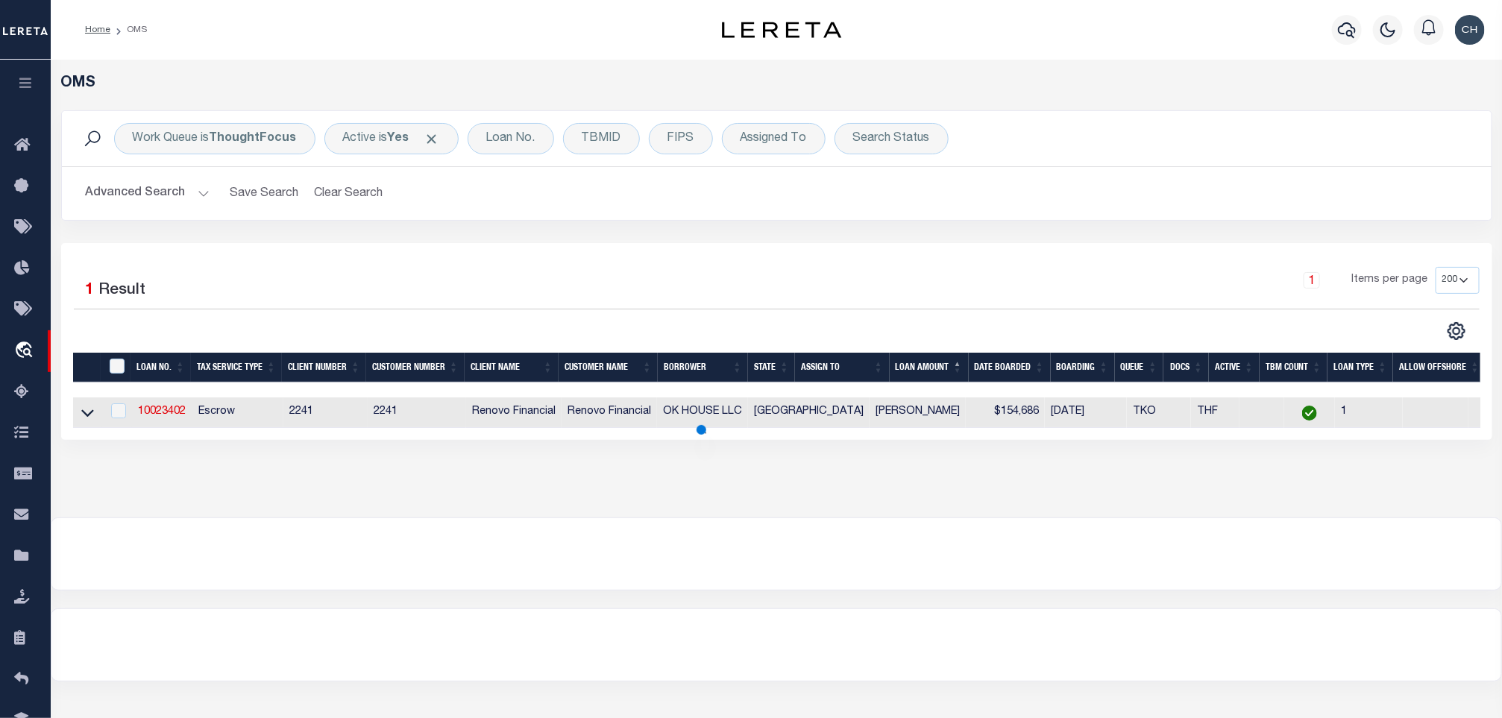
click at [188, 195] on button "Advanced Search" at bounding box center [148, 193] width 124 height 29
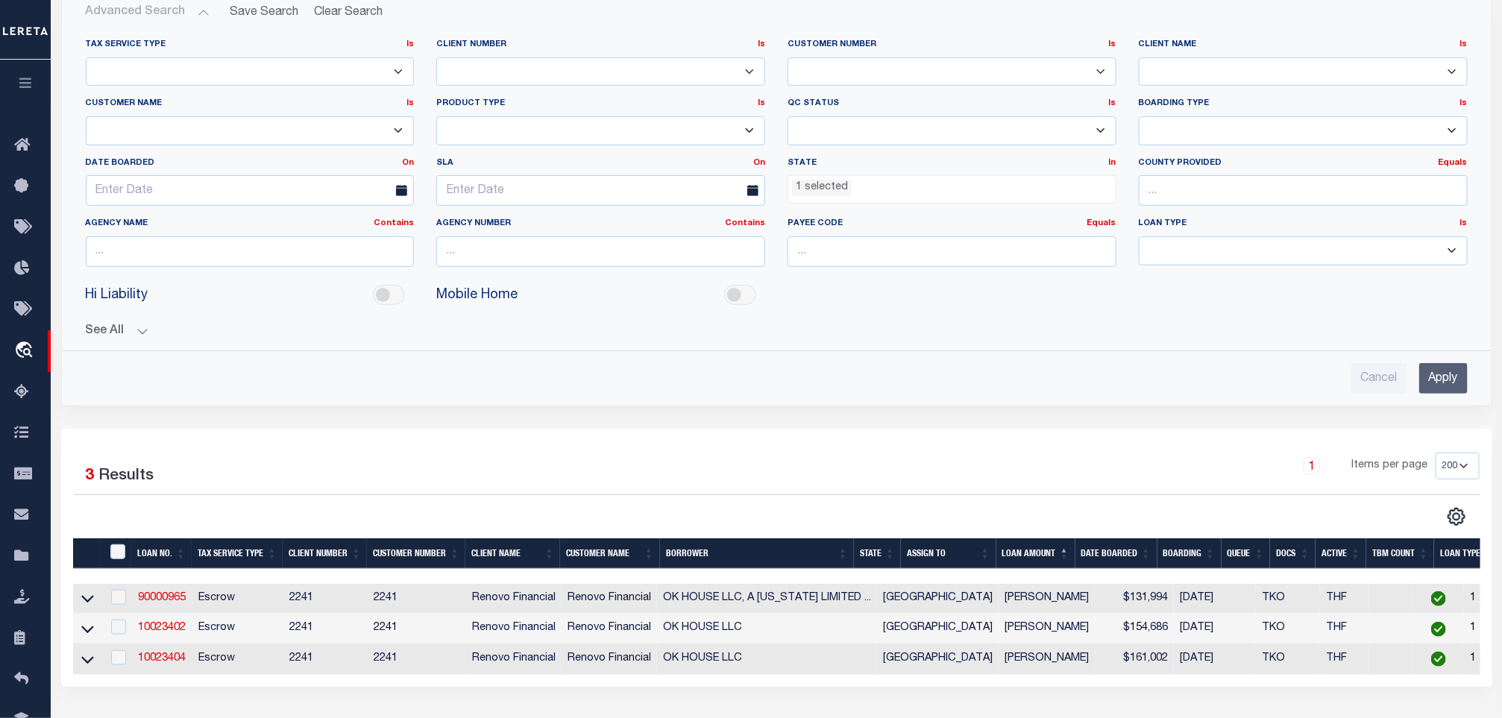
scroll to position [428, 0]
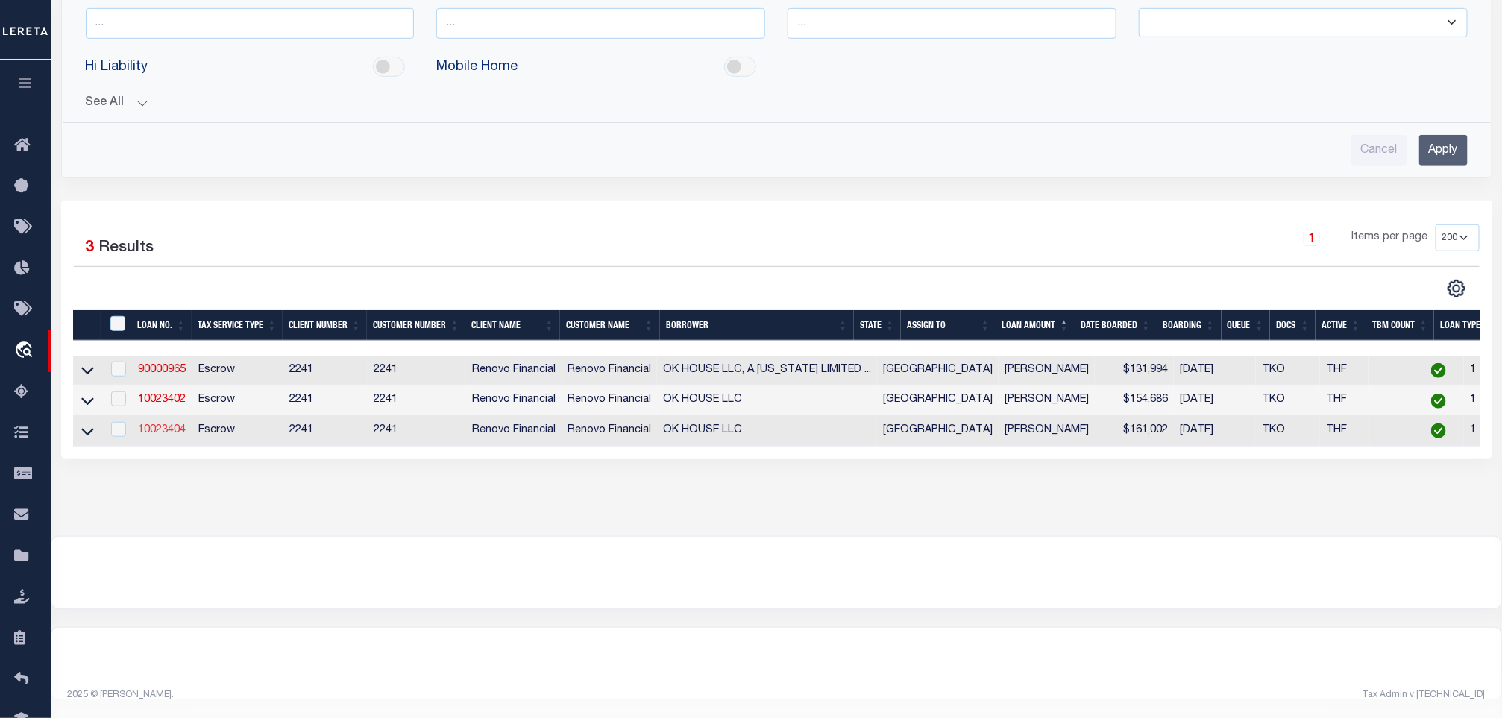
click at [168, 425] on link "10023404" at bounding box center [162, 430] width 48 height 10
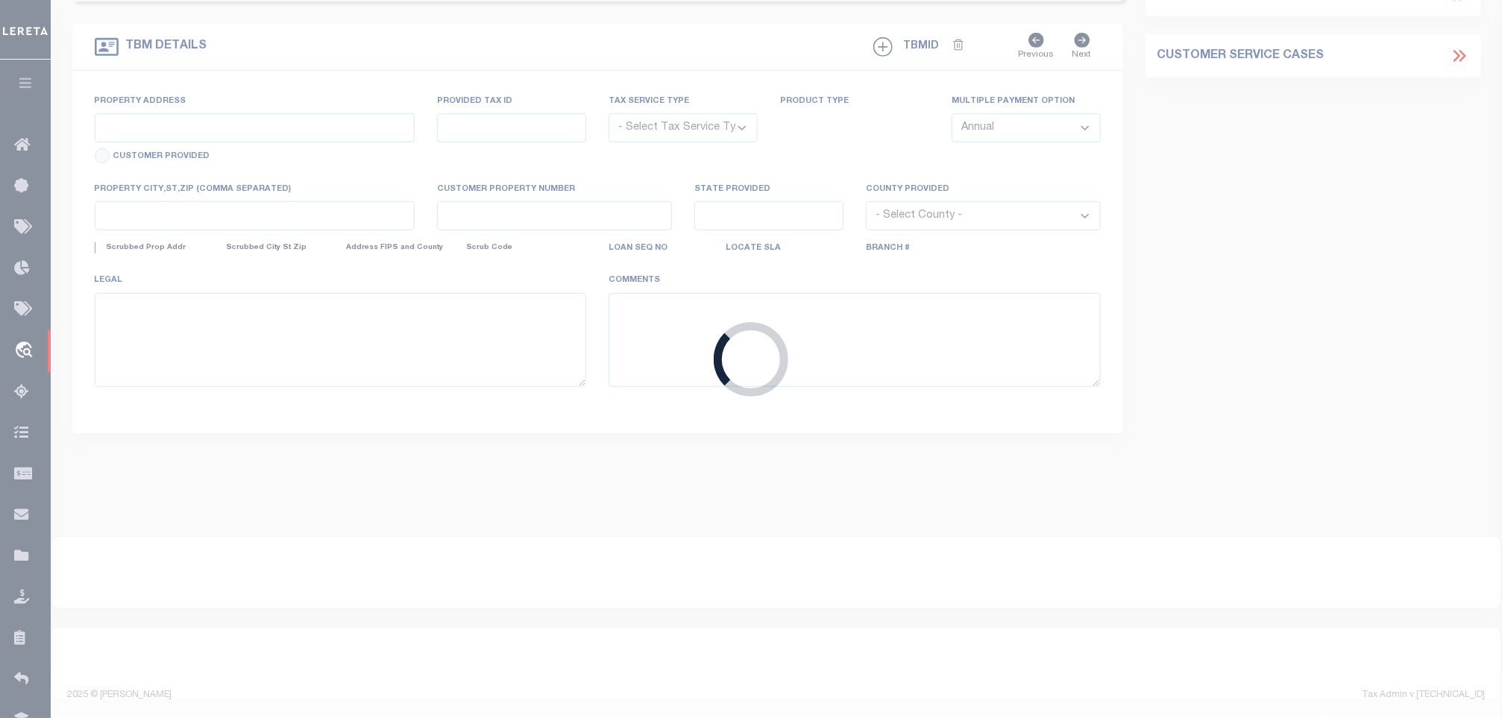
type input "10023404"
type input "OK HOUSE LLC"
select select
select select "400"
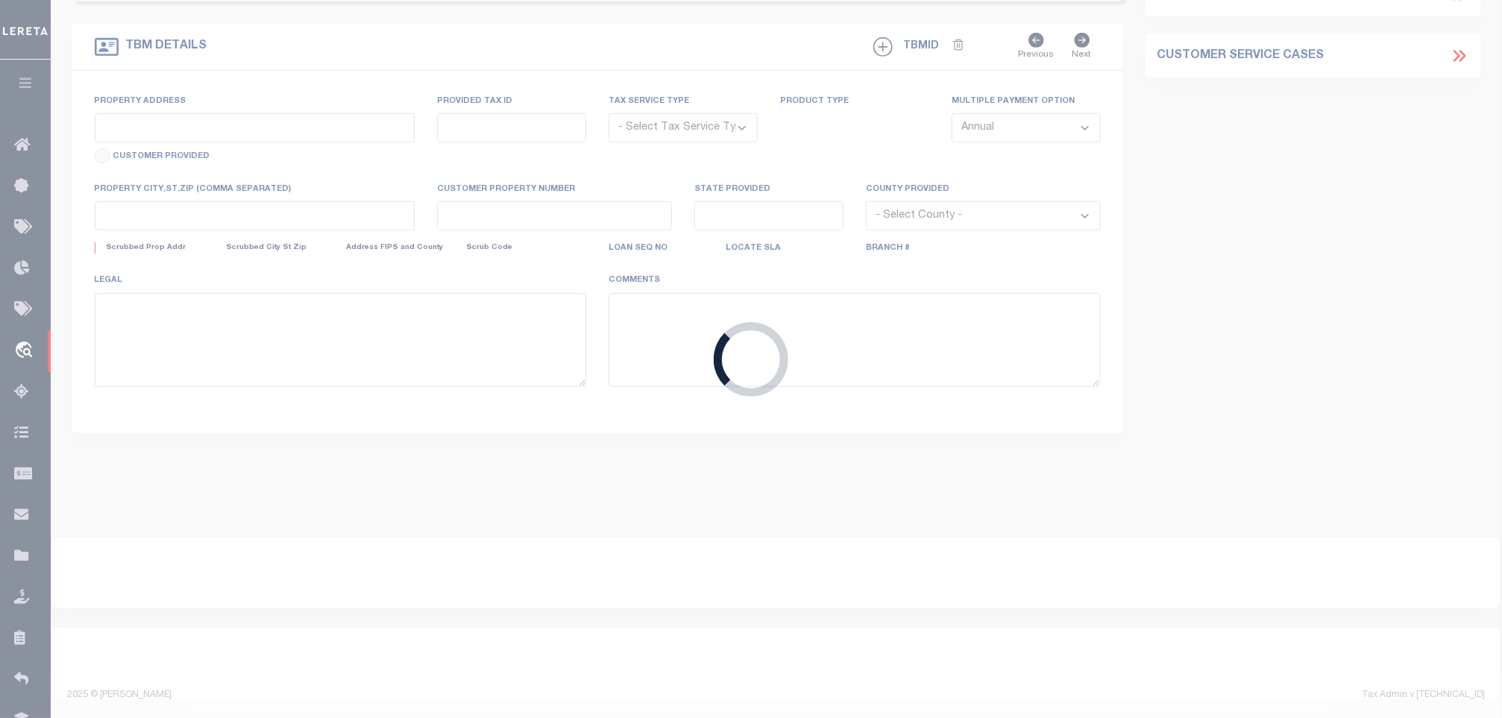
select select "Escrow"
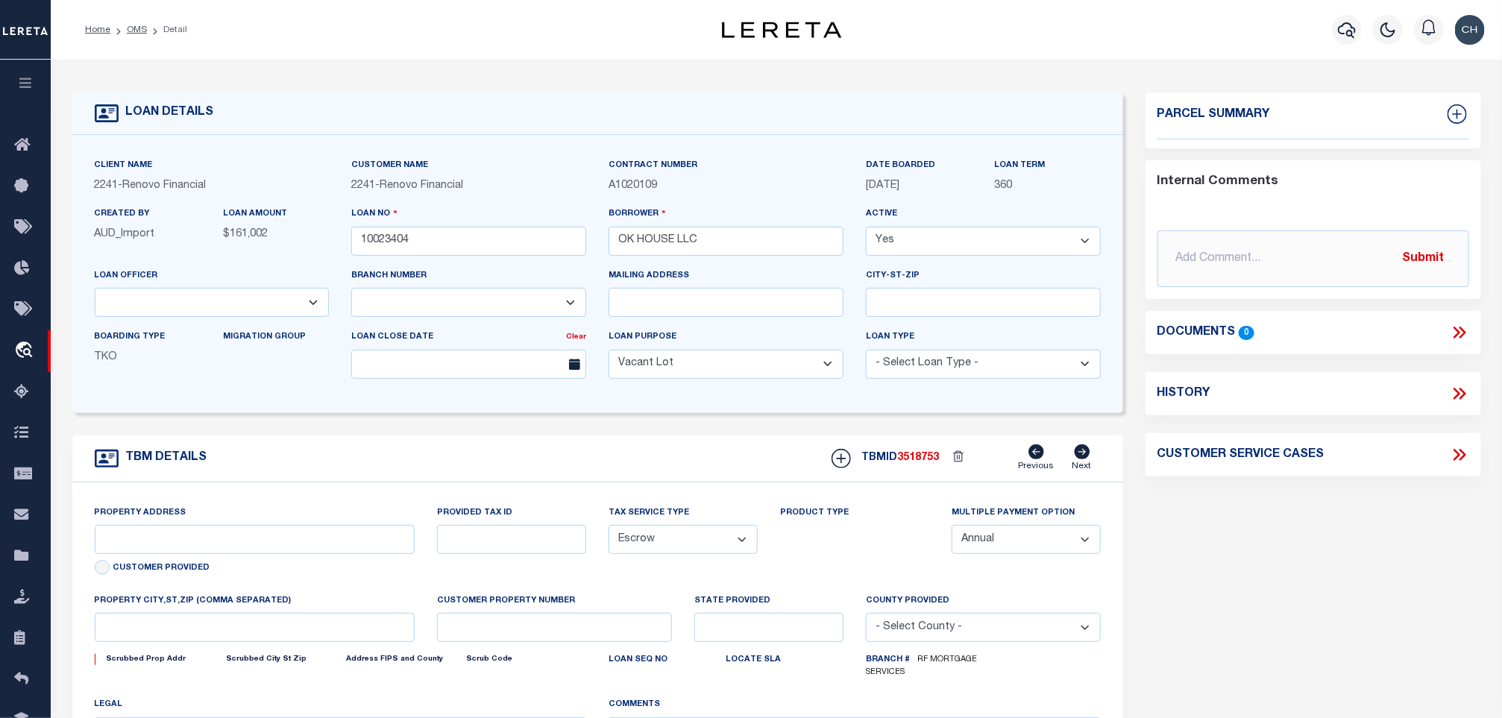
type input "[STREET_ADDRESS]"
type input "0071110506000"
select select
type input "CONROE, TX 77302"
type input "a0kUS00000EDjvJ"
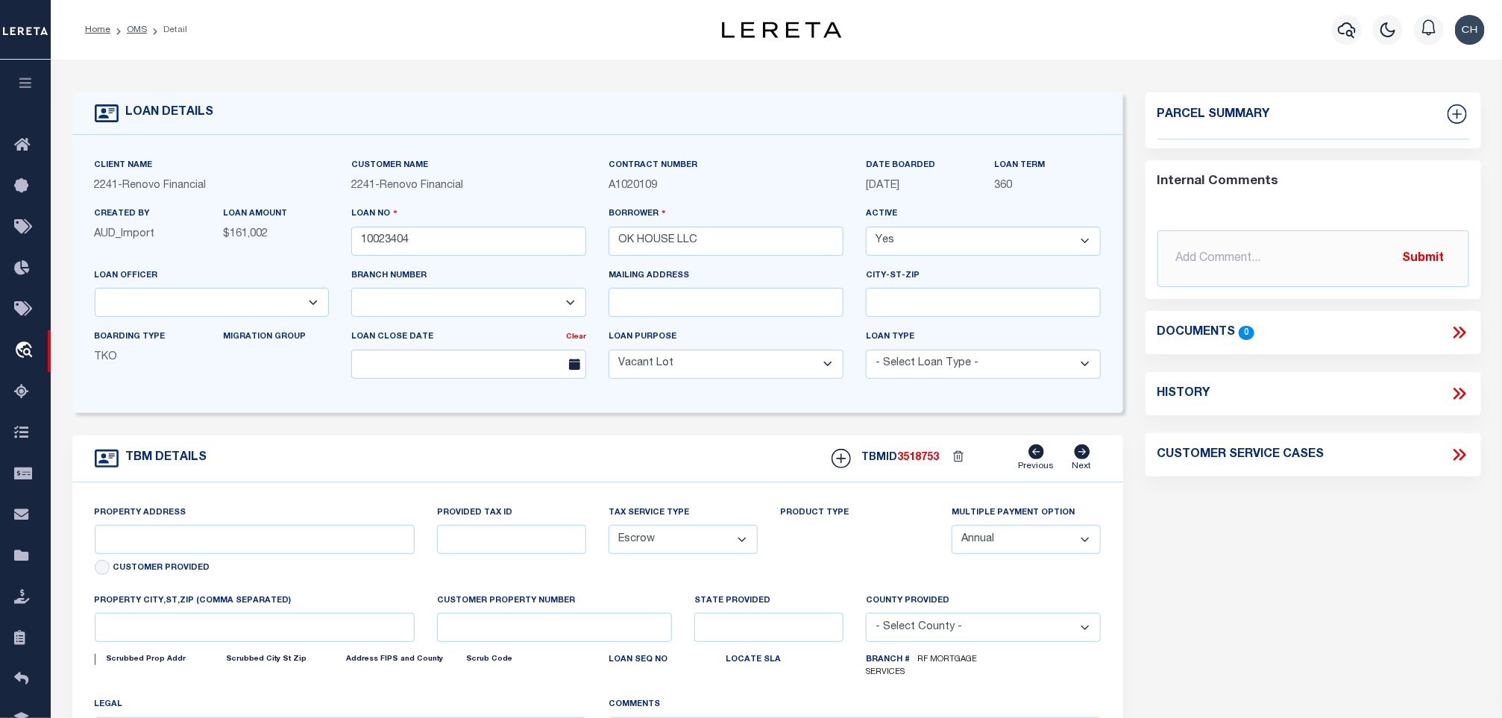
type input "[GEOGRAPHIC_DATA]"
select select
select select "164194"
select select "25067"
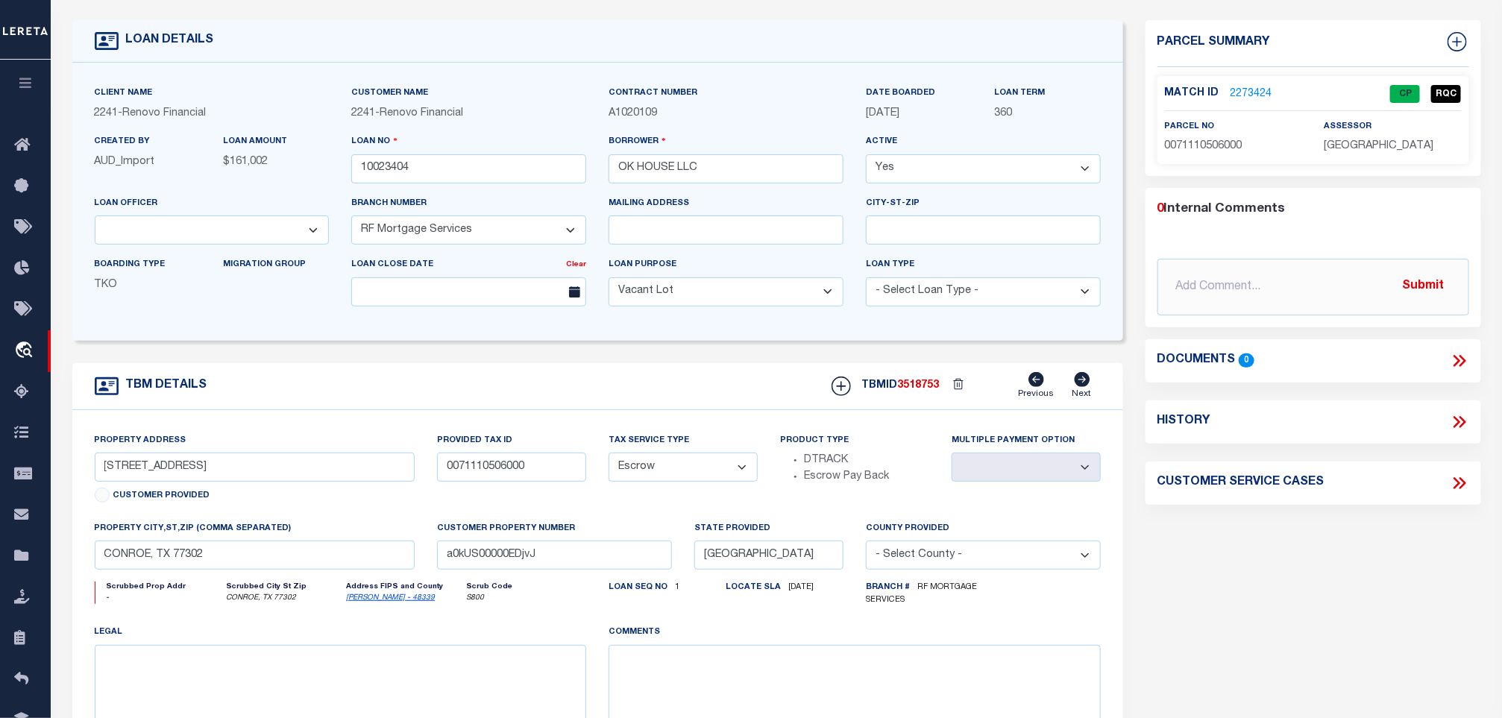
scroll to position [112, 0]
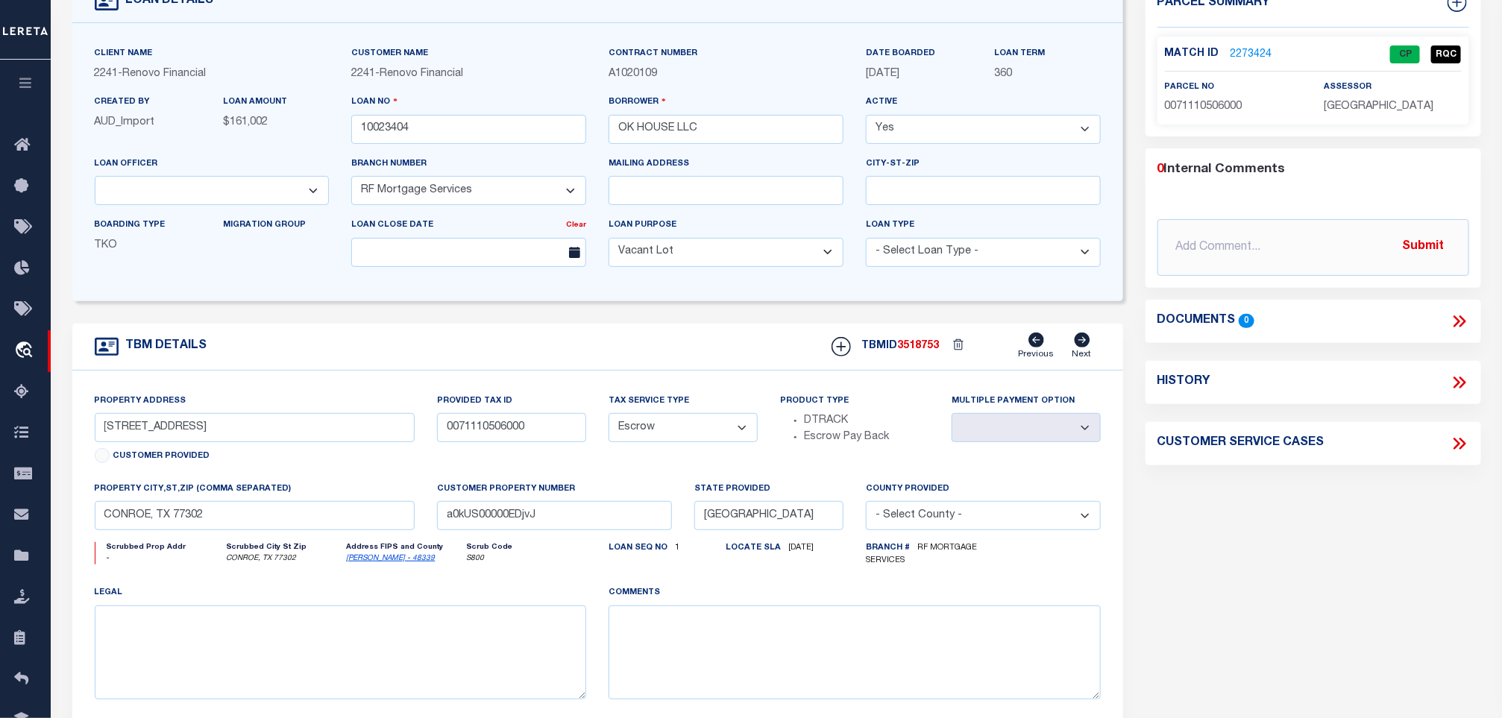
click at [1251, 50] on link "2273424" at bounding box center [1252, 55] width 42 height 16
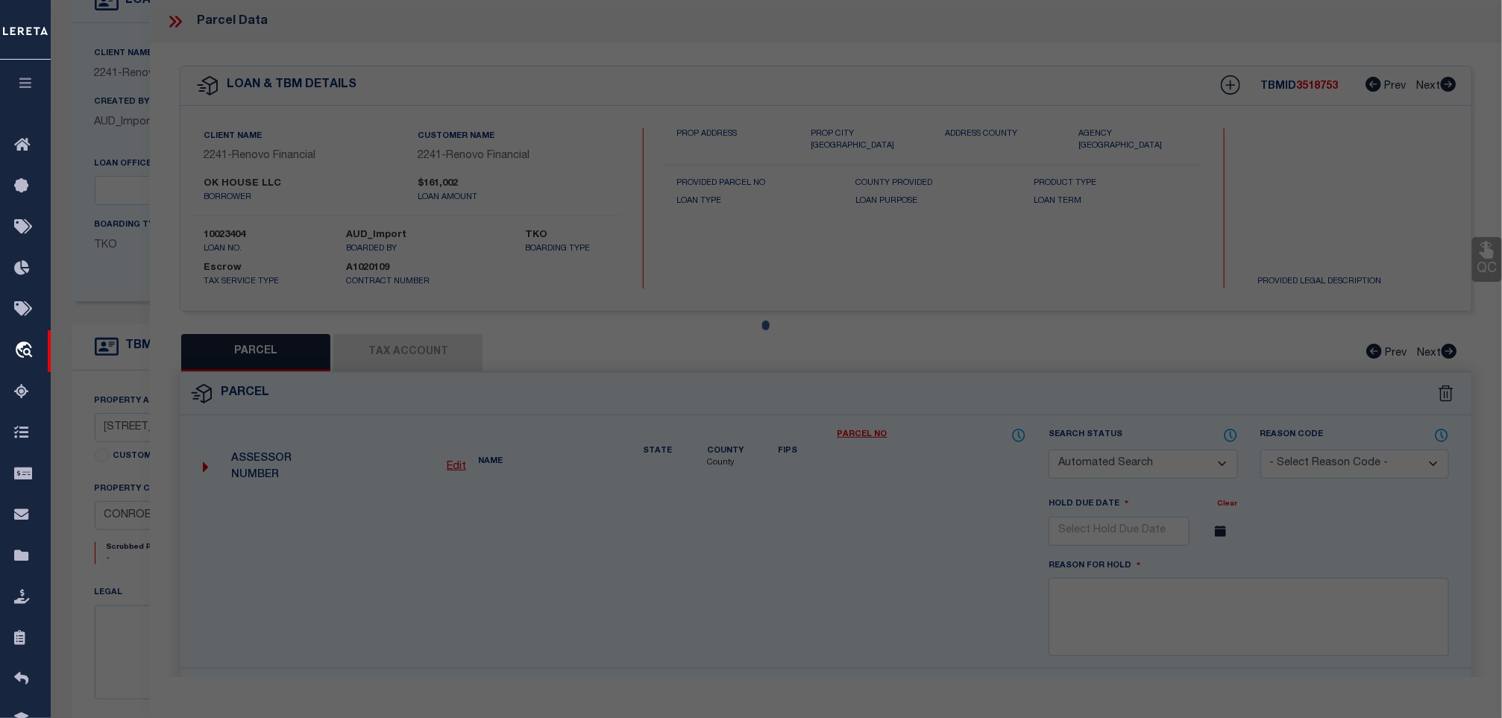
checkbox input "false"
select select "CP"
type input "OK HOUSE LLC"
select select "AGW"
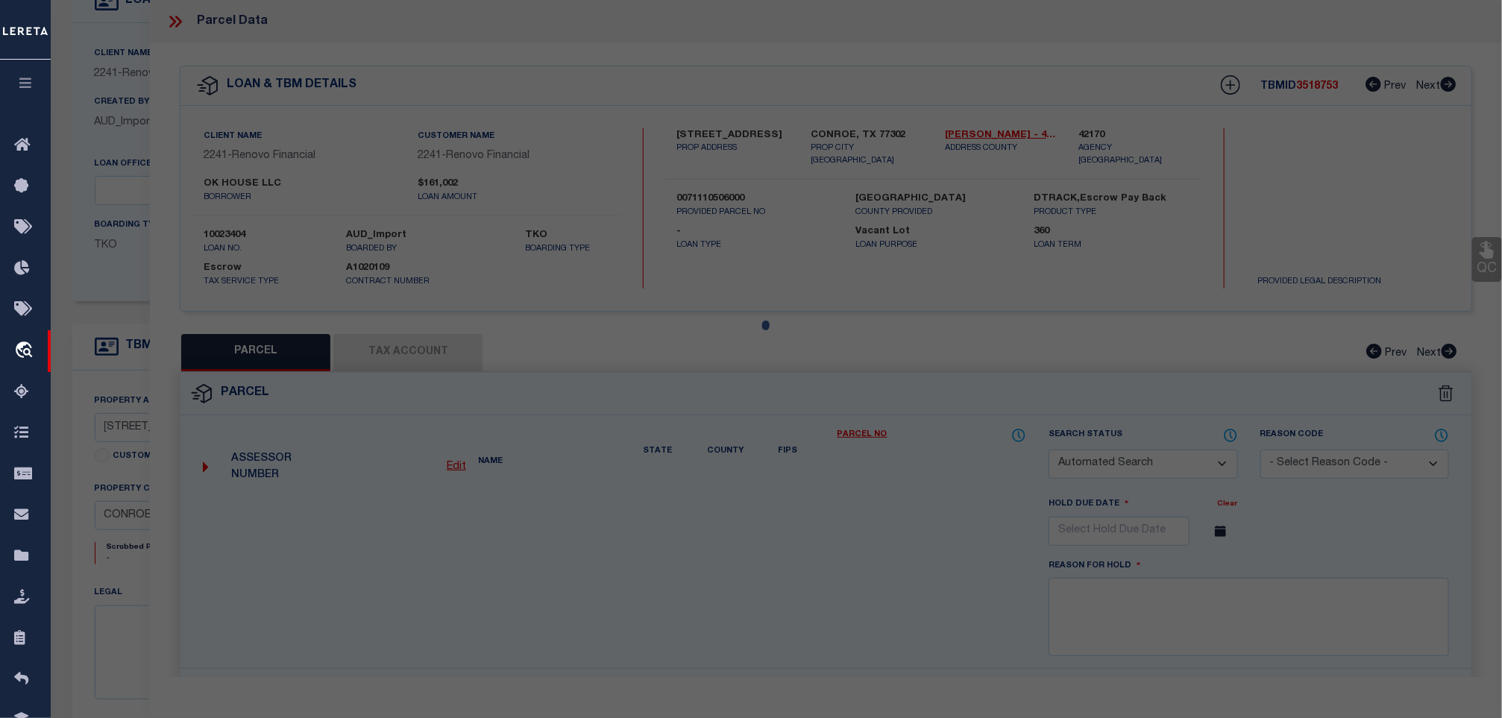
select select "ADD"
type input "[STREET_ADDRESS]"
type input "77302"
type textarea "S711105 - MAVERA 05, BLOCK 2, LOT 38"
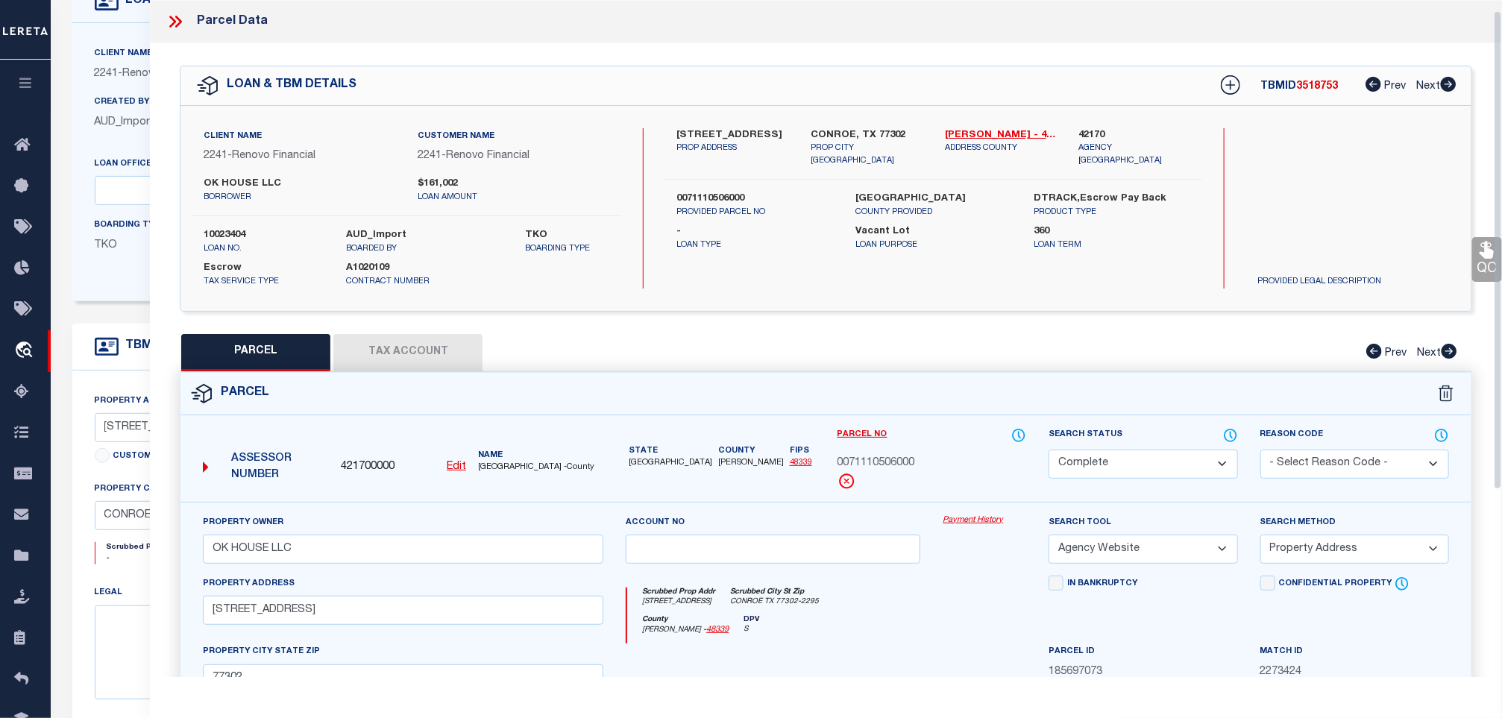
scroll to position [224, 0]
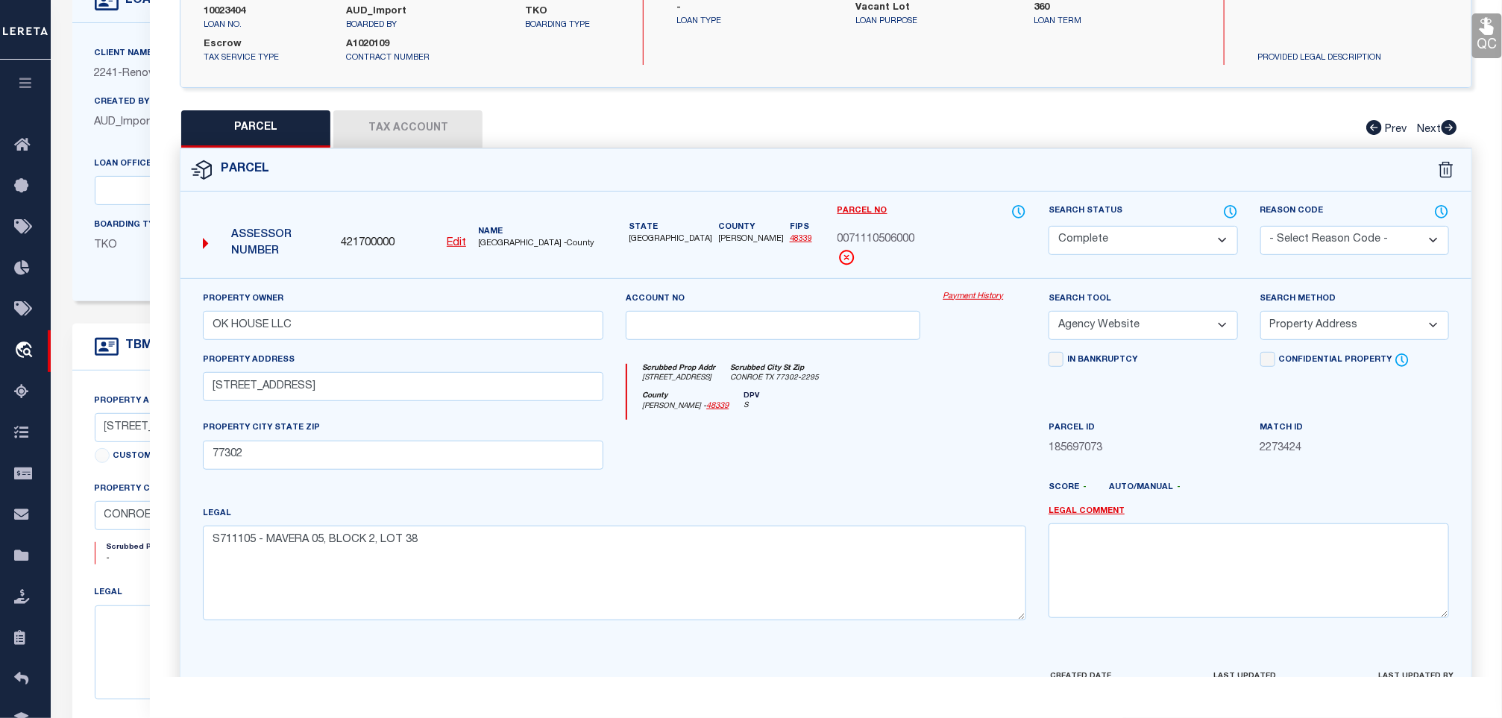
click at [421, 133] on button "Tax Account" at bounding box center [407, 128] width 149 height 37
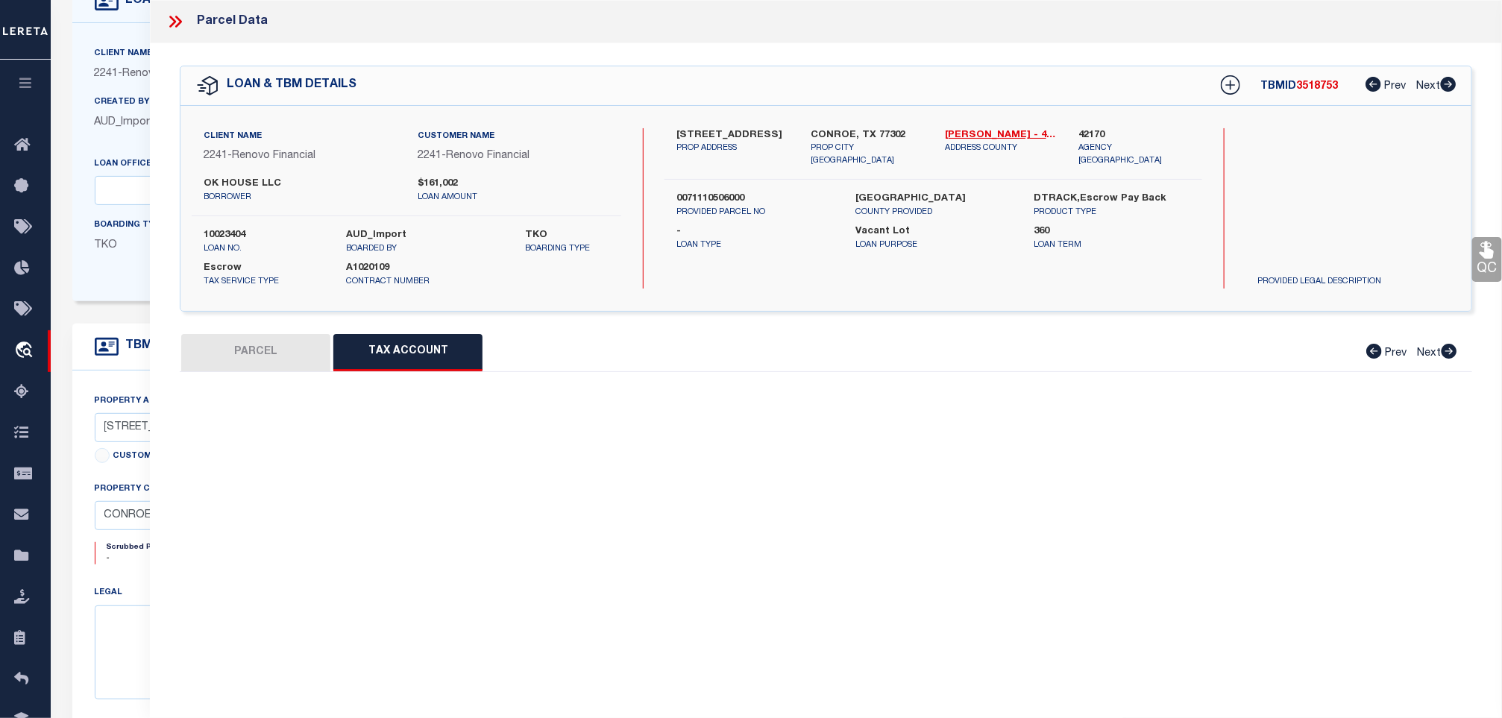
scroll to position [0, 0]
select select "100"
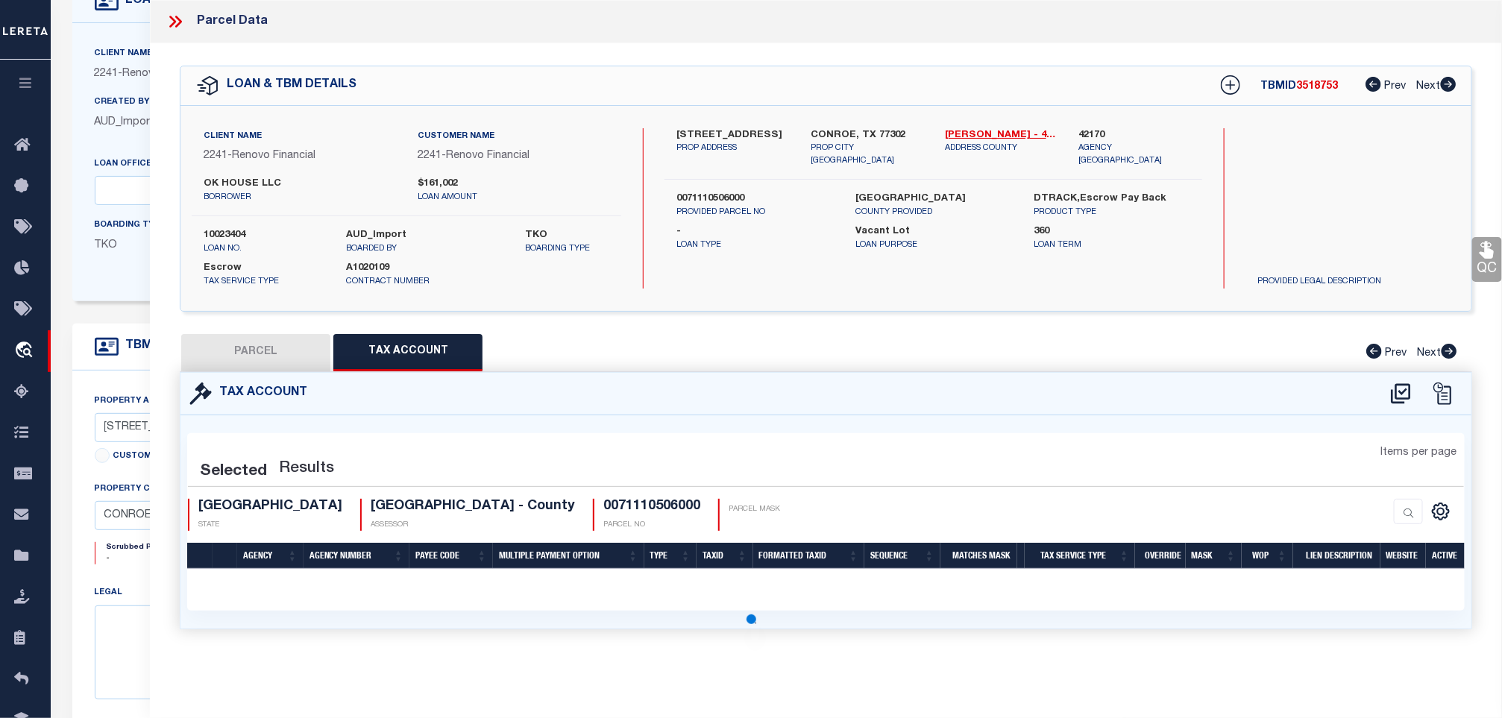
select select "100"
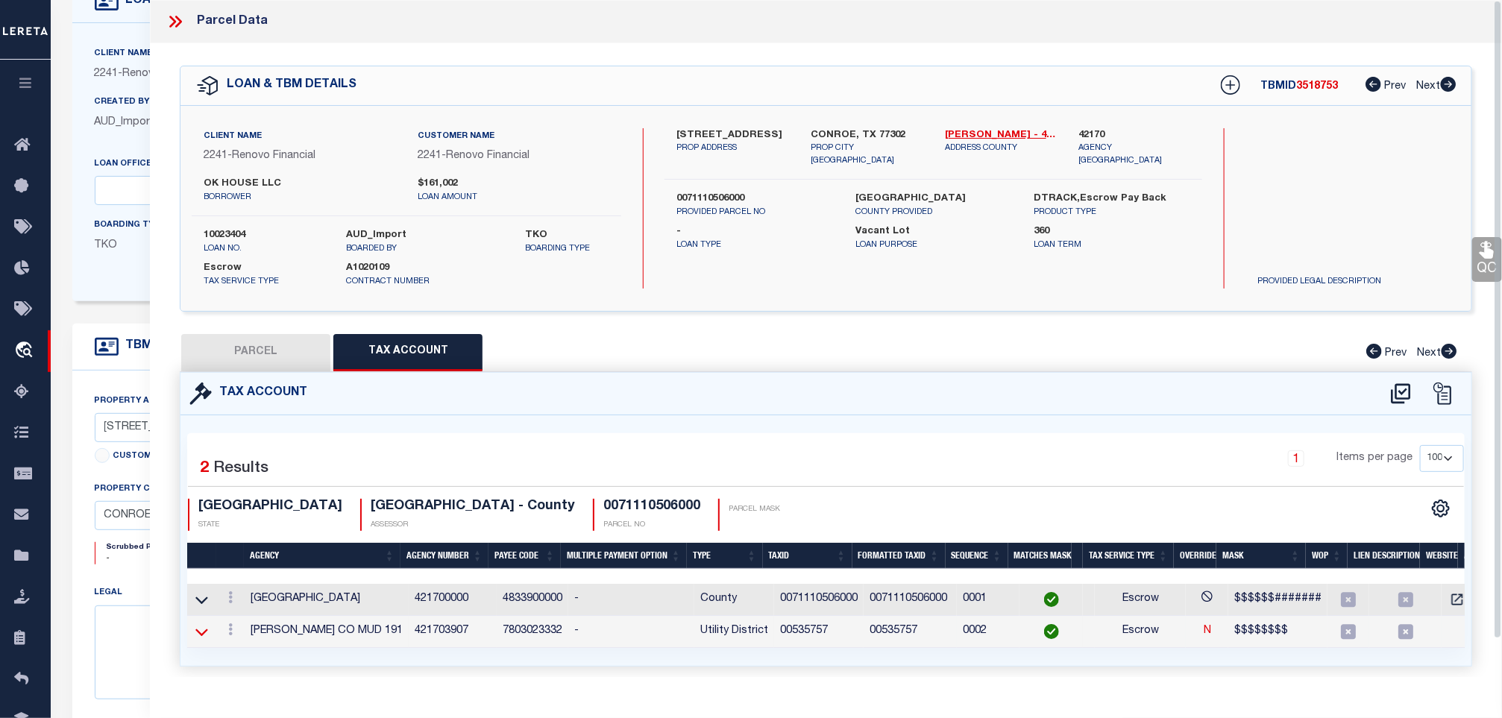
click at [204, 640] on icon at bounding box center [201, 632] width 13 height 16
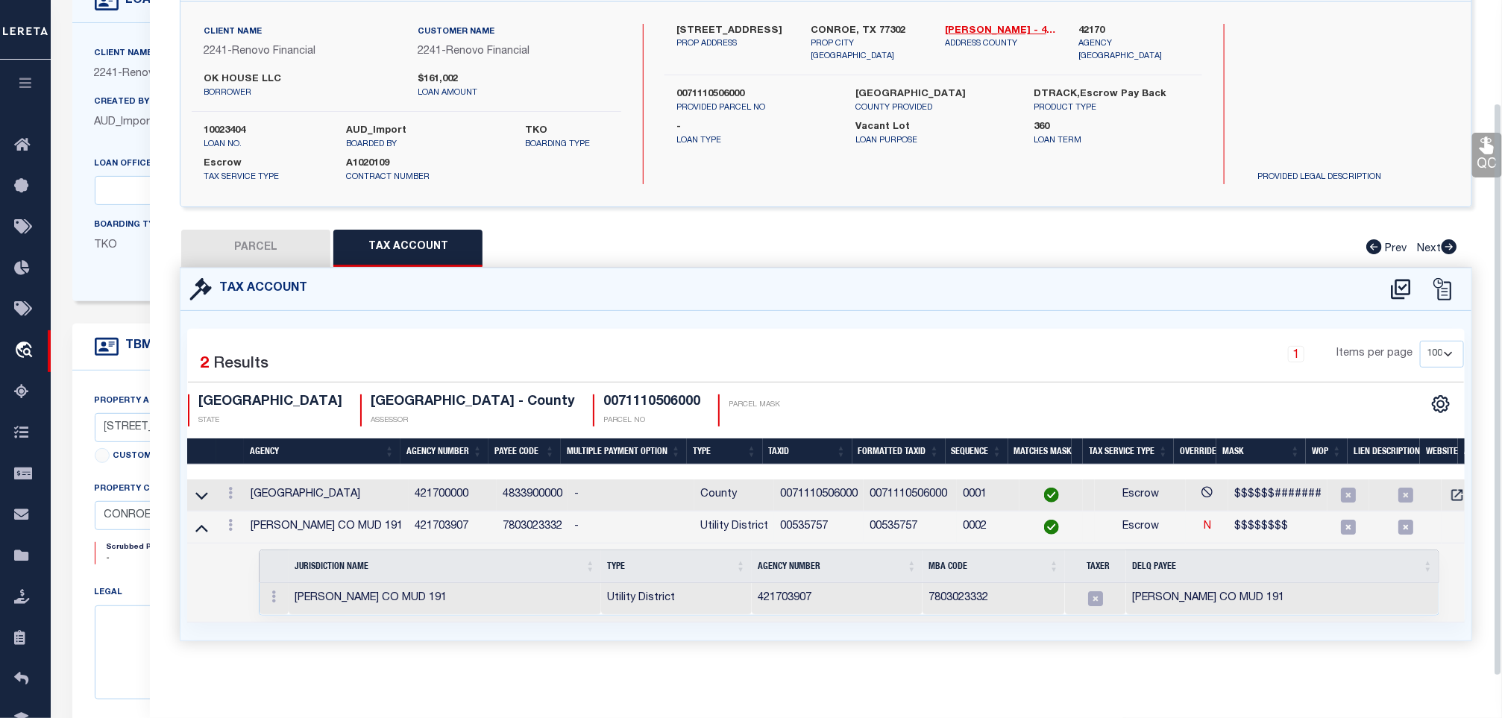
scroll to position [122, 0]
click at [276, 590] on div at bounding box center [274, 599] width 17 height 18
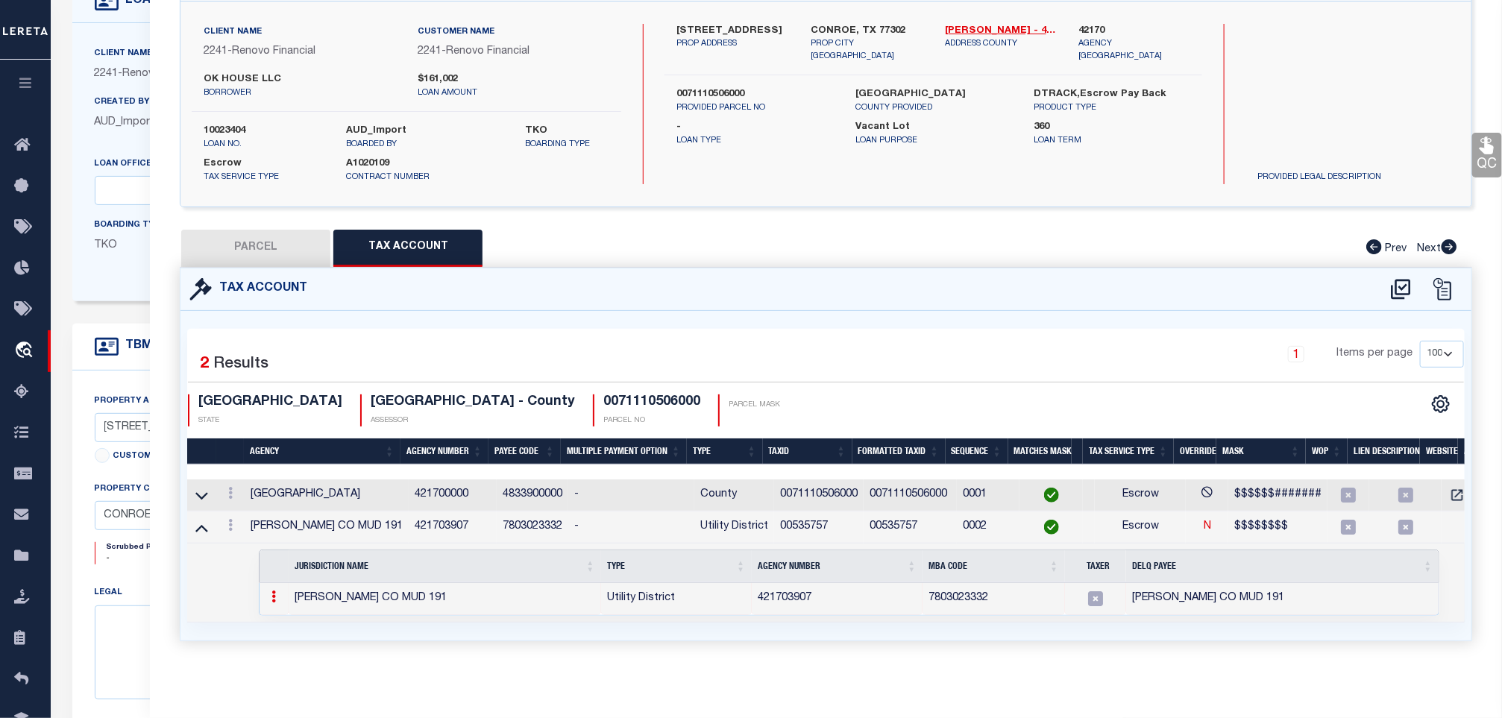
click at [275, 591] on icon at bounding box center [274, 597] width 4 height 12
click at [285, 616] on img at bounding box center [291, 621] width 15 height 15
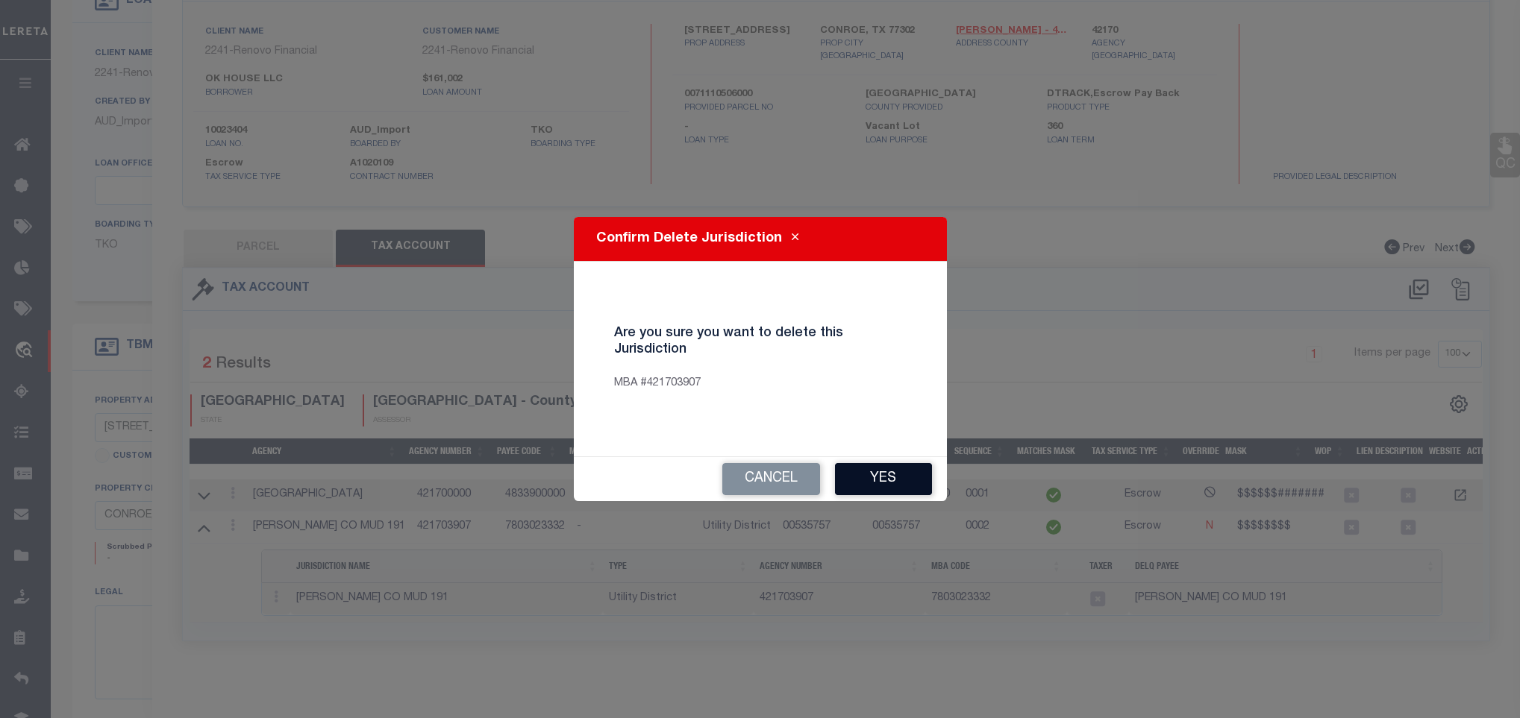
click at [865, 480] on button "Yes" at bounding box center [883, 479] width 97 height 32
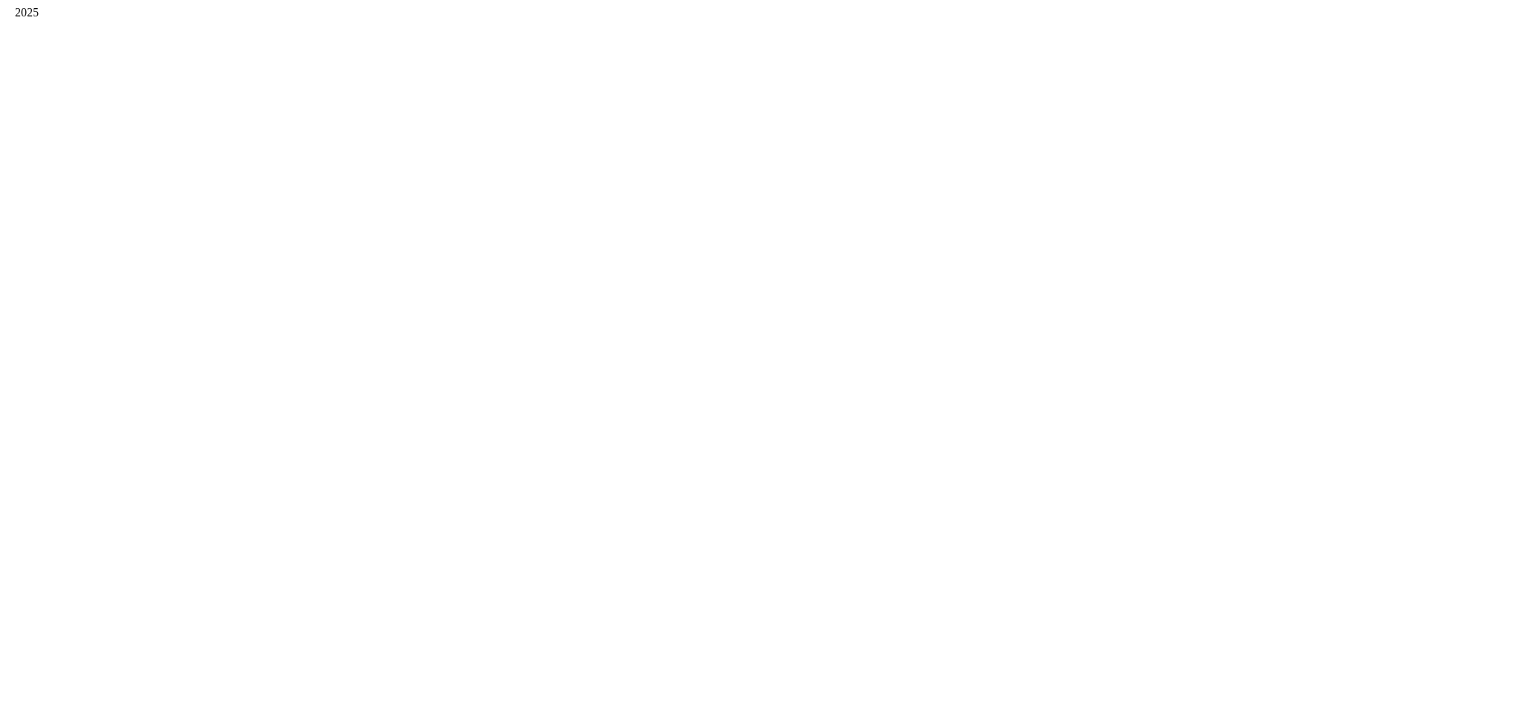
scroll to position [0, 0]
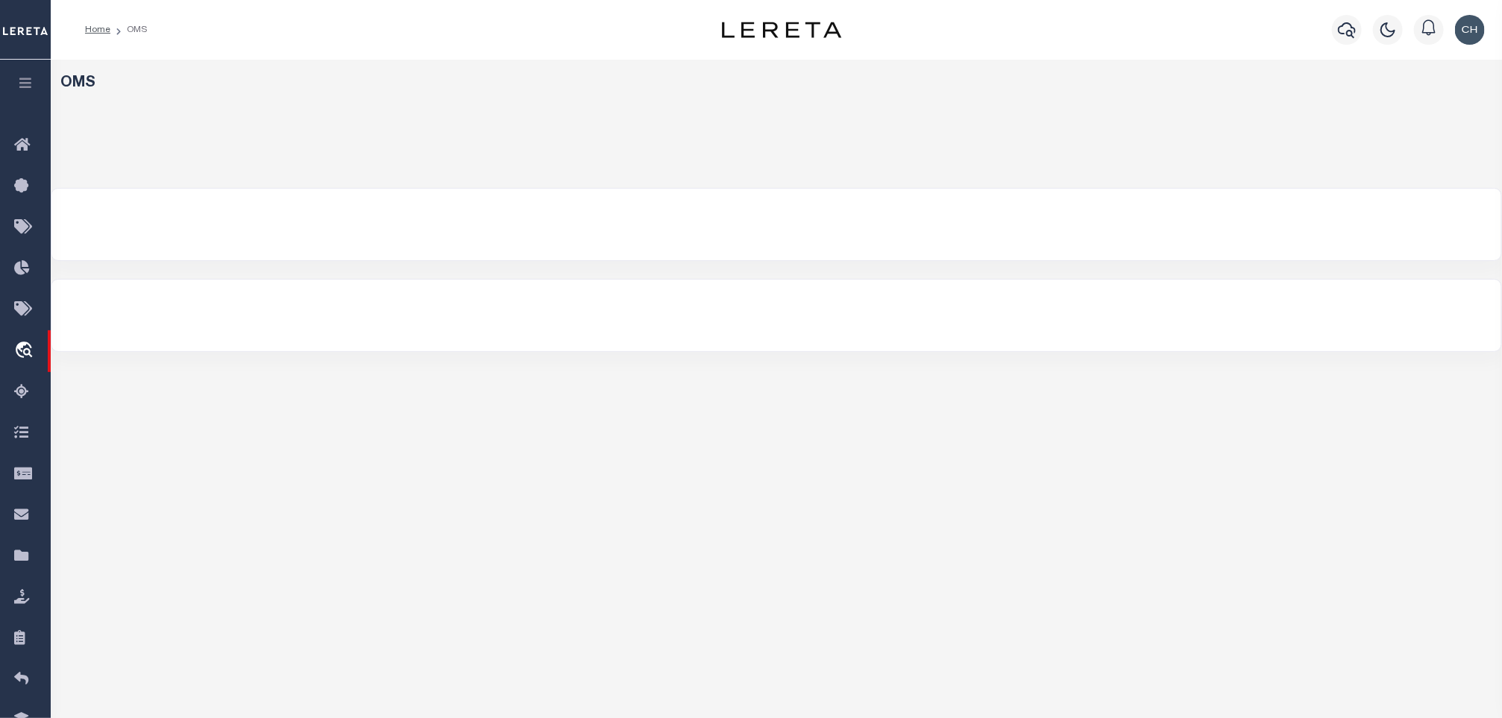
select select "200"
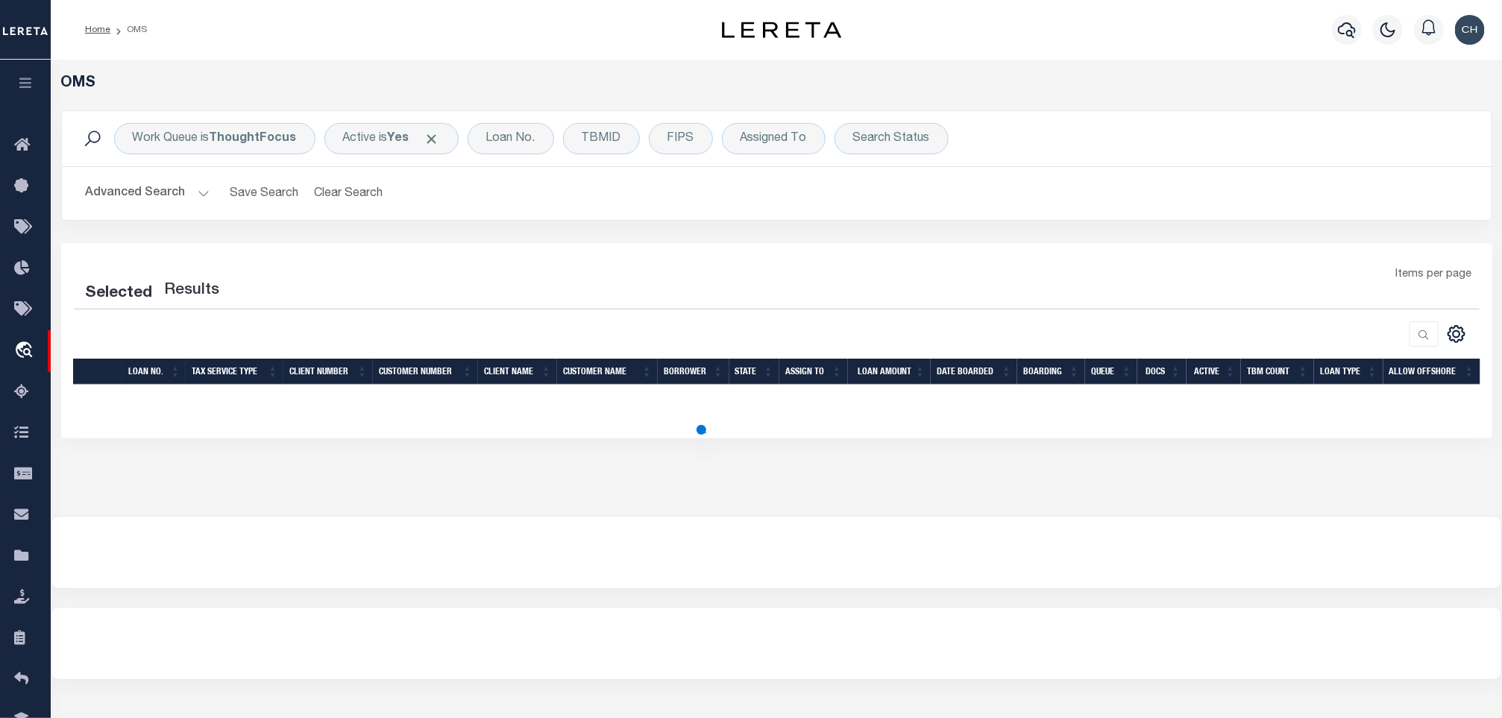
select select "200"
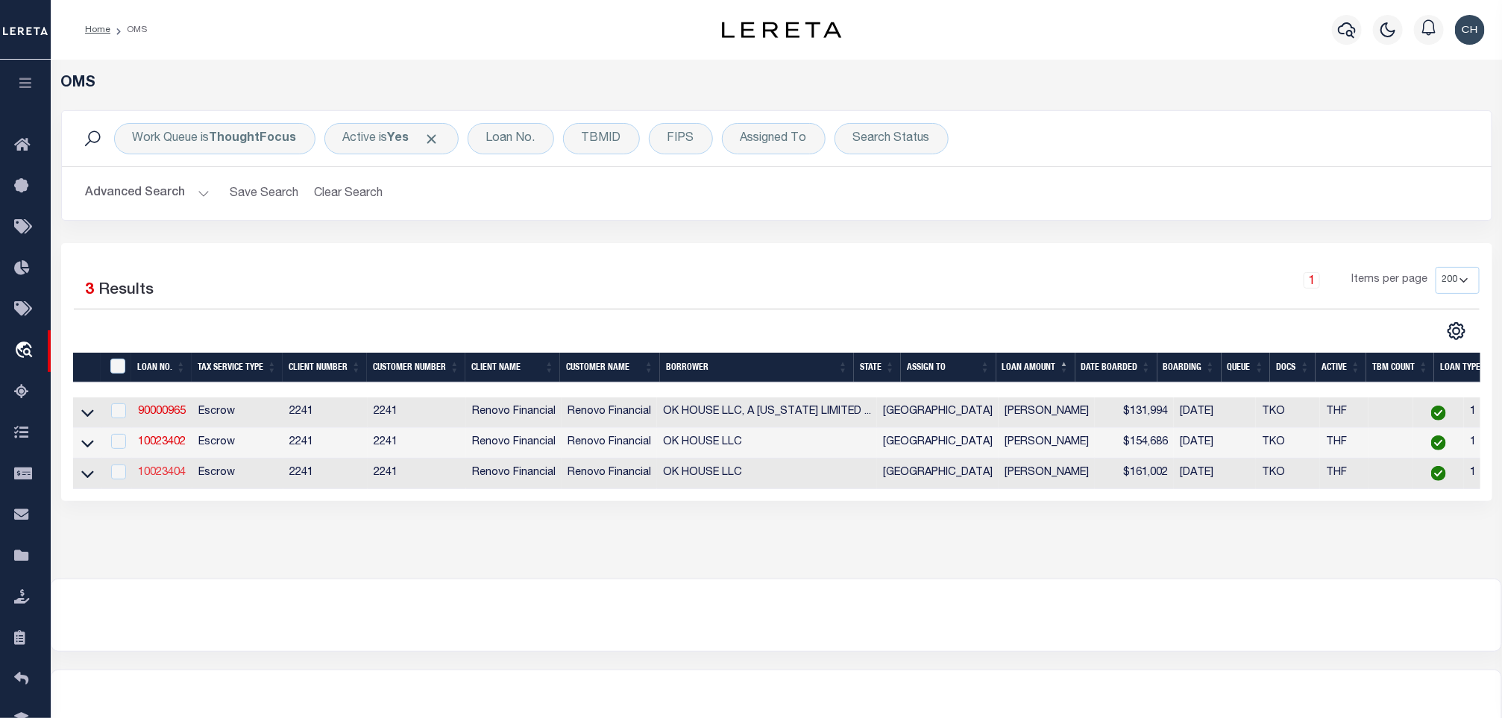
click at [178, 475] on link "10023404" at bounding box center [162, 473] width 48 height 10
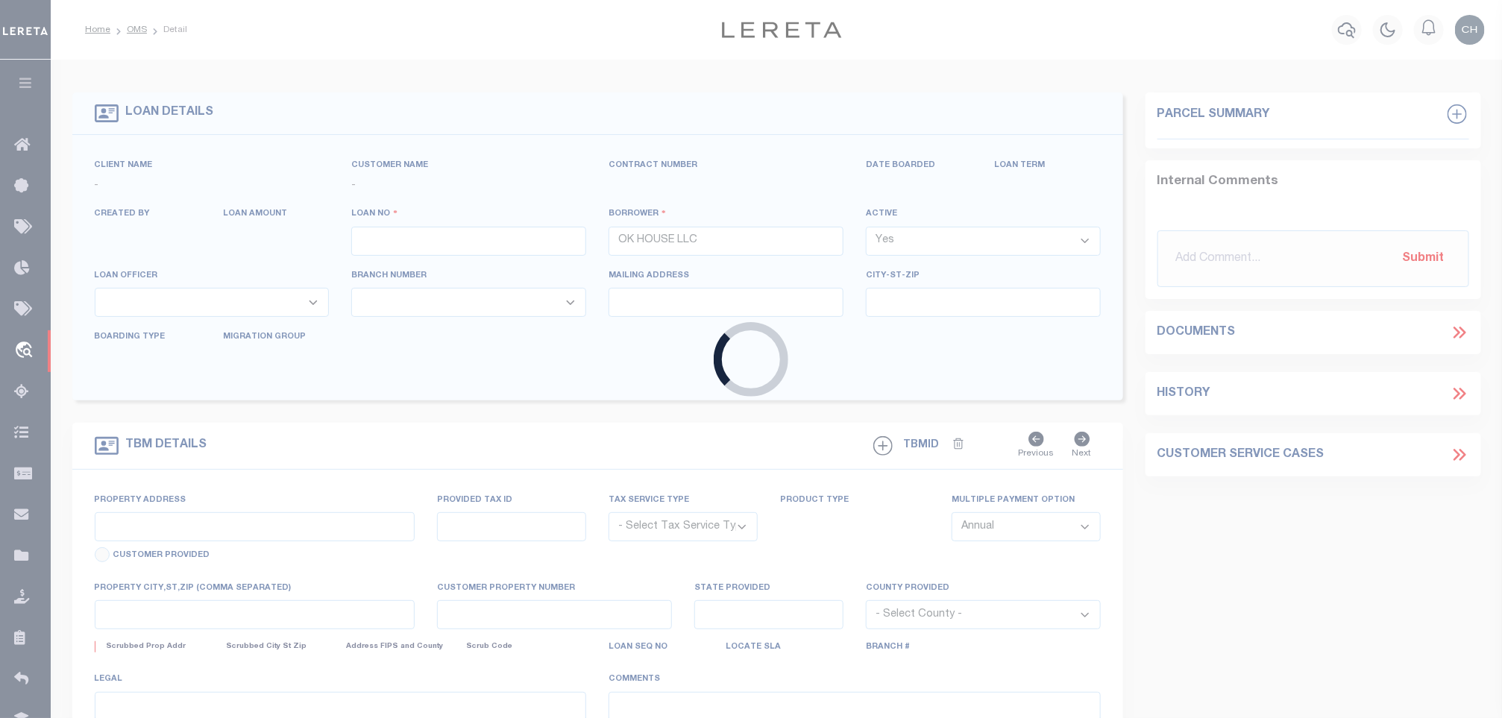
type input "10023404"
select select
select select "400"
select select "Escrow"
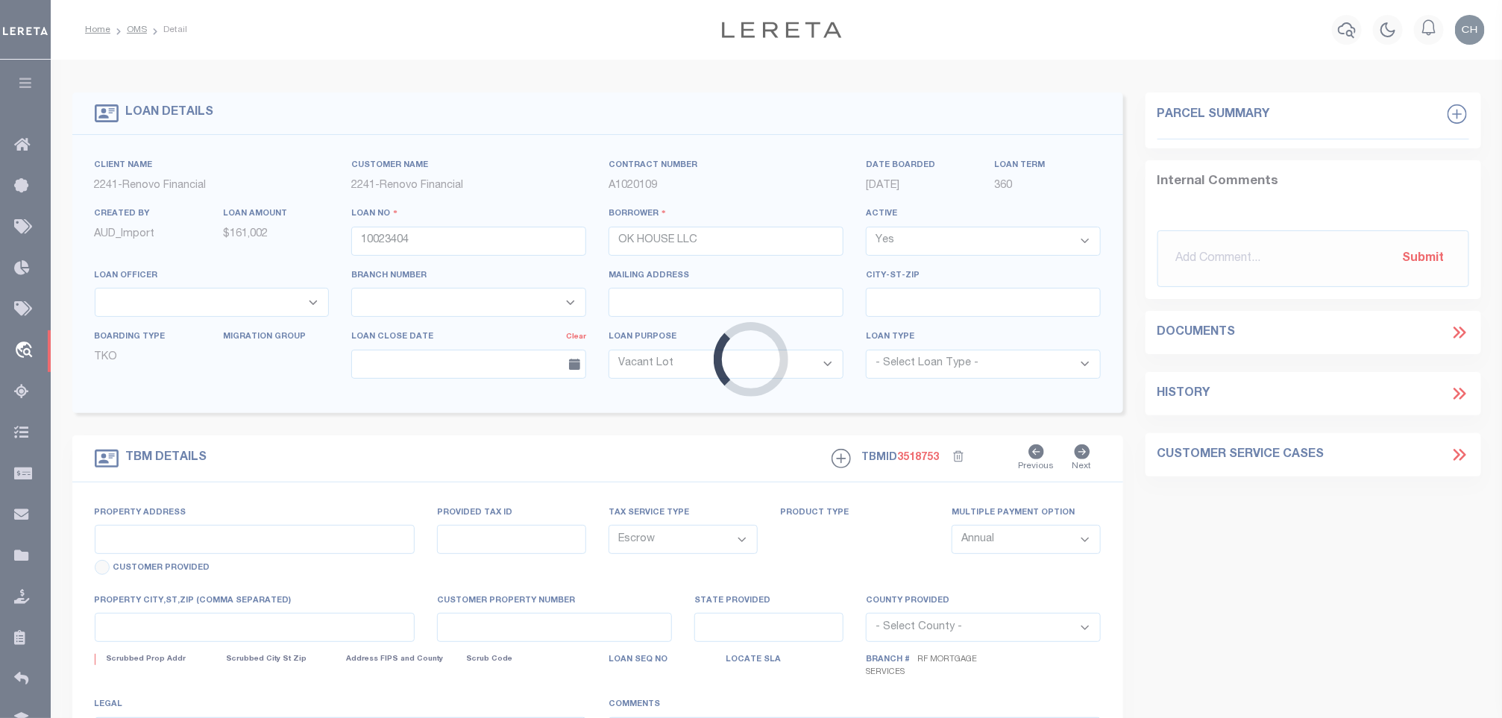
type input "[STREET_ADDRESS]"
type input "0071110506000"
select select
type input "CONROE, TX 77302"
type input "a0kUS00000EDjvJ"
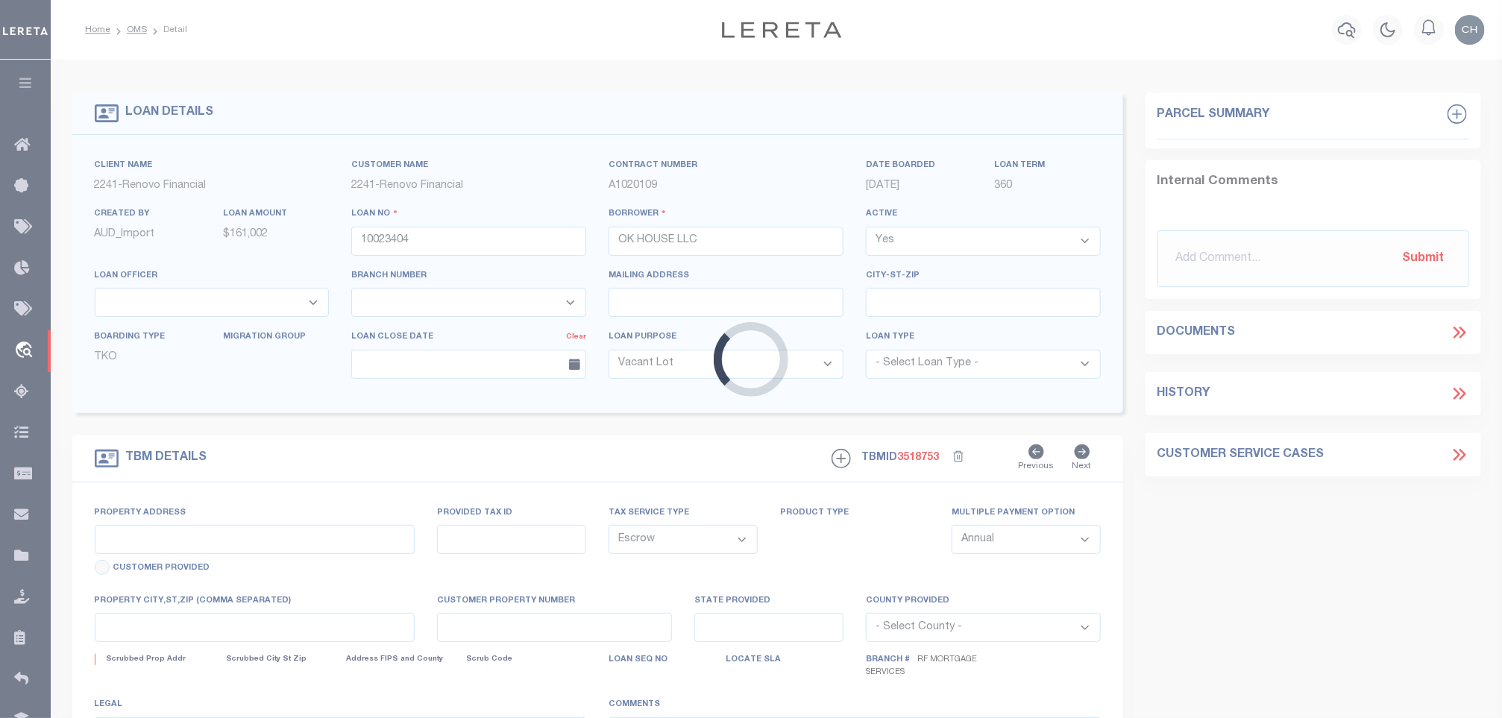
type input "[GEOGRAPHIC_DATA]"
select select
select select "164194"
select select "25067"
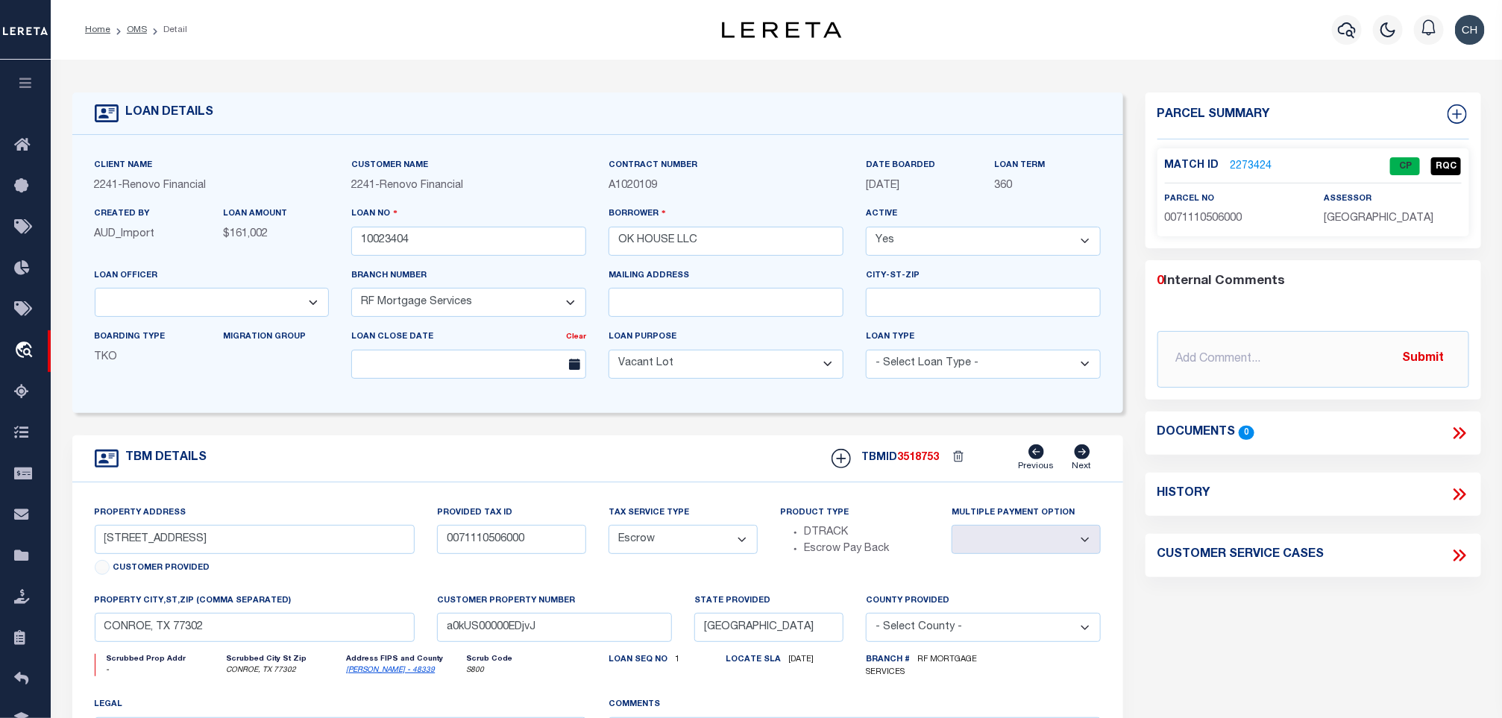
click at [1261, 169] on link "2273424" at bounding box center [1252, 167] width 42 height 16
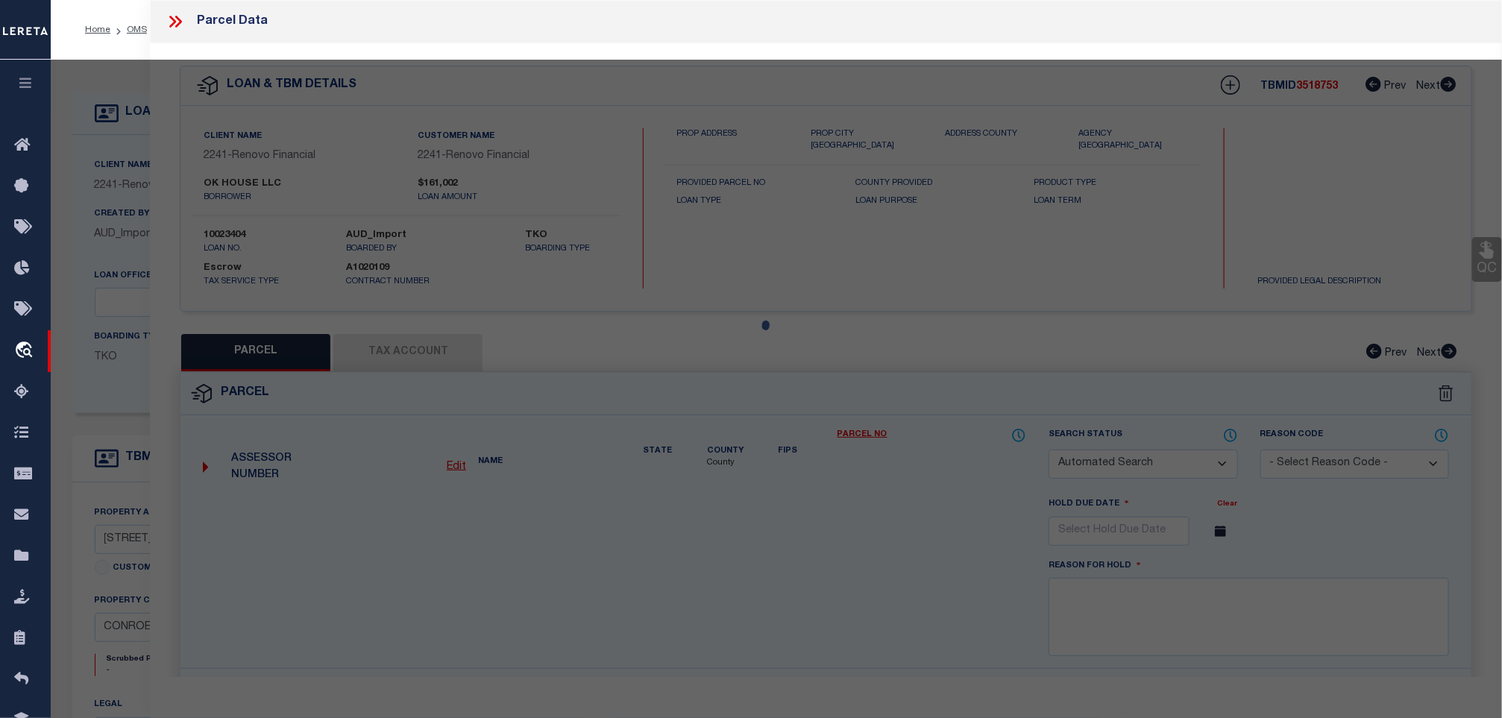
checkbox input "false"
select select "CP"
type input "OK HOUSE LLC"
select select "AGW"
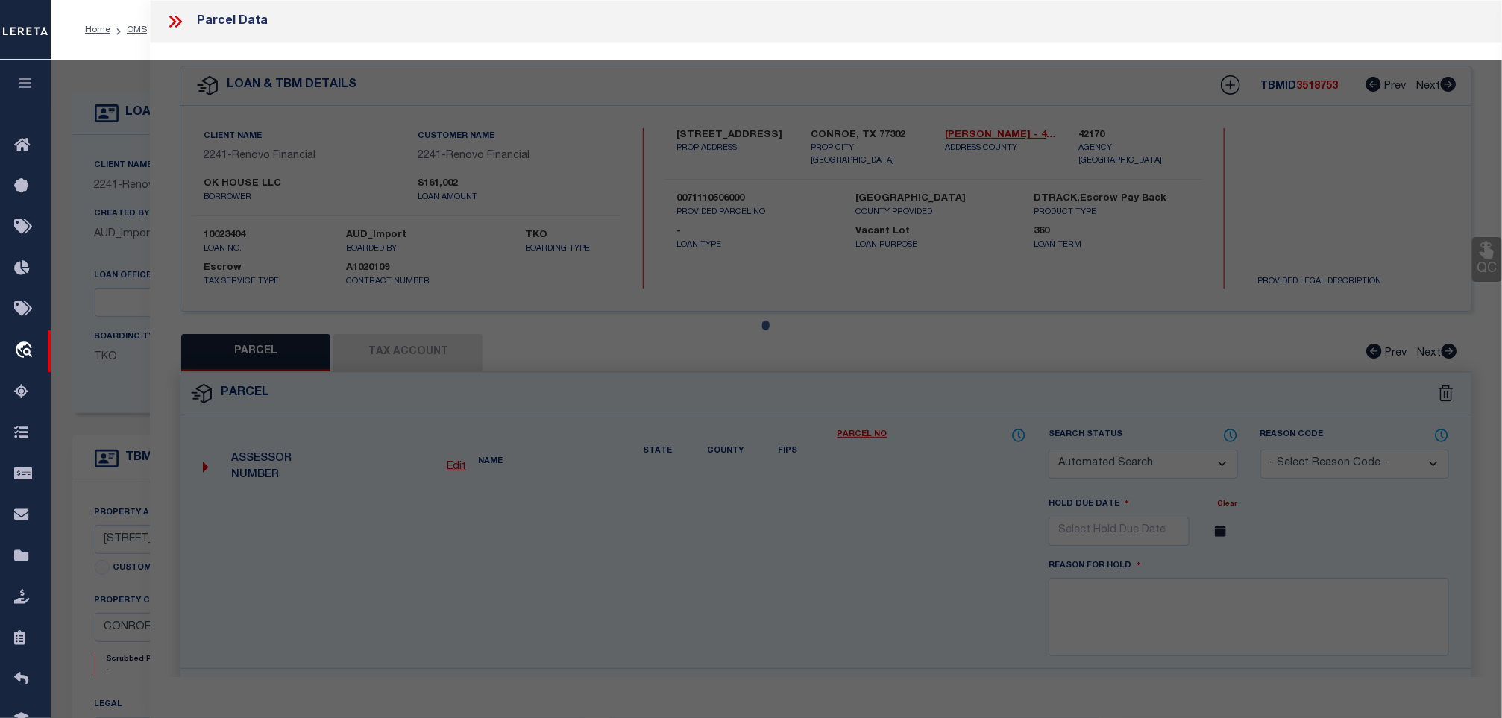
select select "ADD"
type input "[STREET_ADDRESS]"
type input "77302"
type textarea "S711105 - MAVERA 05, BLOCK 2, LOT 38"
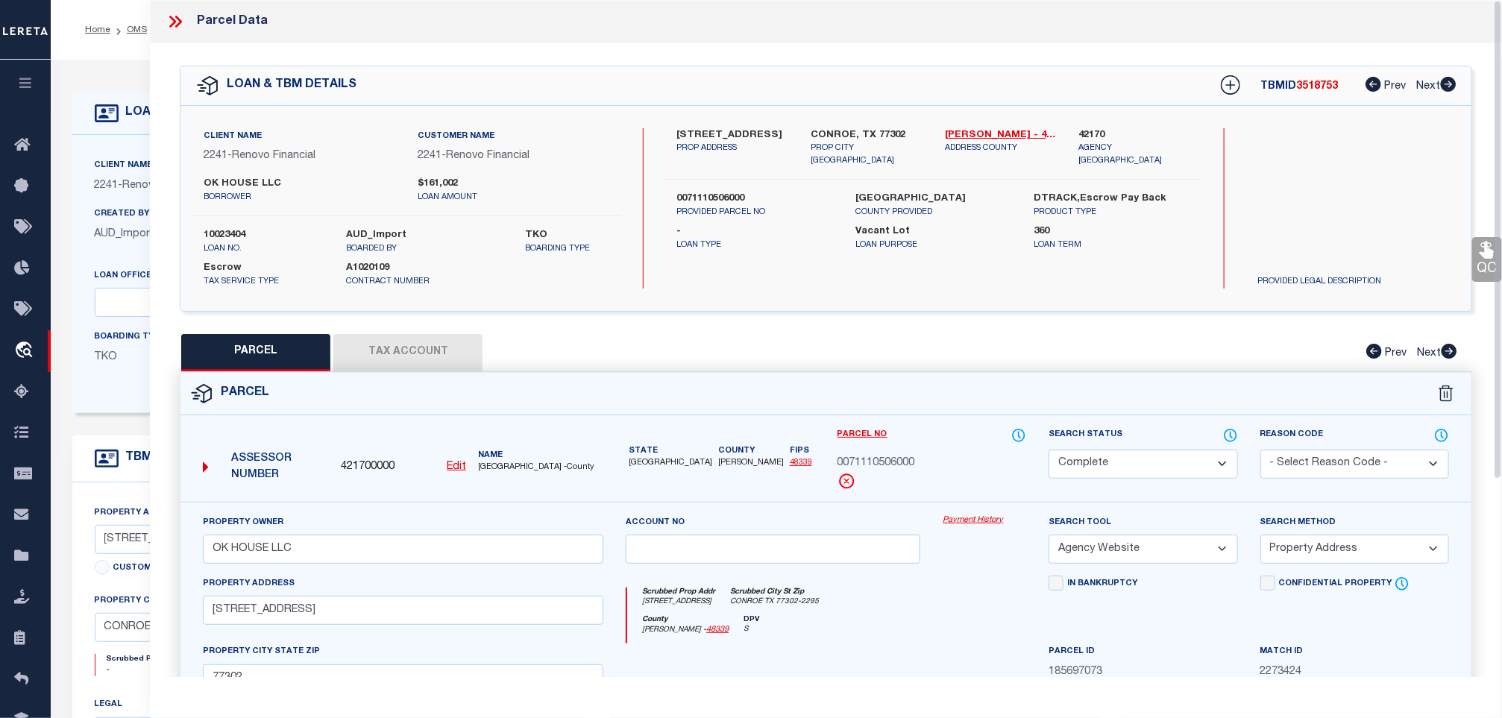
click at [414, 343] on button "Tax Account" at bounding box center [407, 352] width 149 height 37
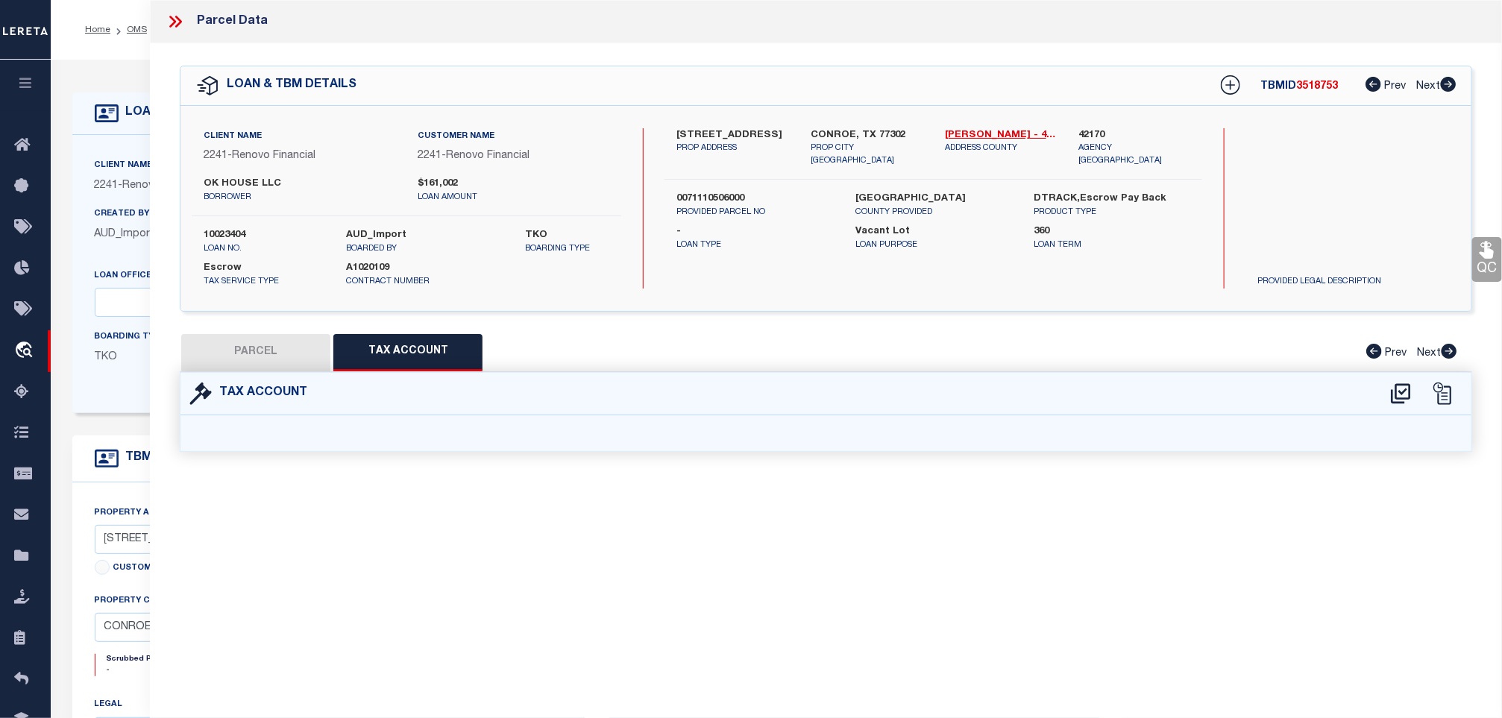
select select "100"
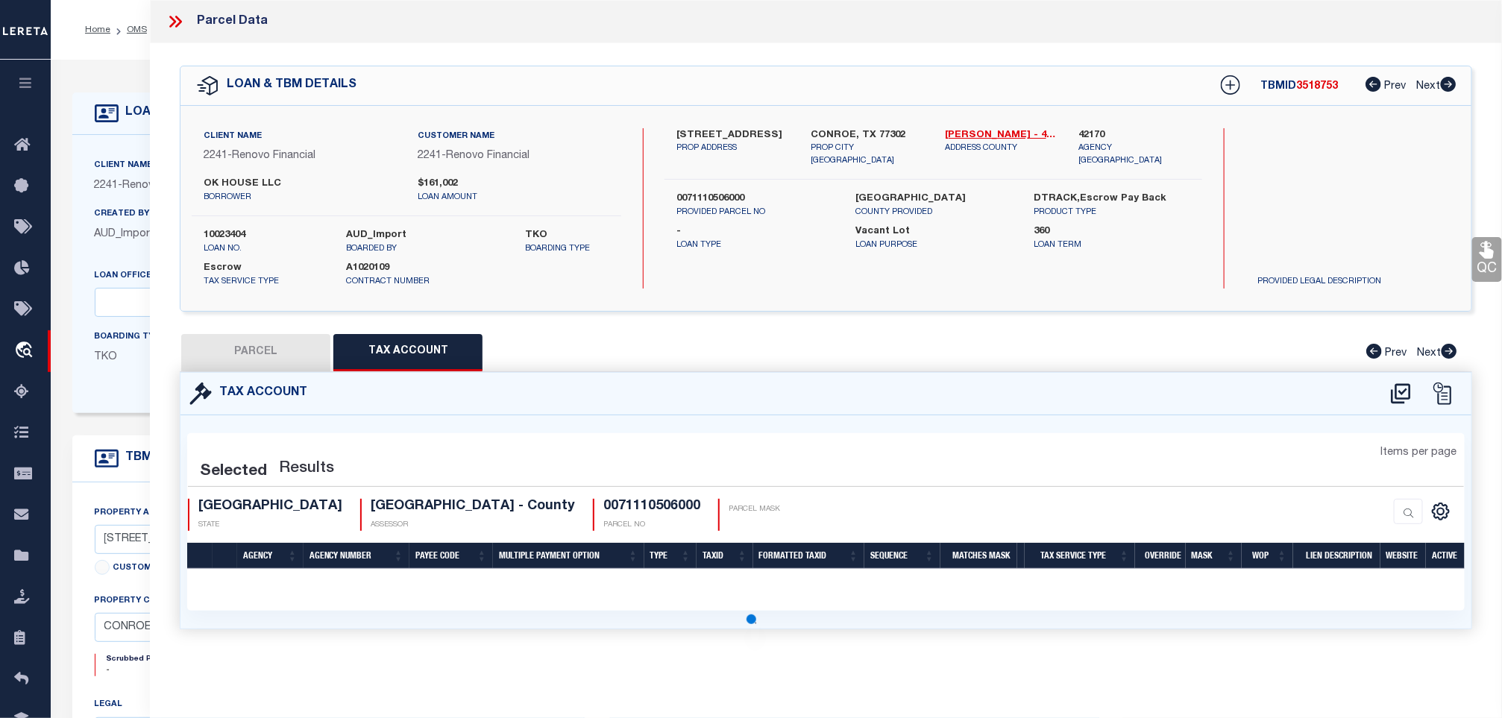
select select "100"
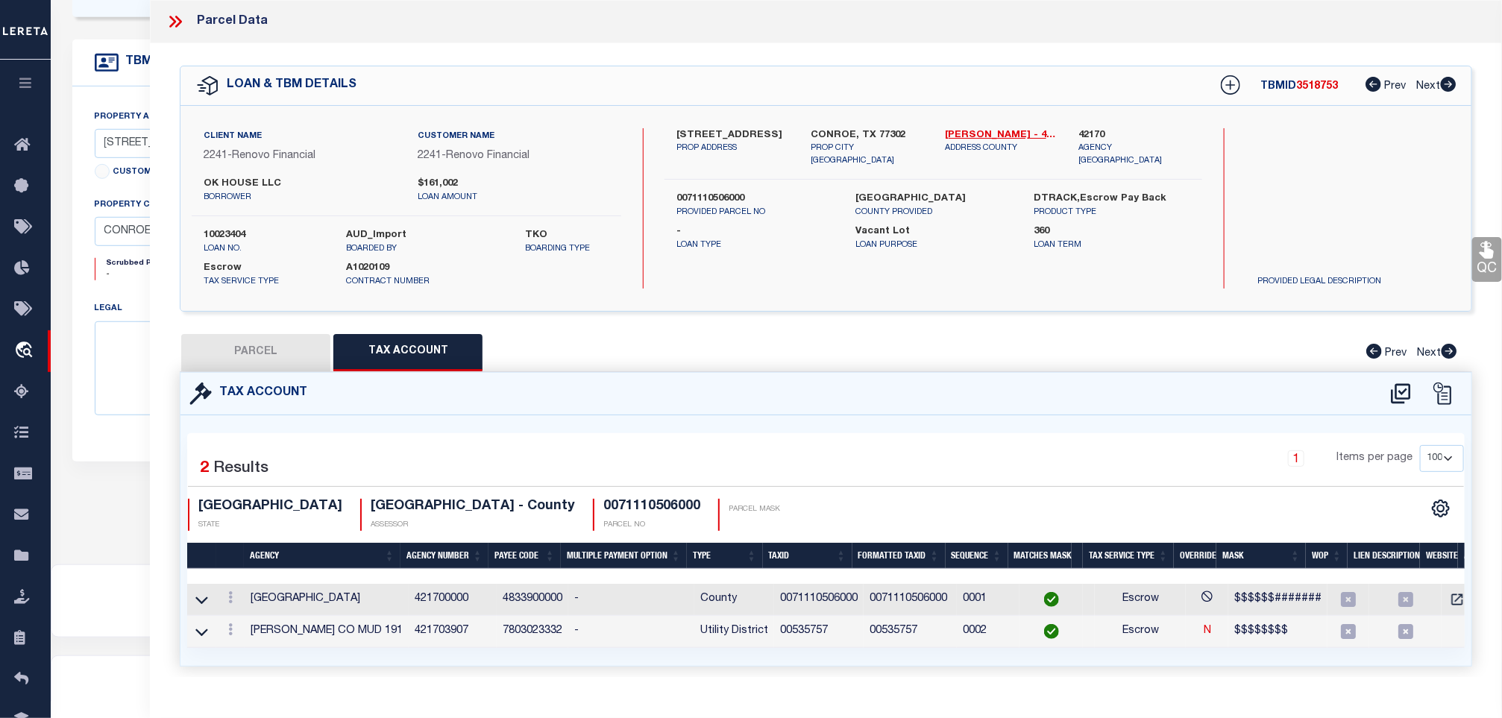
scroll to position [439, 0]
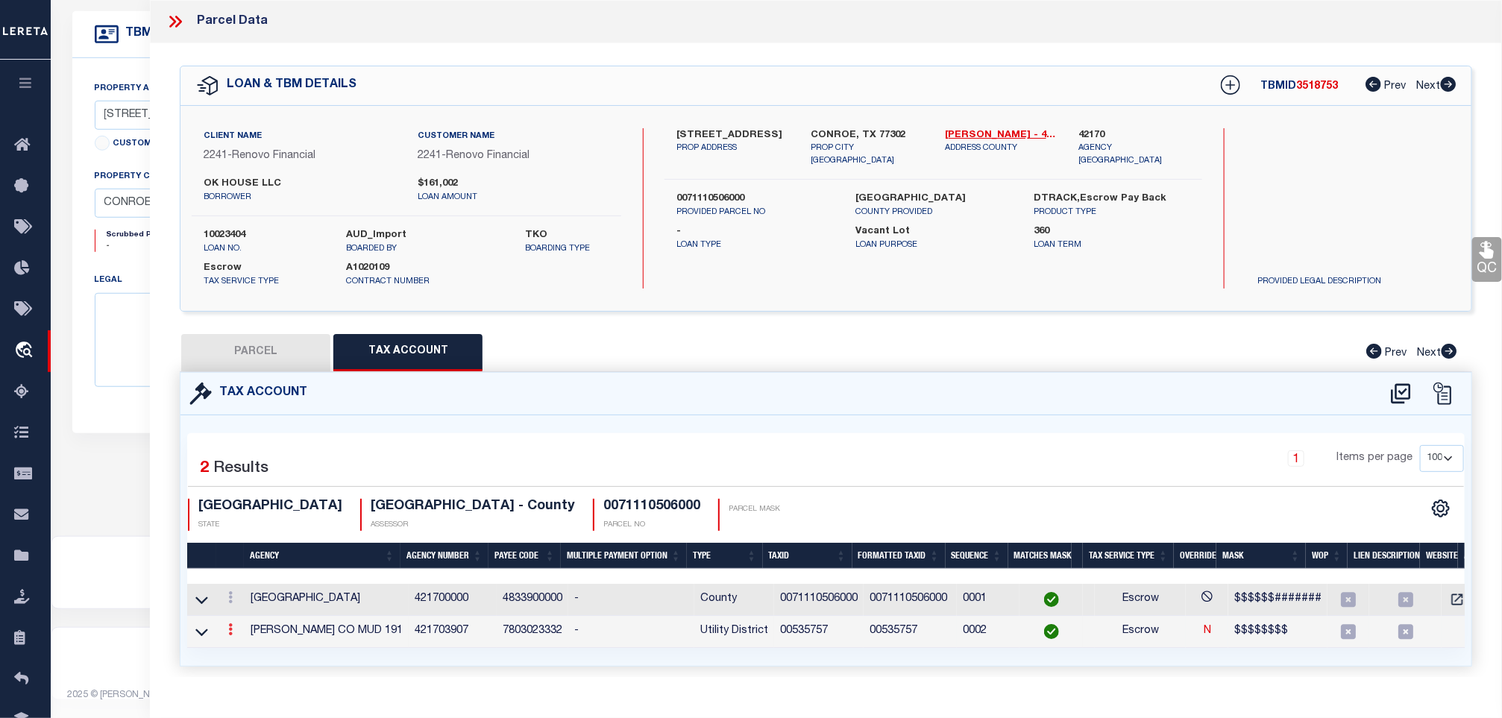
click at [228, 633] on icon at bounding box center [230, 630] width 4 height 12
click at [248, 650] on link at bounding box center [250, 654] width 55 height 25
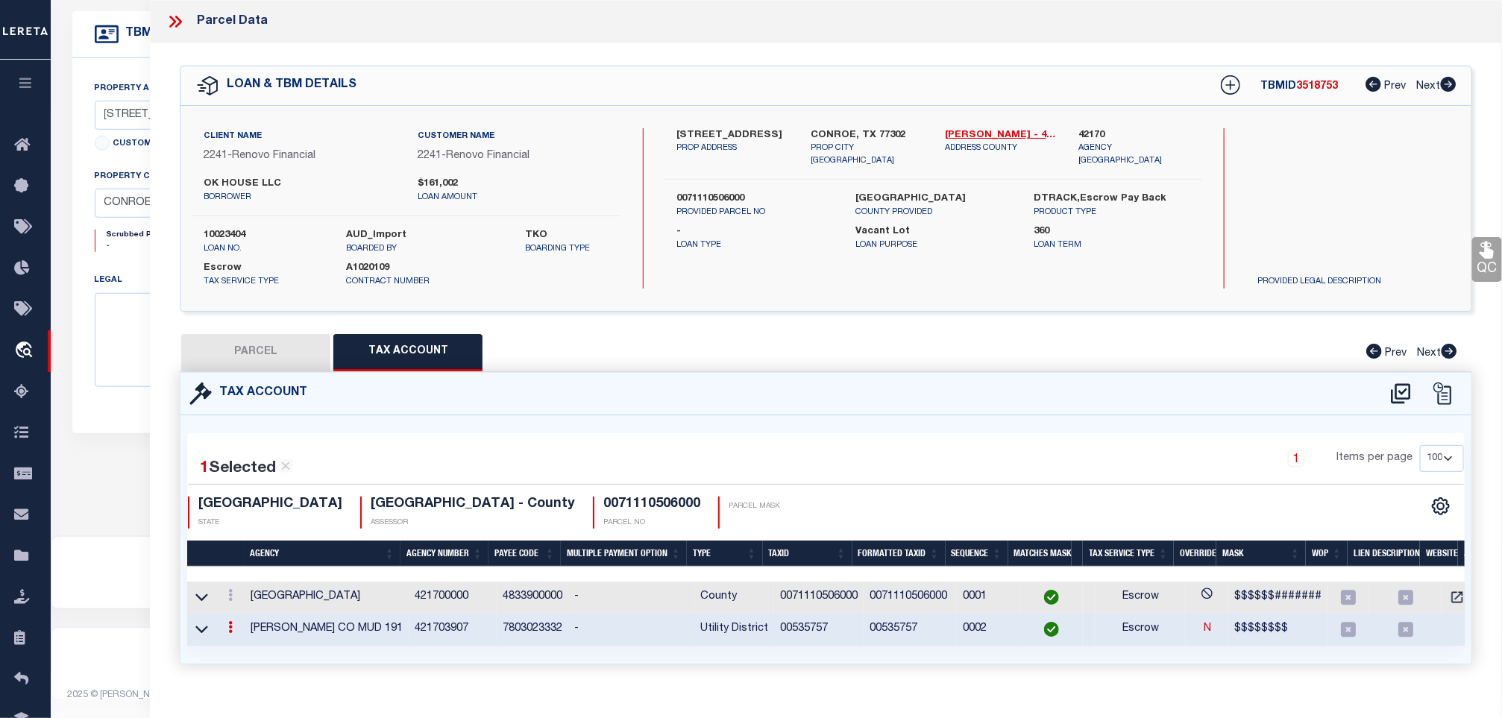
type input "00535757"
type textarea "$$$$$$$$"
checkbox input "true"
type input "XXXXXXXX*"
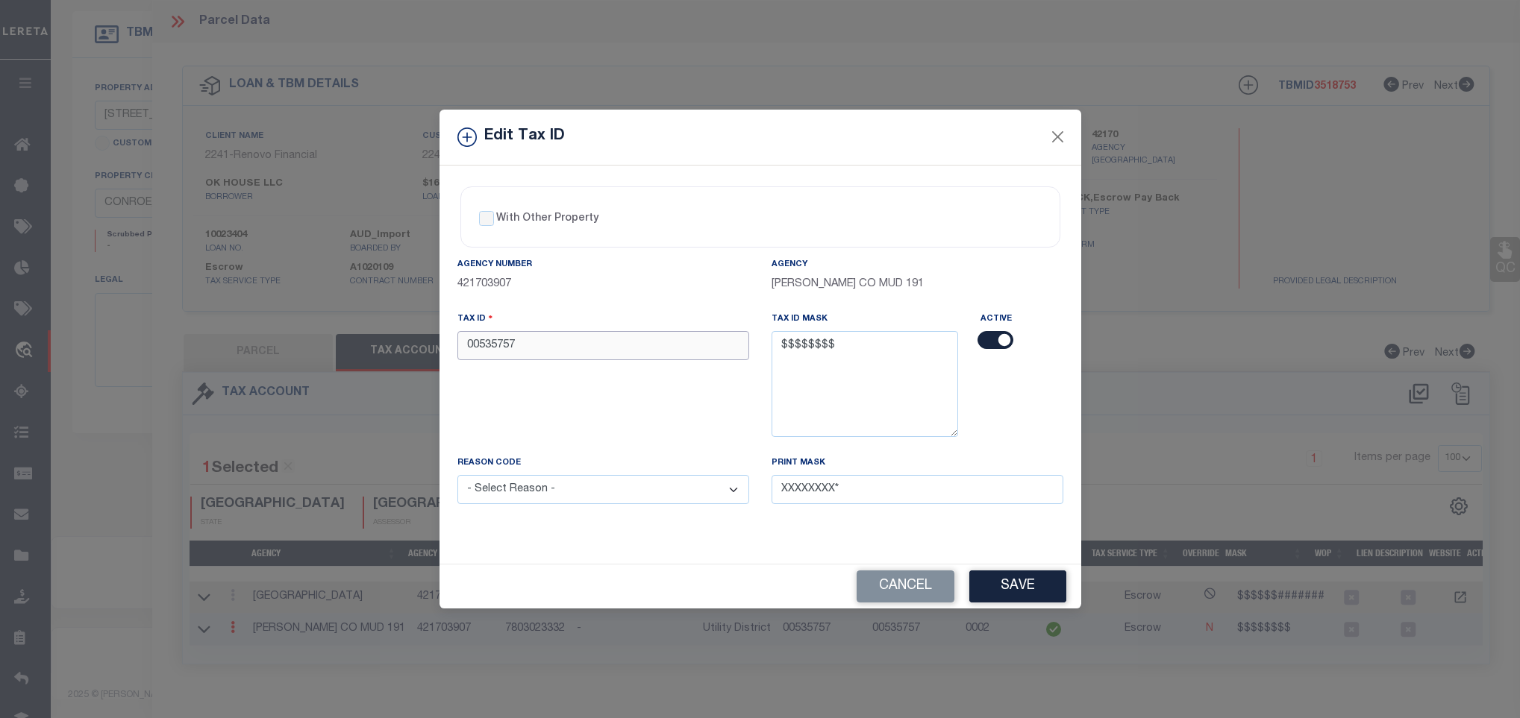
click at [605, 347] on input "00535757" at bounding box center [603, 345] width 292 height 29
paste input "53575700"
type input "53575700"
click at [1057, 586] on button "Save" at bounding box center [1017, 587] width 97 height 32
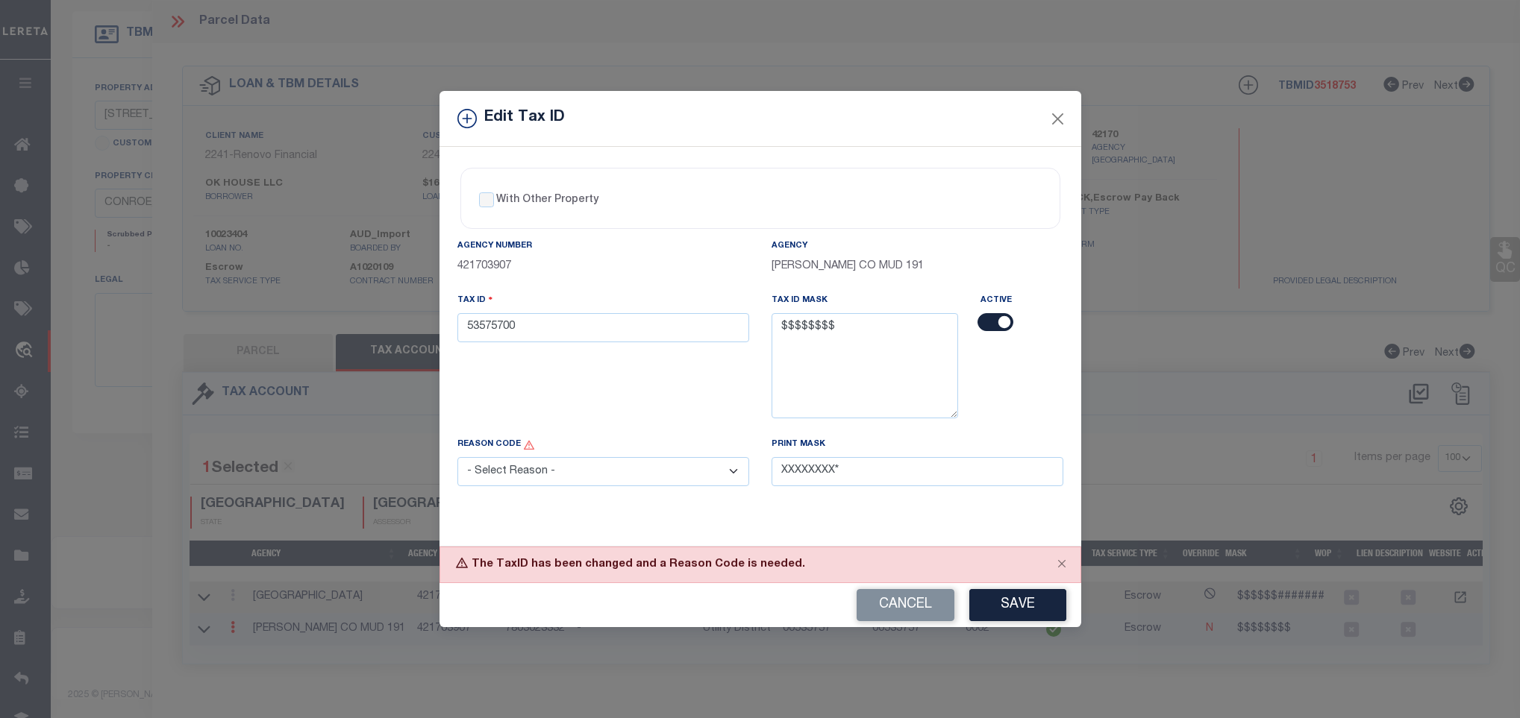
click at [718, 472] on select "- Select Reason - 099 - Other (Provide additional detail) ACT - Agency Changed …" at bounding box center [603, 471] width 292 height 29
select select "ACT"
click at [457, 462] on select "- Select Reason - 099 - Other (Provide additional detail) ACT - Agency Changed …" at bounding box center [603, 471] width 292 height 29
click at [1009, 604] on button "Save" at bounding box center [1017, 605] width 97 height 32
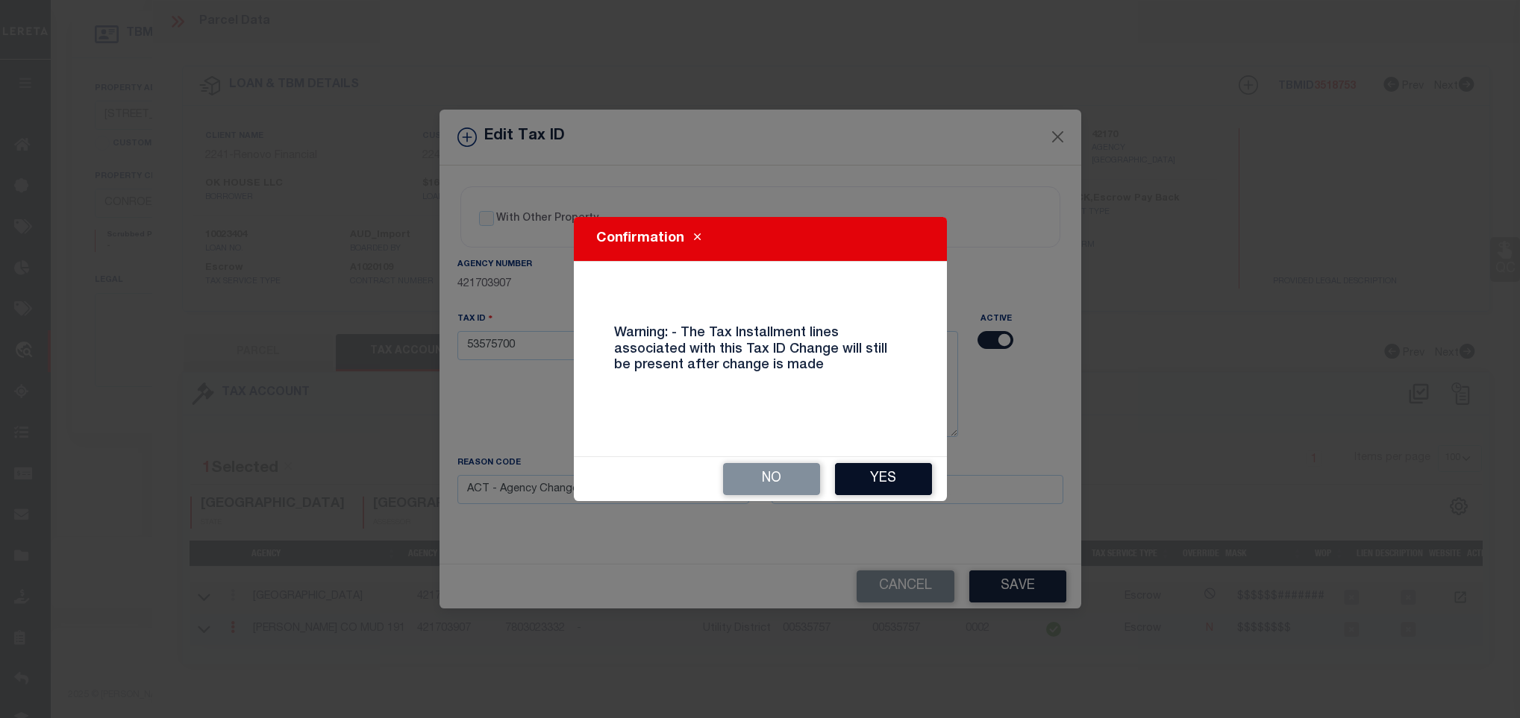
click at [891, 480] on button "Yes" at bounding box center [883, 479] width 97 height 32
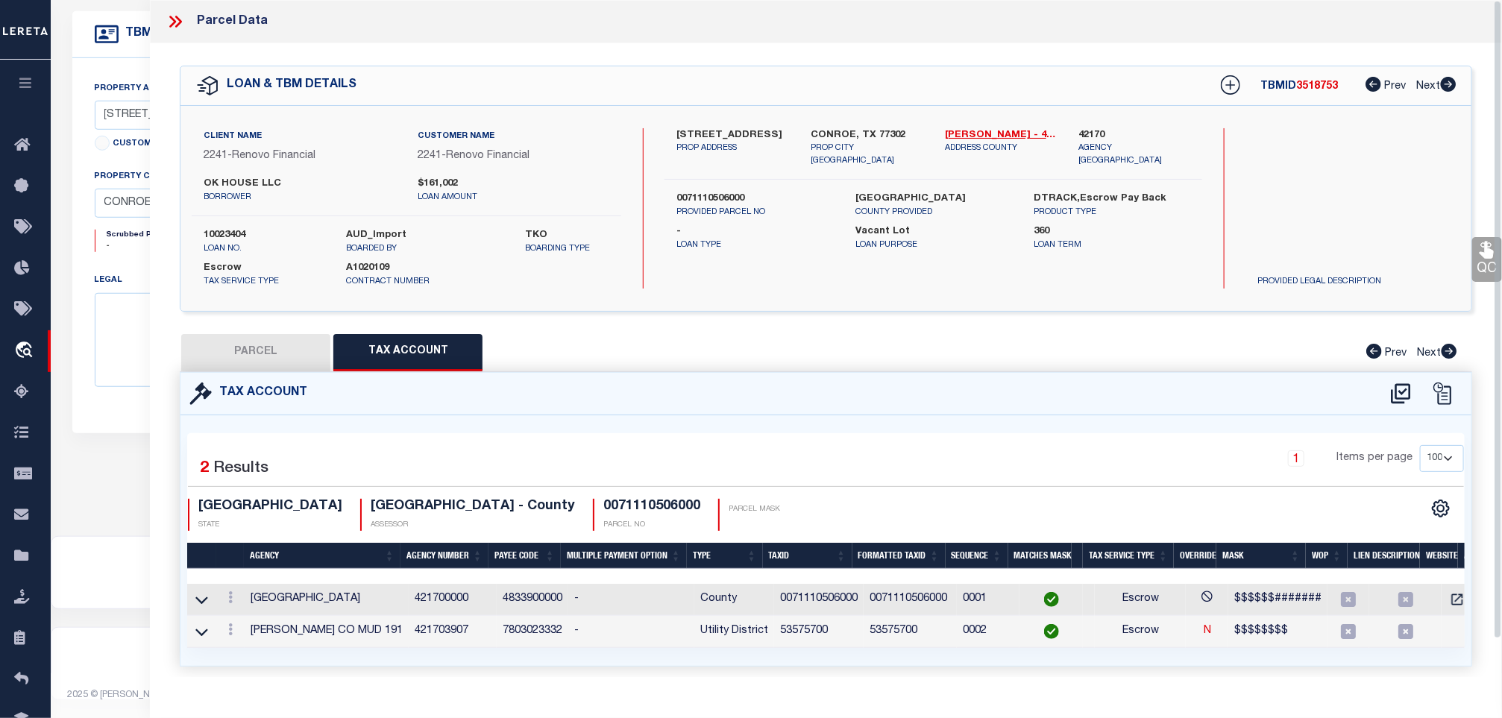
select select
click at [298, 357] on button "PARCEL" at bounding box center [255, 352] width 149 height 37
select select "AS"
select select
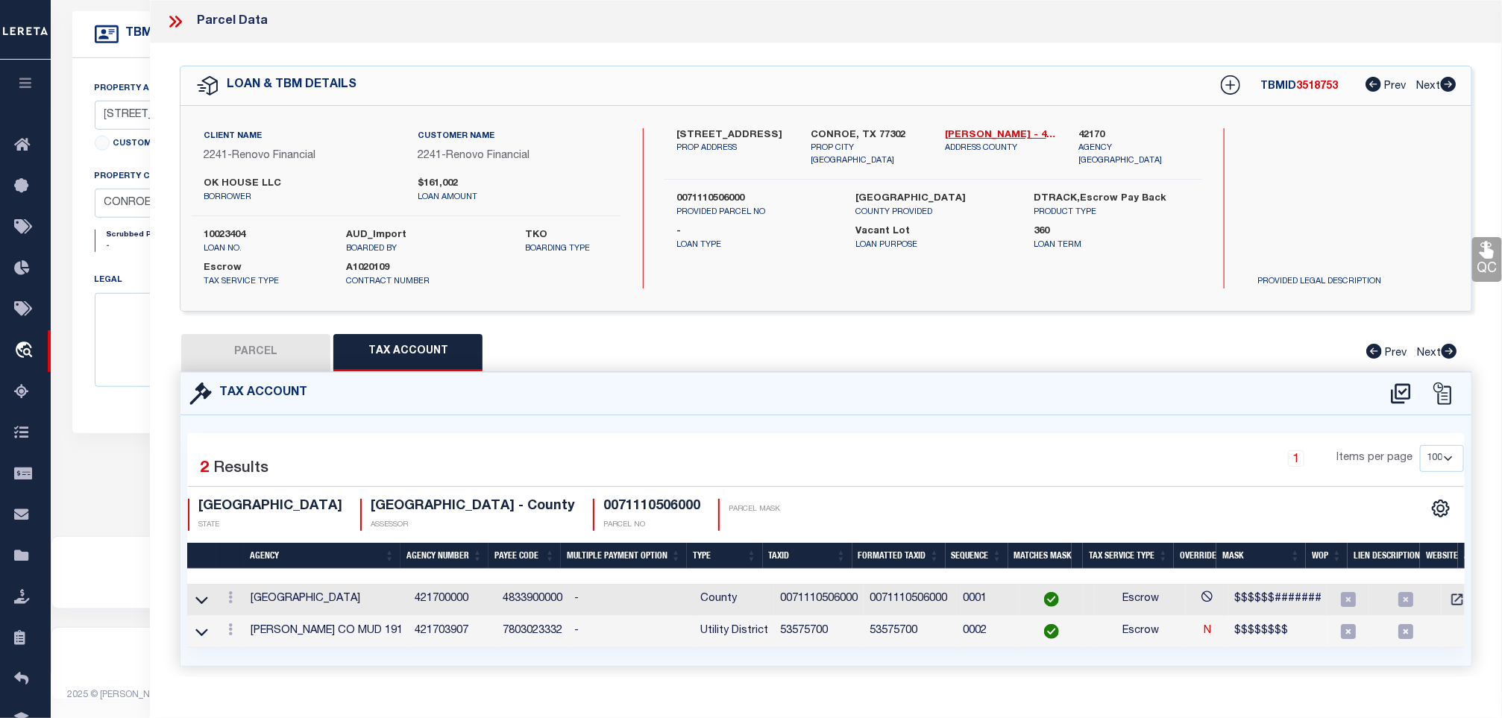
select select
checkbox input "false"
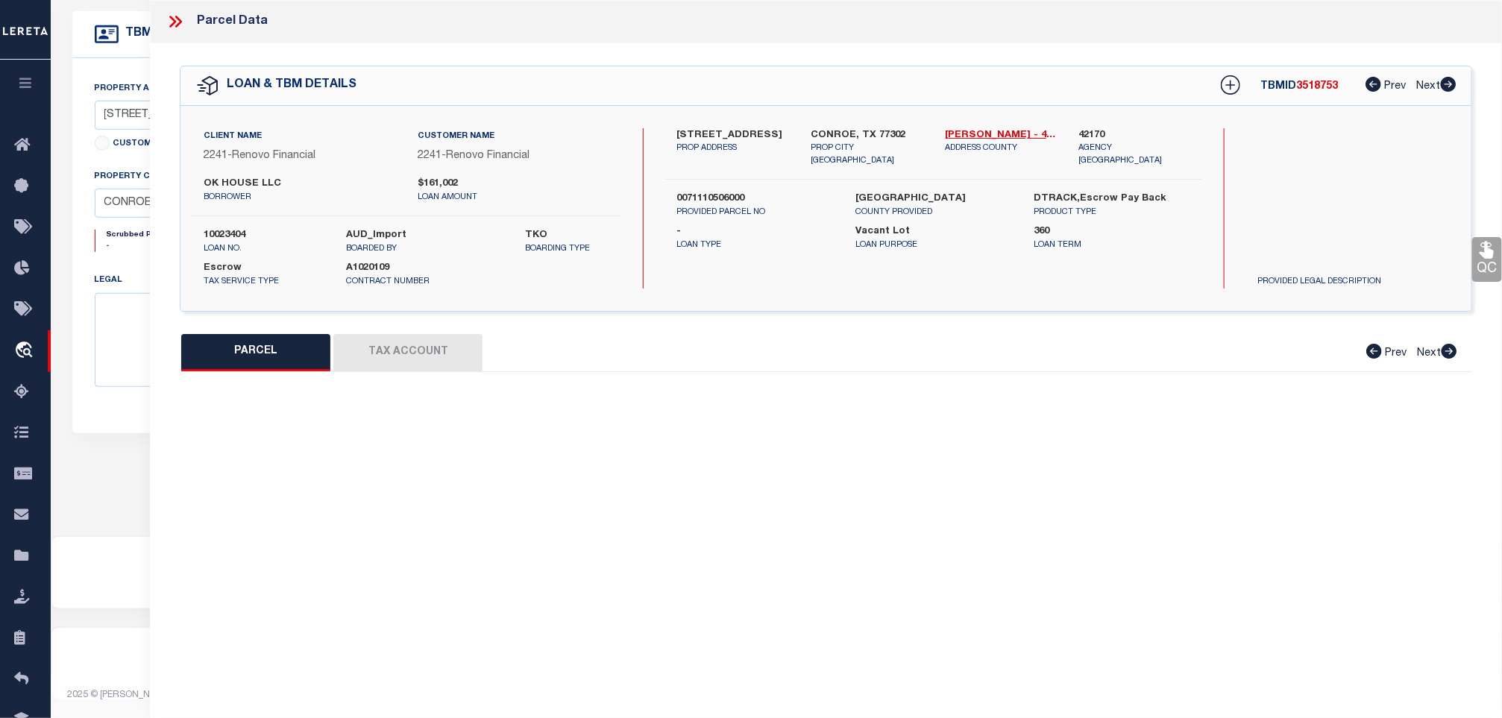
select select "CP"
type input "OK HOUSE LLC"
select select "AGW"
select select "ADD"
type input "[STREET_ADDRESS]"
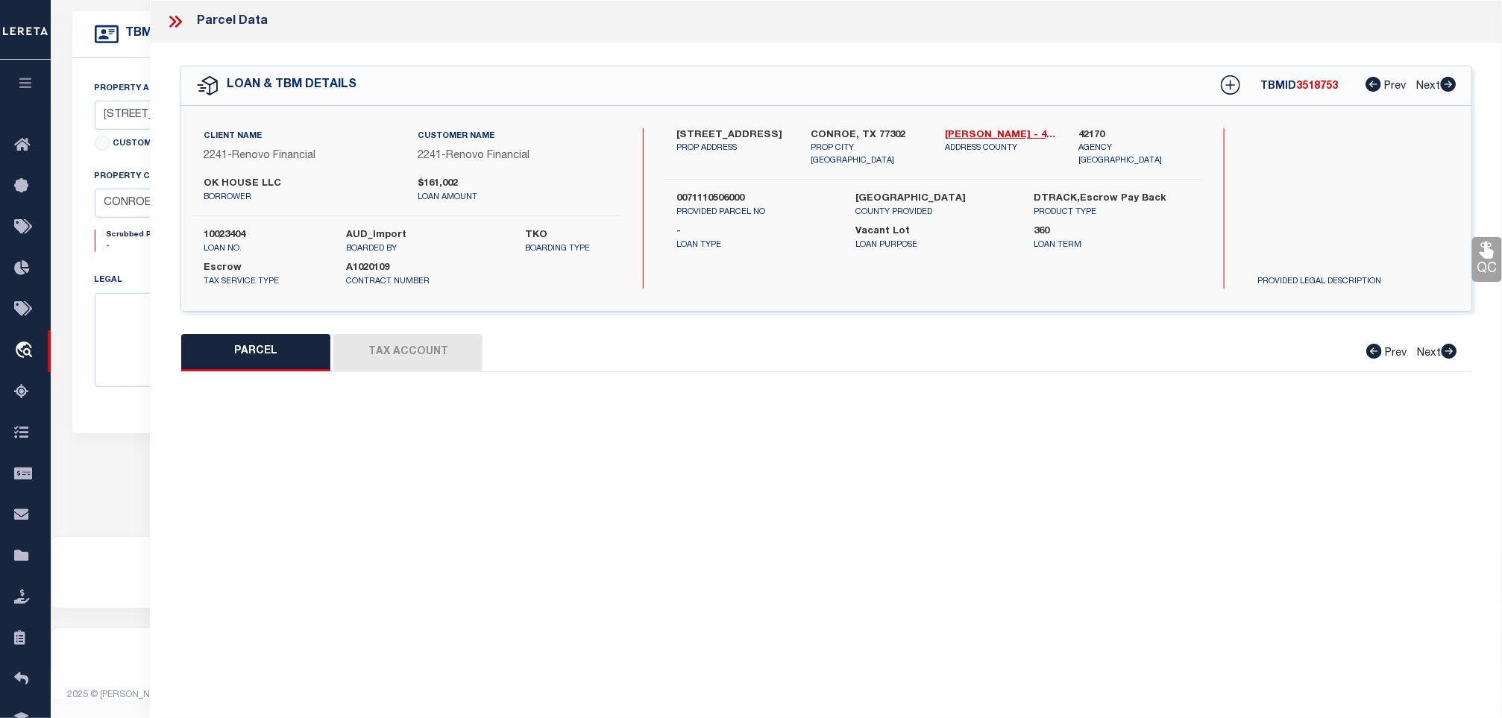
type input "77302"
type textarea "S711105 - MAVERA 05, BLOCK 2, LOT 38"
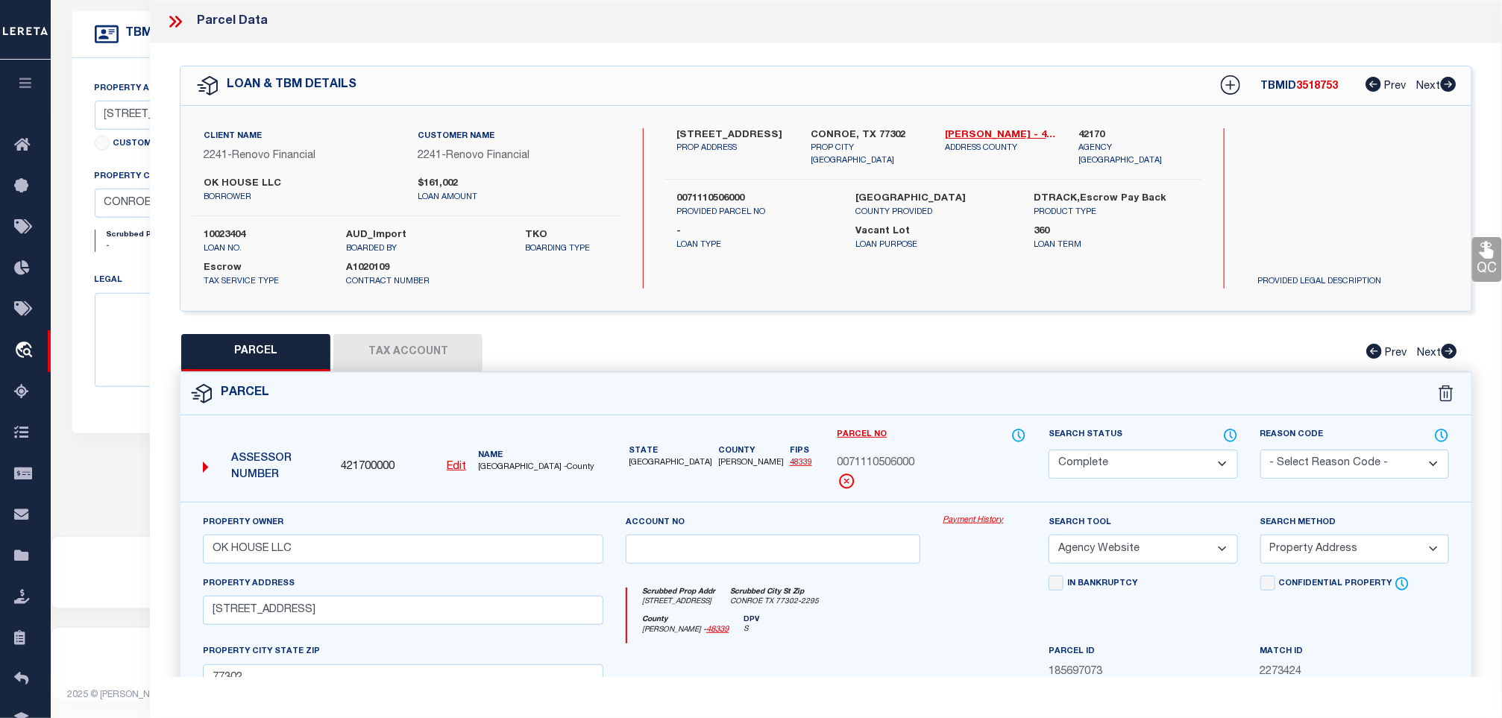
click at [237, 237] on label "10023404" at bounding box center [264, 235] width 121 height 15
copy label "10023404"
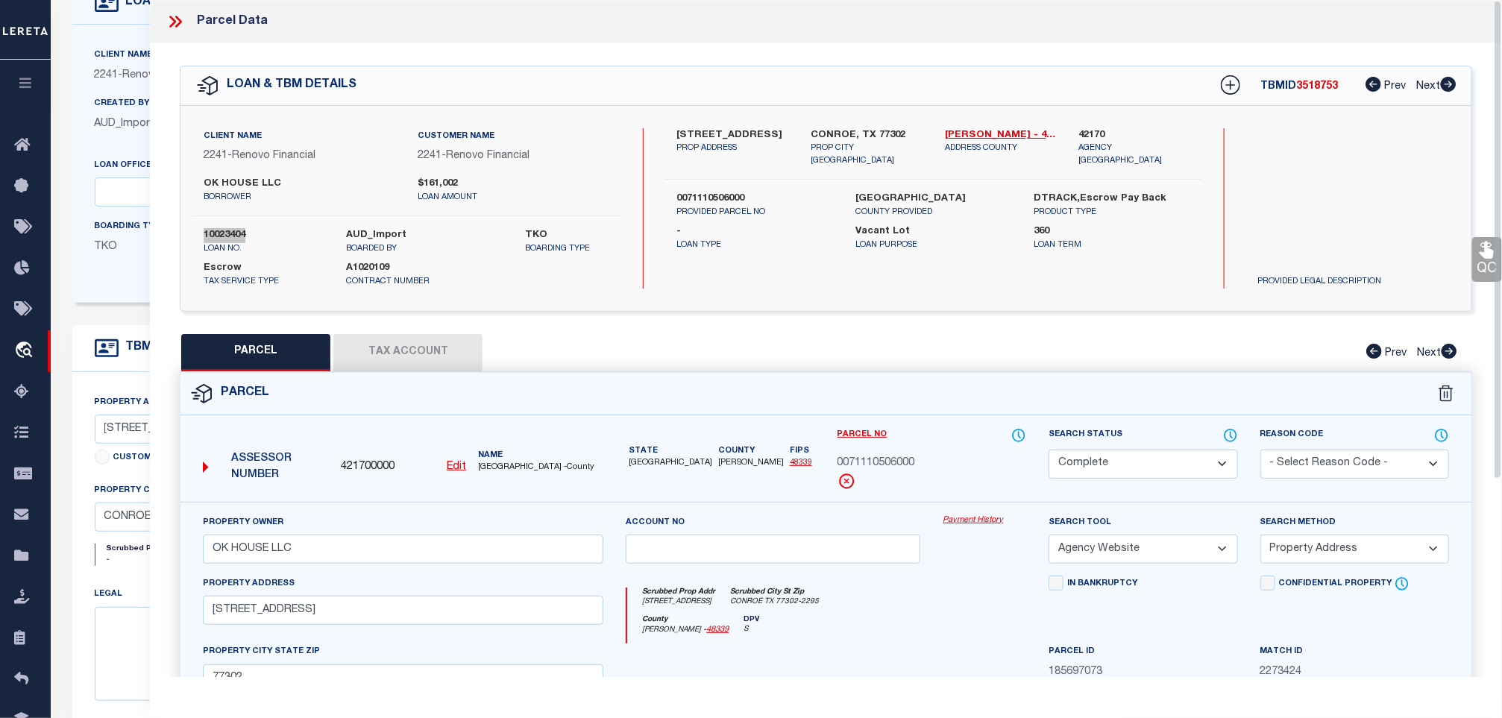
scroll to position [104, 0]
click at [1323, 94] on div "TBMID 3518753 Prev Next" at bounding box center [1329, 85] width 256 height 27
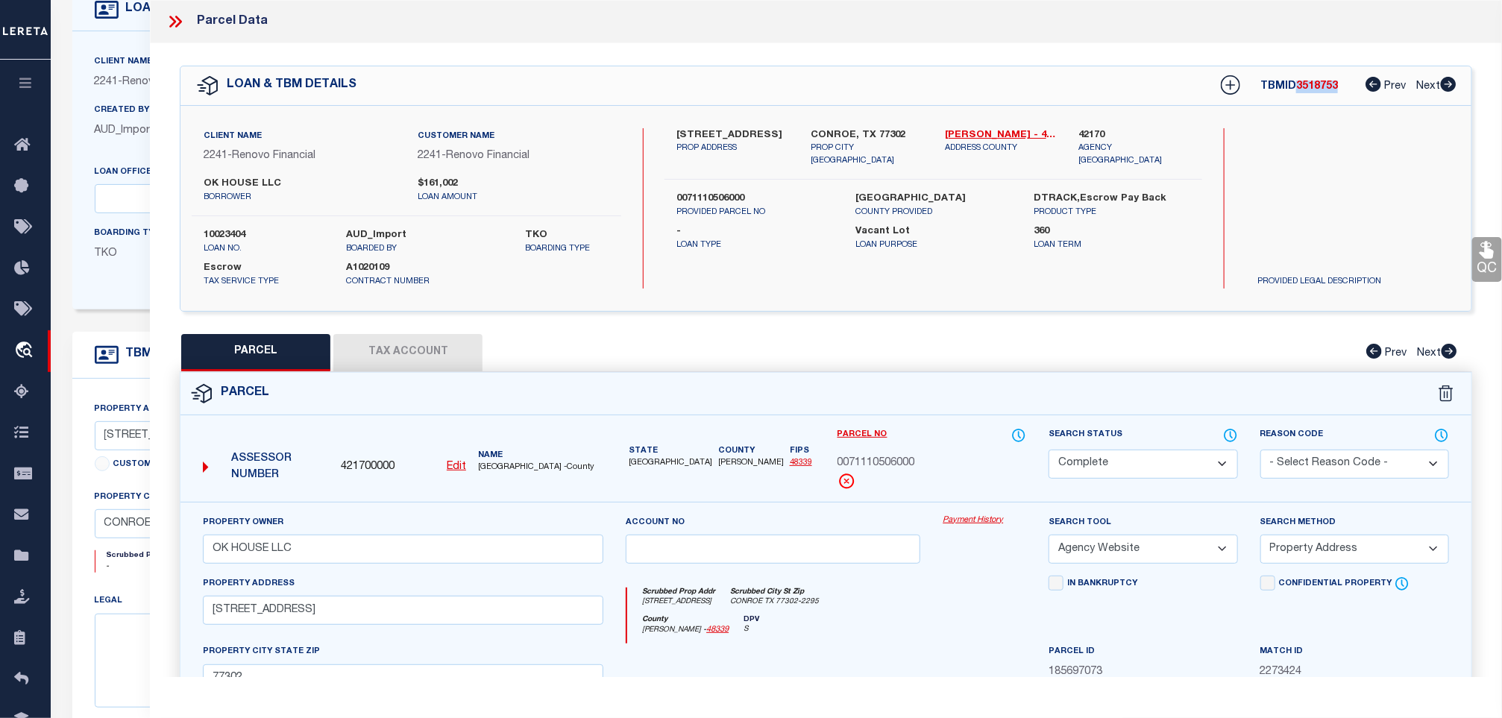
click at [1323, 94] on div "TBMID 3518753 Prev Next" at bounding box center [1329, 85] width 256 height 27
copy span "3518753"
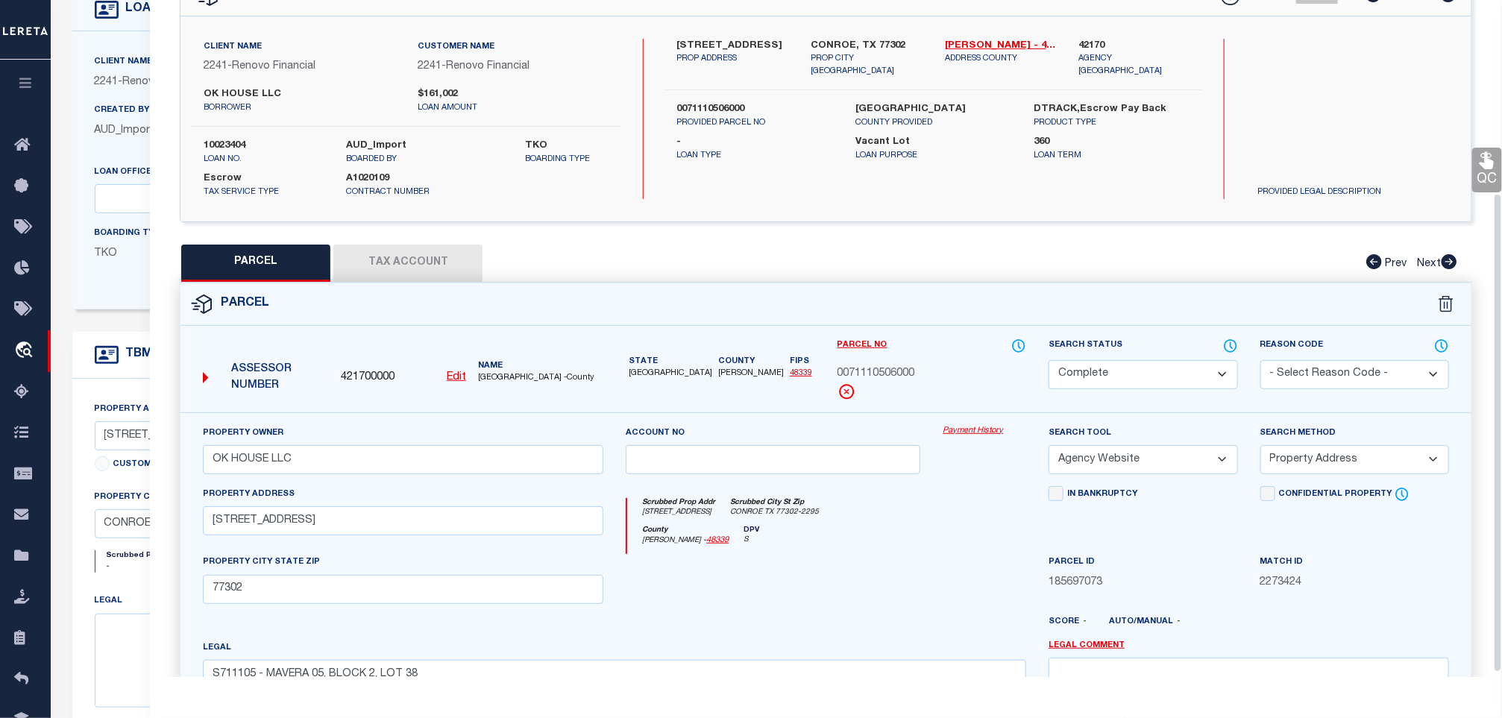
scroll to position [278, 0]
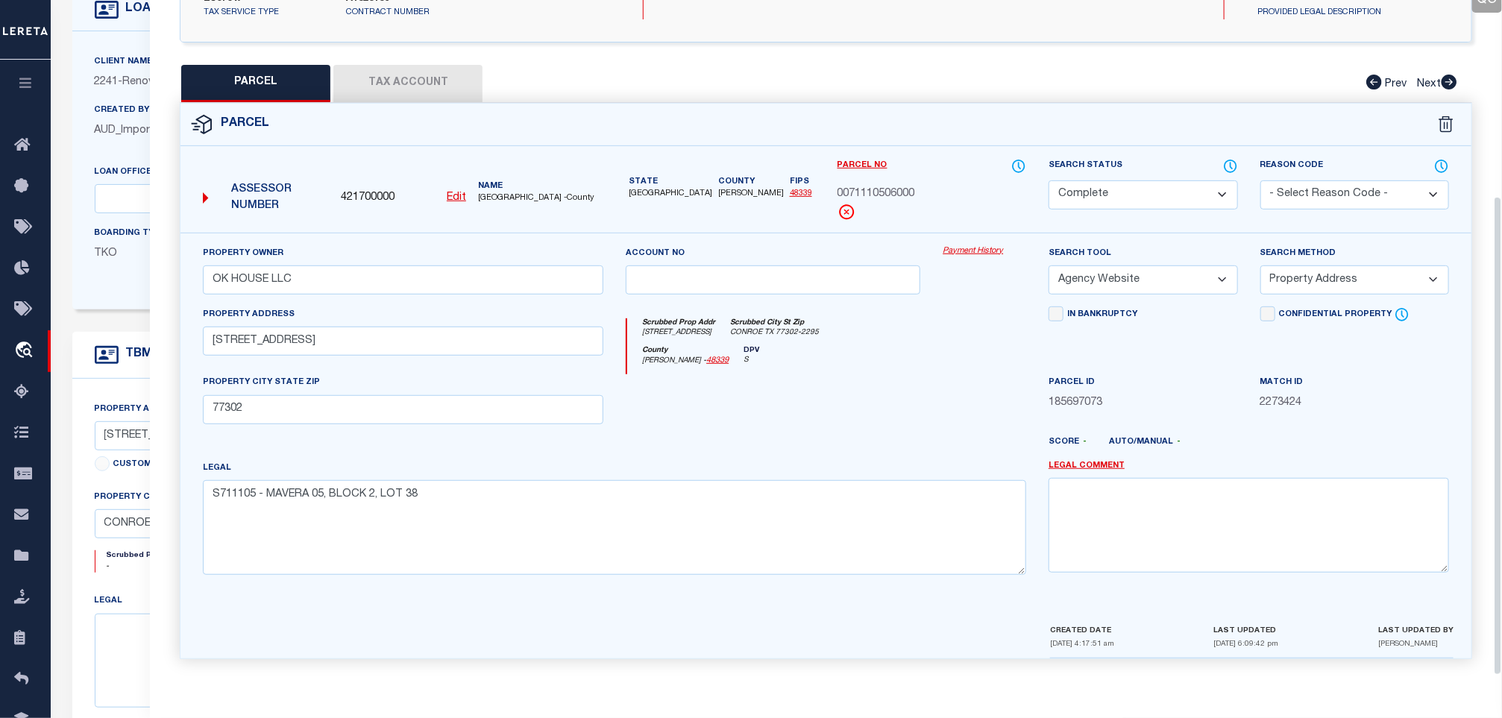
click at [889, 192] on span "0071110506000" at bounding box center [877, 194] width 78 height 16
copy span "0071110506000"
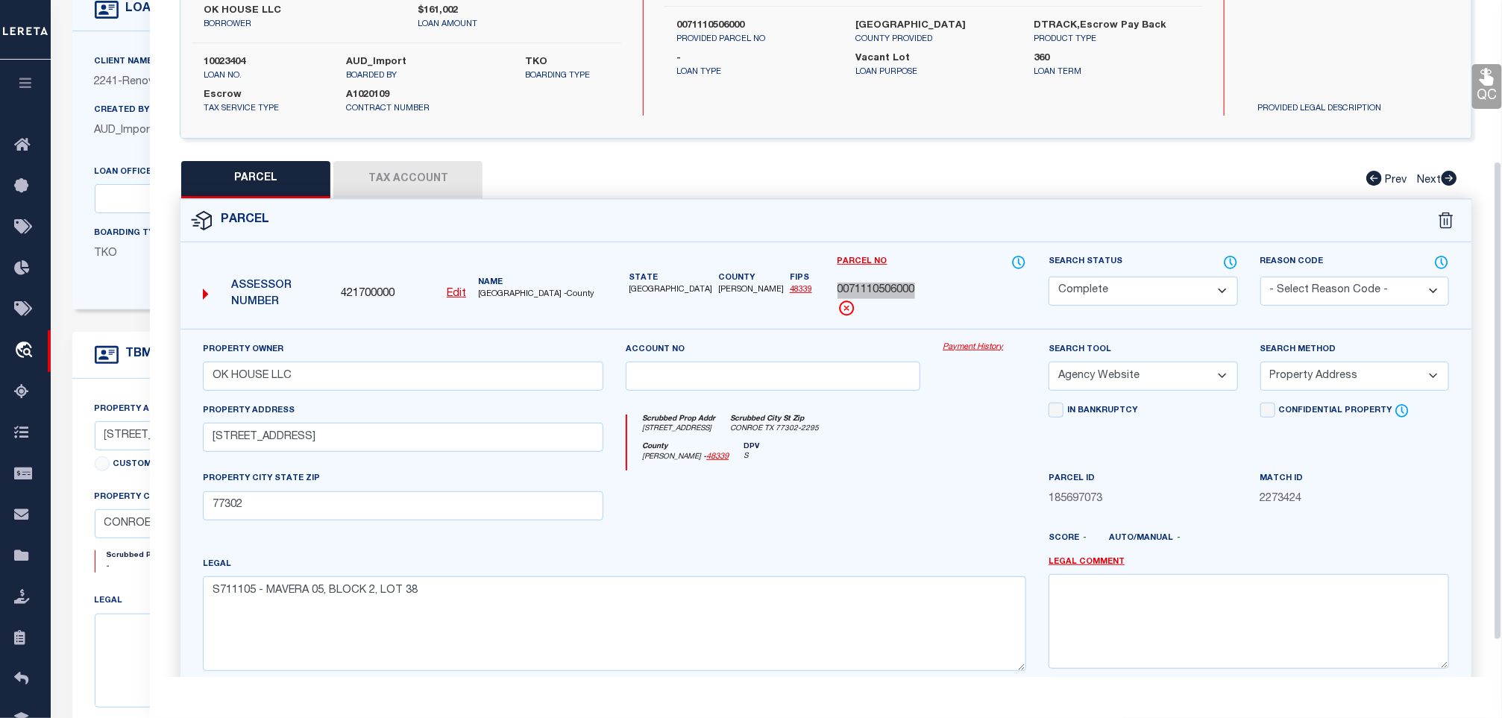
scroll to position [54, 0]
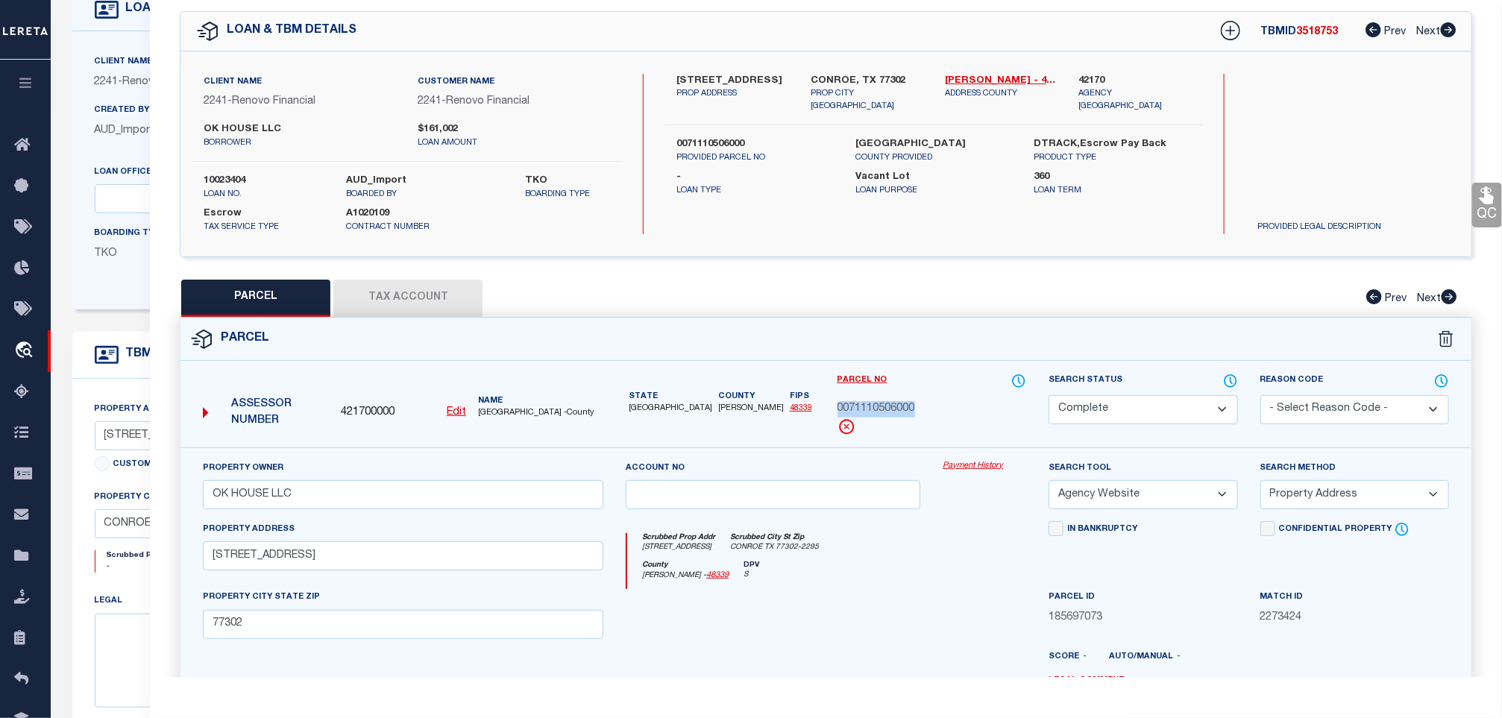
drag, startPoint x: 1486, startPoint y: 199, endPoint x: 1426, endPoint y: 210, distance: 61.4
click at [1486, 199] on icon at bounding box center [1487, 195] width 14 height 17
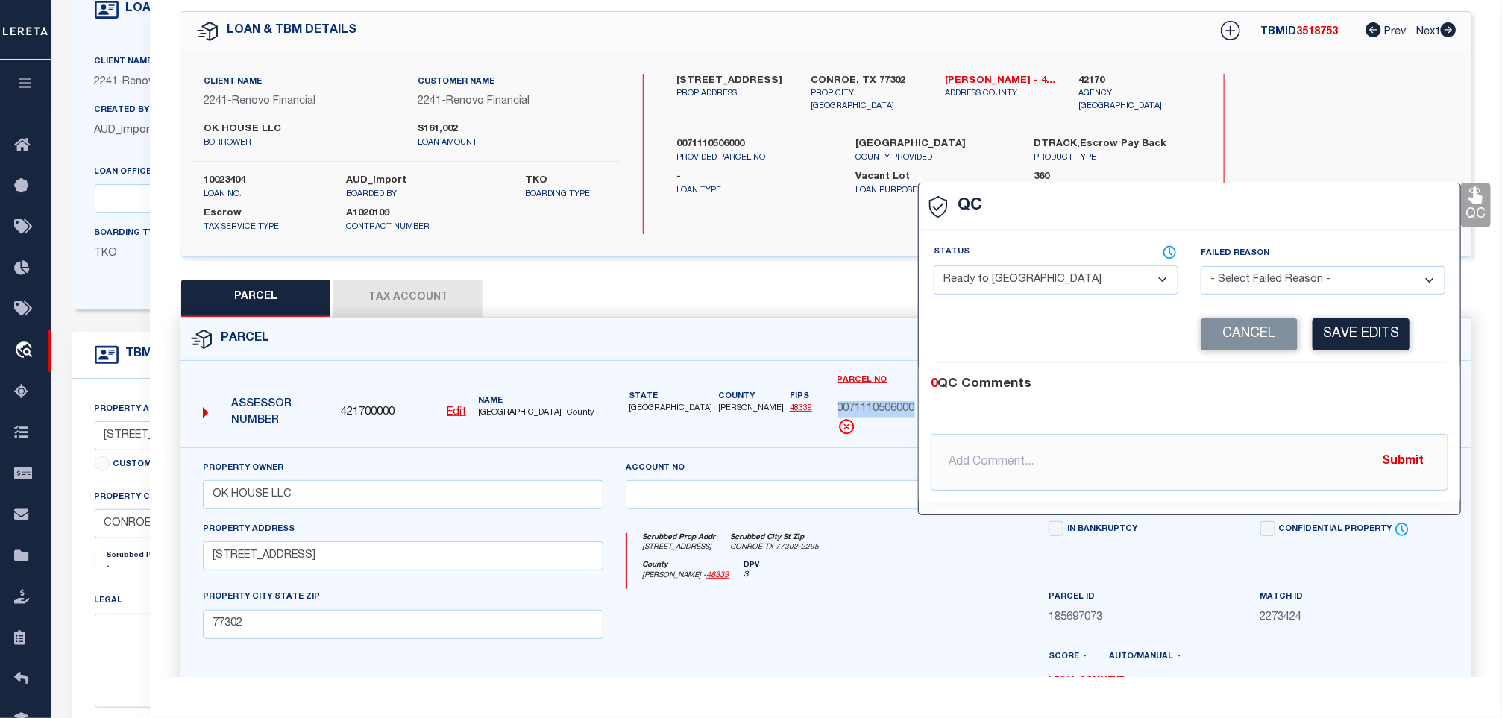
click at [1102, 293] on select "- Select Status - Ready to QC Correct Incorrect" at bounding box center [1056, 280] width 245 height 29
select select "COR"
click at [935, 266] on select "- Select Status - Ready to QC Correct Incorrect" at bounding box center [1056, 280] width 245 height 29
click at [1385, 347] on button "Save Edits" at bounding box center [1361, 335] width 97 height 32
click at [370, 292] on button "Tax Account" at bounding box center [407, 298] width 149 height 37
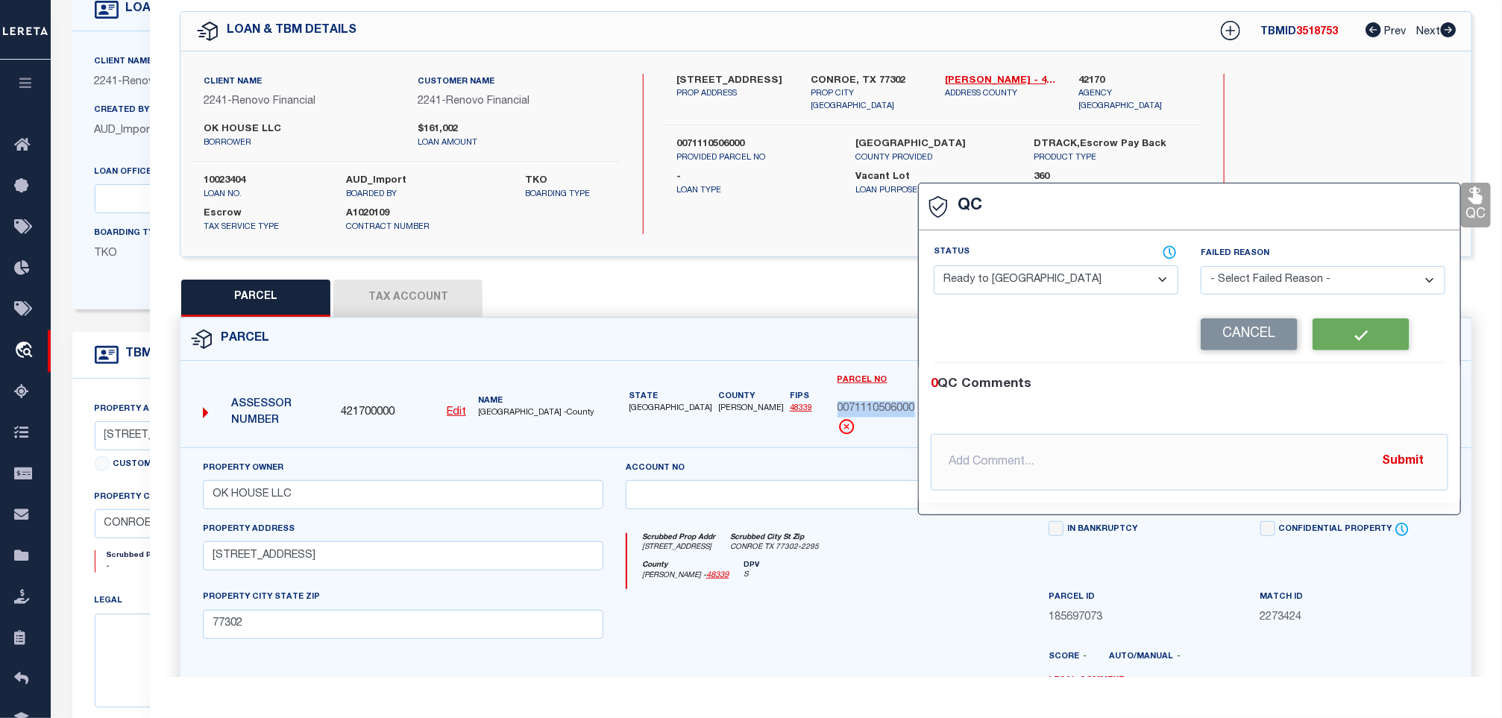
scroll to position [40, 0]
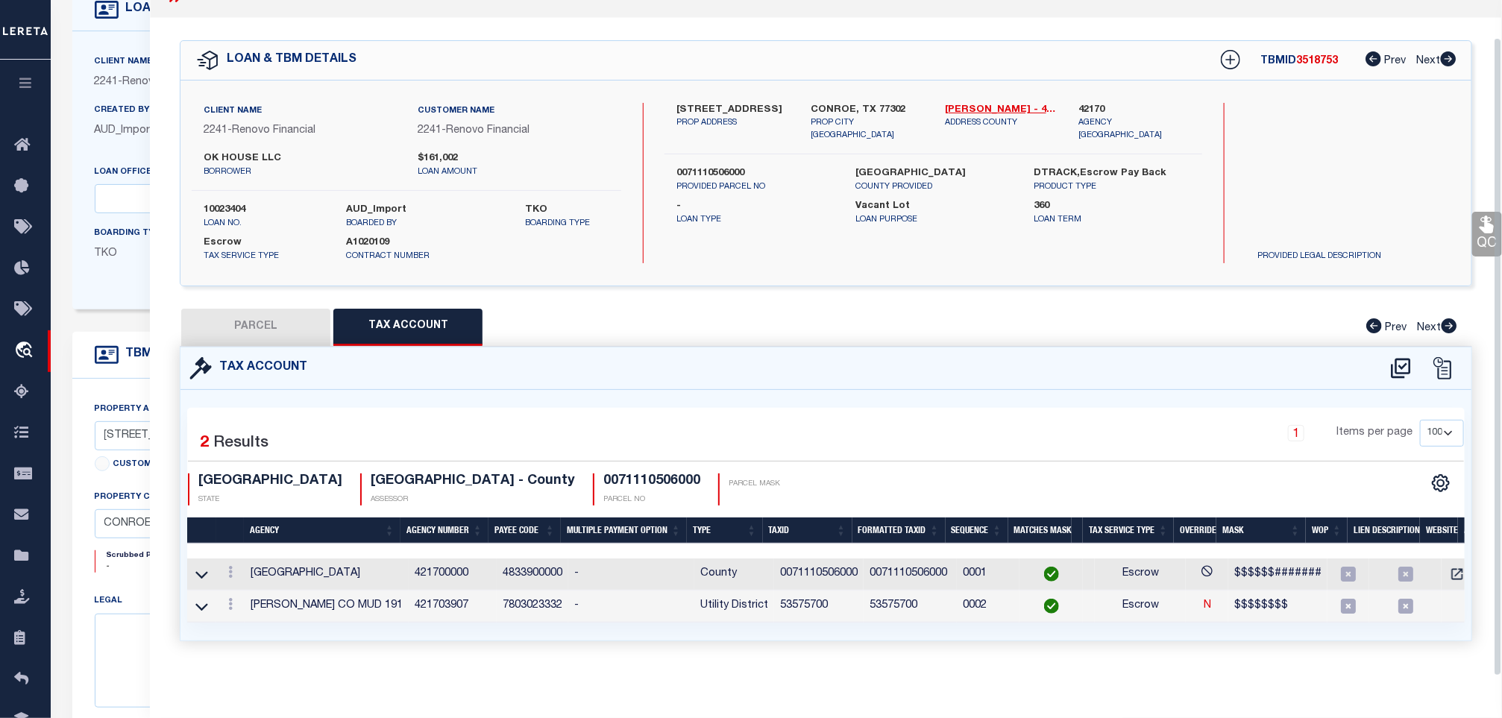
select select "100"
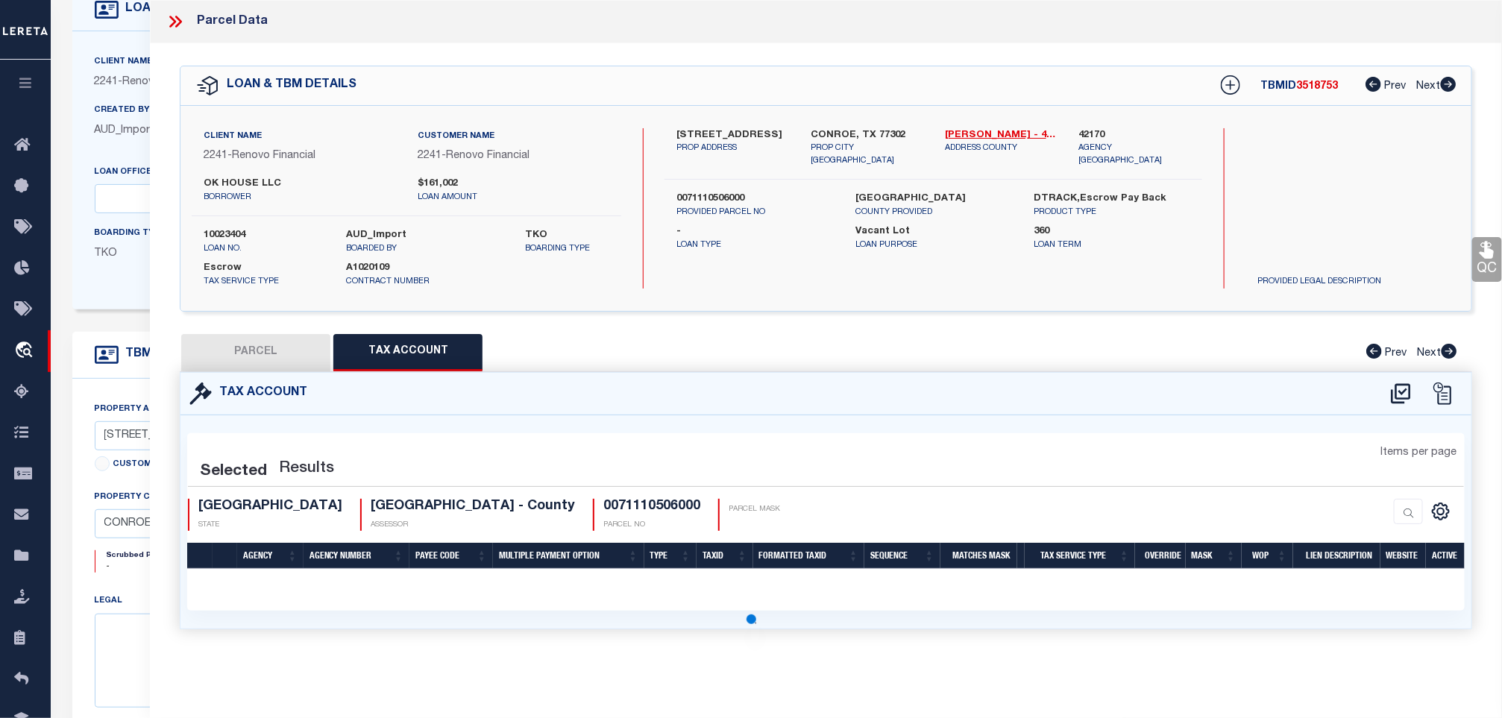
scroll to position [0, 0]
select select "100"
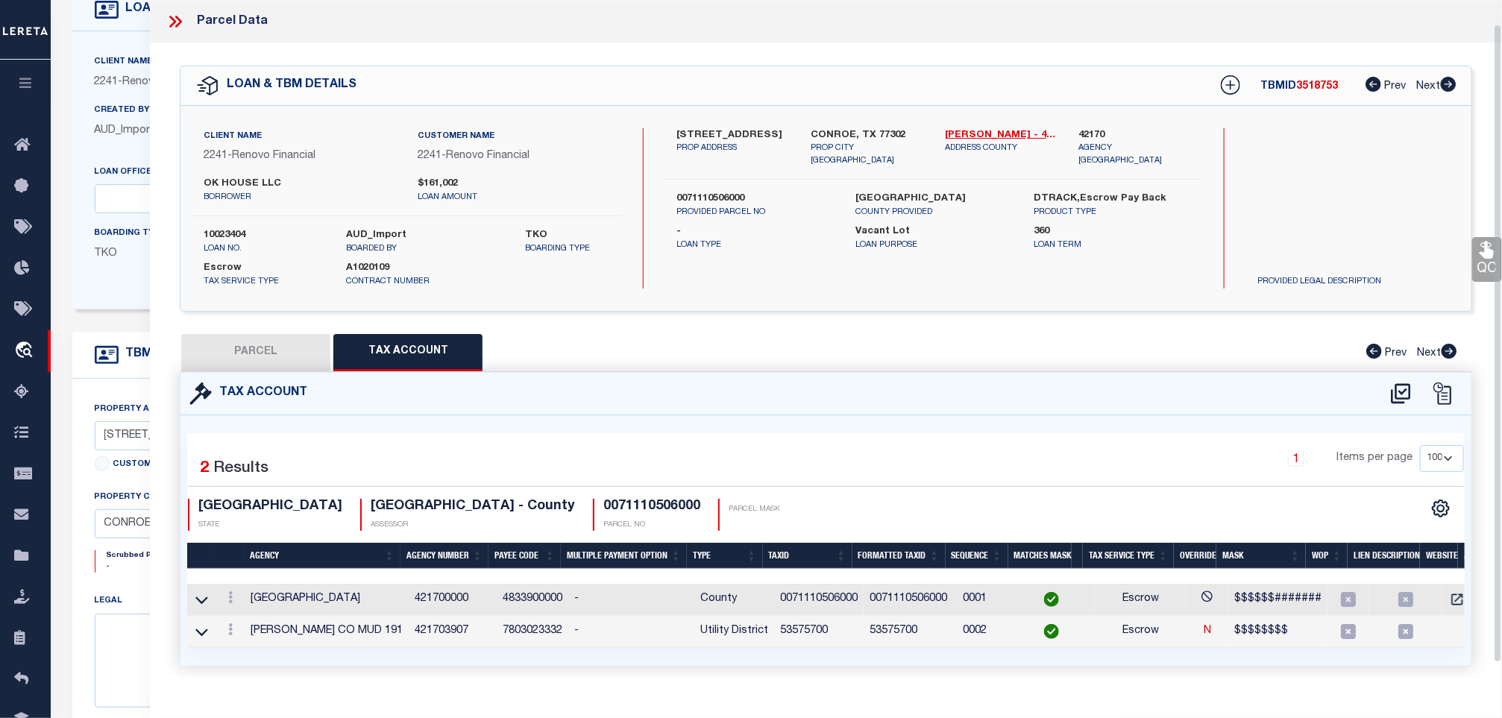
scroll to position [40, 0]
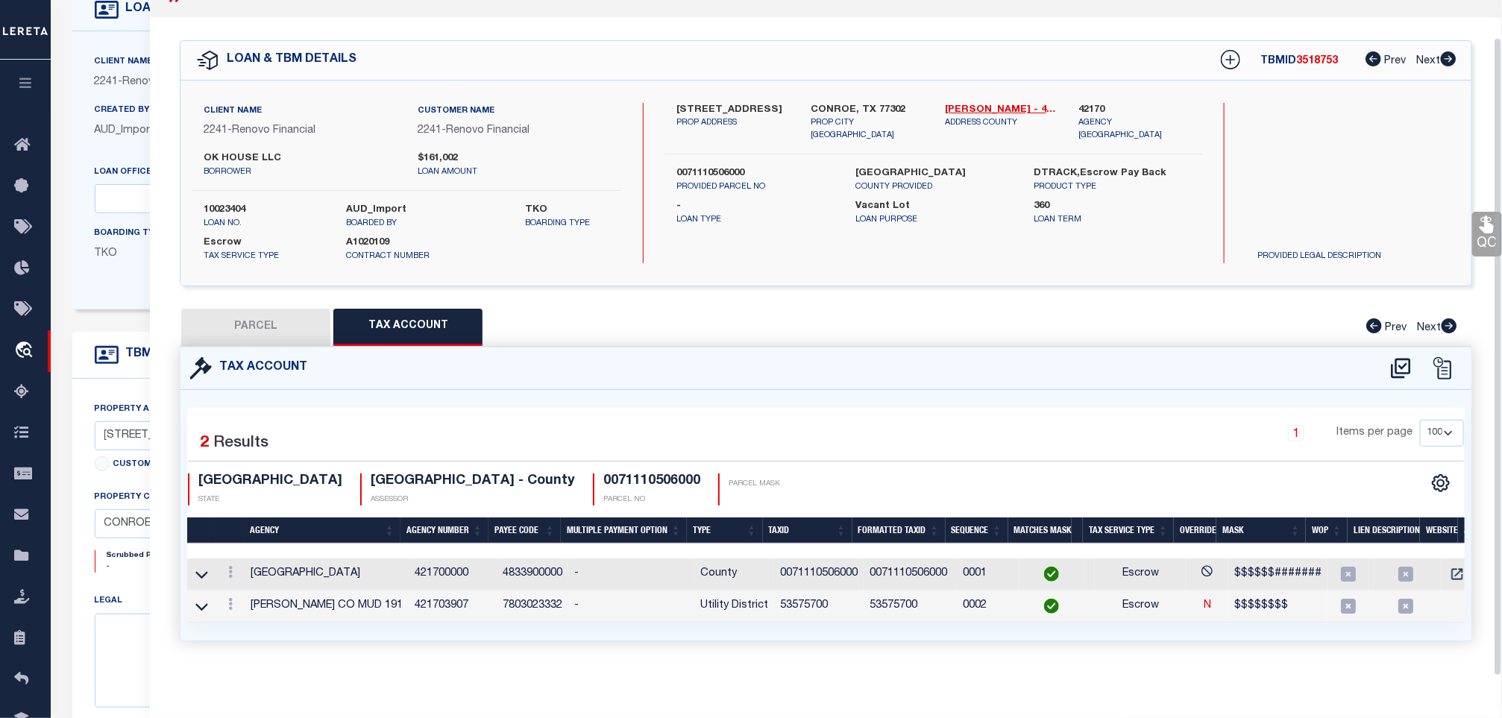
click at [1477, 228] on link "QC" at bounding box center [1488, 234] width 30 height 45
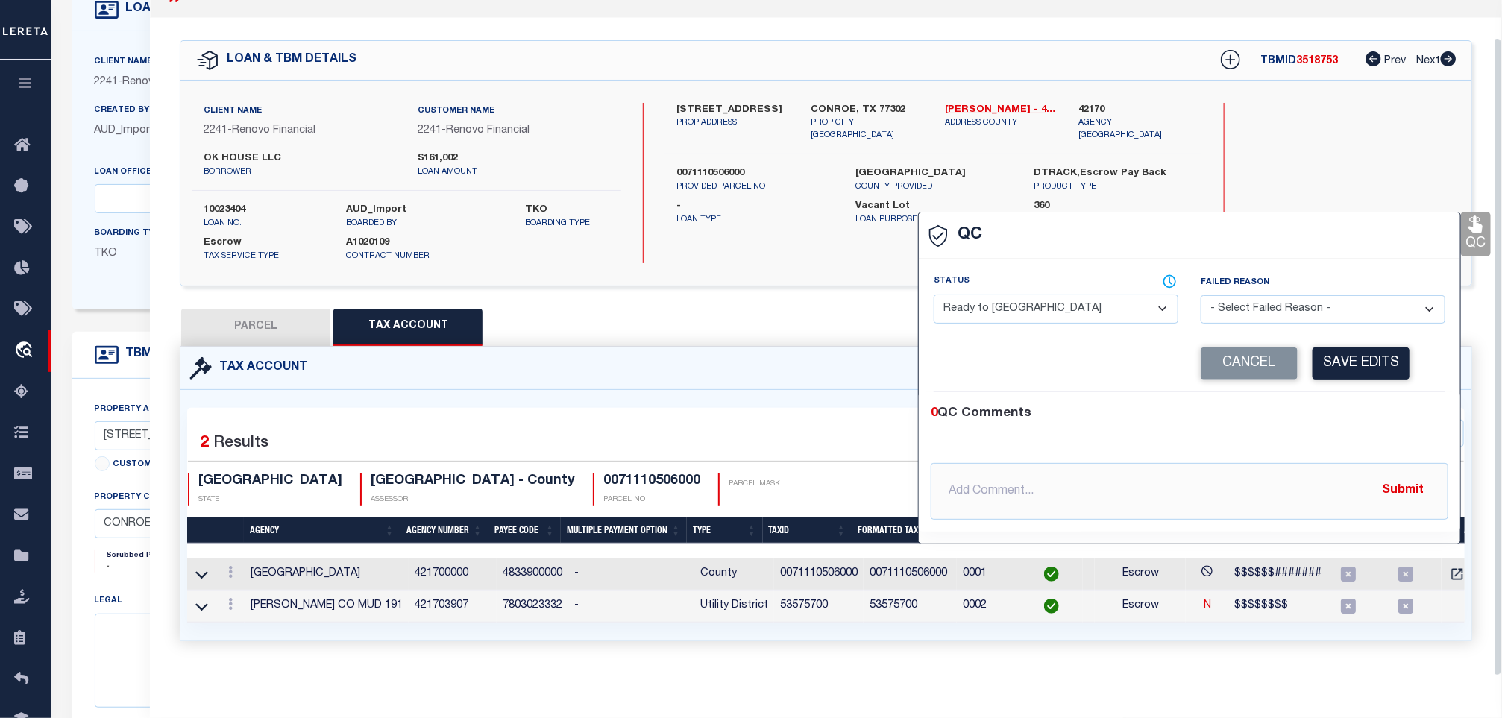
select select "COR"
click at [1375, 361] on button "Save Edits" at bounding box center [1361, 364] width 97 height 32
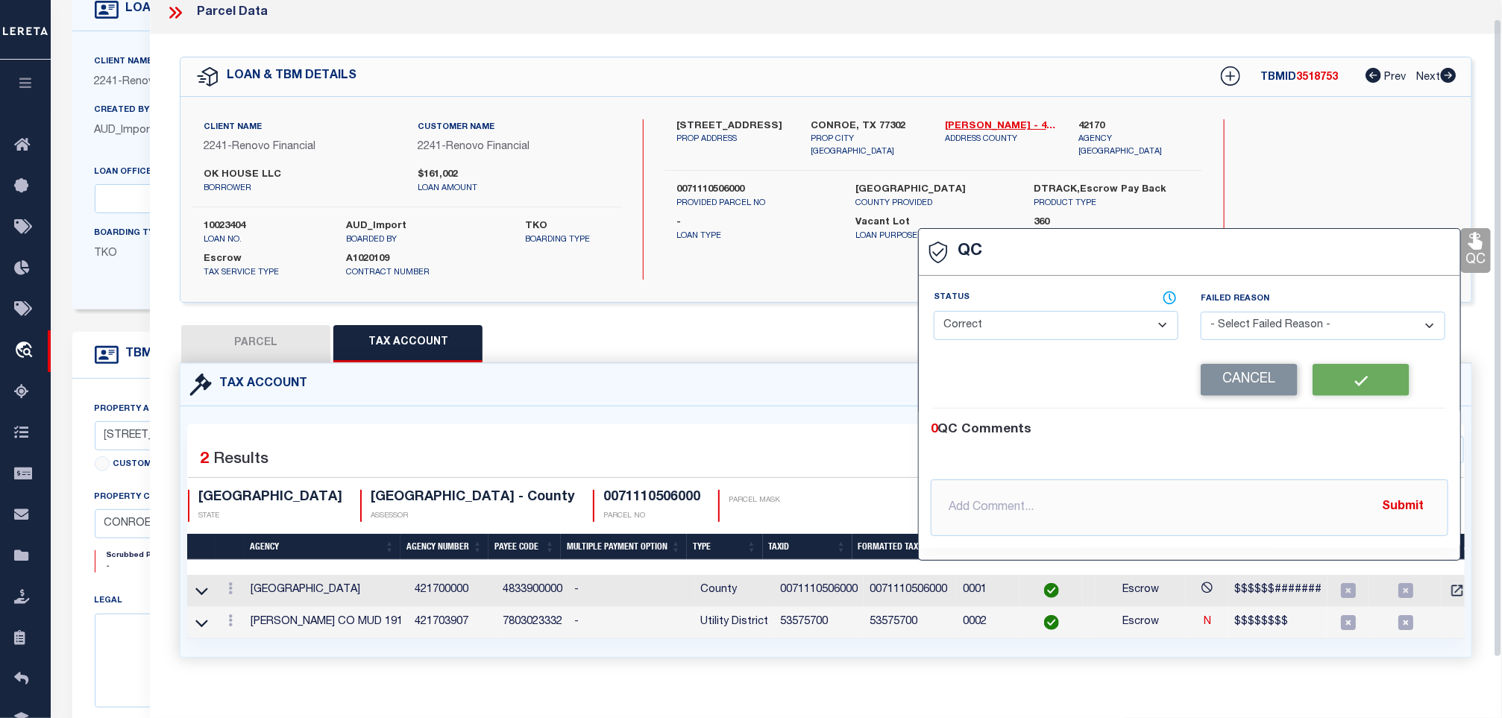
scroll to position [0, 0]
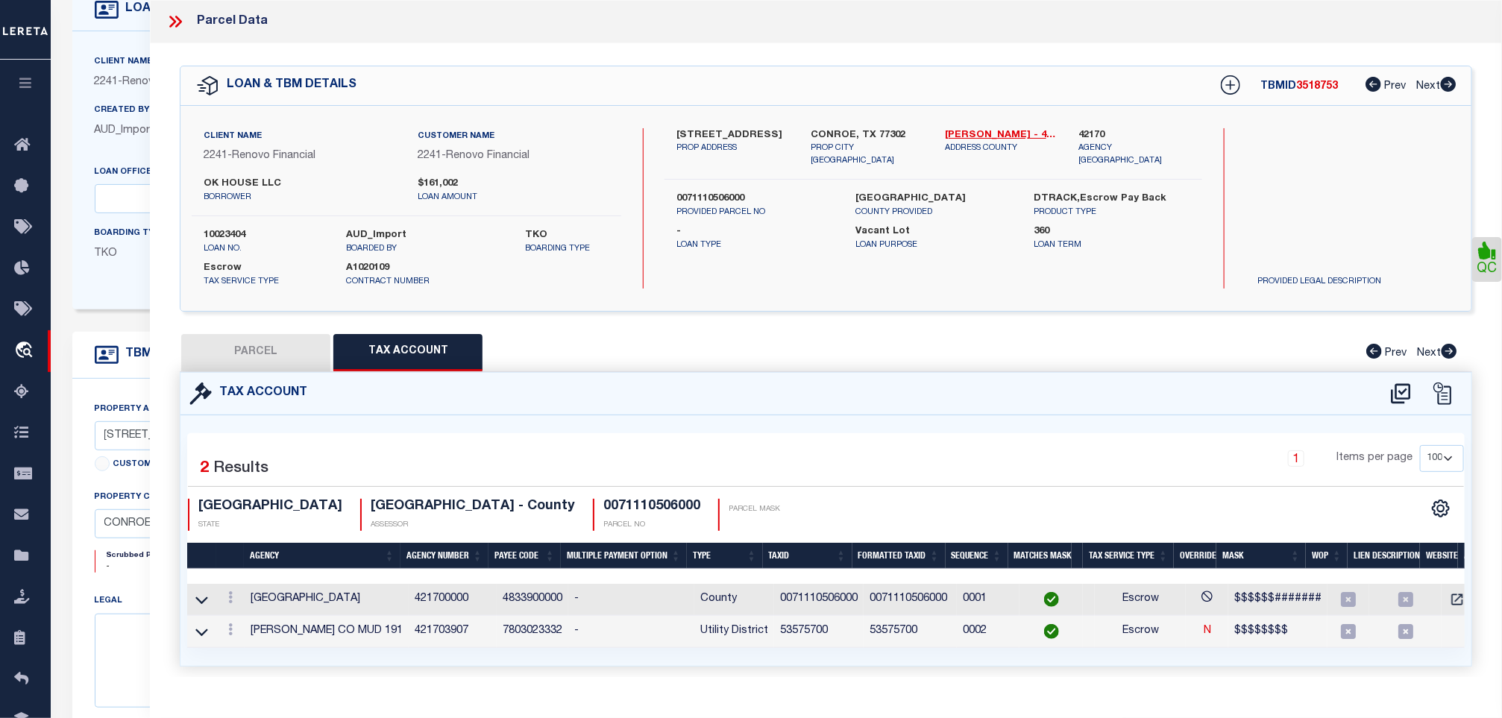
click at [175, 25] on icon at bounding box center [175, 21] width 19 height 19
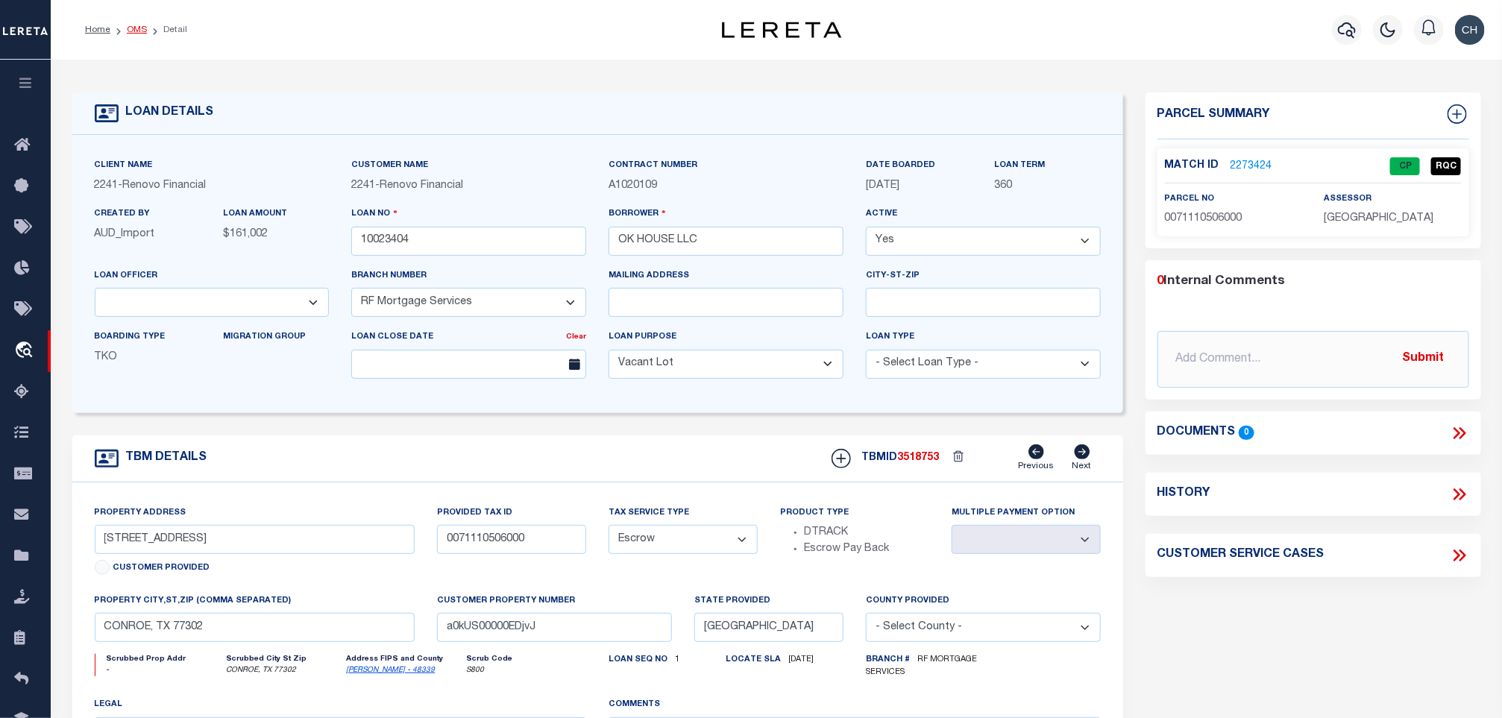
click at [139, 29] on link "OMS" at bounding box center [137, 29] width 20 height 9
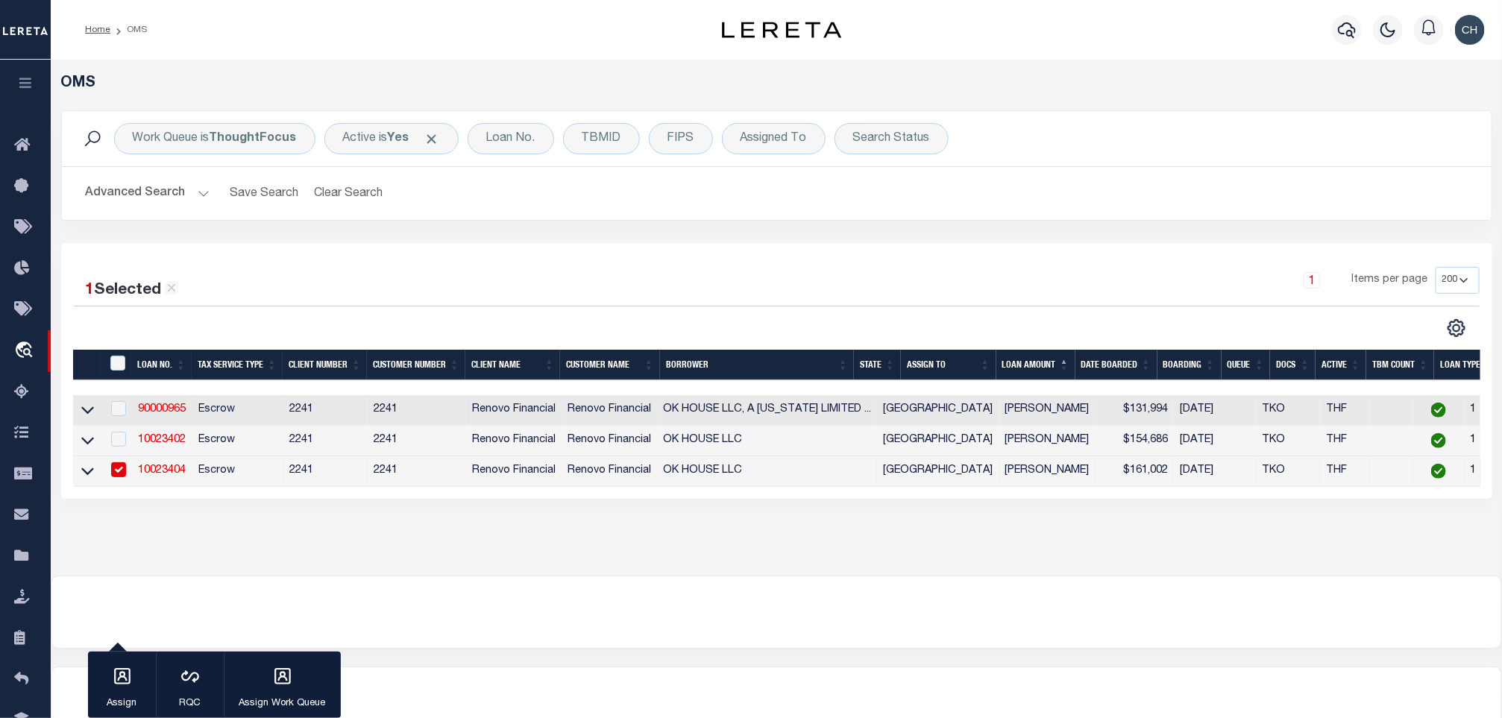
click at [178, 198] on button "Advanced Search" at bounding box center [148, 193] width 124 height 29
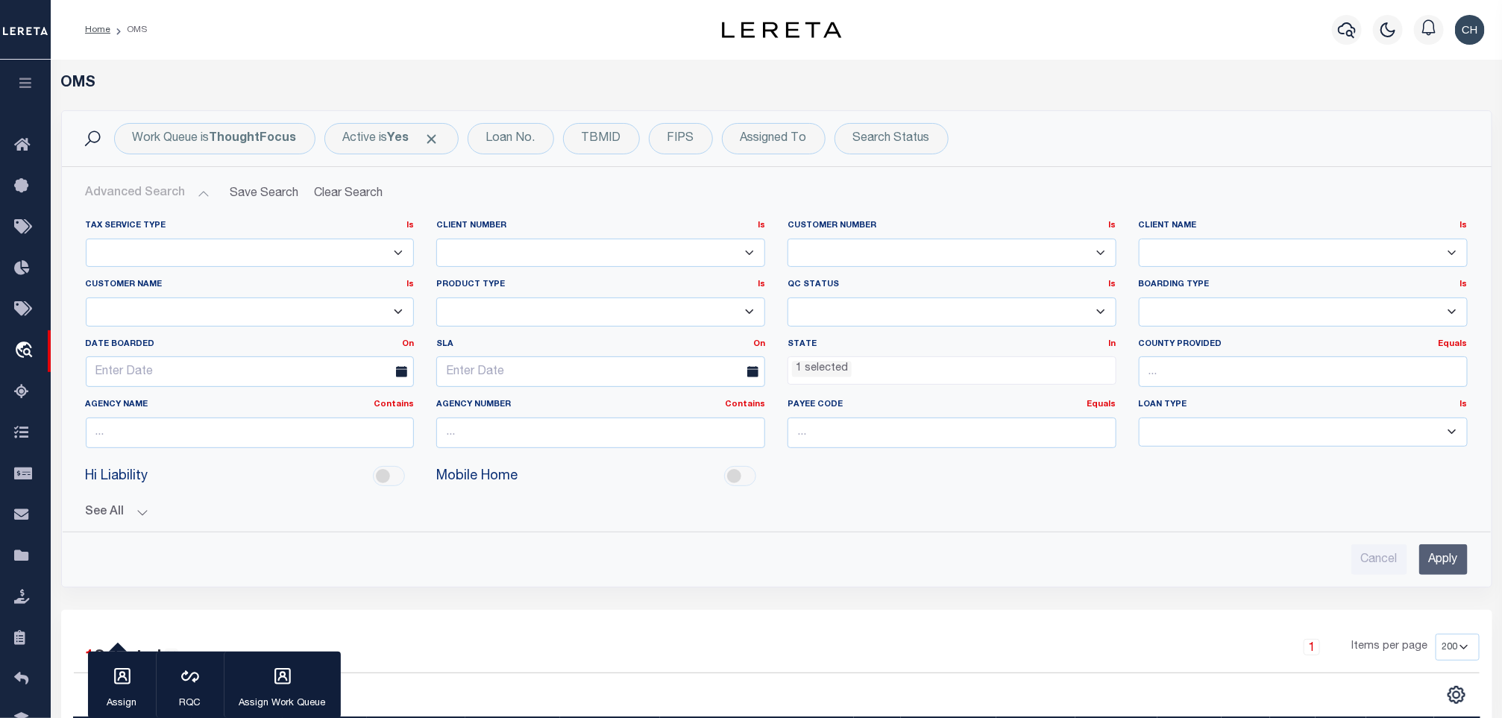
click at [1426, 571] on input "Apply" at bounding box center [1444, 560] width 48 height 31
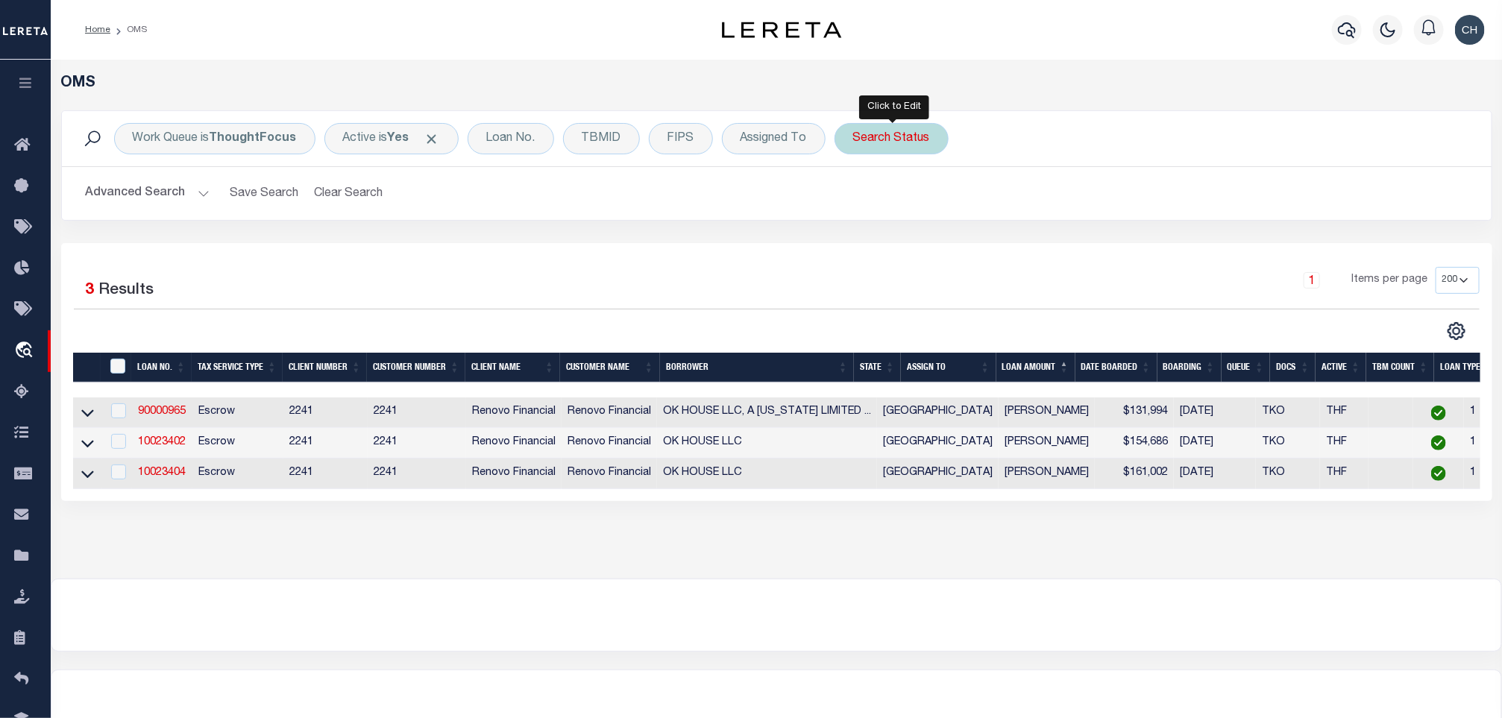
click at [869, 142] on div "Search Status" at bounding box center [892, 138] width 114 height 31
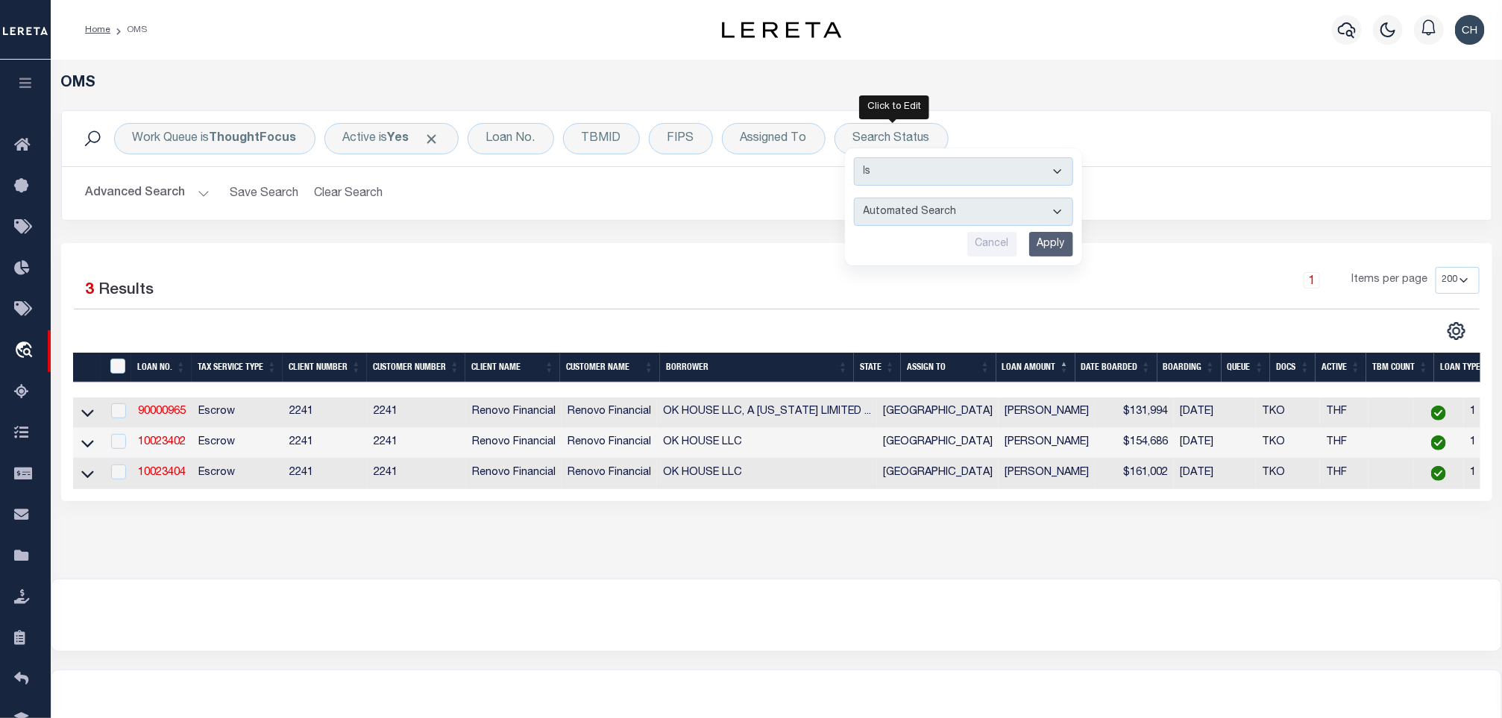
select select "QC"
click at [1061, 242] on input "Apply" at bounding box center [1051, 244] width 44 height 25
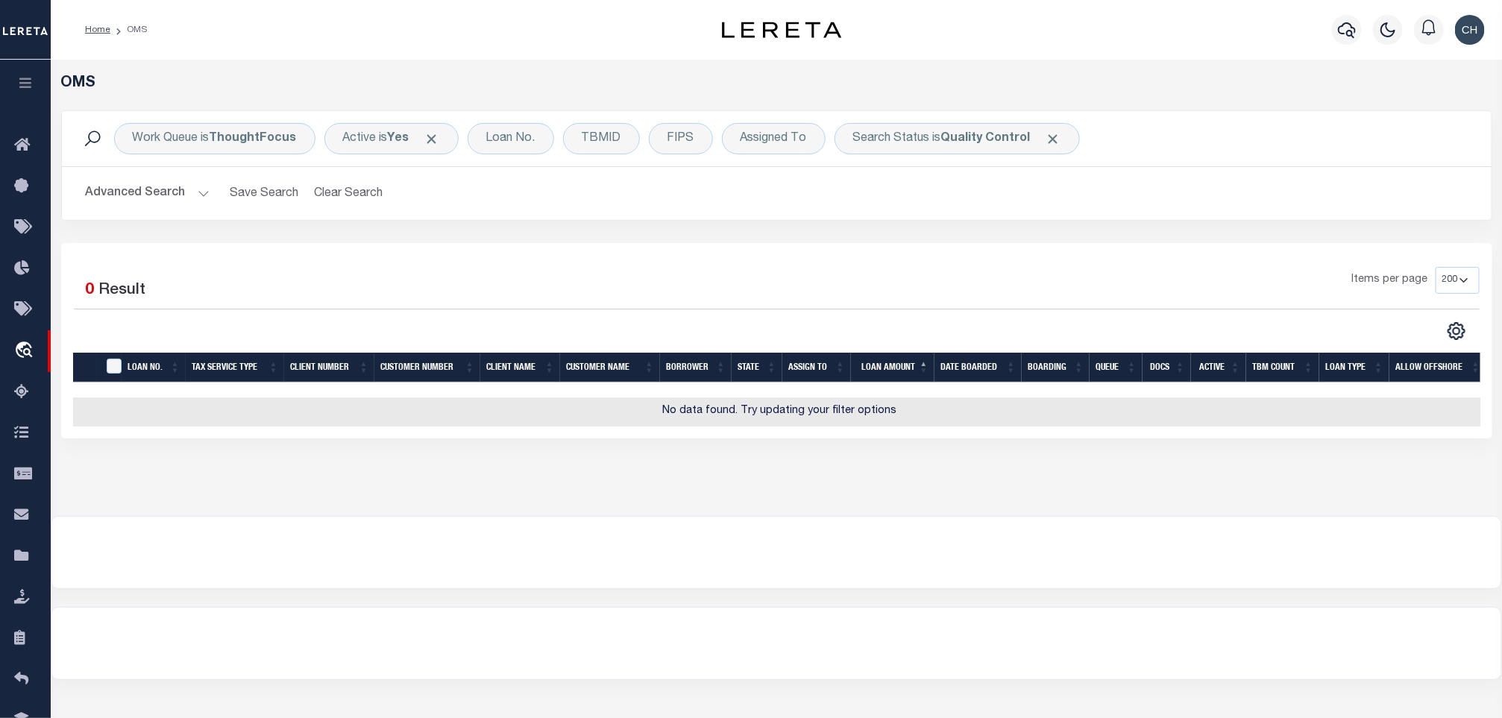
click at [153, 184] on button "Advanced Search" at bounding box center [148, 193] width 124 height 29
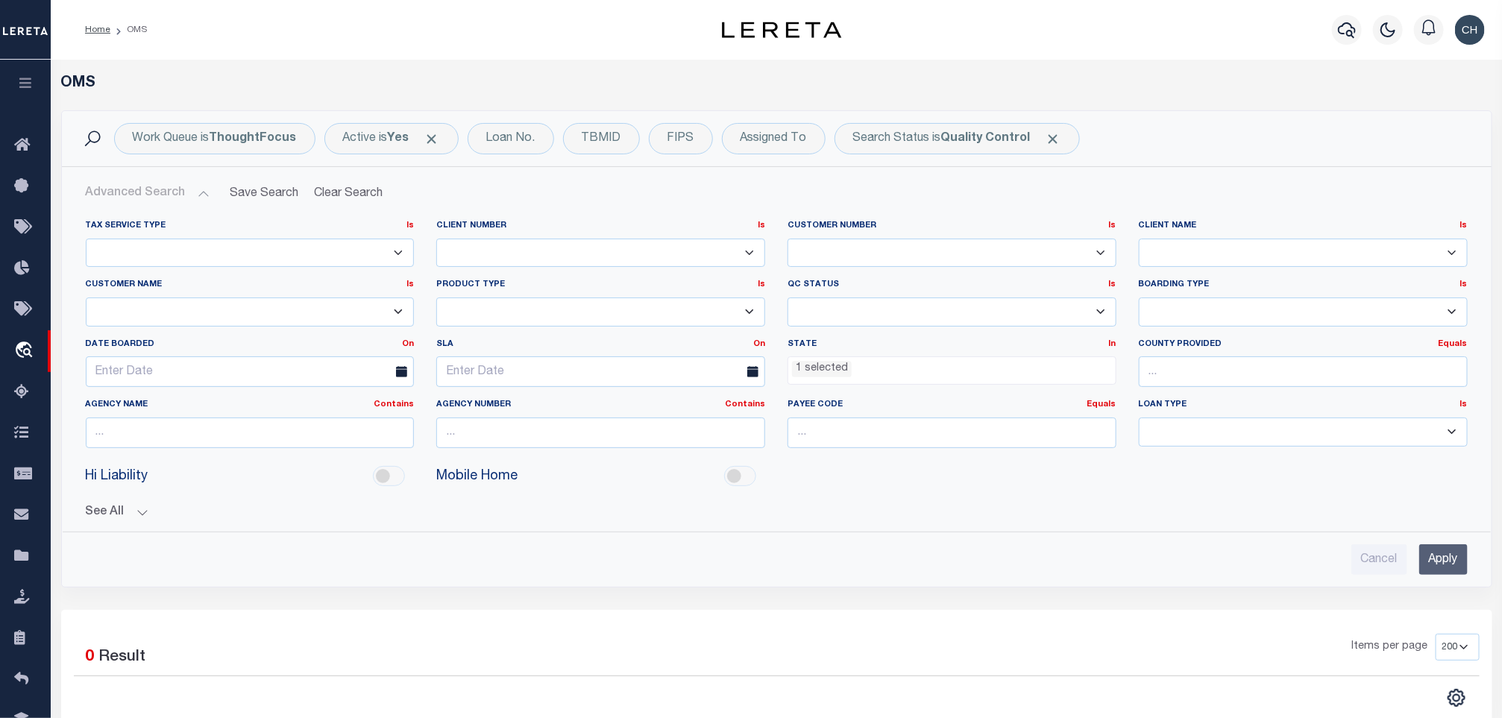
click at [146, 520] on button "See All" at bounding box center [777, 513] width 1382 height 14
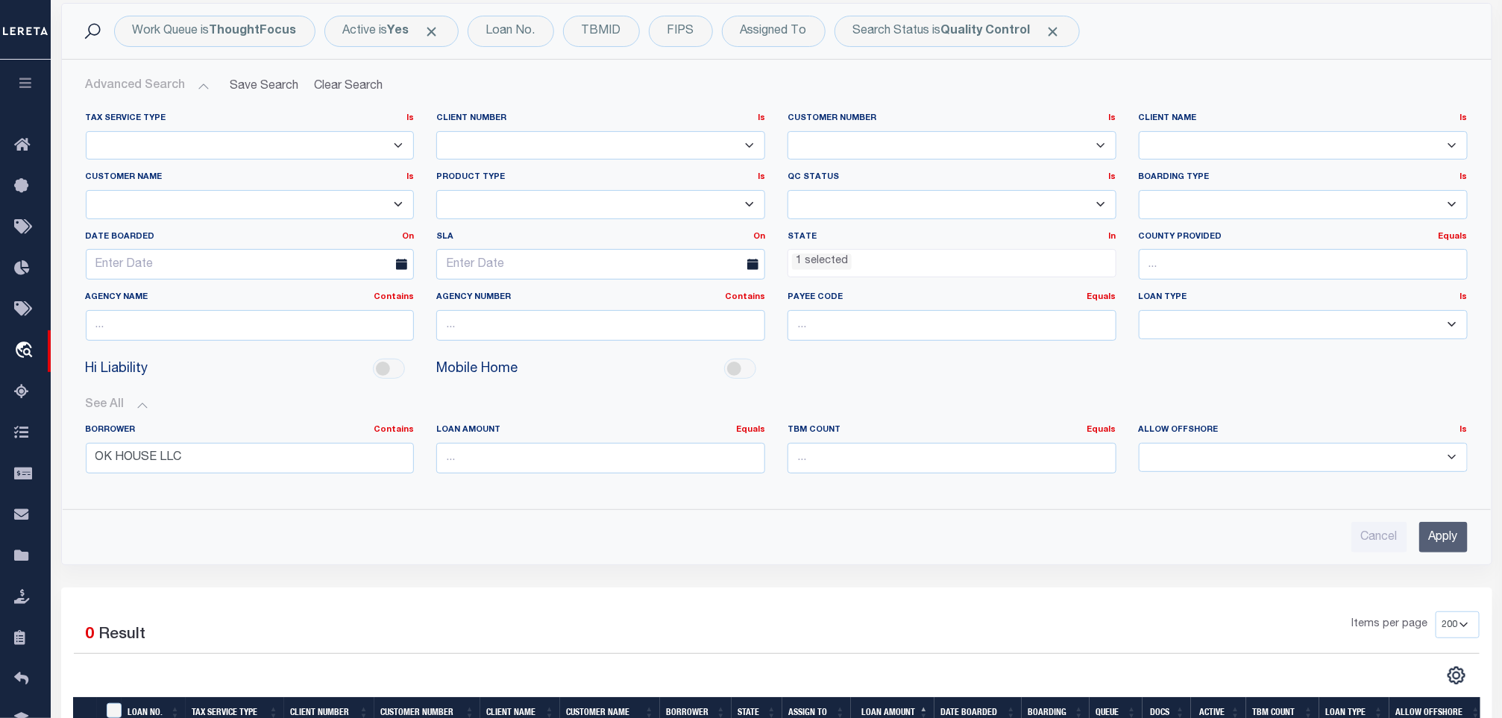
scroll to position [224, 0]
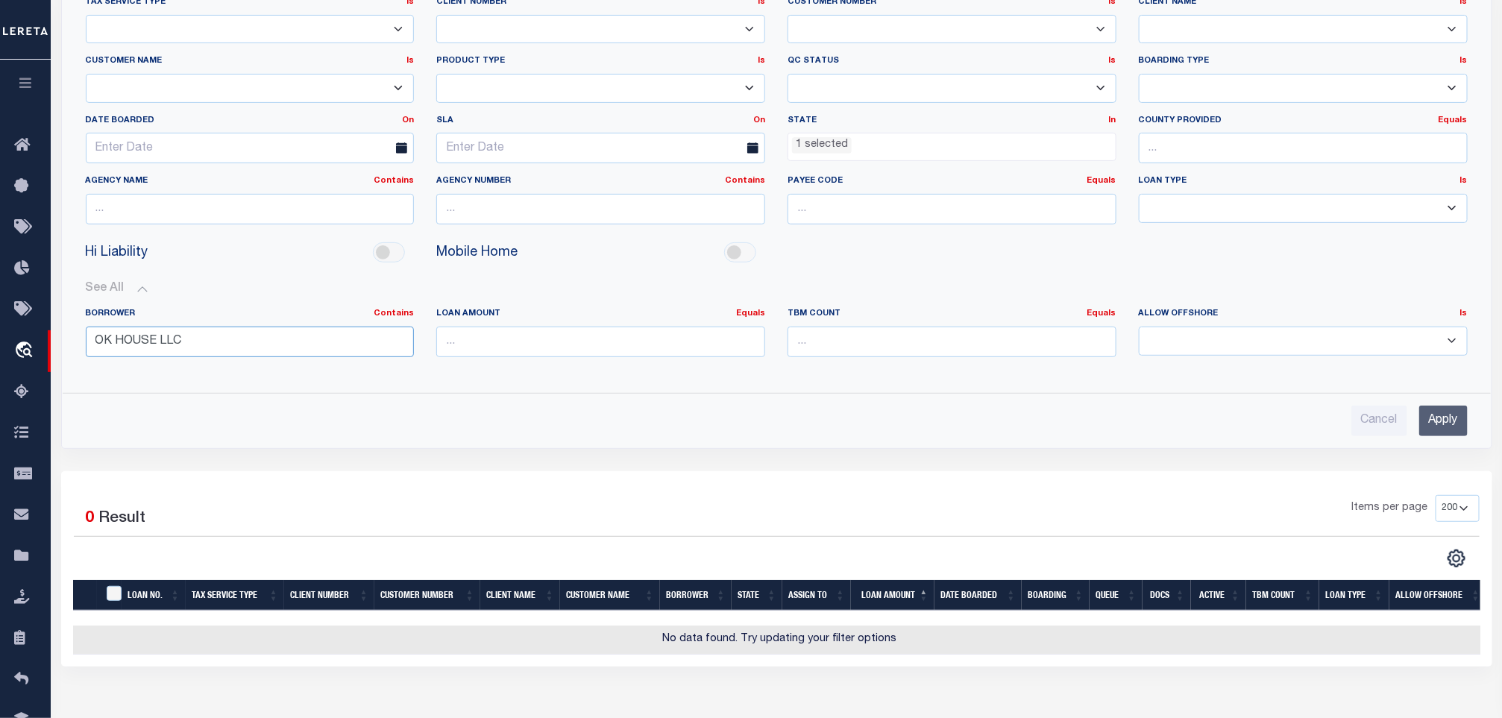
click at [291, 342] on input "OK HOUSE LLC" at bounding box center [250, 342] width 329 height 31
click at [1428, 421] on input "Apply" at bounding box center [1444, 421] width 48 height 31
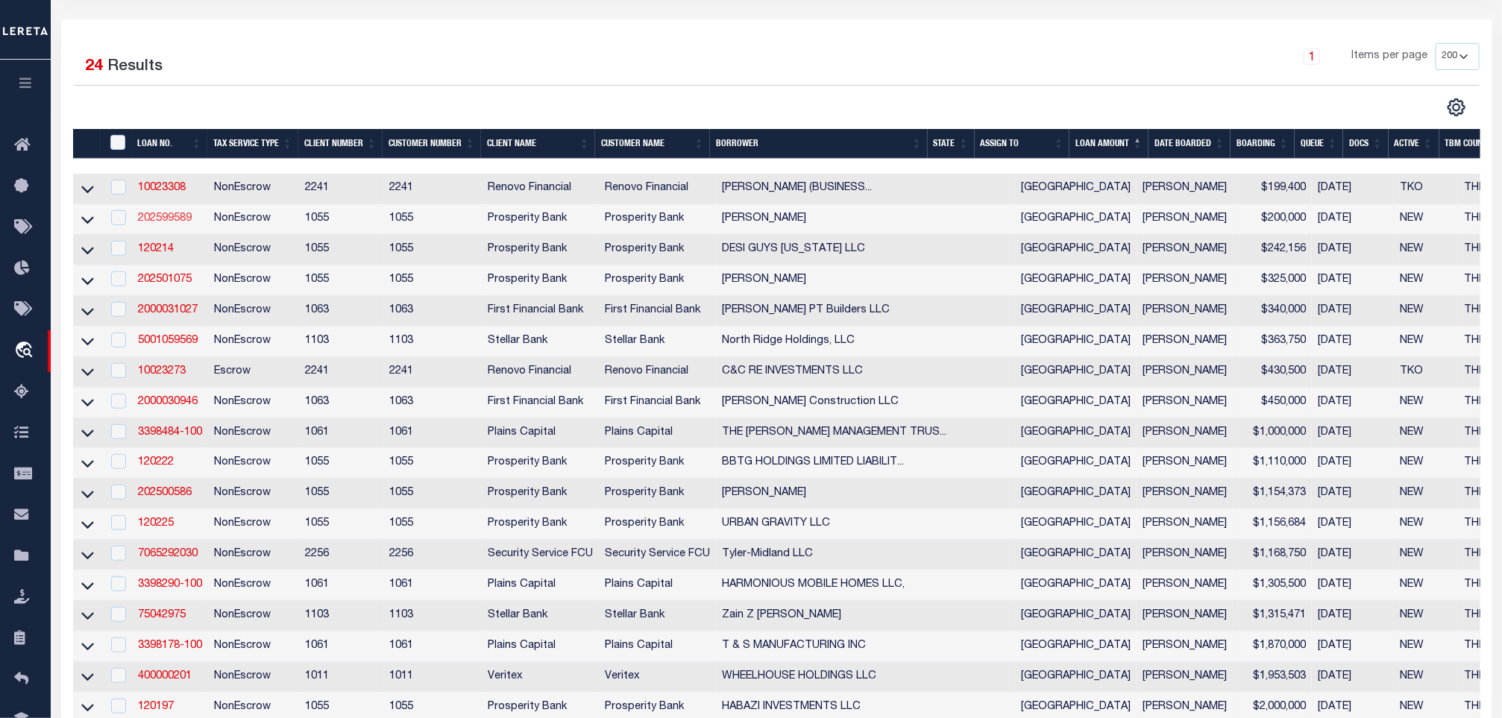
click at [166, 222] on link "202599589" at bounding box center [165, 218] width 54 height 10
checkbox input "true"
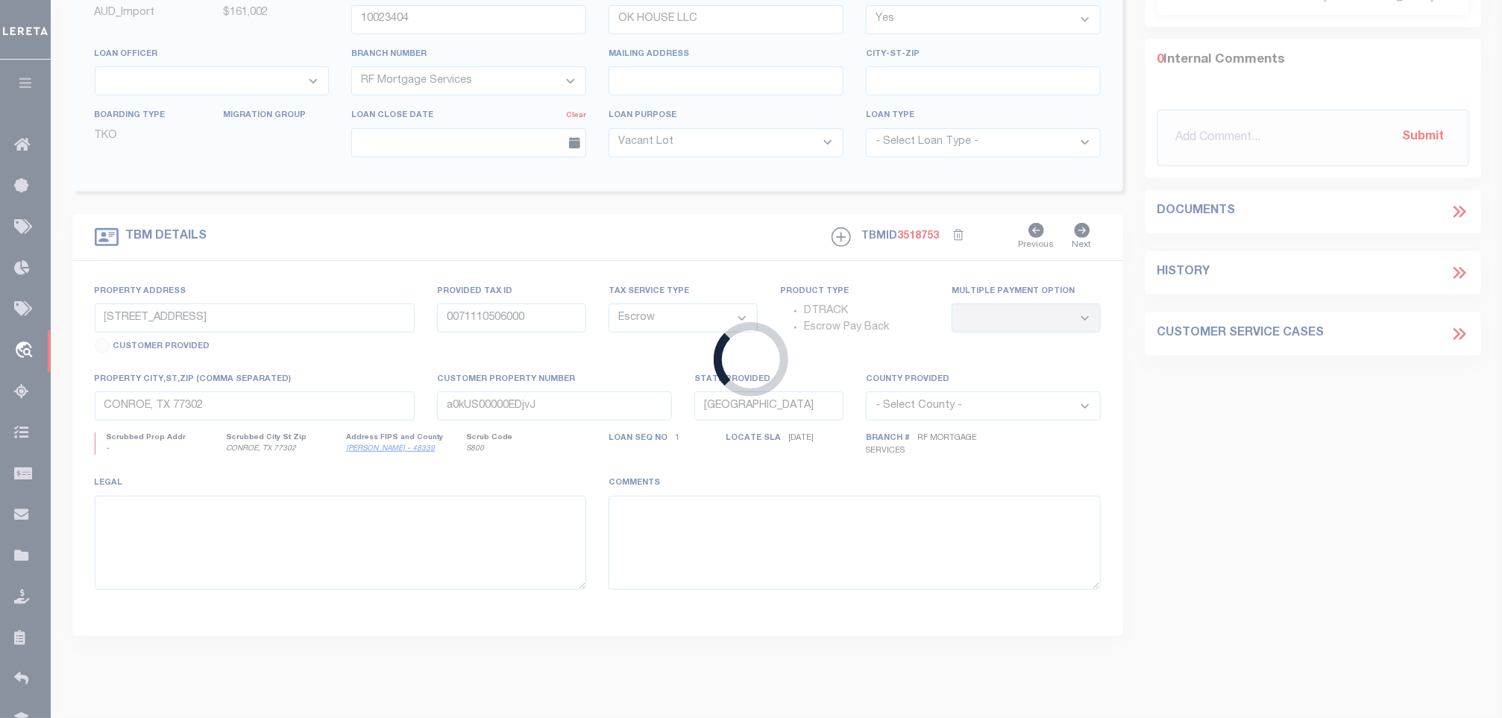
type input "202599589"
type input "[PERSON_NAME]"
select select
type input "[STREET_ADDRESS]"
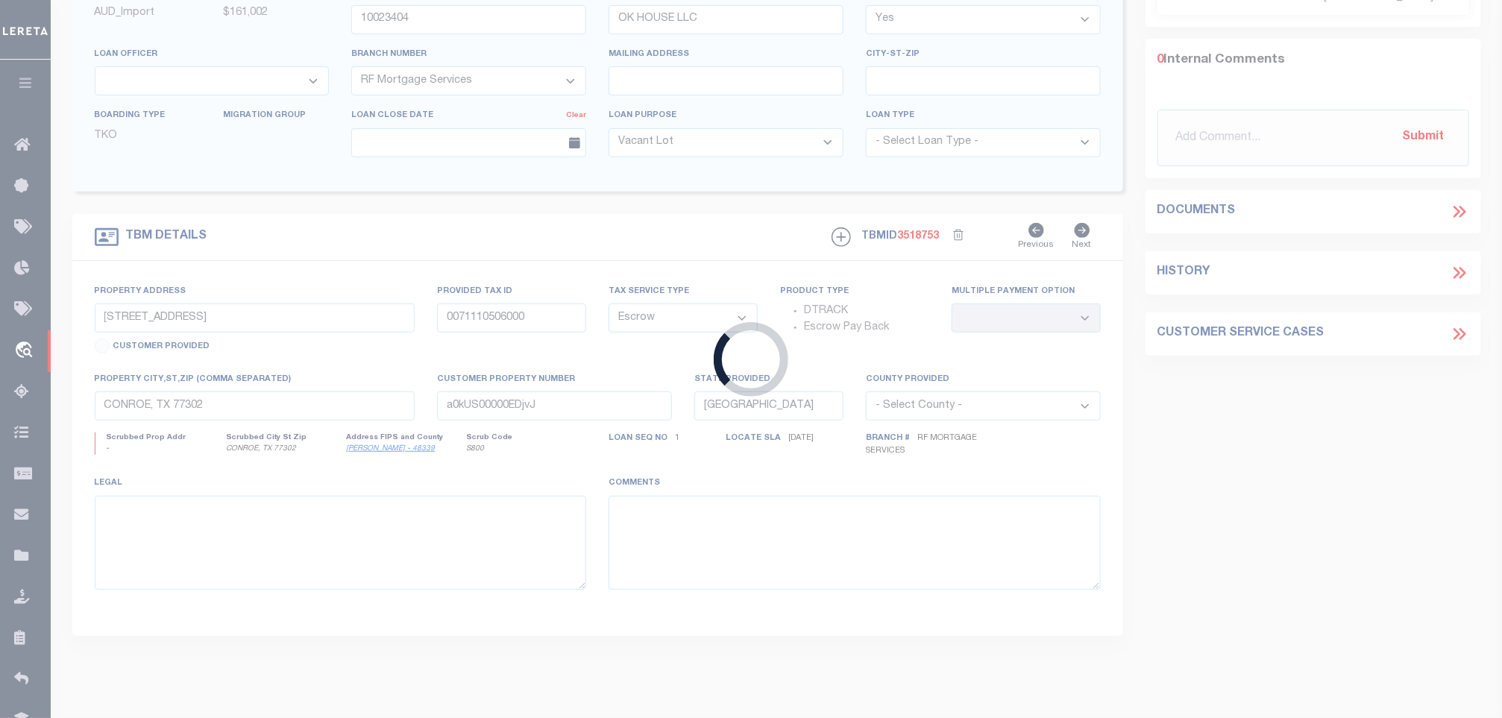
type input "[GEOGRAPHIC_DATA]"
select select "800"
select select "NonEscrow"
type input "[STREET_ADDRESS]"
type input "0330710000005"
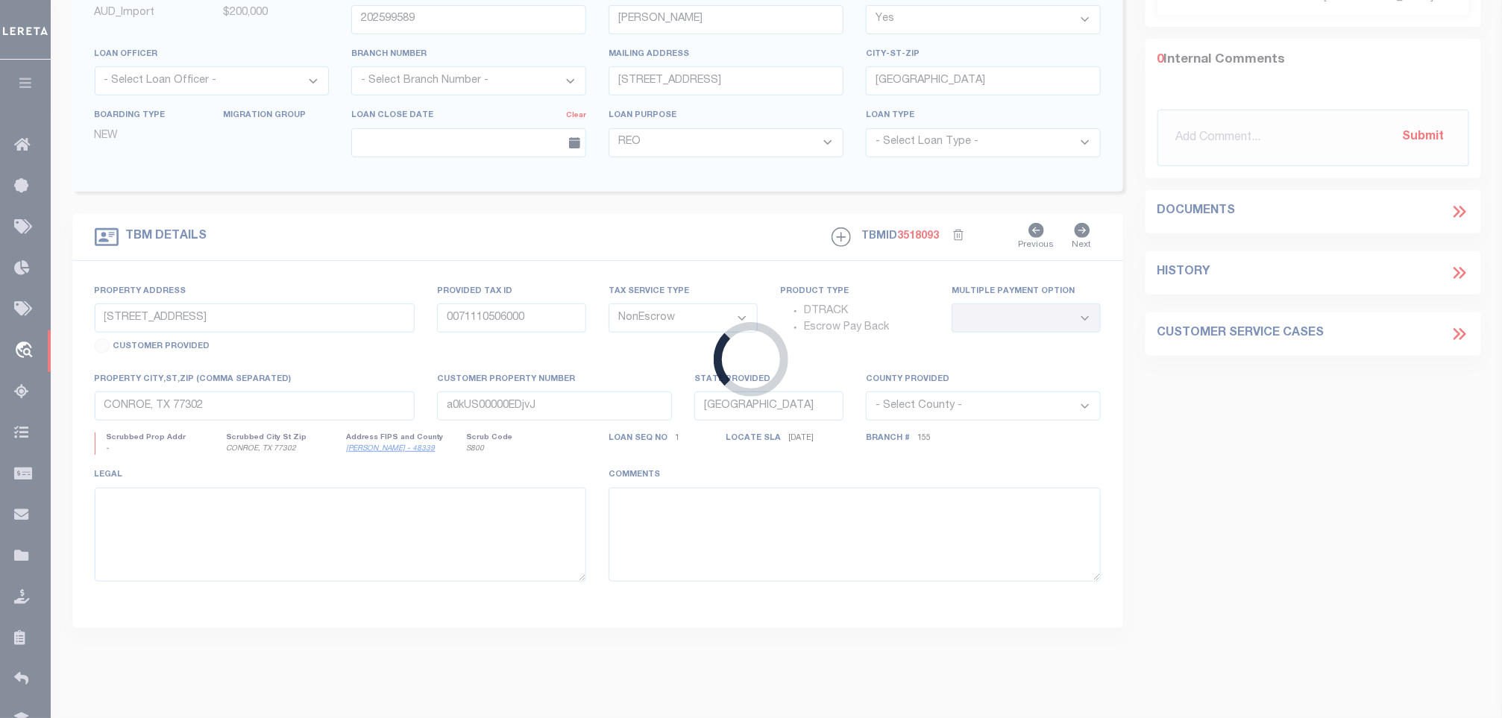
select select
type input "[GEOGRAPHIC_DATA]"
select select
type textarea "LOT 5 BLK 5 [PERSON_NAME] ADDN"
select select "10490"
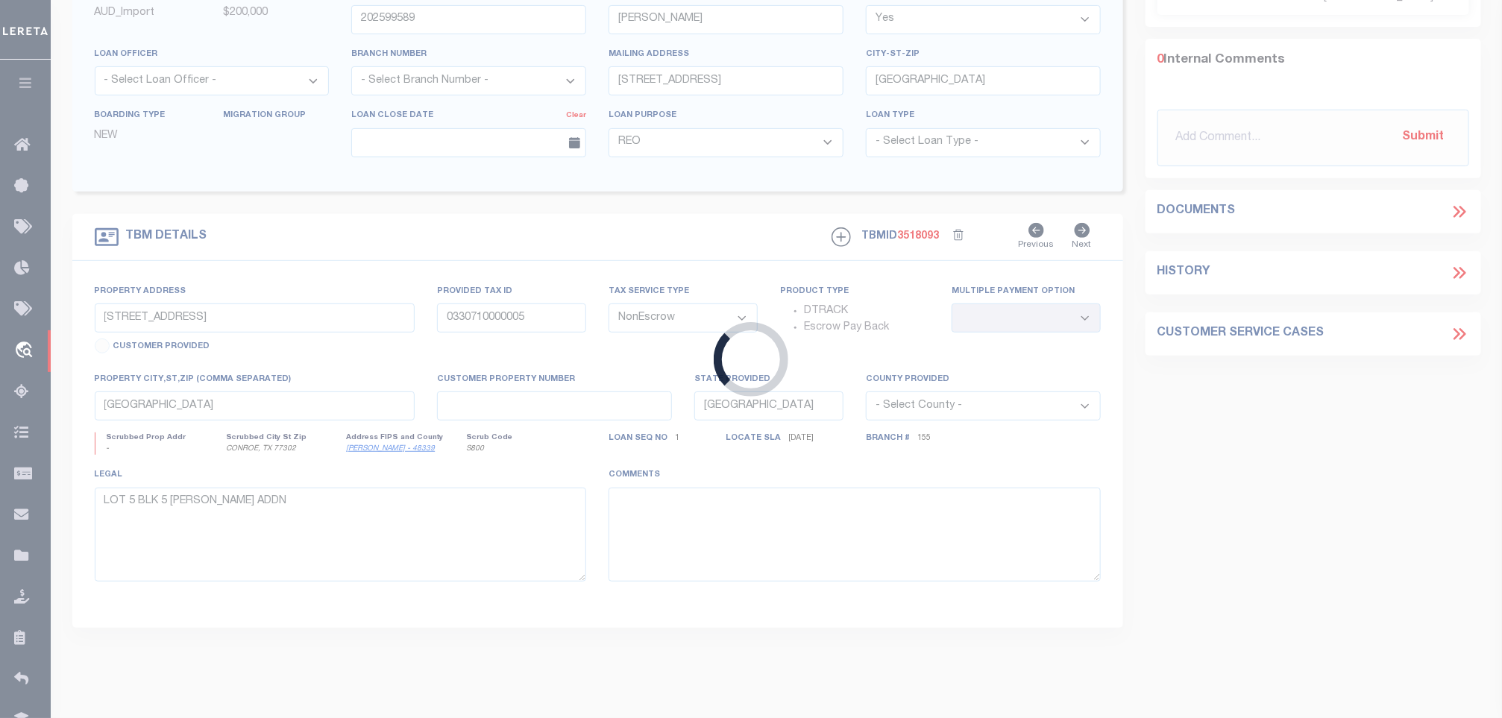
select select "4080"
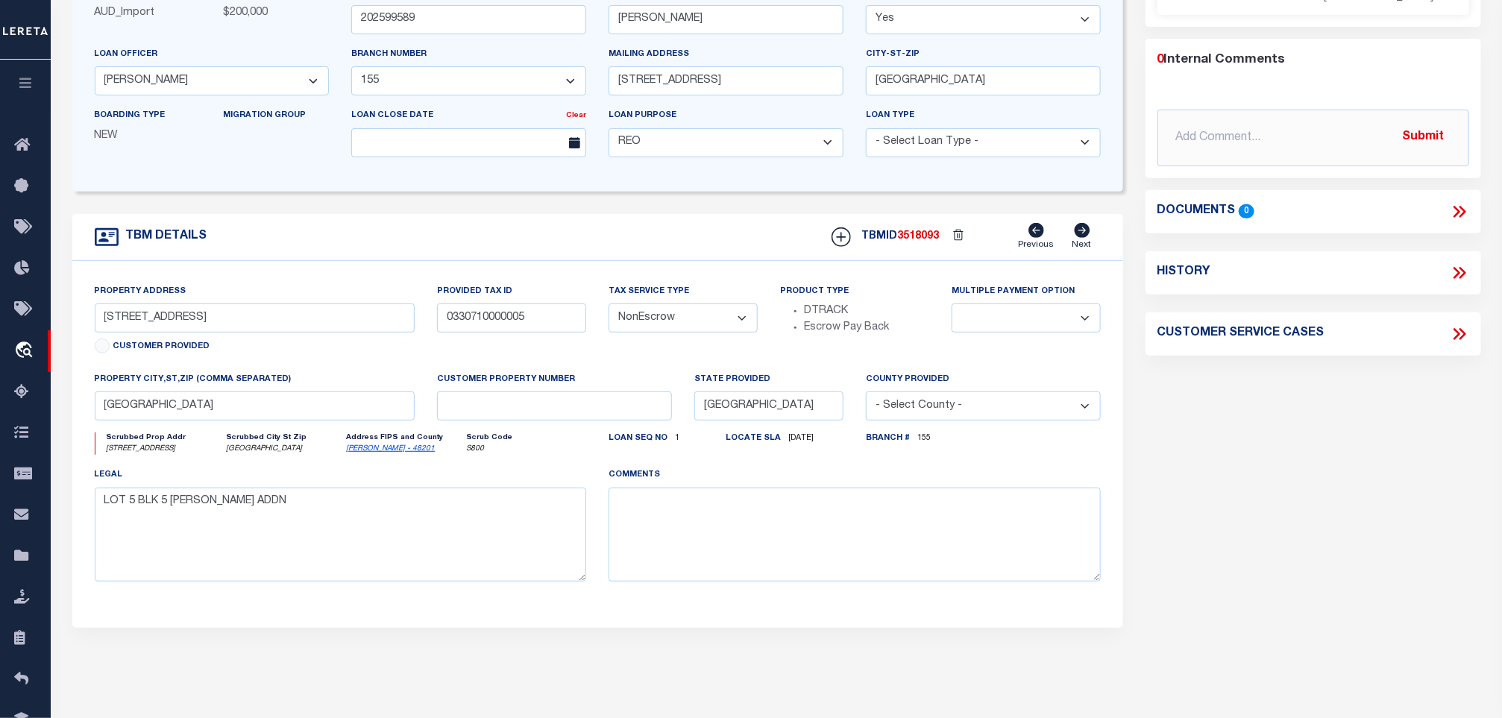
scroll to position [0, 0]
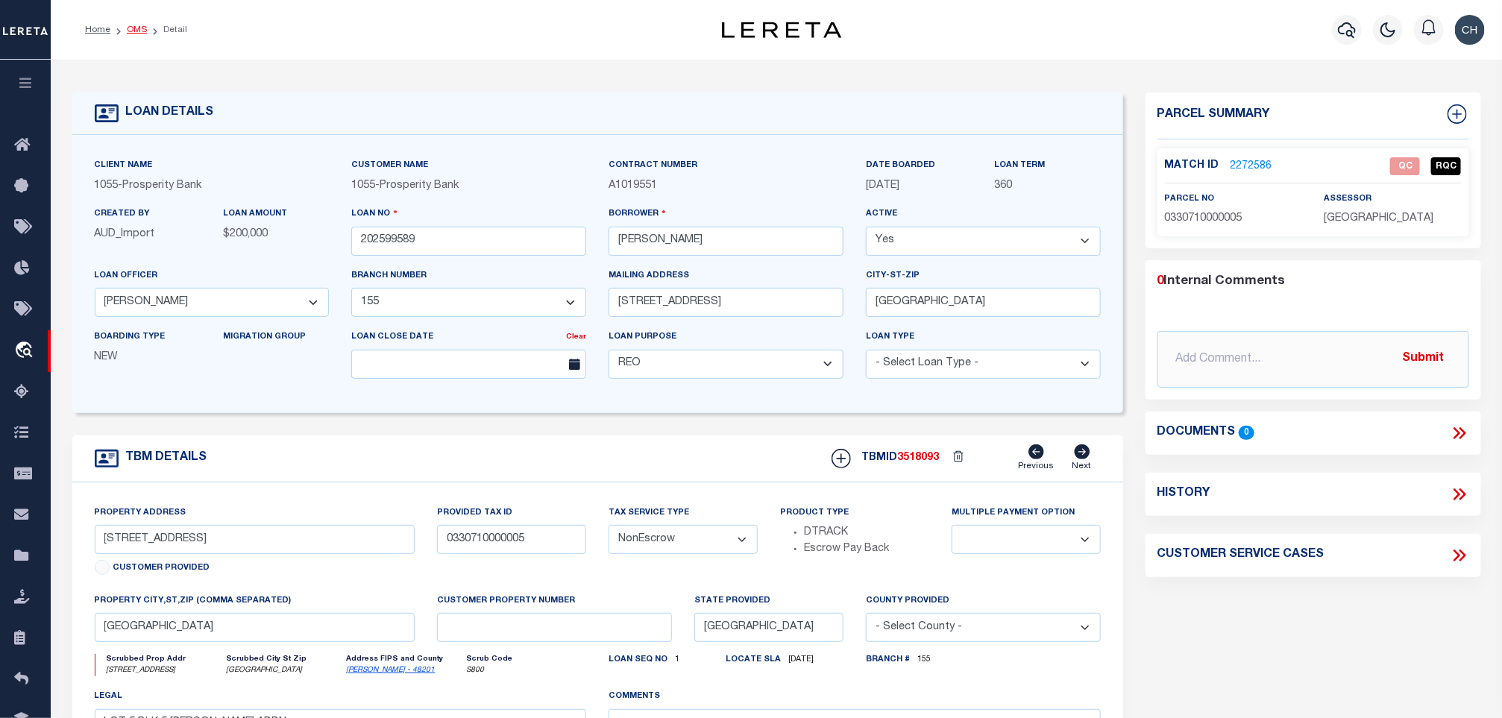
click at [137, 32] on link "OMS" at bounding box center [137, 29] width 20 height 9
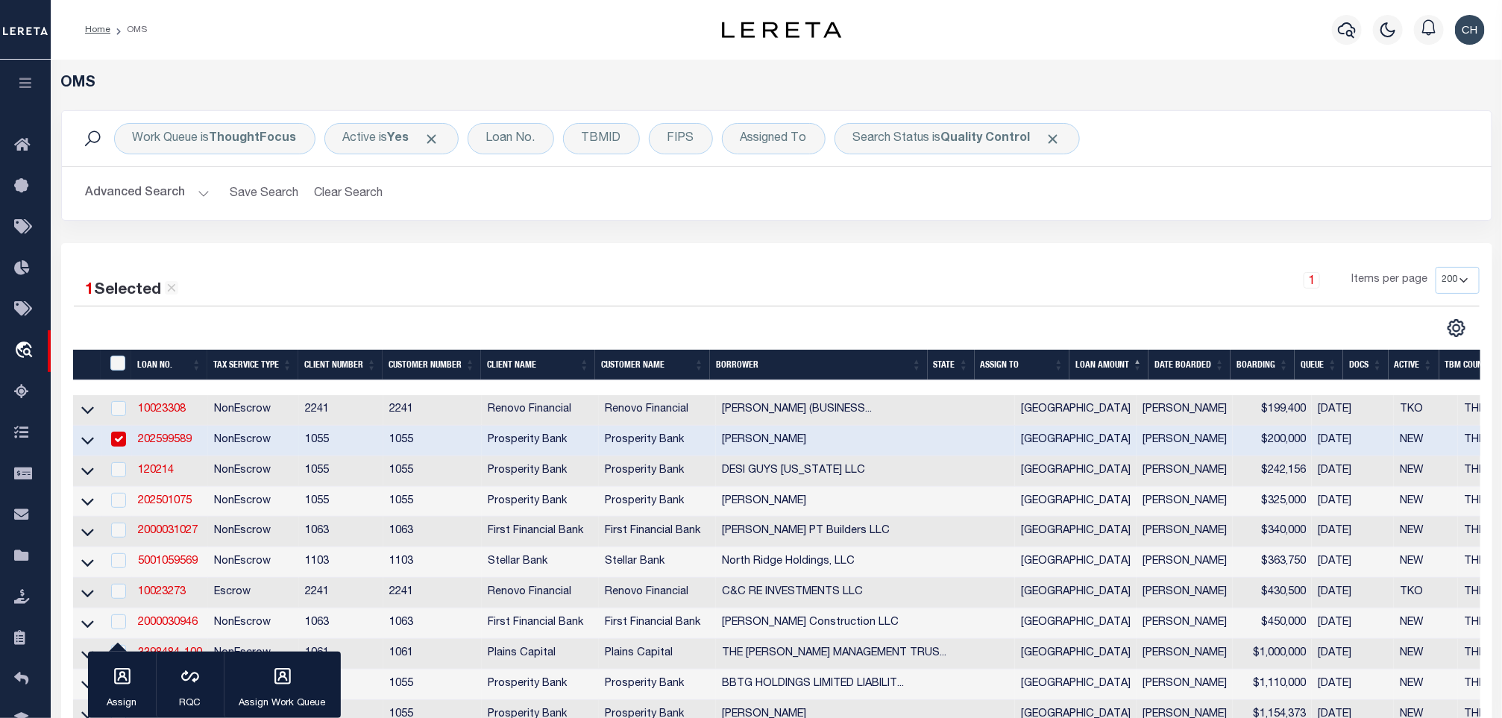
click at [114, 444] on input "checkbox" at bounding box center [118, 439] width 15 height 15
checkbox input "false"
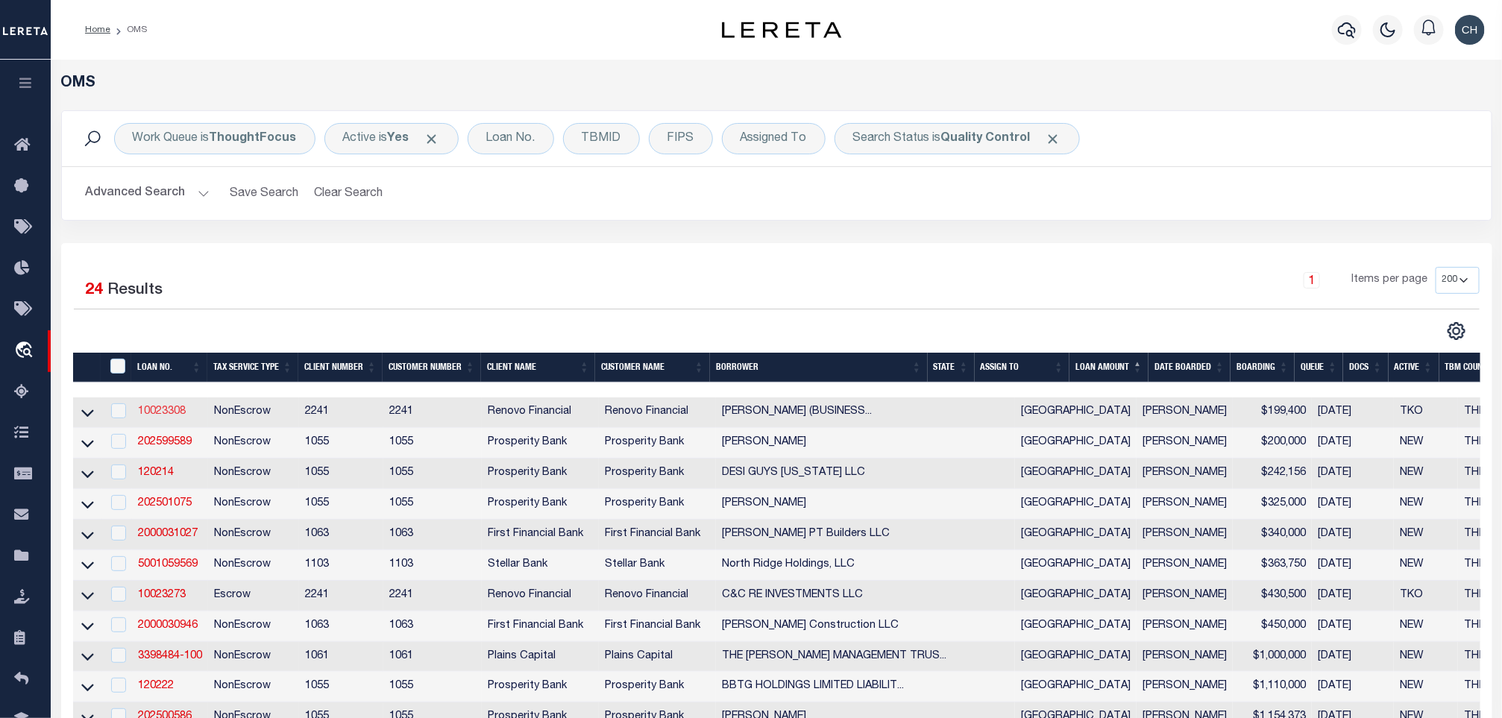
click at [157, 417] on link "10023308" at bounding box center [162, 412] width 48 height 10
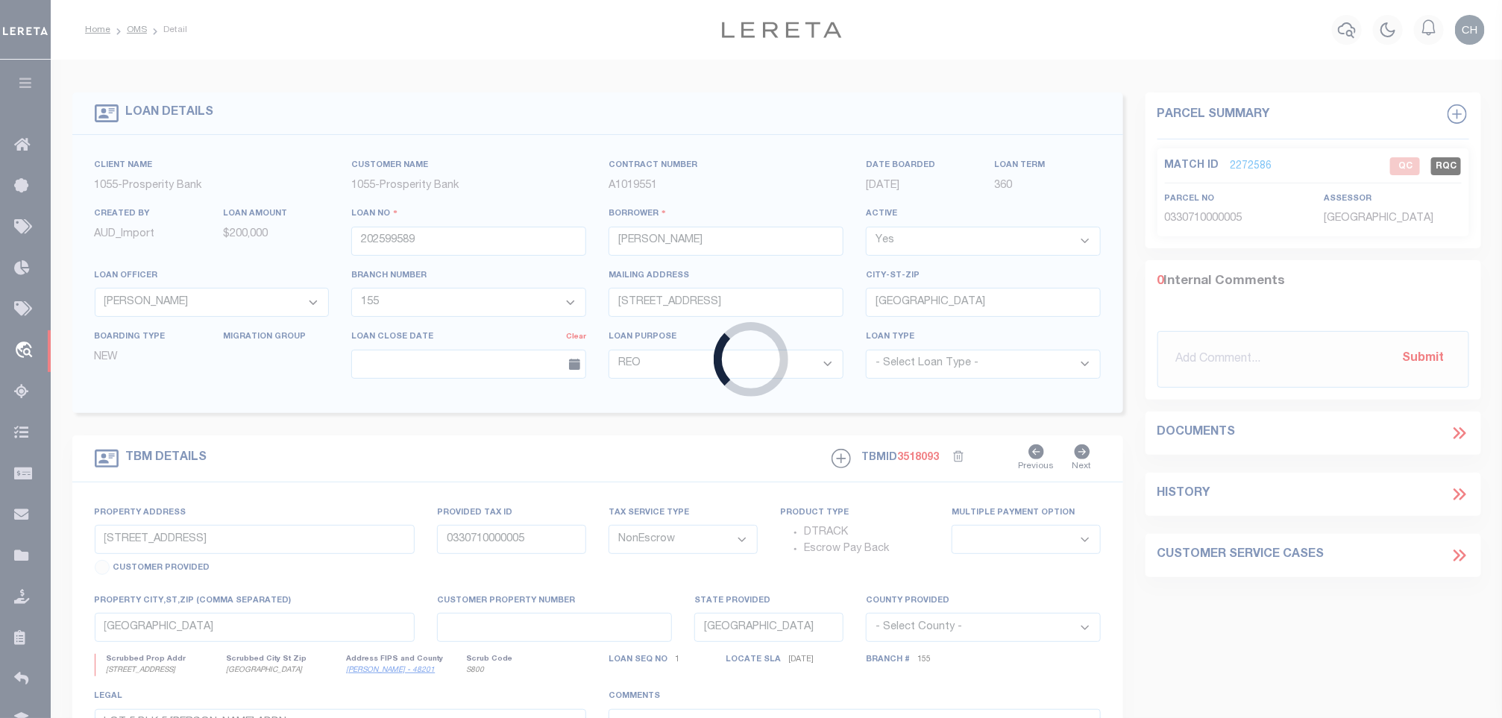
type input "10023308"
type input "[PERSON_NAME] (BUSINESS)"
select select
select select "400"
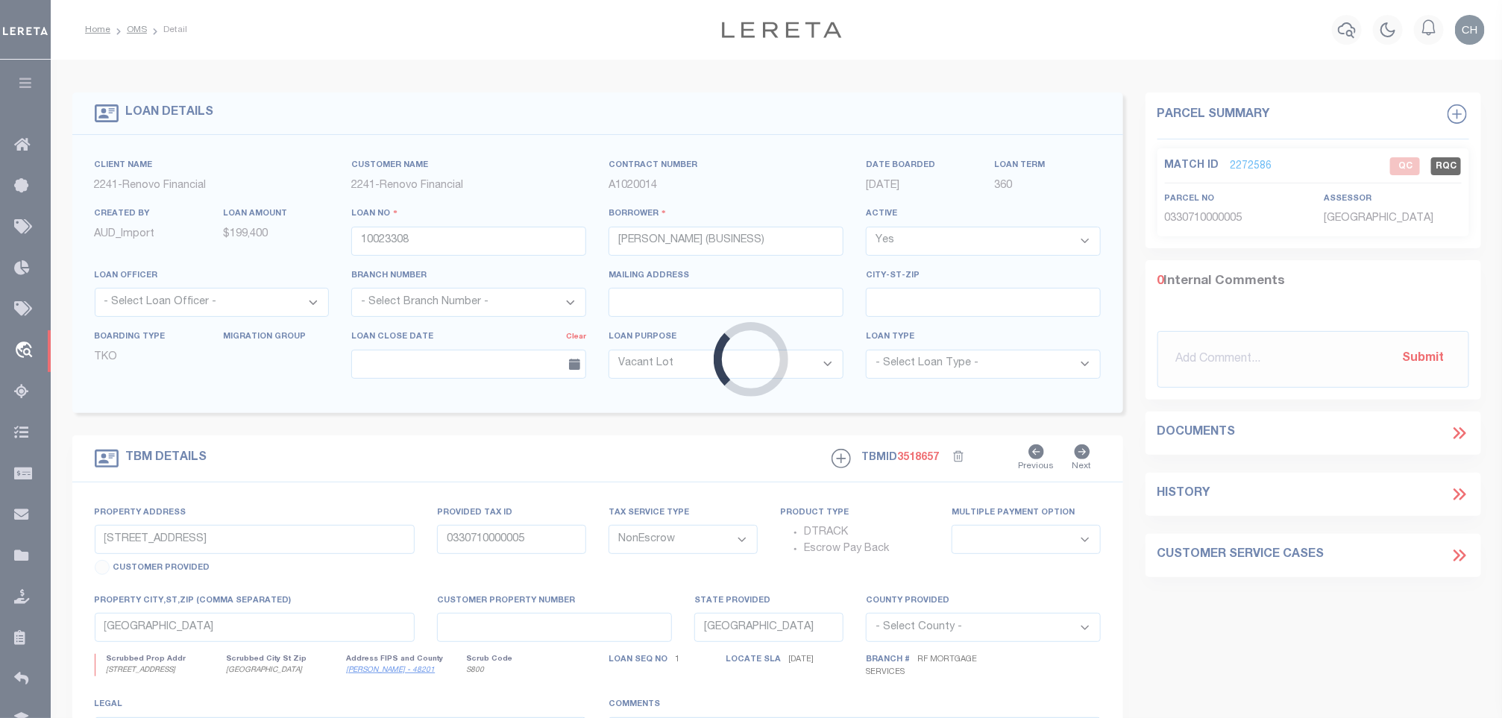
type input "[STREET_ADDRESS]"
type input "1084530000002"
select select
type input "[GEOGRAPHIC_DATA]"
type input "a0kUS00000EDfZx"
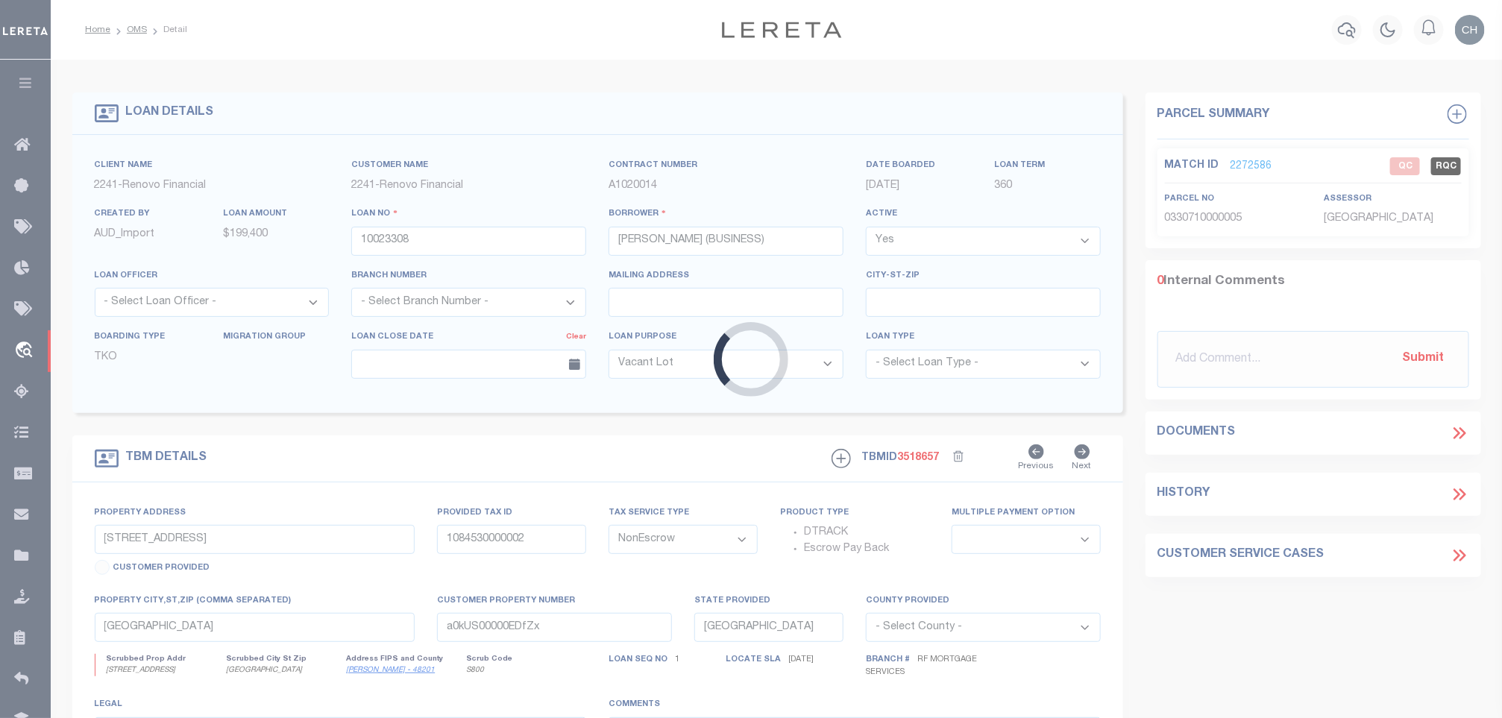
select select
select select "164194"
select select "25067"
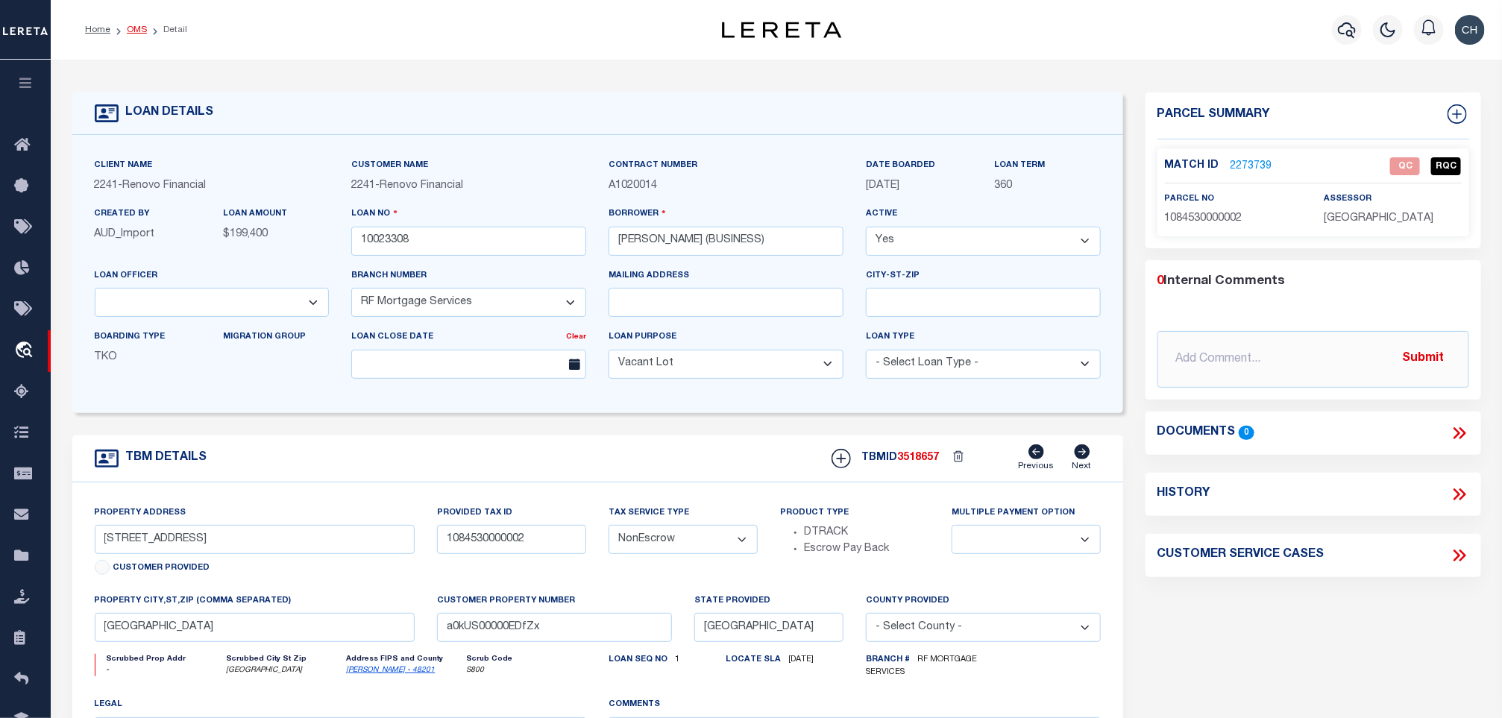
click at [137, 31] on link "OMS" at bounding box center [137, 29] width 20 height 9
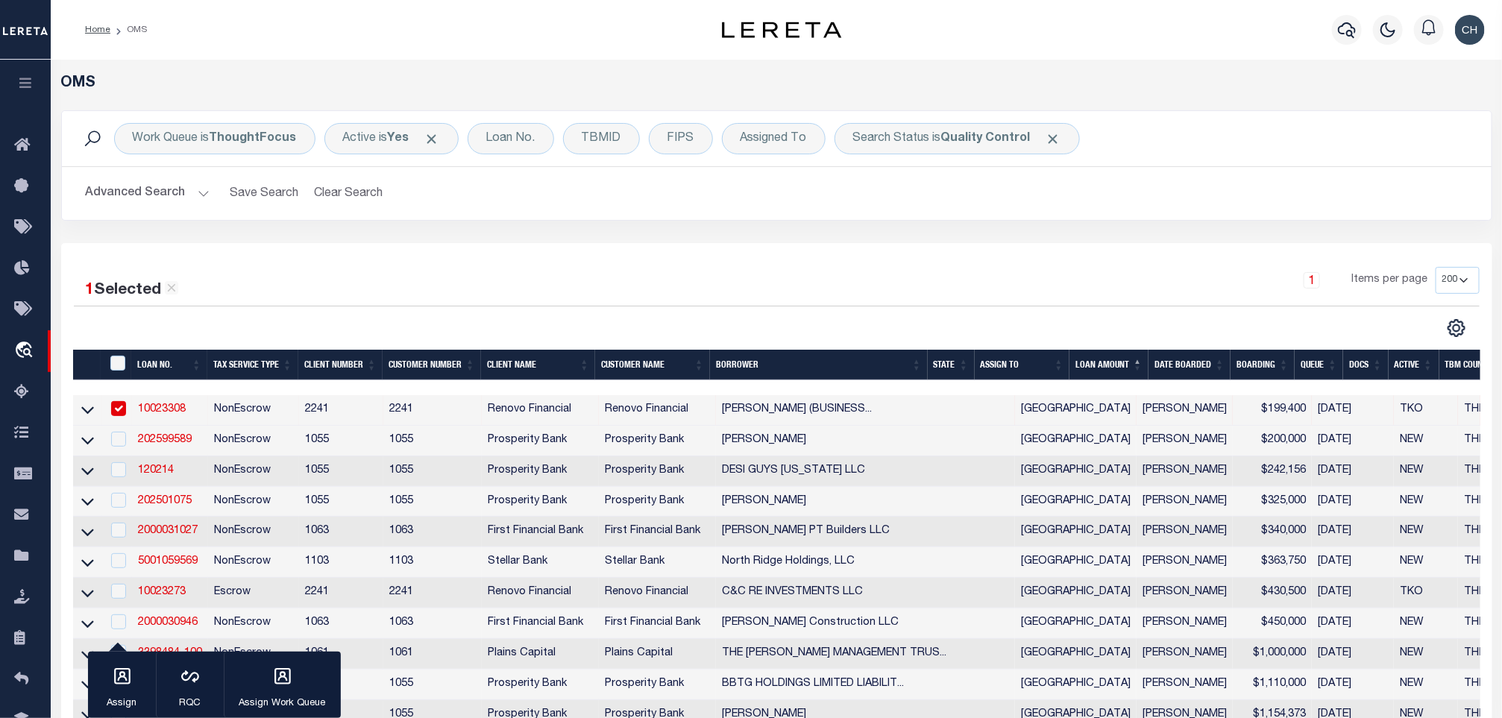
click at [145, 415] on link "10023308" at bounding box center [162, 409] width 48 height 10
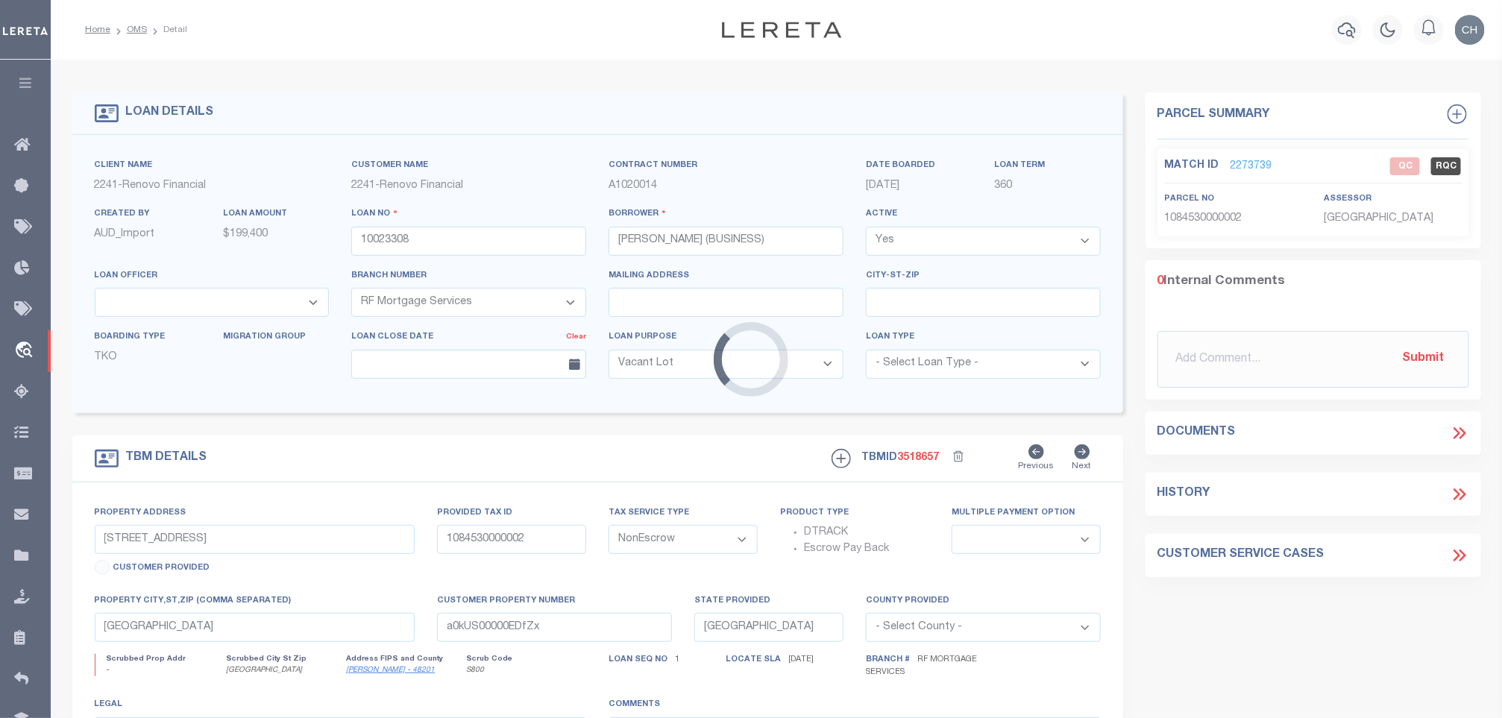
select select
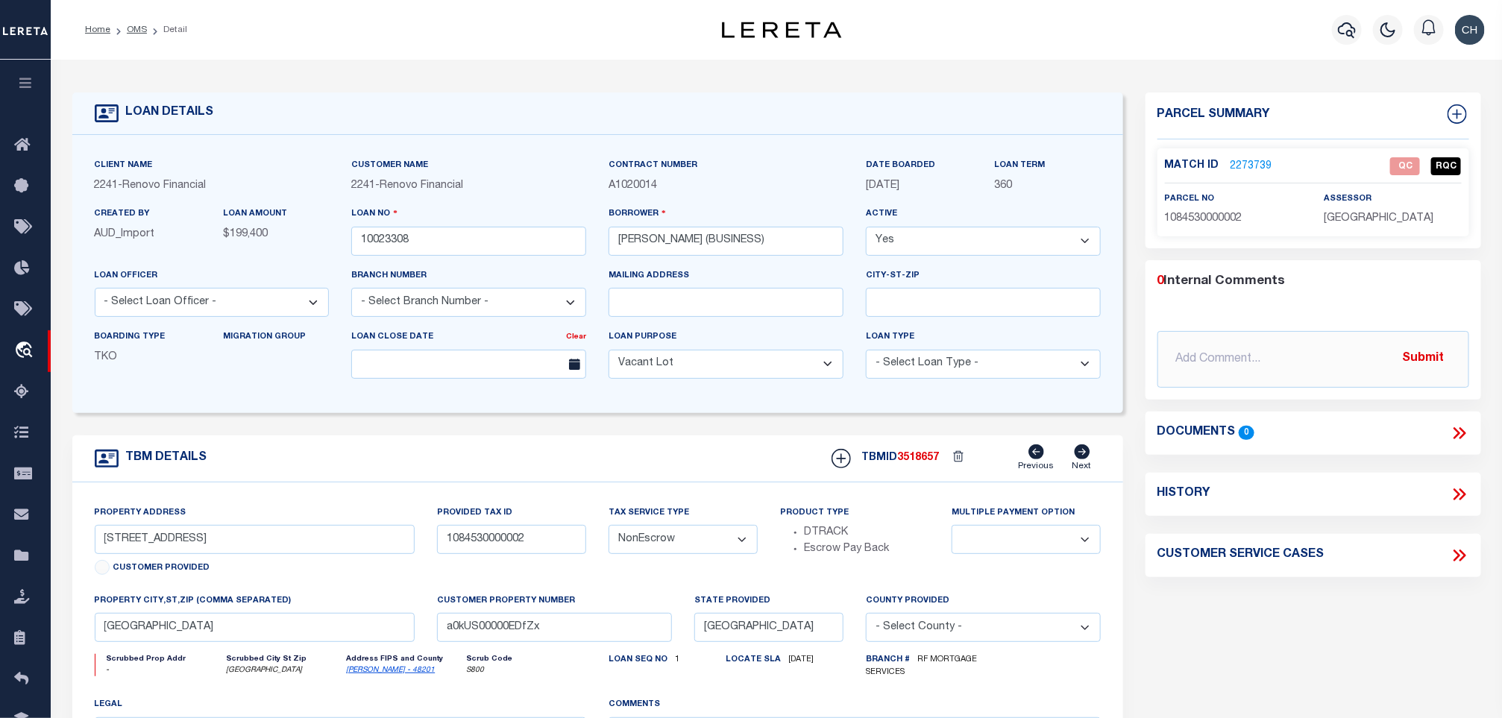
scroll to position [112, 0]
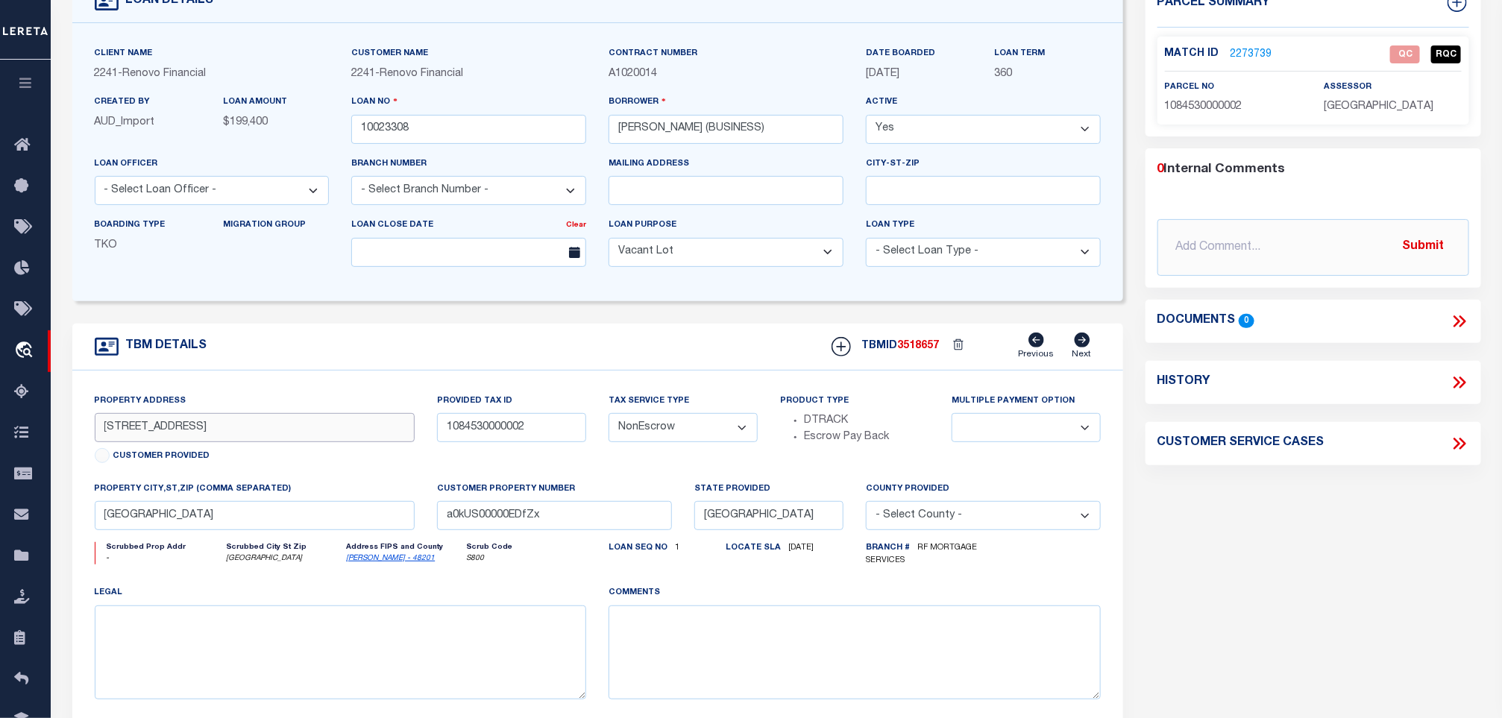
click at [269, 427] on input "[STREET_ADDRESS]" at bounding box center [255, 427] width 321 height 29
click at [1227, 117] on div "Match ID 2273739 QC RQC parcel no 1084530000002" at bounding box center [1314, 81] width 312 height 88
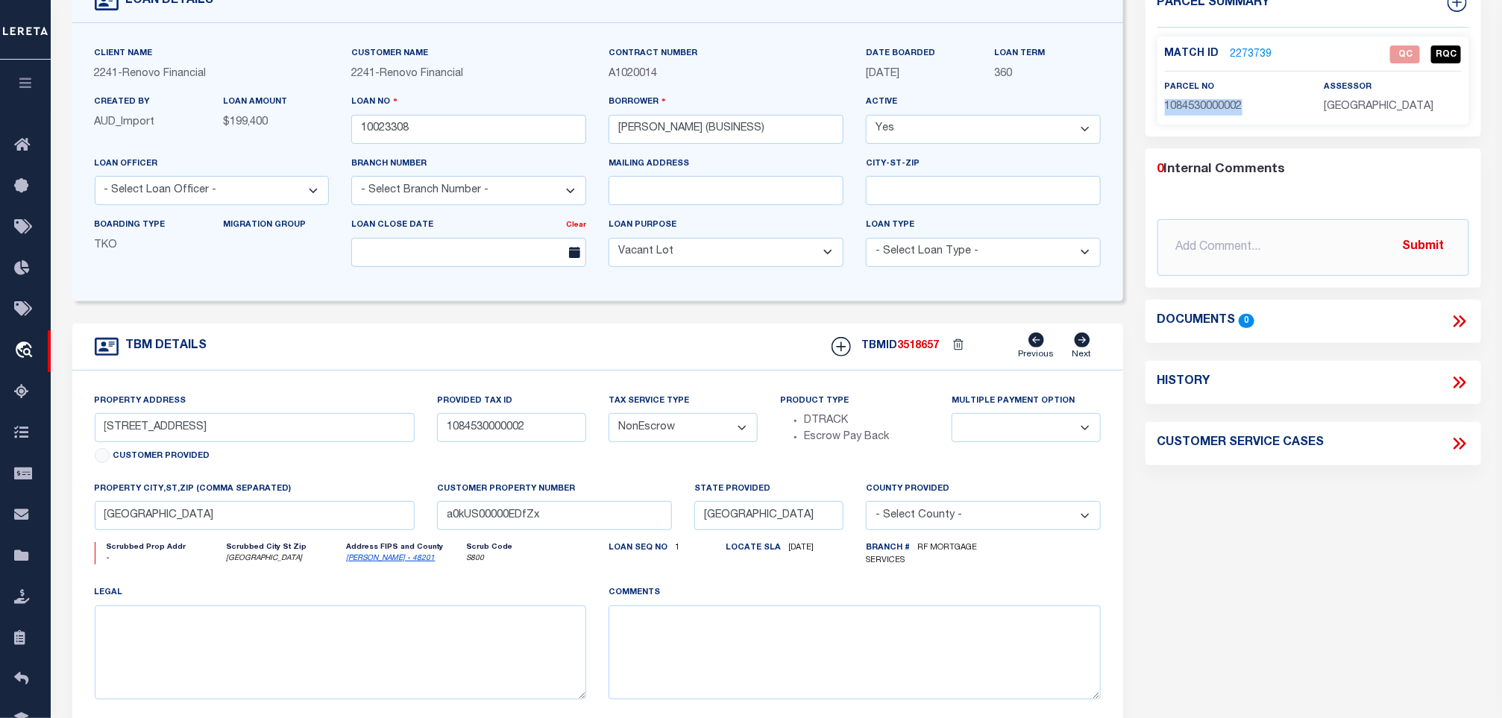
copy span "1084530000002"
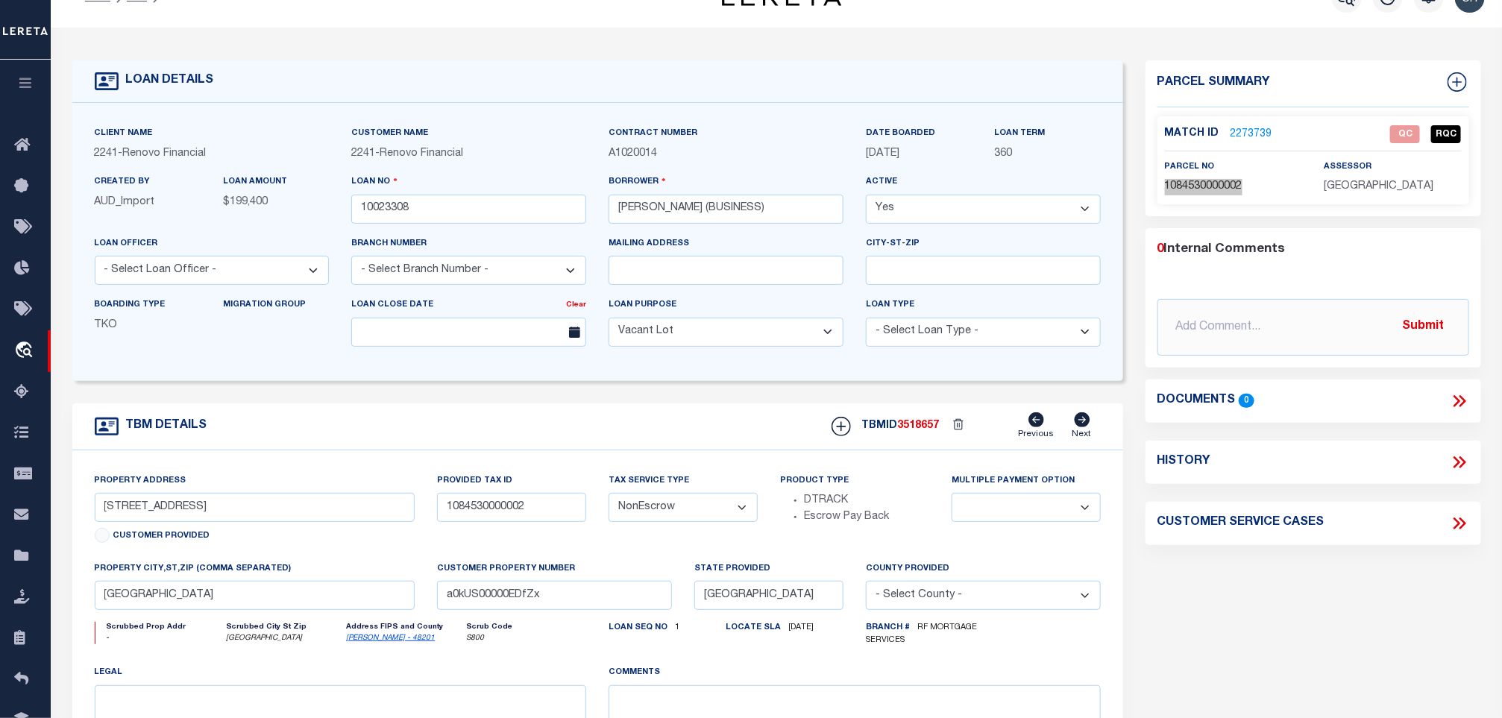
scroll to position [0, 0]
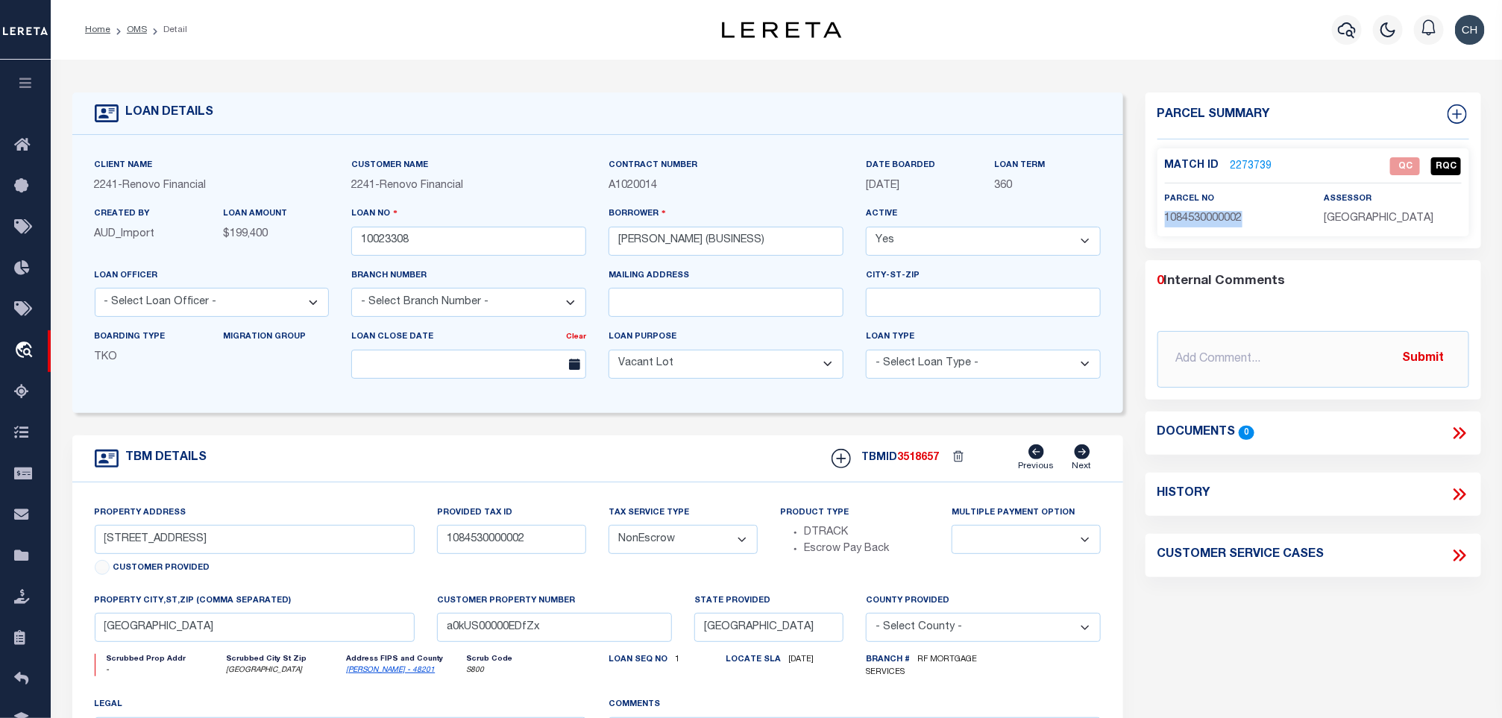
click at [1242, 166] on link "2273739" at bounding box center [1252, 167] width 42 height 16
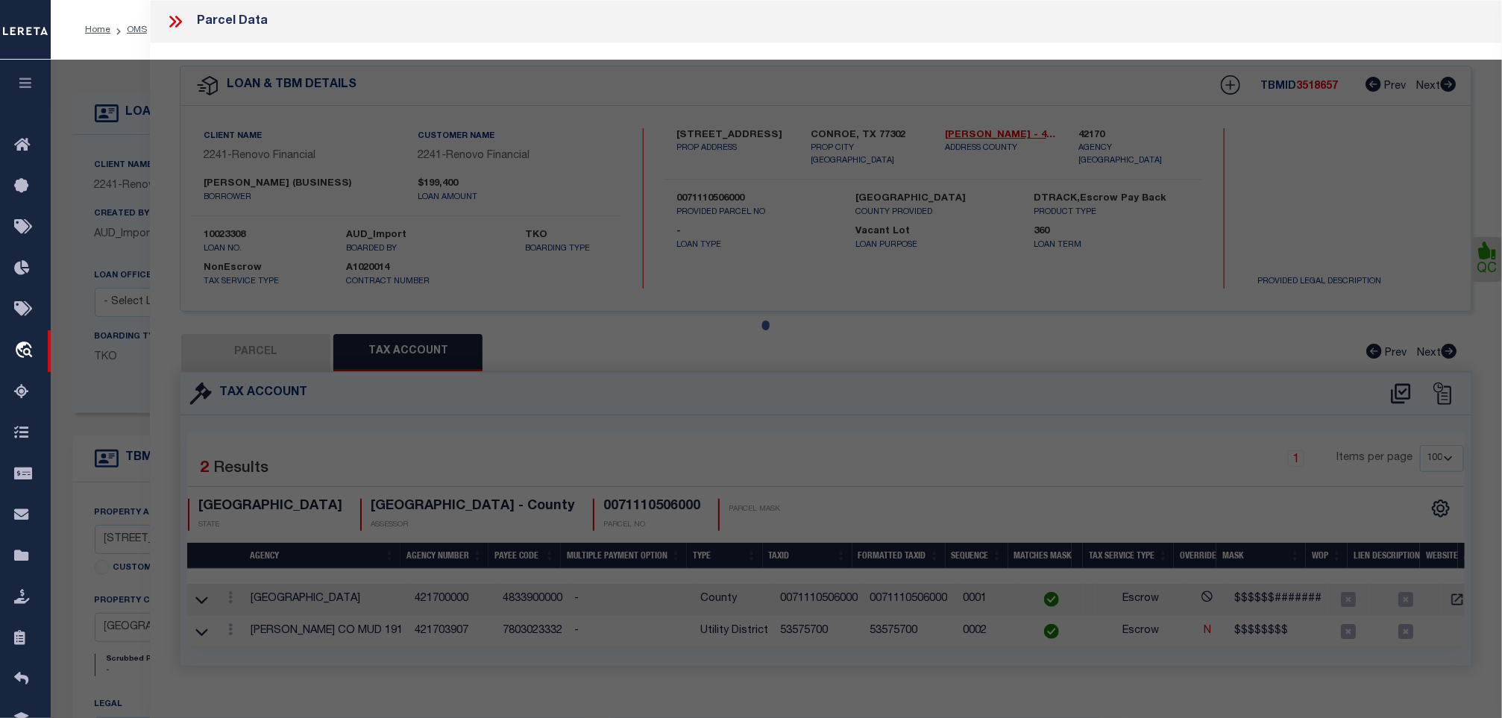
select select "AS"
select select
checkbox input "false"
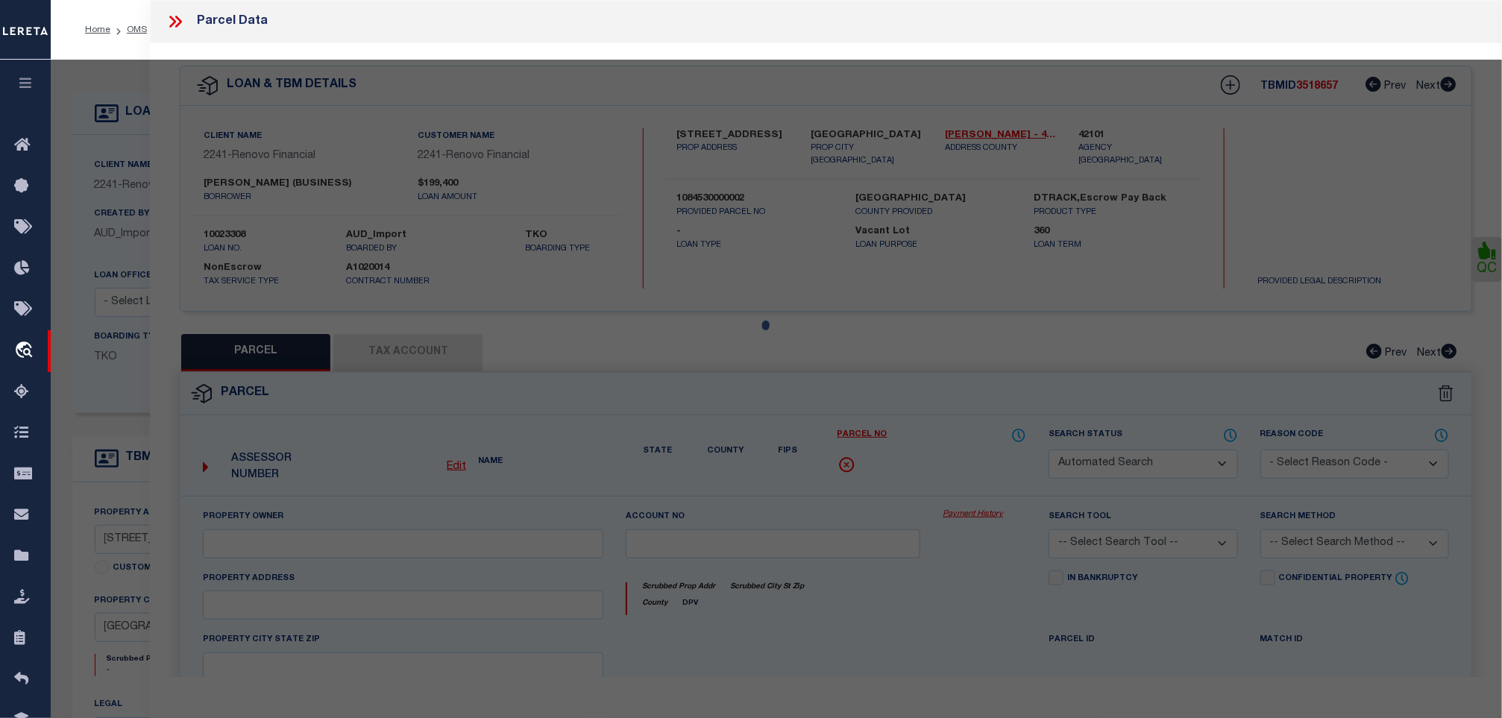
select select "QC"
type input "[PERSON_NAME] [PERSON_NAME]"
select select "AGW"
select select "ADD"
type input "[STREET_ADDRESS]"
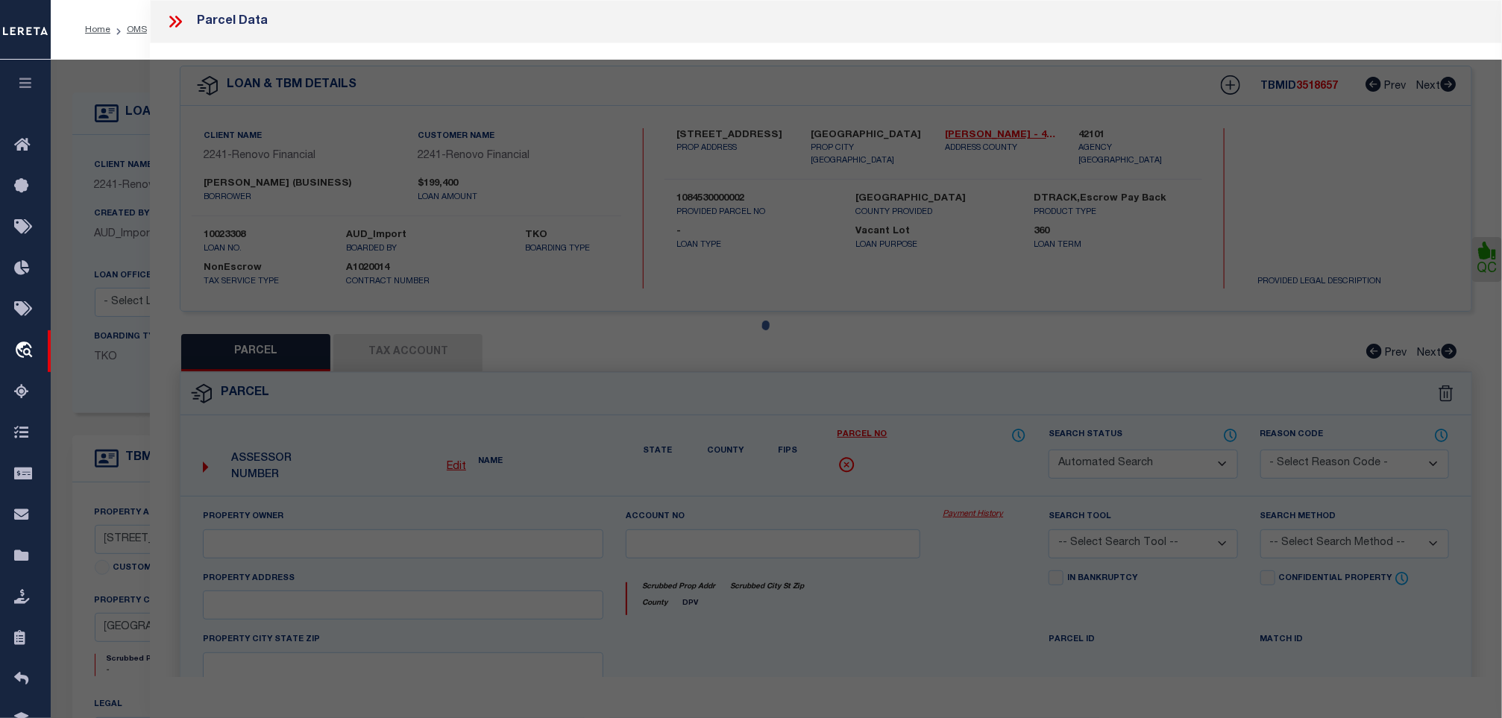
type input "[GEOGRAPHIC_DATA]"
type textarea "LT 2 BLK 11 017*I5645955-001-011-002 [GEOGRAPHIC_DATA] 1"
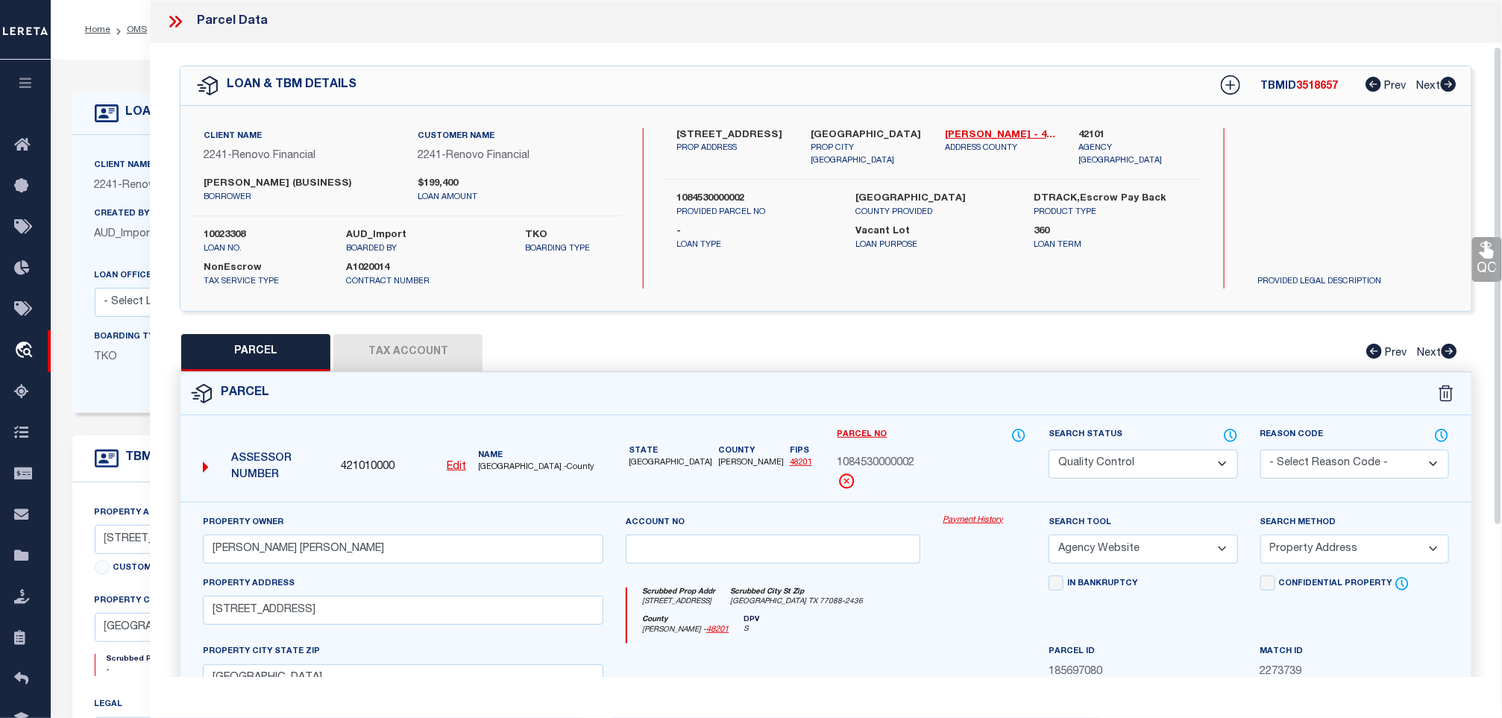
scroll to position [224, 0]
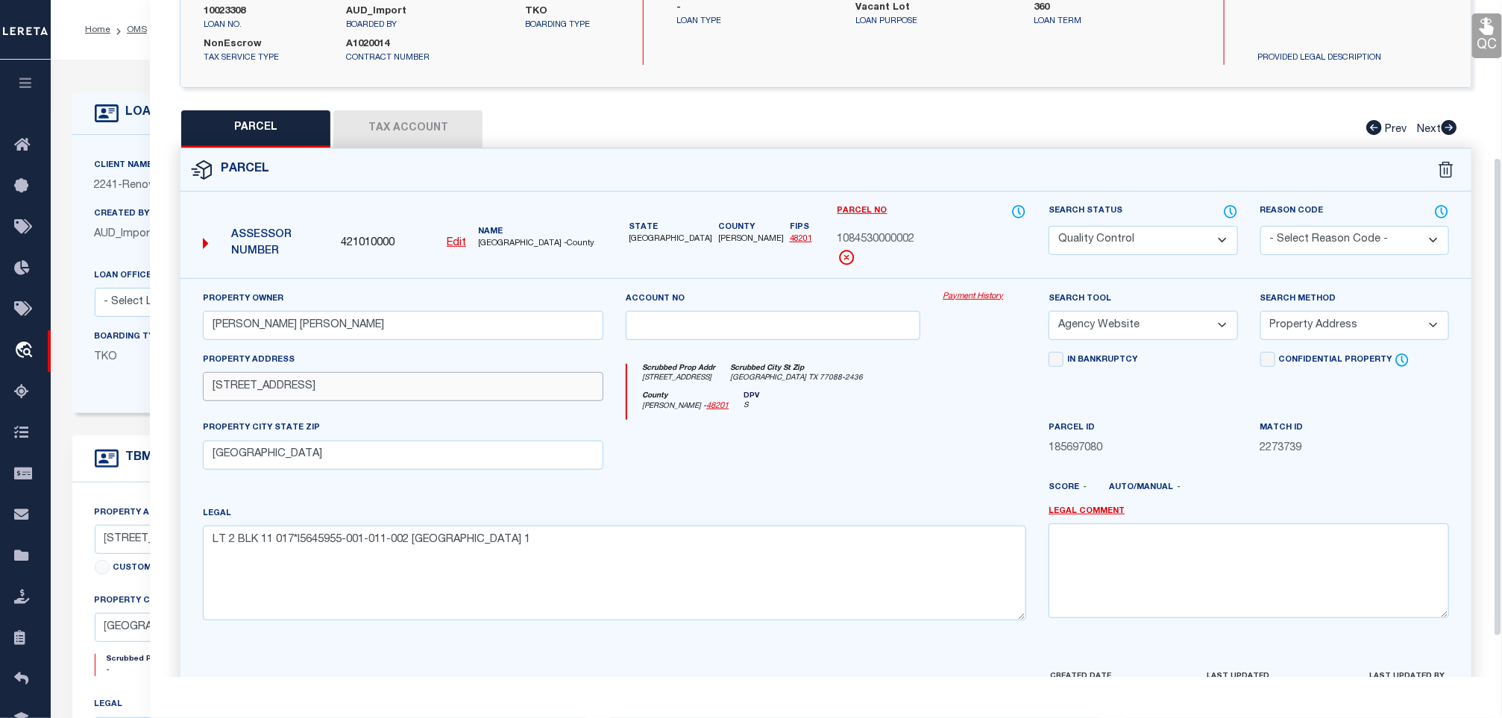
click at [448, 397] on input "[STREET_ADDRESS]" at bounding box center [403, 386] width 401 height 29
click at [683, 555] on textarea "LT 2 BLK 11 017*I5645955-001-011-002 [GEOGRAPHIC_DATA] 1" at bounding box center [615, 573] width 824 height 94
click at [1075, 245] on select "Automated Search Bad Parcel Complete Duplicate Parcel High Dollar Reporting In …" at bounding box center [1143, 240] width 189 height 29
select select "CP"
click at [1049, 228] on select "Automated Search Bad Parcel Complete Duplicate Parcel High Dollar Reporting In …" at bounding box center [1143, 240] width 189 height 29
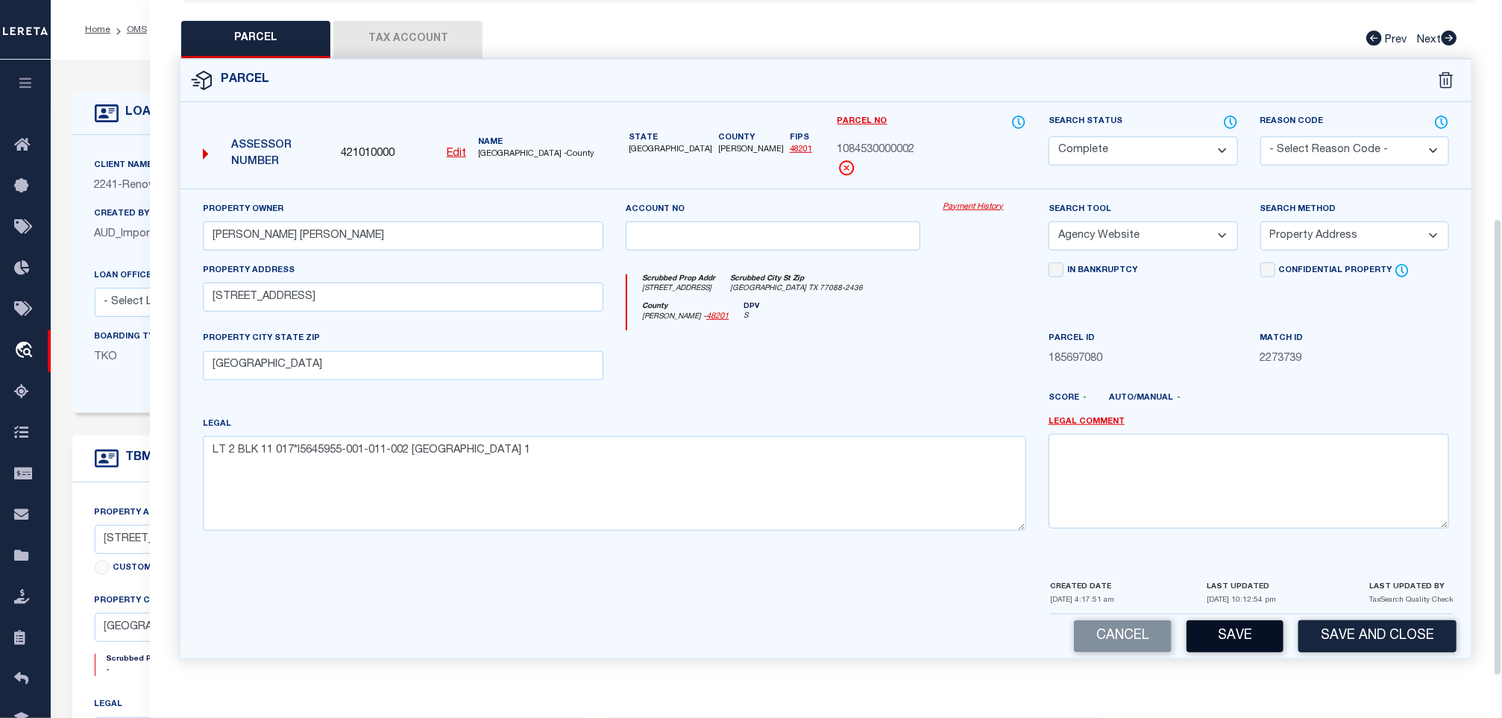
click at [1217, 623] on button "Save" at bounding box center [1235, 637] width 97 height 32
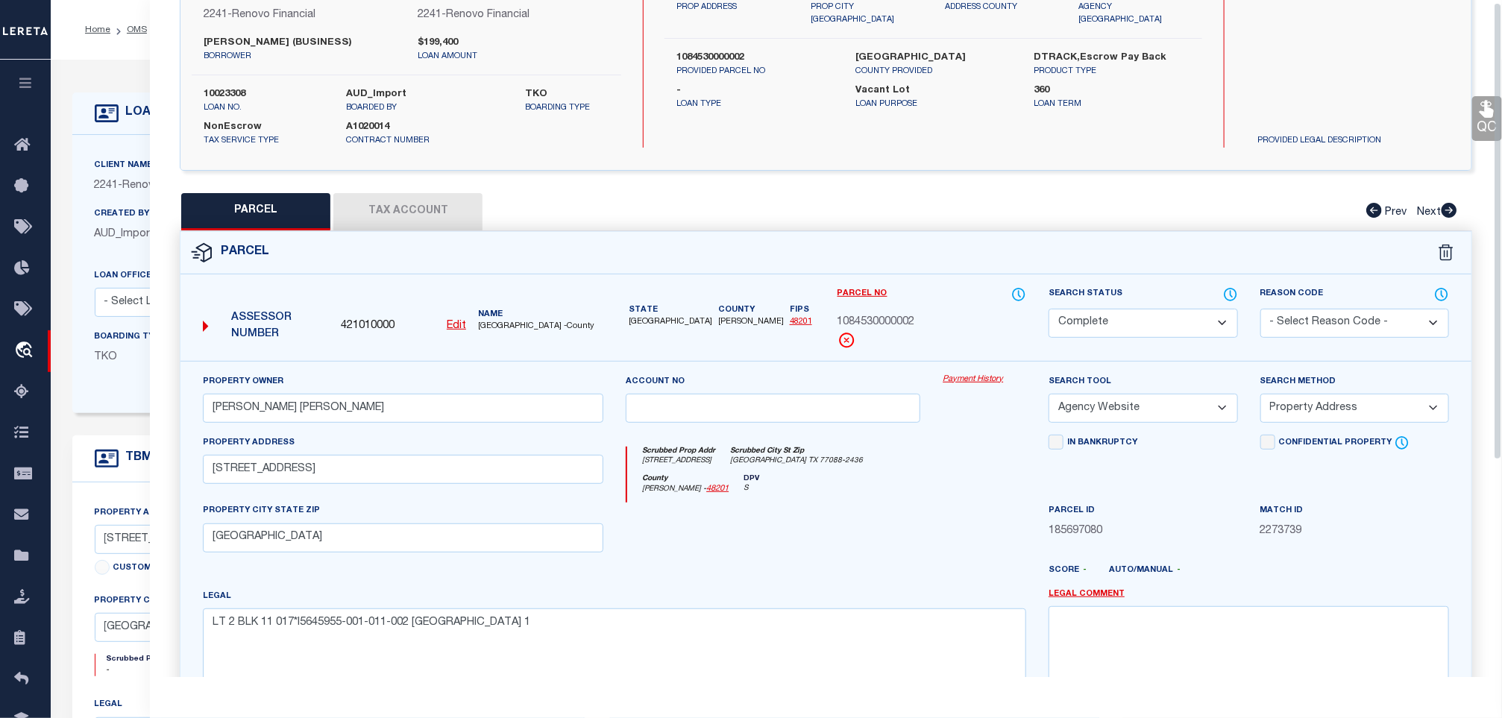
scroll to position [0, 0]
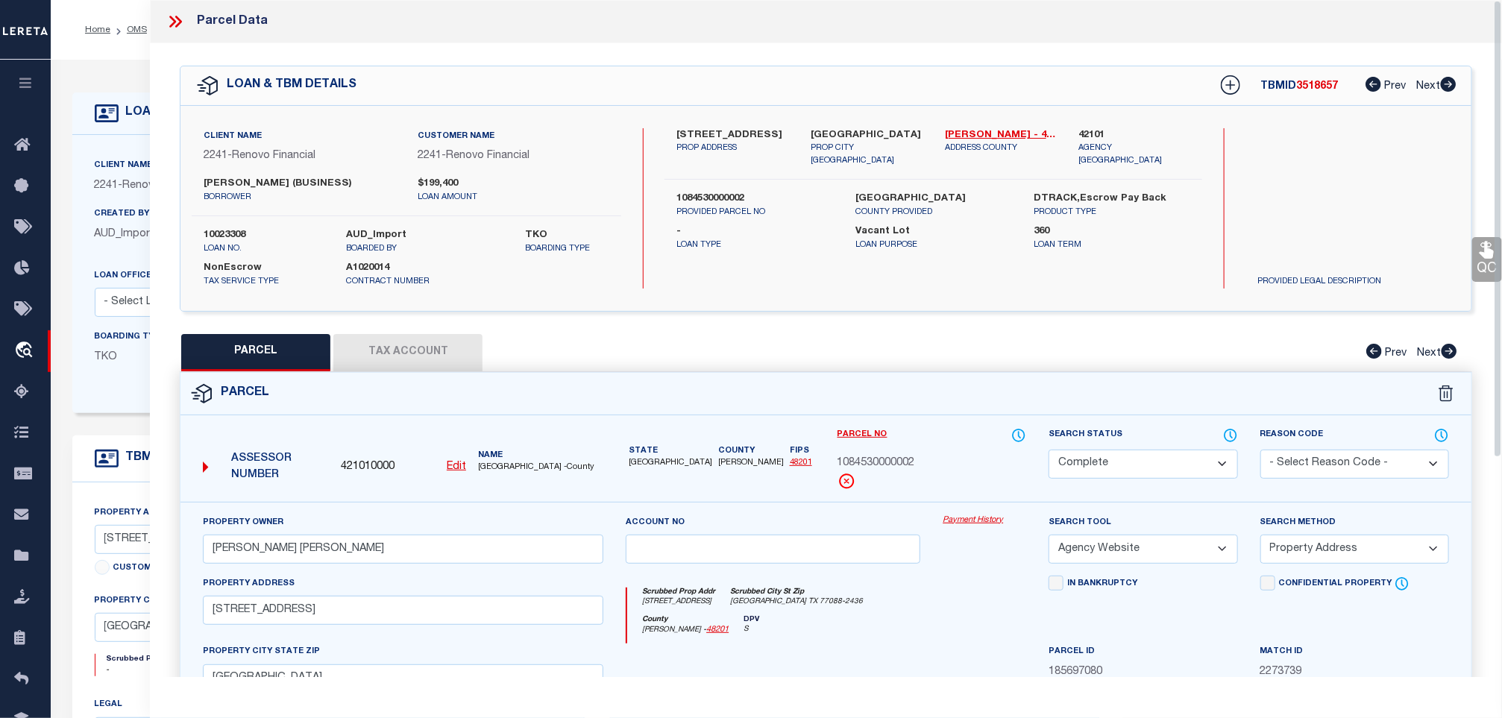
click at [359, 360] on button "Tax Account" at bounding box center [407, 352] width 149 height 37
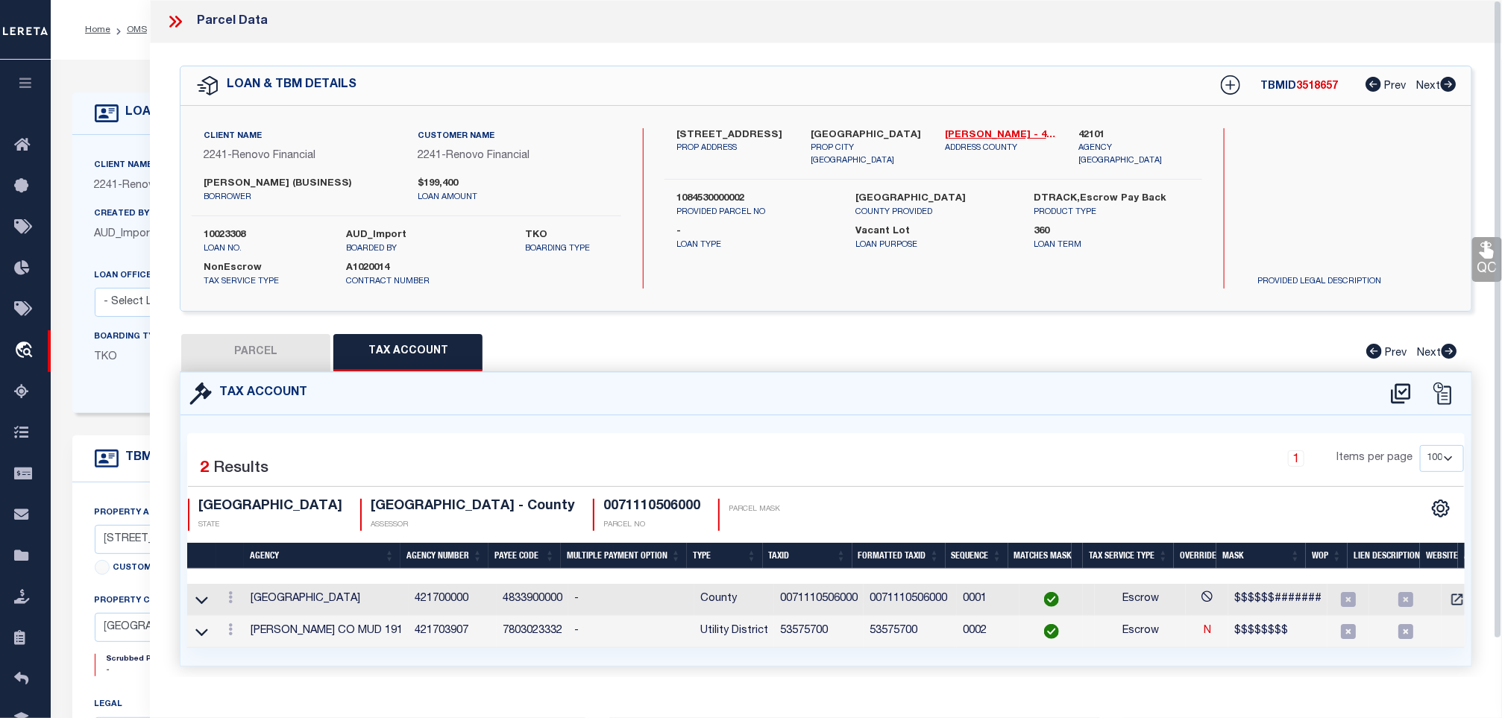
select select "100"
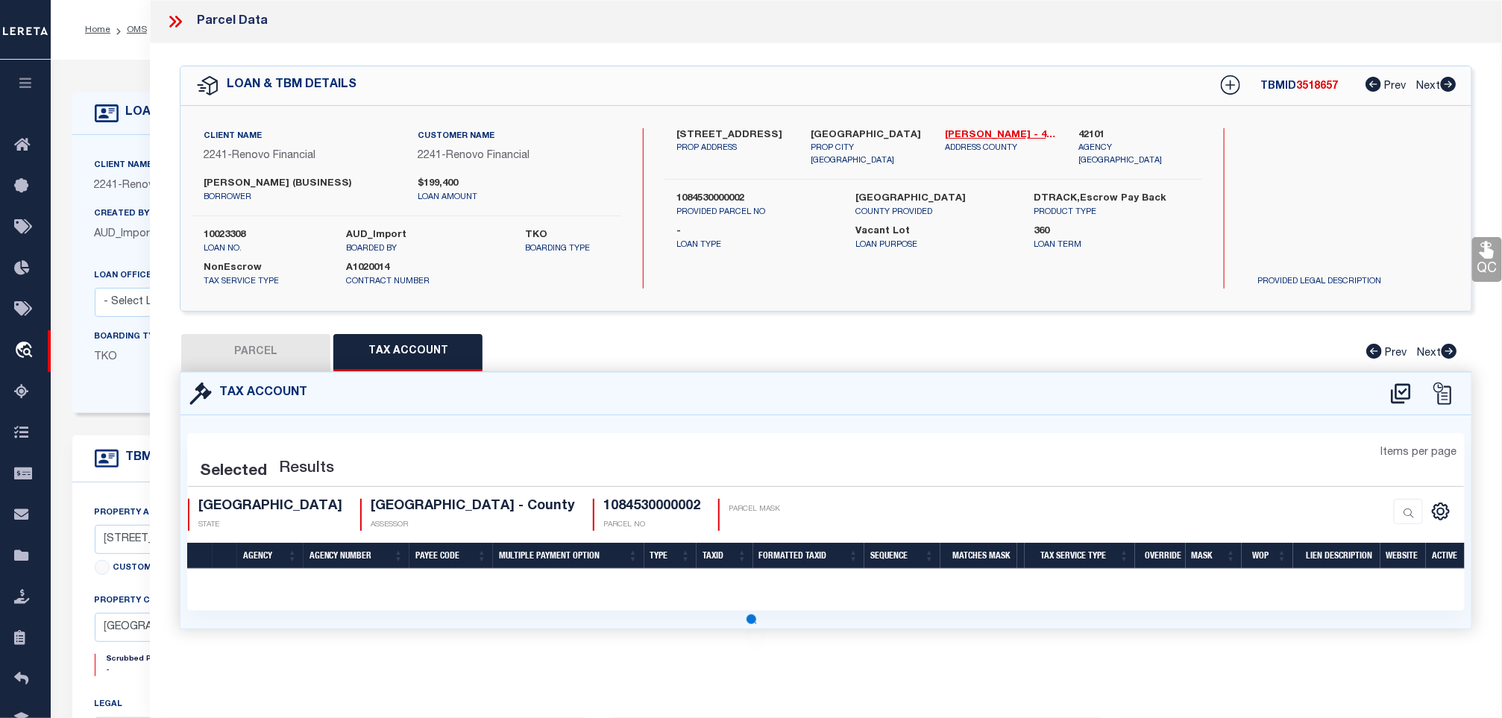
select select "100"
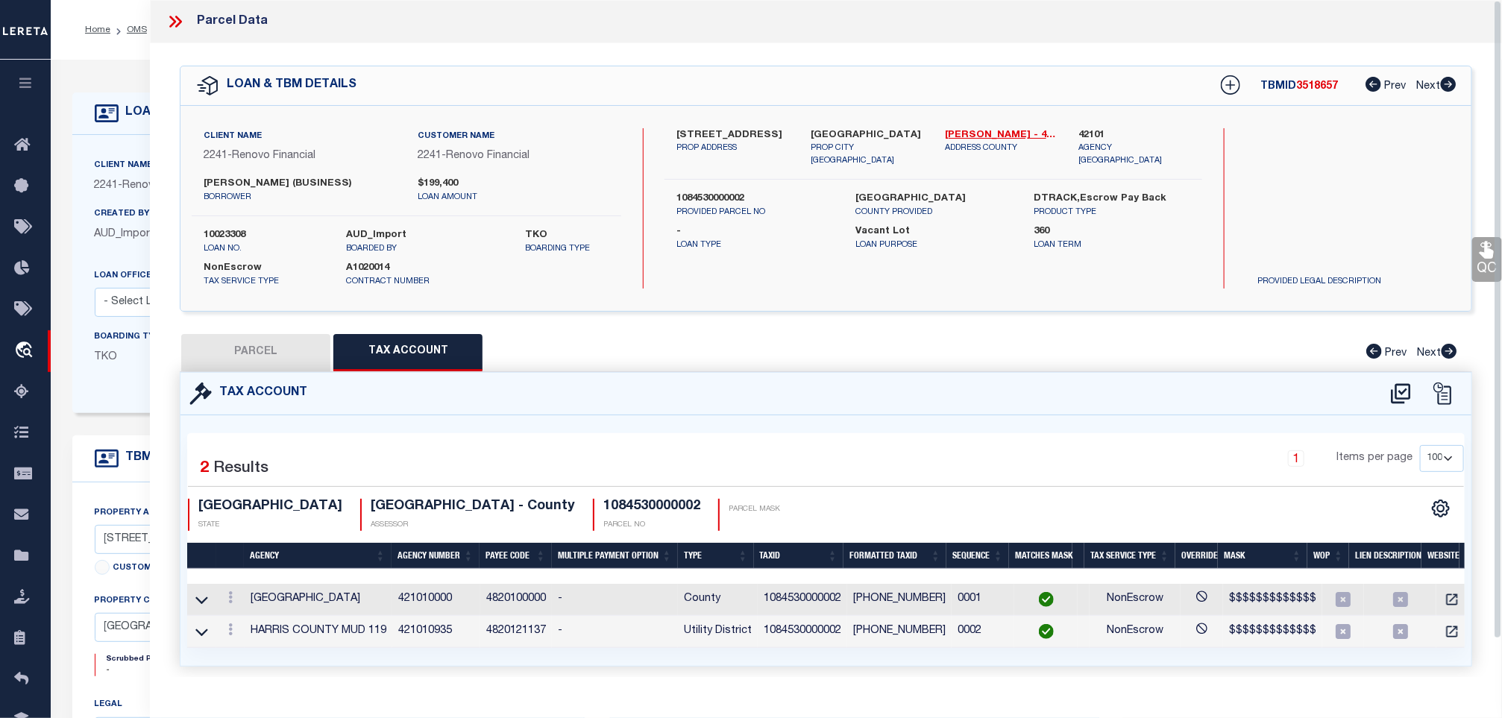
click at [603, 504] on h4 "1084530000002" at bounding box center [651, 507] width 97 height 16
copy h4 "1084530000002"
click at [1480, 248] on icon at bounding box center [1487, 249] width 19 height 19
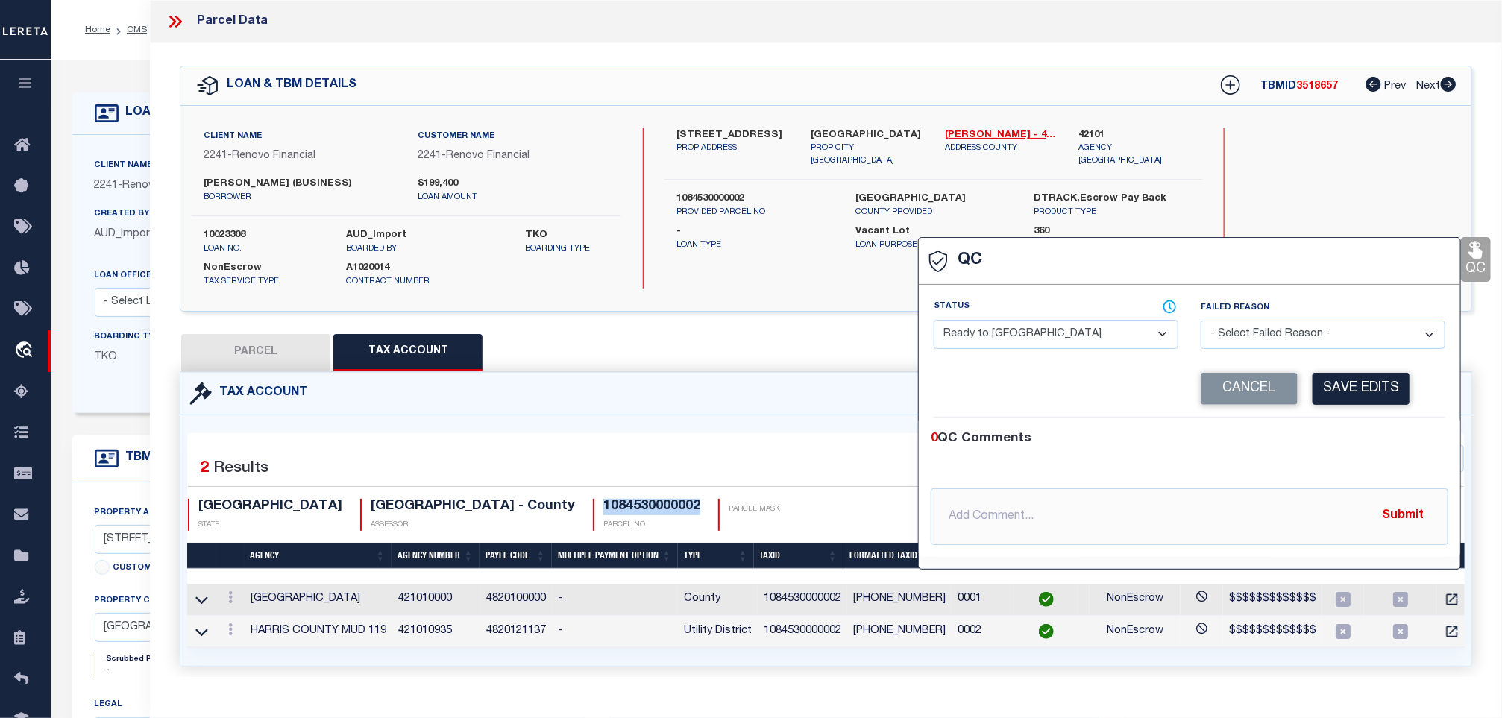
click at [945, 333] on select "- Select Status - Ready to QC Correct Incorrect" at bounding box center [1056, 334] width 245 height 29
click at [935, 321] on select "- Select Status - Ready to QC Correct Incorrect" at bounding box center [1056, 334] width 245 height 29
drag, startPoint x: 1382, startPoint y: 392, endPoint x: 1334, endPoint y: 394, distance: 47.8
click at [1381, 394] on button "Save Edits" at bounding box center [1361, 389] width 97 height 32
click at [227, 233] on label "10023308" at bounding box center [264, 235] width 121 height 15
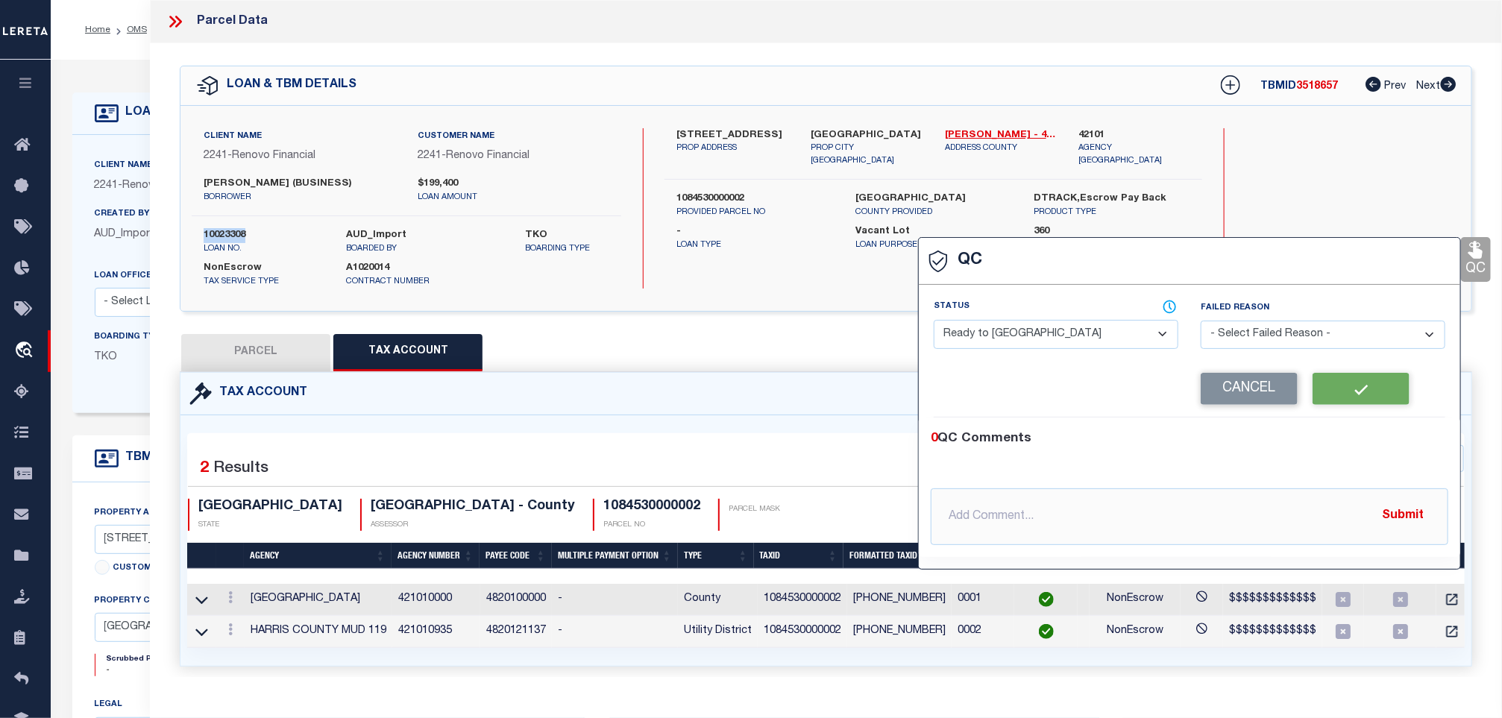
click at [227, 233] on label "10023308" at bounding box center [264, 235] width 121 height 15
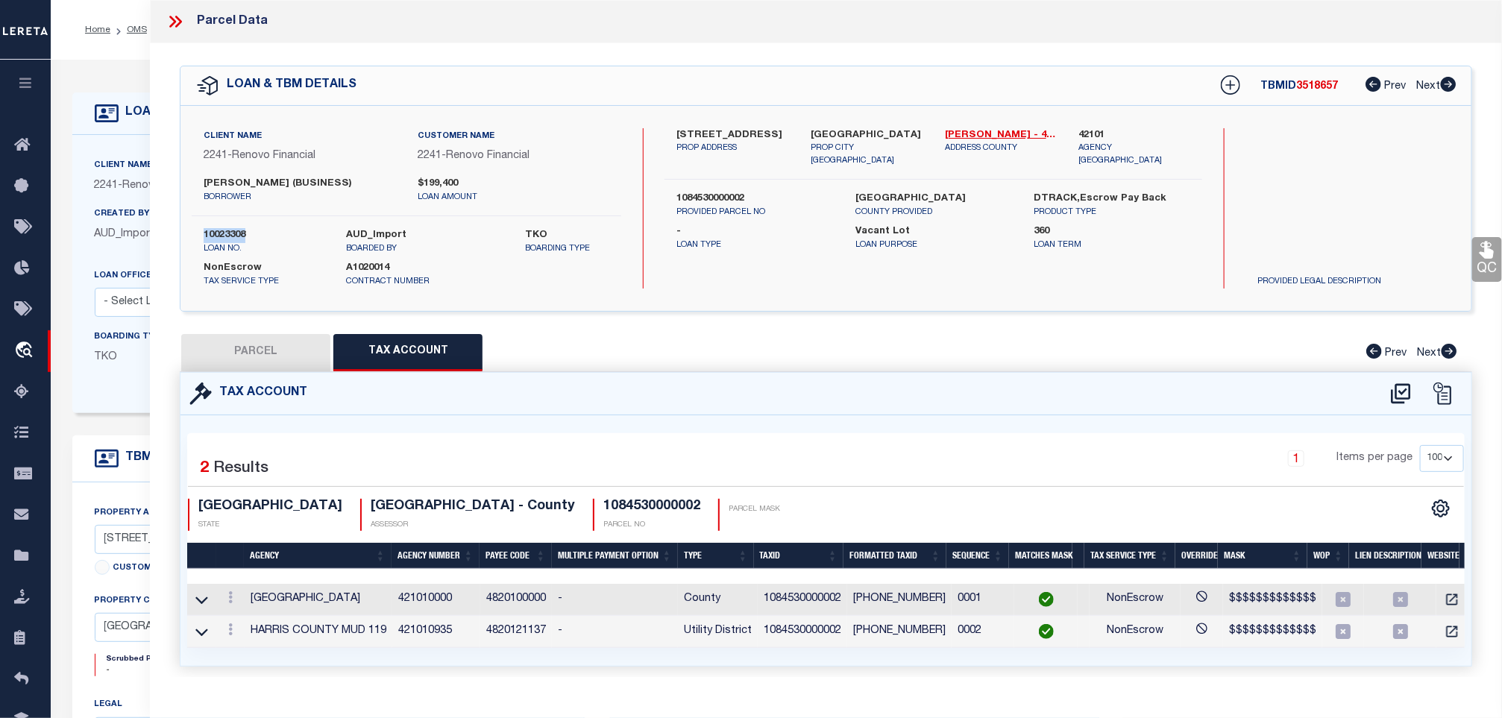
copy label "10023308"
click at [1327, 95] on div "TBMID 3518657 Prev Next" at bounding box center [1329, 85] width 256 height 27
click at [1320, 90] on span "3518657" at bounding box center [1317, 86] width 42 height 10
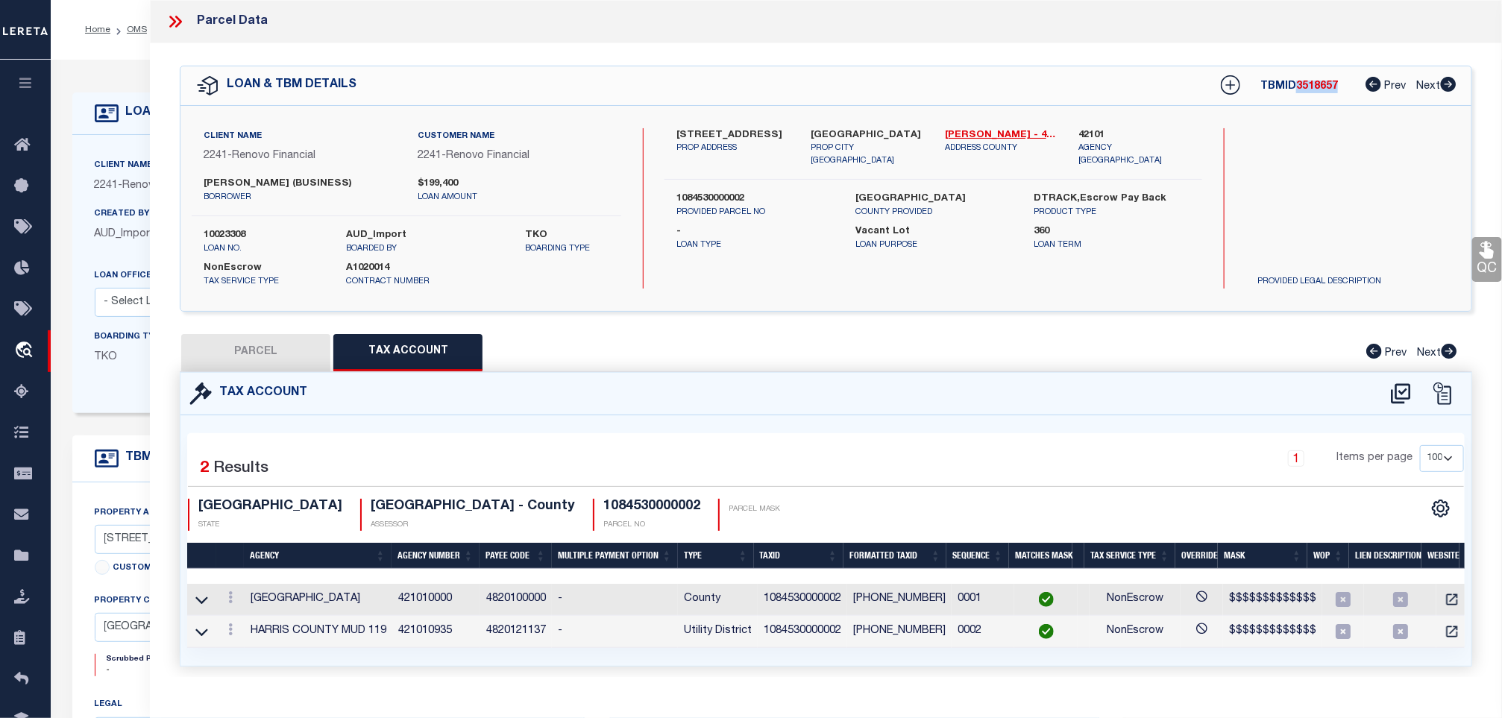
copy span "3518657"
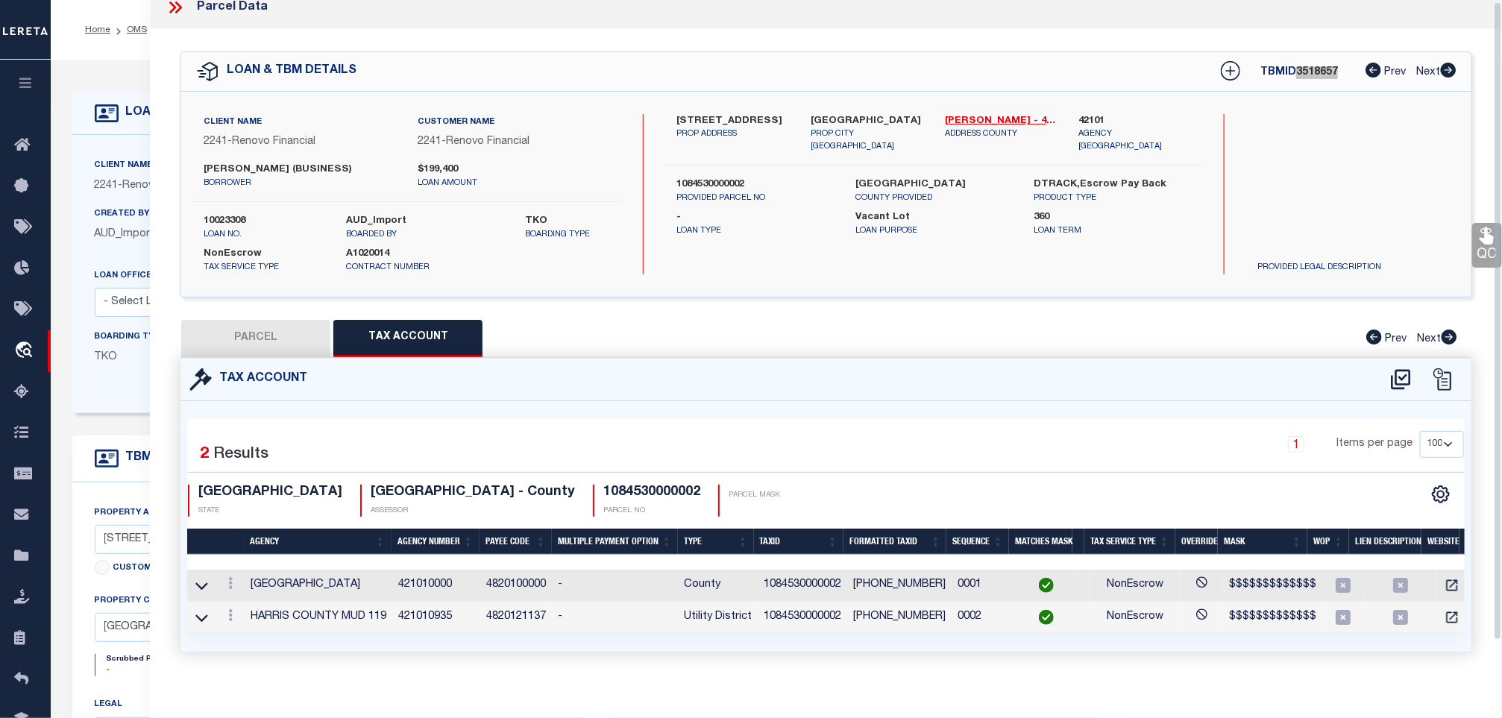
scroll to position [40, 0]
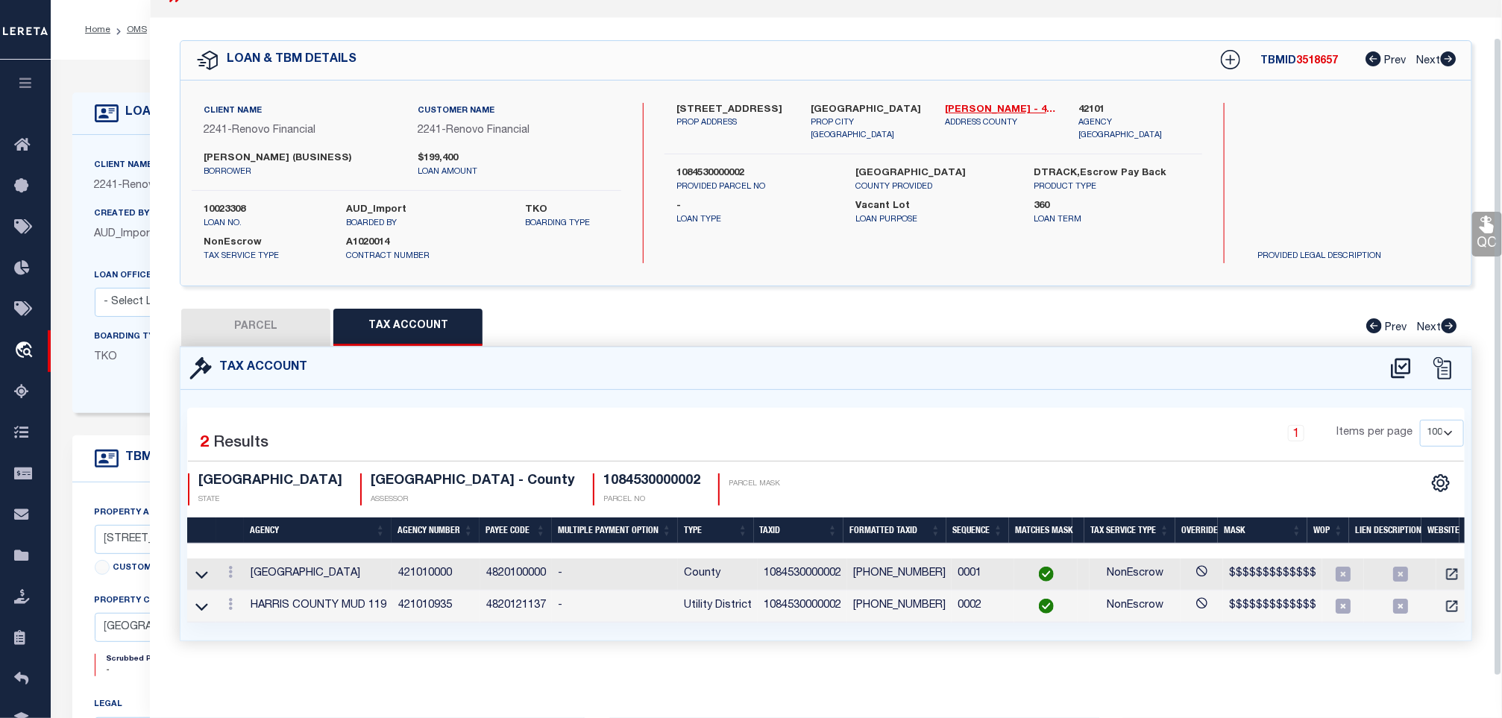
click at [603, 474] on h4 "1084530000002" at bounding box center [651, 482] width 97 height 16
copy h4 "1084530000002"
drag, startPoint x: 359, startPoint y: 468, endPoint x: 257, endPoint y: 465, distance: 101.5
click at [371, 474] on h4 "[GEOGRAPHIC_DATA] - County" at bounding box center [473, 482] width 204 height 16
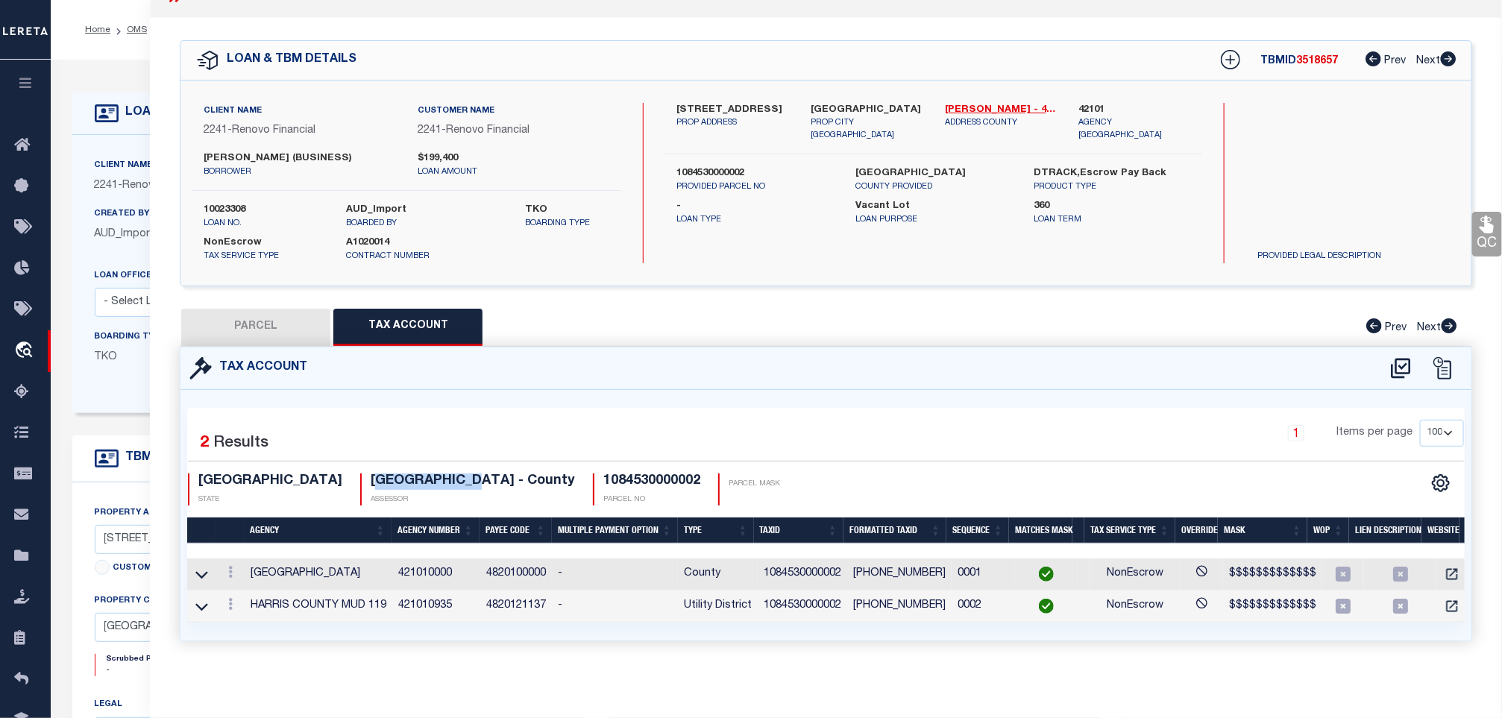
click at [371, 474] on h4 "[GEOGRAPHIC_DATA] - County" at bounding box center [473, 482] width 204 height 16
drag, startPoint x: 365, startPoint y: 465, endPoint x: 253, endPoint y: 471, distance: 112.0
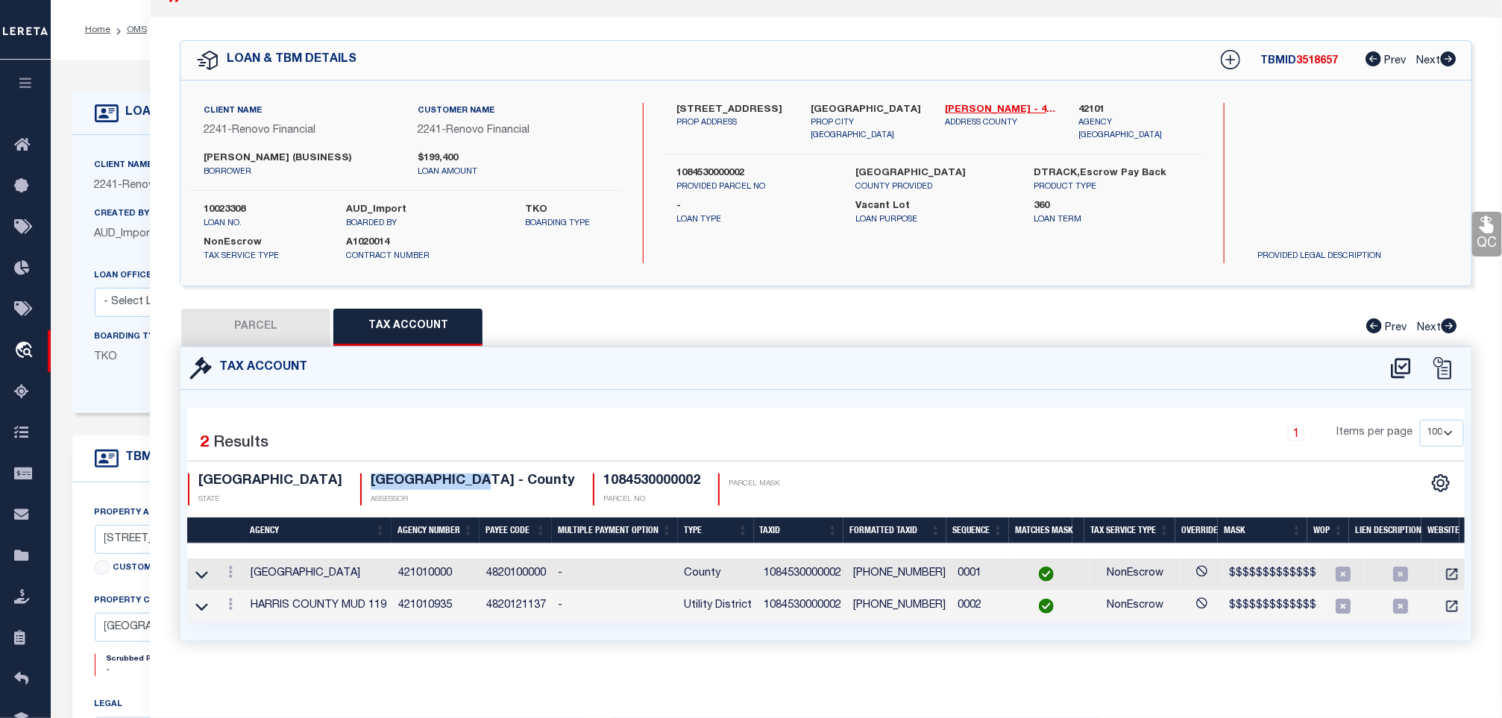
click at [371, 474] on h4 "[GEOGRAPHIC_DATA] - County" at bounding box center [473, 482] width 204 height 16
copy h4 "[GEOGRAPHIC_DATA]"
drag, startPoint x: 1477, startPoint y: 216, endPoint x: 1468, endPoint y: 222, distance: 10.8
click at [1477, 216] on link "QC" at bounding box center [1488, 234] width 30 height 45
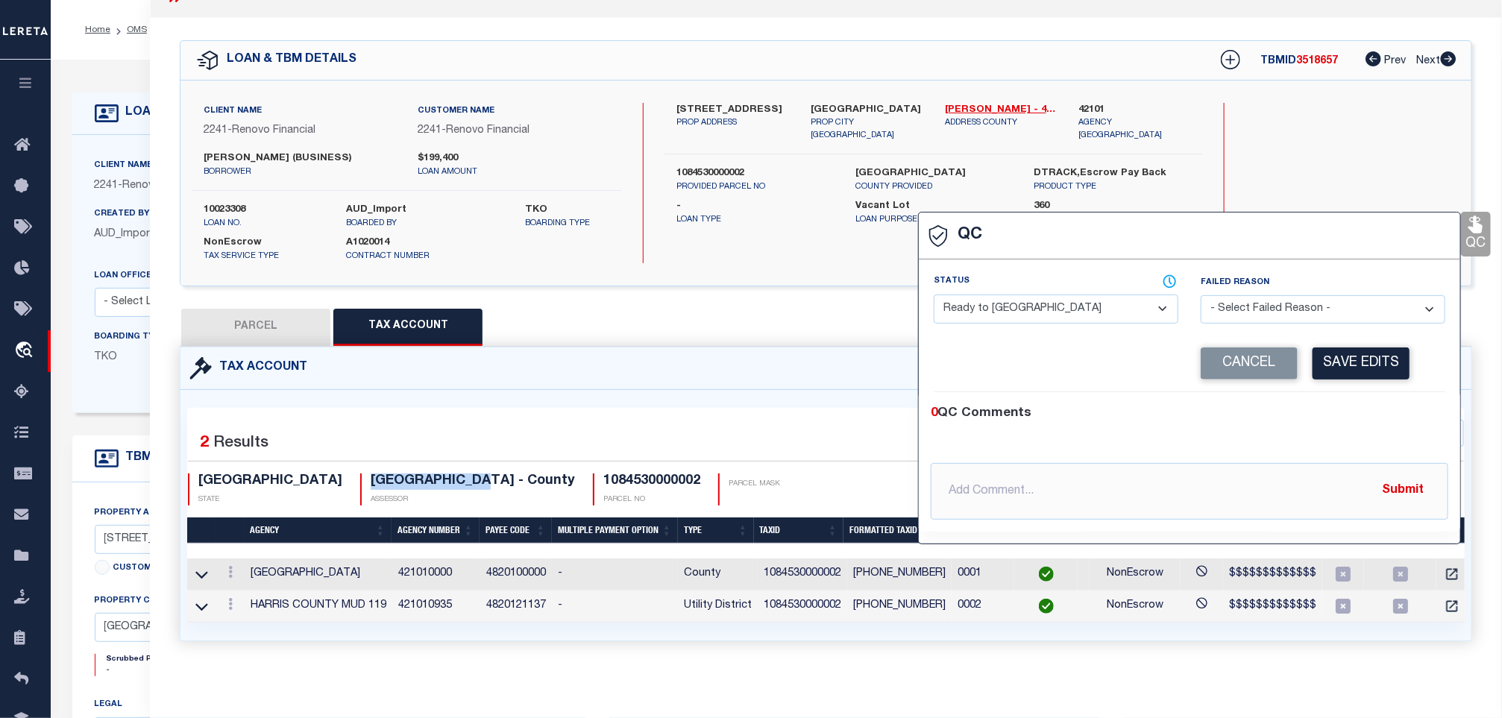
select select "COR"
click at [1139, 295] on select "- Select Status - Ready to QC Correct Incorrect" at bounding box center [1056, 309] width 245 height 29
click at [935, 295] on select "- Select Status - Ready to QC Correct Incorrect" at bounding box center [1056, 309] width 245 height 29
click at [1330, 370] on div "Corrected Search Value Cancel Save Edits" at bounding box center [1190, 364] width 512 height 57
click at [1336, 352] on button "Save Edits" at bounding box center [1361, 364] width 97 height 32
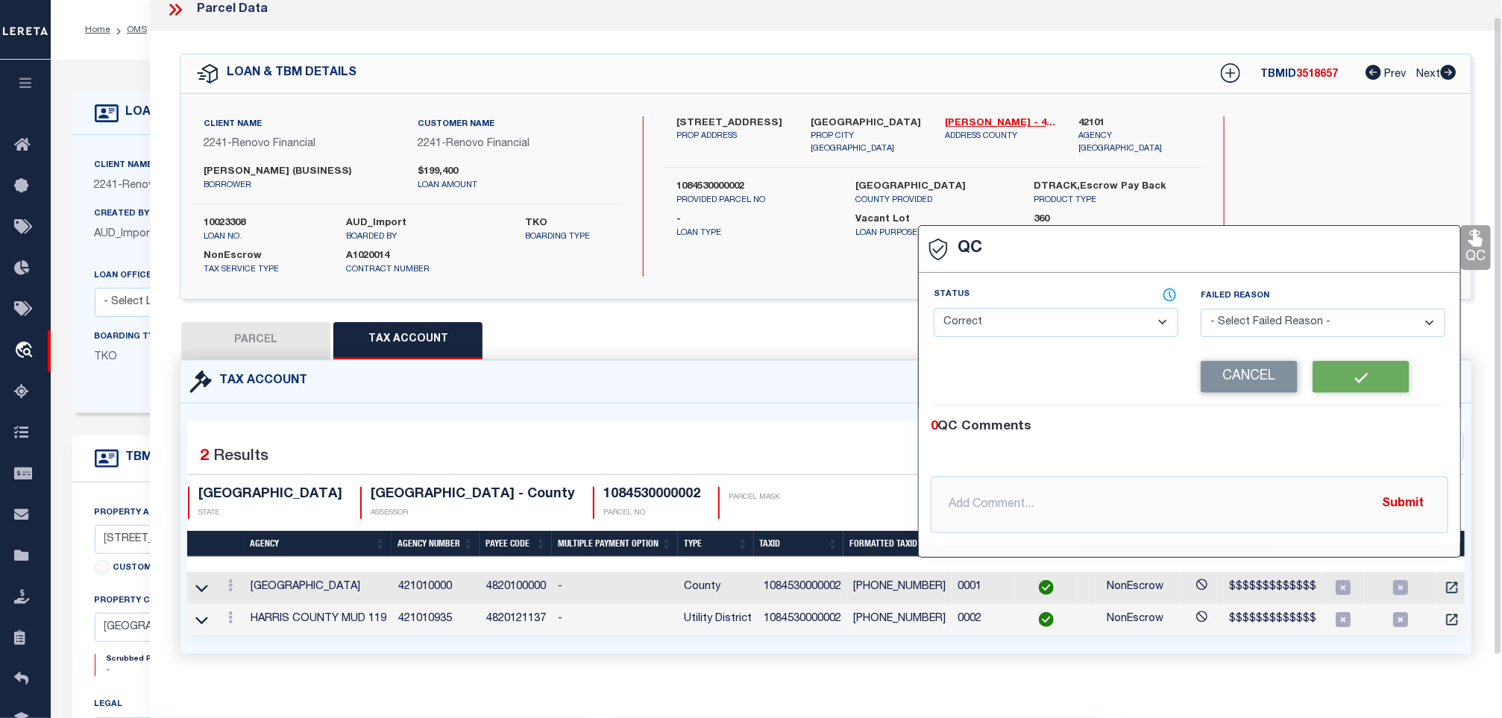
scroll to position [0, 0]
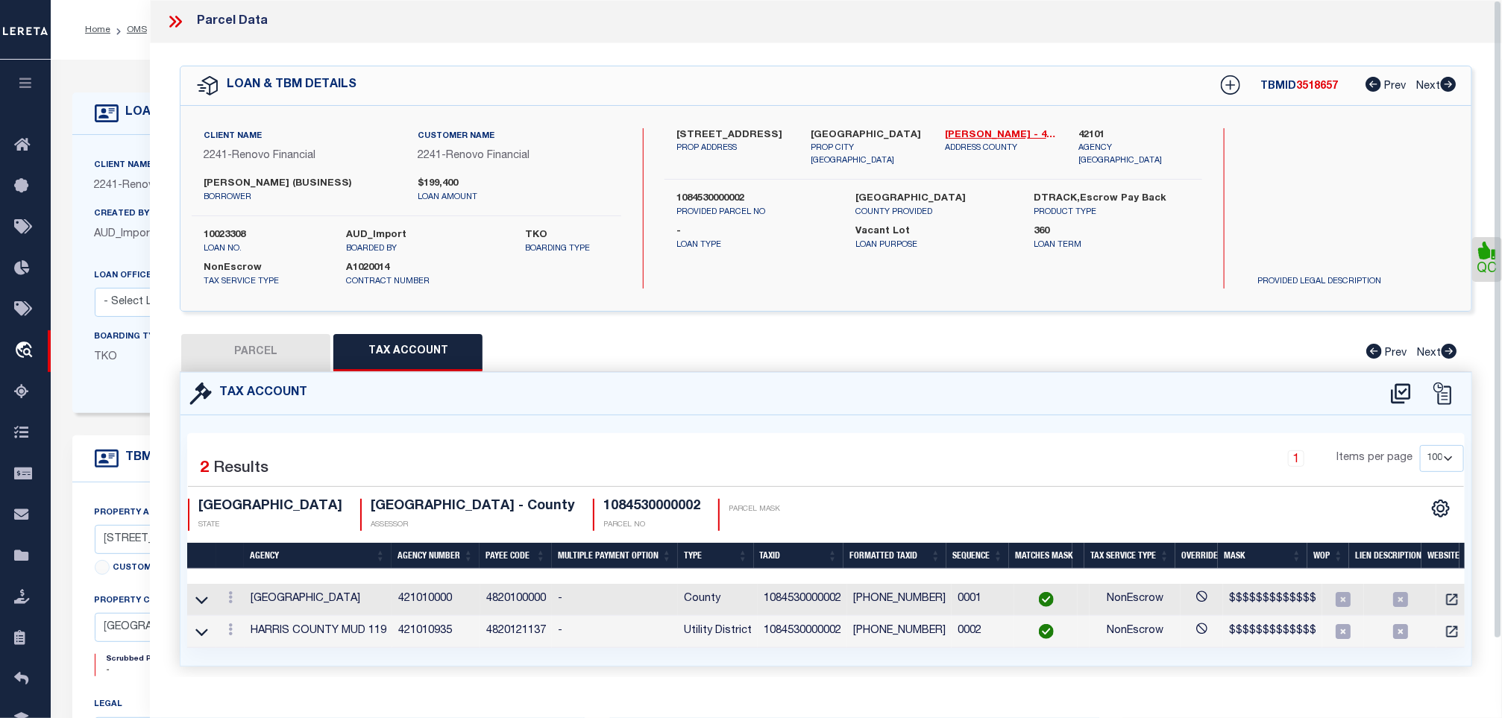
click at [191, 25] on div at bounding box center [181, 21] width 31 height 19
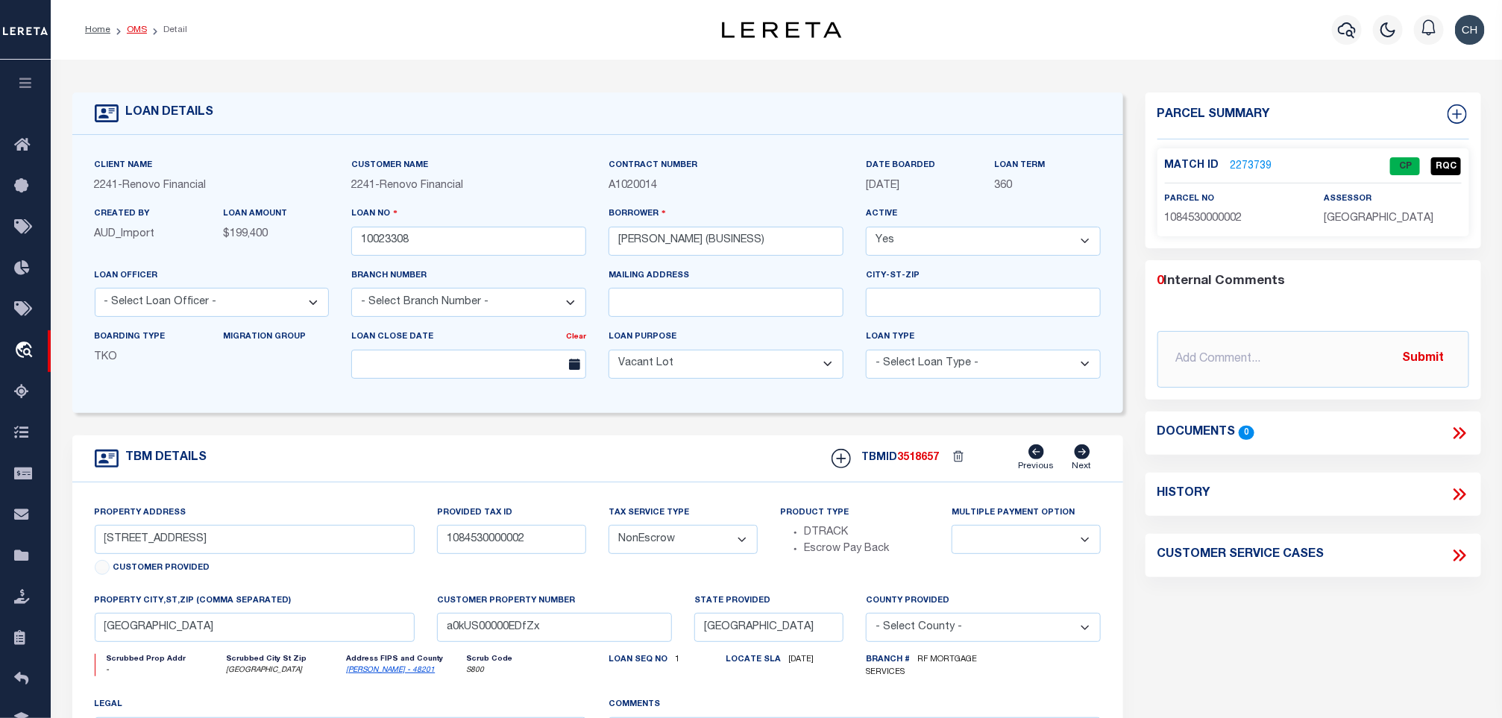
click at [141, 29] on link "OMS" at bounding box center [137, 29] width 20 height 9
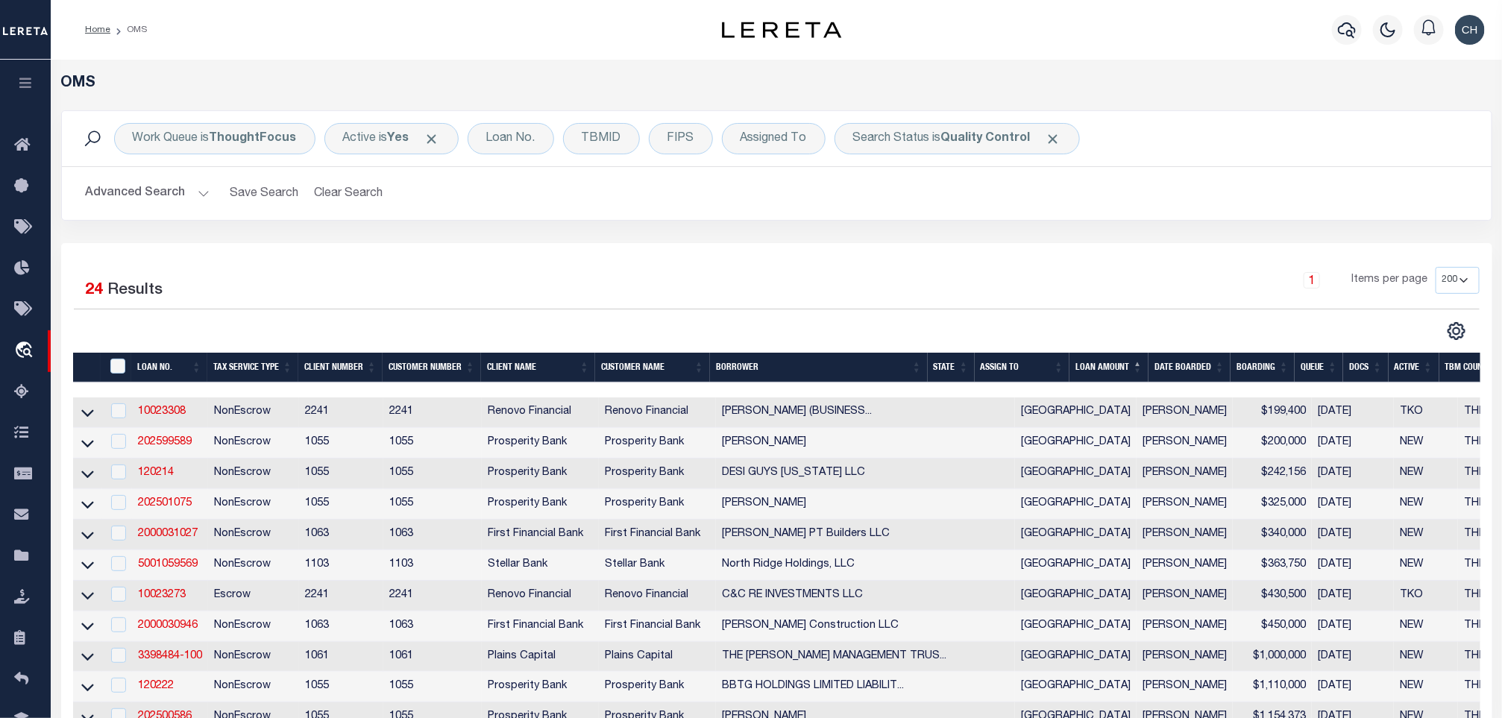
click at [141, 186] on button "Advanced Search" at bounding box center [148, 193] width 124 height 29
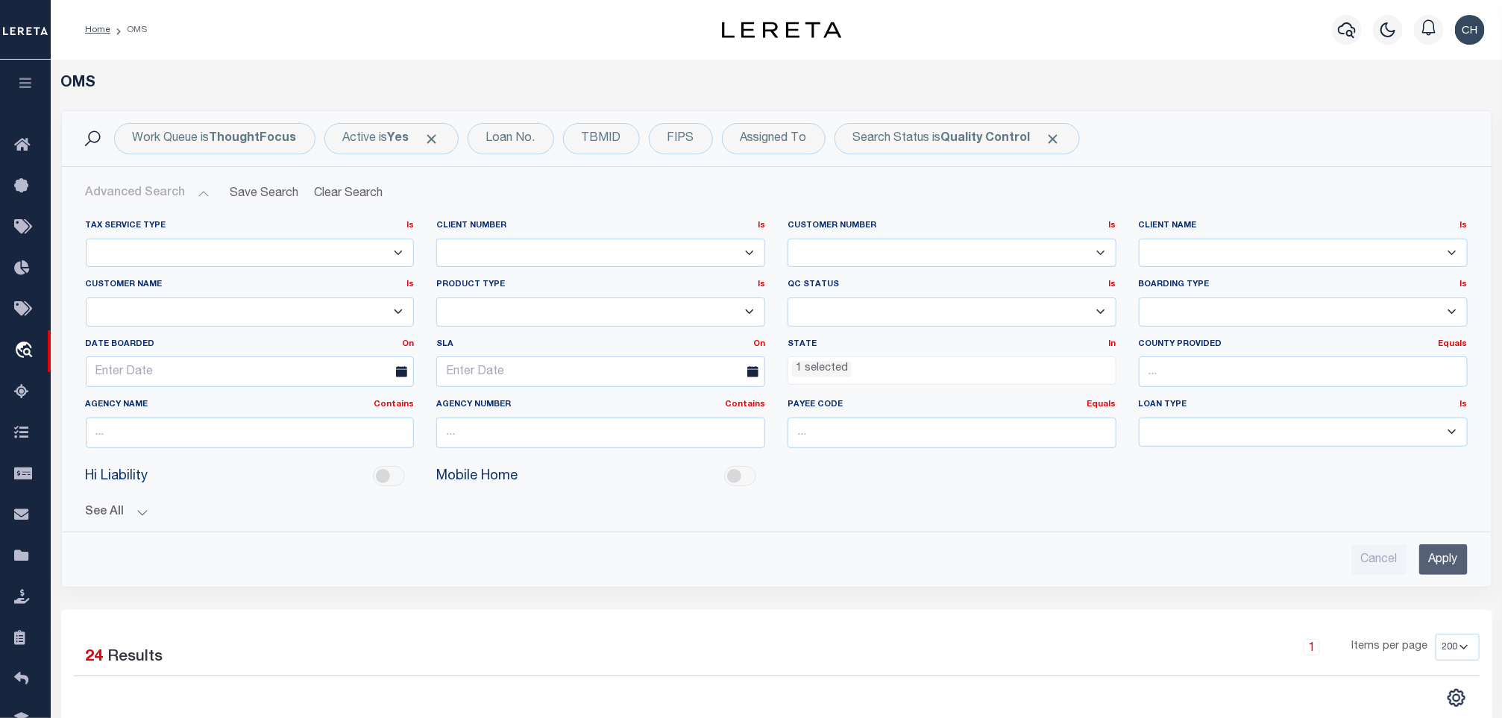
click at [1424, 568] on input "Apply" at bounding box center [1444, 560] width 48 height 31
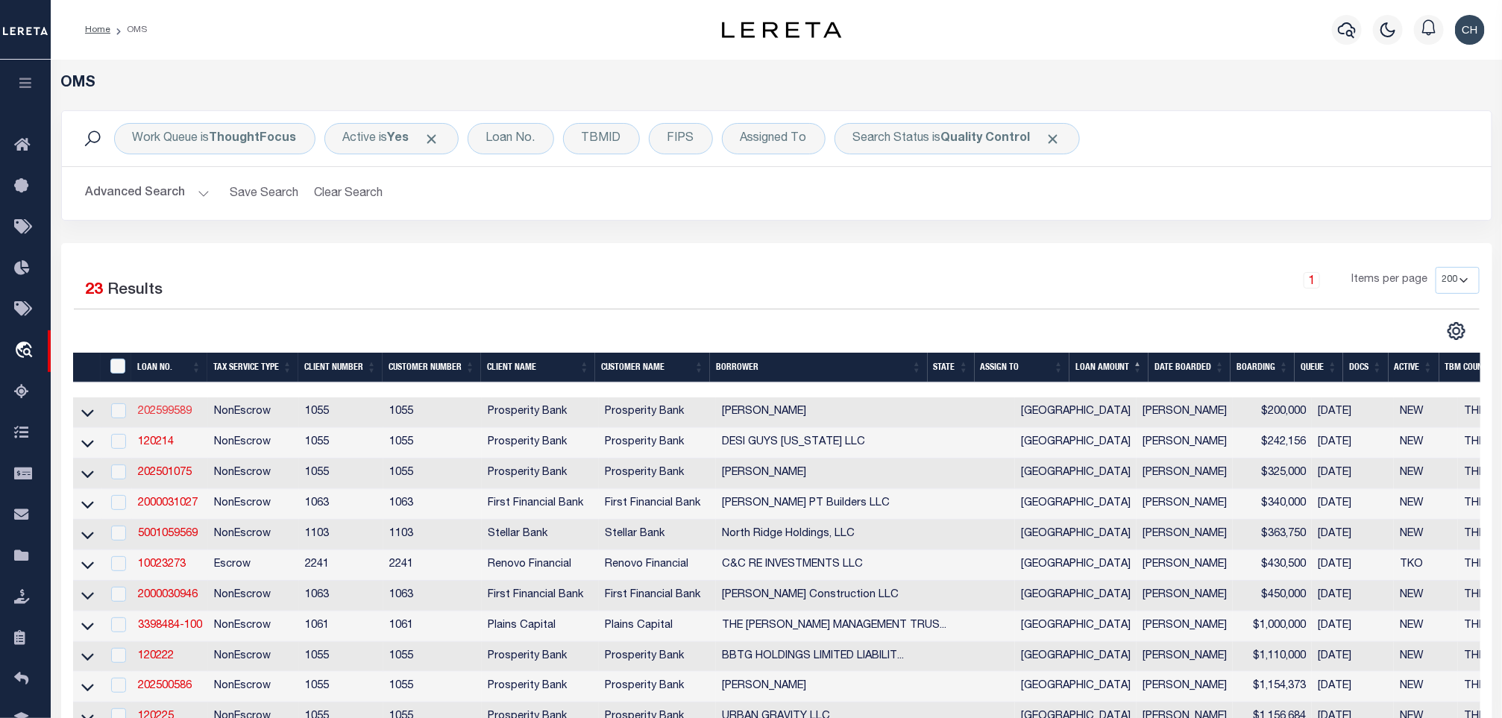
click at [166, 414] on link "202599589" at bounding box center [165, 412] width 54 height 10
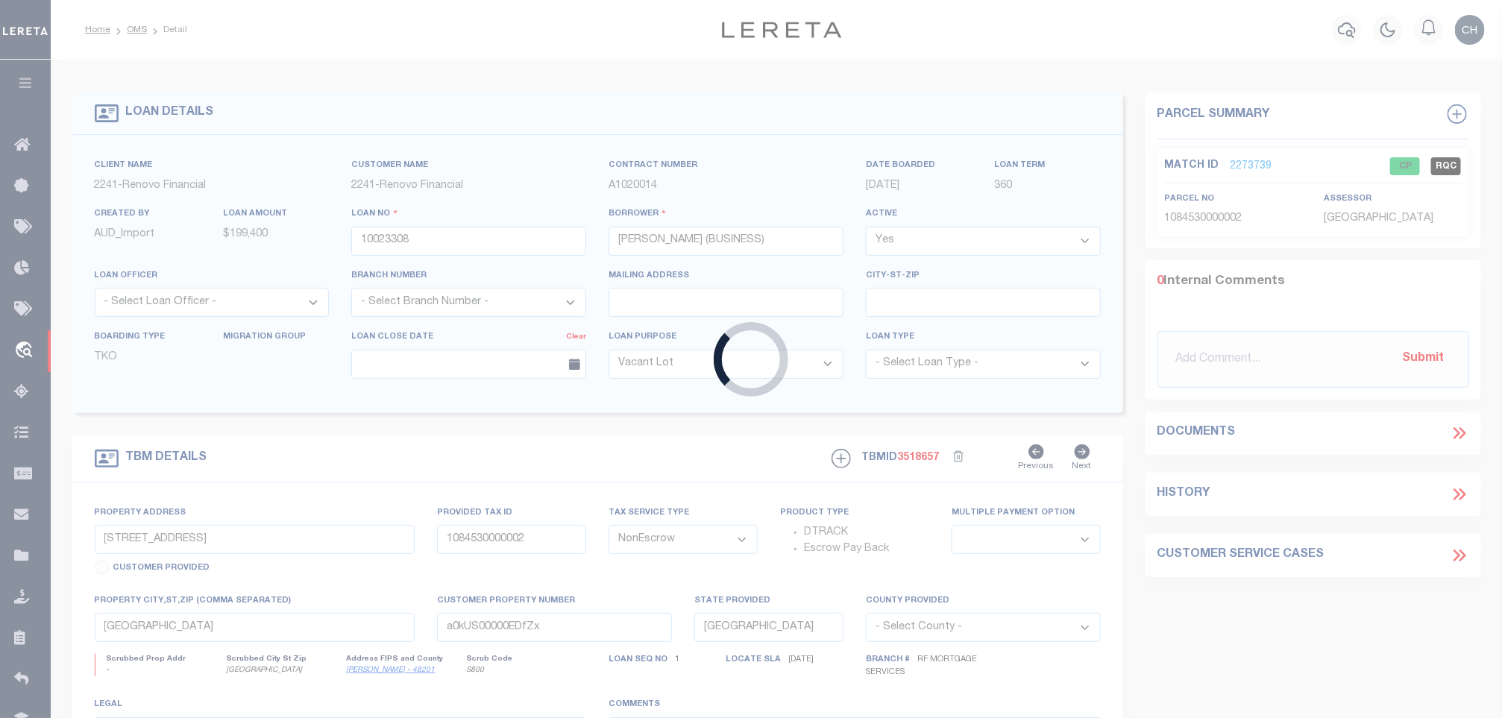
type input "202599589"
type input "[PERSON_NAME]"
select select
type input "[STREET_ADDRESS]"
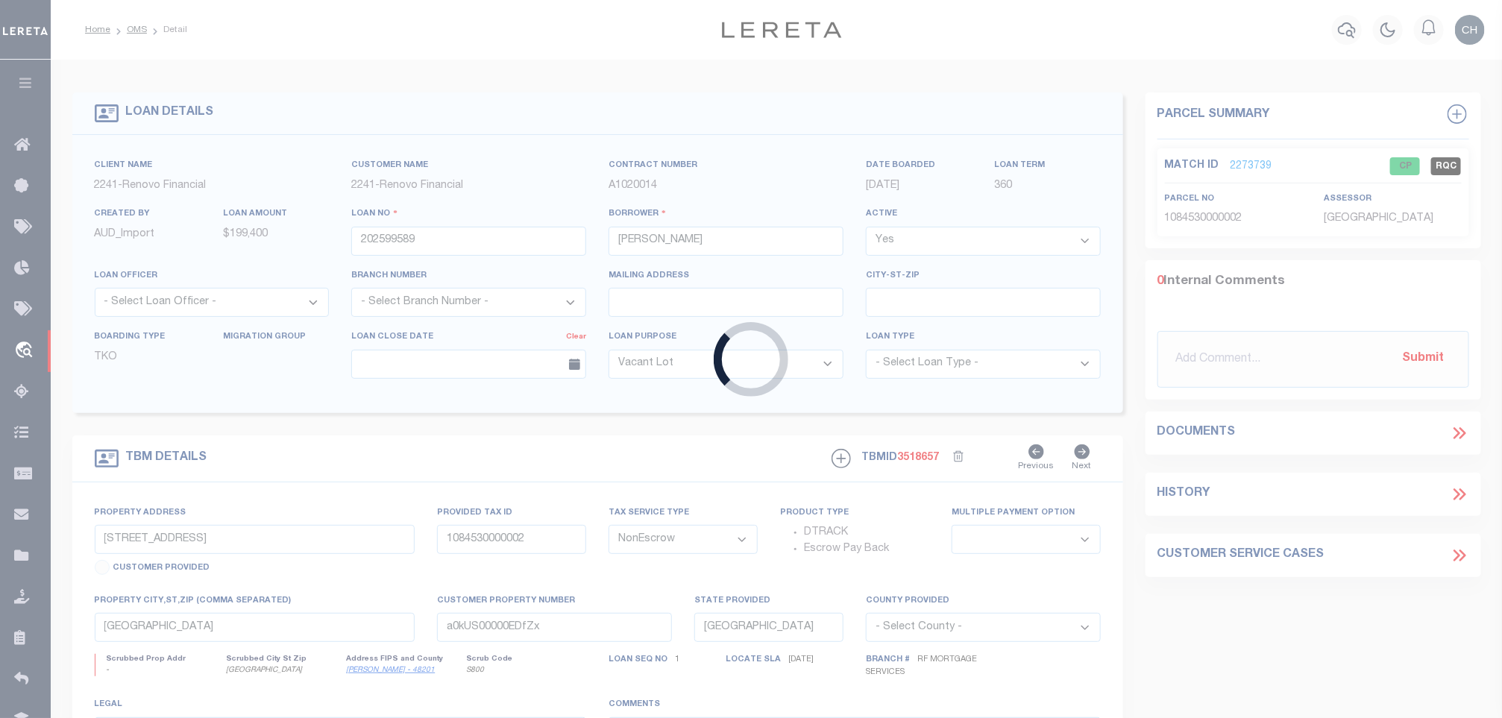
type input "[GEOGRAPHIC_DATA]"
select select "800"
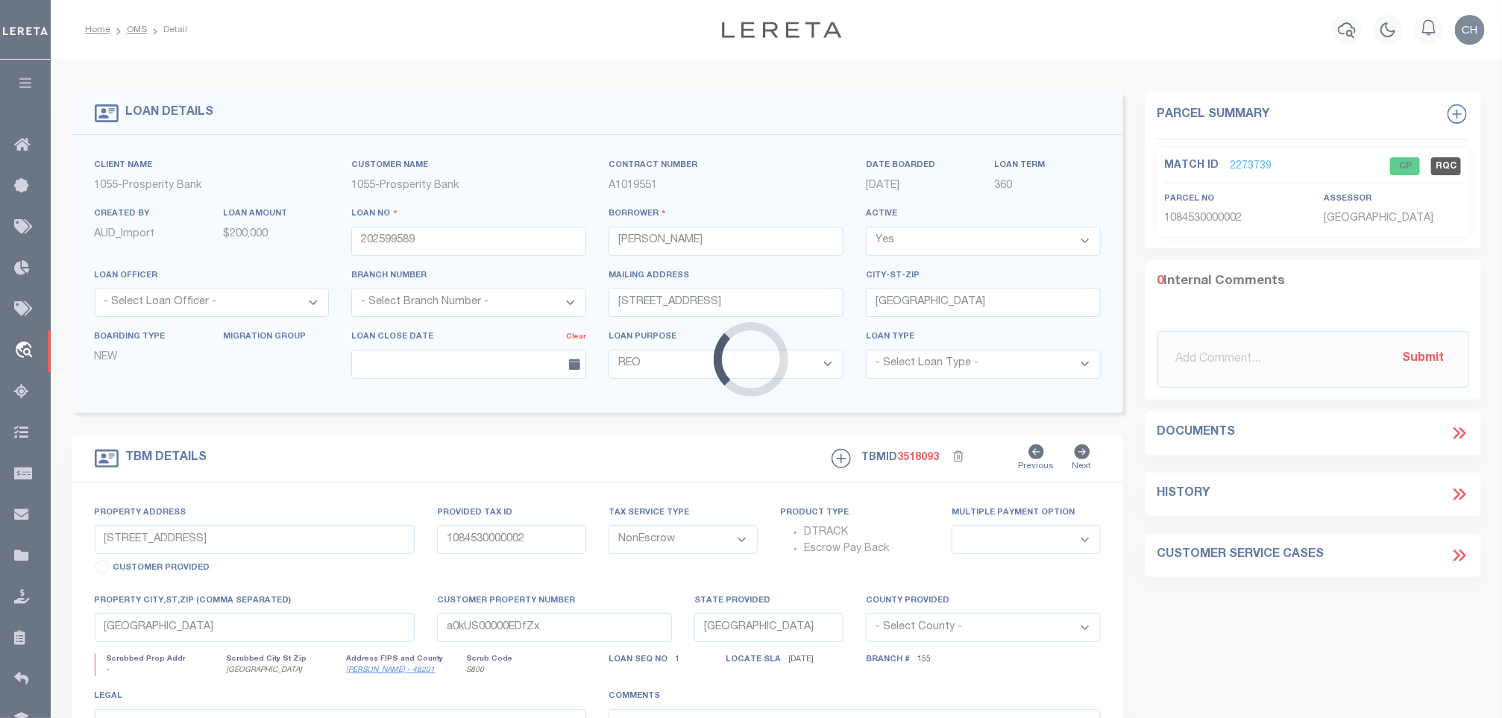
select select "10490"
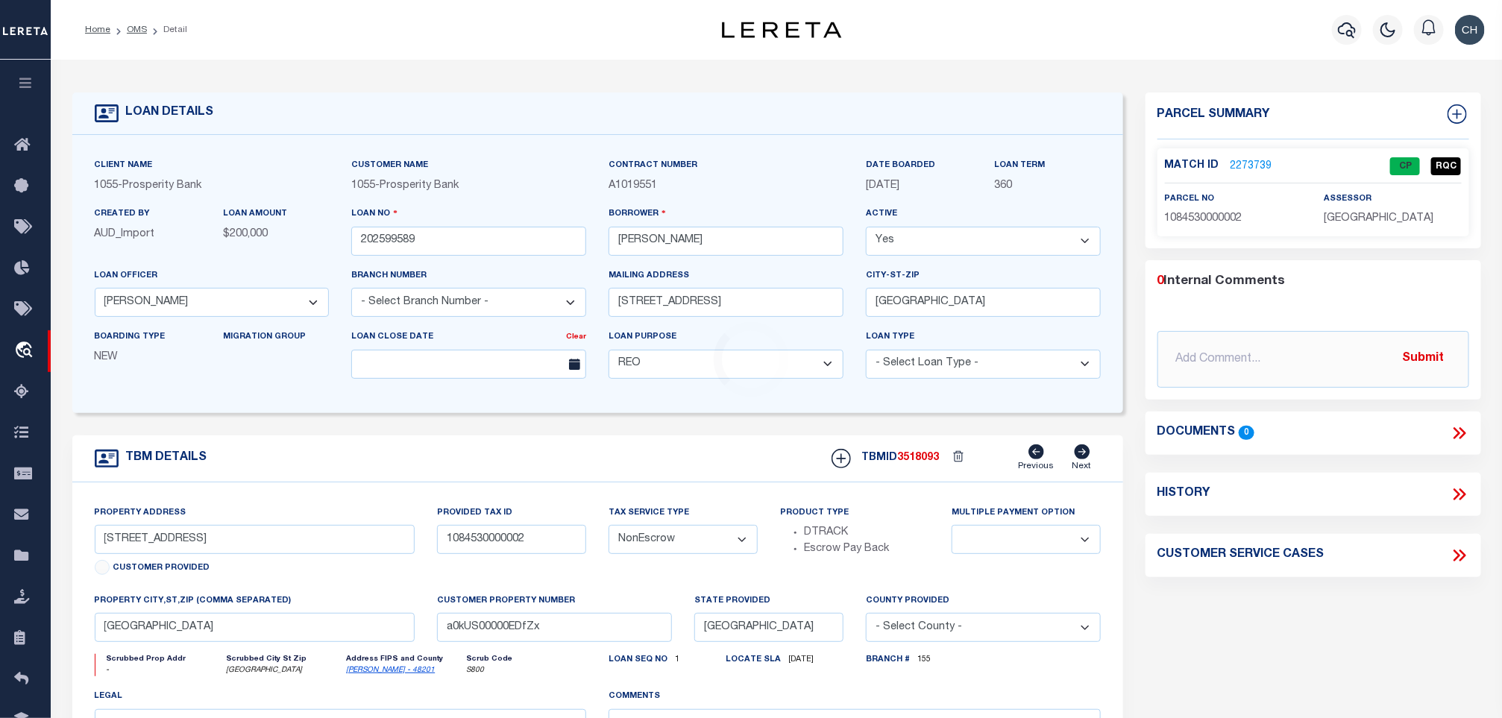
type input "[STREET_ADDRESS]"
type input "0330710000005"
select select
type input "[GEOGRAPHIC_DATA]"
select select
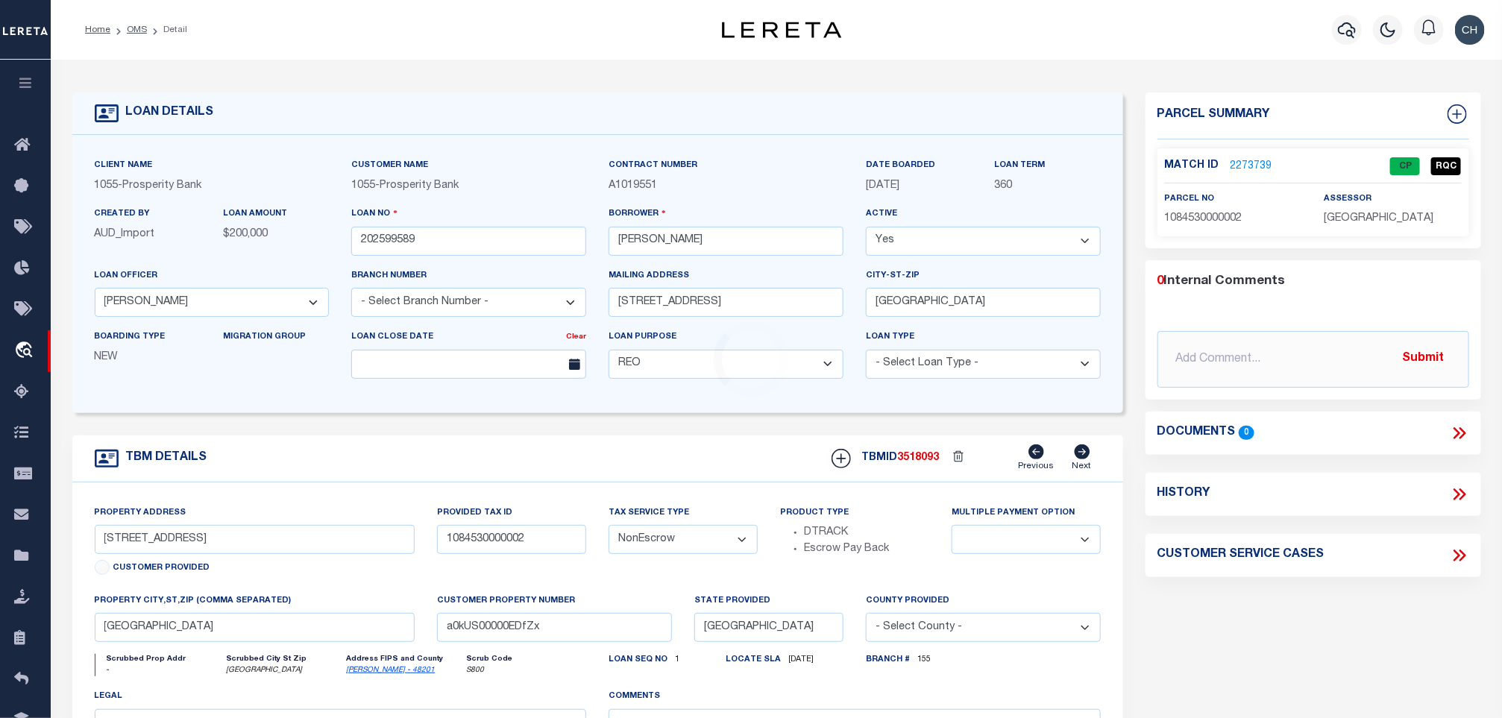
type textarea "LOT 5 BLK 5 [PERSON_NAME] ADDN"
select select "4080"
click at [900, 413] on div "Client Name 1055 - Prosperity Bank Customer Name 1055 - Prosperity Bank 360" at bounding box center [597, 274] width 1051 height 278
click at [1254, 171] on link "2272586" at bounding box center [1252, 167] width 42 height 16
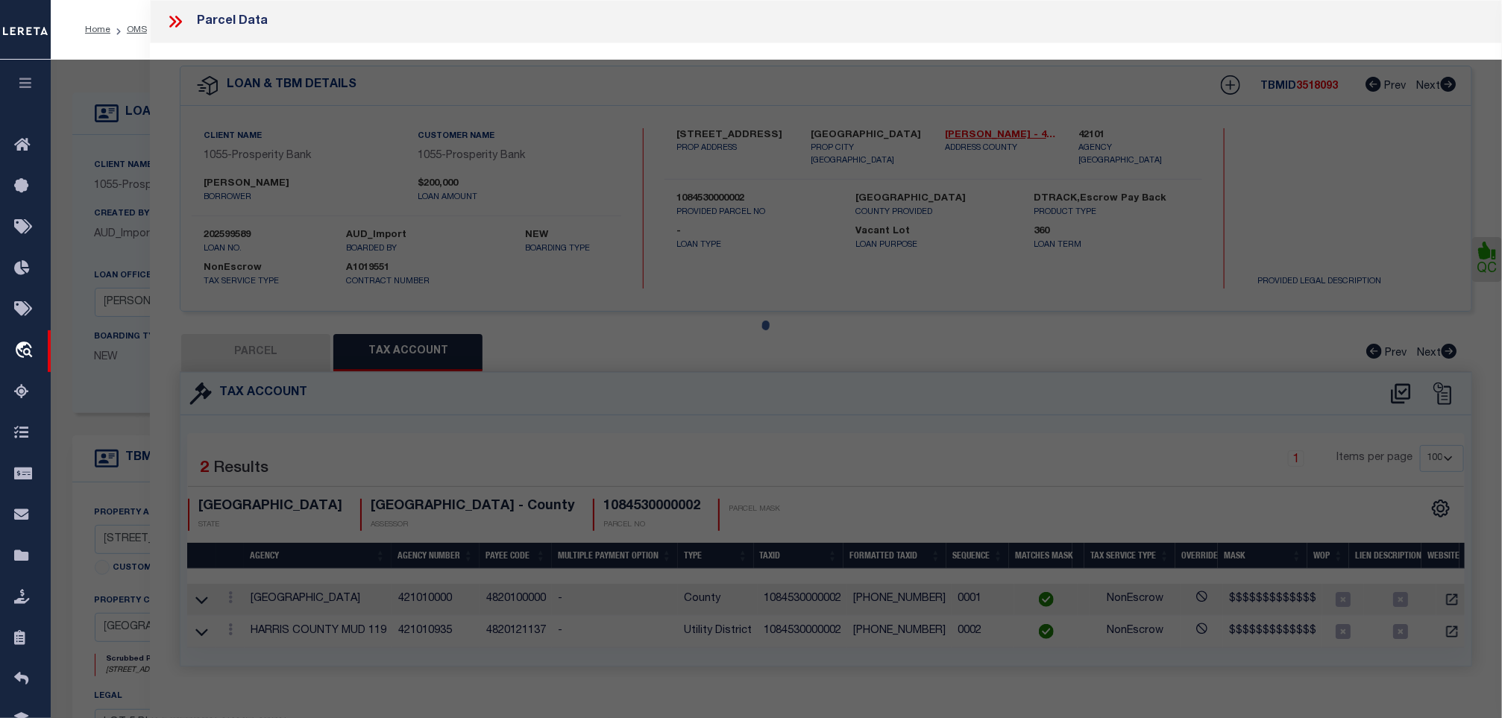
select select "AS"
select select
checkbox input "false"
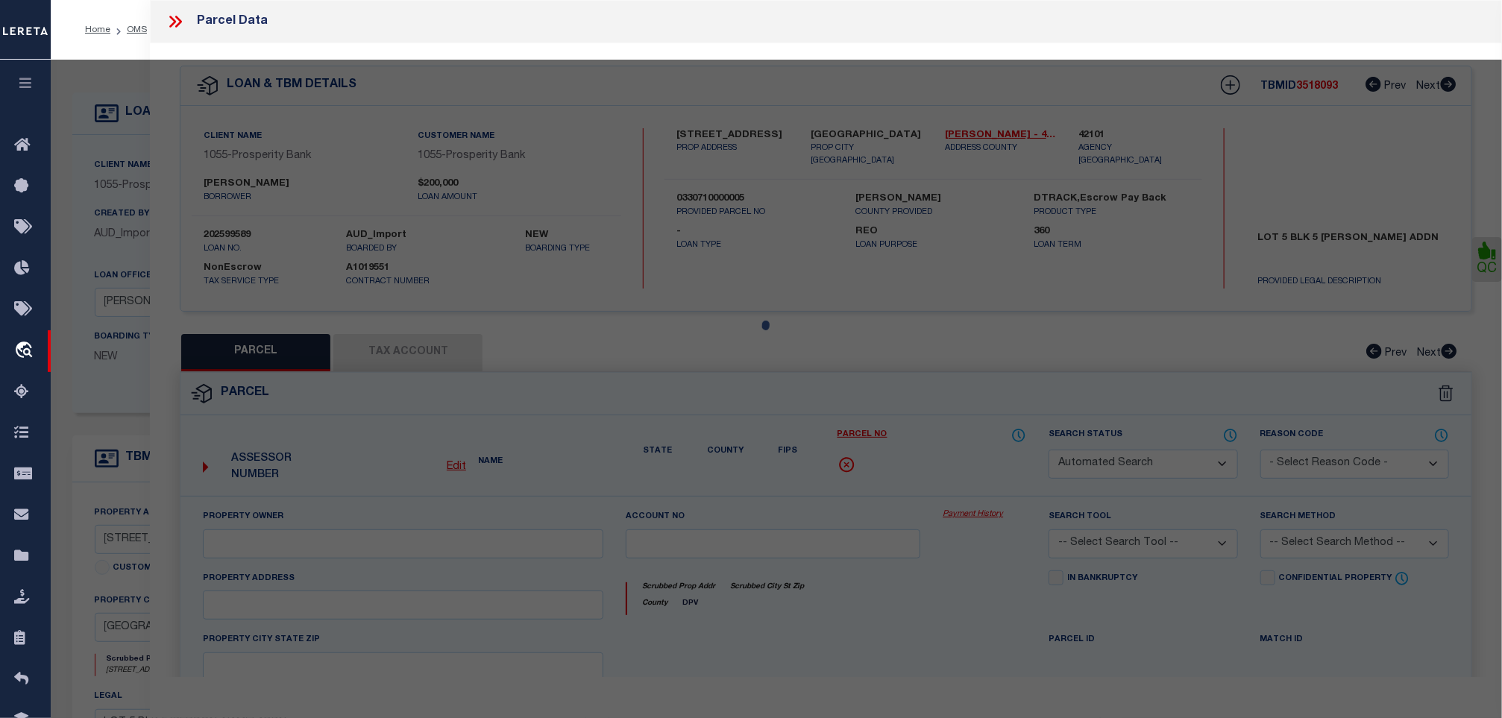
select select "QC"
type input "[PERSON_NAME]"
select select "AGW"
select select "LEG"
type input "[STREET_ADDRESS]"
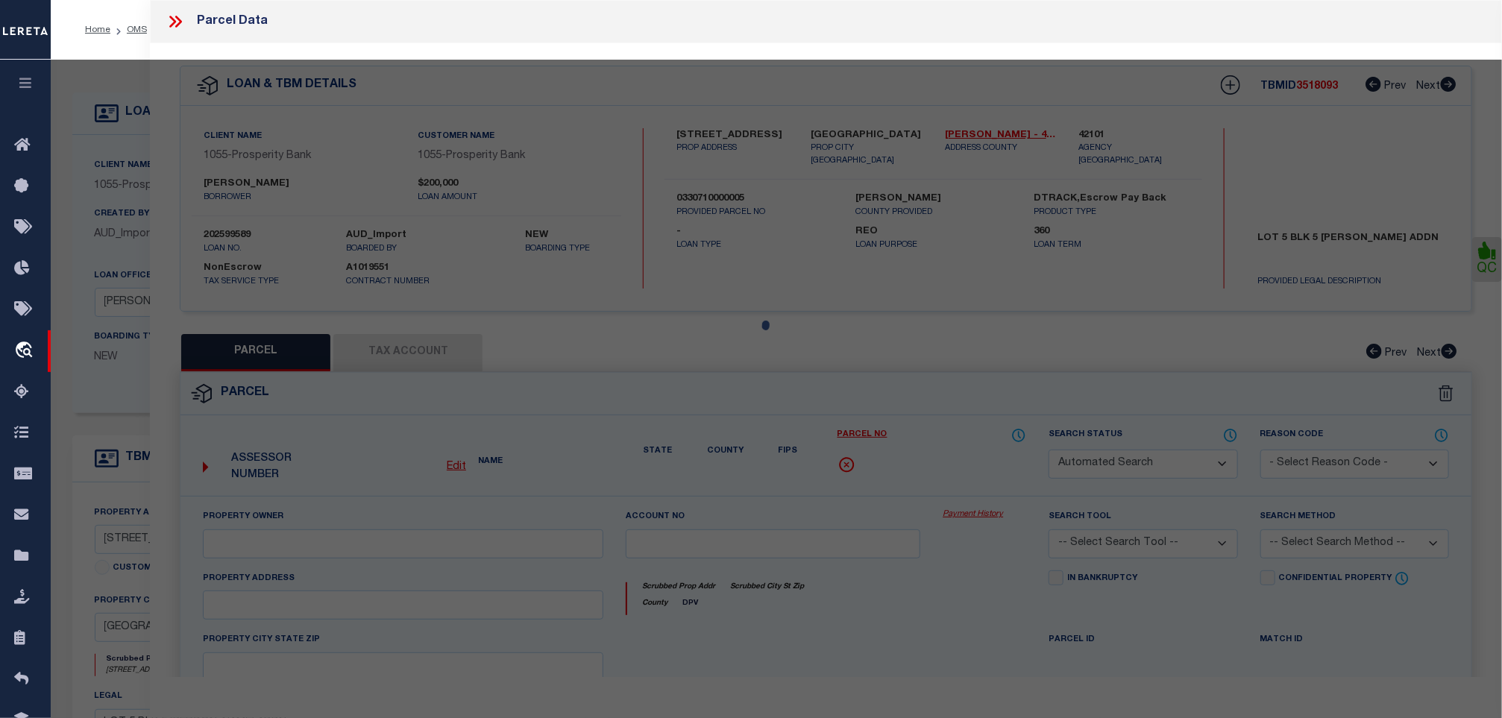
type input "[GEOGRAPHIC_DATA]"
type textarea "LT 5 BLK 5 [PERSON_NAME]"
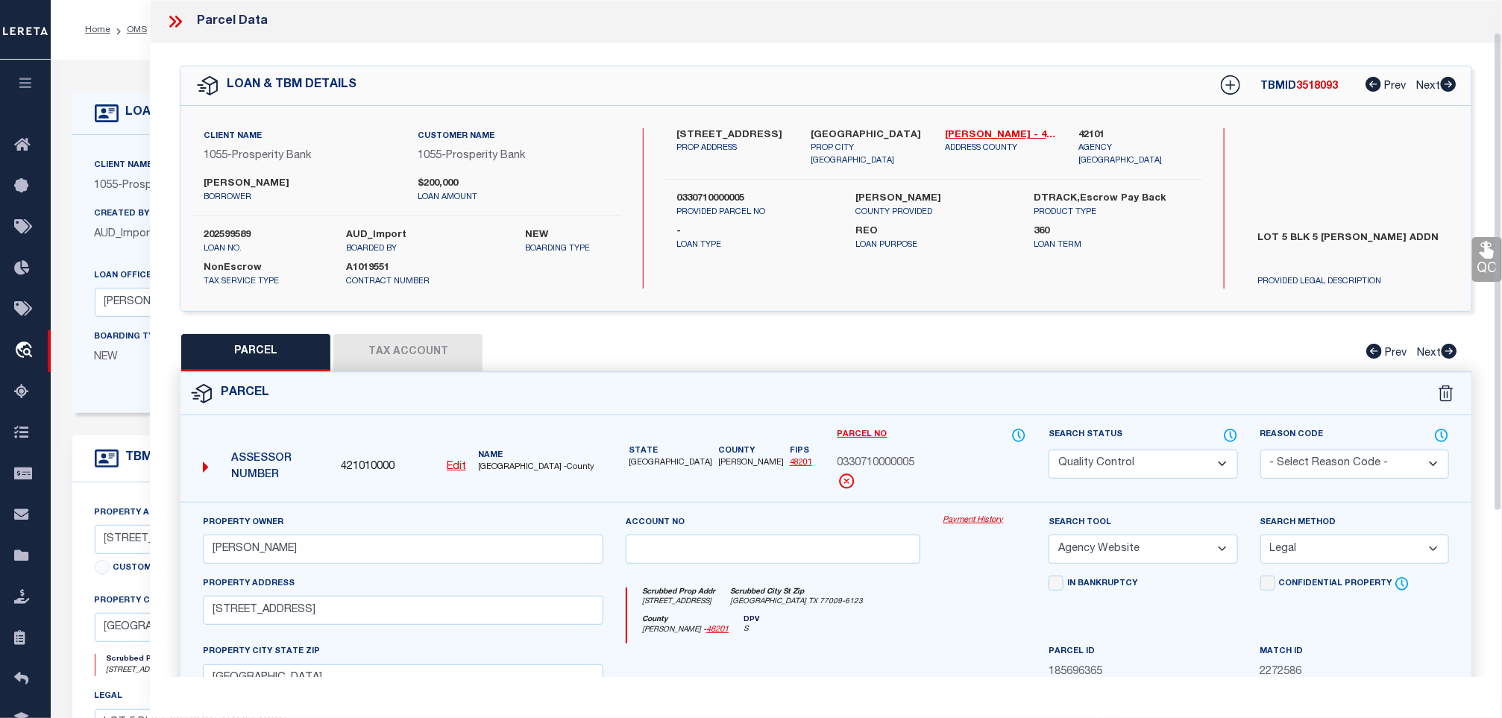
scroll to position [224, 0]
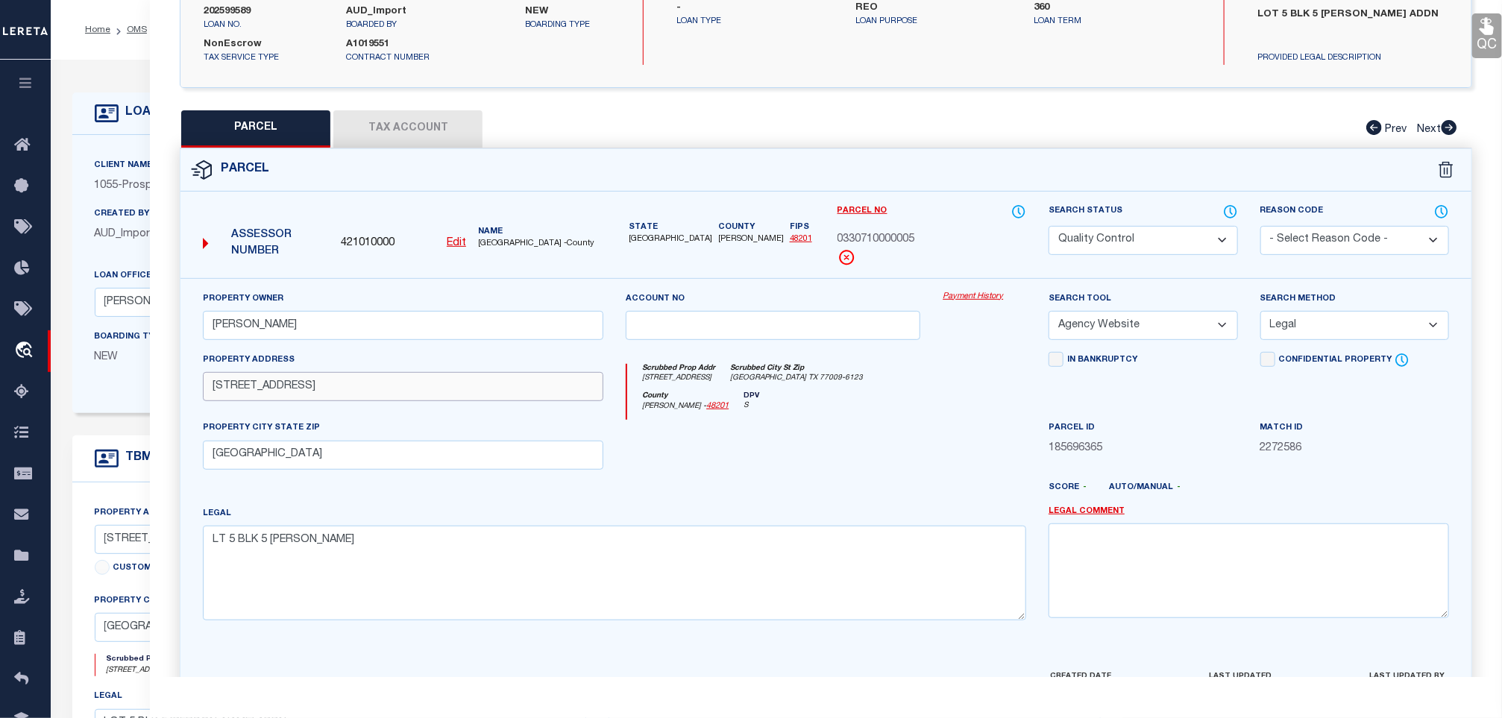
click at [555, 383] on input "[STREET_ADDRESS]" at bounding box center [403, 386] width 401 height 29
click at [1184, 233] on select "Automated Search Bad Parcel Complete Duplicate Parcel High Dollar Reporting In …" at bounding box center [1143, 240] width 189 height 29
click at [1049, 228] on select "Automated Search Bad Parcel Complete Duplicate Parcel High Dollar Reporting In …" at bounding box center [1143, 240] width 189 height 29
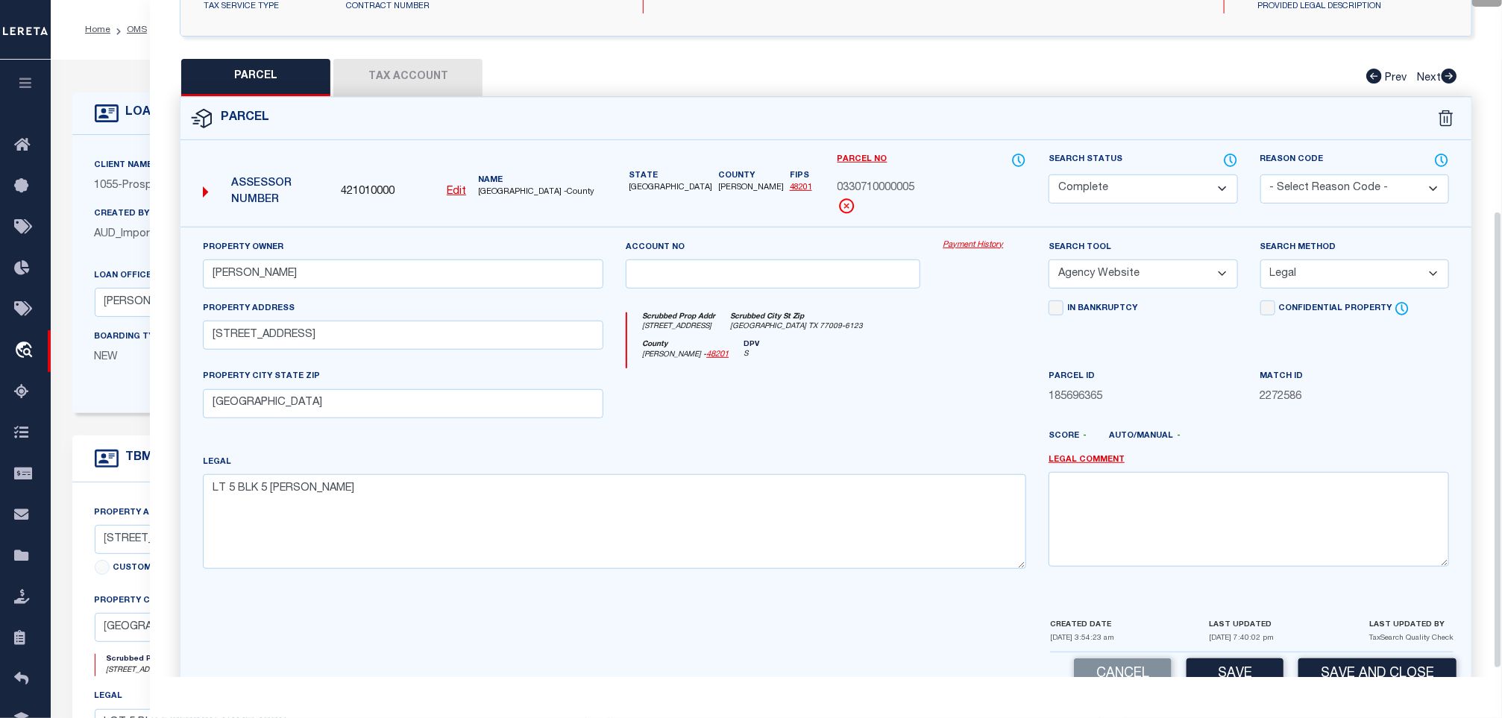
scroll to position [323, 0]
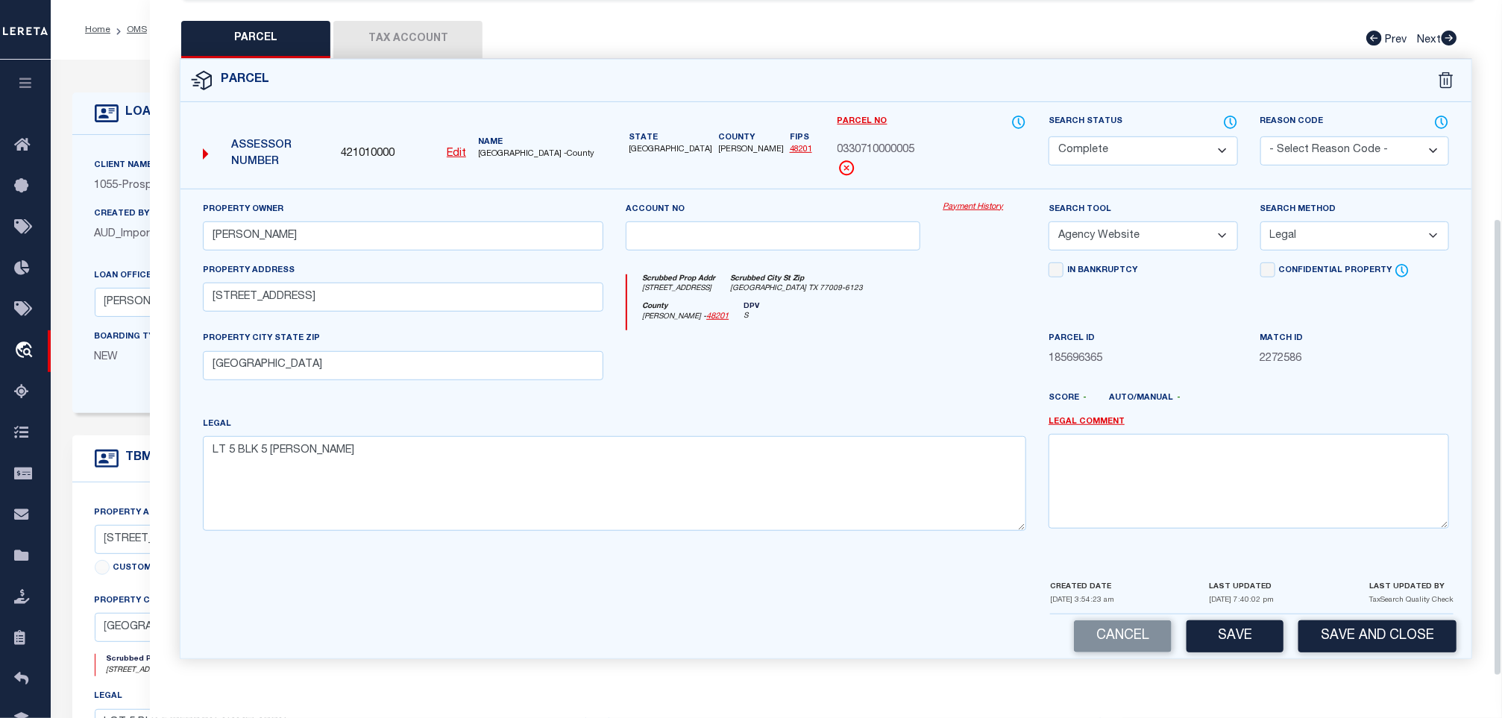
drag, startPoint x: 1229, startPoint y: 636, endPoint x: 1167, endPoint y: 600, distance: 71.5
click at [1229, 638] on button "Save" at bounding box center [1235, 637] width 97 height 32
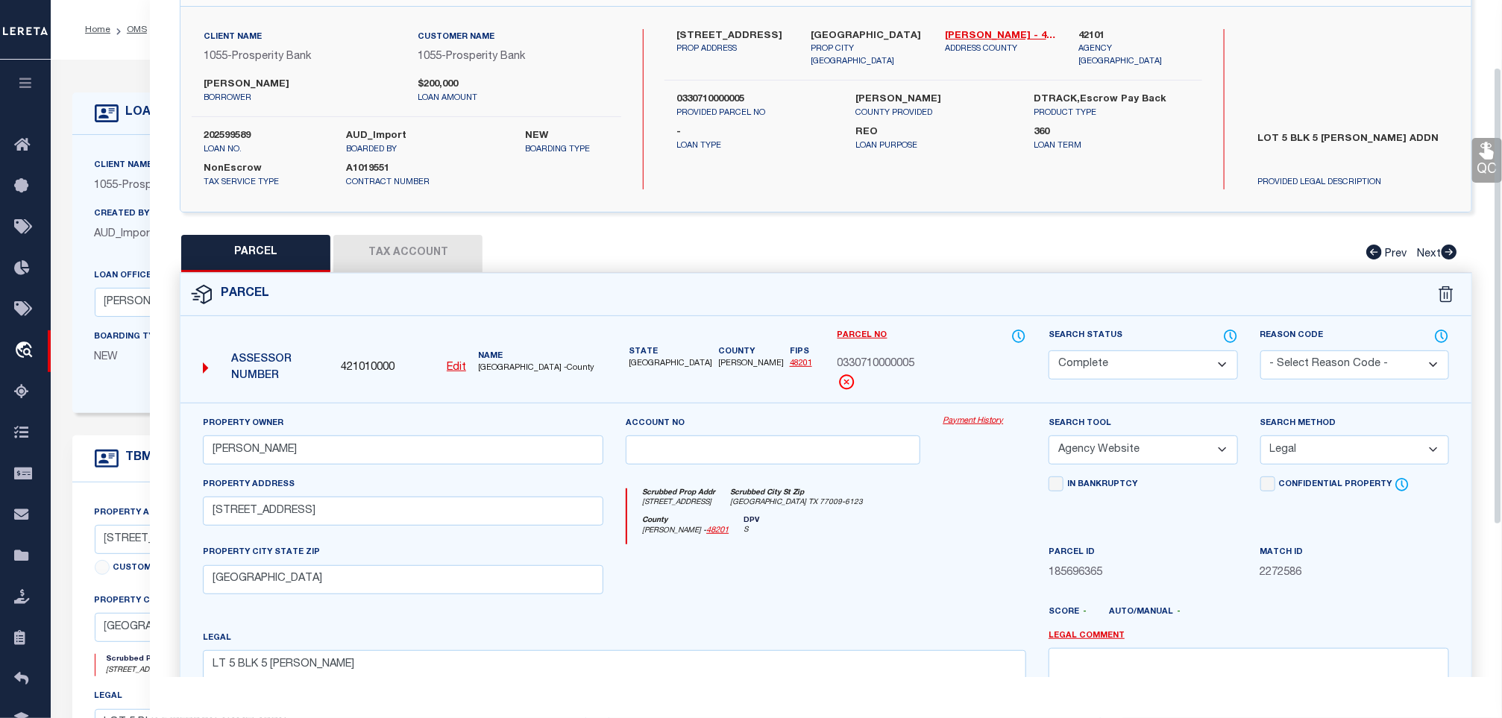
select select "AS"
select select
checkbox input "false"
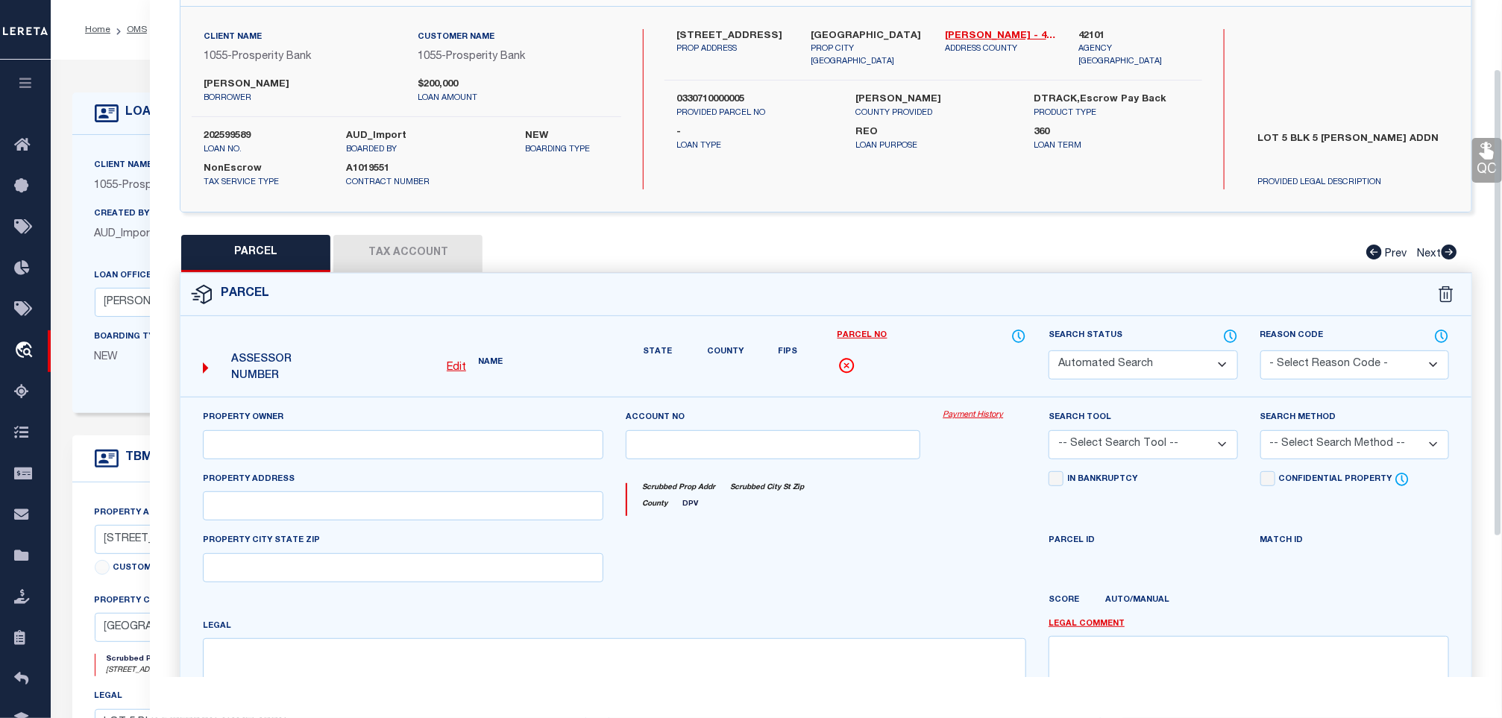
select select "CP"
type input "[PERSON_NAME]"
select select "AGW"
select select "LEG"
type input "[STREET_ADDRESS]"
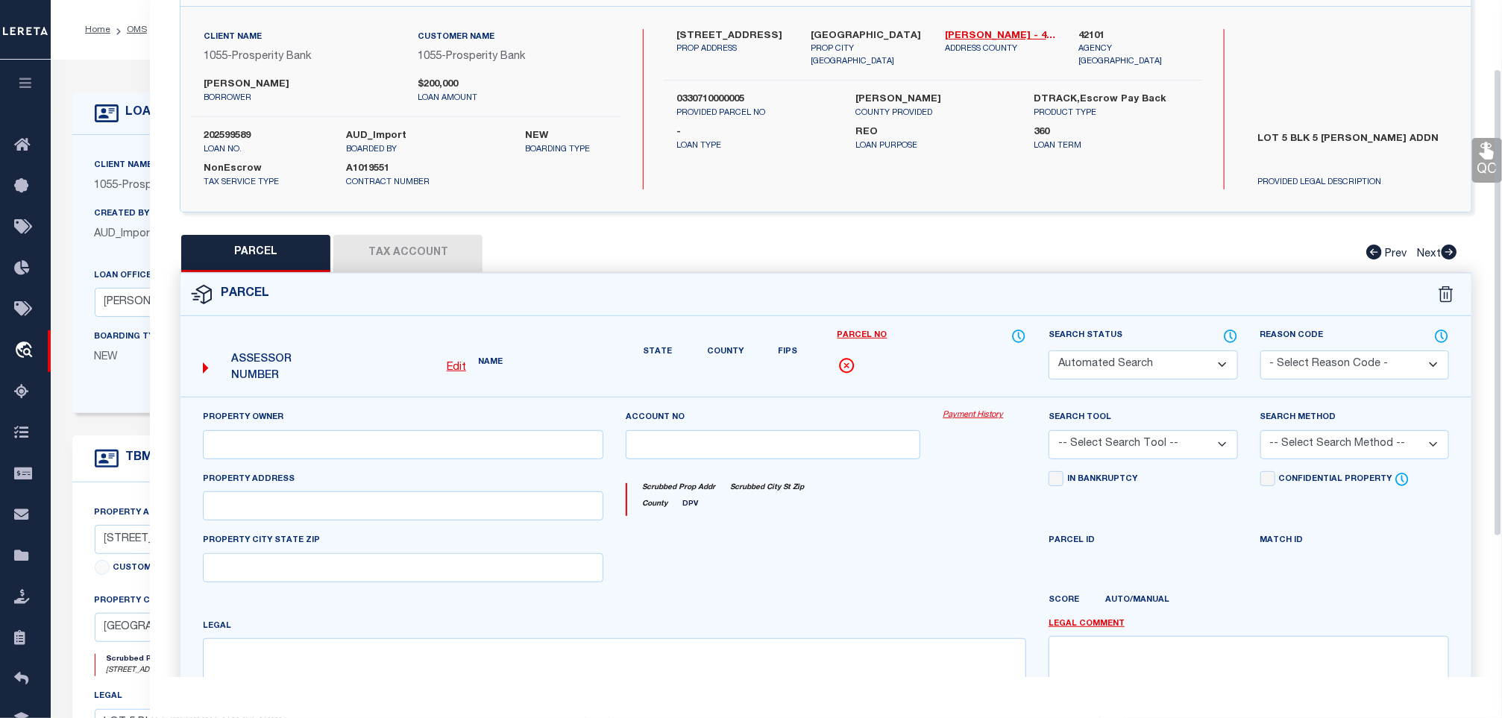
type input "[GEOGRAPHIC_DATA]"
type textarea "LT 5 BLK 5 [PERSON_NAME]"
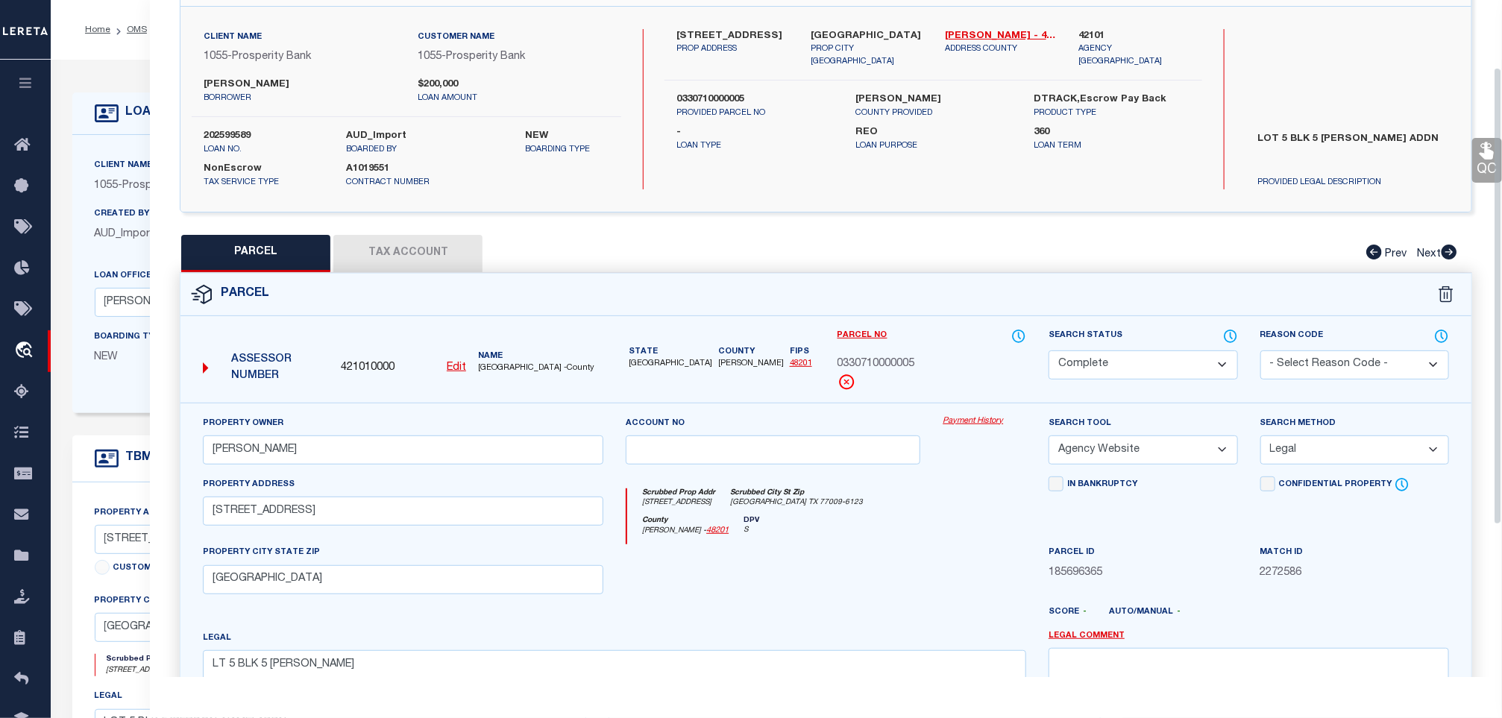
click at [444, 258] on button "Tax Account" at bounding box center [407, 253] width 149 height 37
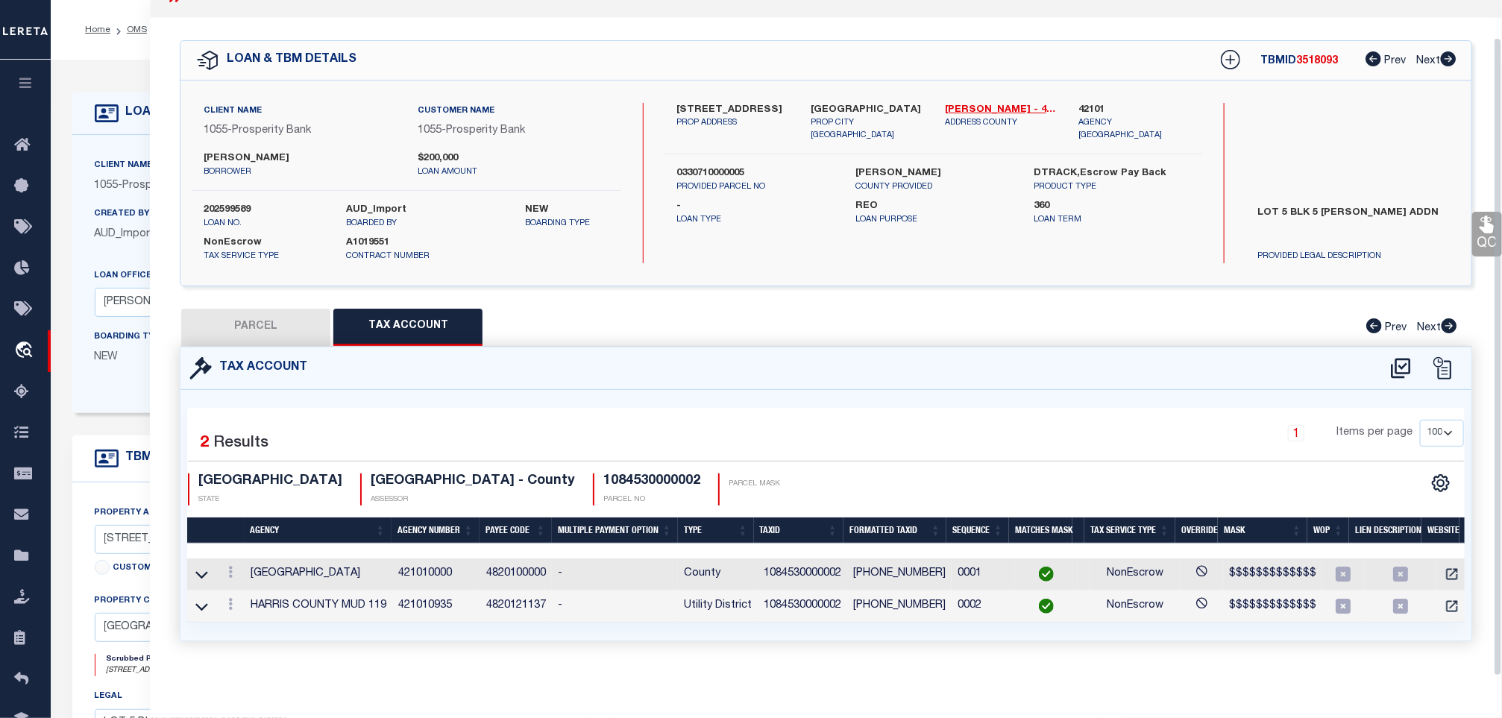
scroll to position [0, 0]
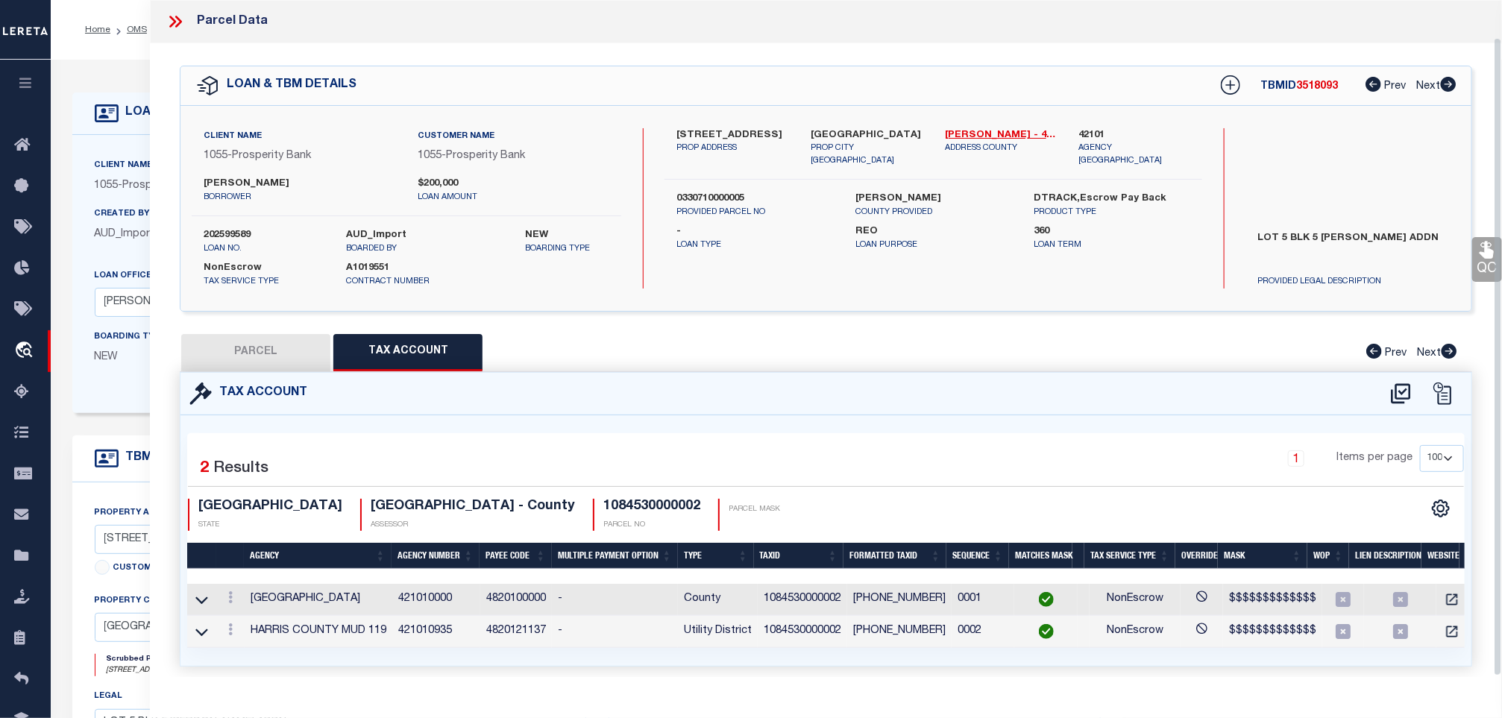
select select "100"
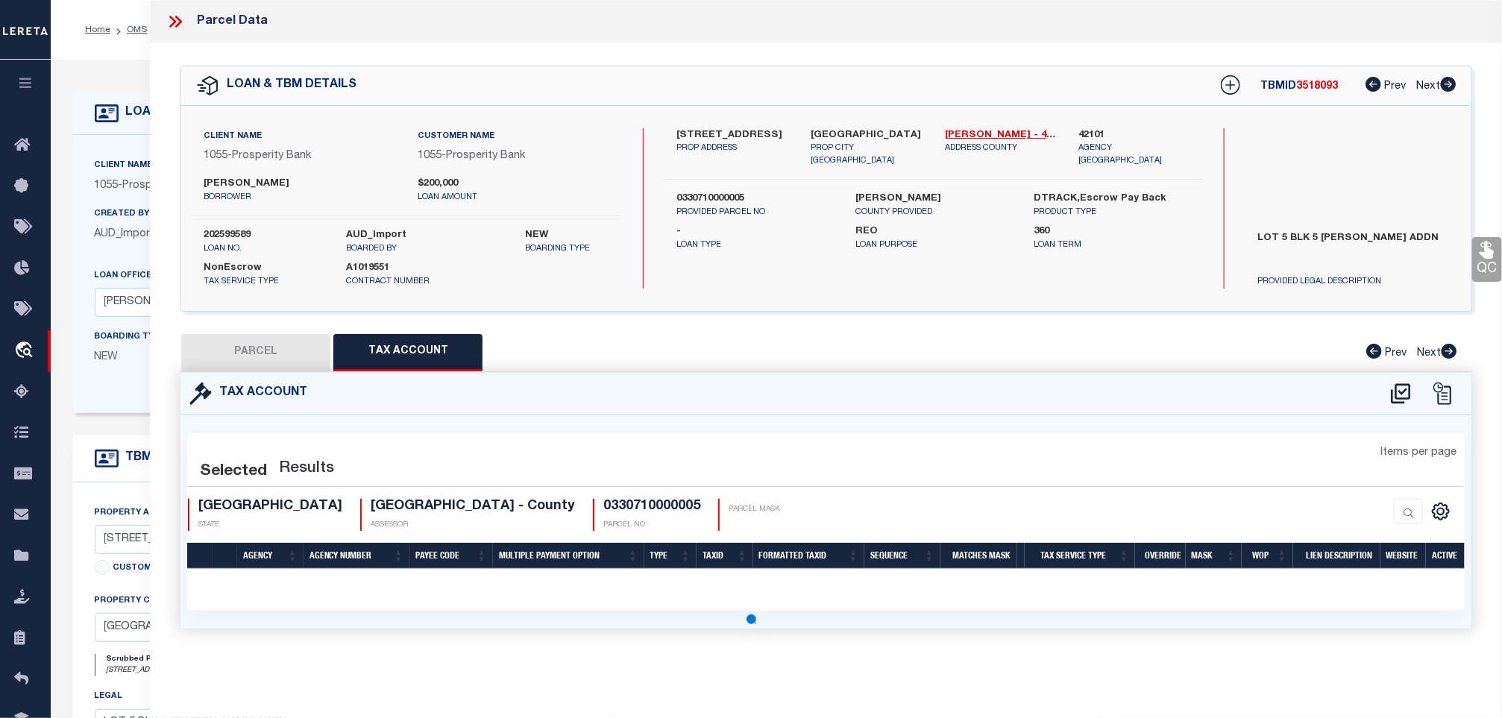
select select "100"
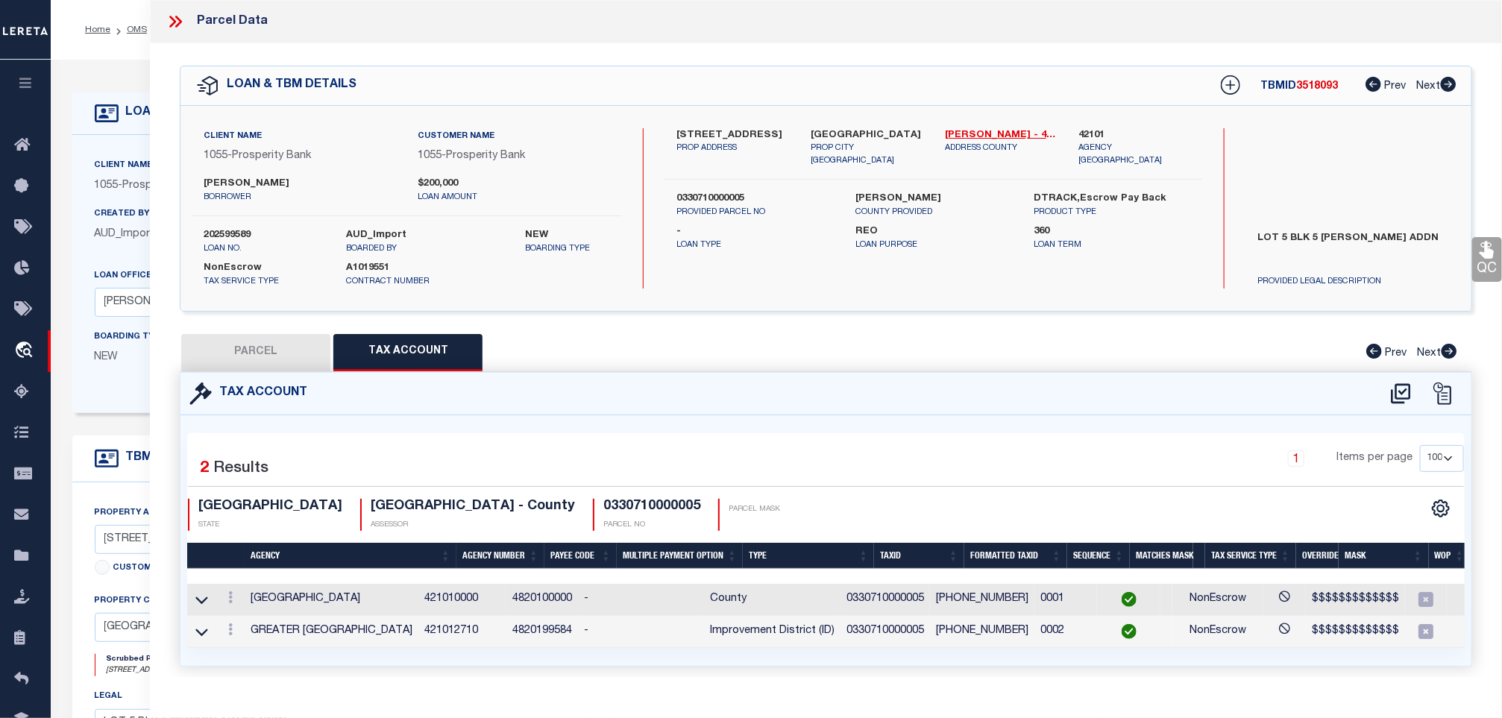
click at [1473, 262] on link "QC" at bounding box center [1488, 259] width 30 height 45
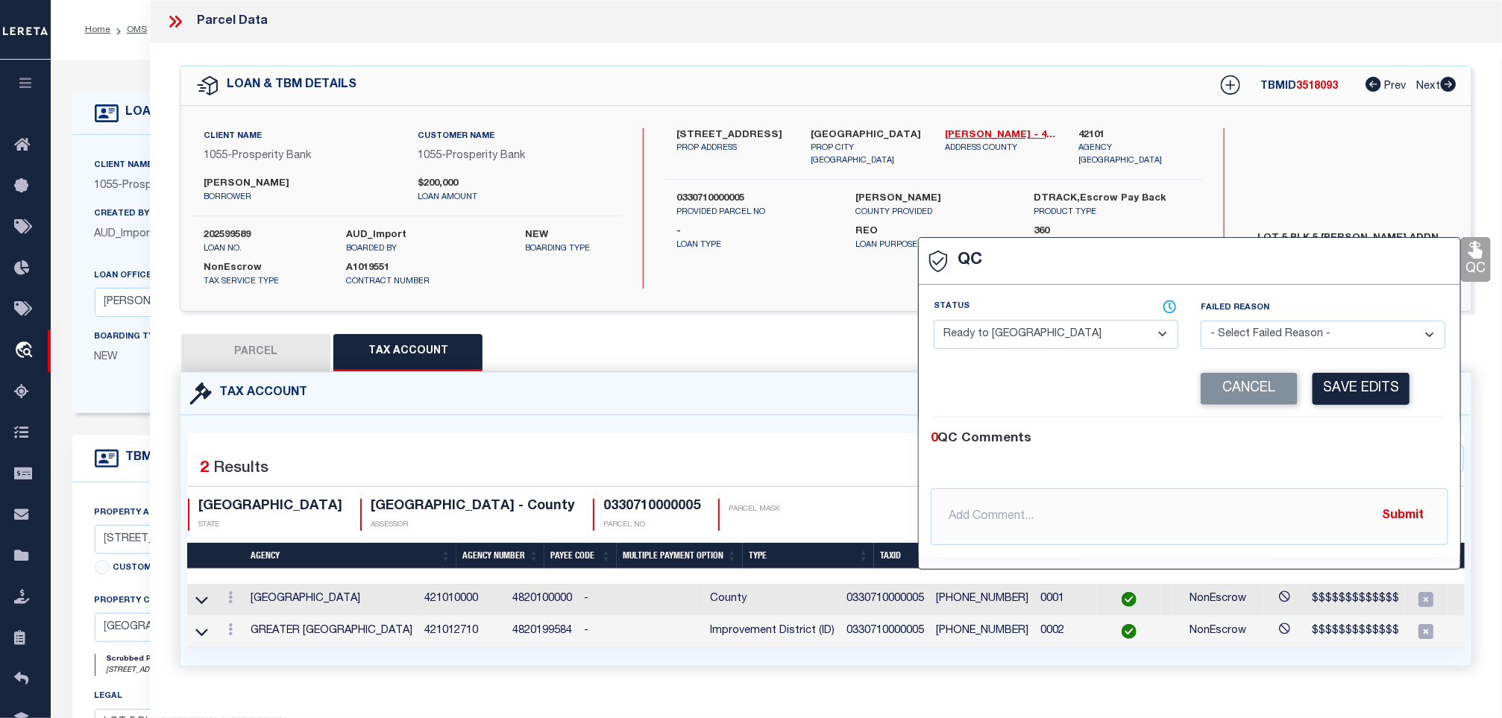
click at [1090, 332] on select "- Select Status - Ready to QC Correct Incorrect" at bounding box center [1056, 334] width 245 height 29
select select "COR"
click at [935, 321] on select "- Select Status - Ready to QC Correct Incorrect" at bounding box center [1056, 334] width 245 height 29
click at [1336, 383] on button "Save Edits" at bounding box center [1361, 389] width 97 height 32
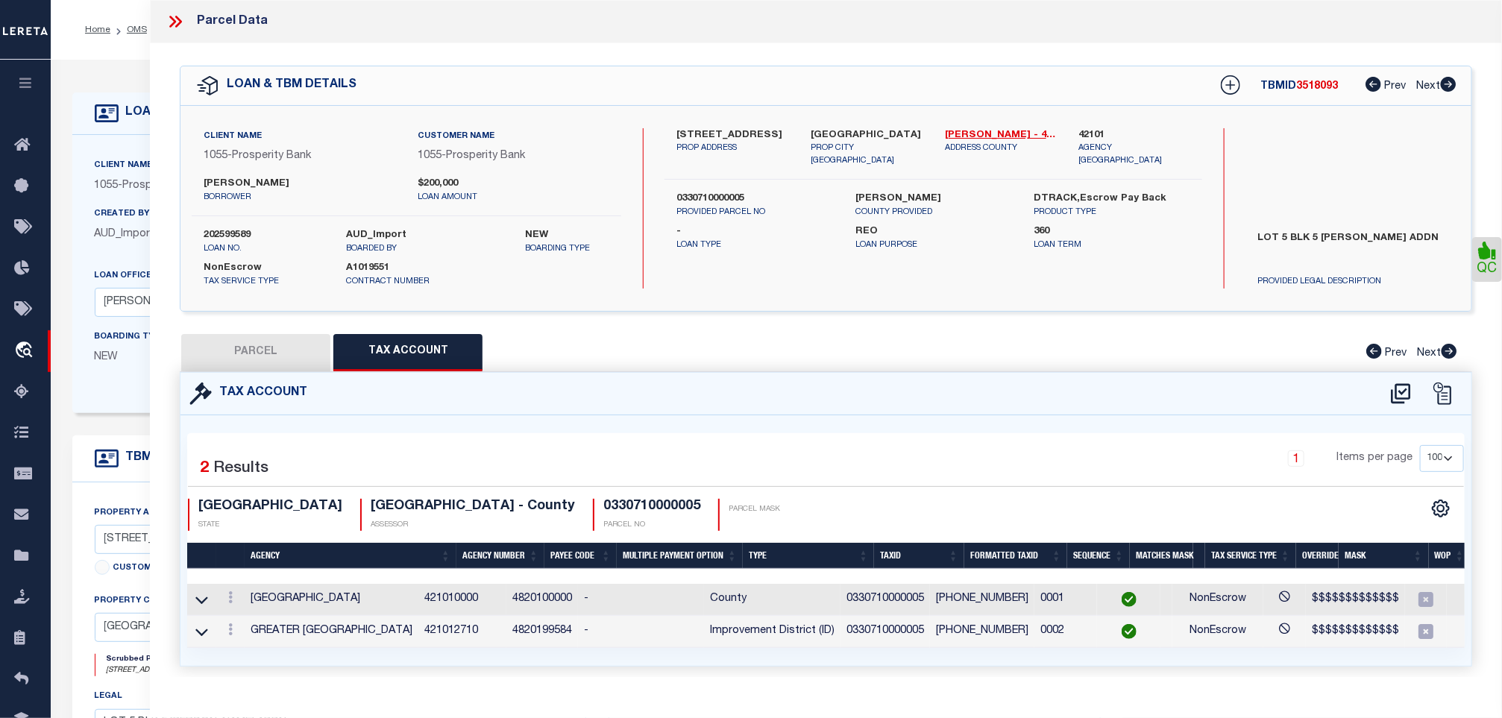
click at [235, 231] on label "202599589" at bounding box center [264, 235] width 121 height 15
copy label "202599589"
click at [1316, 96] on div "TBMID 3518093 Prev Next" at bounding box center [1329, 85] width 256 height 27
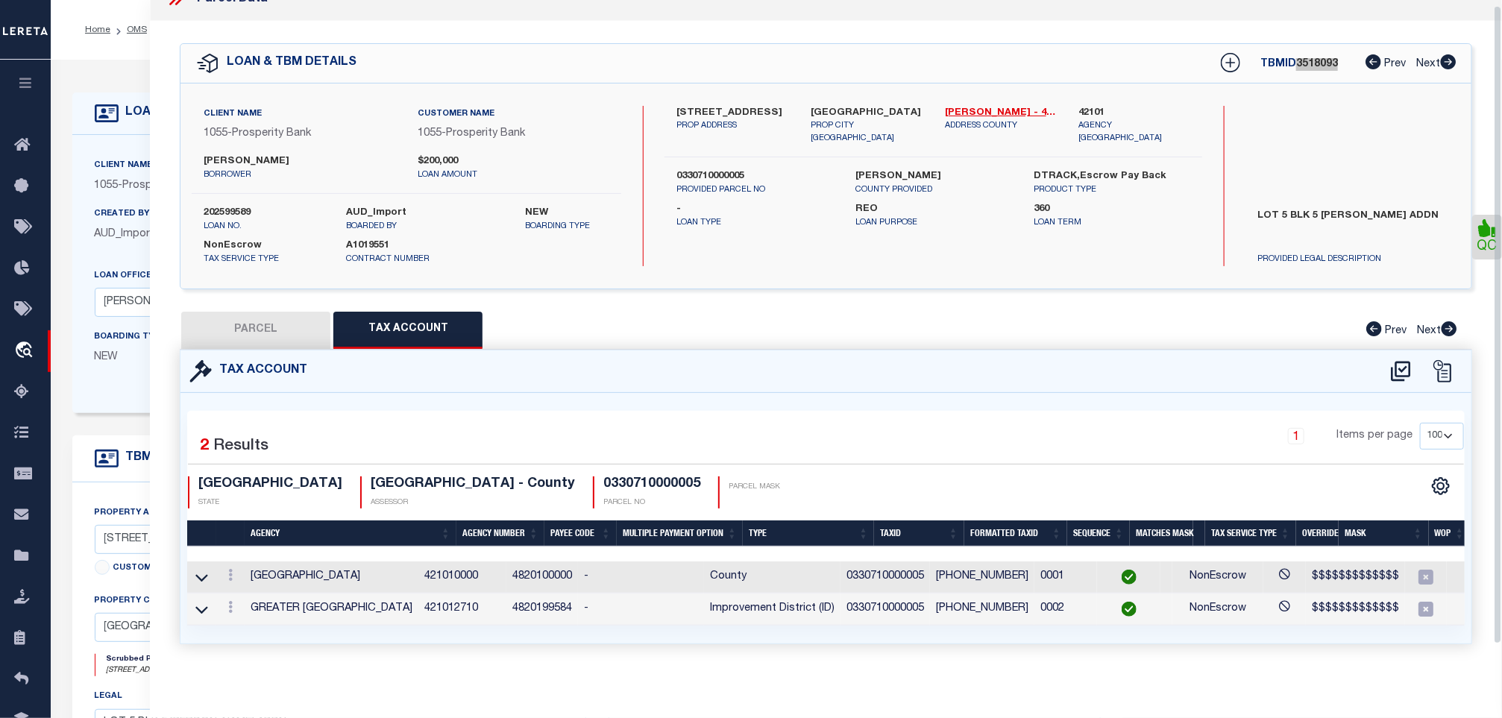
scroll to position [40, 0]
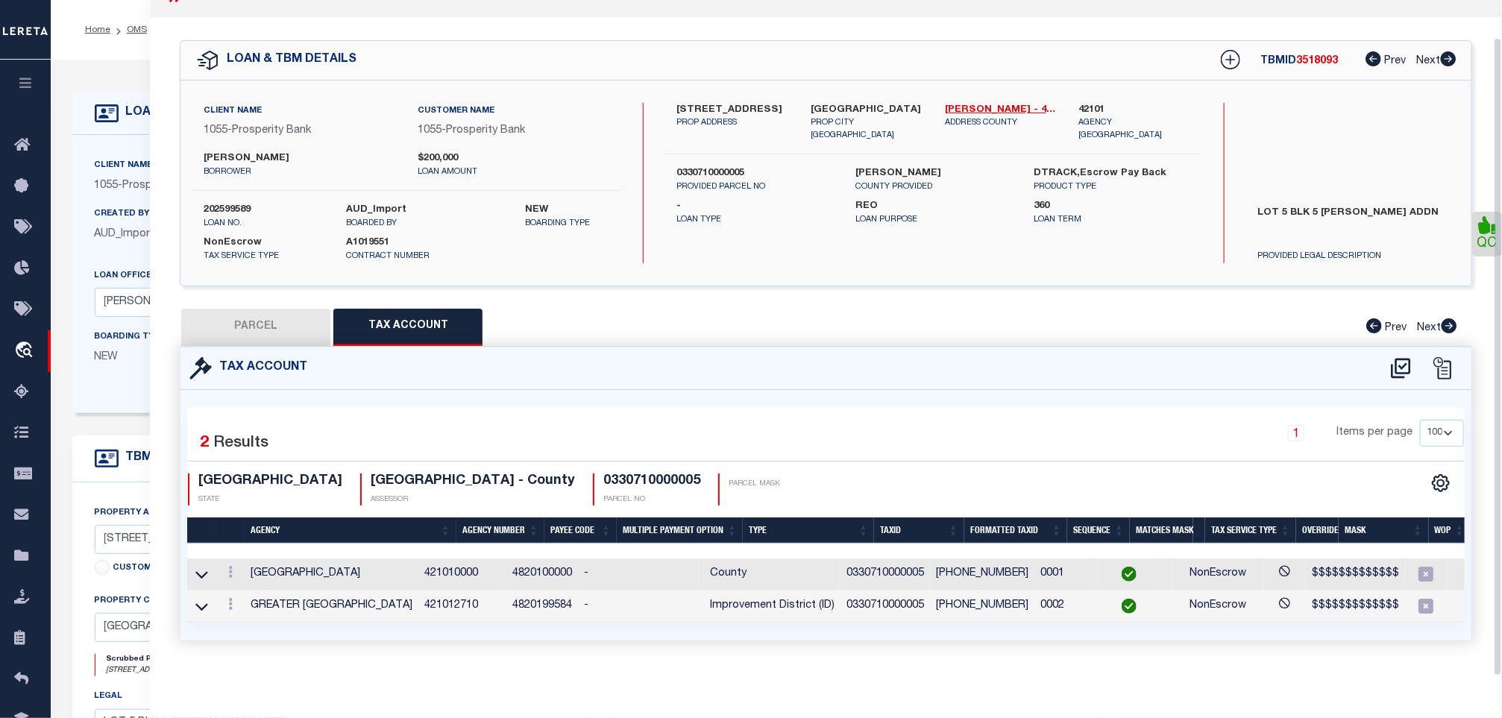
click at [603, 474] on h4 "0330710000005" at bounding box center [651, 482] width 97 height 16
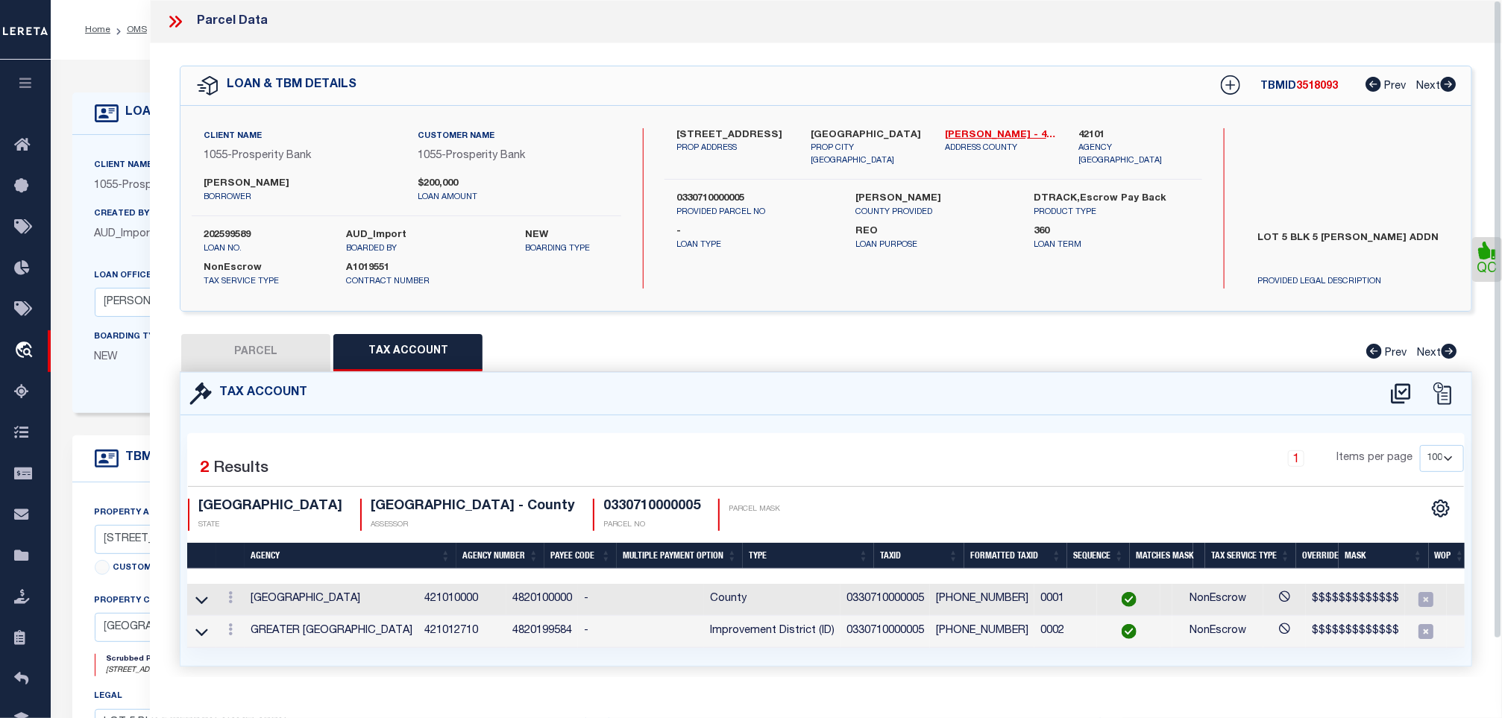
click at [177, 25] on icon at bounding box center [175, 21] width 19 height 19
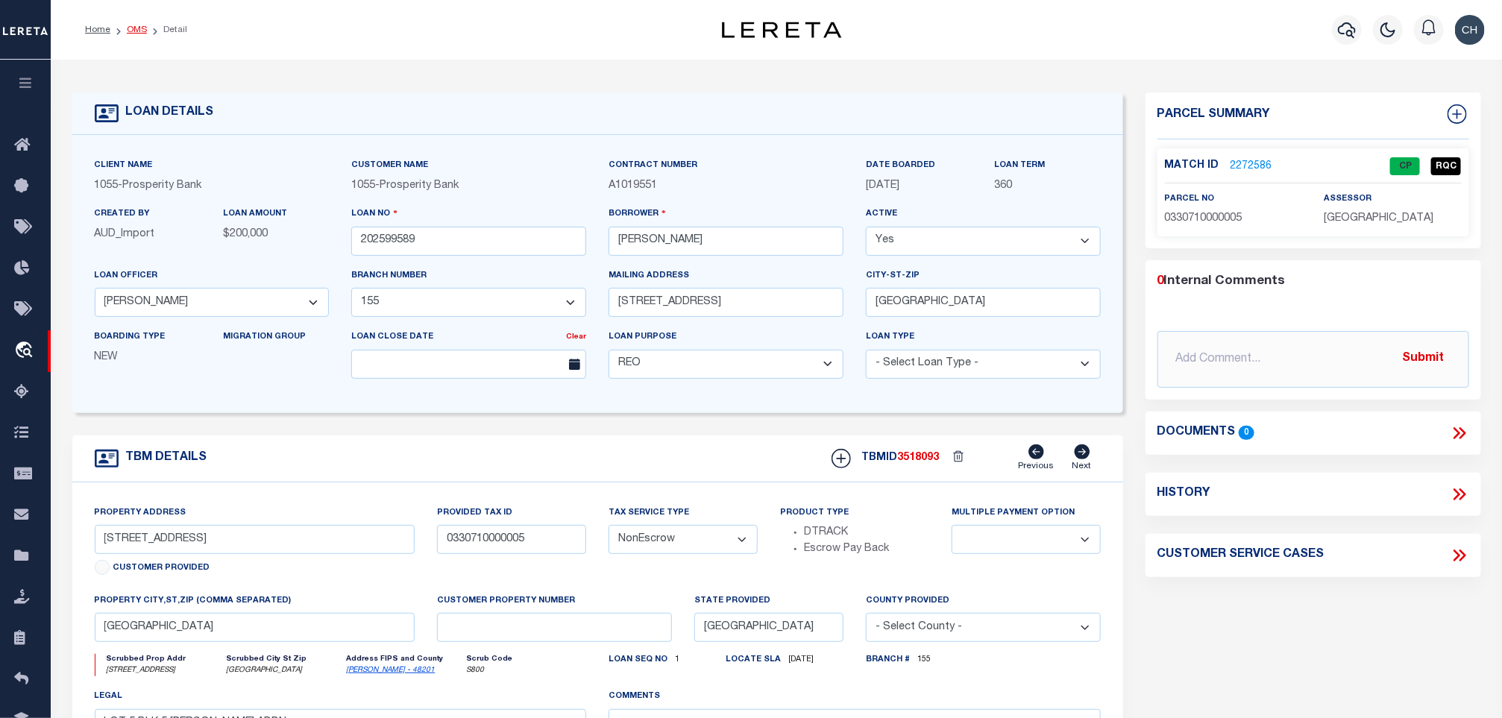
click at [141, 25] on link "OMS" at bounding box center [137, 29] width 20 height 9
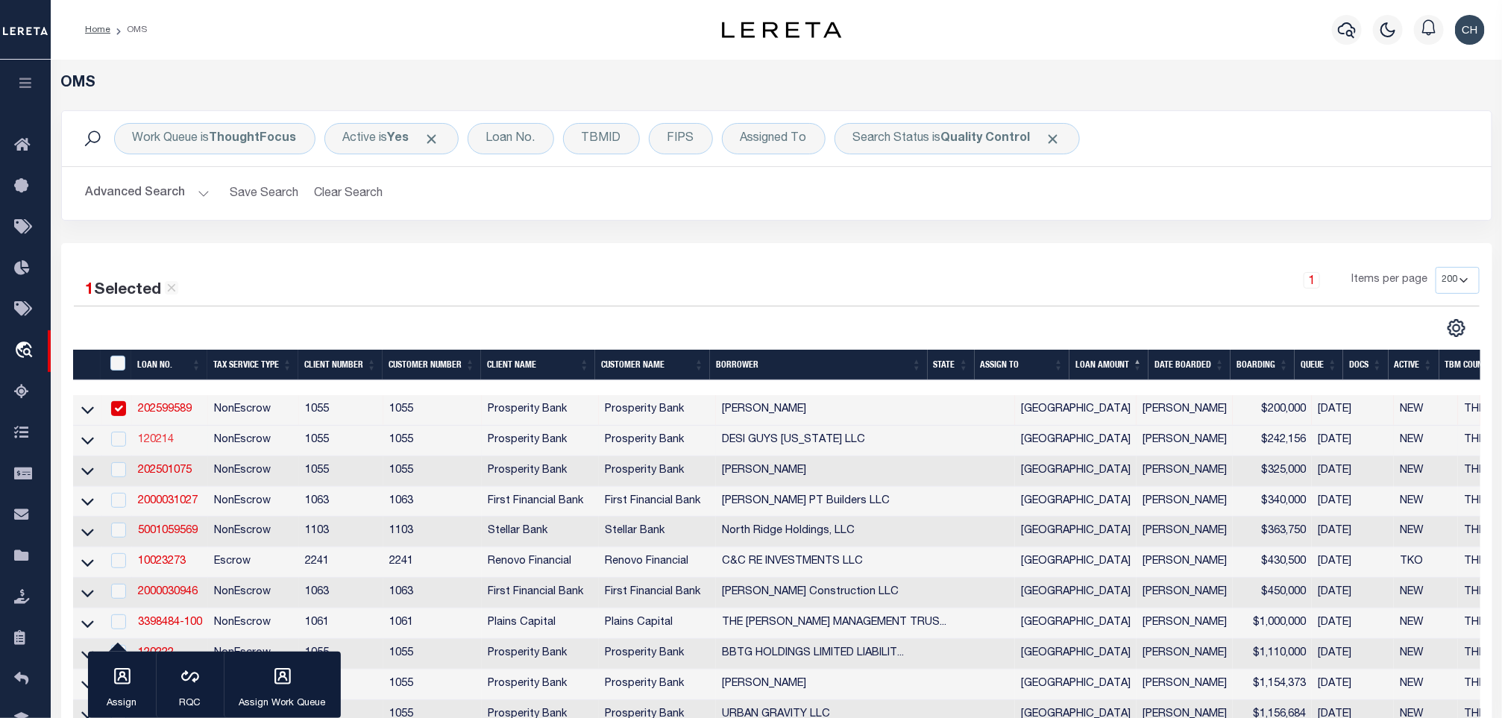
click at [172, 445] on link "120214" at bounding box center [156, 440] width 36 height 10
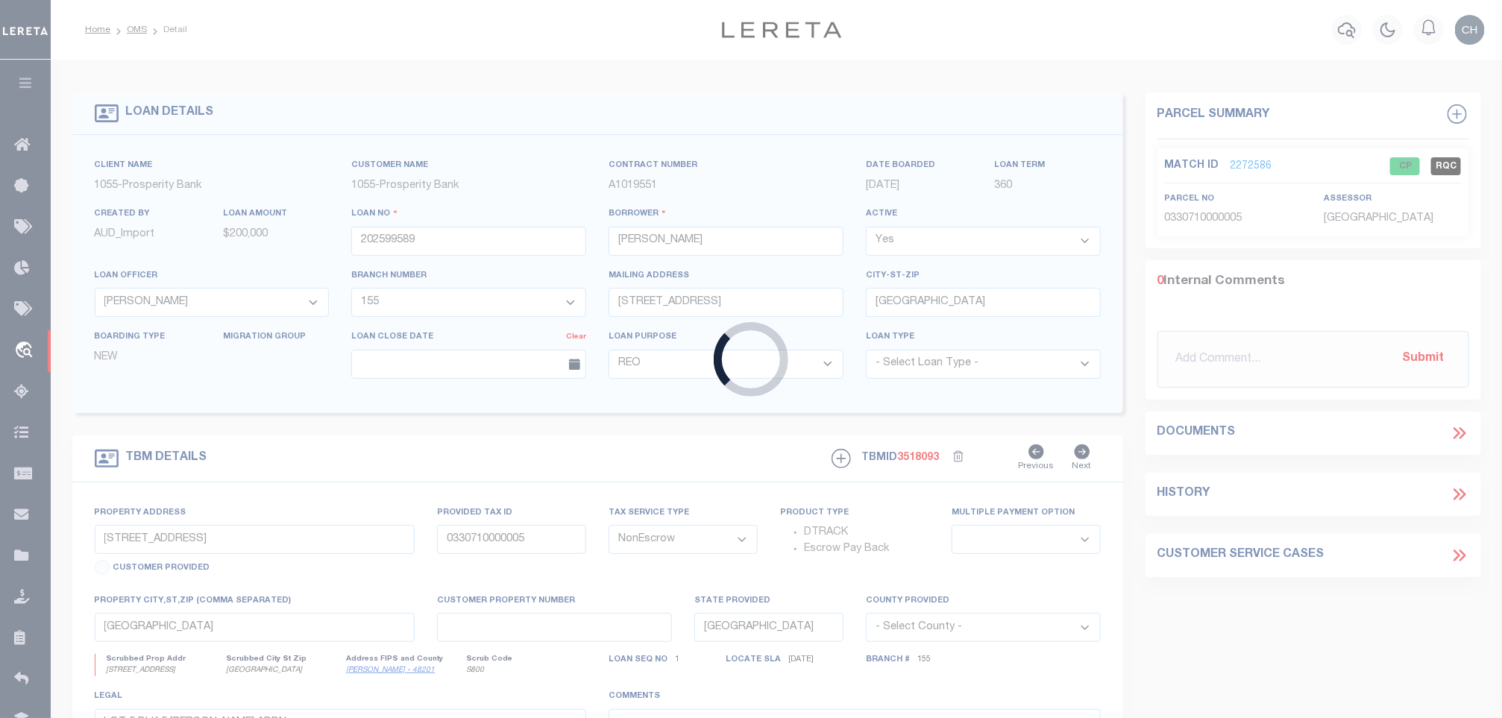
type input "120214"
type input "DESI GUYS [US_STATE] LLC"
select select "10624"
select select "3988"
type input "45785 IH10"
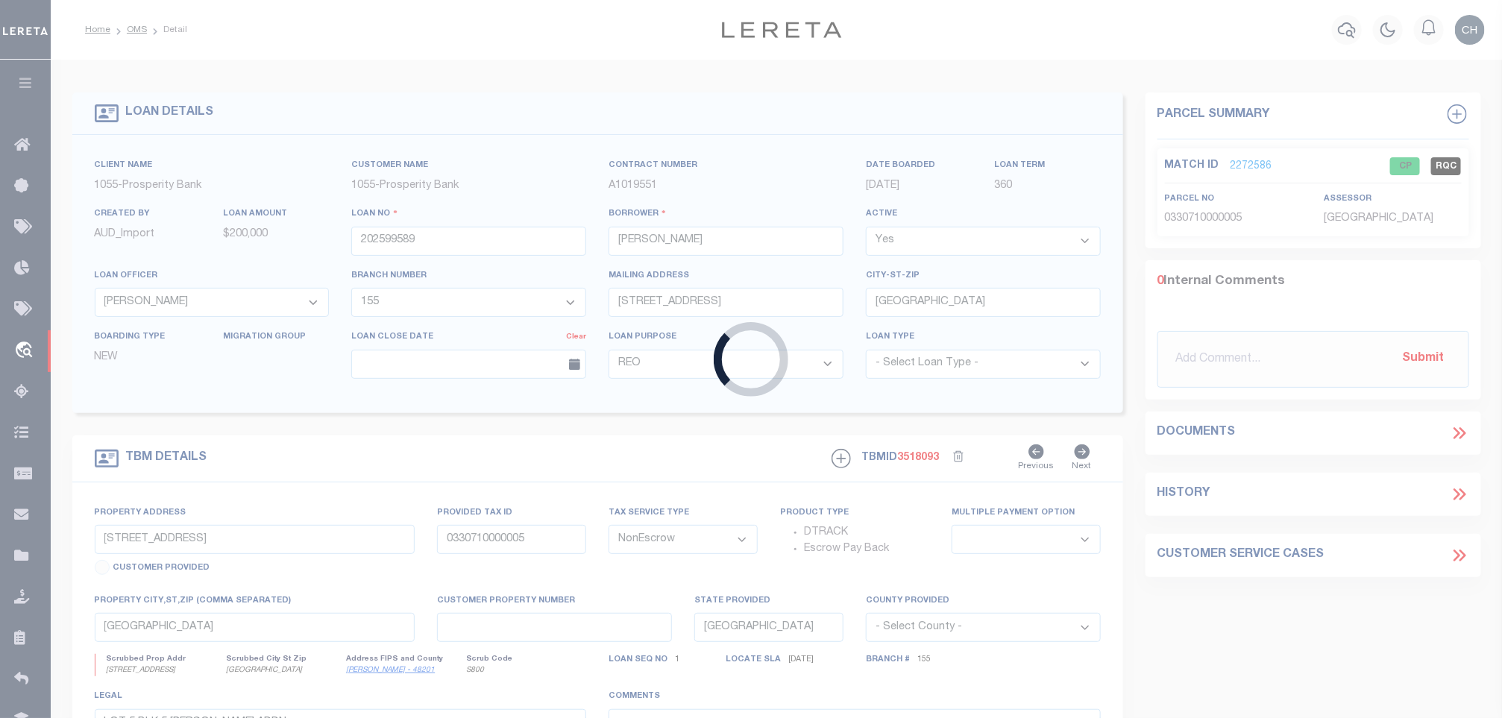
type input "WINNIE TX 77665"
select select "400"
type input "45785 IH 10"
type input "35462"
select select
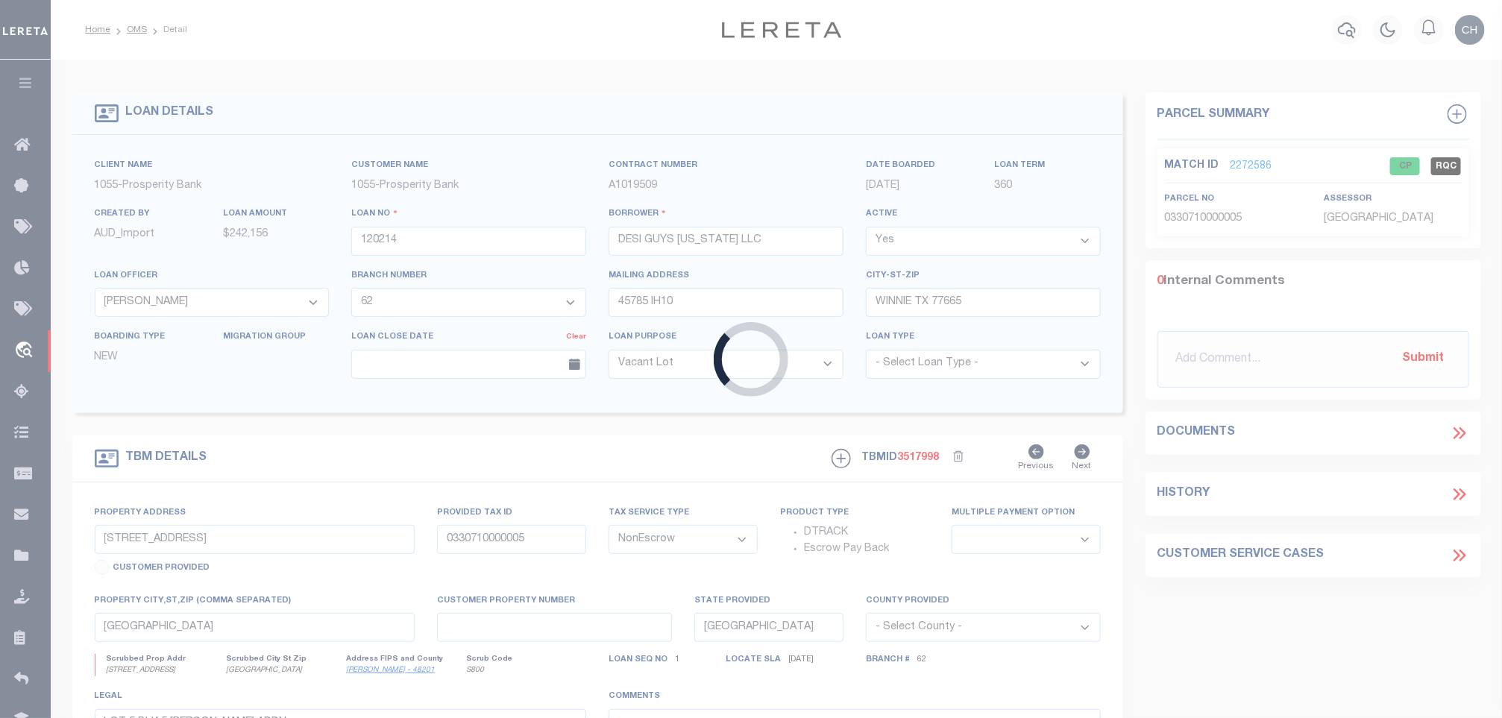
type input "[GEOGRAPHIC_DATA], [GEOGRAPHIC_DATA] 77665"
select select
type textarea "7.996AC JHL A14 & LTS 2389 BLK 2 WIN SUB"
select select "10624"
select select "3988"
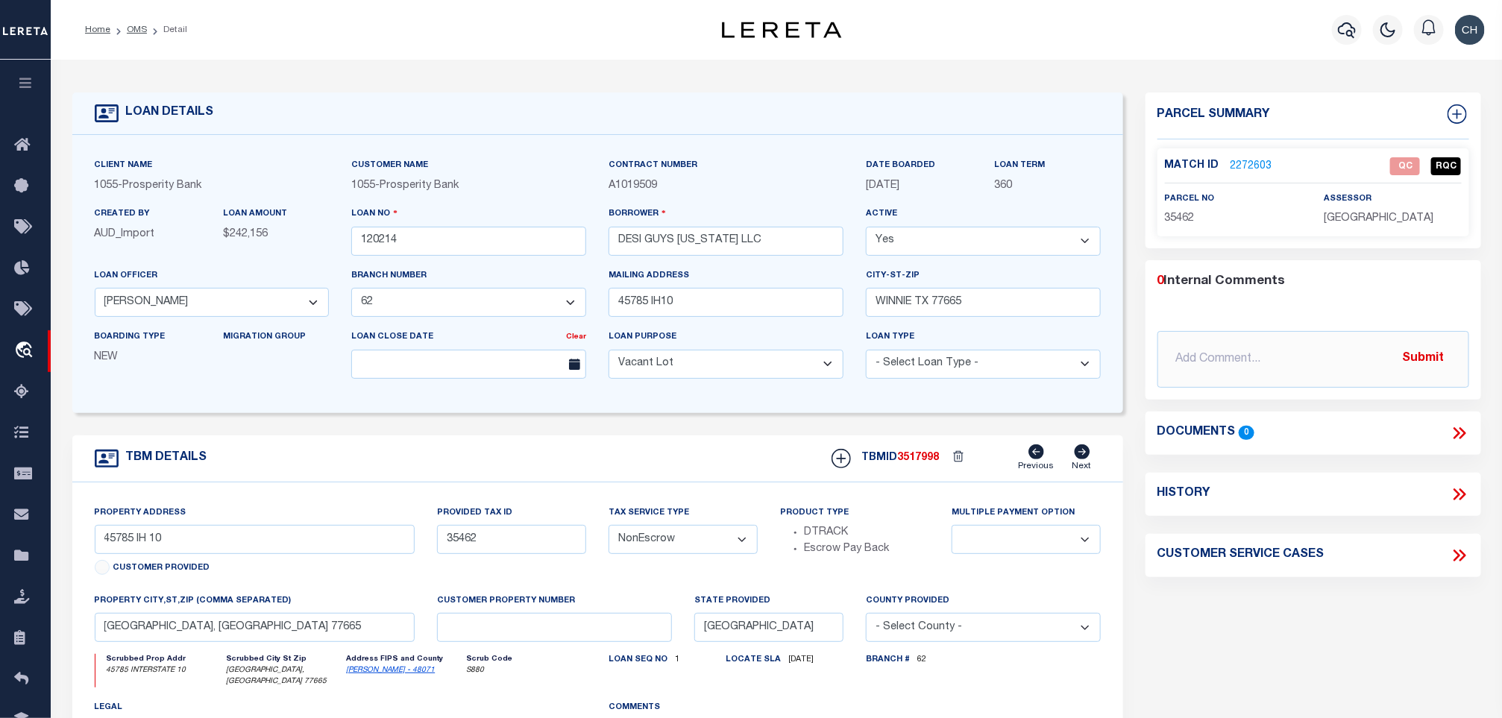
click at [134, 36] on li "OMS" at bounding box center [128, 29] width 37 height 13
click at [133, 32] on link "OMS" at bounding box center [137, 29] width 20 height 9
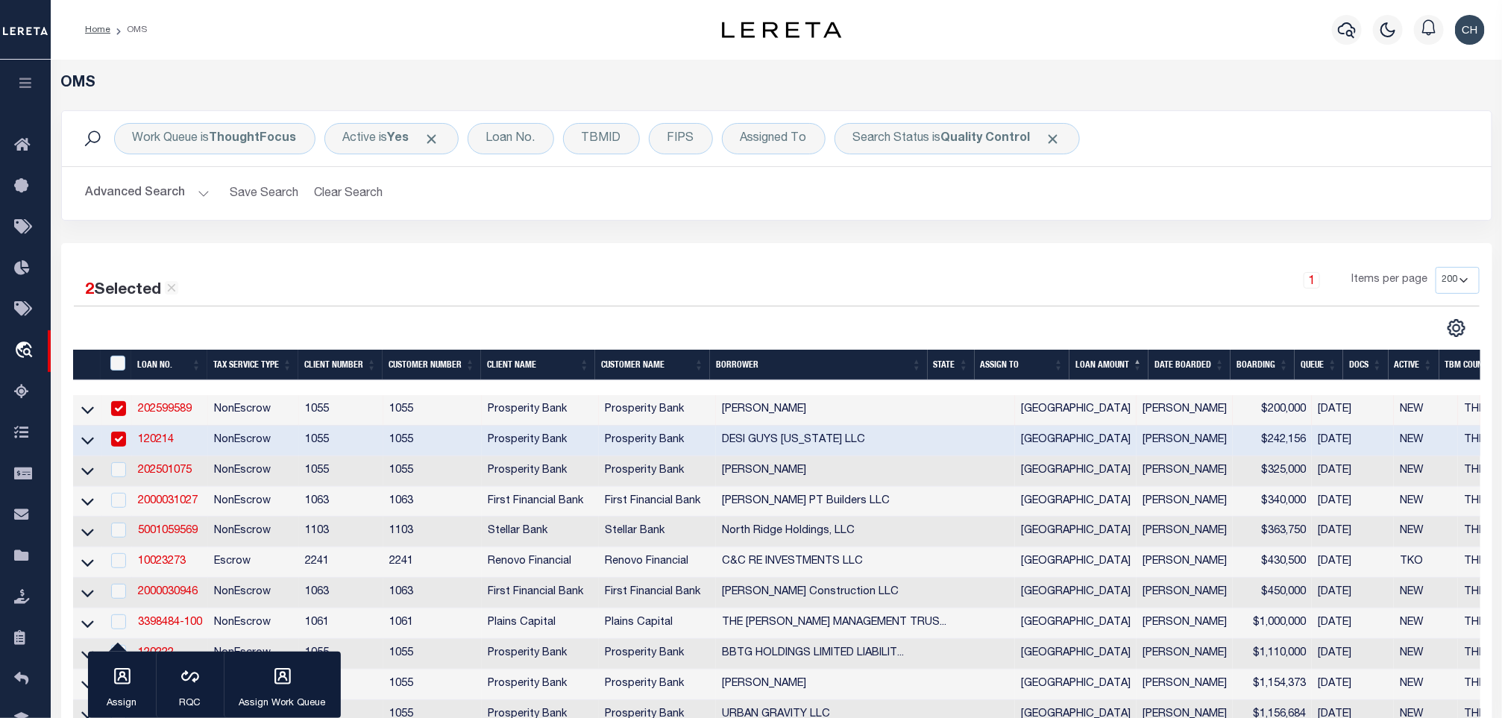
click at [152, 436] on link "120214" at bounding box center [156, 440] width 36 height 10
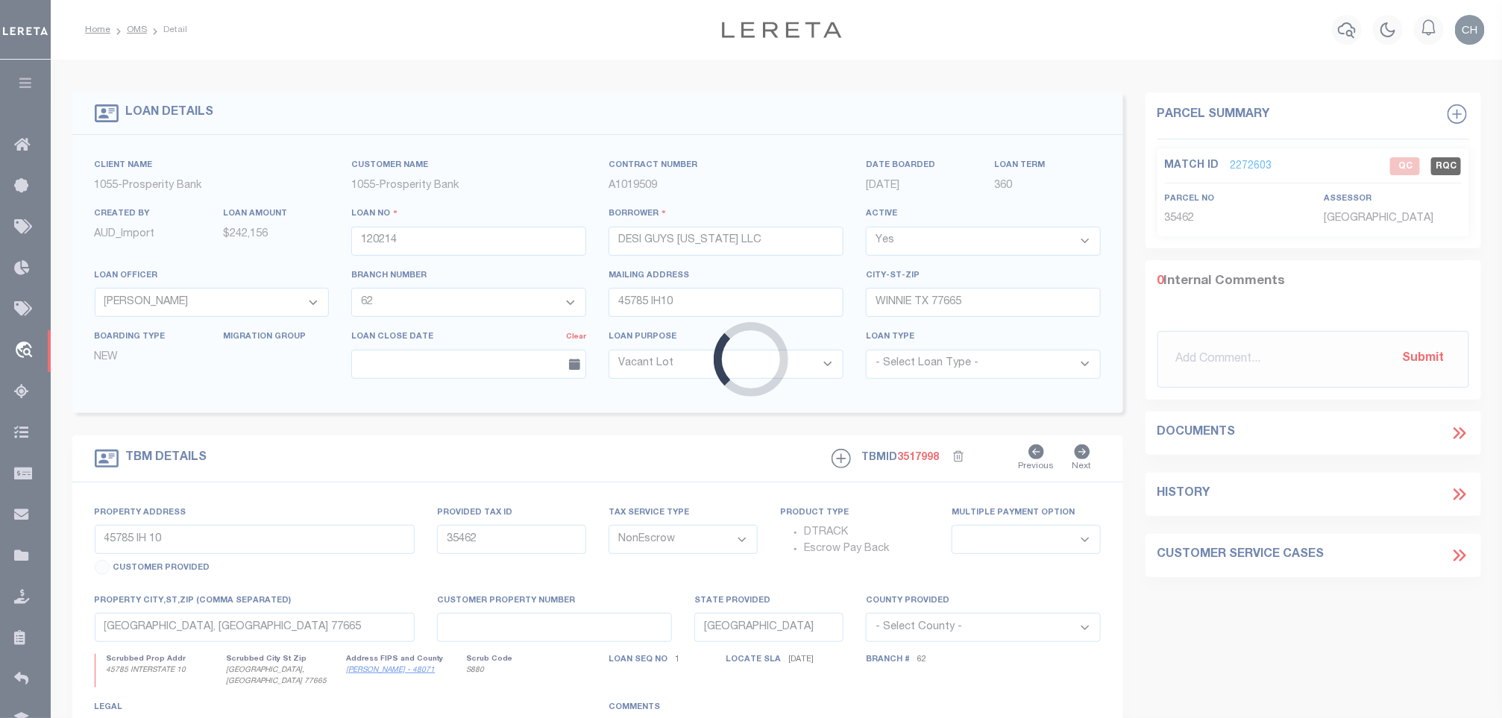
select select
select select "10624"
select select "3988"
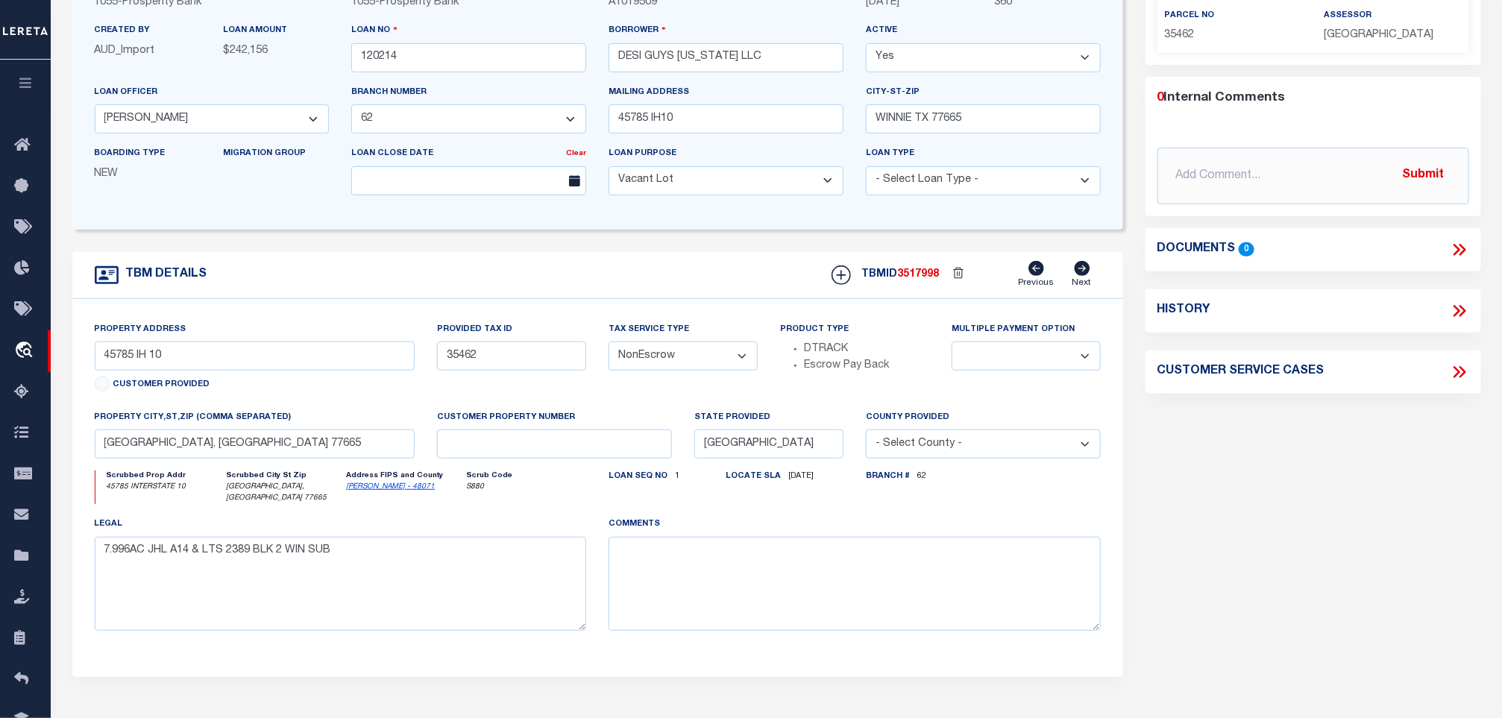
scroll to position [112, 0]
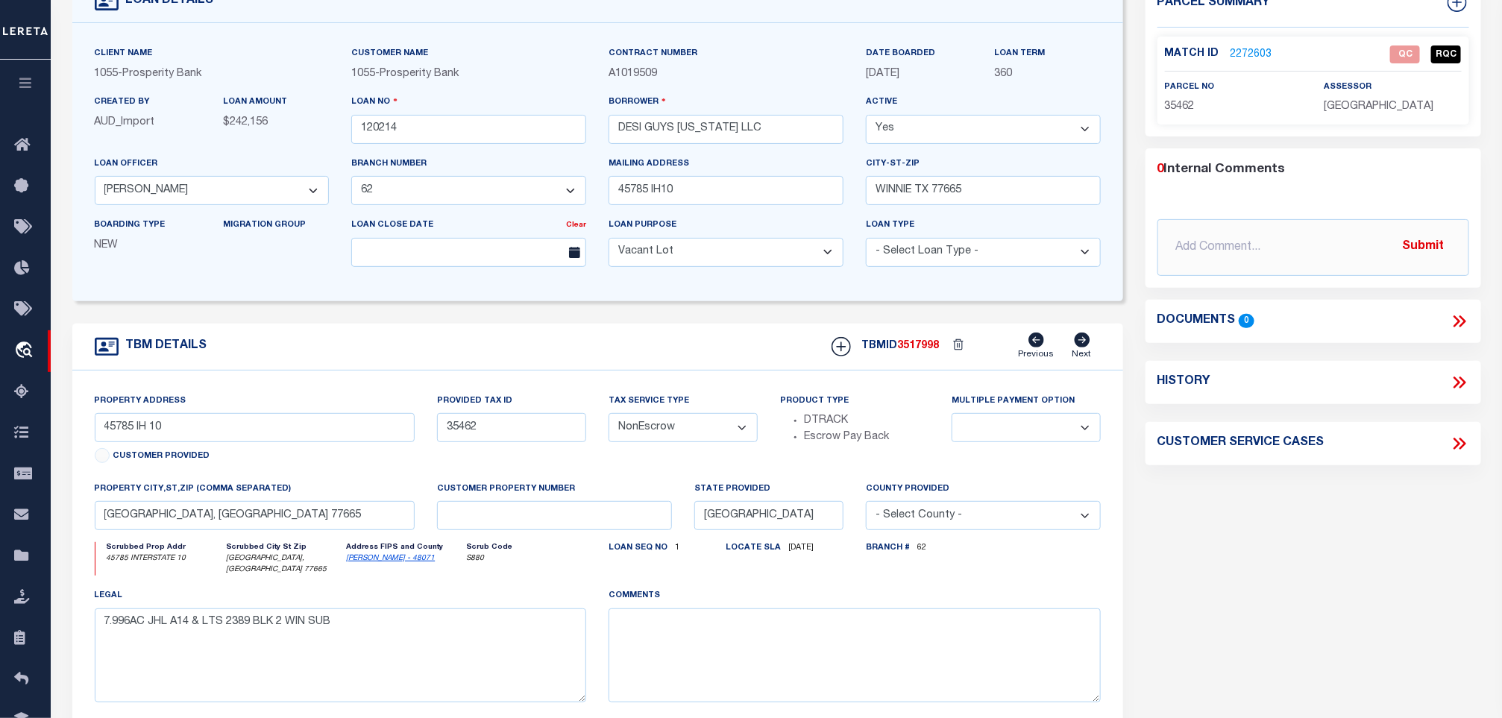
click at [1165, 101] on span "35462" at bounding box center [1180, 106] width 30 height 10
click at [1258, 56] on link "2272603" at bounding box center [1252, 55] width 42 height 16
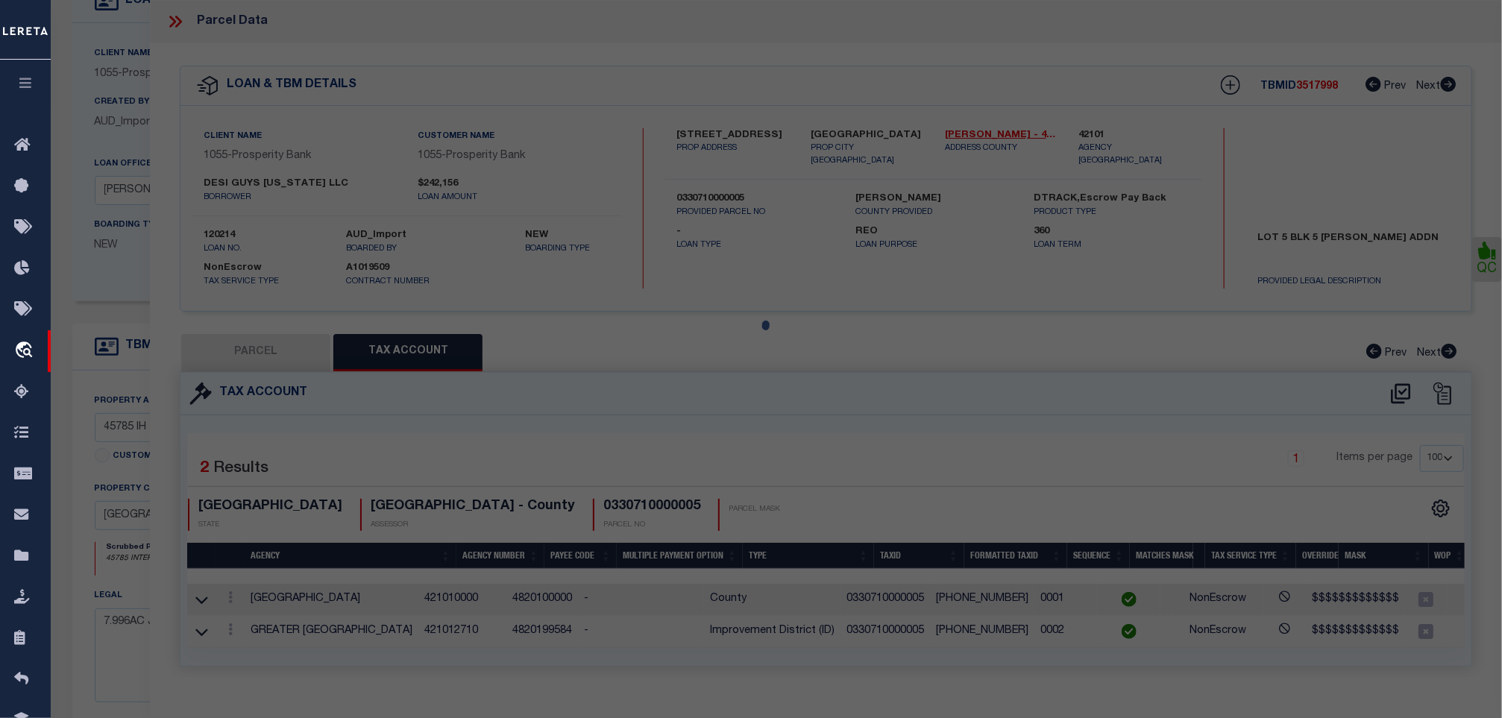
select select "AS"
select select
checkbox input "false"
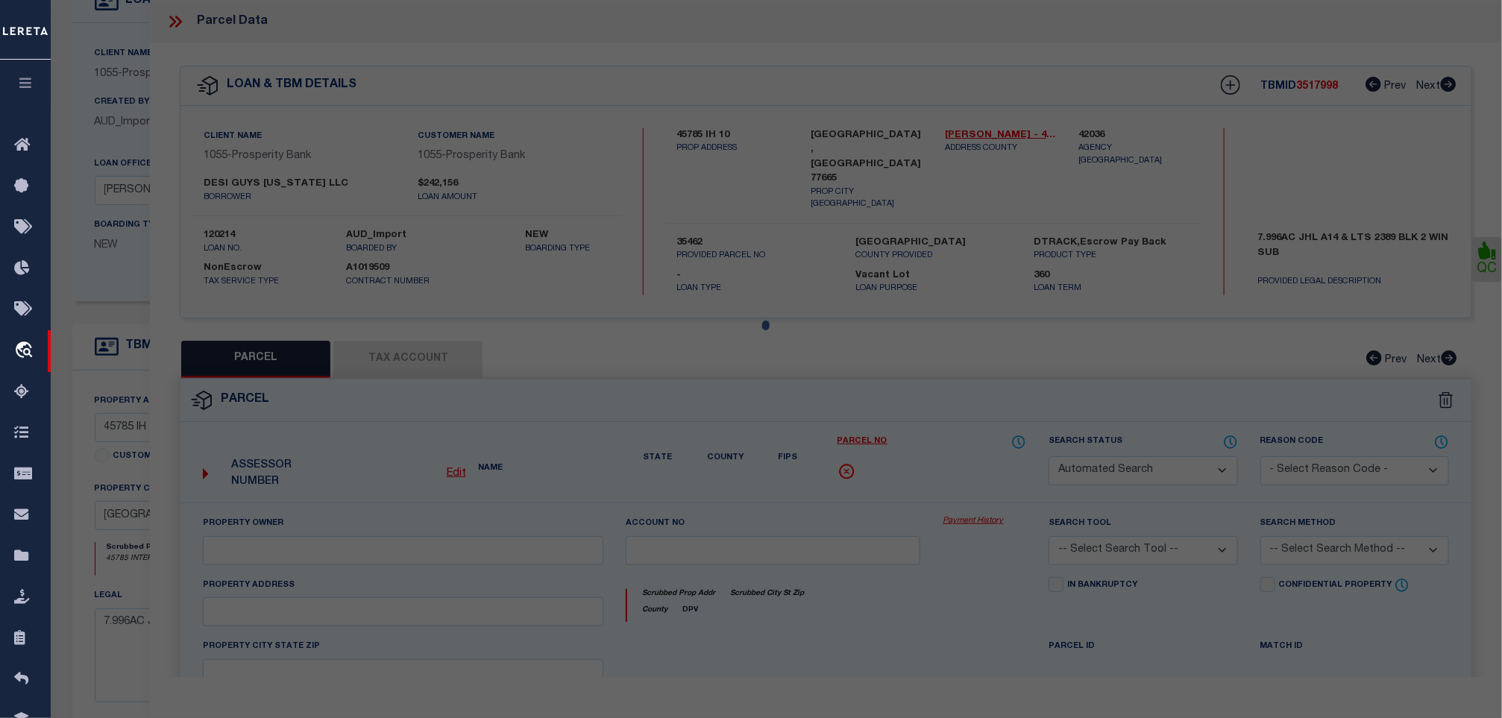
select select "QC"
type input "DESI GUYS [US_STATE] LLC"
select select "AGW"
select select "LEG"
type input "45785 I-10"
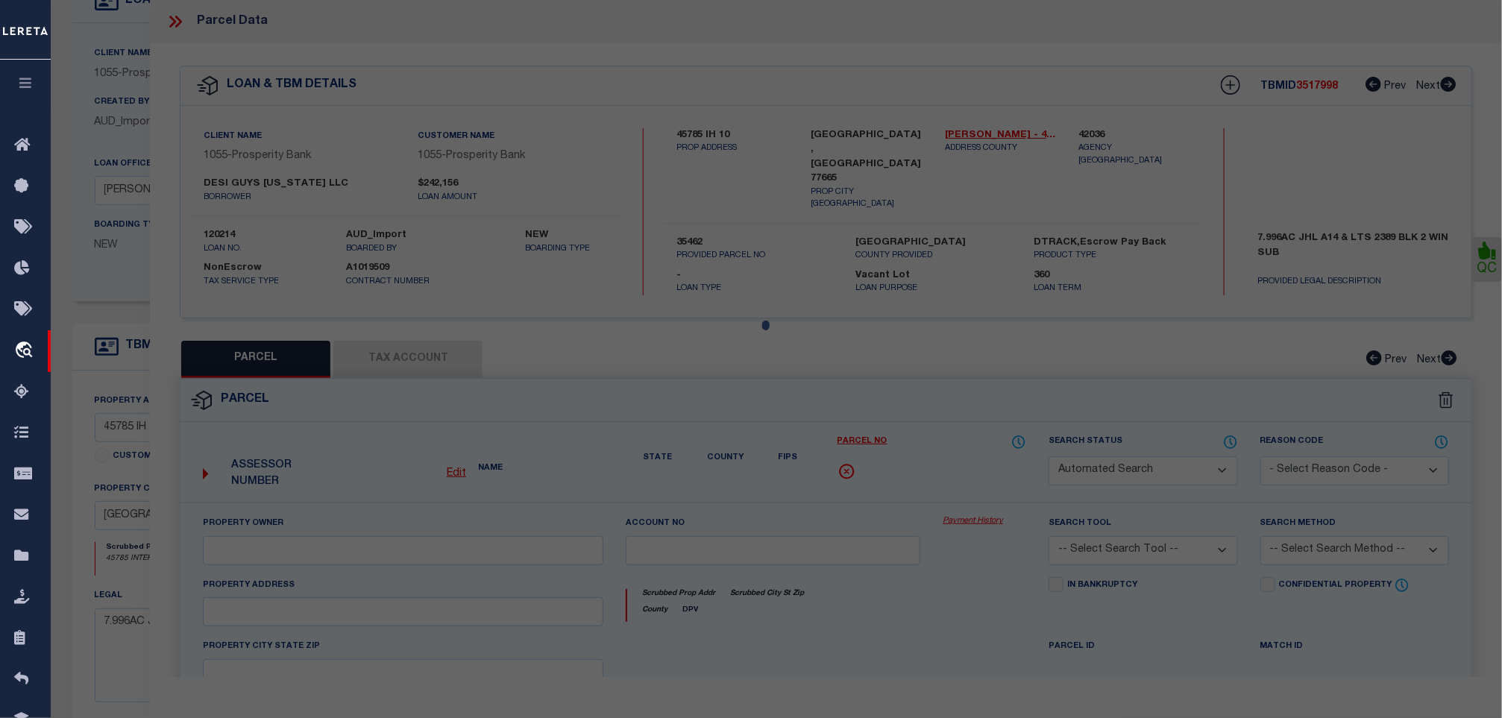
type input "WINNIE TX 77665"
type textarea "14-20-2-2-1-1 WINNIE SUBURBS Total Acres 7.9960"
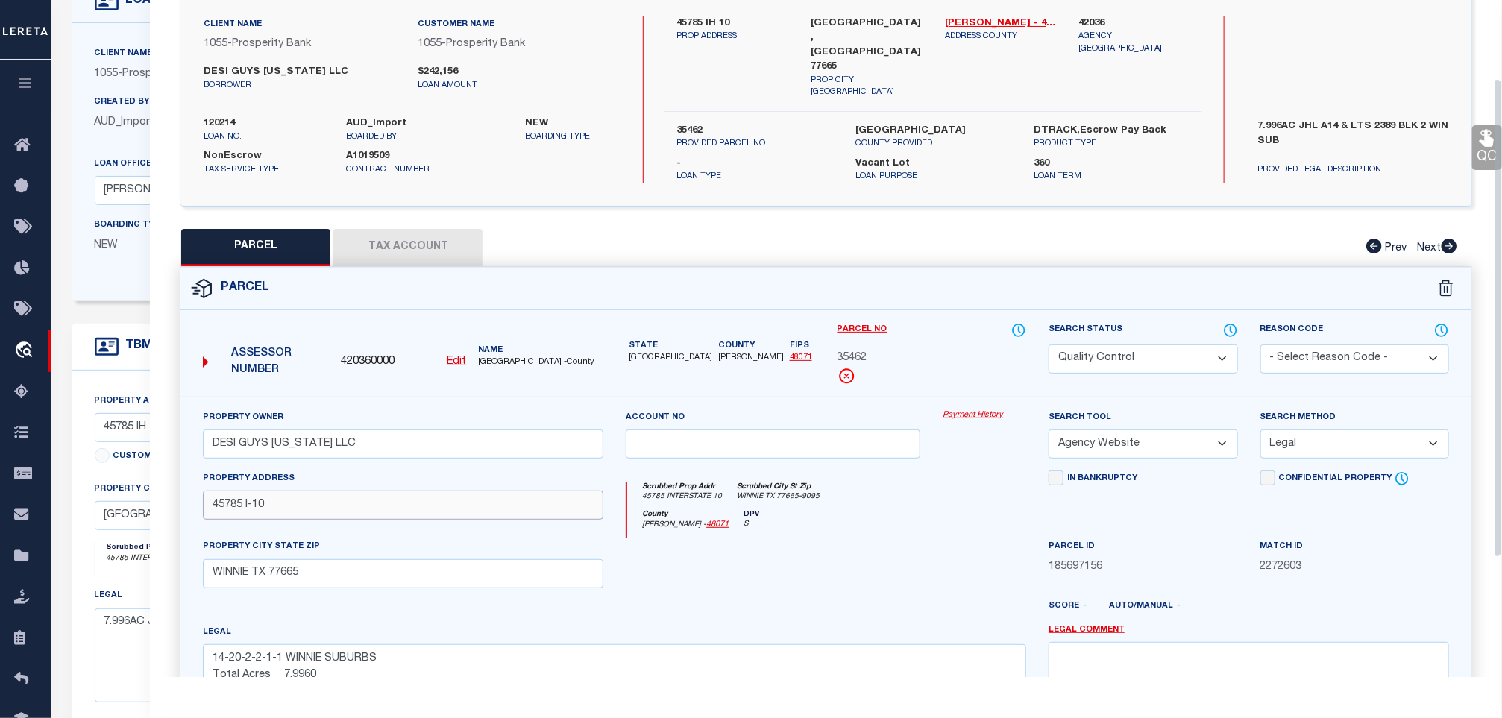
click at [455, 509] on input "45785 I-10" at bounding box center [403, 505] width 401 height 29
click at [475, 574] on input "WINNIE TX 77665" at bounding box center [403, 573] width 401 height 29
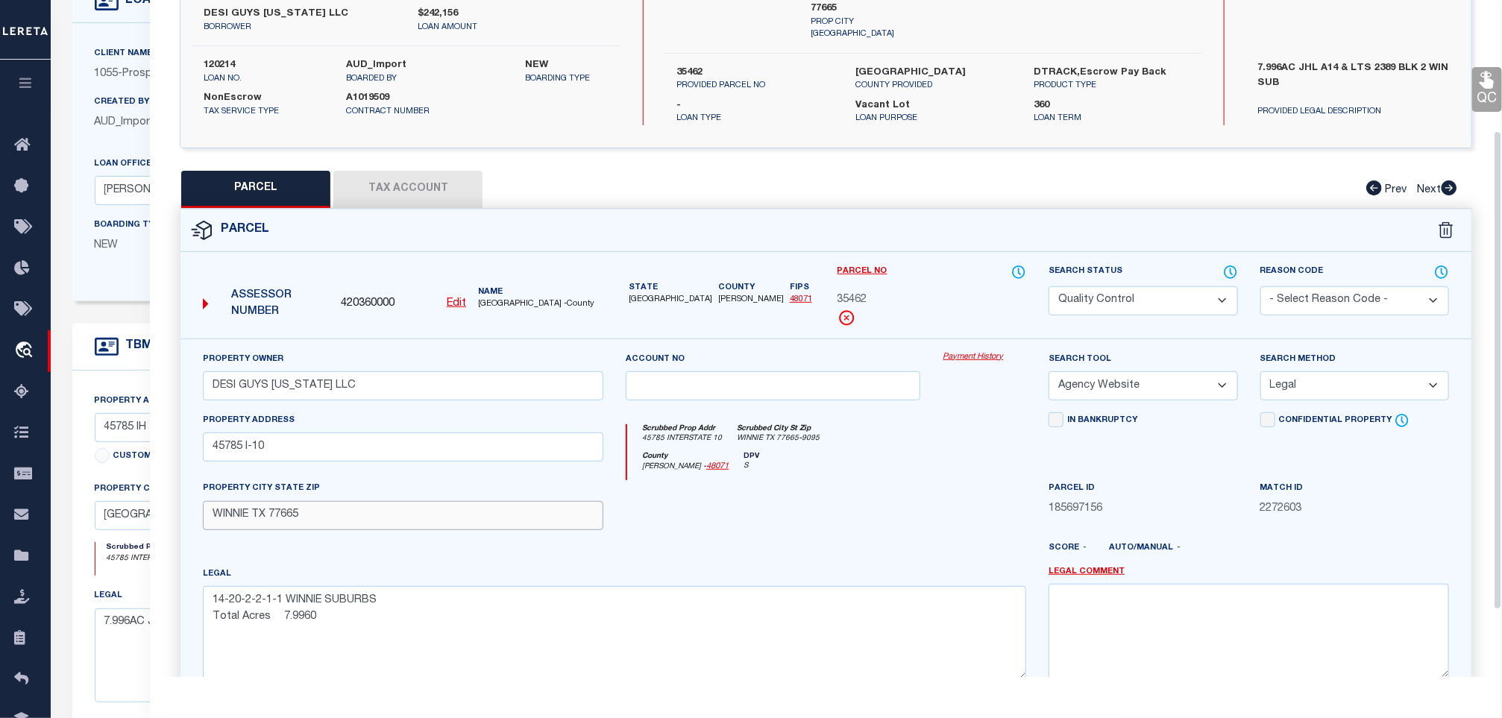
scroll to position [224, 0]
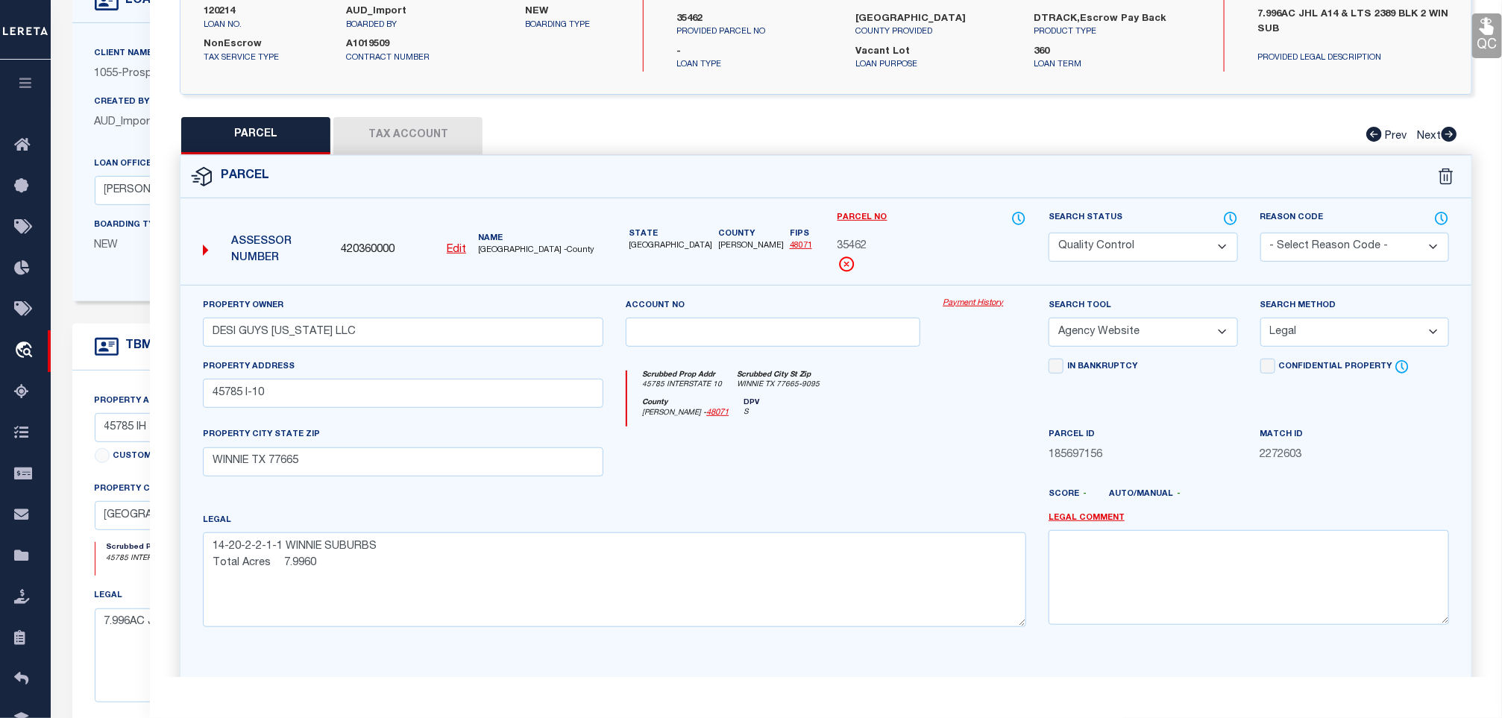
click at [1198, 245] on select "Automated Search Bad Parcel Complete Duplicate Parcel High Dollar Reporting In …" at bounding box center [1143, 247] width 189 height 29
click at [1049, 233] on select "Automated Search Bad Parcel Complete Duplicate Parcel High Dollar Reporting In …" at bounding box center [1143, 247] width 189 height 29
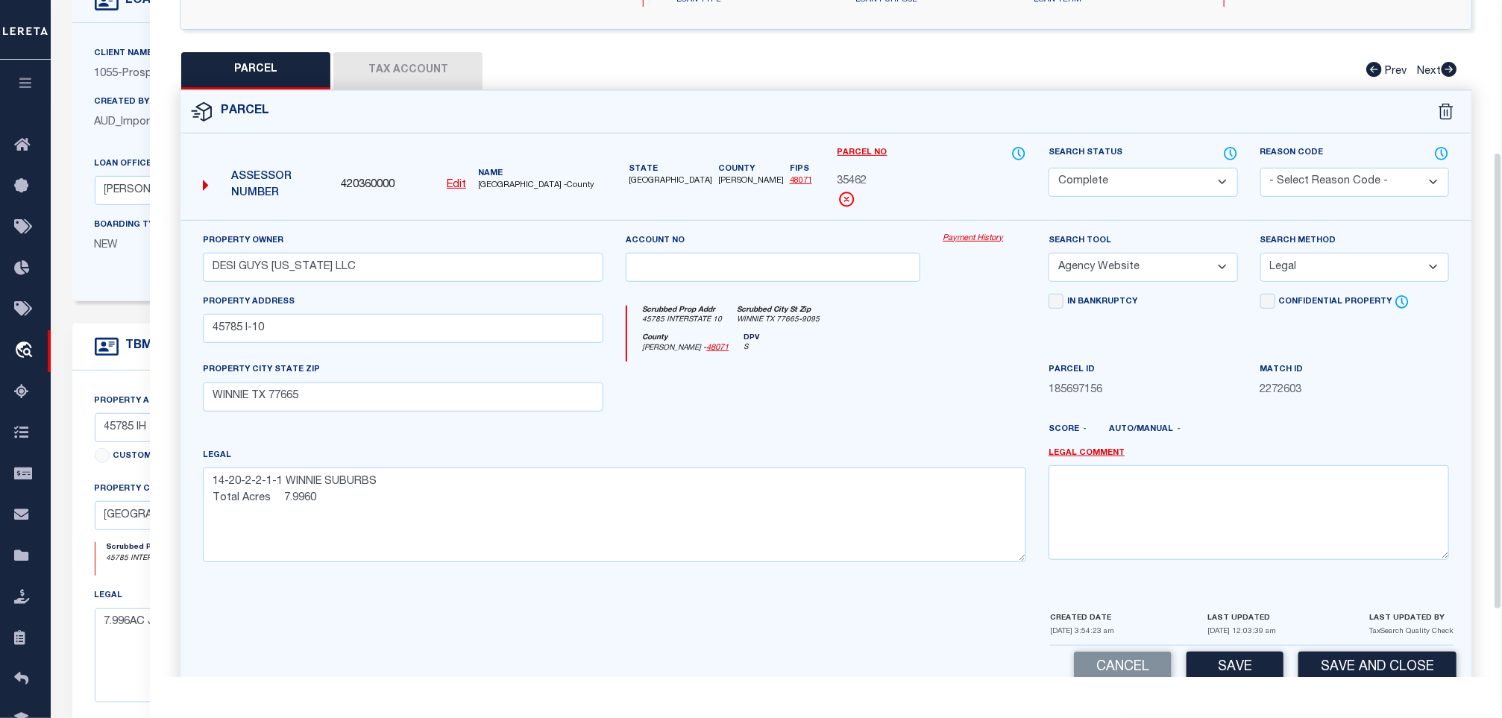
scroll to position [323, 0]
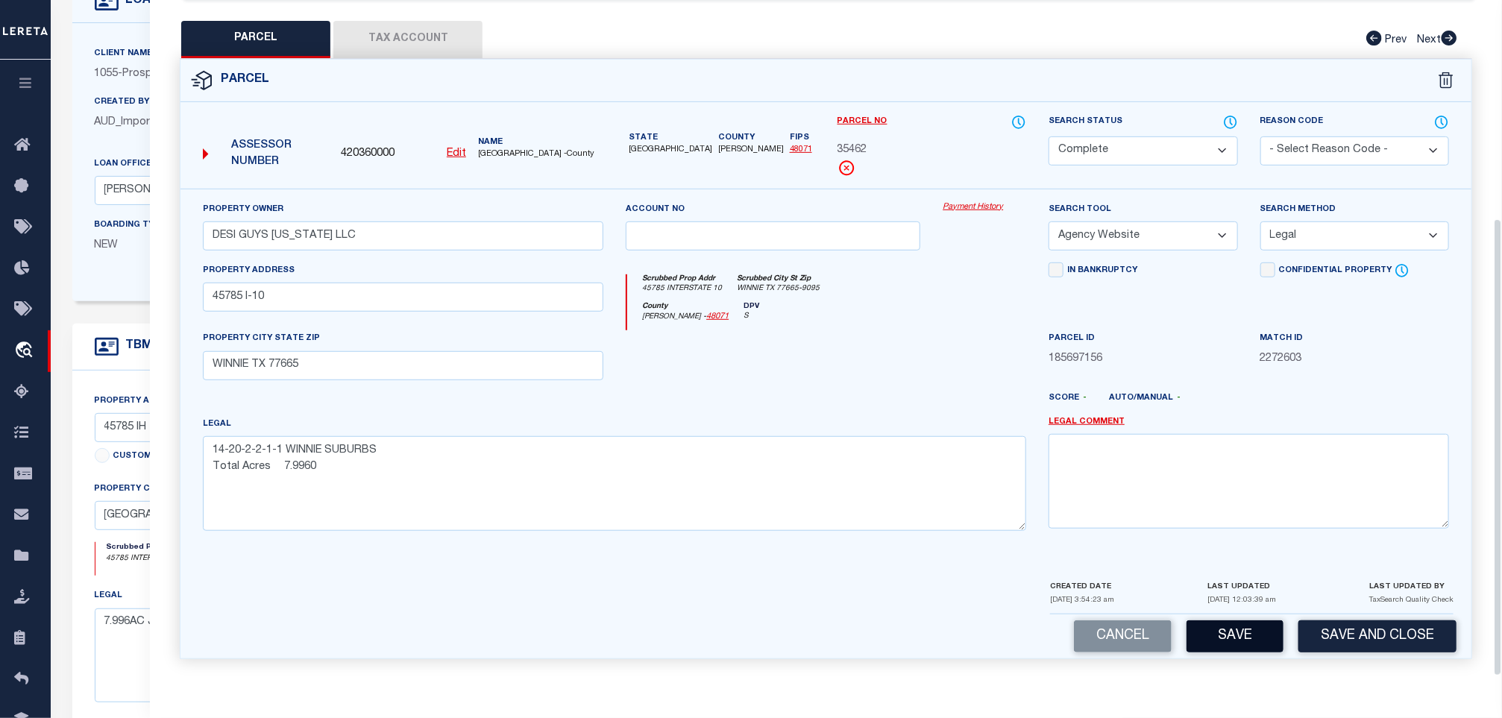
click at [1223, 622] on button "Save" at bounding box center [1235, 637] width 97 height 32
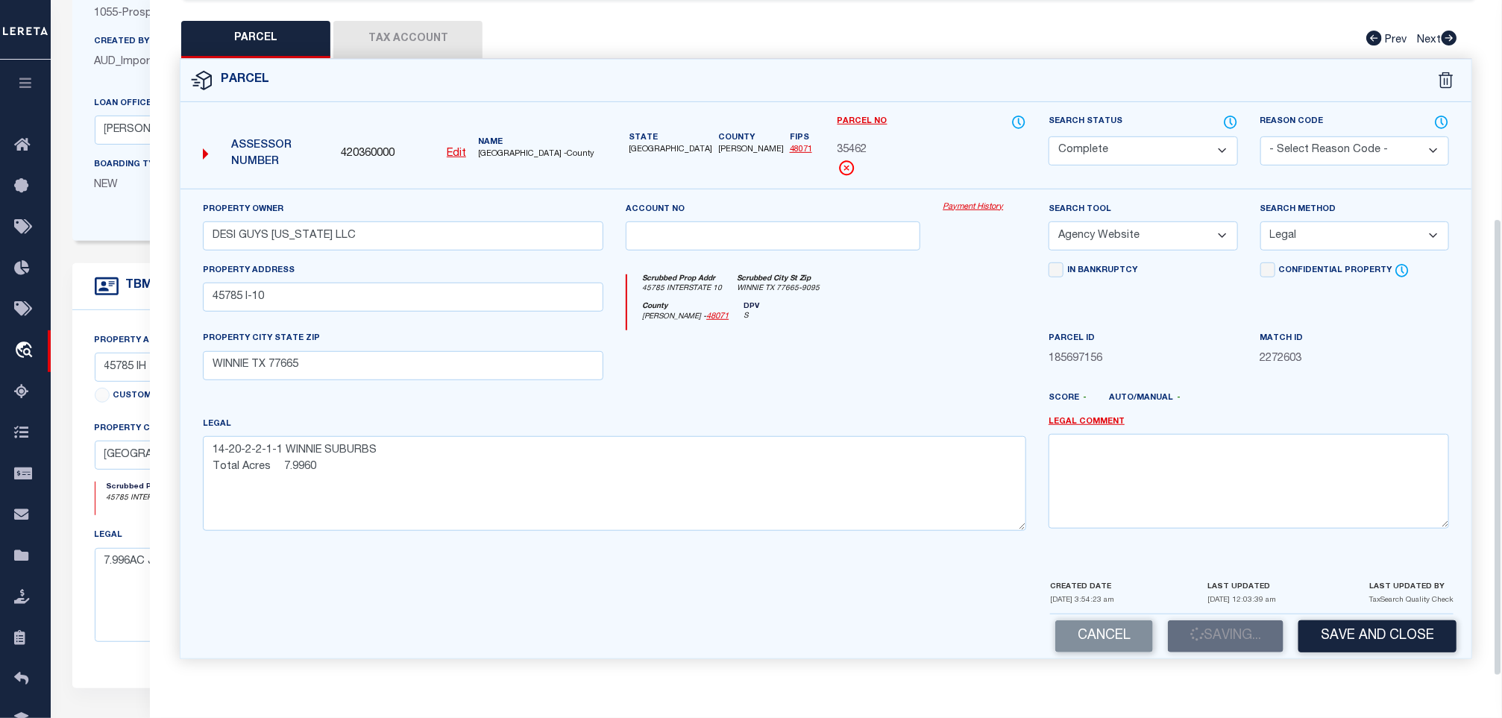
scroll to position [224, 0]
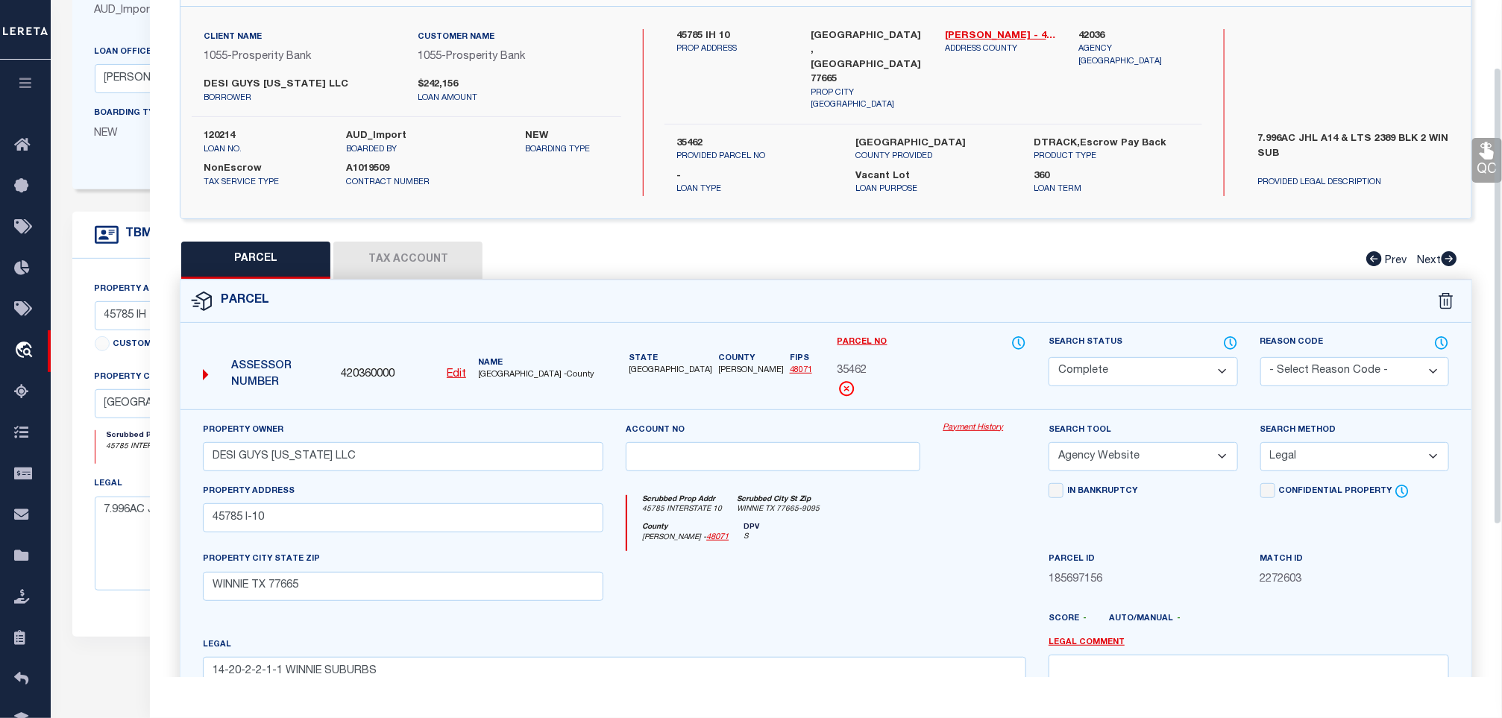
click at [452, 253] on button "Tax Account" at bounding box center [407, 260] width 149 height 37
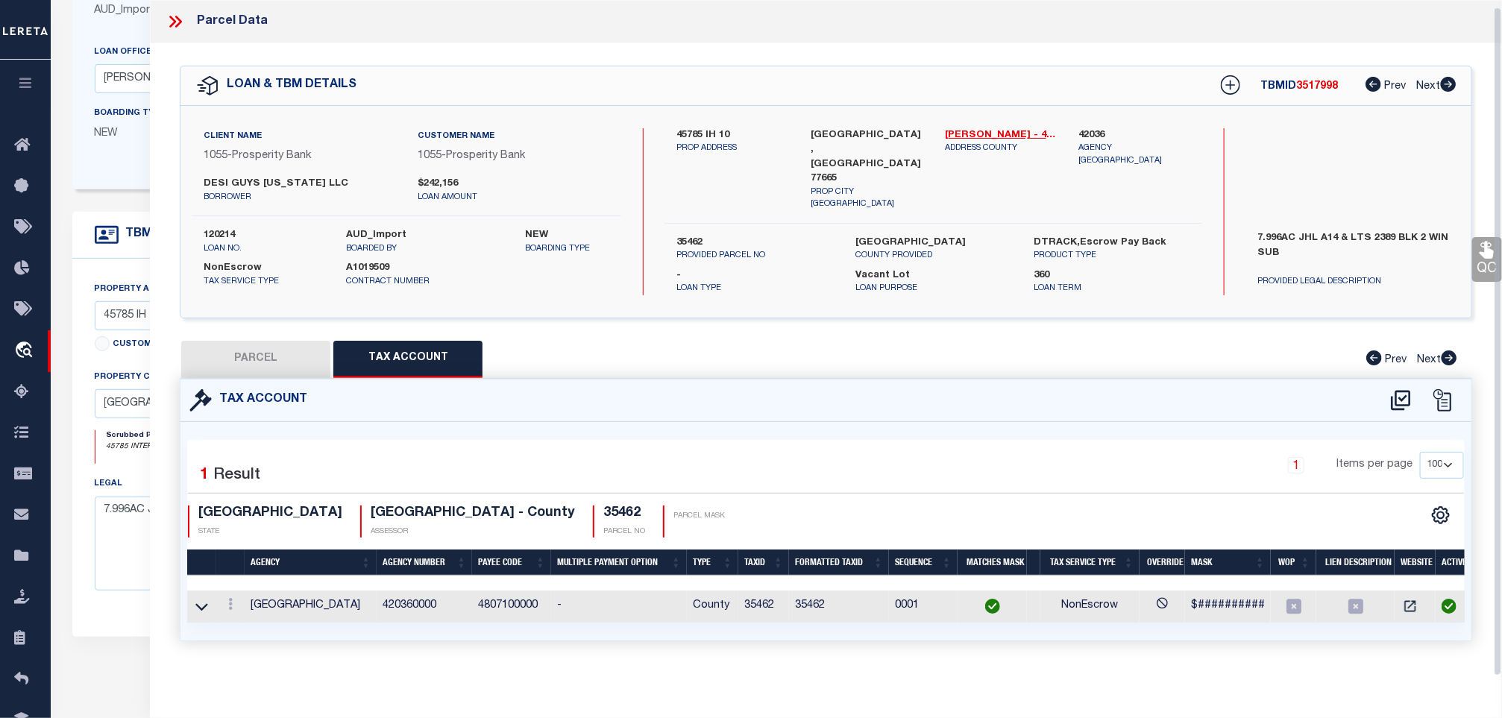
scroll to position [7, 0]
click at [799, 602] on td "35462" at bounding box center [839, 607] width 100 height 32
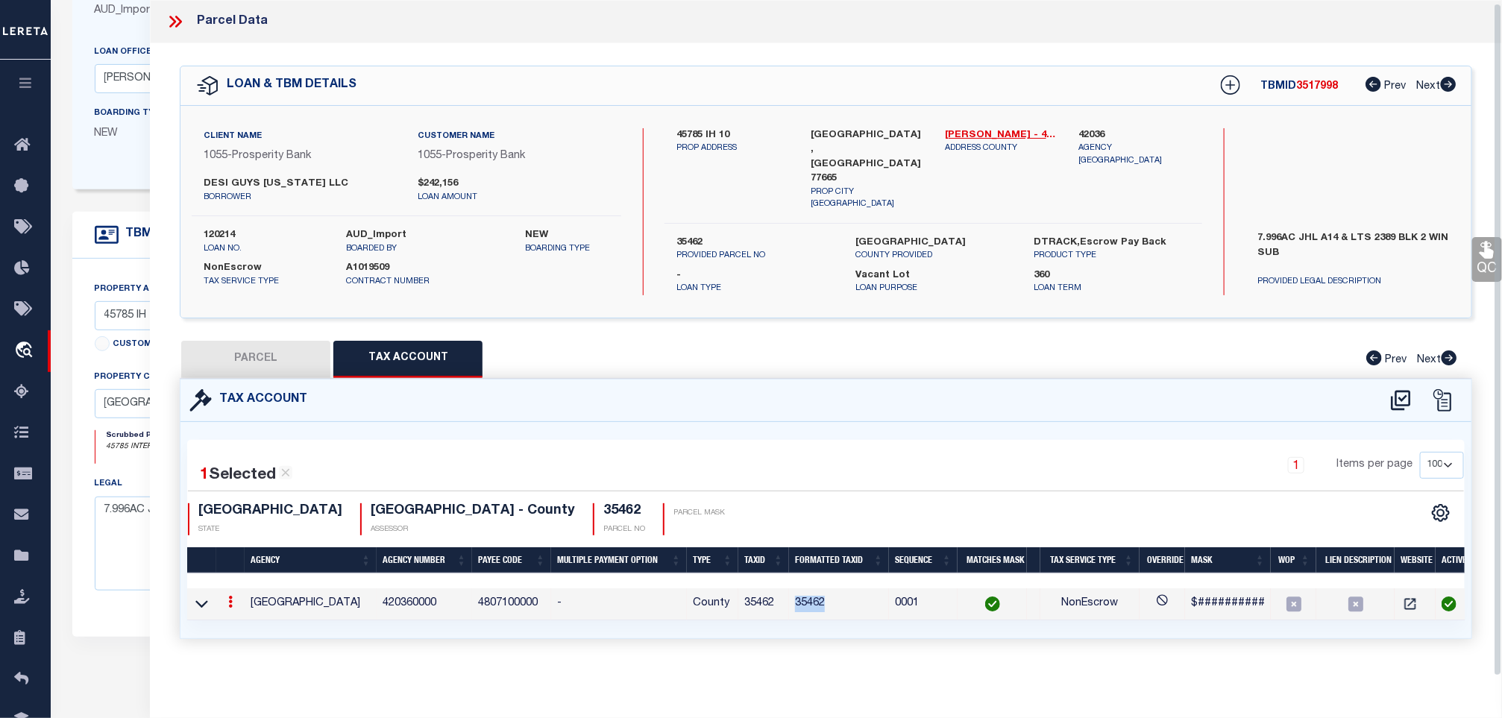
click at [799, 602] on td "35462" at bounding box center [839, 605] width 100 height 32
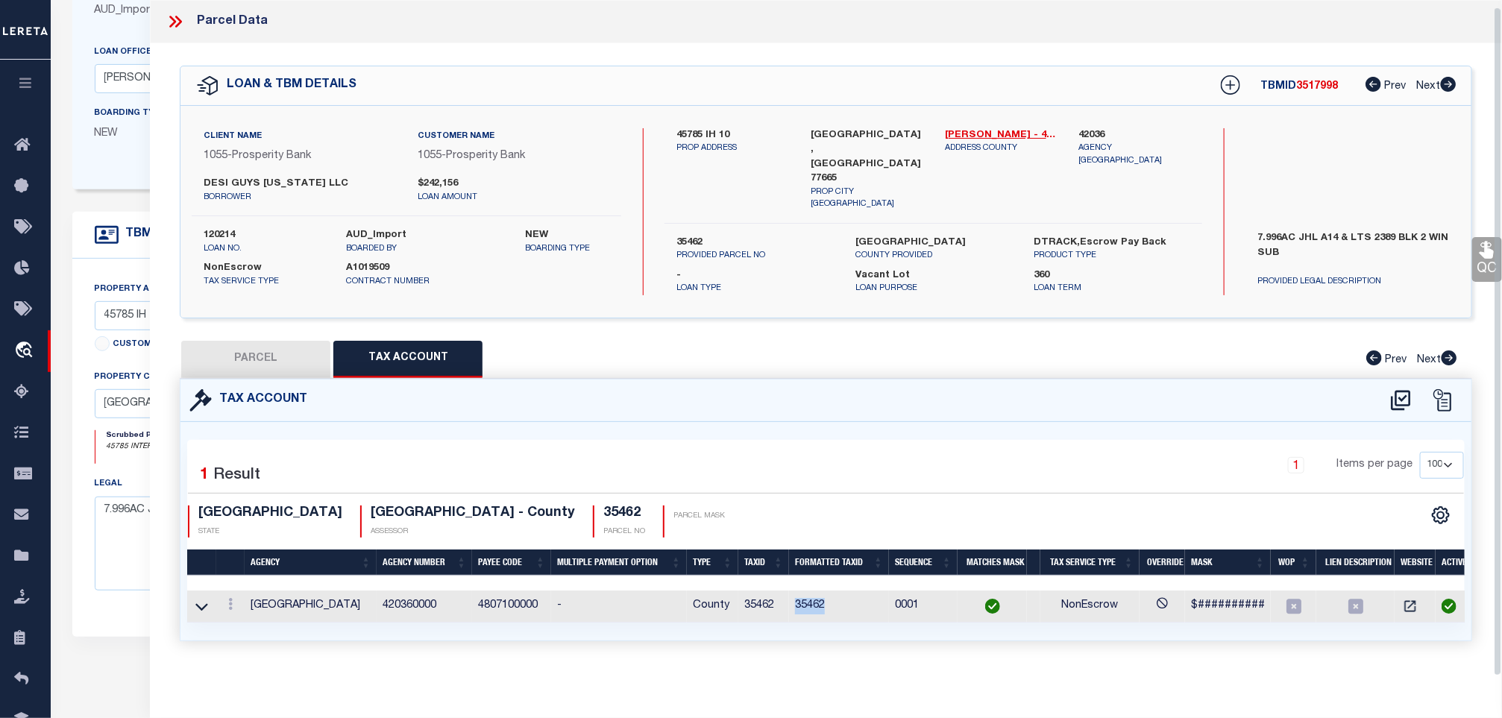
click at [1493, 240] on icon at bounding box center [1487, 249] width 19 height 19
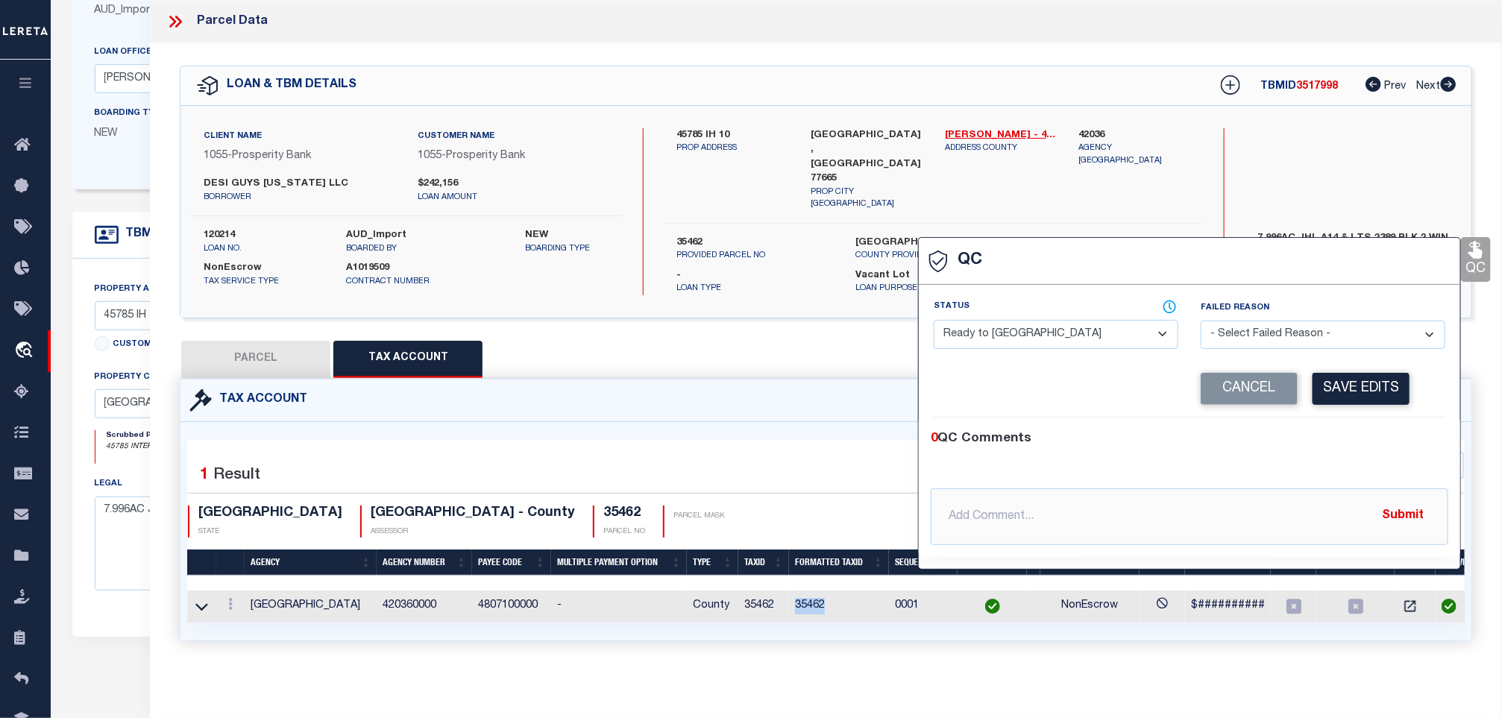
click at [1141, 324] on select "- Select Status - Ready to QC Correct Incorrect" at bounding box center [1056, 334] width 245 height 29
click at [935, 320] on select "- Select Status - Ready to QC Correct Incorrect" at bounding box center [1056, 334] width 245 height 29
click at [1343, 376] on button "Save Edits" at bounding box center [1361, 389] width 97 height 32
click at [215, 228] on label "120214" at bounding box center [264, 235] width 121 height 15
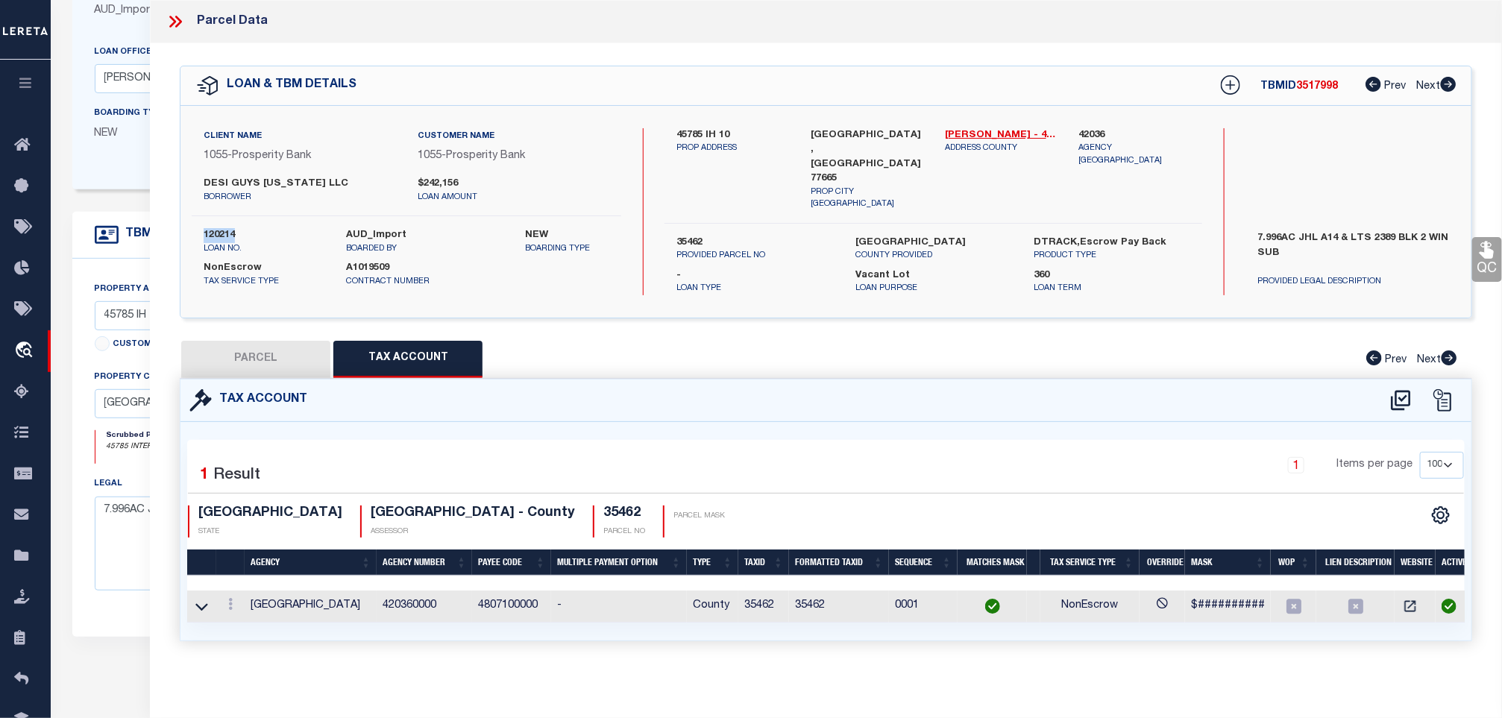
click at [215, 228] on label "120214" at bounding box center [264, 235] width 121 height 15
click at [1298, 90] on span "3517998" at bounding box center [1317, 86] width 42 height 10
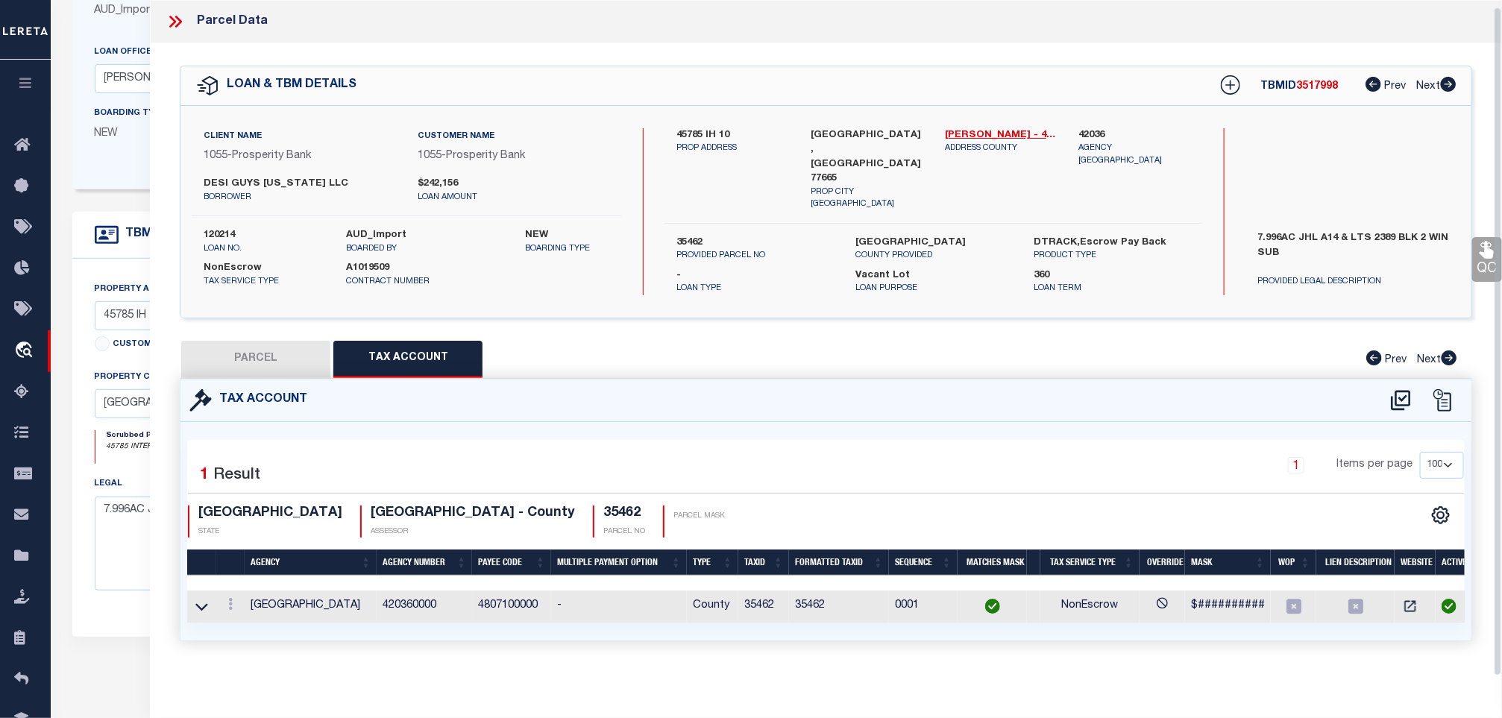
click at [603, 506] on h4 "35462" at bounding box center [624, 514] width 42 height 16
drag, startPoint x: 387, startPoint y: 493, endPoint x: 253, endPoint y: 499, distance: 134.4
click at [253, 499] on div "1 Selected 1 Result 1 Items per page 10 25 50 100 TX STATE [GEOGRAPHIC_DATA] - …" at bounding box center [826, 495] width 1300 height 86
drag, startPoint x: 1479, startPoint y: 256, endPoint x: 1373, endPoint y: 276, distance: 108.6
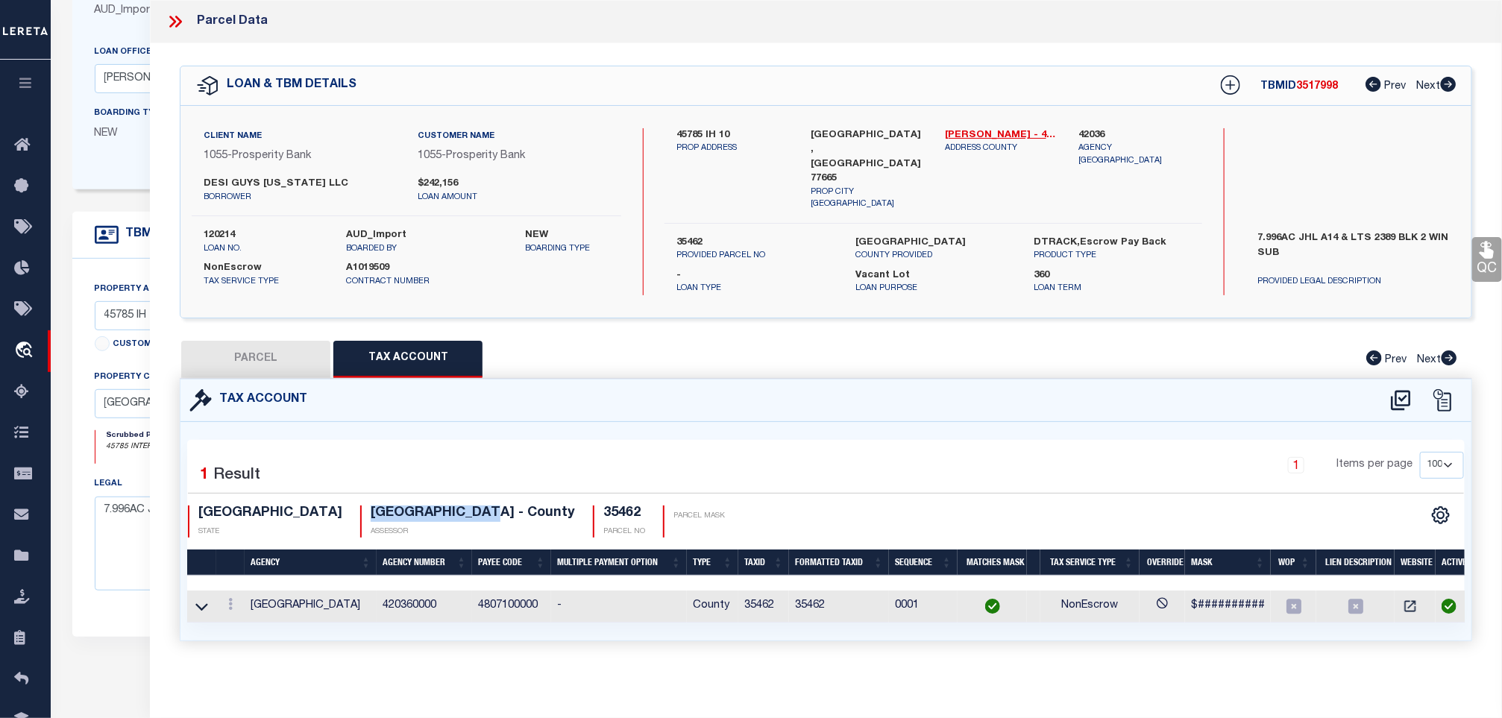
click at [1479, 256] on link "QC" at bounding box center [1488, 259] width 30 height 45
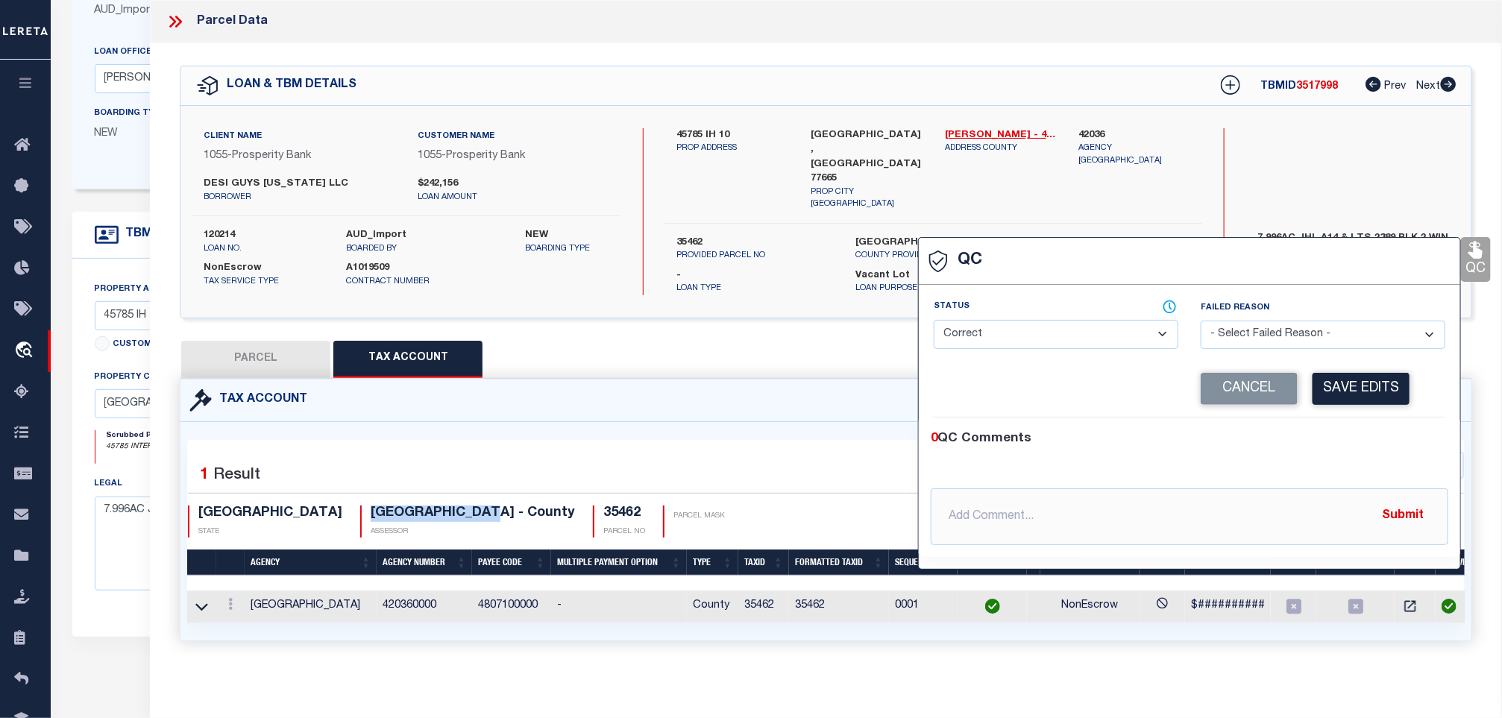
click at [1092, 333] on select "- Select Status - Ready to QC Correct Incorrect" at bounding box center [1056, 334] width 245 height 29
click at [935, 320] on select "- Select Status - Ready to QC Correct Incorrect" at bounding box center [1056, 334] width 245 height 29
click at [1390, 386] on button "Save Edits" at bounding box center [1361, 389] width 97 height 32
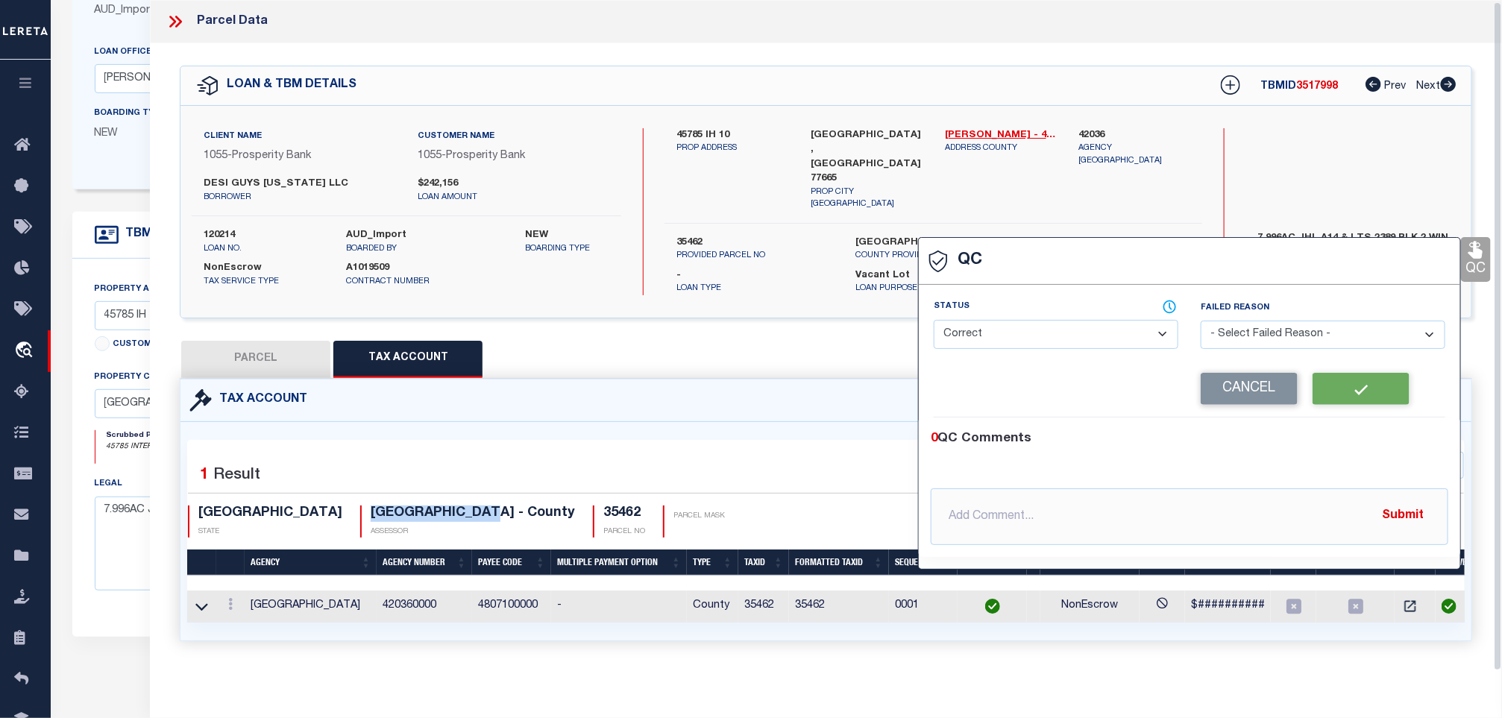
scroll to position [0, 0]
click at [181, 22] on icon at bounding box center [178, 22] width 7 height 12
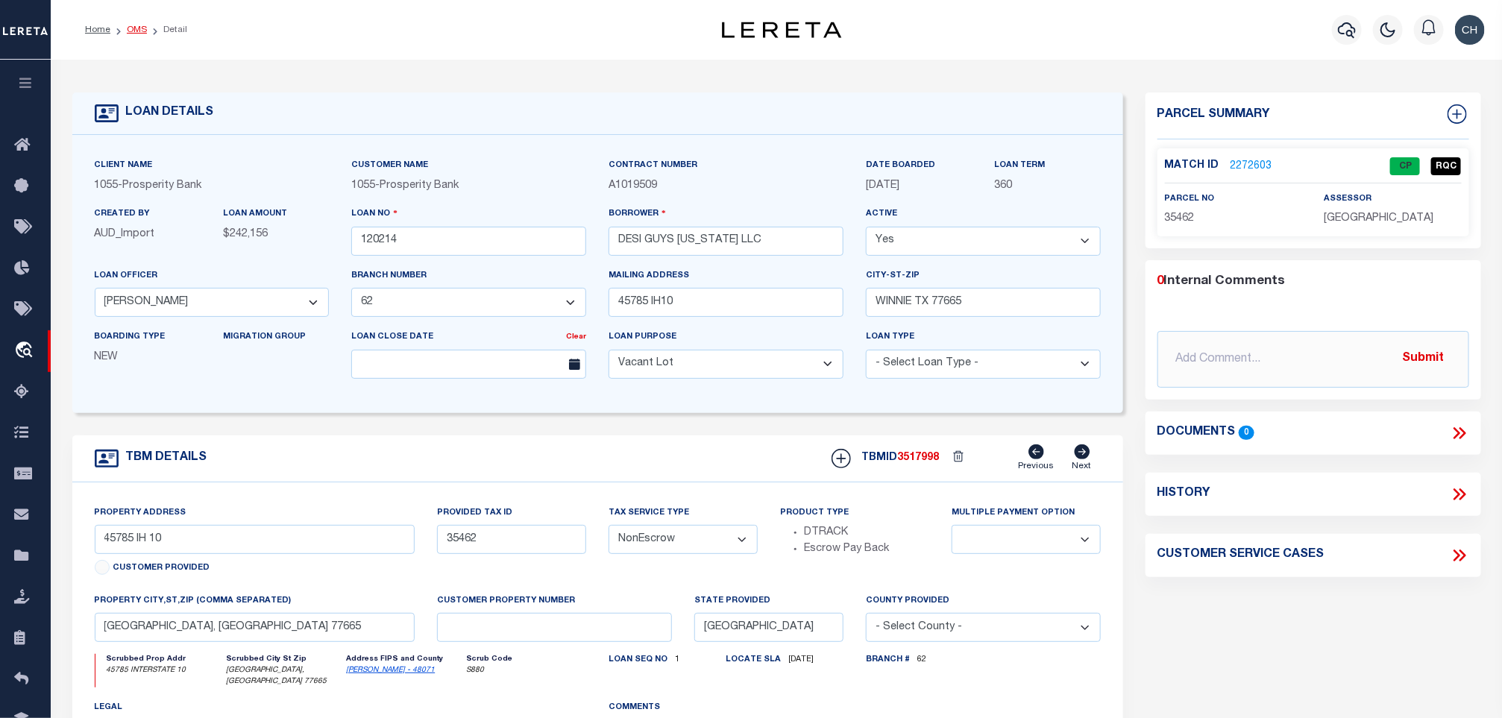
click at [130, 34] on link "OMS" at bounding box center [137, 29] width 20 height 9
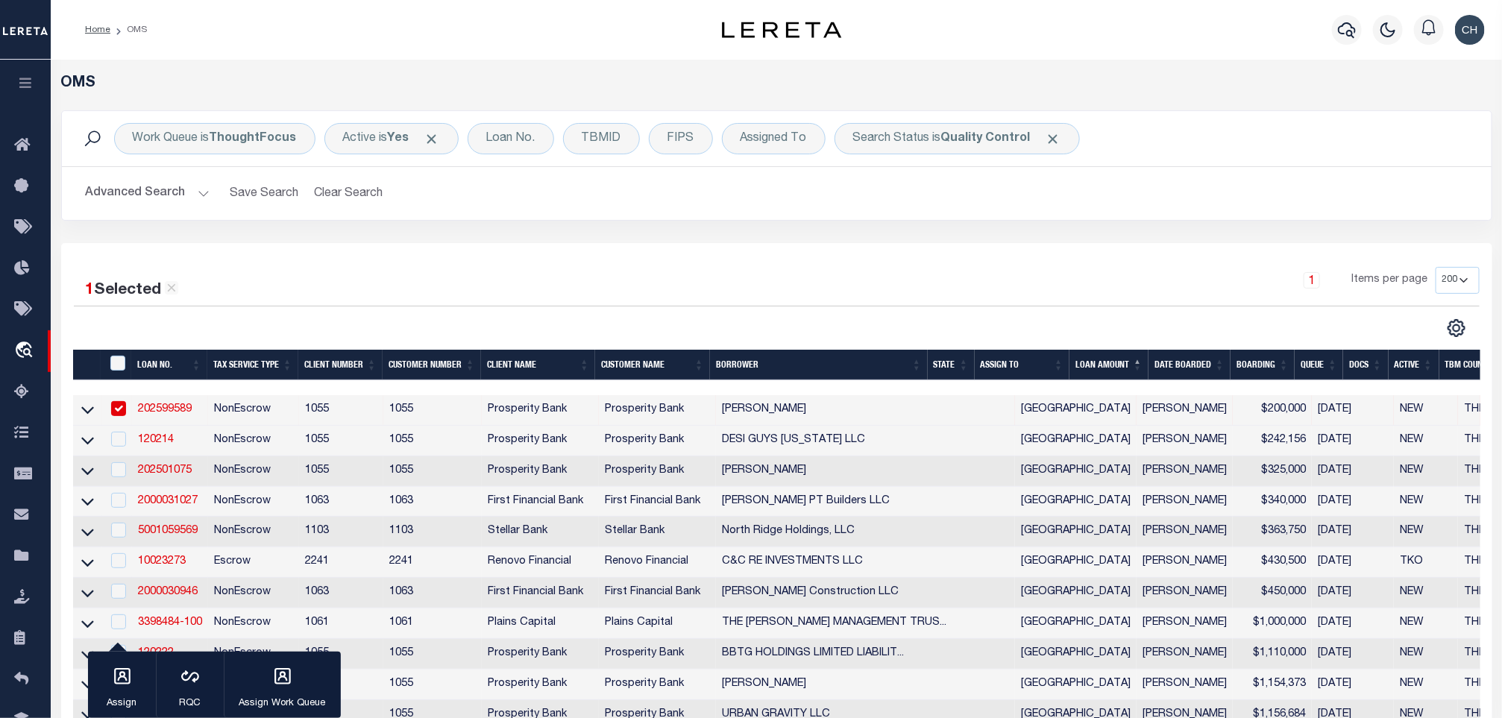
click at [125, 190] on button "Advanced Search" at bounding box center [148, 193] width 124 height 29
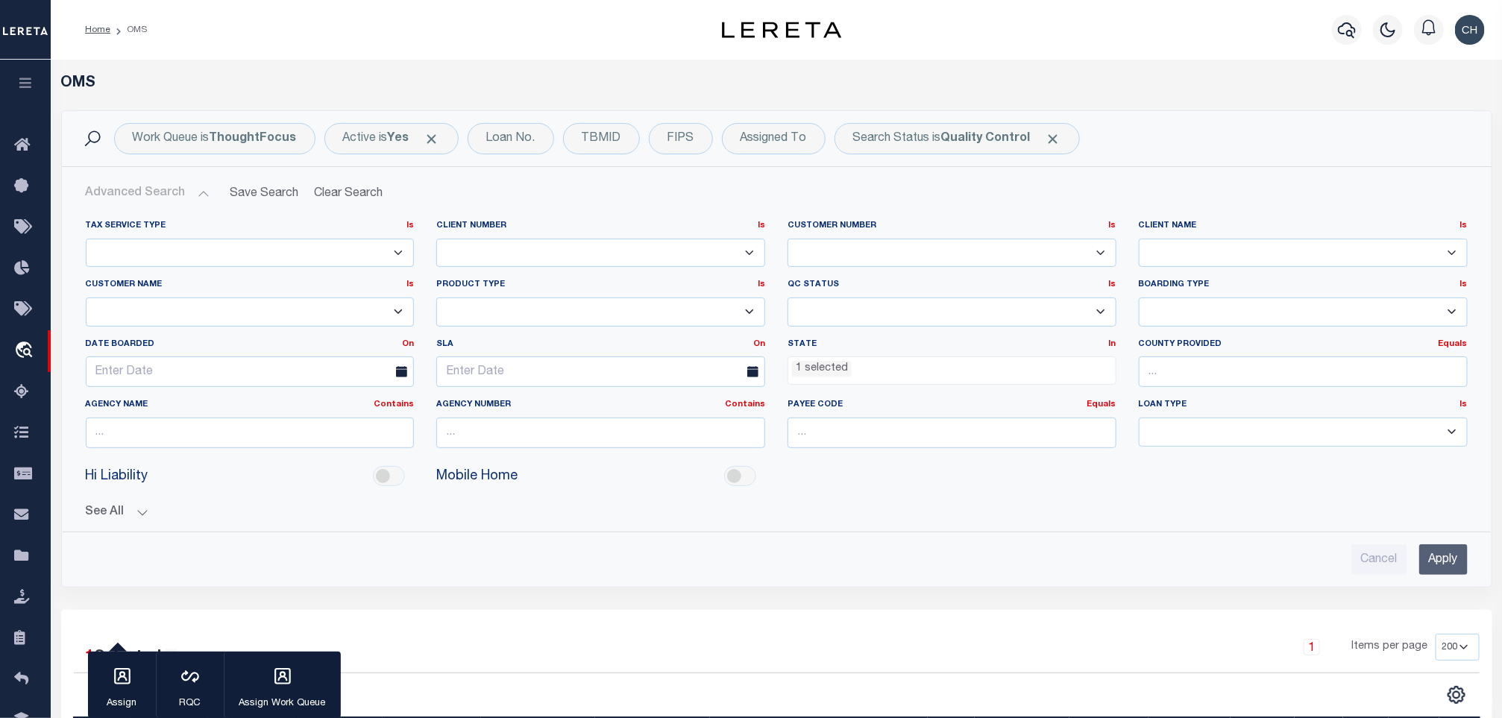
click at [1433, 558] on input "Apply" at bounding box center [1444, 560] width 48 height 31
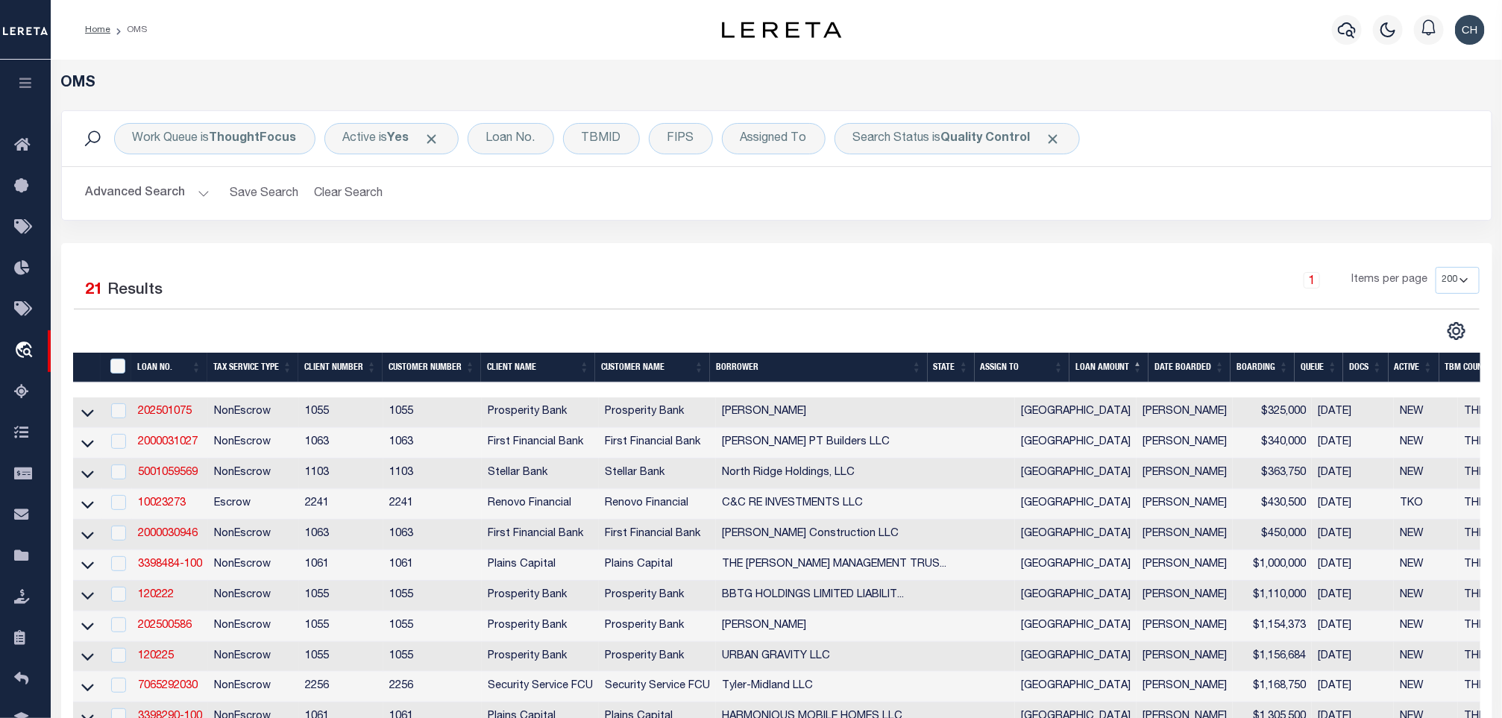
click at [137, 198] on button "Advanced Search" at bounding box center [148, 193] width 124 height 29
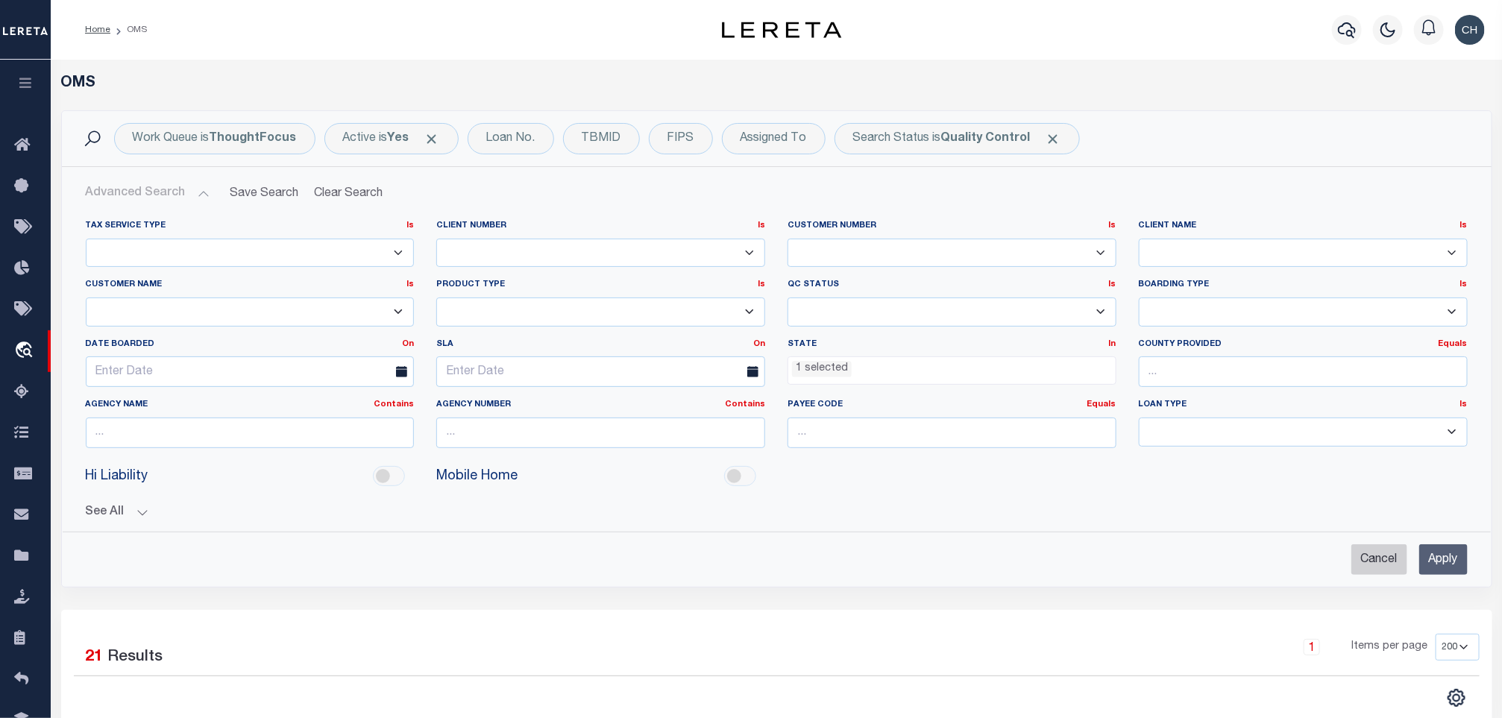
click at [1364, 565] on input "Cancel" at bounding box center [1380, 560] width 56 height 31
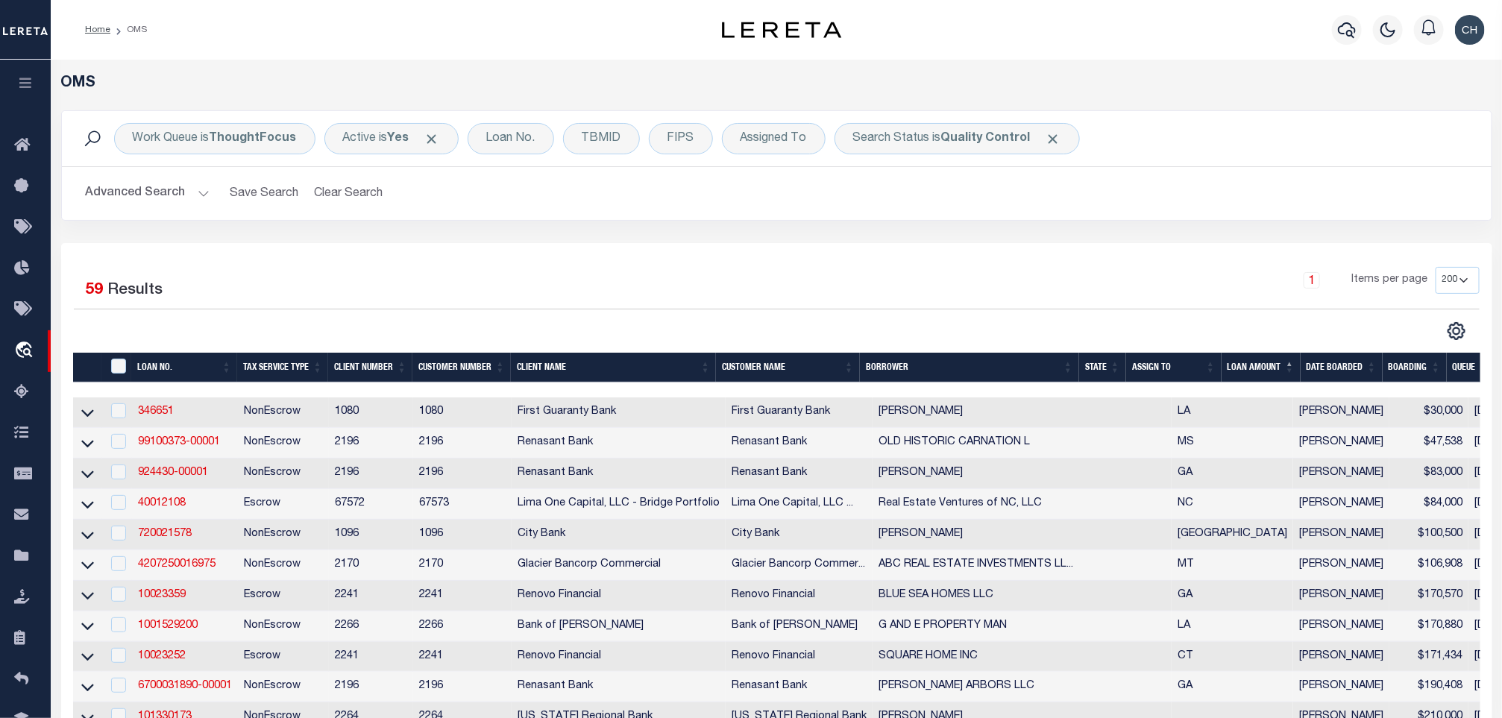
click at [1461, 23] on img "button" at bounding box center [1470, 30] width 30 height 30
click at [1439, 103] on link "Sign out" at bounding box center [1432, 106] width 118 height 25
